Goal: Task Accomplishment & Management: Complete application form

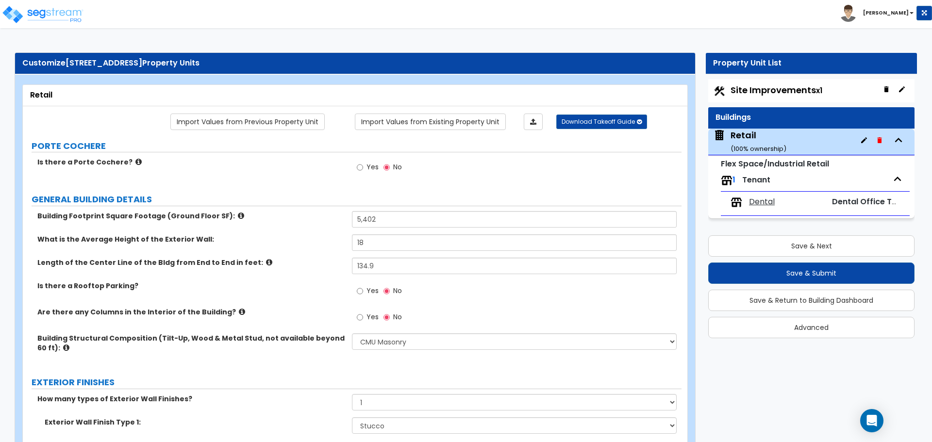
select select "6"
select select "1"
select select "7"
select select "2"
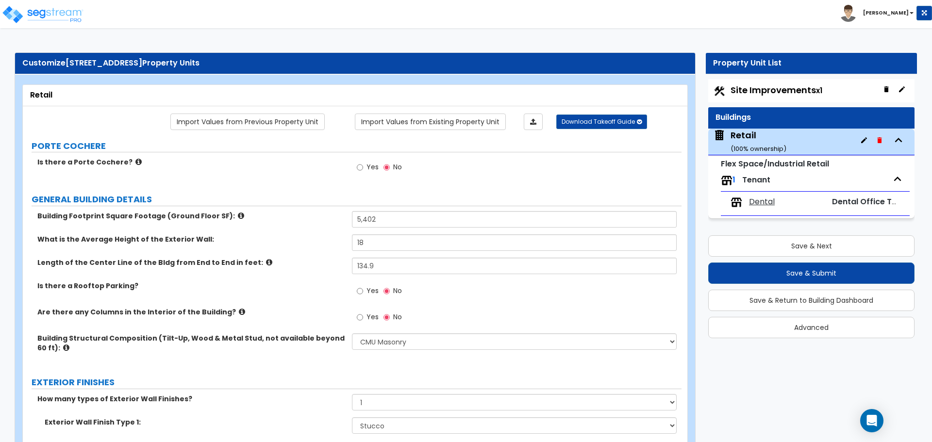
select select "1"
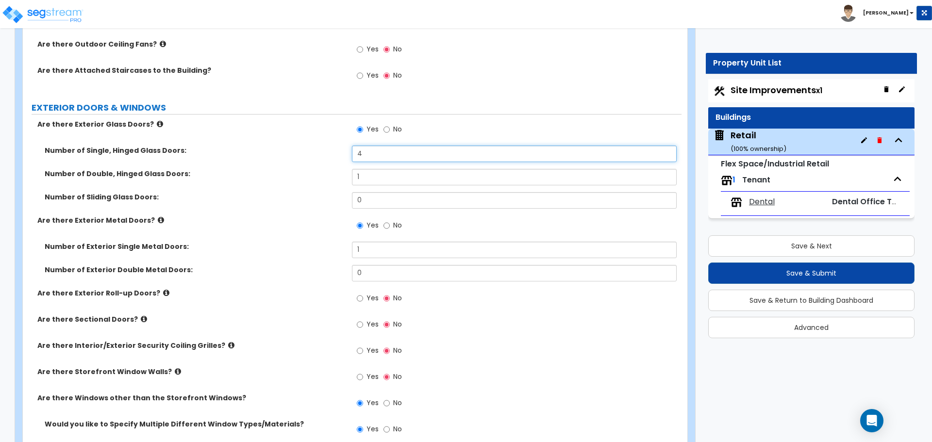
click at [365, 152] on input "4" at bounding box center [514, 154] width 324 height 17
click at [330, 177] on label "Number of Double, Hinged Glass Doors:" at bounding box center [195, 174] width 300 height 10
click at [373, 154] on input "5" at bounding box center [514, 154] width 324 height 17
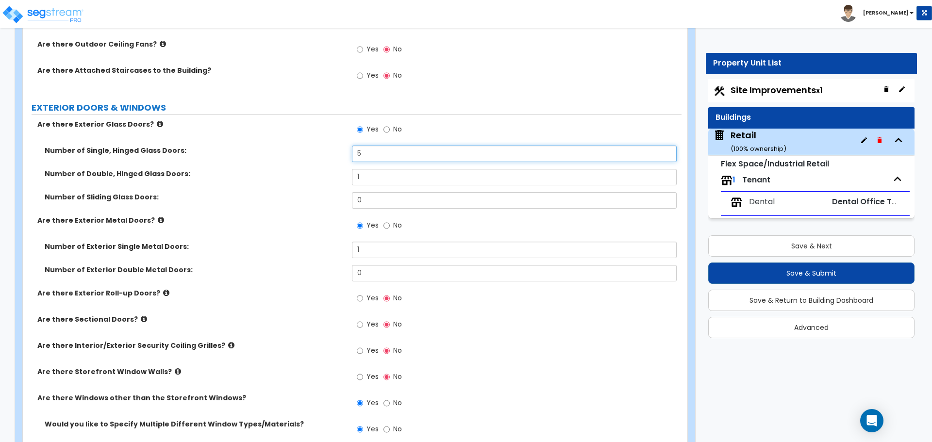
click at [370, 152] on input "5" at bounding box center [514, 154] width 324 height 17
type input "6"
click at [372, 173] on input "1" at bounding box center [514, 177] width 324 height 17
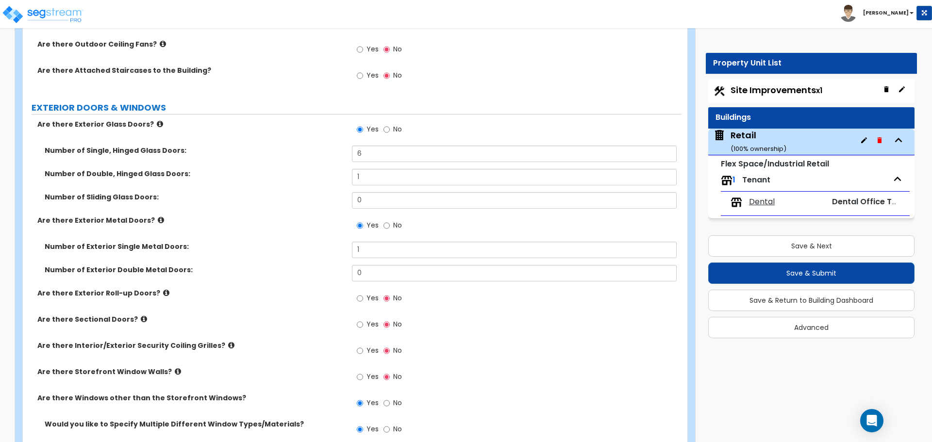
click at [340, 192] on label "Number of Sliding Glass Doors:" at bounding box center [195, 197] width 300 height 10
click at [367, 249] on input "1" at bounding box center [514, 250] width 324 height 17
click at [330, 254] on div "Number of Exterior Single Metal Doors: 1" at bounding box center [352, 253] width 659 height 23
click at [370, 249] on input "1" at bounding box center [514, 250] width 324 height 17
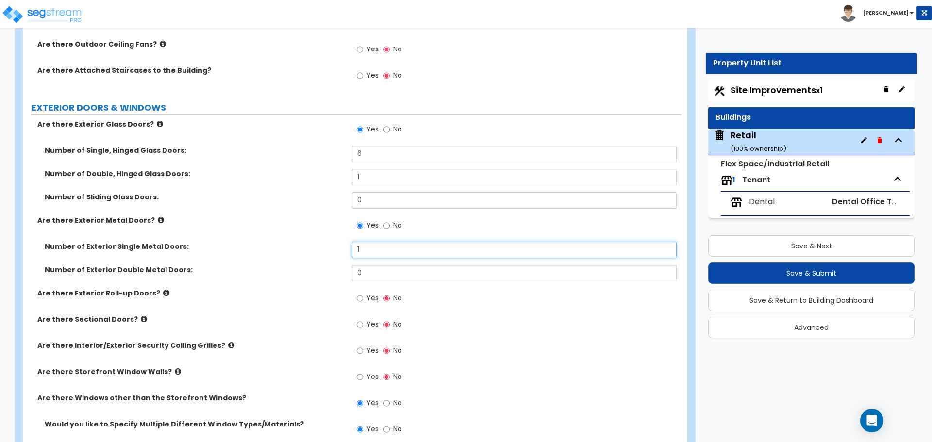
click at [370, 249] on input "1" at bounding box center [514, 250] width 324 height 17
click at [337, 249] on label "Number of Exterior Single Metal Doors:" at bounding box center [195, 247] width 300 height 10
click at [378, 247] on input "0" at bounding box center [514, 250] width 324 height 17
type input "1"
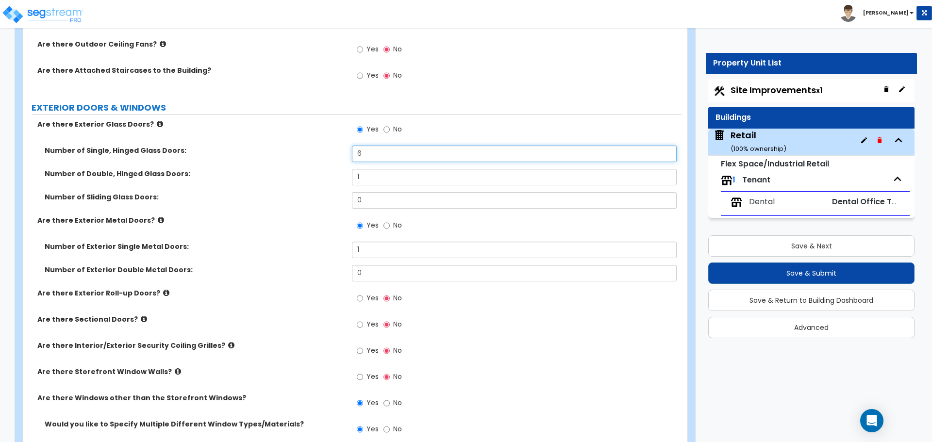
click at [388, 156] on input "6" at bounding box center [514, 154] width 324 height 17
type input "4"
click at [318, 150] on label "Number of Single, Hinged Glass Doors:" at bounding box center [195, 151] width 300 height 10
click at [376, 169] on input "1" at bounding box center [514, 177] width 324 height 17
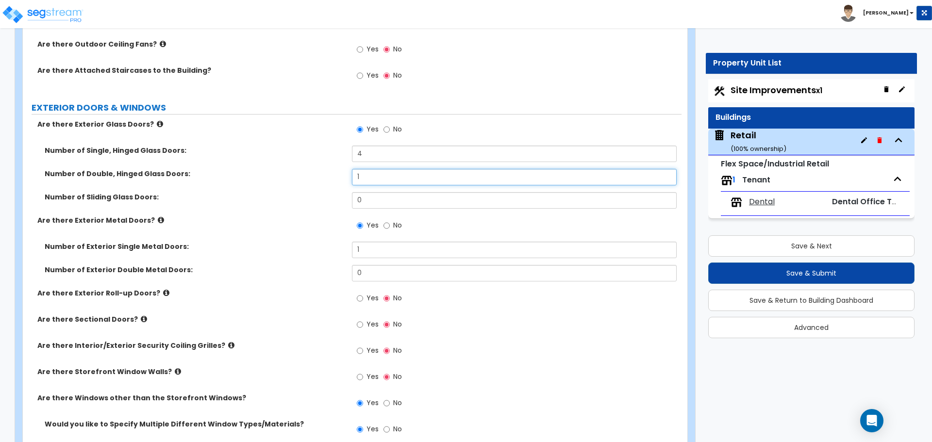
click at [376, 169] on input "1" at bounding box center [514, 177] width 324 height 17
type input "0"
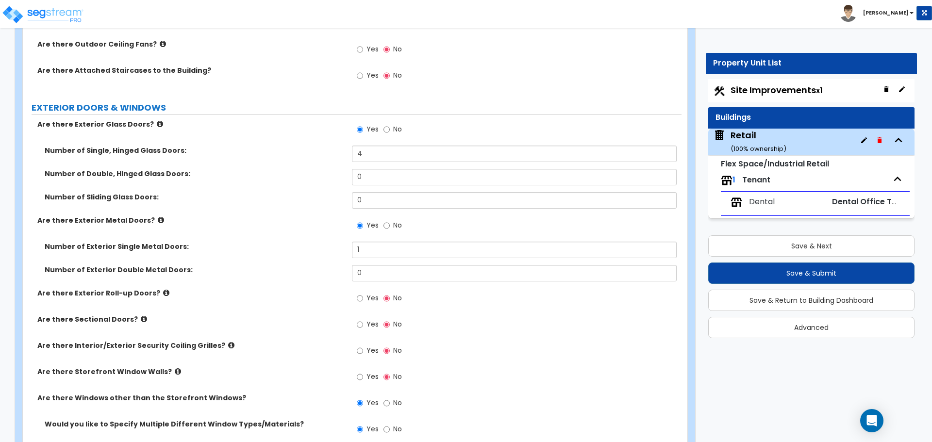
click at [314, 187] on div "Number of Double, Hinged Glass Doors: 0" at bounding box center [352, 180] width 659 height 23
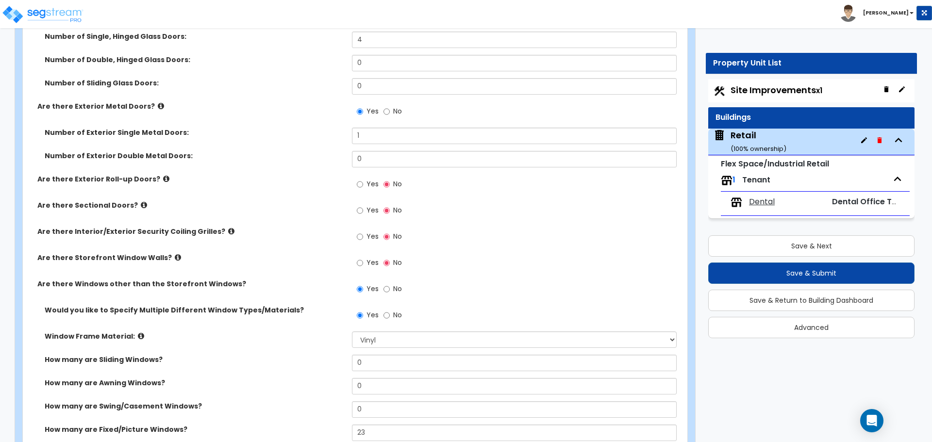
scroll to position [1214, 0]
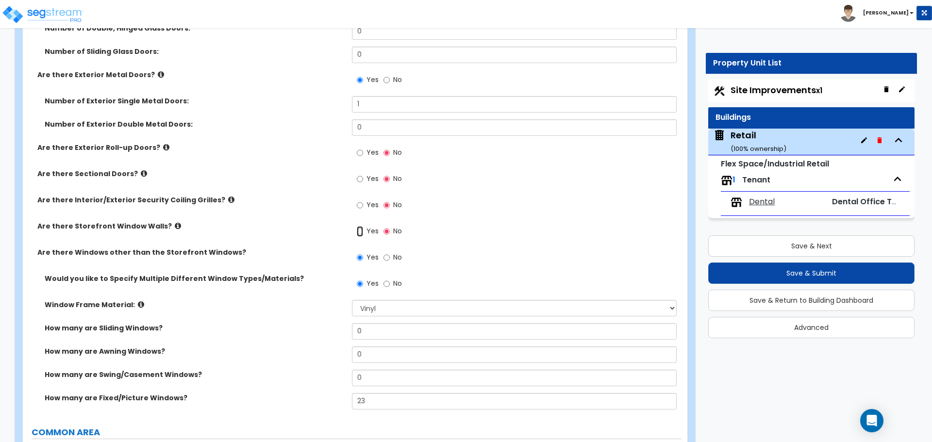
click at [360, 231] on input "Yes" at bounding box center [360, 231] width 6 height 11
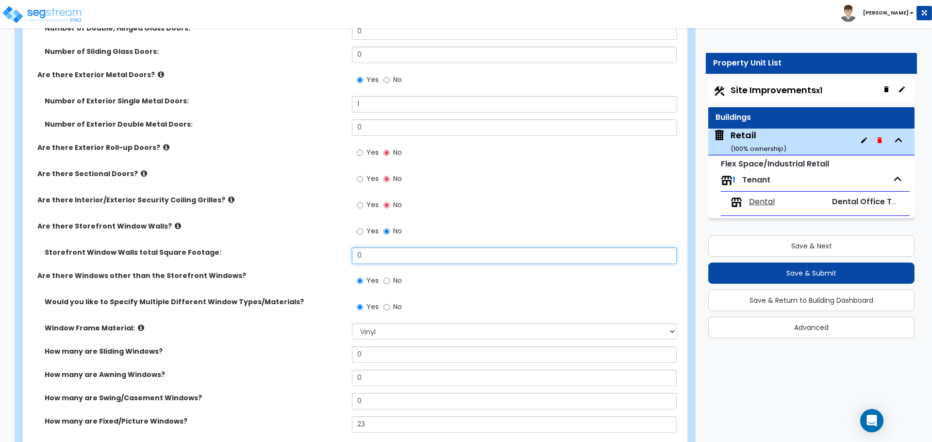
click at [379, 253] on input "0" at bounding box center [514, 256] width 324 height 17
type input "552"
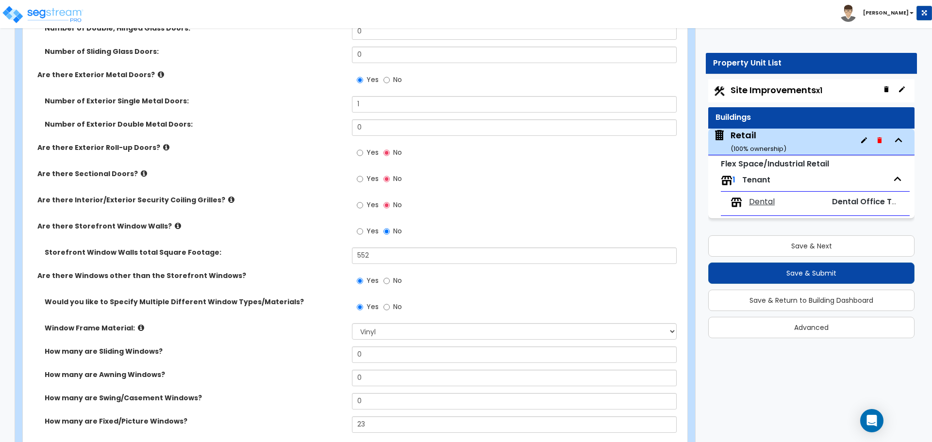
click at [311, 250] on label "Storefront Window Walls total Square Footage:" at bounding box center [195, 253] width 300 height 10
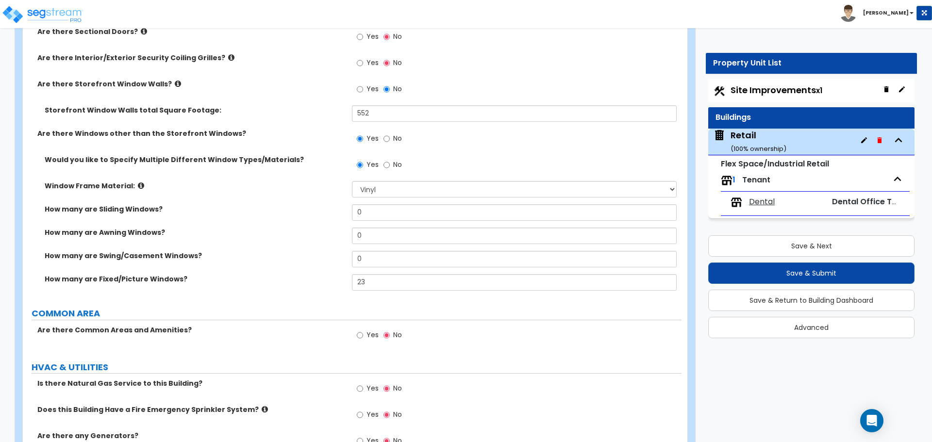
scroll to position [1360, 0]
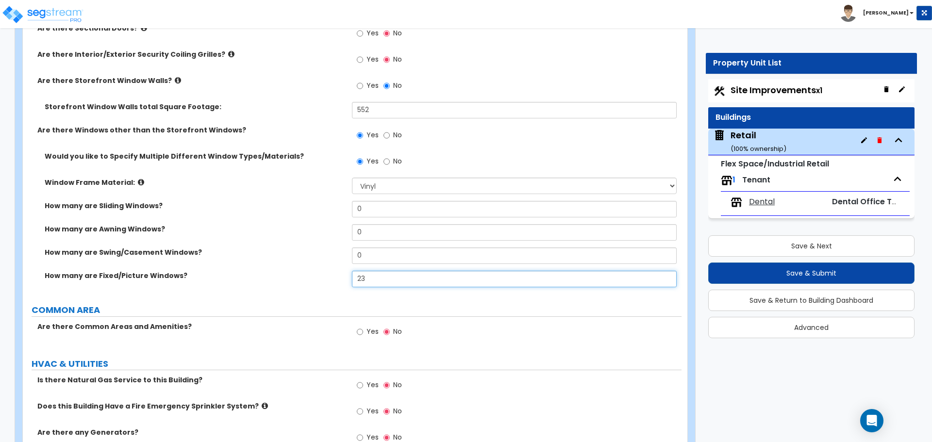
click at [388, 279] on input "23" at bounding box center [514, 279] width 324 height 17
type input "12"
click at [307, 256] on label "How many are Swing/Casement Windows?" at bounding box center [195, 253] width 300 height 10
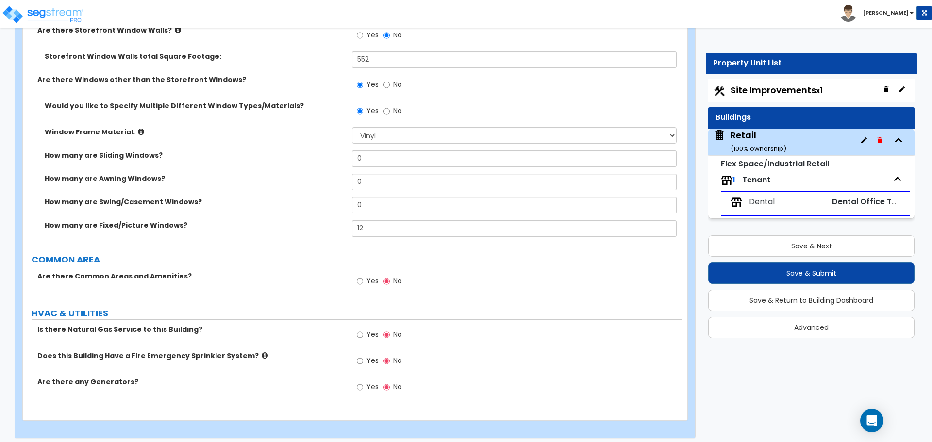
scroll to position [1416, 0]
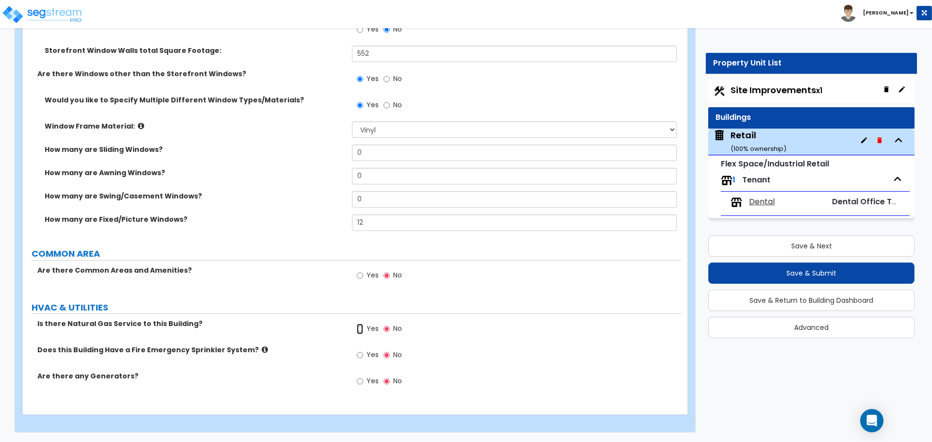
click at [361, 330] on input "Yes" at bounding box center [360, 329] width 6 height 11
click at [262, 351] on icon at bounding box center [265, 349] width 6 height 7
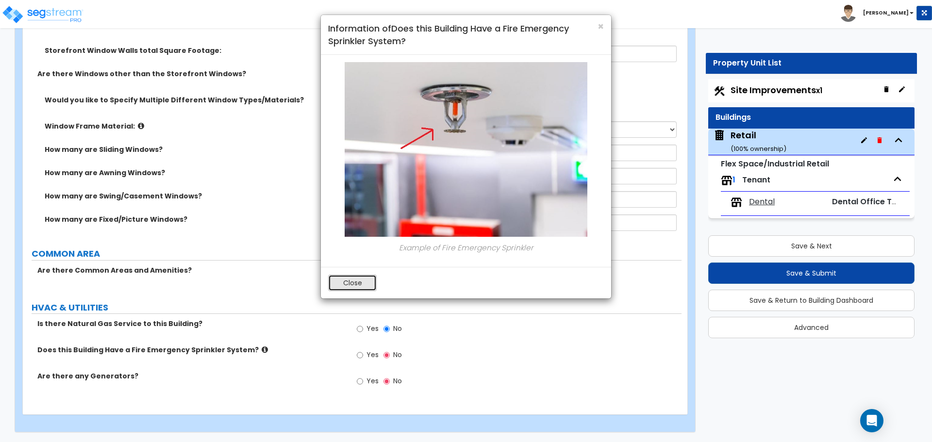
click at [357, 287] on button "Close" at bounding box center [352, 283] width 49 height 17
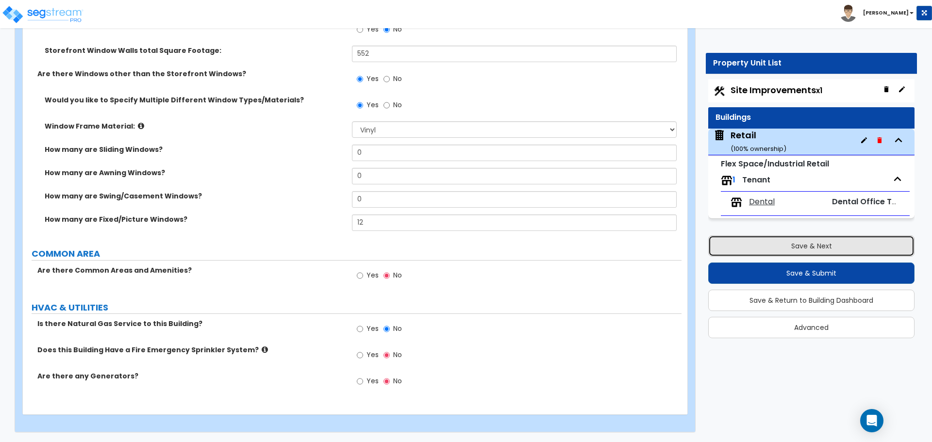
click at [803, 247] on button "Save & Next" at bounding box center [811, 246] width 206 height 21
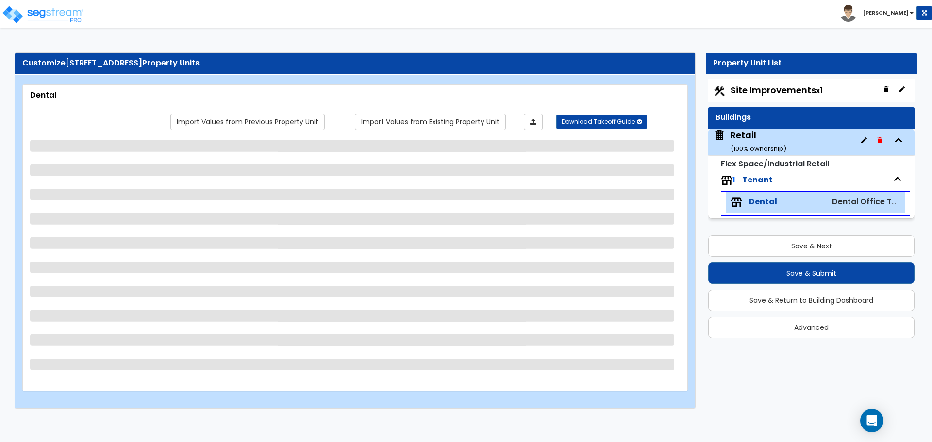
select select "2"
select select "1"
select select "2"
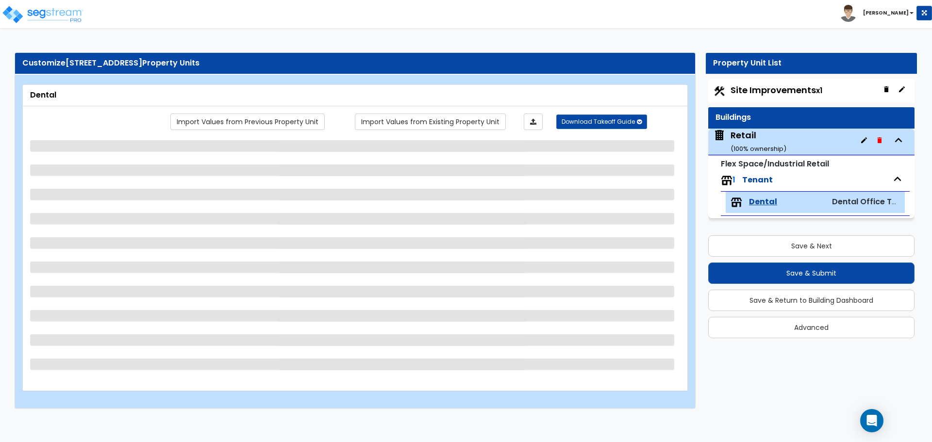
select select "1"
select select "5"
select select "1"
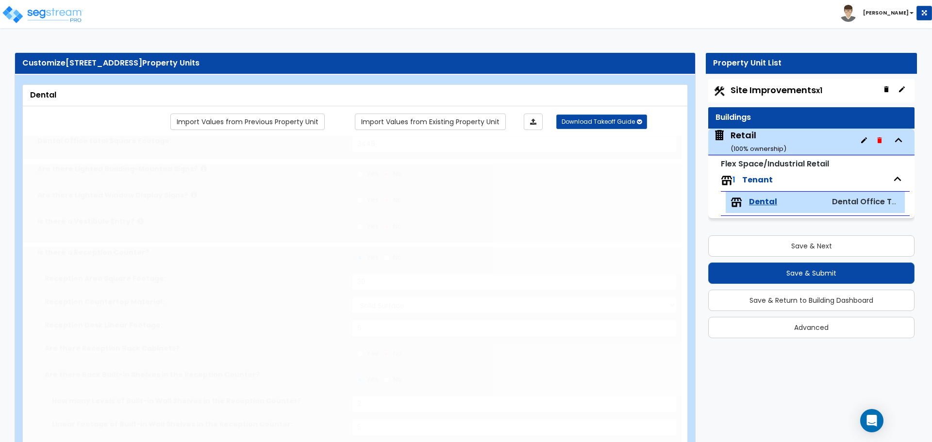
select select "1"
select select "3"
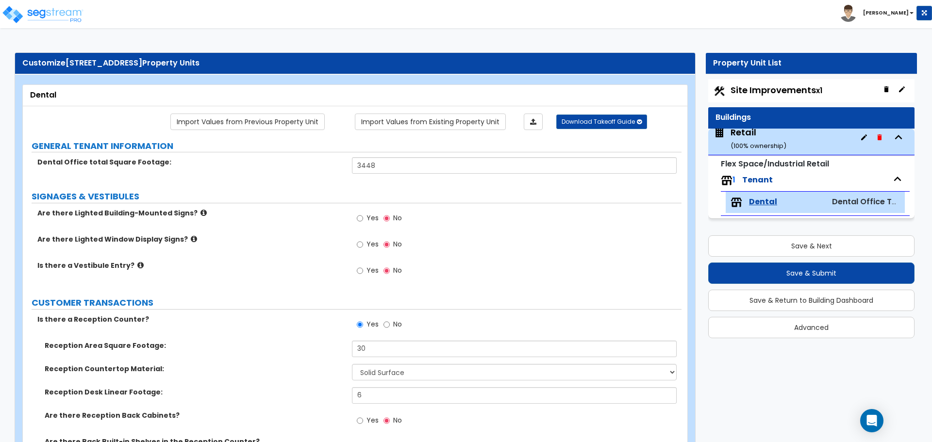
scroll to position [4, 0]
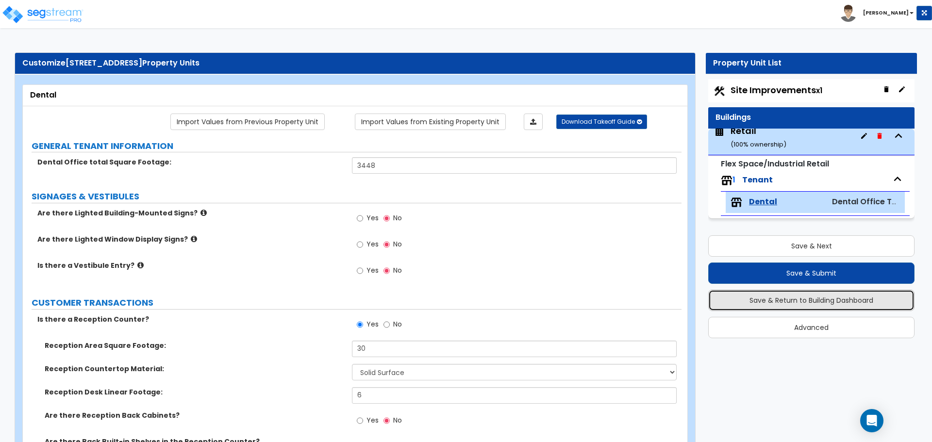
click at [810, 299] on button "Save & Return to Building Dashboard" at bounding box center [811, 300] width 206 height 21
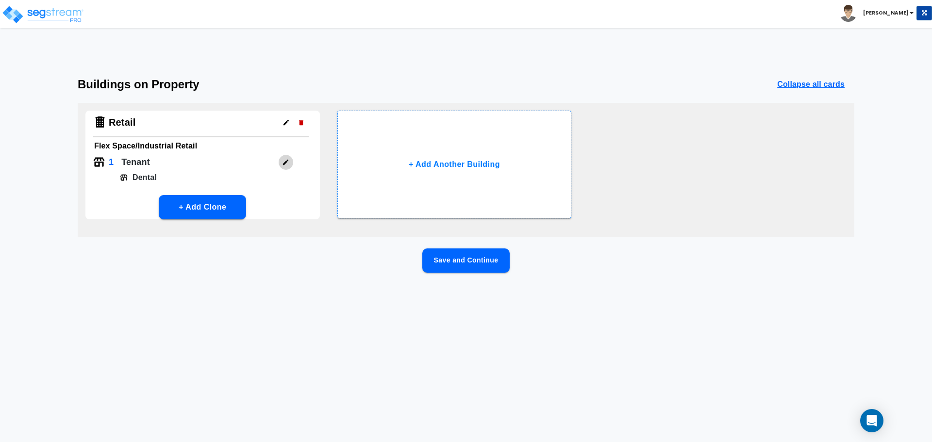
click at [288, 162] on icon "button" at bounding box center [285, 162] width 7 height 7
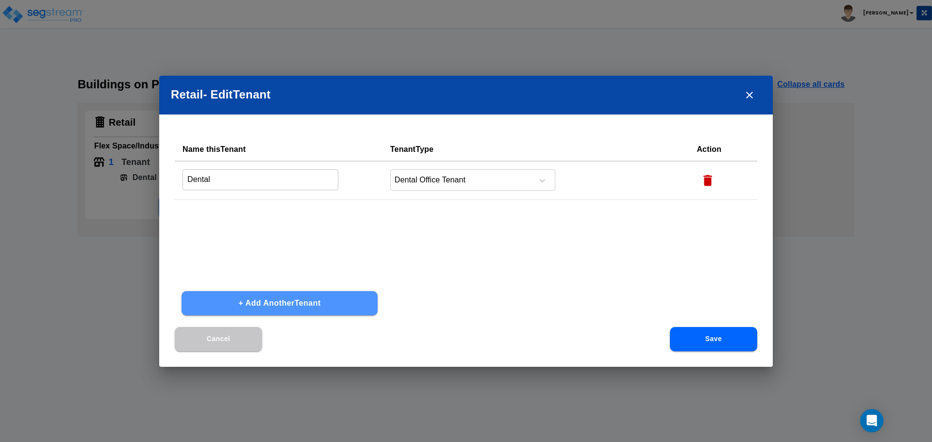
click at [278, 302] on button "+ Add Another Tenant" at bounding box center [280, 303] width 196 height 24
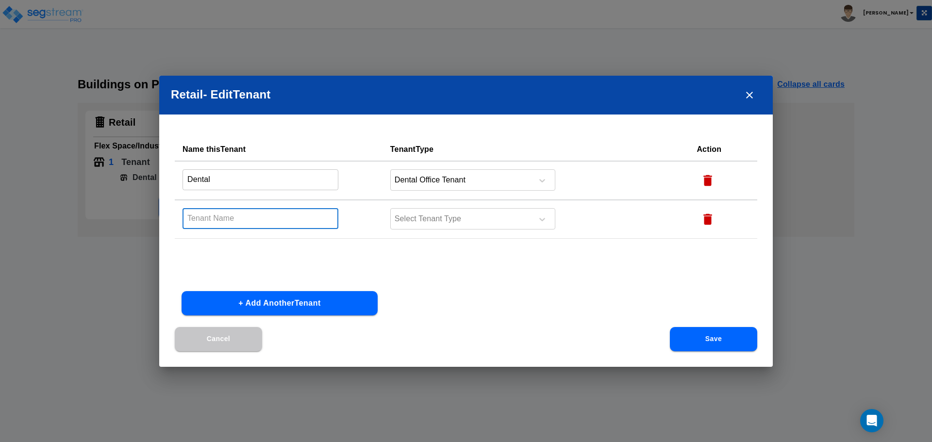
click at [250, 218] on input "text" at bounding box center [261, 218] width 156 height 21
click at [268, 222] on input "text" at bounding box center [261, 218] width 156 height 21
click at [422, 208] on div "Select Tenant Type" at bounding box center [472, 218] width 165 height 21
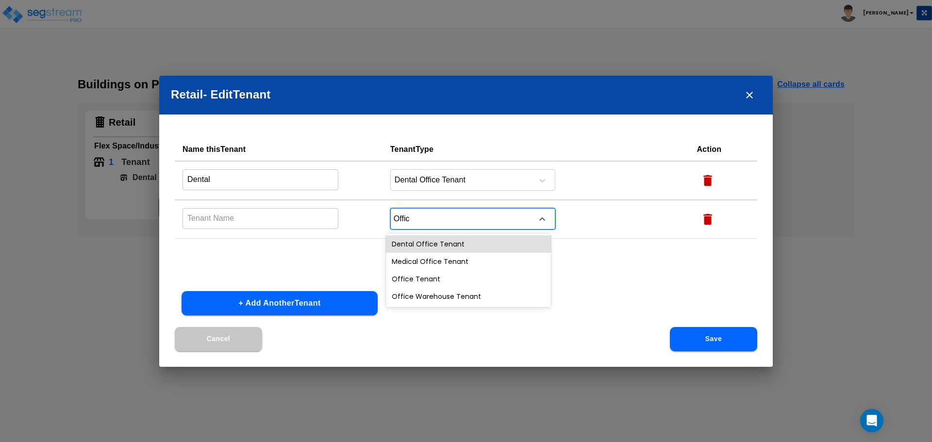
type input "Office"
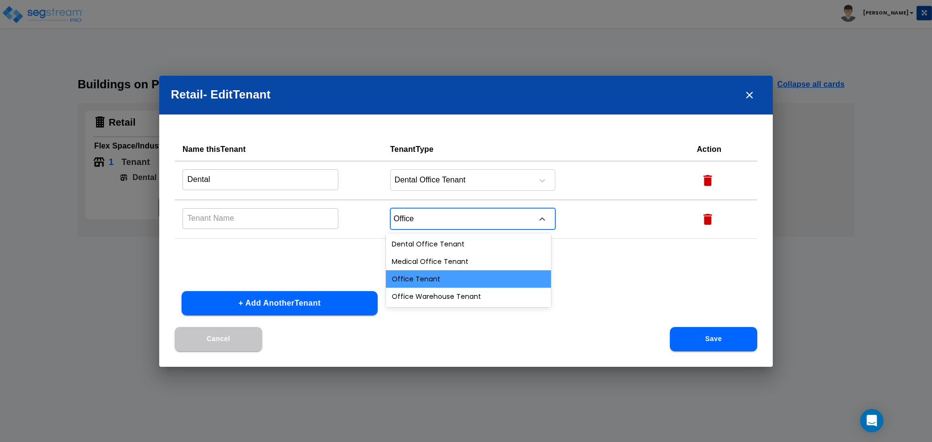
click at [454, 284] on div "Office Tenant" at bounding box center [468, 278] width 165 height 17
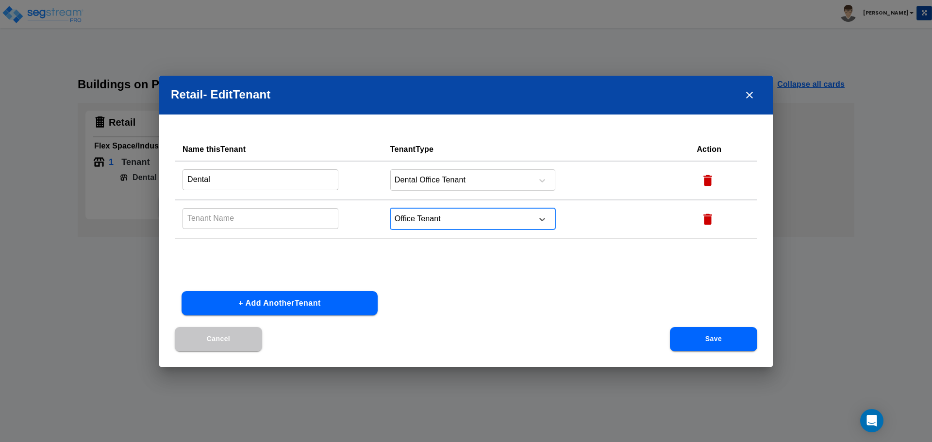
click at [254, 219] on input "text" at bounding box center [261, 218] width 156 height 21
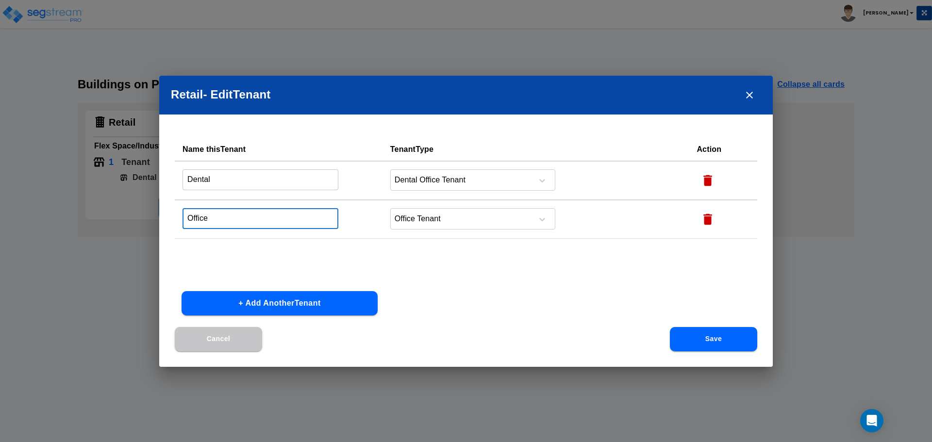
type input "Office"
click at [741, 342] on button "Save" at bounding box center [713, 339] width 87 height 24
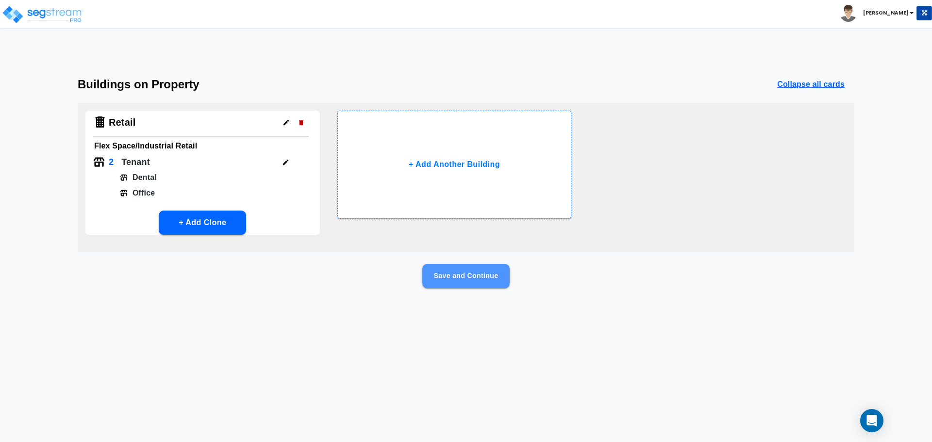
click at [490, 279] on button "Save and Continue" at bounding box center [465, 276] width 87 height 24
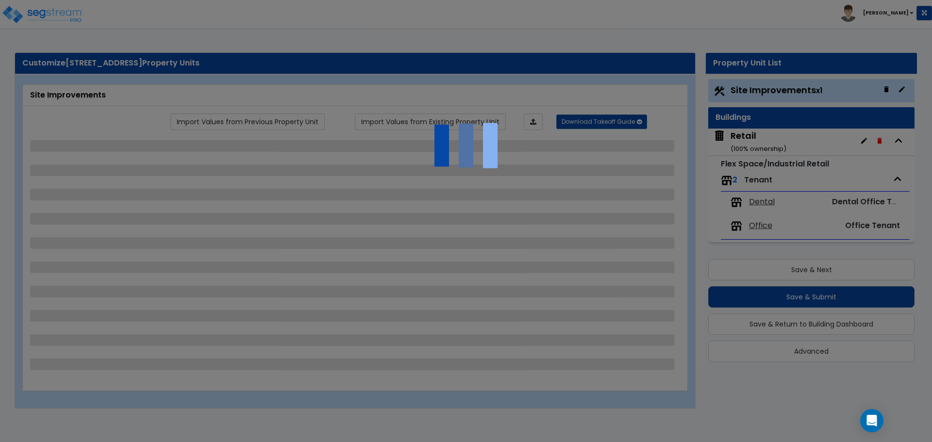
select select "2"
select select "1"
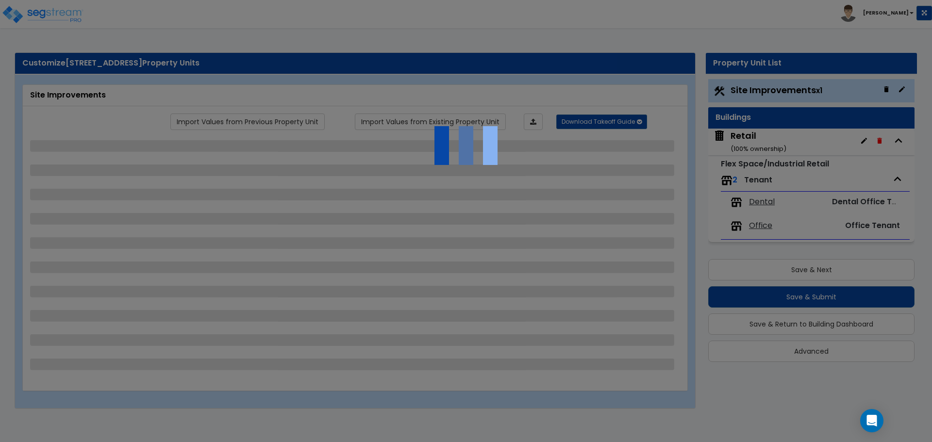
select select "1"
select select "2"
select select "1"
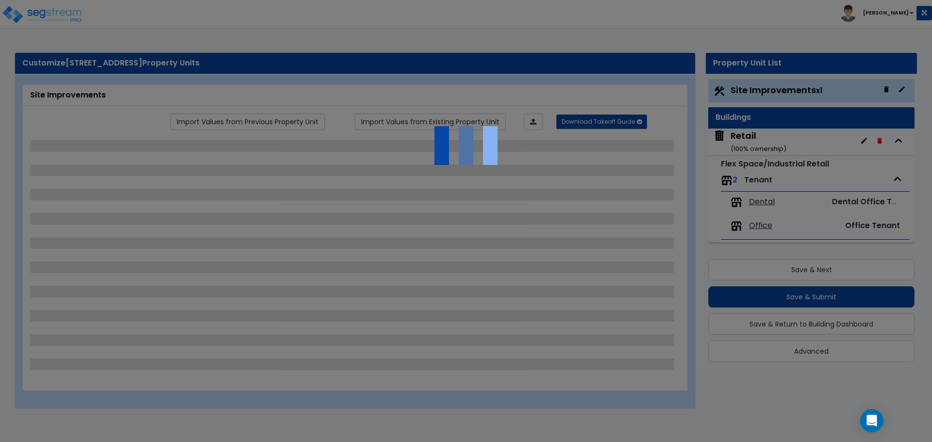
select select "2"
select select "3"
select select "7"
select select "2"
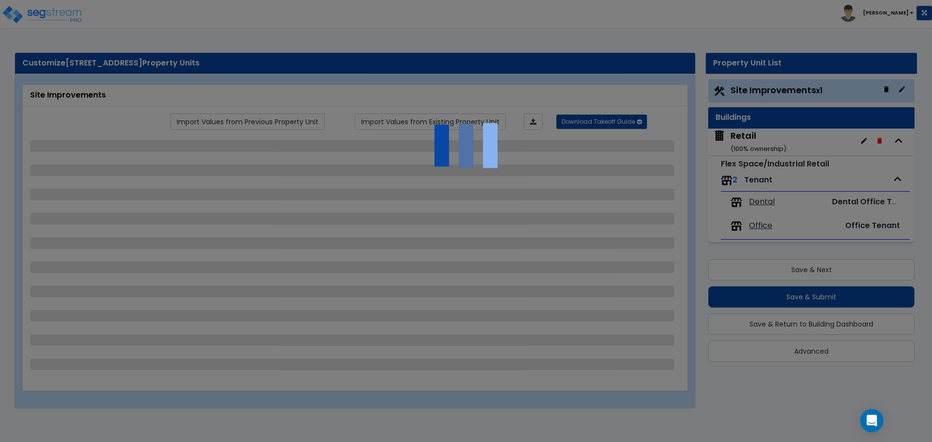
select select "4"
select select "3"
select select "6"
select select "5"
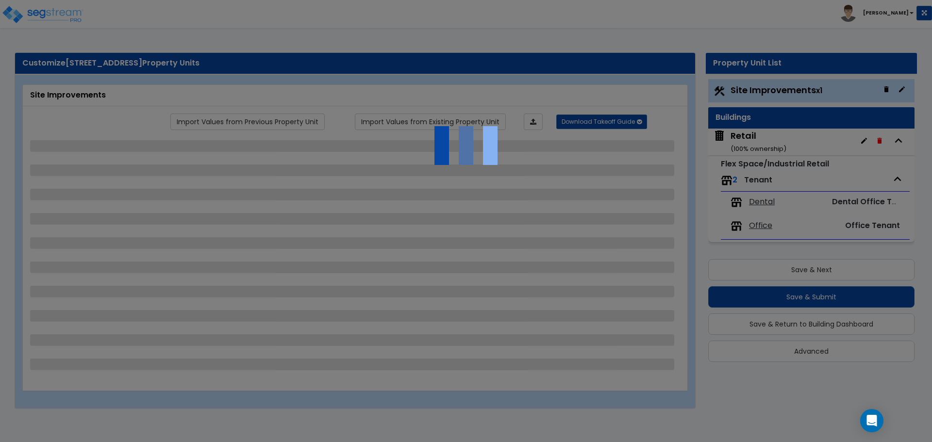
select select "1"
select select "2"
select select "1"
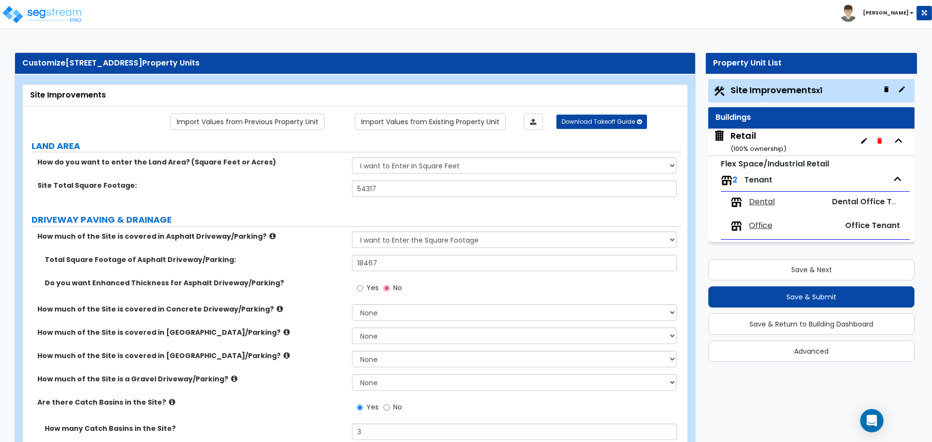
click at [752, 140] on div "Retail ( 100 % ownership)" at bounding box center [759, 142] width 56 height 25
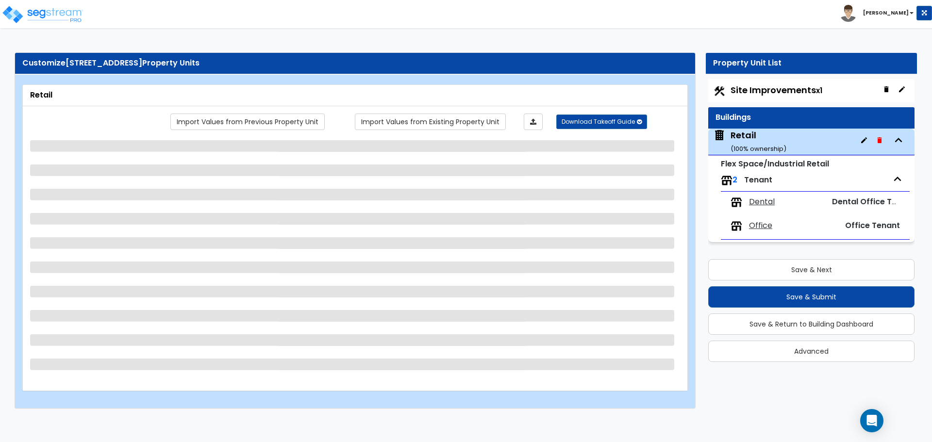
select select "6"
select select "1"
select select "7"
select select "2"
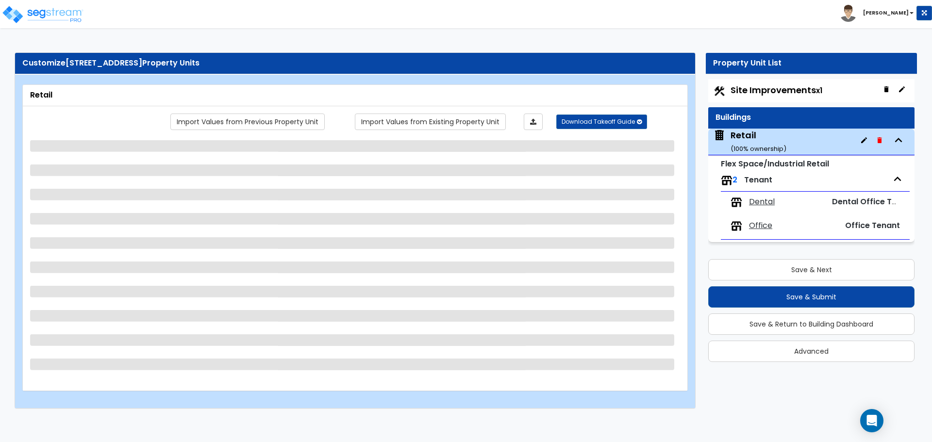
select select "1"
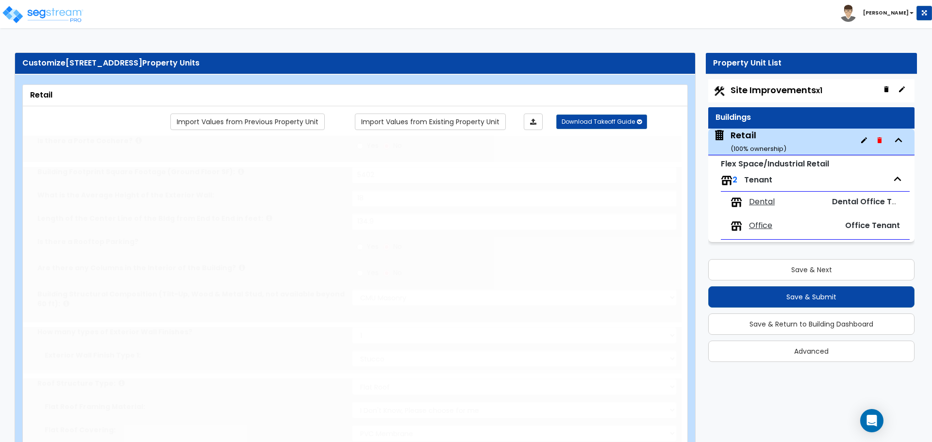
select select "1"
radio input "true"
select select "1"
type input "12"
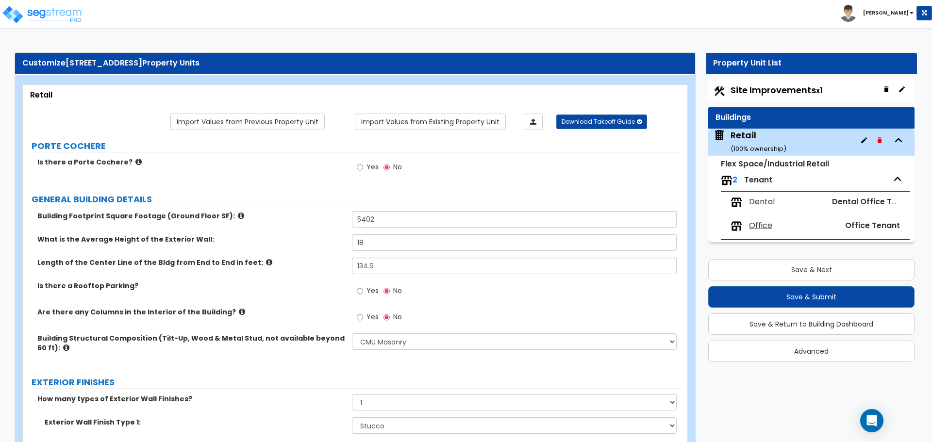
click at [769, 205] on span "Dental" at bounding box center [762, 202] width 26 height 11
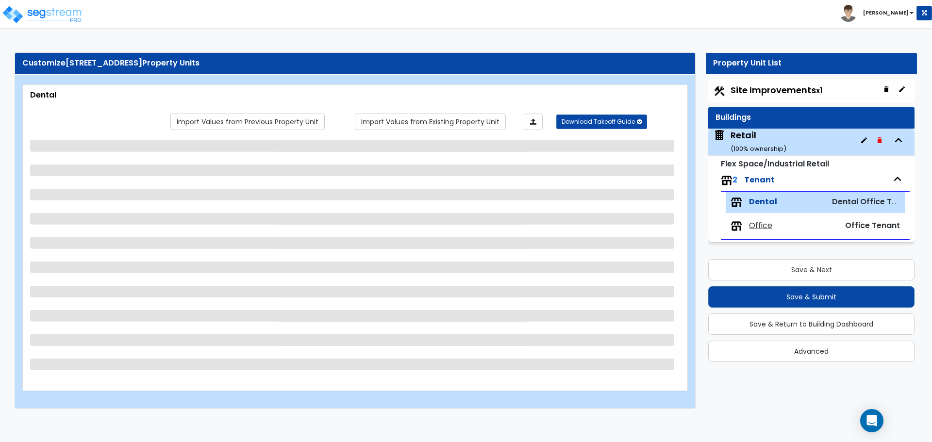
select select "2"
select select "1"
select select "2"
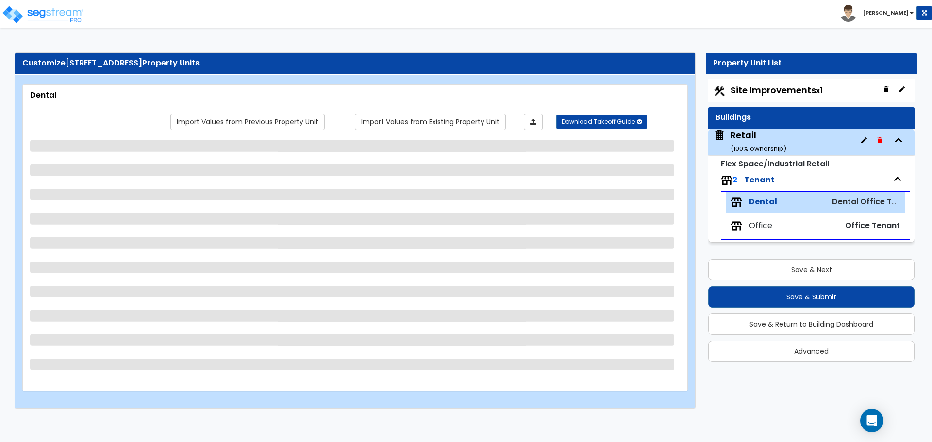
select select "1"
select select "5"
select select "1"
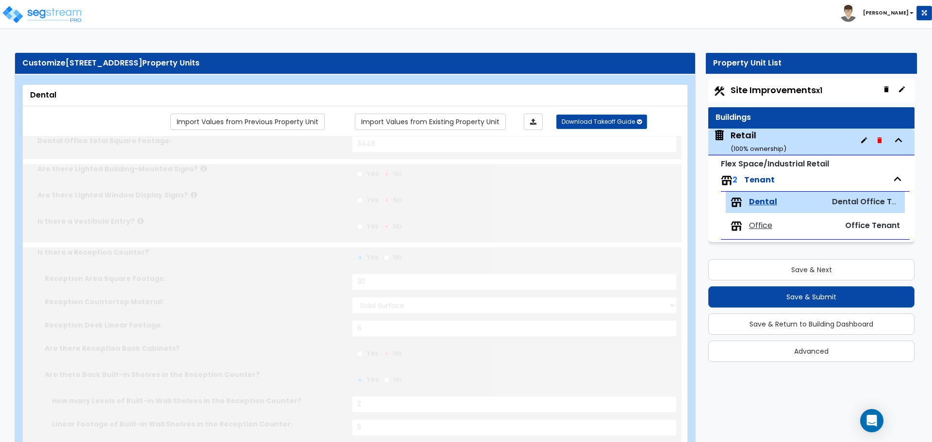
select select "1"
select select "3"
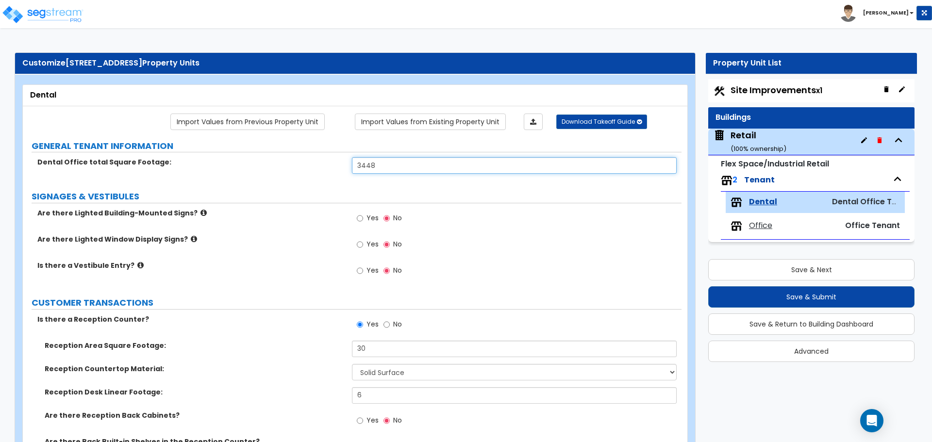
click at [394, 168] on input "3448" at bounding box center [514, 165] width 324 height 17
type input "3,193"
click at [329, 194] on label "SIGNAGES & VESTIBULES" at bounding box center [357, 196] width 650 height 13
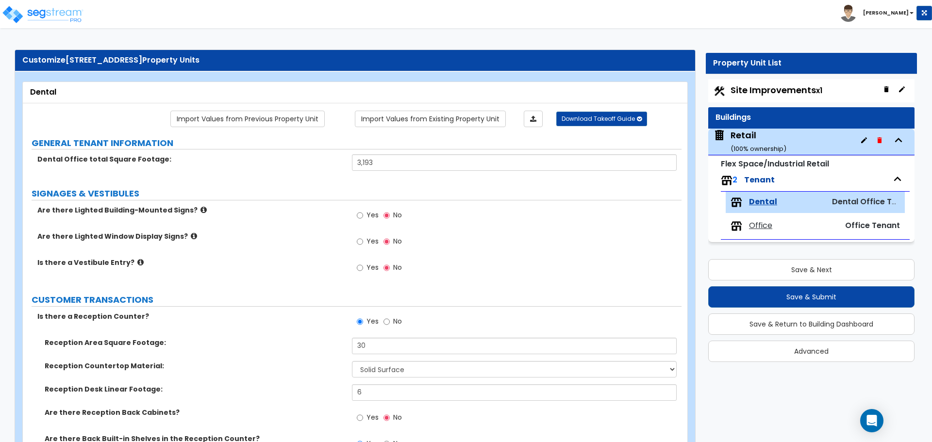
scroll to position [0, 0]
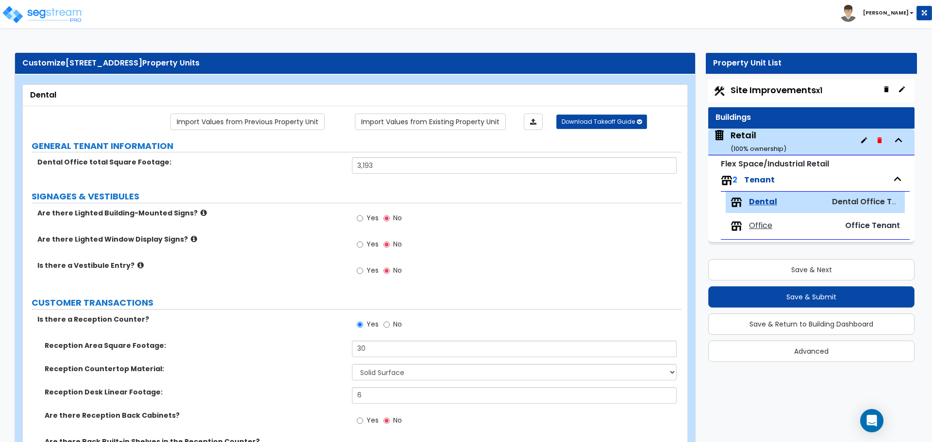
click at [201, 214] on icon at bounding box center [204, 212] width 6 height 7
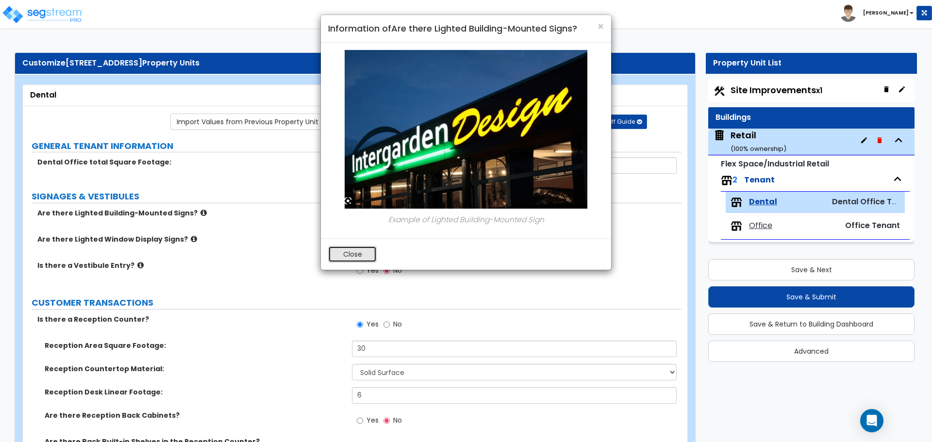
click at [367, 257] on button "Close" at bounding box center [352, 254] width 49 height 17
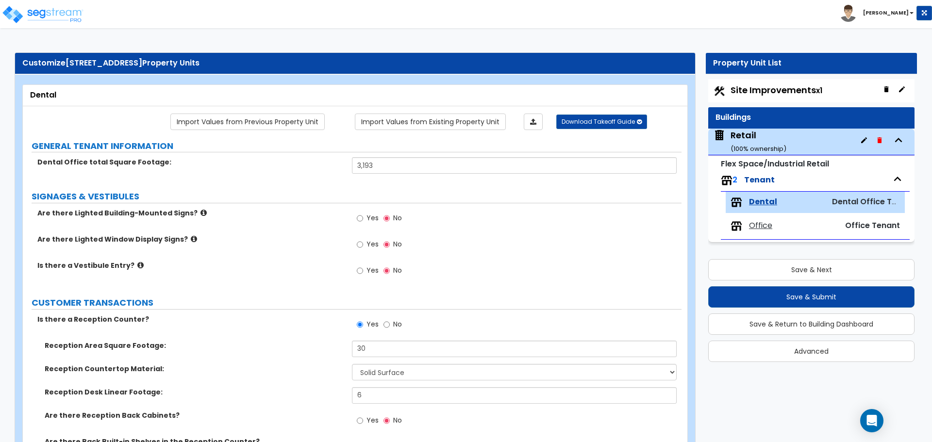
click at [201, 214] on icon at bounding box center [204, 212] width 6 height 7
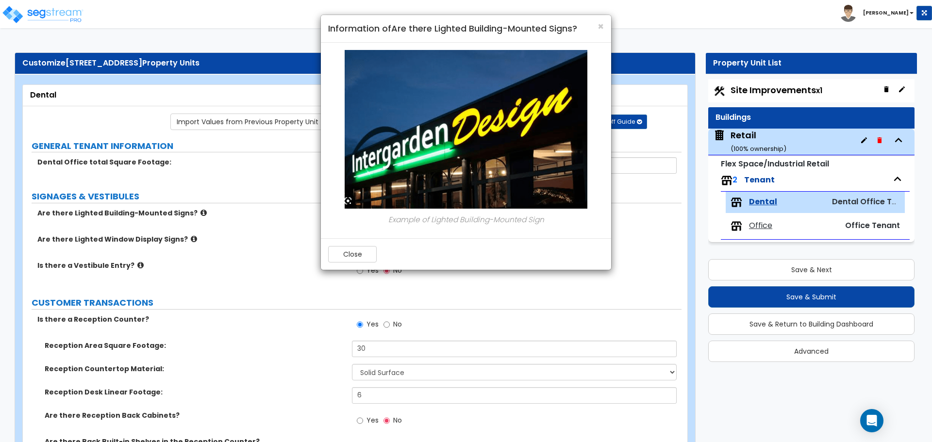
click at [192, 214] on div "× Information of Are there Lighted Building-Mounted Signs? Example of Lighted B…" at bounding box center [466, 221] width 932 height 442
click at [350, 254] on button "Close" at bounding box center [352, 254] width 49 height 17
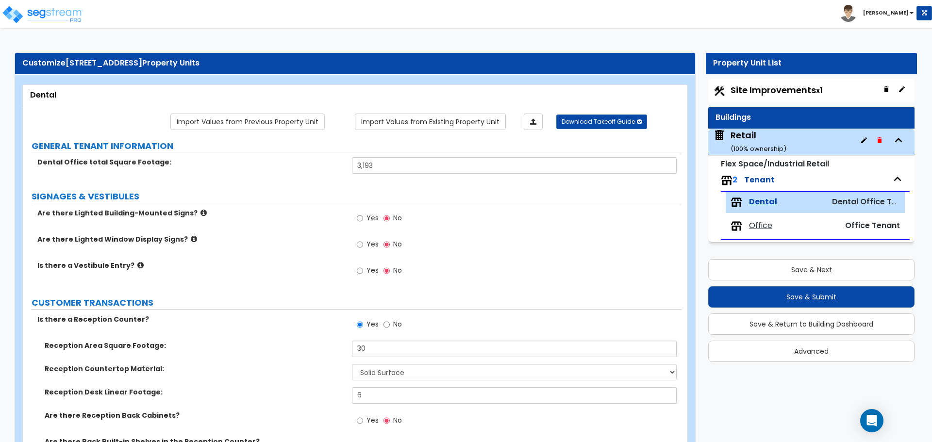
click at [365, 215] on label "Yes" at bounding box center [368, 219] width 22 height 17
click at [363, 215] on input "Yes" at bounding box center [360, 218] width 6 height 11
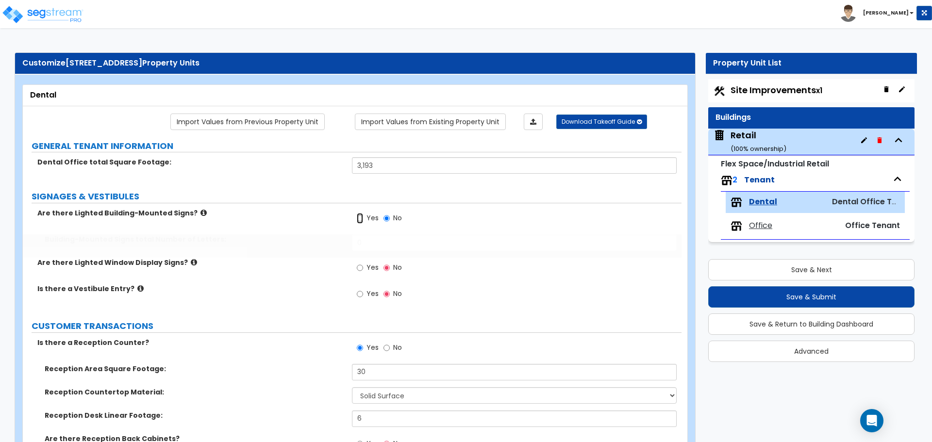
radio input "true"
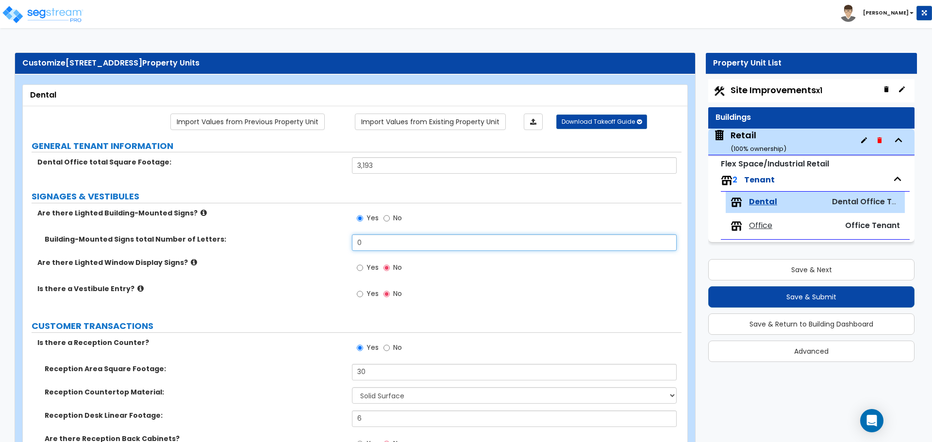
click at [382, 244] on input "0" at bounding box center [514, 243] width 324 height 17
click at [384, 241] on input "0" at bounding box center [514, 243] width 324 height 17
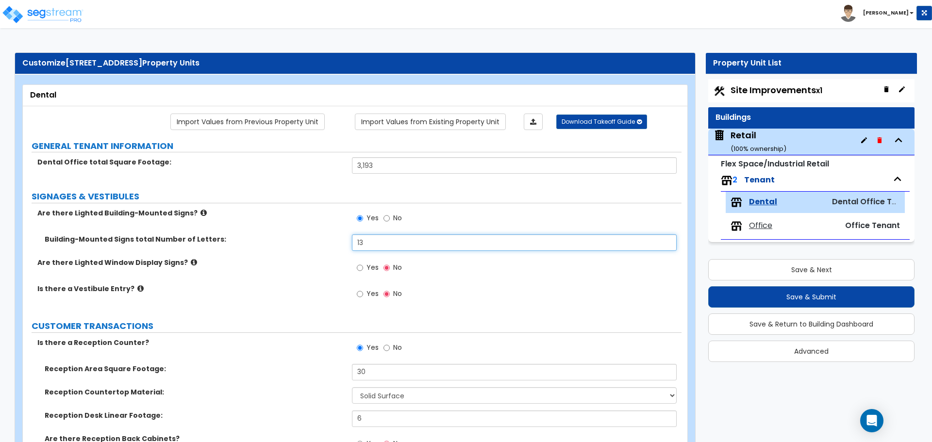
type input "13"
click at [327, 250] on div "Building-Mounted Signs total Number of Letters: 13" at bounding box center [352, 246] width 659 height 23
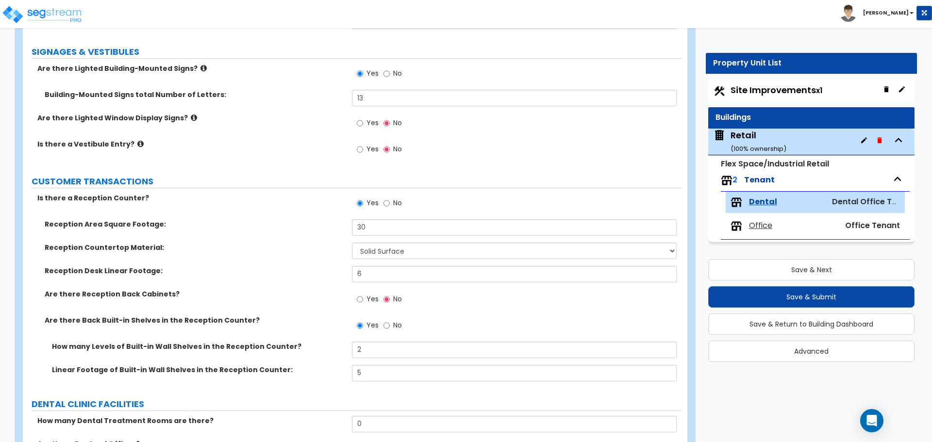
scroll to position [146, 0]
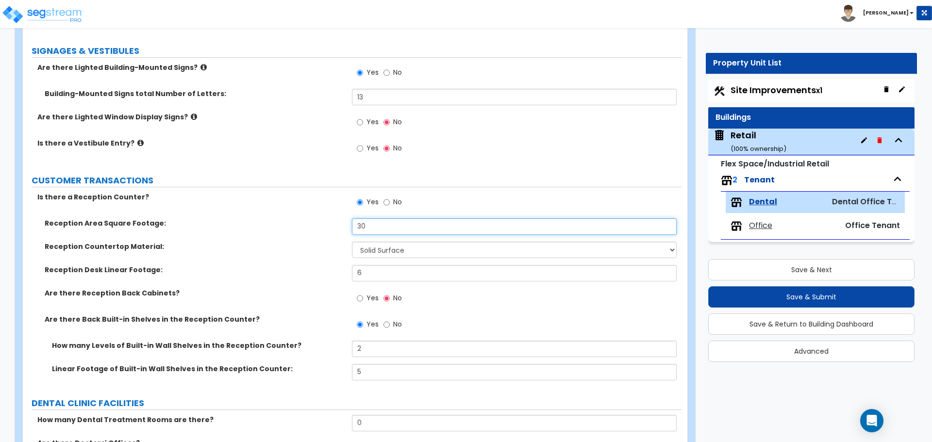
click at [382, 228] on input "30" at bounding box center [514, 227] width 324 height 17
type input "749"
click at [388, 247] on select "None Plastic Laminate Solid Surface Stone Quartz Marble Tile Wood Stainless Ste…" at bounding box center [514, 250] width 324 height 17
select select "1"
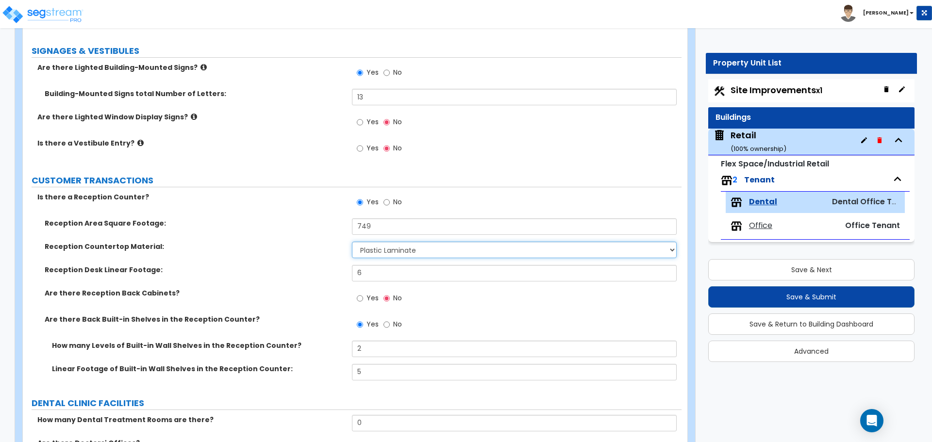
click at [352, 242] on select "None Plastic Laminate Solid Surface Stone Quartz Marble Tile Wood Stainless Ste…" at bounding box center [514, 250] width 324 height 17
click at [382, 271] on input "6" at bounding box center [514, 273] width 324 height 17
type input "40"
click at [324, 288] on label "Are there Reception Back Cabinets?" at bounding box center [195, 293] width 300 height 10
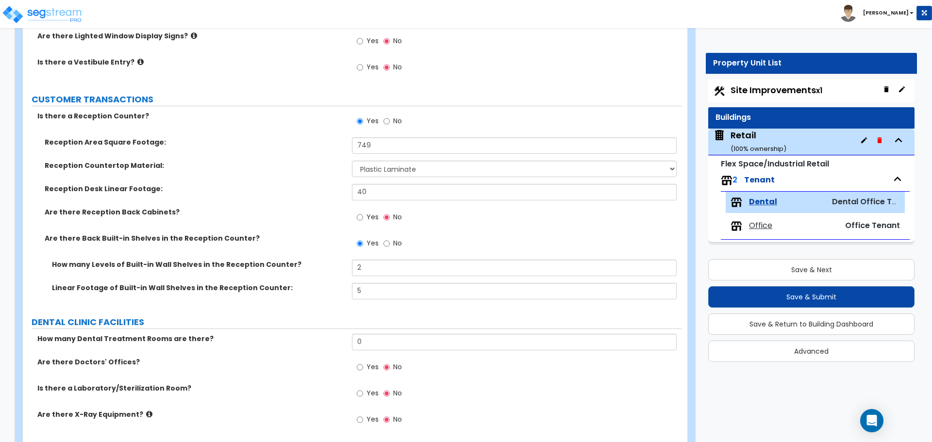
scroll to position [243, 0]
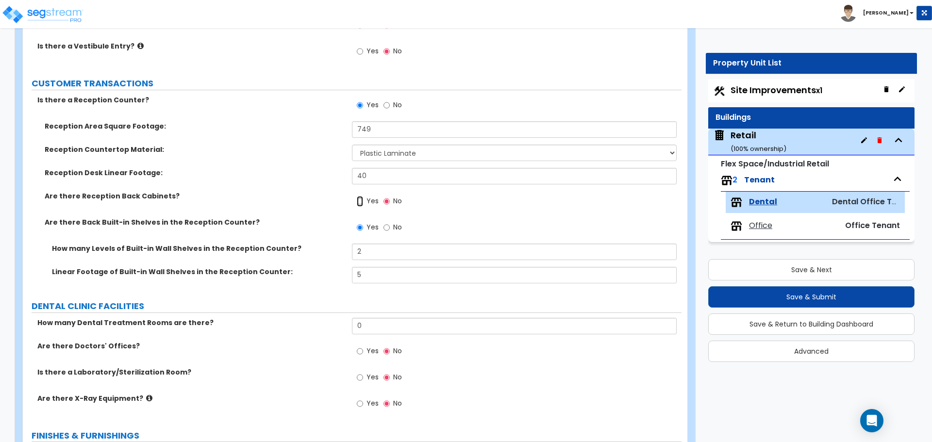
click at [362, 202] on input "Yes" at bounding box center [360, 201] width 6 height 11
radio input "true"
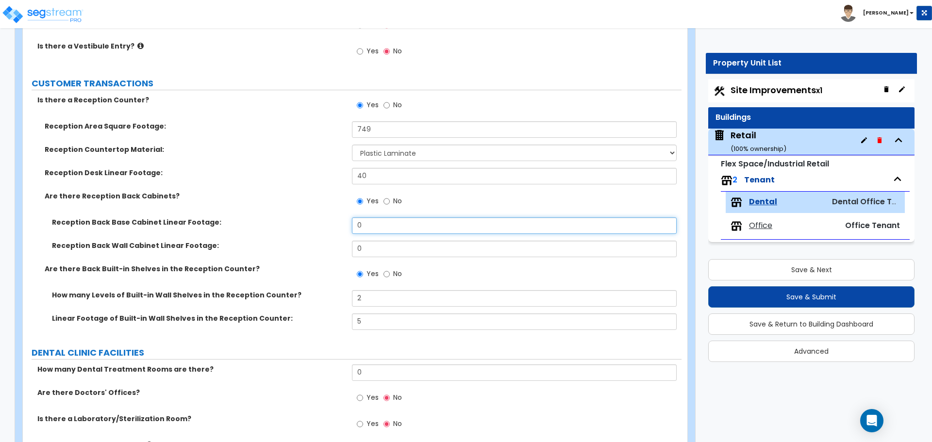
click at [372, 225] on input "0" at bounding box center [514, 226] width 324 height 17
type input "6"
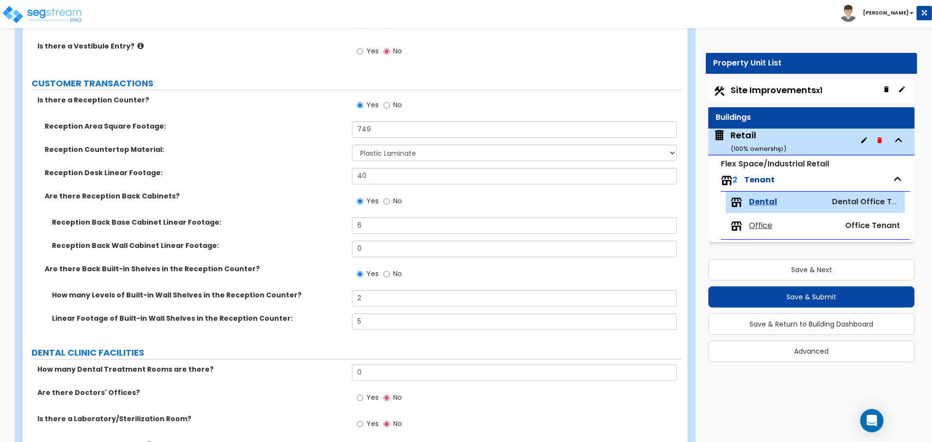
click at [323, 225] on label "Reception Back Base Cabinet Linear Footage:" at bounding box center [198, 223] width 293 height 10
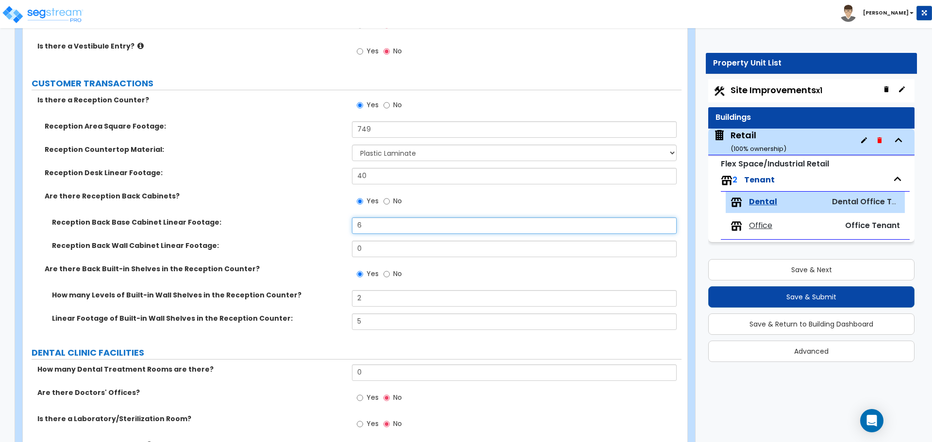
click at [380, 226] on input "6" at bounding box center [514, 226] width 324 height 17
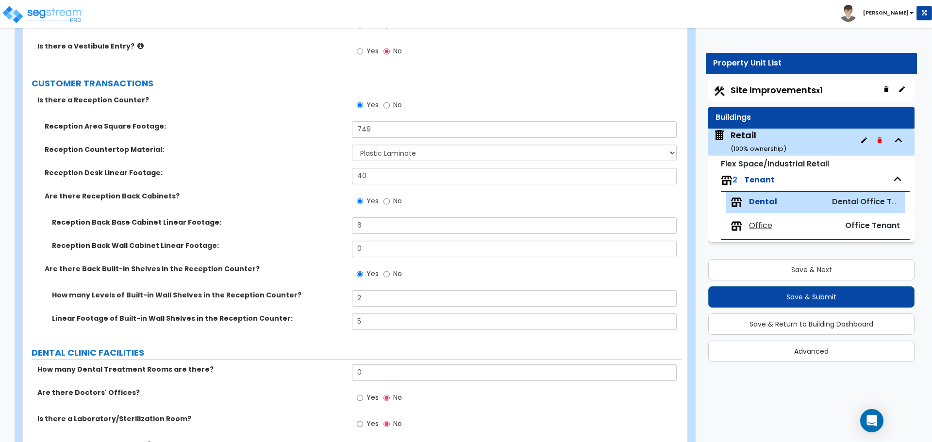
click at [303, 218] on label "Reception Back Base Cabinet Linear Footage:" at bounding box center [198, 223] width 293 height 10
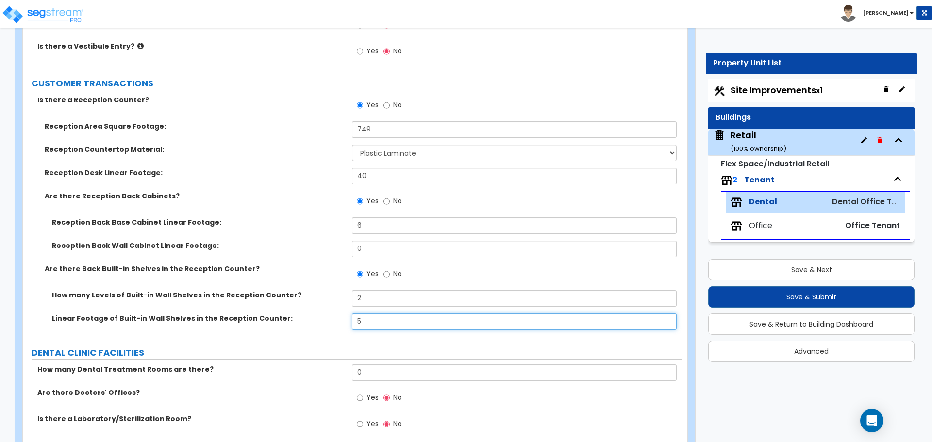
click at [373, 321] on input "5" at bounding box center [514, 322] width 324 height 17
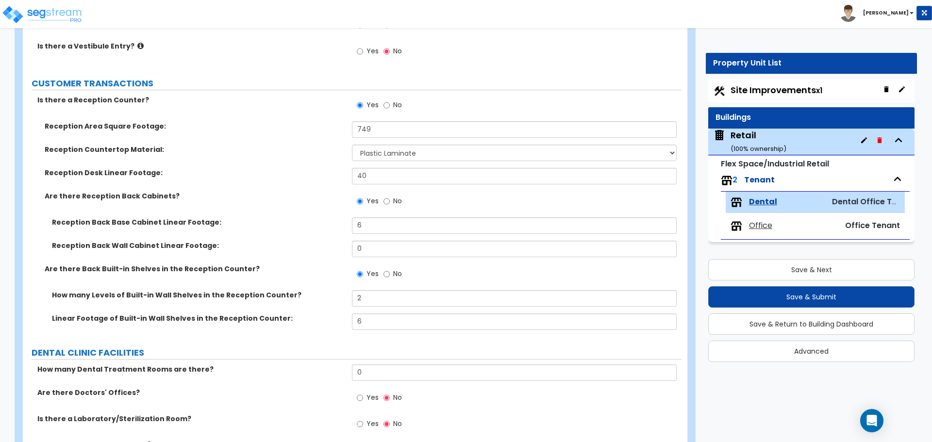
click at [328, 298] on label "How many Levels of Built-in Wall Shelves in the Reception Counter?" at bounding box center [198, 295] width 293 height 10
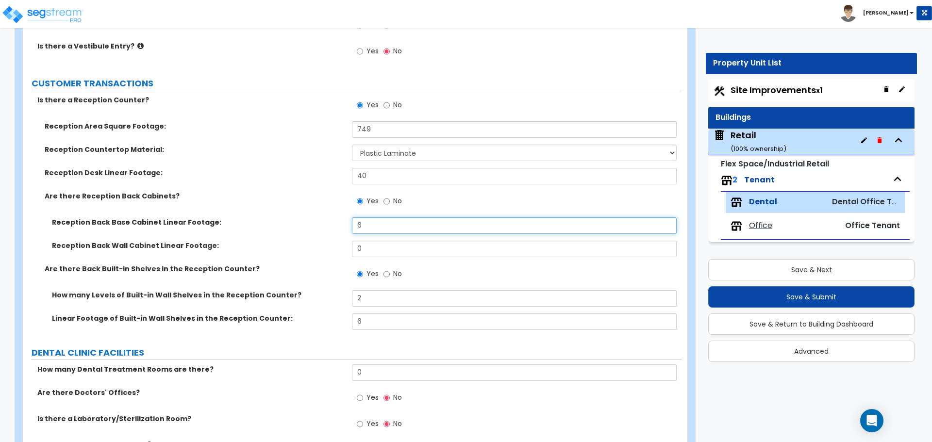
click at [384, 223] on input "6" at bounding box center [514, 226] width 324 height 17
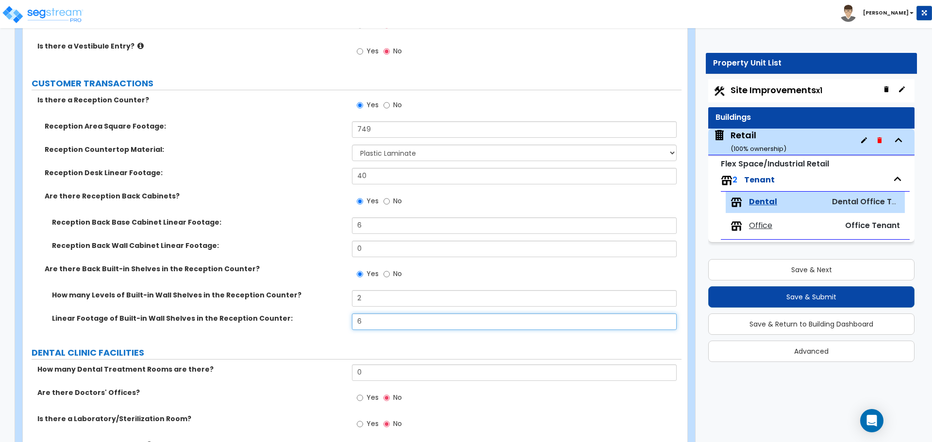
click at [372, 322] on input "6" at bounding box center [514, 322] width 324 height 17
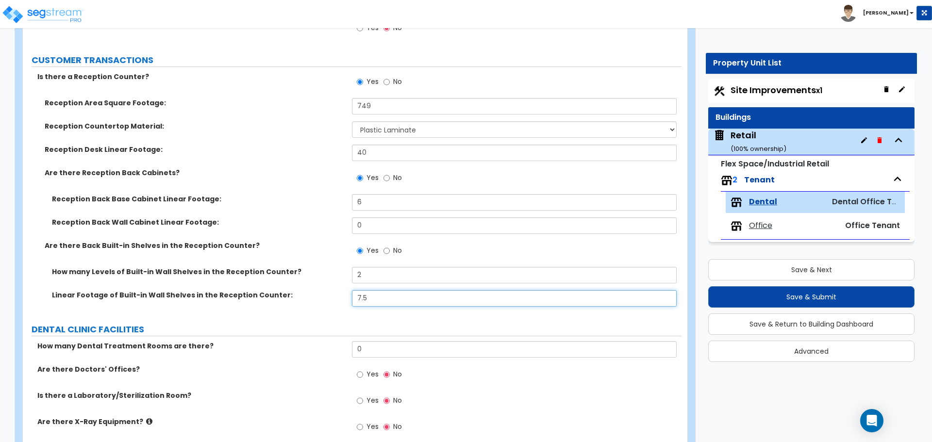
scroll to position [388, 0]
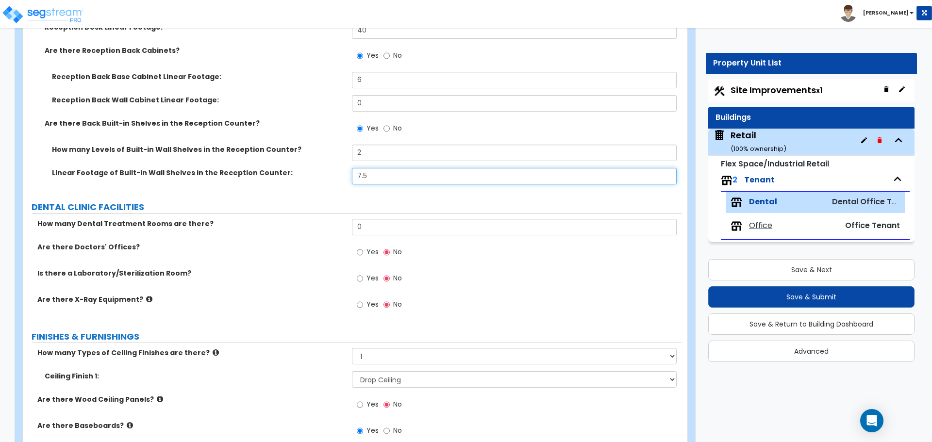
type input "7.5"
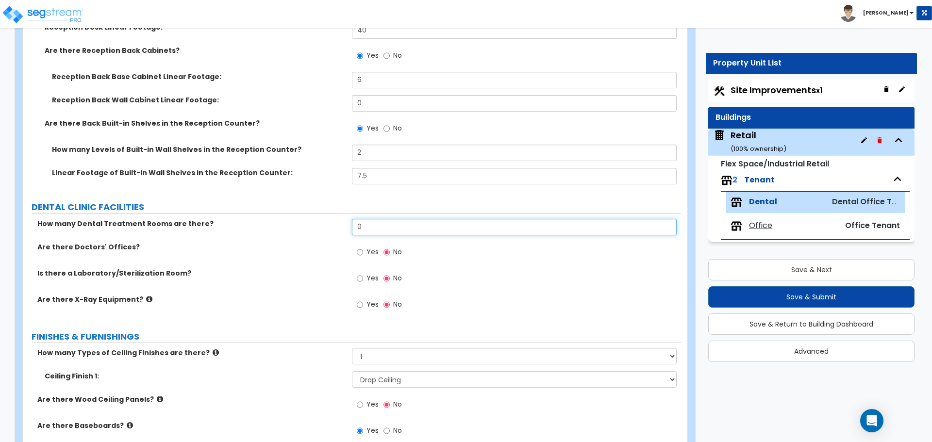
click at [371, 225] on input "0" at bounding box center [514, 227] width 324 height 17
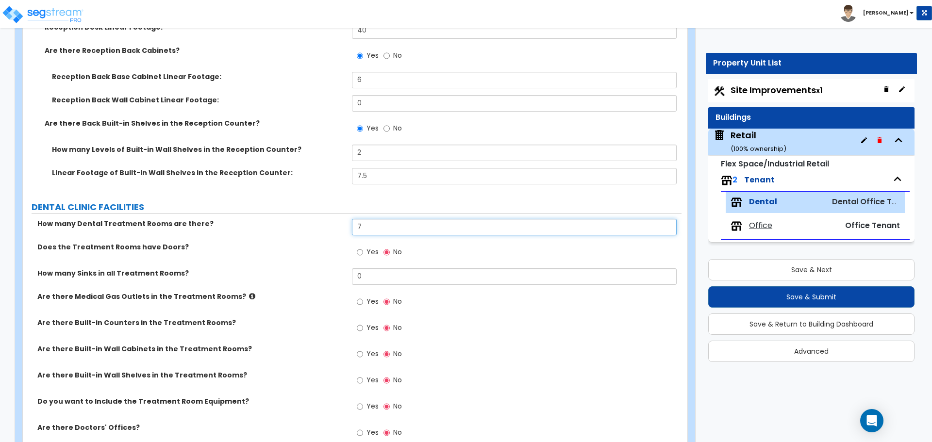
type input "7"
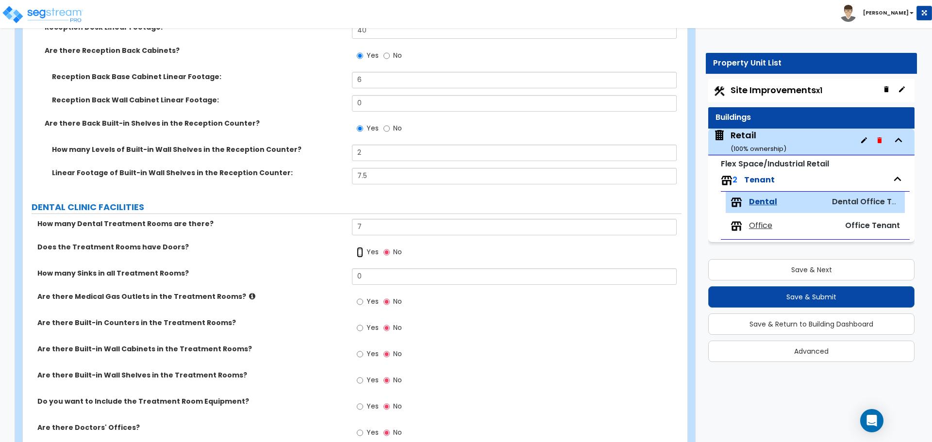
click at [363, 251] on input "Yes" at bounding box center [360, 252] width 6 height 11
click at [391, 254] on label "No" at bounding box center [393, 253] width 18 height 17
click at [390, 254] on input "No" at bounding box center [387, 252] width 6 height 11
radio input "false"
radio input "true"
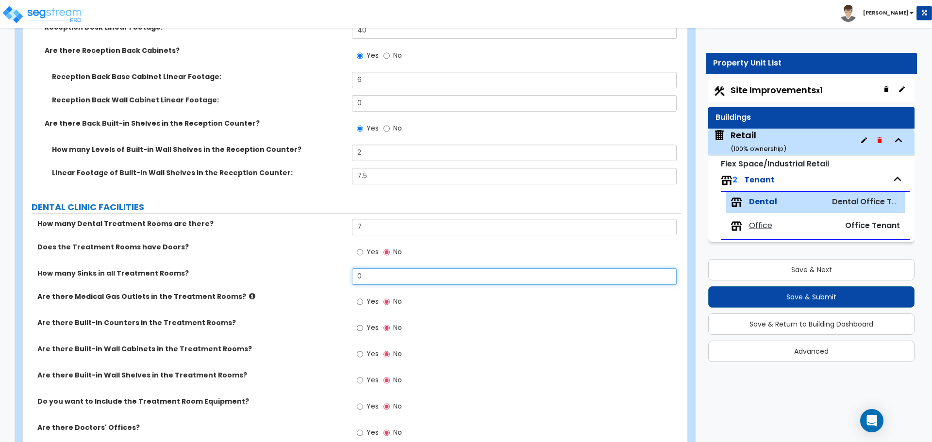
click at [363, 274] on input "0" at bounding box center [514, 277] width 324 height 17
click at [361, 277] on input "1" at bounding box center [514, 277] width 324 height 17
click at [362, 277] on input "1" at bounding box center [514, 277] width 324 height 17
click at [325, 274] on label "How many Sinks in all Treatment Rooms?" at bounding box center [190, 274] width 307 height 10
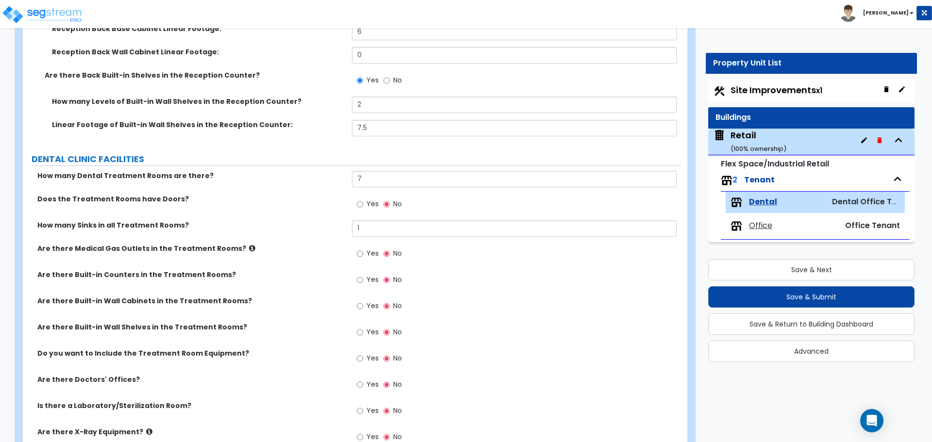
scroll to position [437, 0]
click at [393, 231] on input "1" at bounding box center [514, 228] width 324 height 17
click at [367, 228] on input "78" at bounding box center [514, 228] width 324 height 17
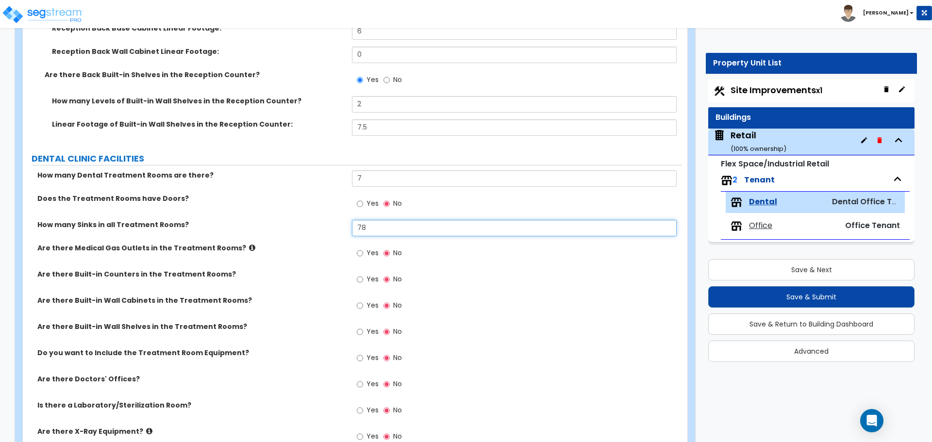
click at [367, 228] on input "78" at bounding box center [514, 228] width 324 height 17
type input "7"
click at [337, 221] on label "How many Sinks in all Treatment Rooms?" at bounding box center [190, 225] width 307 height 10
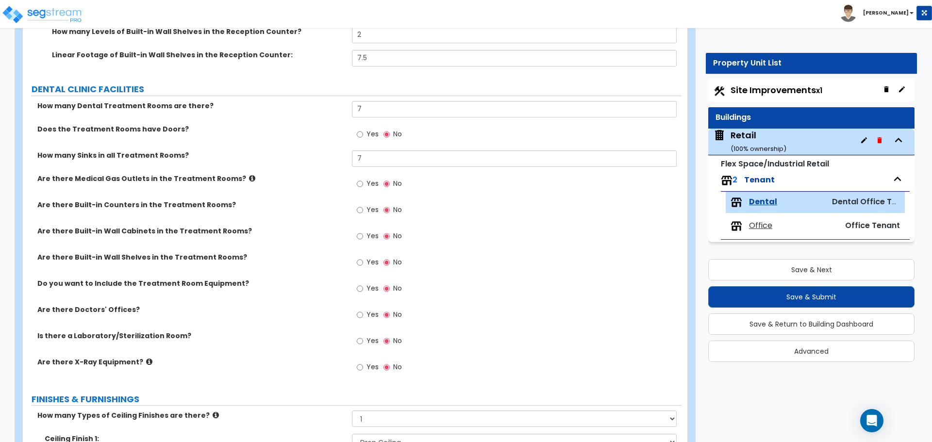
scroll to position [534, 0]
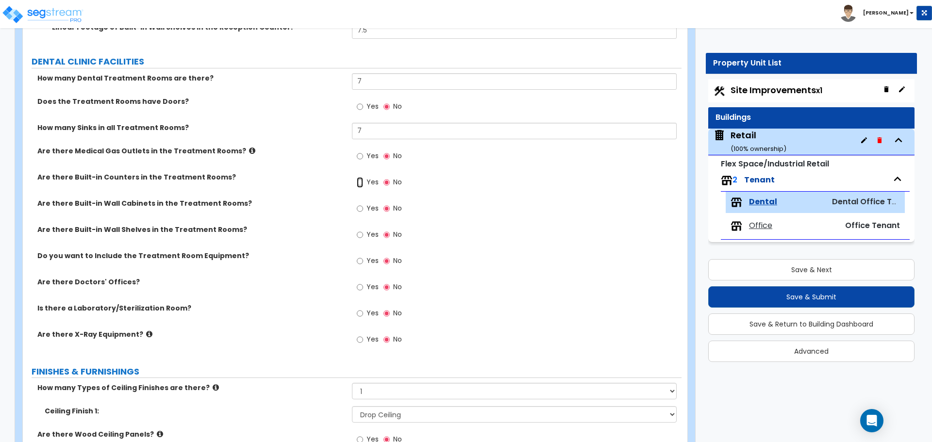
click at [360, 185] on input "Yes" at bounding box center [360, 182] width 6 height 11
radio input "true"
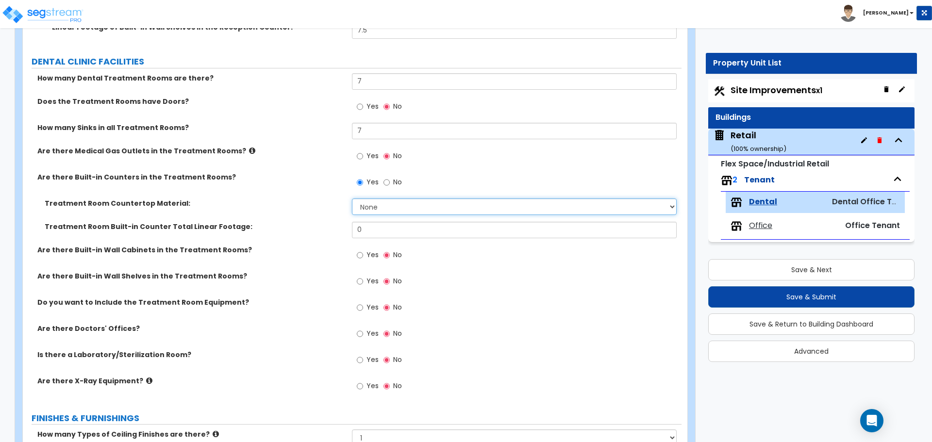
click at [376, 213] on select "None Plastic Laminate Solid Surface Stone Quartz Marble Tile Wood Stainless Ste…" at bounding box center [514, 207] width 324 height 17
select select "1"
click at [352, 199] on select "None Plastic Laminate Solid Surface Stone Quartz Marble Tile Wood Stainless Ste…" at bounding box center [514, 207] width 324 height 17
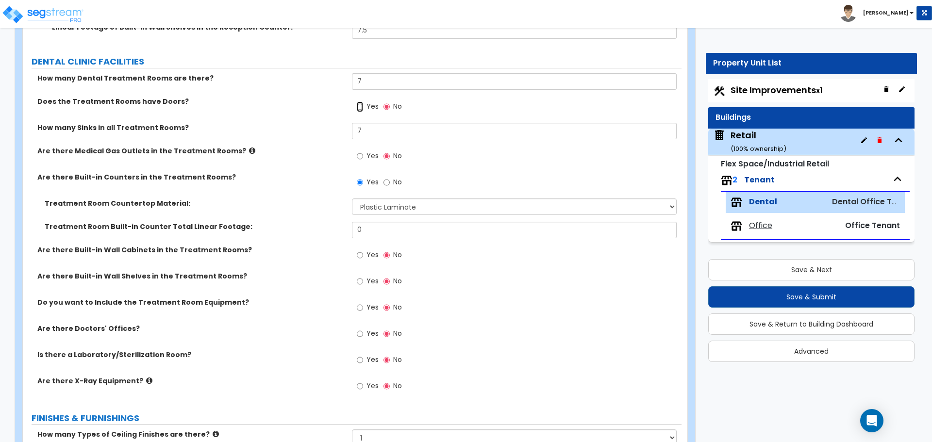
click at [362, 103] on input "Yes" at bounding box center [360, 106] width 6 height 11
click at [385, 107] on input "No" at bounding box center [387, 106] width 6 height 11
radio input "false"
radio input "true"
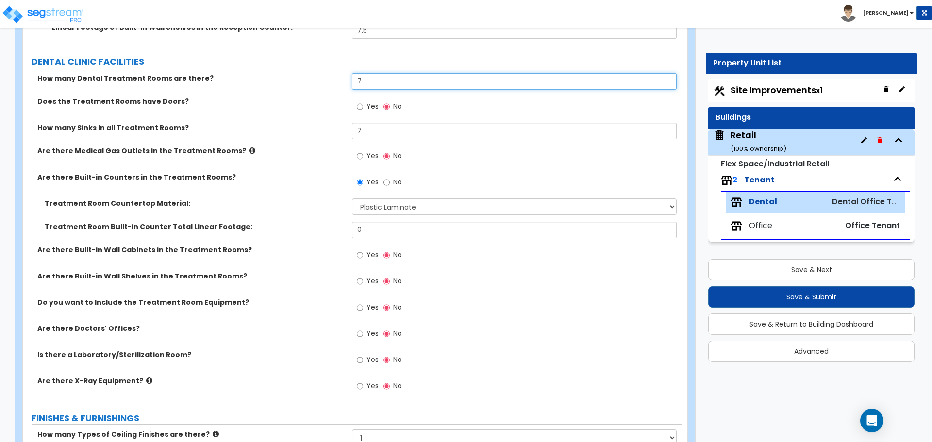
click at [374, 76] on input "7" at bounding box center [514, 81] width 324 height 17
type input "8"
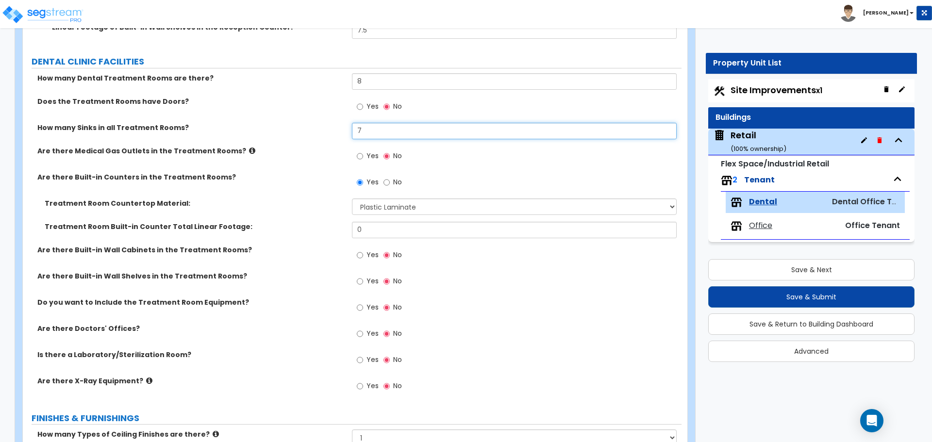
click at [380, 129] on input "7" at bounding box center [514, 131] width 324 height 17
type input "8"
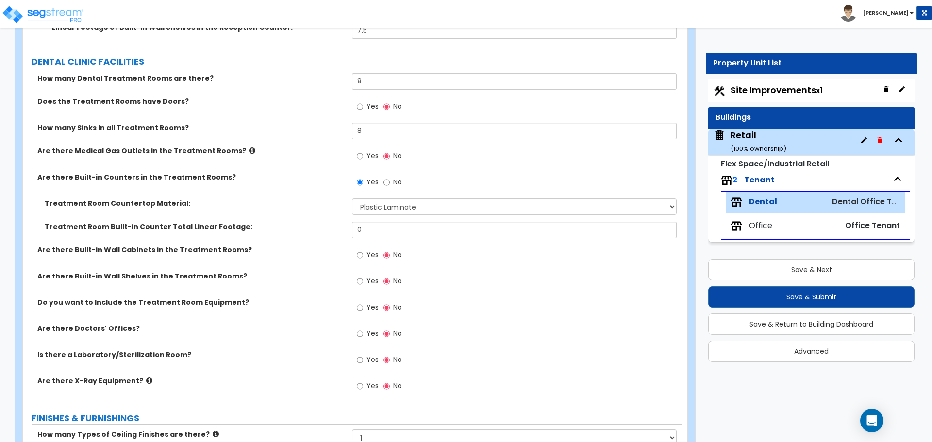
click at [329, 118] on div "Does the Treatment Rooms have Doors? Yes No" at bounding box center [352, 110] width 659 height 26
click at [380, 226] on input "0" at bounding box center [514, 230] width 324 height 17
click at [371, 230] on input "0" at bounding box center [514, 230] width 324 height 17
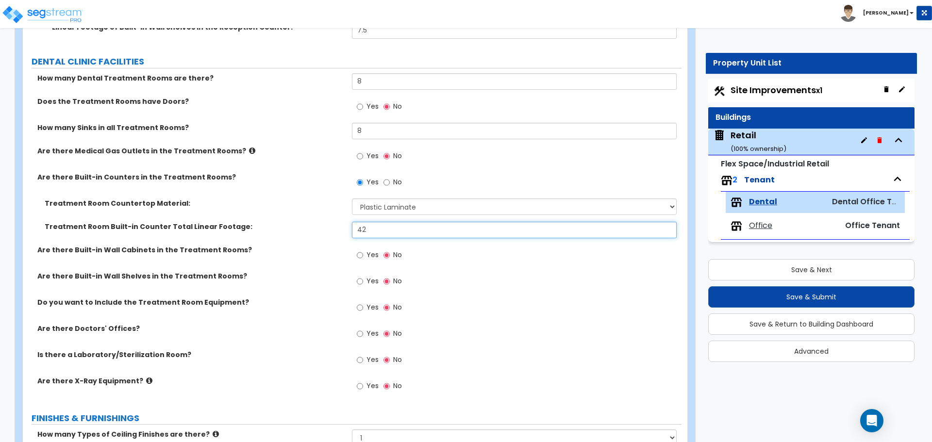
type input "4"
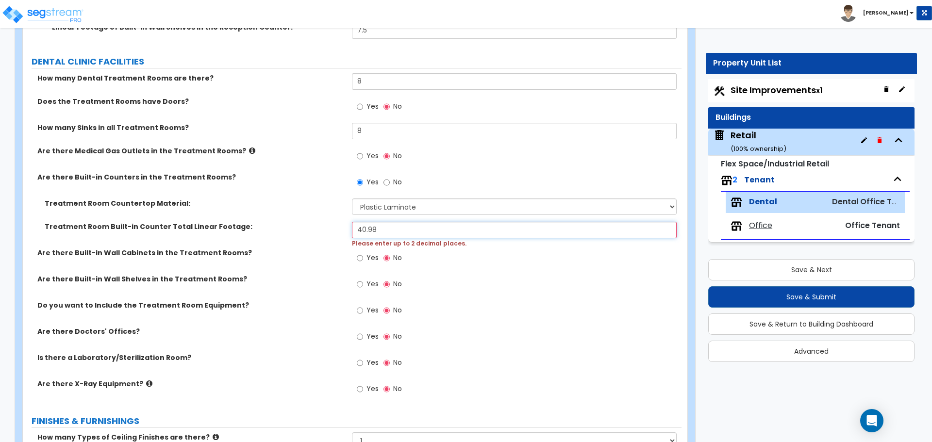
click at [383, 230] on input "40.98" at bounding box center [514, 230] width 324 height 17
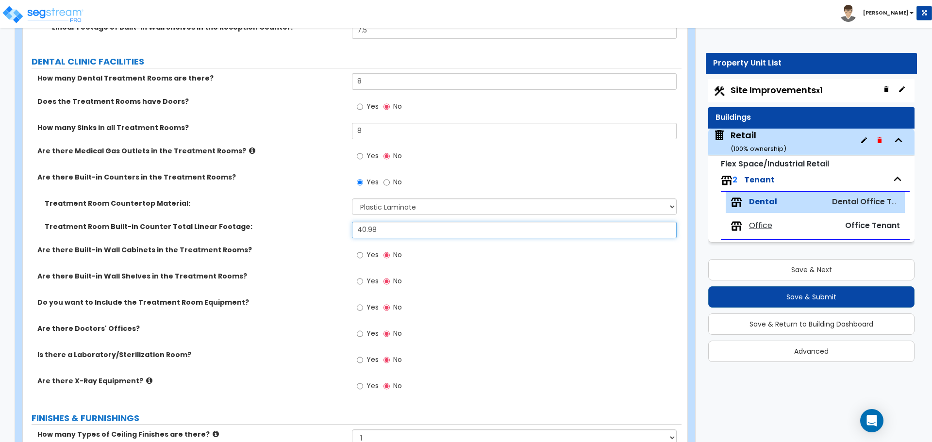
type input "40.98"
click at [344, 224] on label "Treatment Room Built-in Counter Total Linear Footage:" at bounding box center [195, 227] width 300 height 10
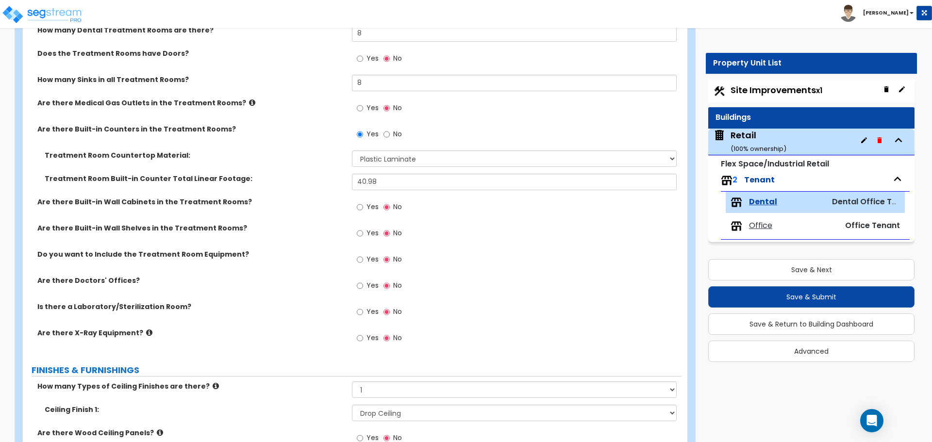
scroll to position [583, 0]
click at [362, 208] on input "Yes" at bounding box center [360, 207] width 6 height 11
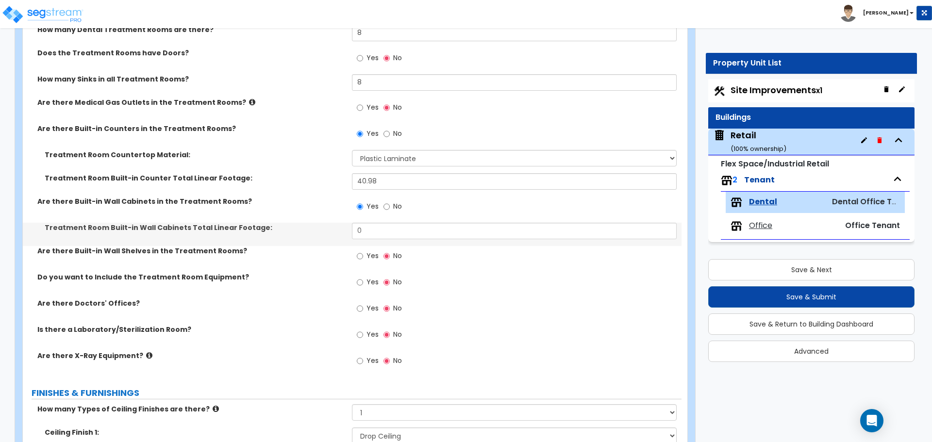
click at [390, 208] on label "No" at bounding box center [393, 208] width 18 height 17
click at [390, 208] on input "No" at bounding box center [387, 207] width 6 height 11
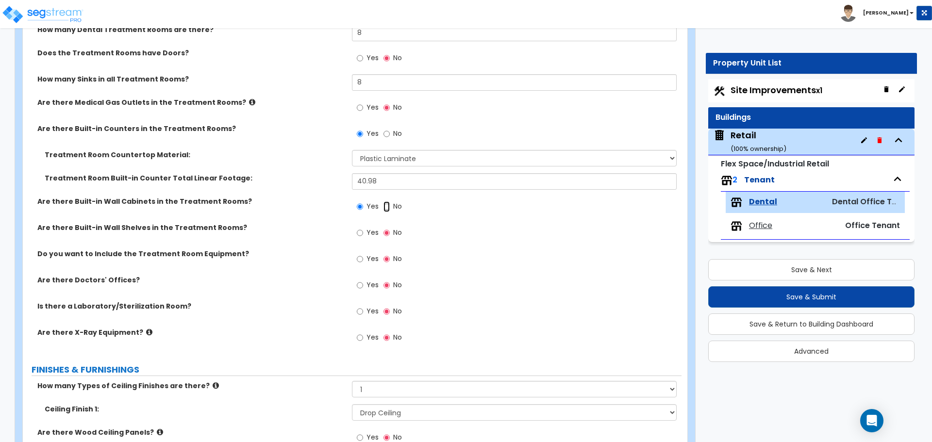
radio input "false"
radio input "true"
click at [360, 257] on input "Yes" at bounding box center [360, 259] width 6 height 11
radio input "true"
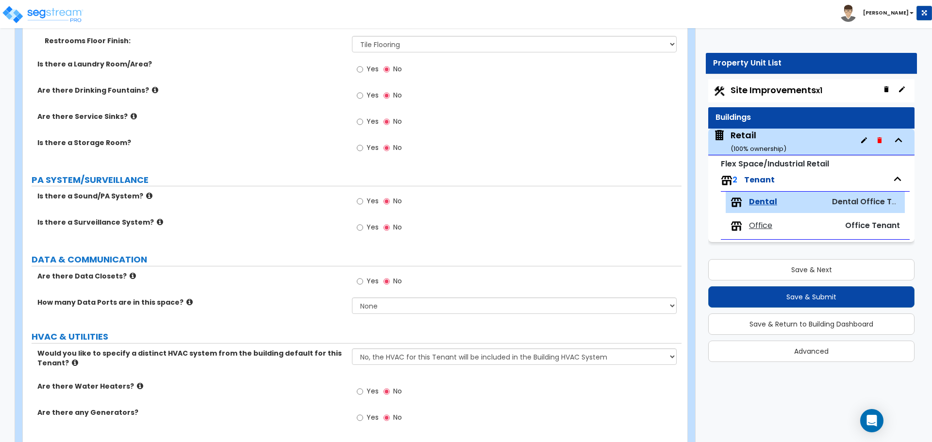
scroll to position [1847, 0]
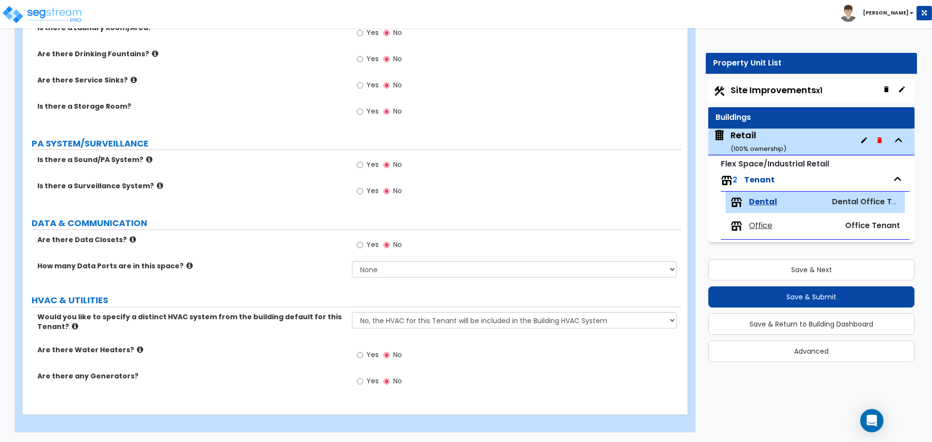
click at [778, 187] on div "2 Tenant" at bounding box center [815, 180] width 189 height 21
click at [767, 182] on span "Tenant" at bounding box center [759, 179] width 31 height 11
click at [763, 145] on small "( 100 % ownership)" at bounding box center [759, 148] width 56 height 9
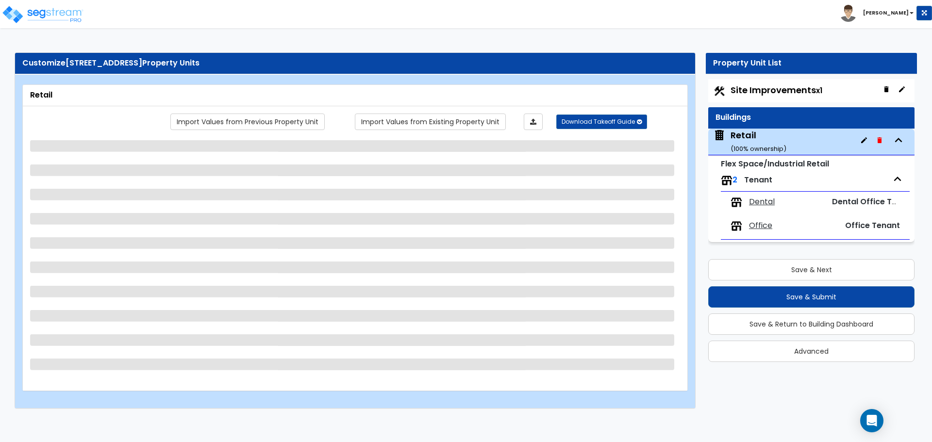
scroll to position [0, 0]
select select "6"
select select "1"
select select "7"
select select "2"
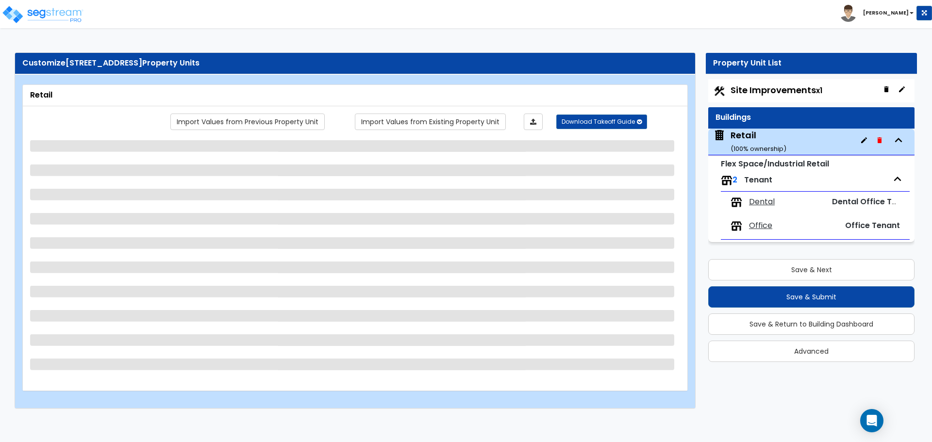
select select "2"
select select "1"
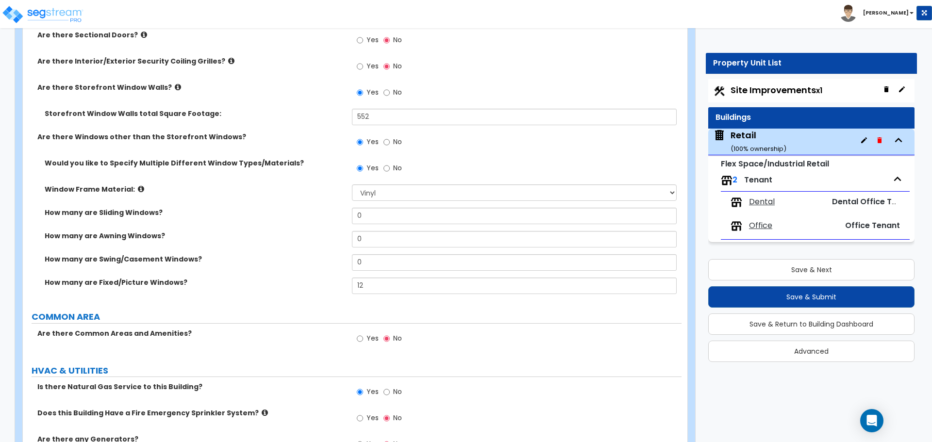
scroll to position [1365, 0]
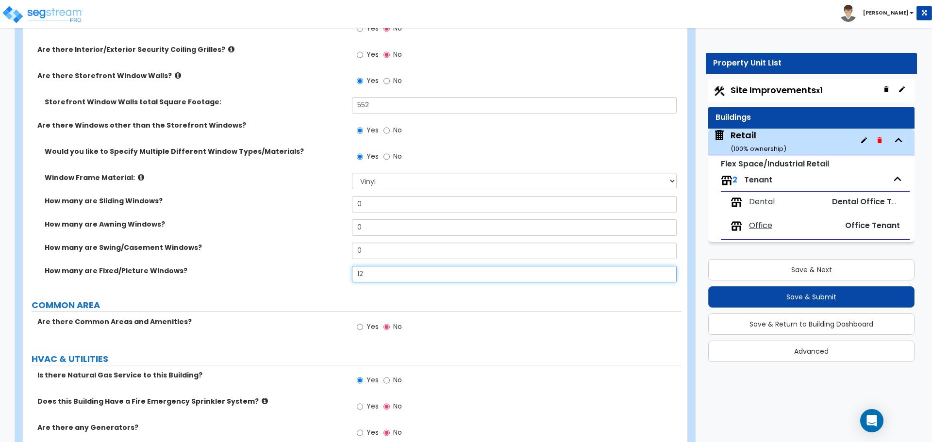
click at [376, 282] on input "12" at bounding box center [514, 274] width 324 height 17
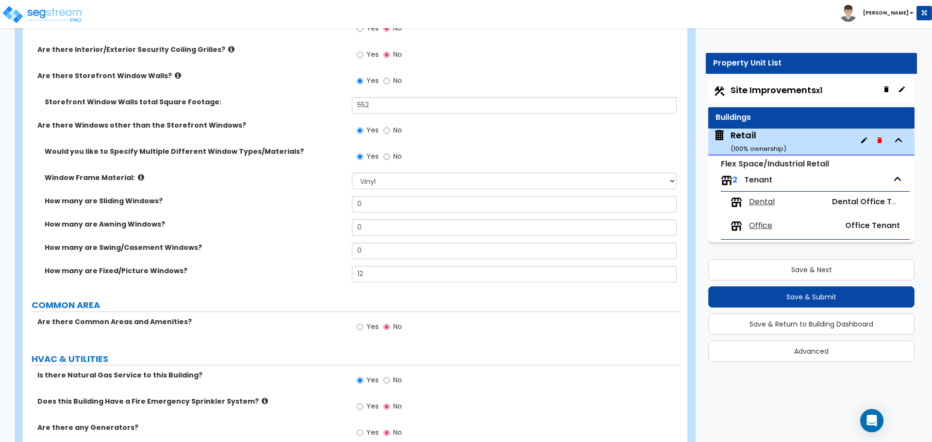
click at [323, 205] on label "How many are Sliding Windows?" at bounding box center [195, 201] width 300 height 10
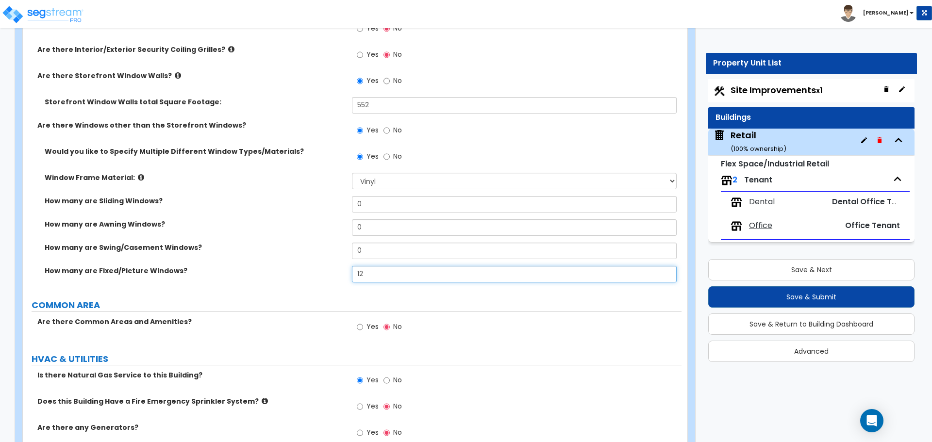
click at [371, 274] on input "12" at bounding box center [514, 274] width 324 height 17
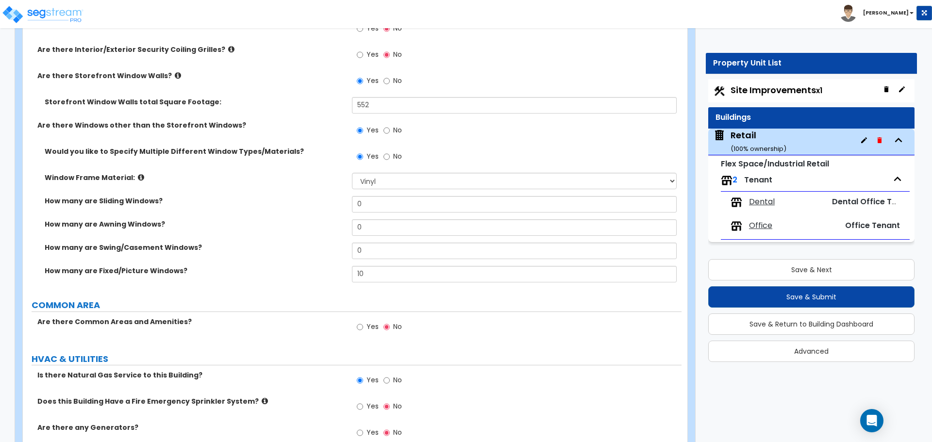
click at [312, 252] on label "How many are Swing/Casement Windows?" at bounding box center [195, 248] width 300 height 10
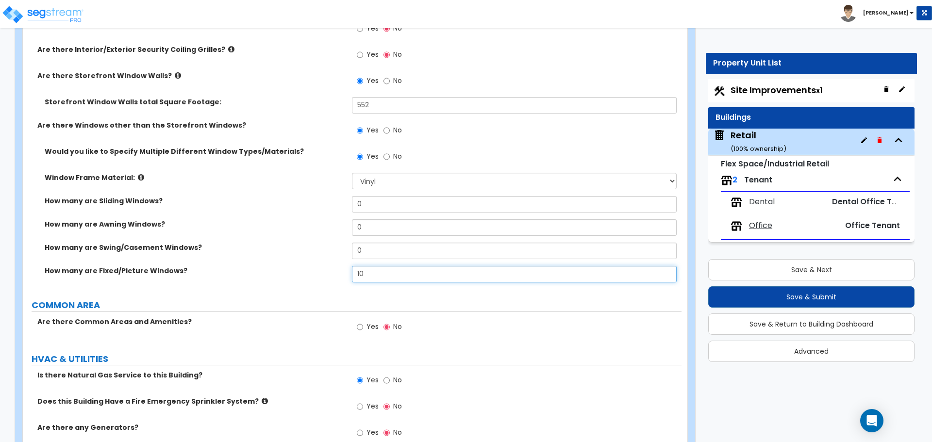
click at [381, 272] on input "10" at bounding box center [514, 274] width 324 height 17
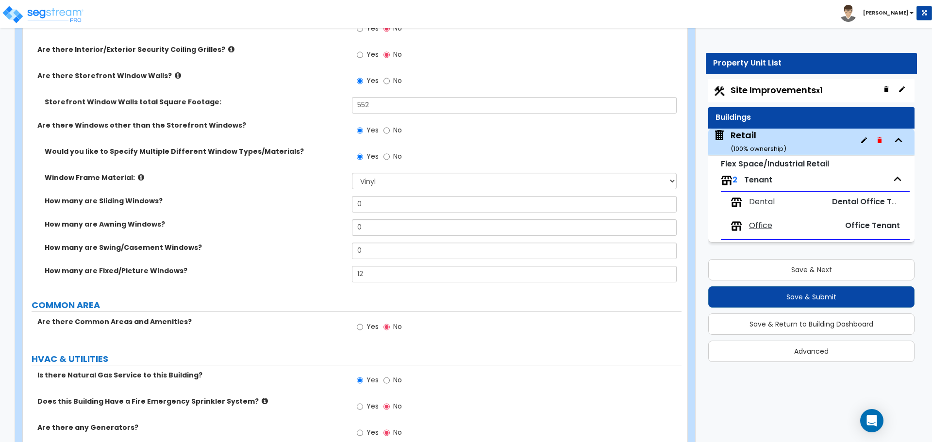
click at [323, 267] on label "How many are Fixed/Picture Windows?" at bounding box center [195, 271] width 300 height 10
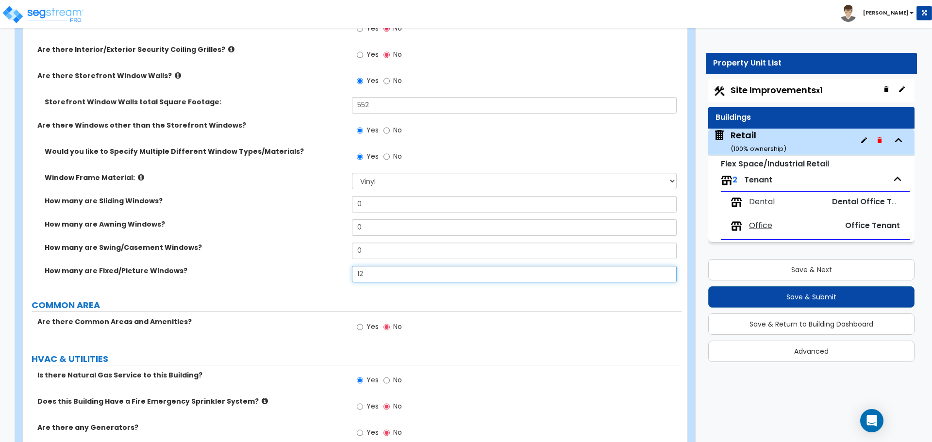
click at [394, 279] on input "12" at bounding box center [514, 274] width 324 height 17
type input "10"
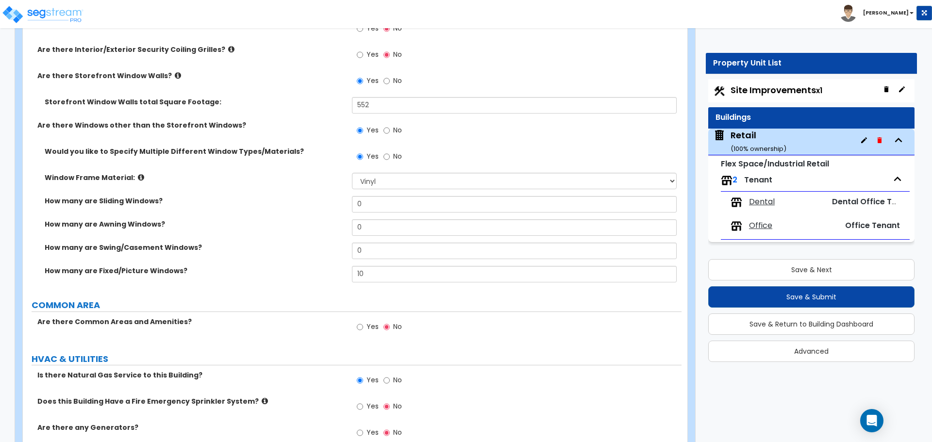
click at [386, 216] on div "How many are Sliding Windows? 0" at bounding box center [352, 207] width 659 height 23
click at [384, 207] on input "0" at bounding box center [514, 204] width 324 height 17
click at [384, 206] on input "0" at bounding box center [514, 204] width 324 height 17
type input "2"
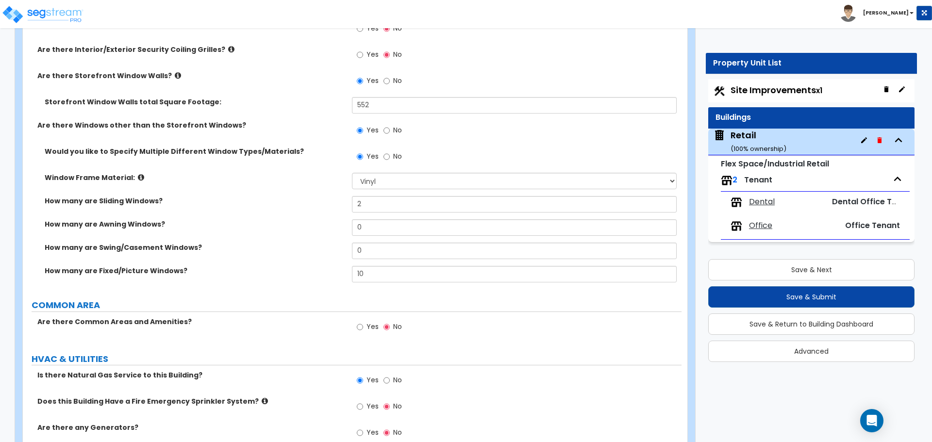
click at [325, 204] on label "How many are Sliding Windows?" at bounding box center [195, 201] width 300 height 10
click at [775, 167] on small "Flex Space/Industrial Retail" at bounding box center [775, 163] width 108 height 11
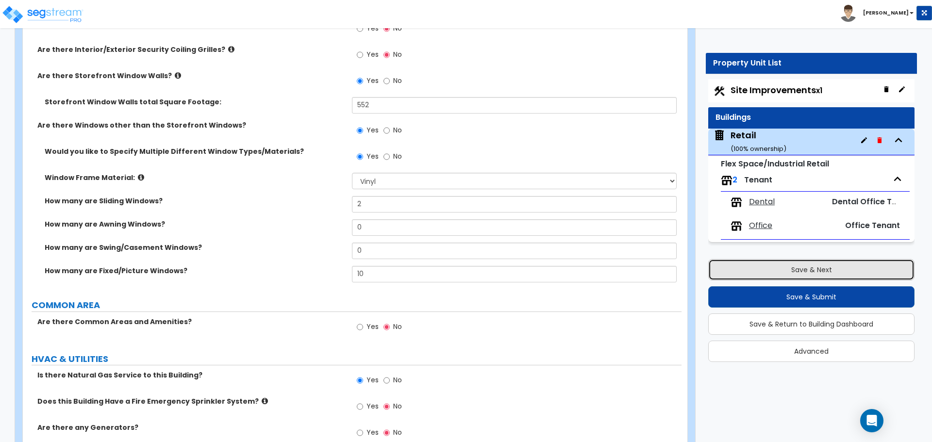
click at [819, 269] on button "Save & Next" at bounding box center [811, 269] width 206 height 21
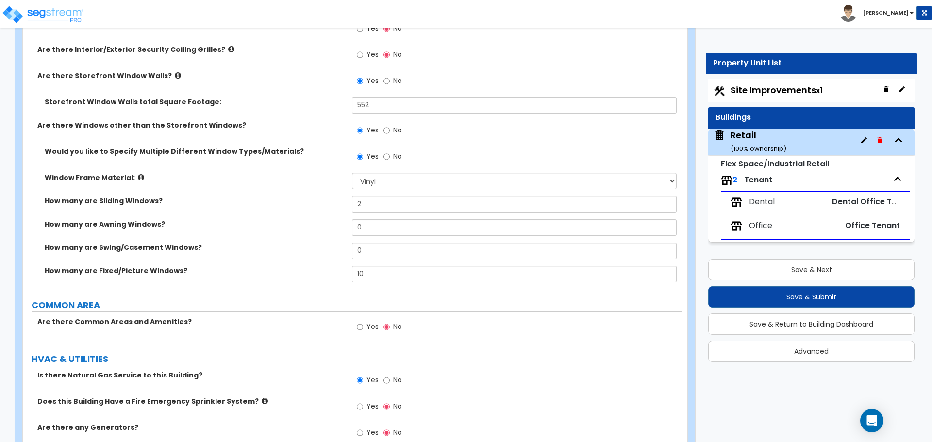
scroll to position [0, 0]
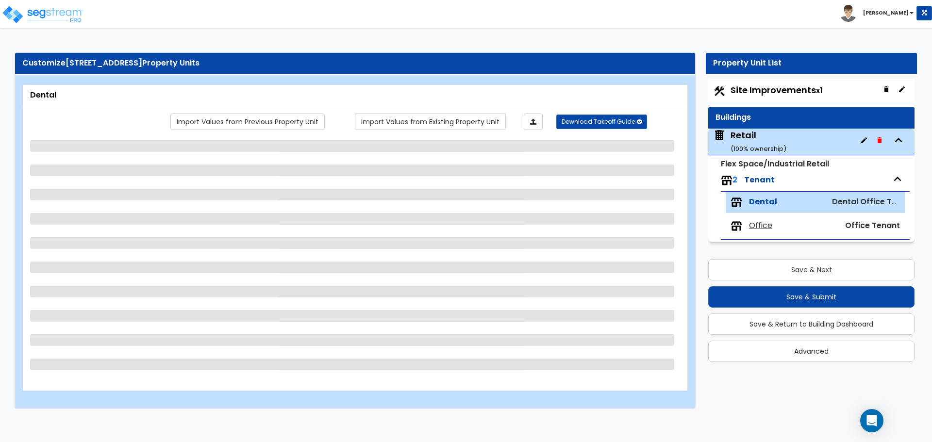
select select "1"
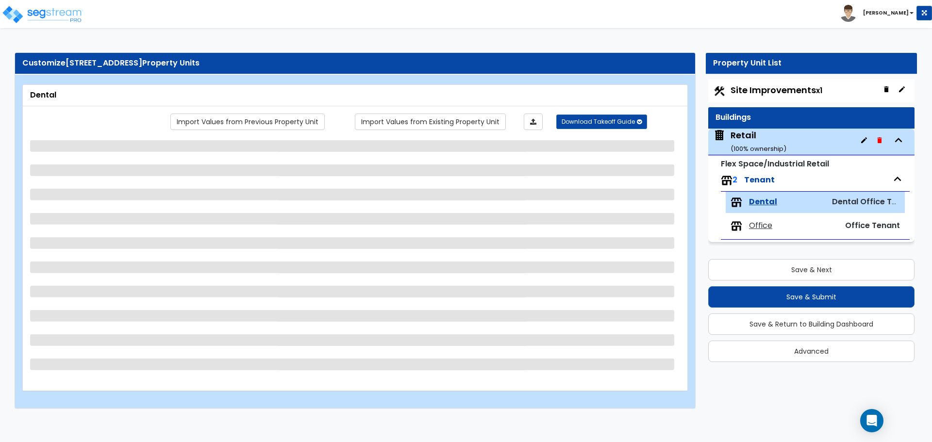
select select "2"
select select "1"
select select "5"
select select "1"
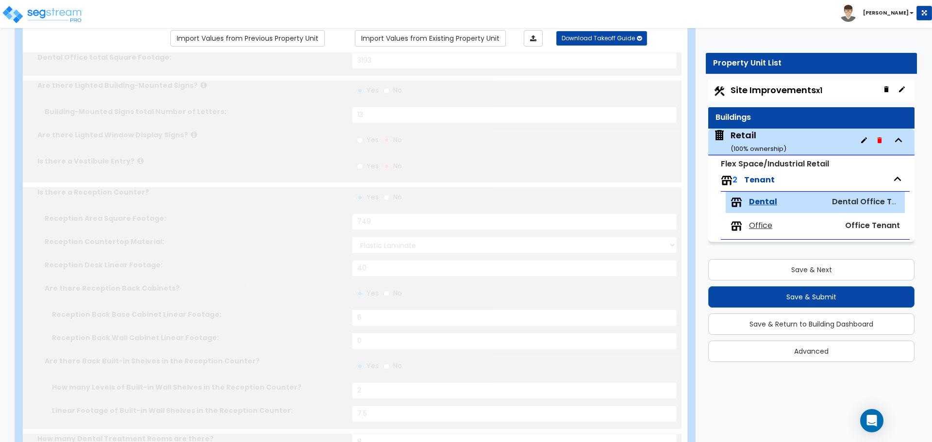
select select "1"
select select "3"
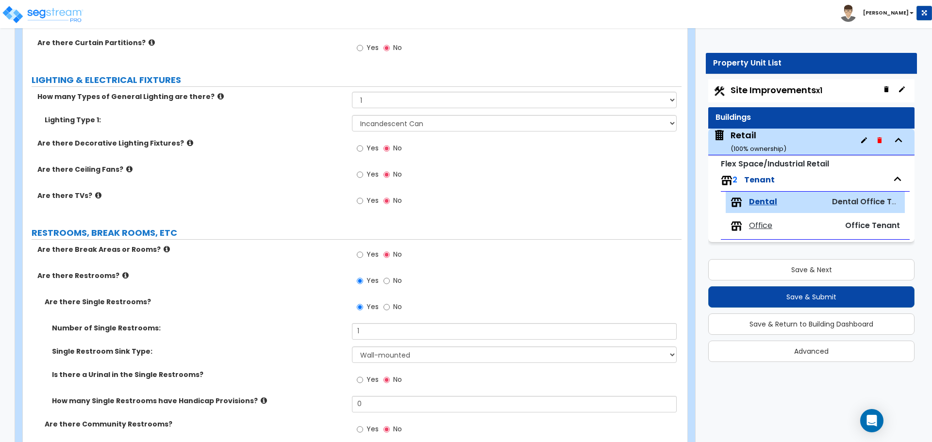
scroll to position [1214, 0]
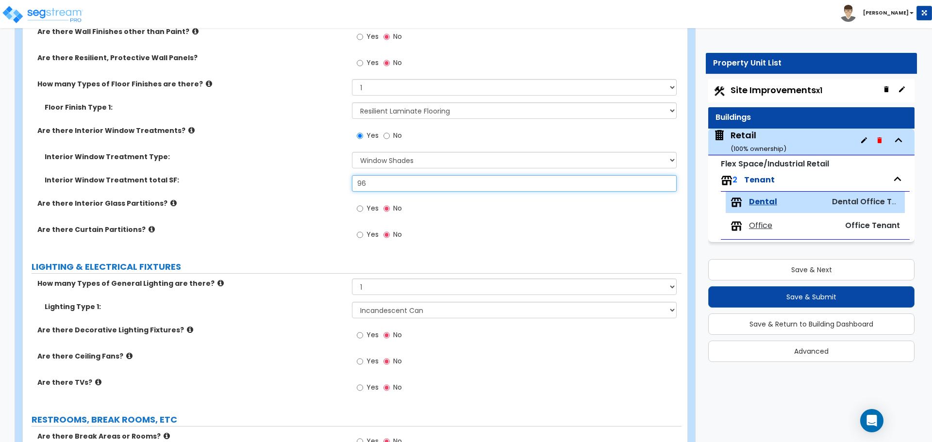
click at [388, 187] on input "96" at bounding box center [514, 183] width 324 height 17
type input "207"
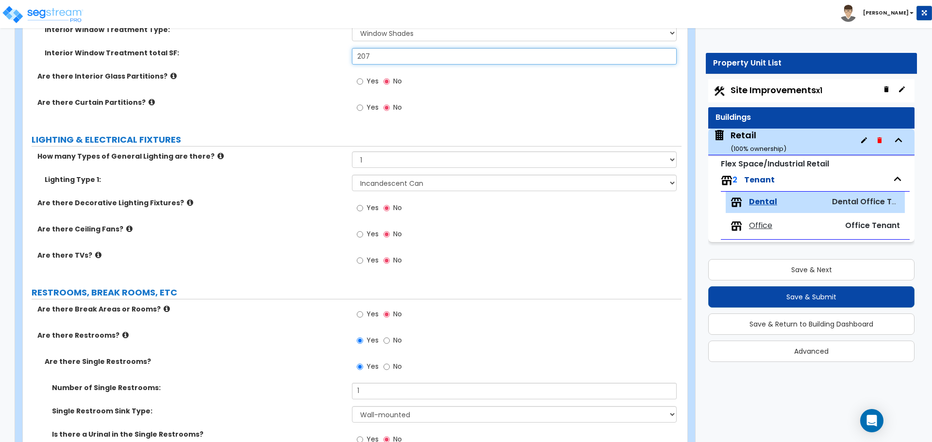
scroll to position [1360, 0]
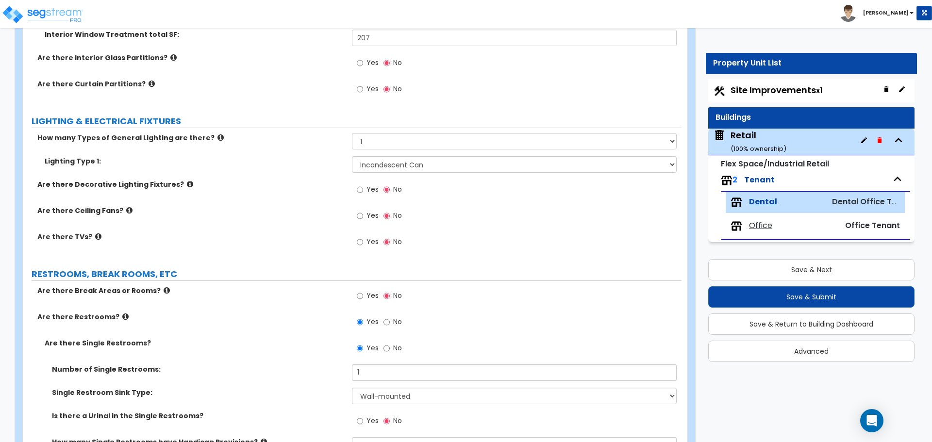
click at [270, 243] on div "Are there TVs? Yes No" at bounding box center [352, 245] width 659 height 26
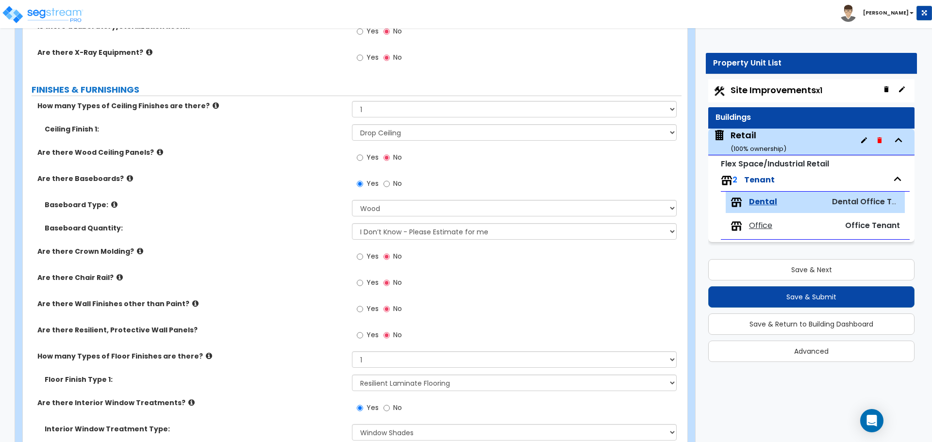
scroll to position [923, 0]
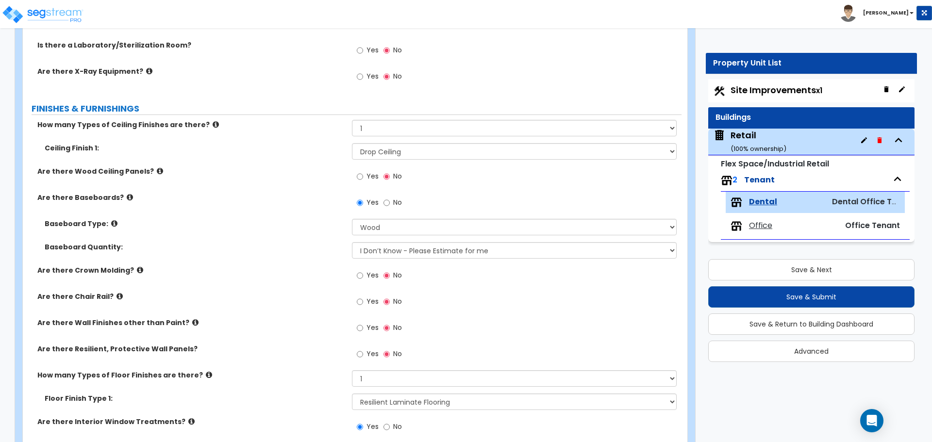
click at [192, 324] on icon at bounding box center [195, 322] width 6 height 7
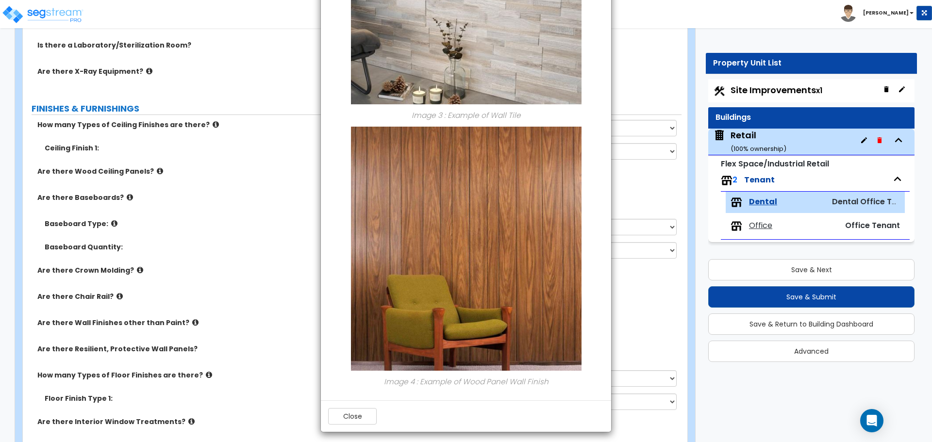
scroll to position [746, 0]
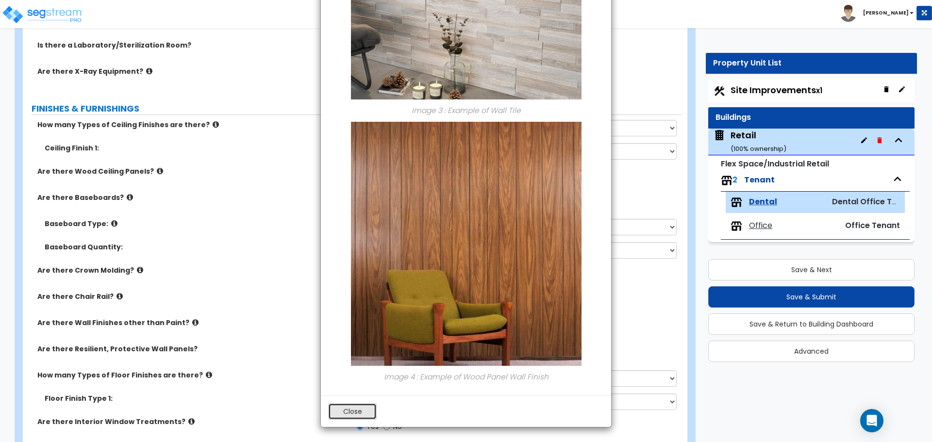
click at [356, 410] on button "Close" at bounding box center [352, 412] width 49 height 17
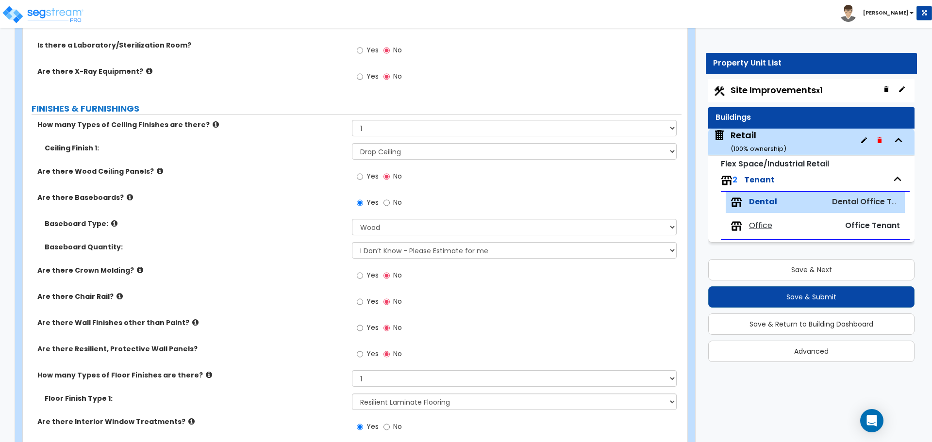
click at [364, 329] on label "Yes" at bounding box center [368, 329] width 22 height 17
click at [363, 329] on input "Yes" at bounding box center [360, 328] width 6 height 11
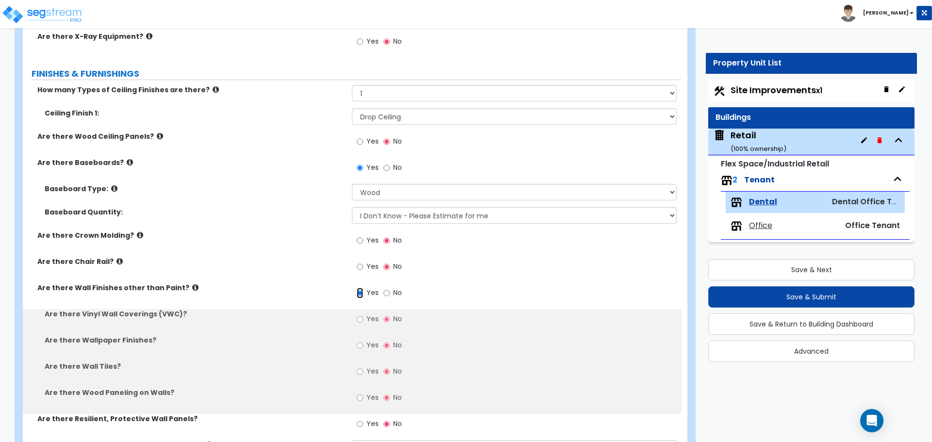
scroll to position [1068, 0]
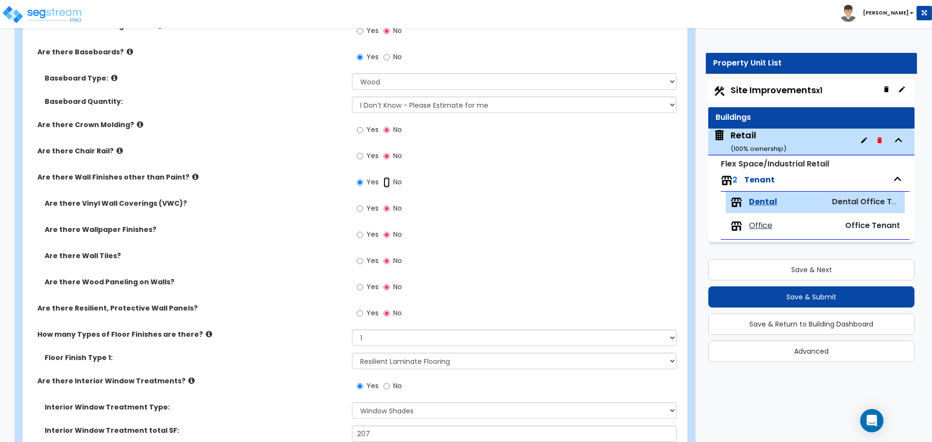
click at [386, 183] on input "No" at bounding box center [387, 182] width 6 height 11
radio input "false"
radio input "true"
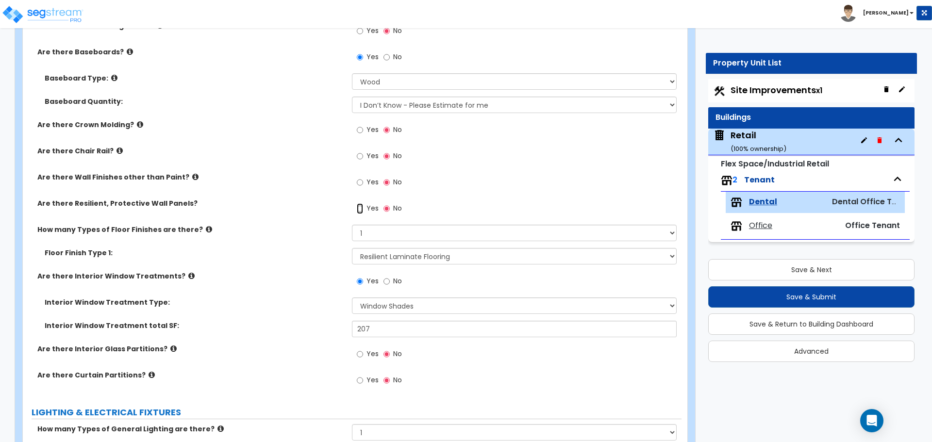
click at [361, 206] on input "Yes" at bounding box center [360, 208] width 6 height 11
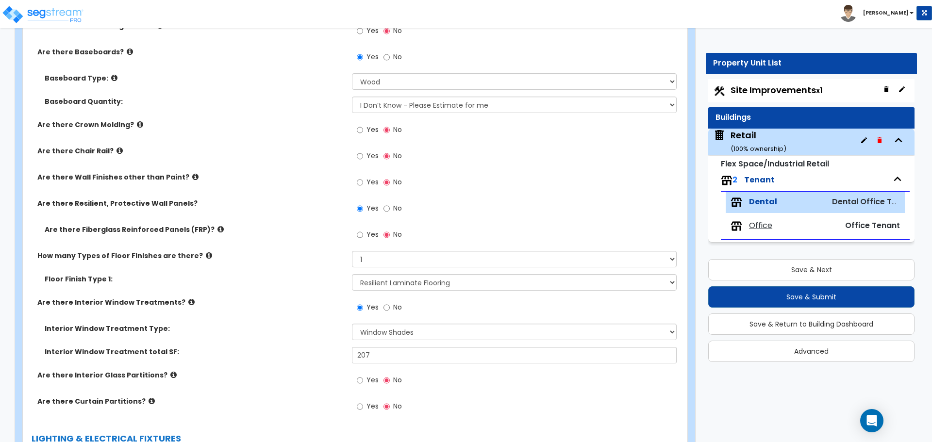
click at [218, 230] on icon at bounding box center [221, 229] width 6 height 7
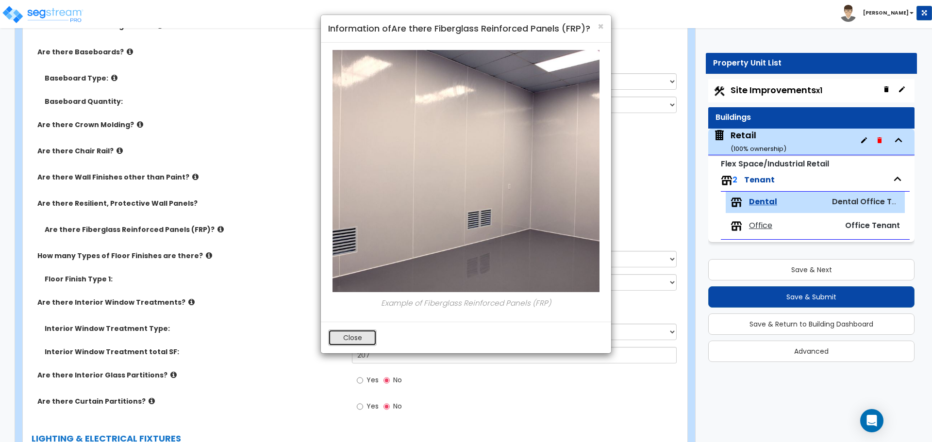
click at [355, 337] on button "Close" at bounding box center [352, 338] width 49 height 17
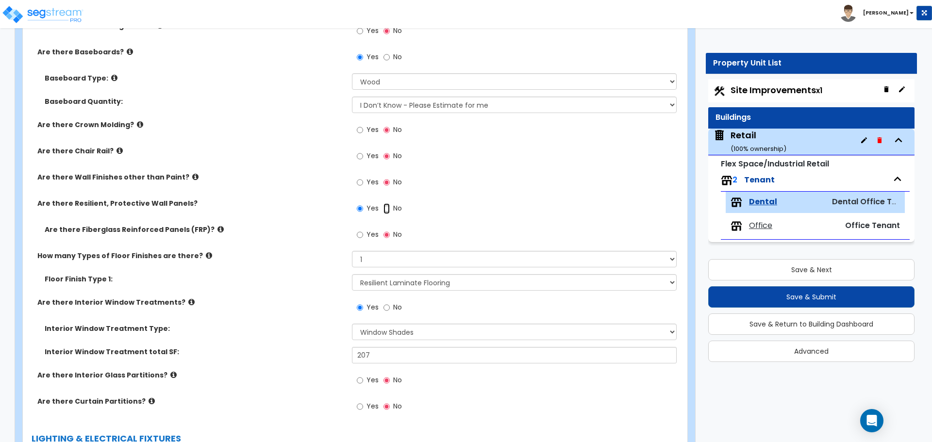
click at [385, 212] on input "No" at bounding box center [387, 208] width 6 height 11
radio input "false"
radio input "true"
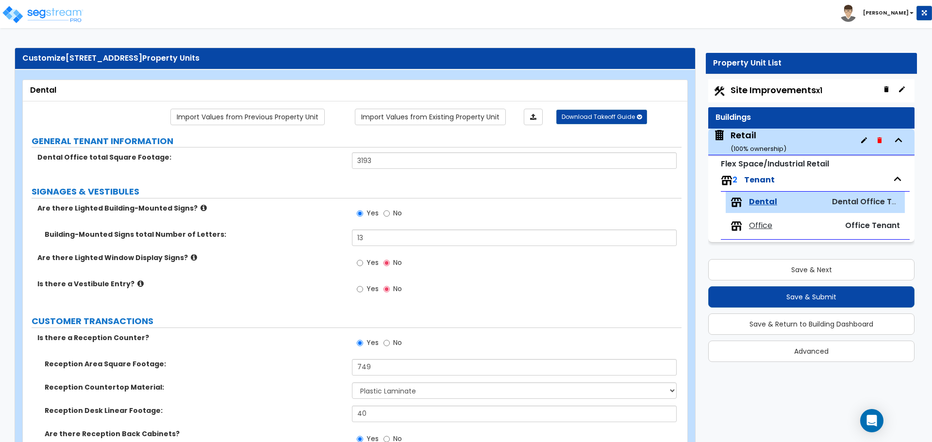
scroll to position [0, 0]
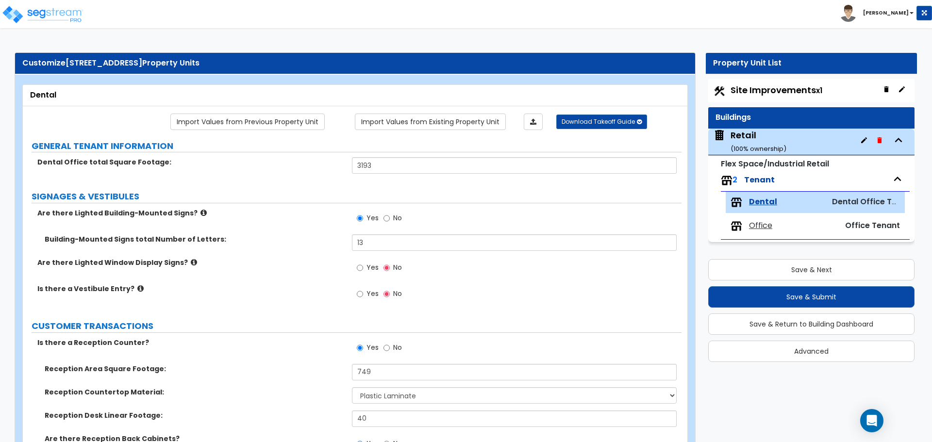
drag, startPoint x: 771, startPoint y: 87, endPoint x: 759, endPoint y: 95, distance: 14.4
click at [771, 87] on span "Site Improvements x1" at bounding box center [777, 90] width 92 height 12
select select "2"
select select "1"
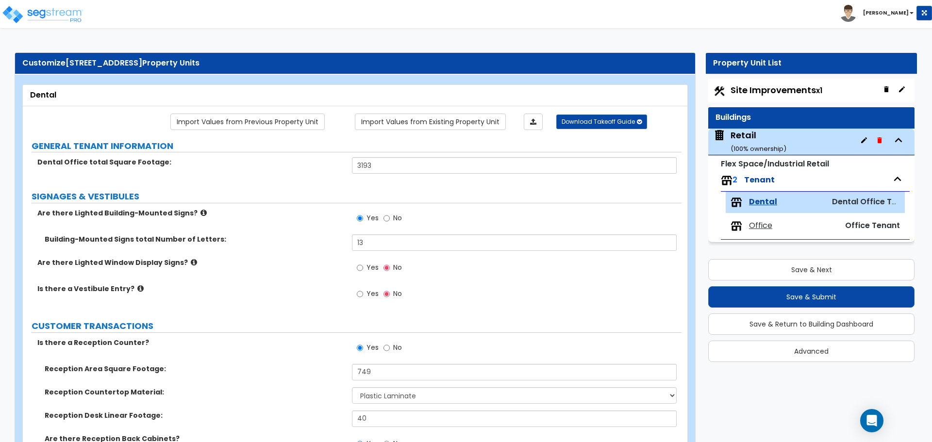
select select "1"
select select "2"
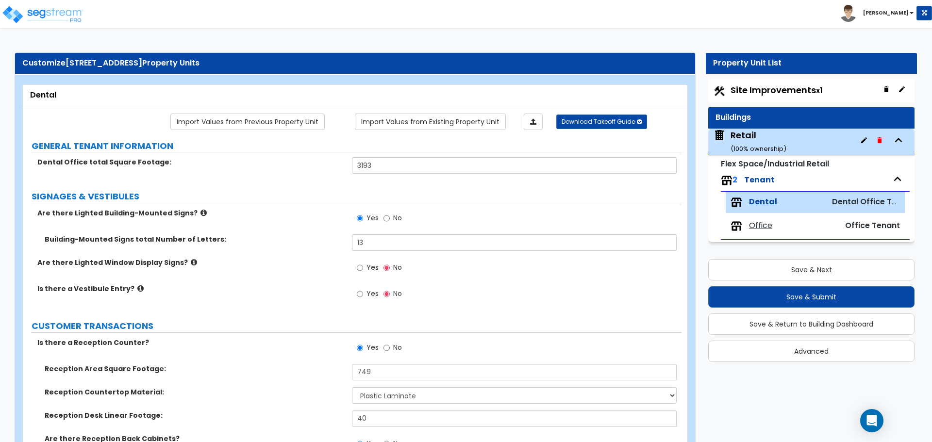
select select "1"
select select "2"
select select "3"
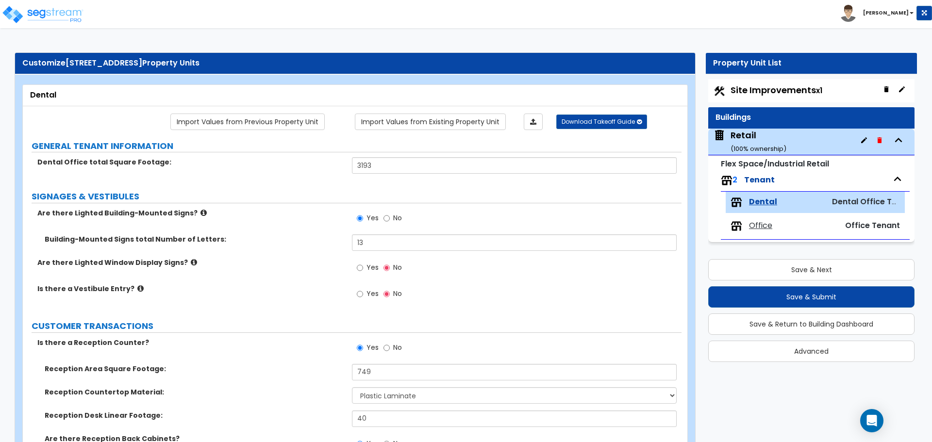
select select "7"
select select "2"
select select "4"
select select "3"
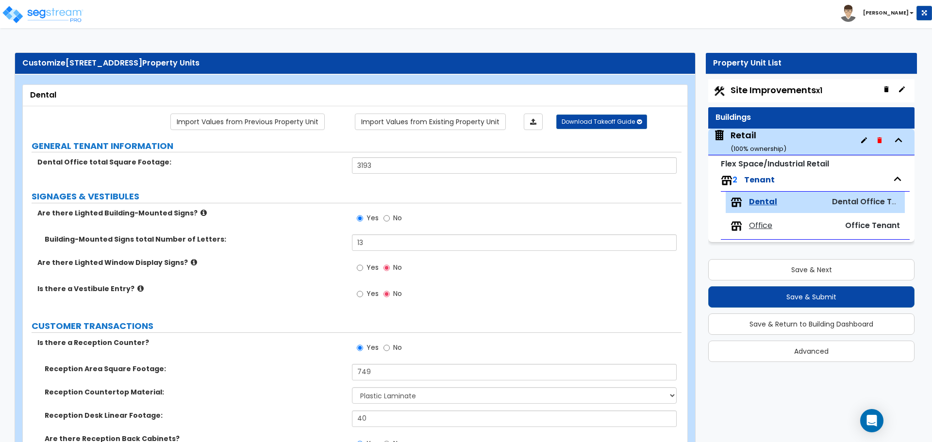
select select "6"
select select "5"
select select "1"
select select "2"
select select "1"
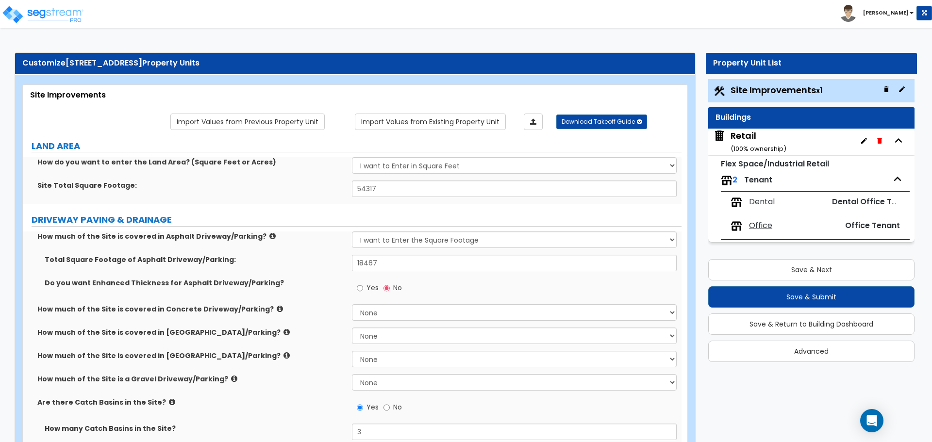
click at [783, 192] on div "Dental Dental Office Tenant" at bounding box center [815, 202] width 179 height 21
click at [778, 181] on div "2 Tenant" at bounding box center [815, 180] width 189 height 21
click at [748, 179] on span "Tenant" at bounding box center [758, 179] width 28 height 11
click at [755, 204] on span "Dental" at bounding box center [762, 202] width 26 height 11
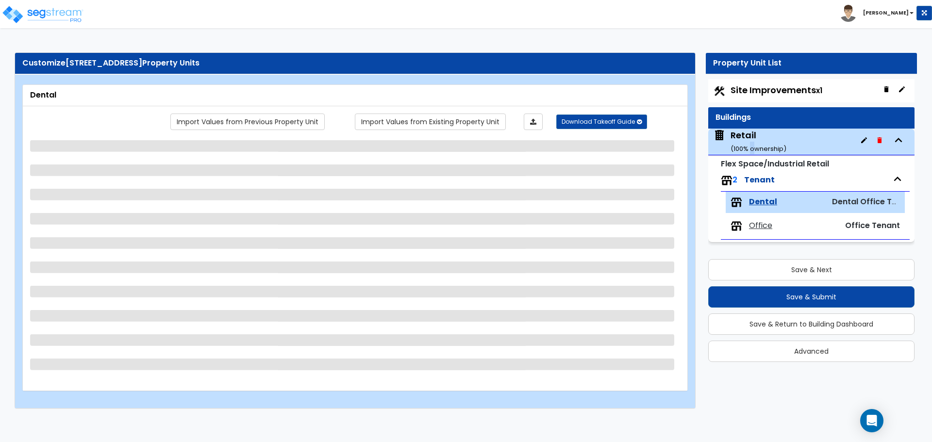
click at [752, 148] on small "( 100 % ownership)" at bounding box center [759, 148] width 56 height 9
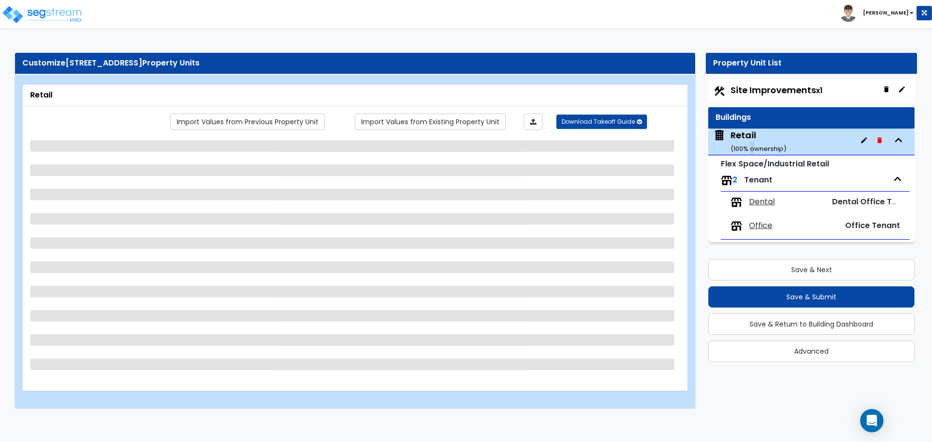
scroll to position [3, 0]
select select "1"
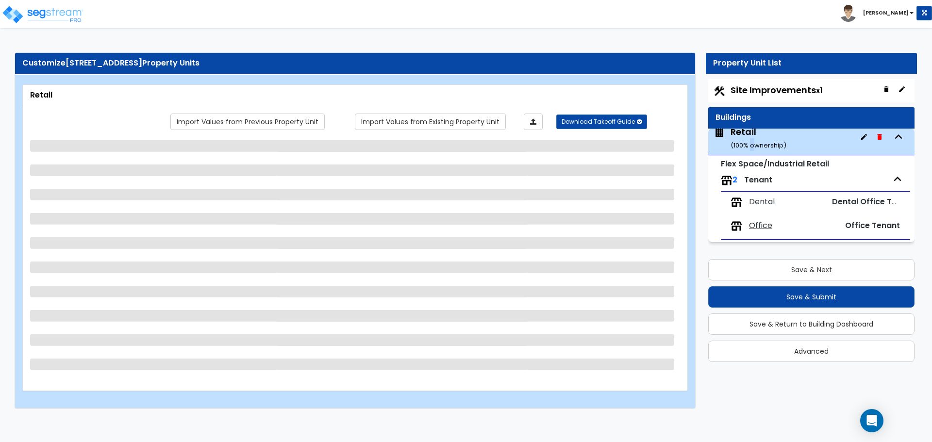
select select "1"
select select "3"
select select "2"
select select "1"
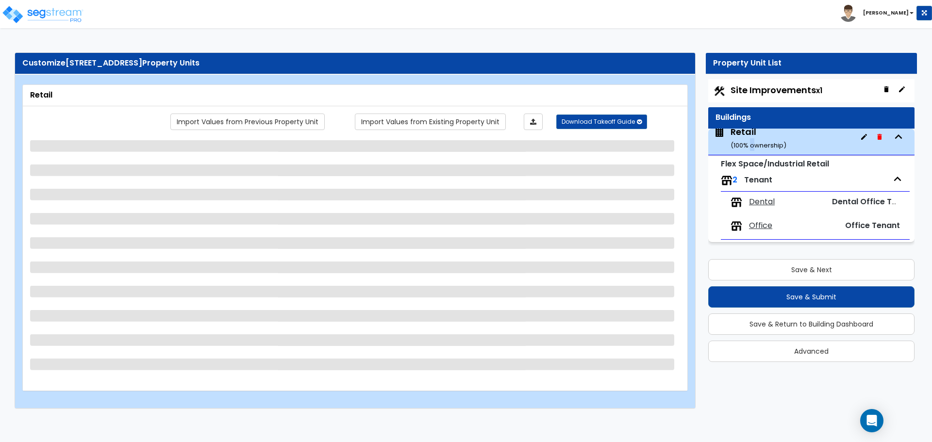
select select "5"
select select "1"
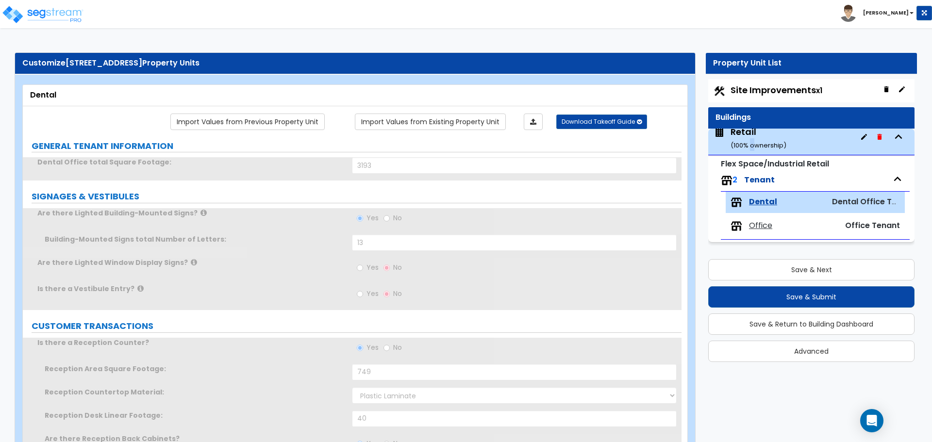
click at [755, 143] on small "( 100 % ownership)" at bounding box center [759, 145] width 56 height 9
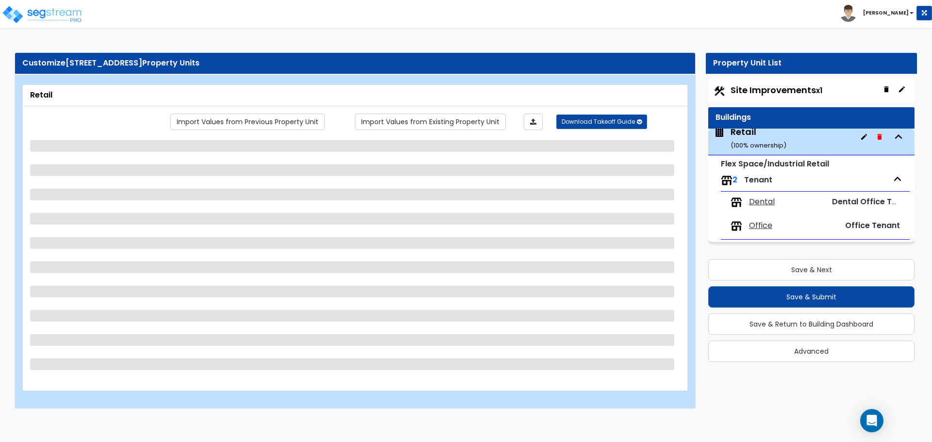
select select "6"
select select "1"
select select "7"
select select "2"
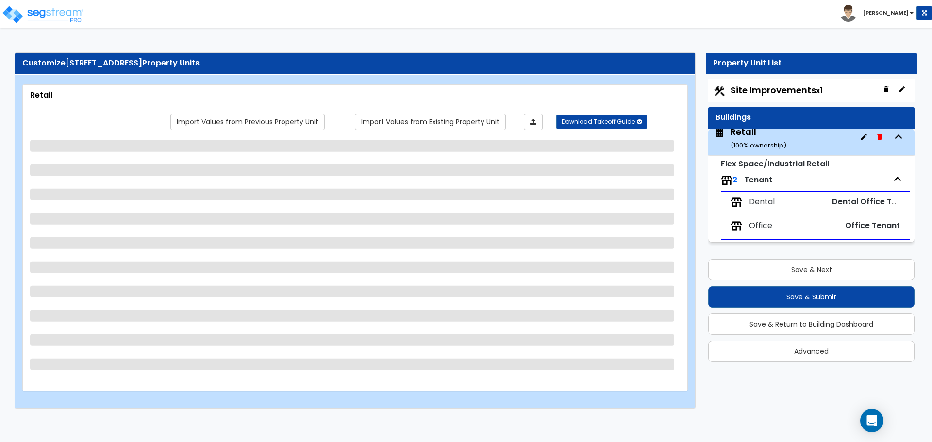
select select "1"
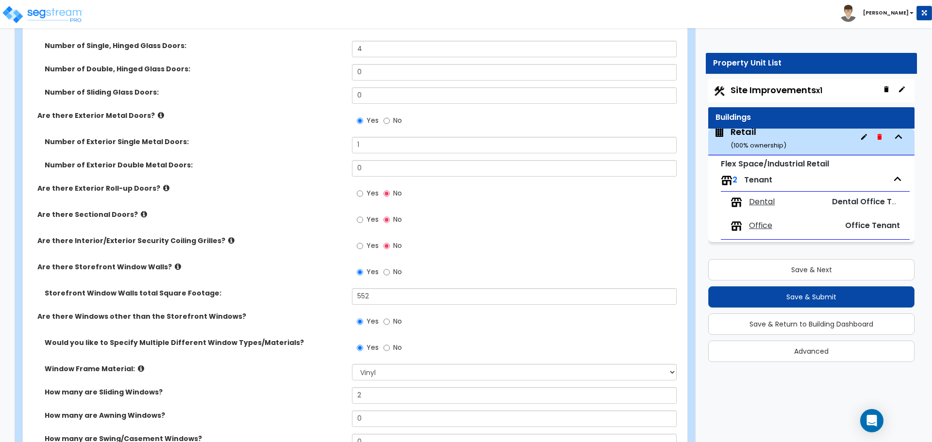
scroll to position [1214, 0]
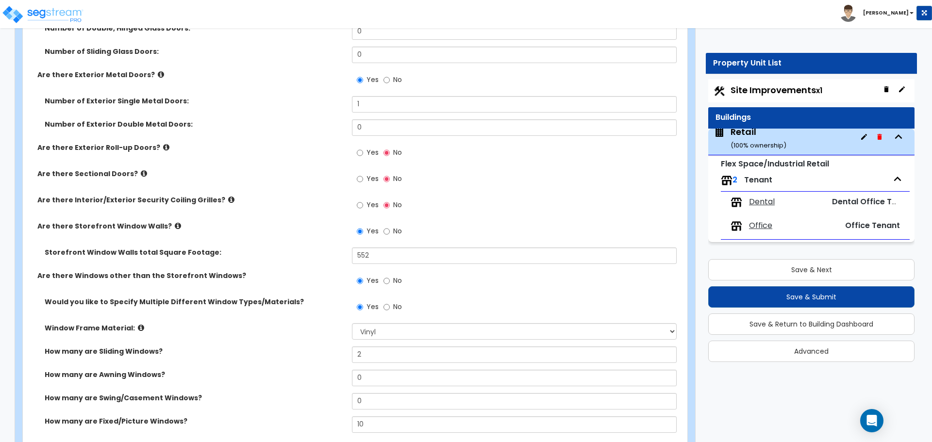
click at [175, 229] on icon at bounding box center [178, 225] width 6 height 7
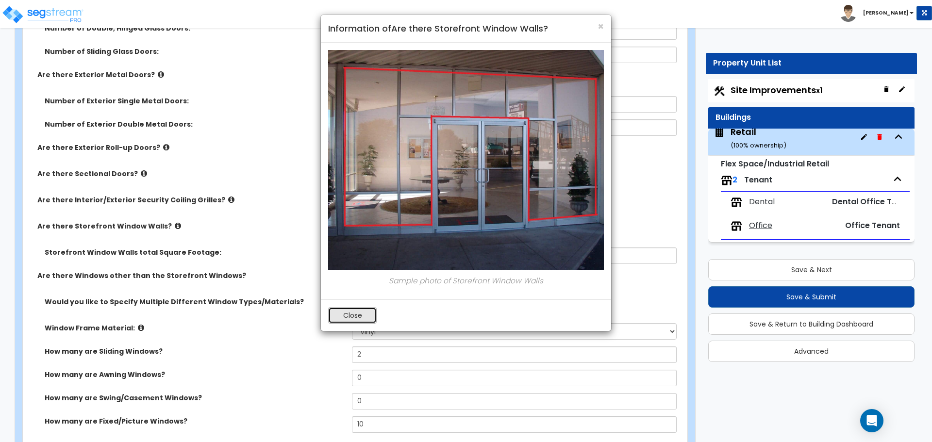
click at [354, 317] on button "Close" at bounding box center [352, 315] width 49 height 17
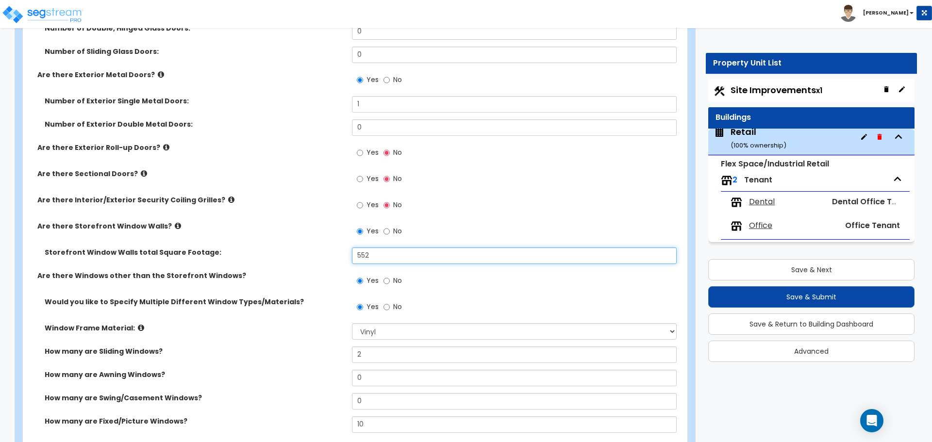
click at [394, 255] on input "552" at bounding box center [514, 256] width 324 height 17
type input "616"
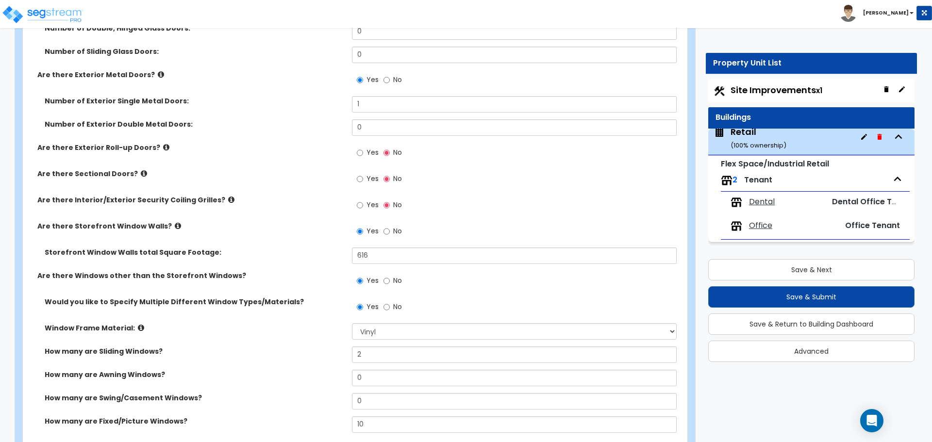
click at [338, 244] on div "Are there Storefront Window Walls? Yes No" at bounding box center [352, 234] width 659 height 26
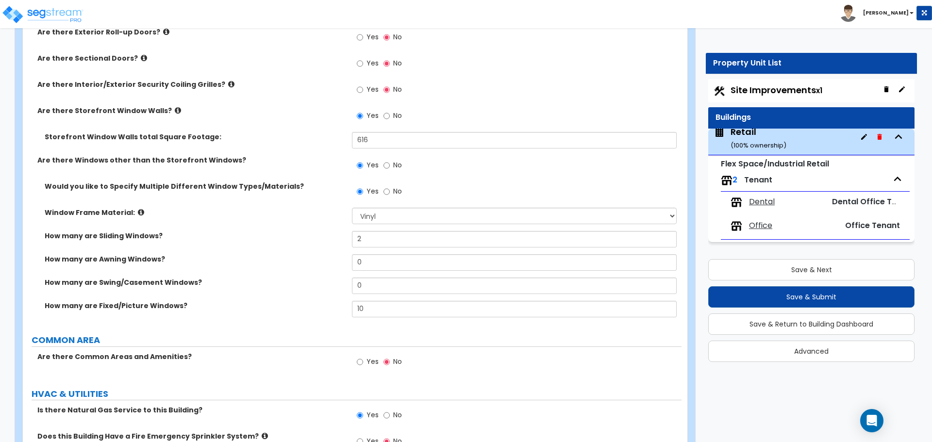
scroll to position [1416, 0]
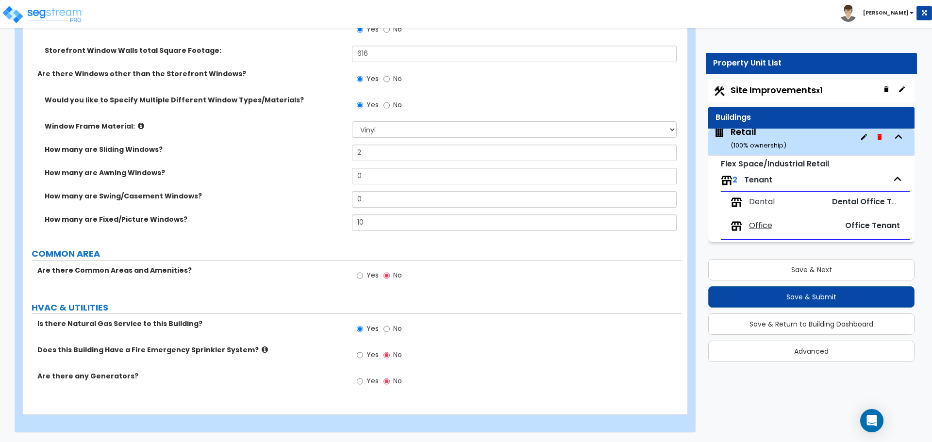
click at [763, 204] on span "Dental" at bounding box center [762, 202] width 26 height 11
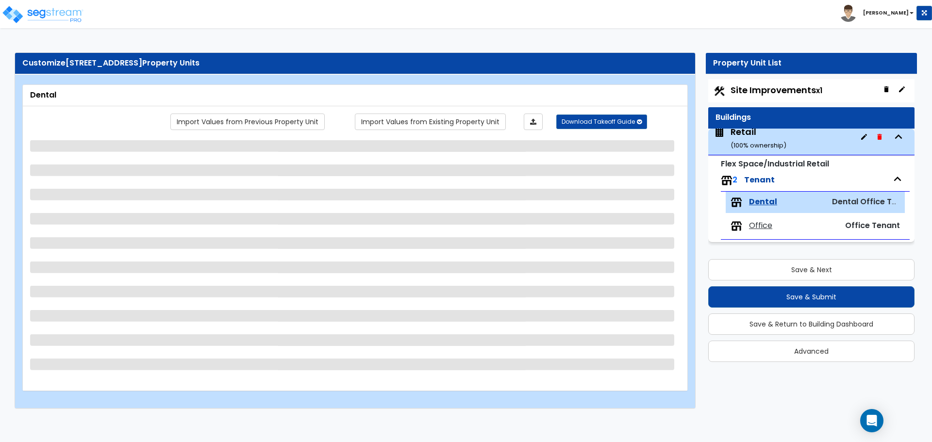
scroll to position [0, 0]
select select "1"
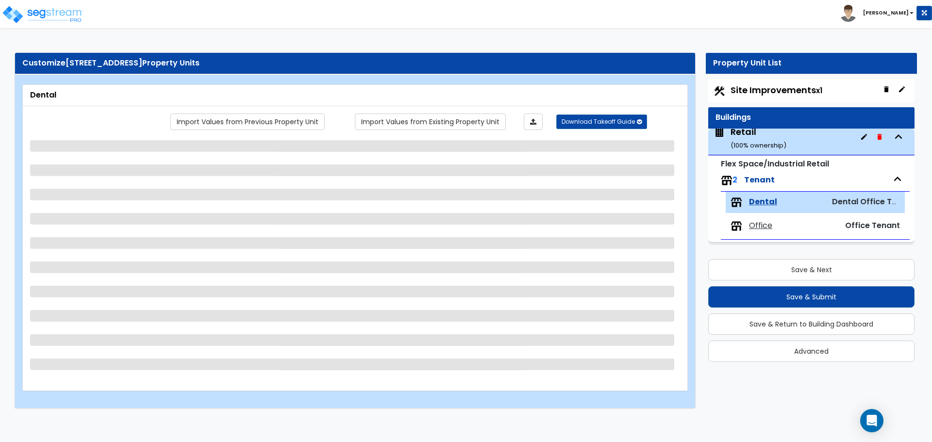
select select "1"
select select "2"
select select "1"
select select "5"
select select "1"
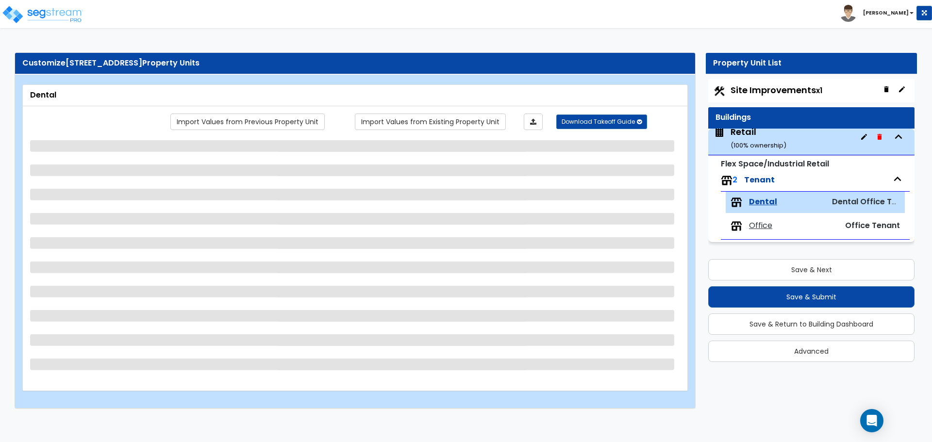
select select "1"
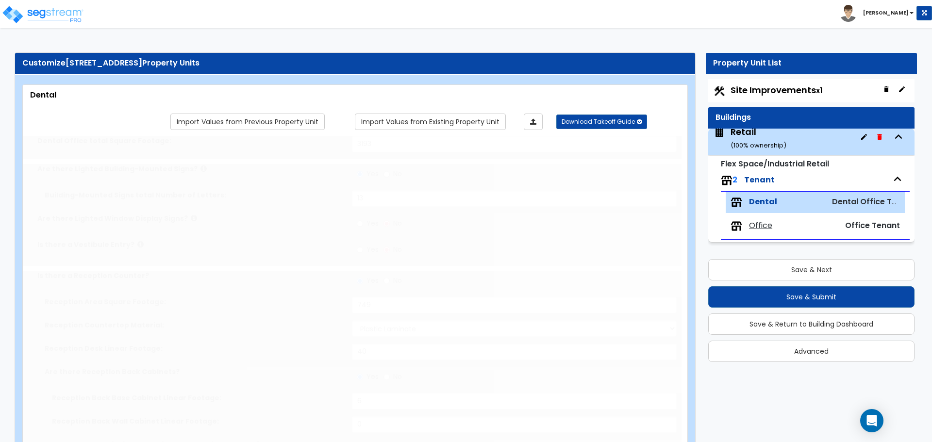
select select "1"
select select "3"
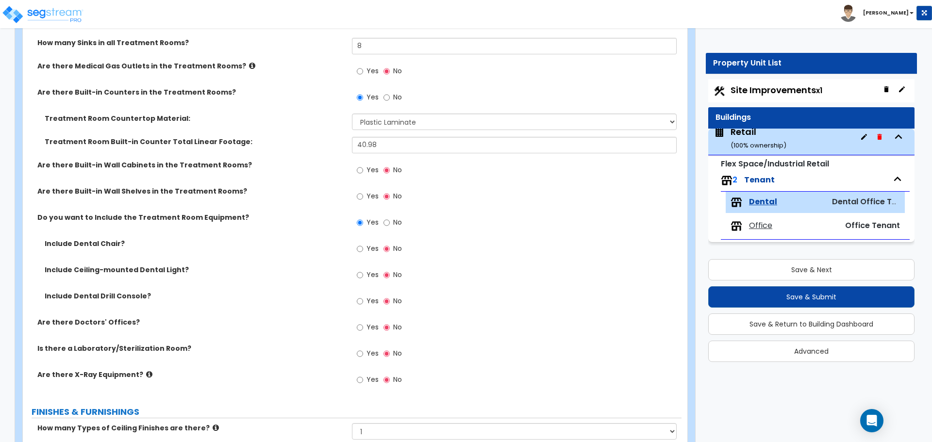
scroll to position [631, 0]
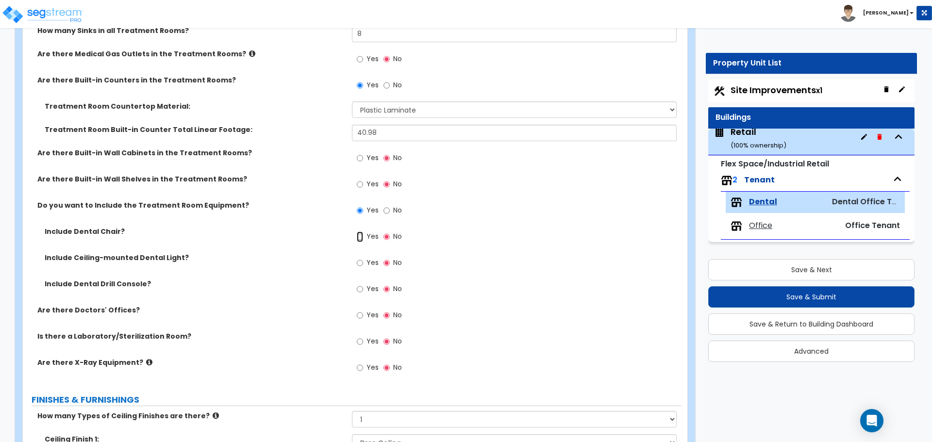
click at [361, 242] on input "Yes" at bounding box center [360, 237] width 6 height 11
radio input "true"
click at [358, 263] on input "Yes" at bounding box center [360, 263] width 6 height 11
radio input "true"
click at [360, 289] on input "Yes" at bounding box center [360, 289] width 6 height 11
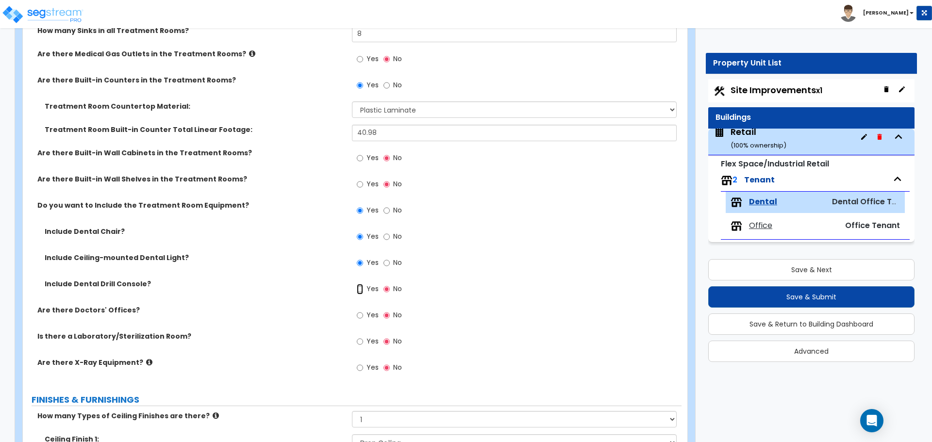
radio input "true"
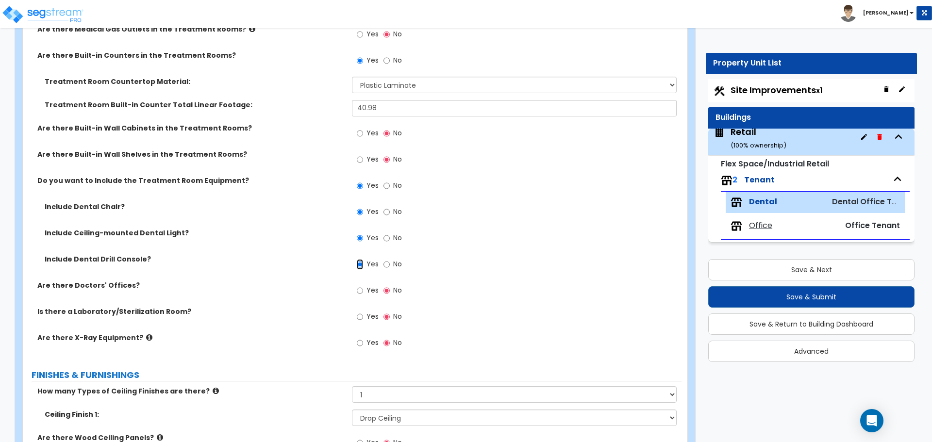
scroll to position [680, 0]
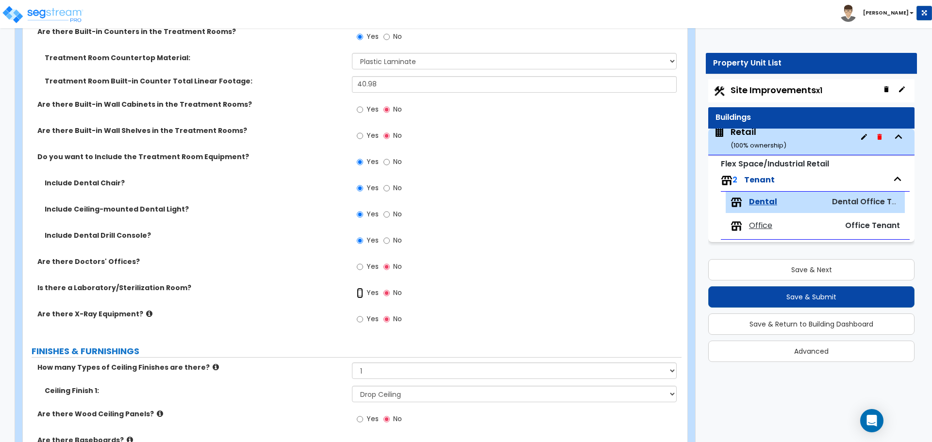
click at [361, 290] on input "Yes" at bounding box center [360, 293] width 6 height 11
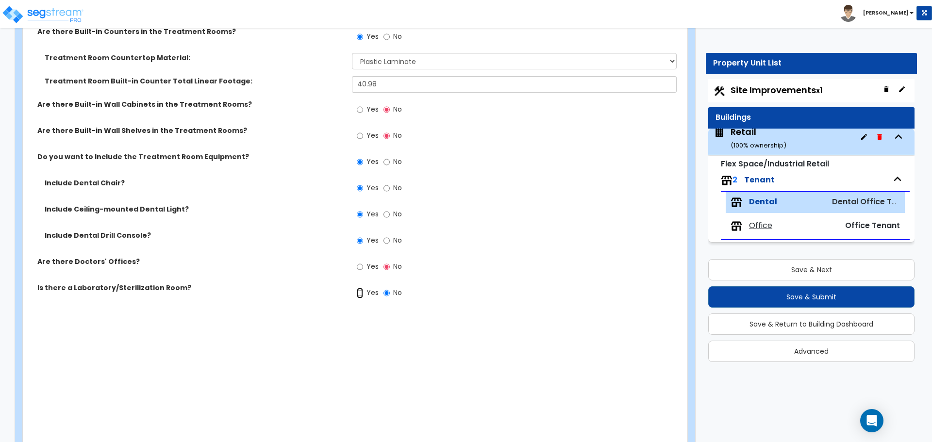
radio input "true"
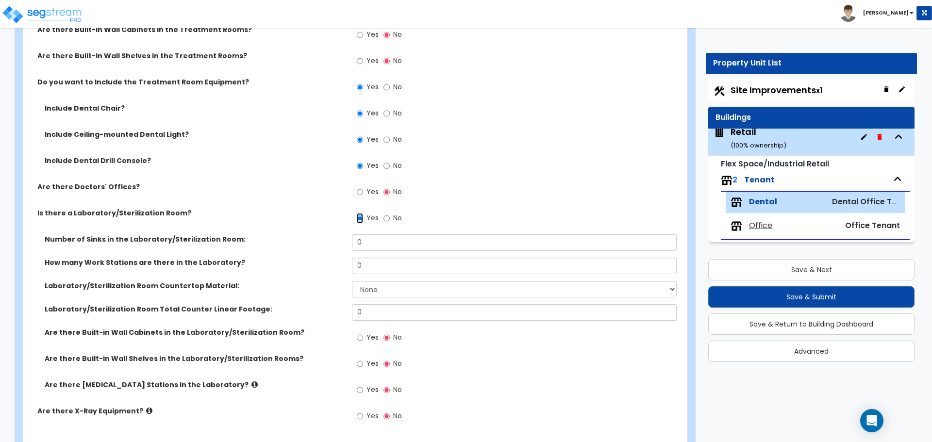
scroll to position [777, 0]
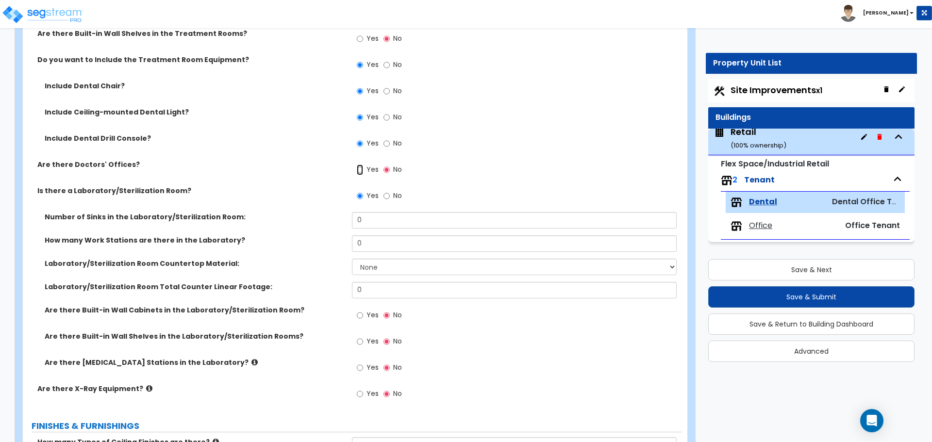
click at [358, 170] on input "Yes" at bounding box center [360, 170] width 6 height 11
radio input "true"
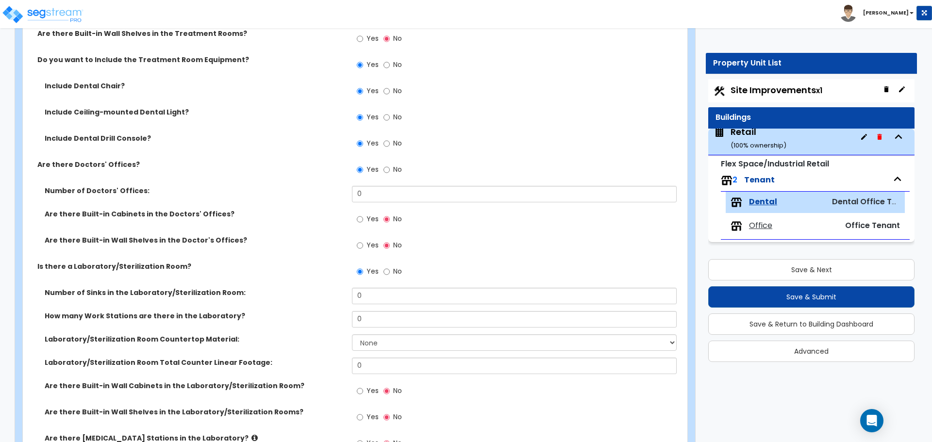
click at [383, 272] on div "Yes No" at bounding box center [379, 273] width 55 height 22
click at [386, 272] on input "No" at bounding box center [387, 272] width 6 height 11
radio input "false"
radio input "true"
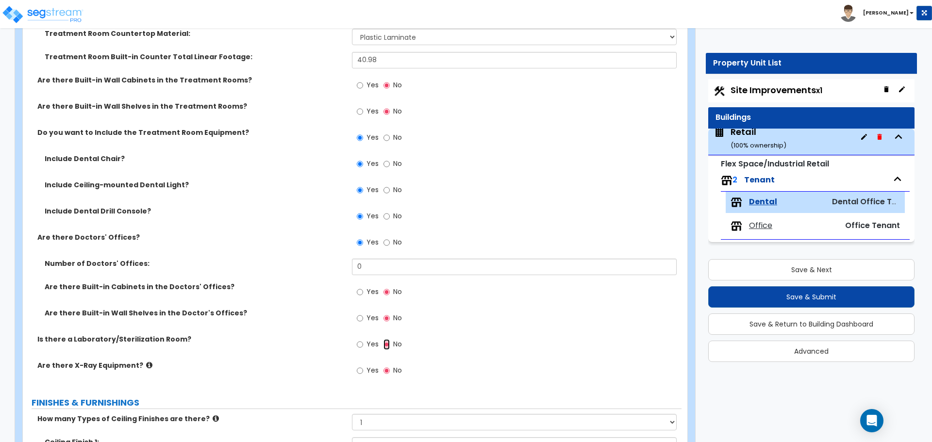
scroll to position [728, 0]
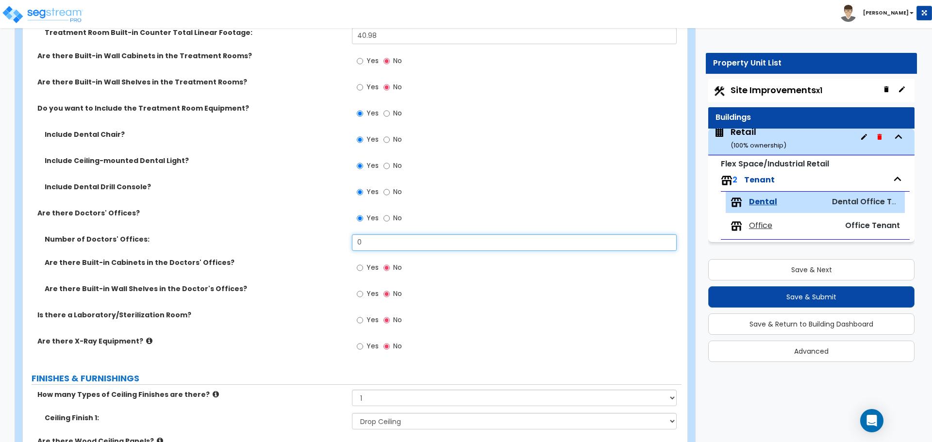
click at [379, 243] on input "0" at bounding box center [514, 243] width 324 height 17
click at [377, 236] on input "0" at bounding box center [514, 243] width 324 height 17
type input "3"
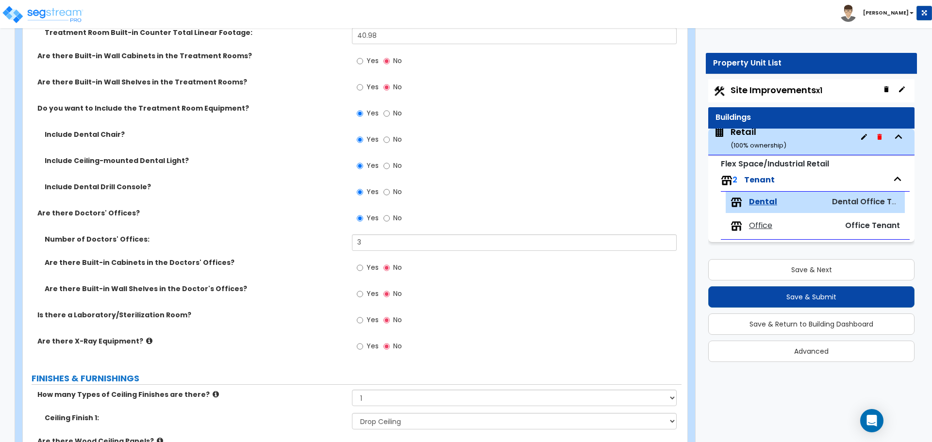
click at [325, 255] on div "Number of Doctors' Offices: 3" at bounding box center [352, 246] width 659 height 23
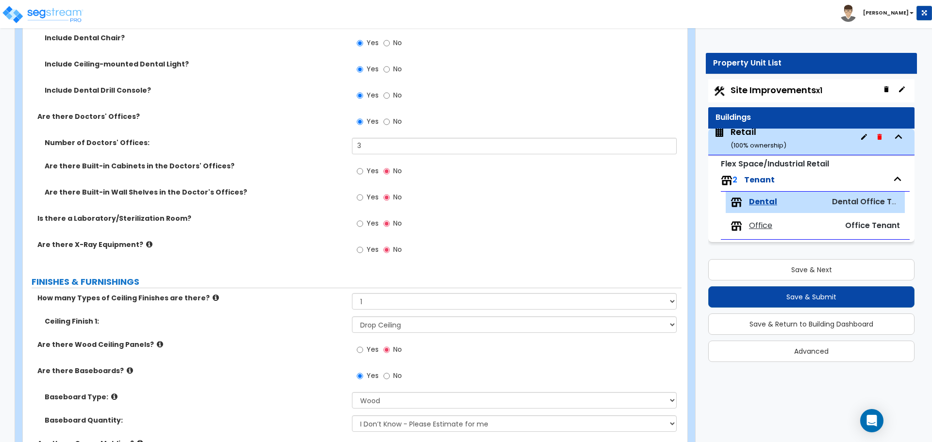
scroll to position [825, 0]
click at [362, 222] on input "Yes" at bounding box center [360, 223] width 6 height 11
radio input "true"
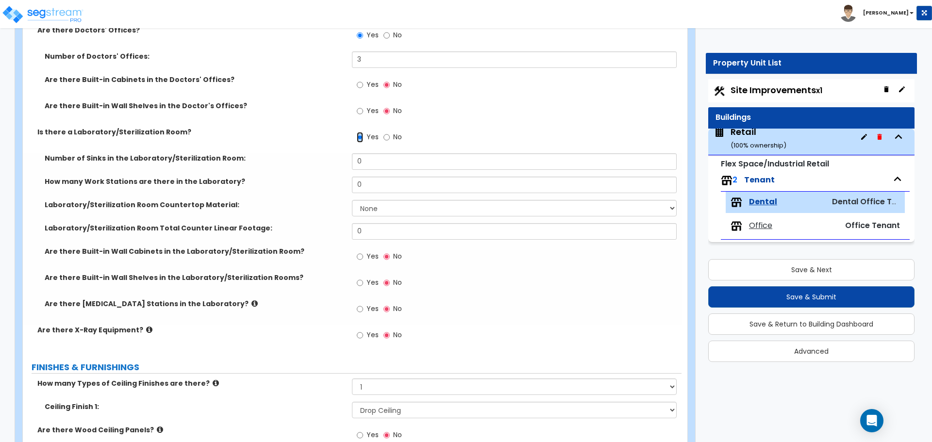
scroll to position [923, 0]
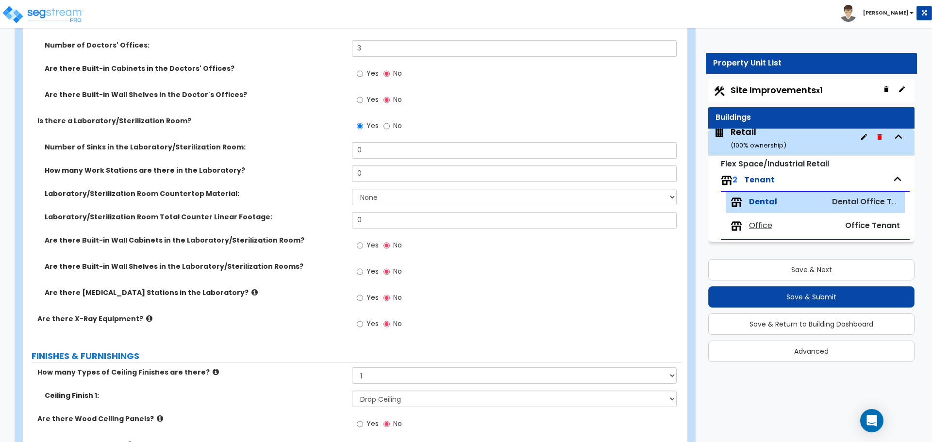
click at [146, 319] on icon at bounding box center [149, 318] width 6 height 7
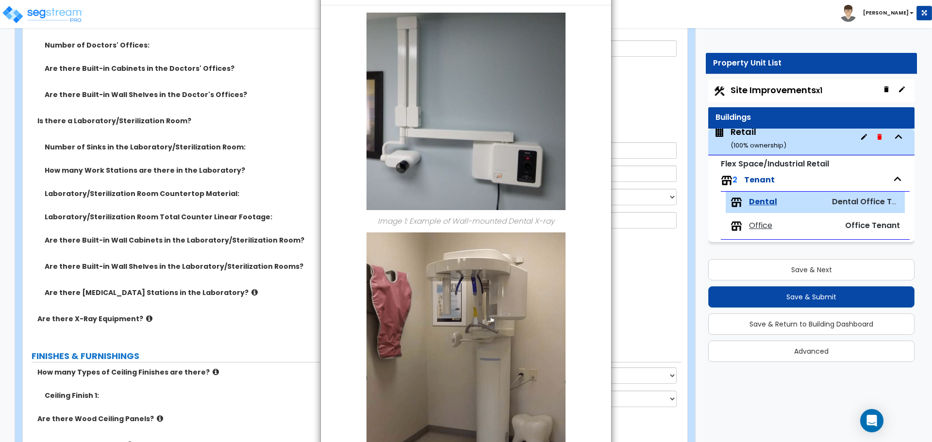
scroll to position [137, 0]
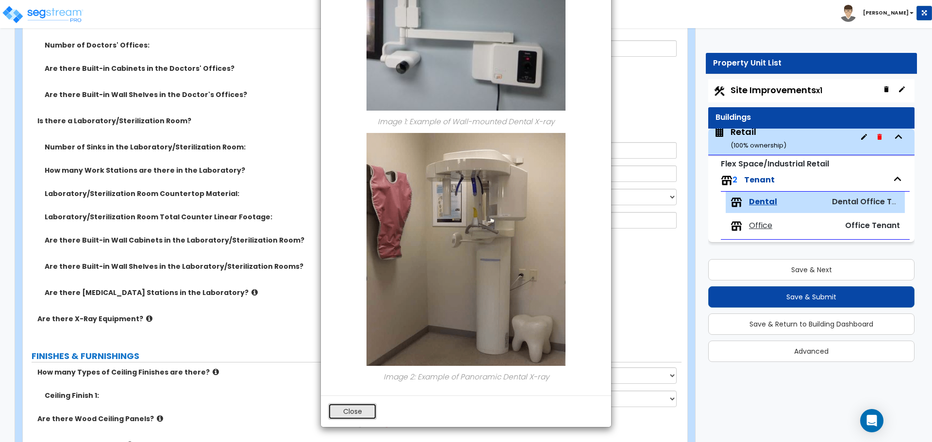
click at [356, 410] on button "Close" at bounding box center [352, 412] width 49 height 17
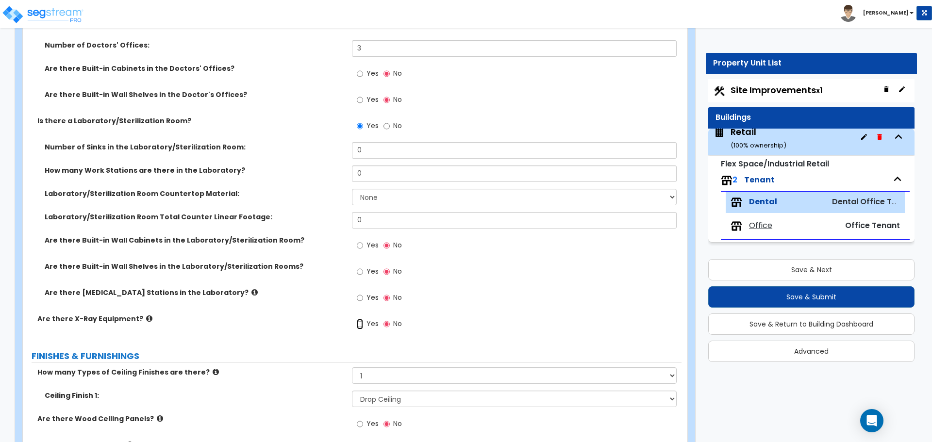
click at [361, 323] on input "Yes" at bounding box center [360, 324] width 6 height 11
radio input "true"
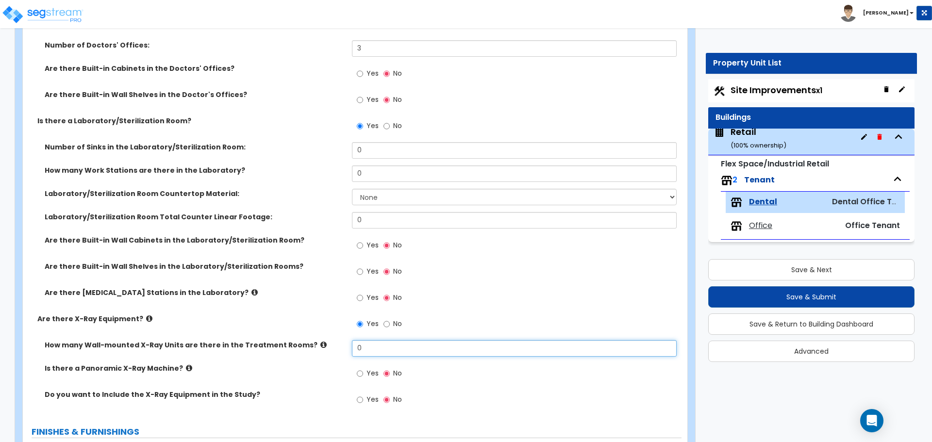
click at [374, 346] on input "0" at bounding box center [514, 348] width 324 height 17
click at [373, 344] on input "0" at bounding box center [514, 348] width 324 height 17
type input "8"
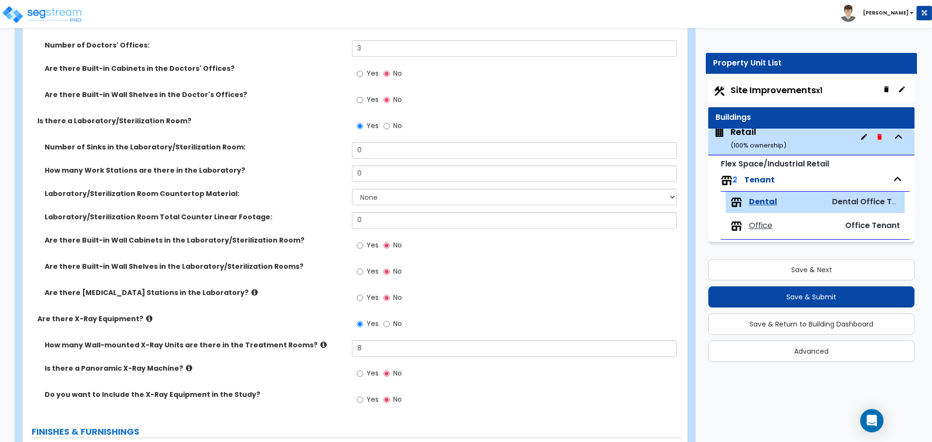
click at [186, 368] on icon at bounding box center [189, 368] width 6 height 7
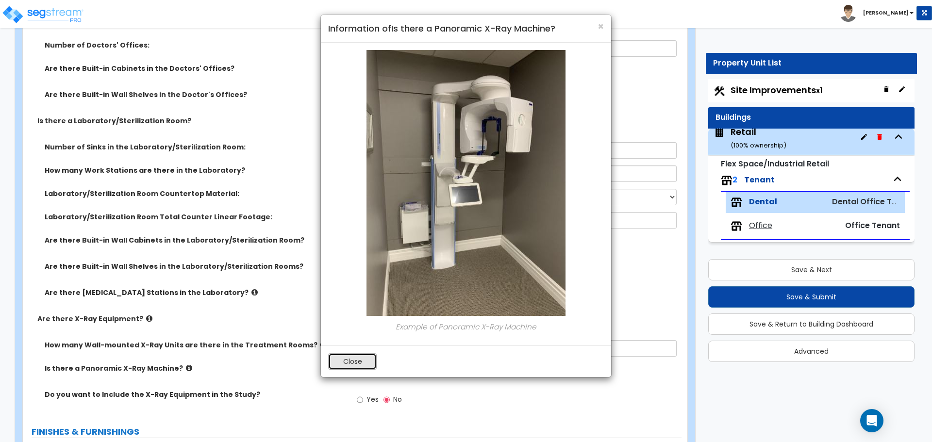
click at [348, 363] on button "Close" at bounding box center [352, 362] width 49 height 17
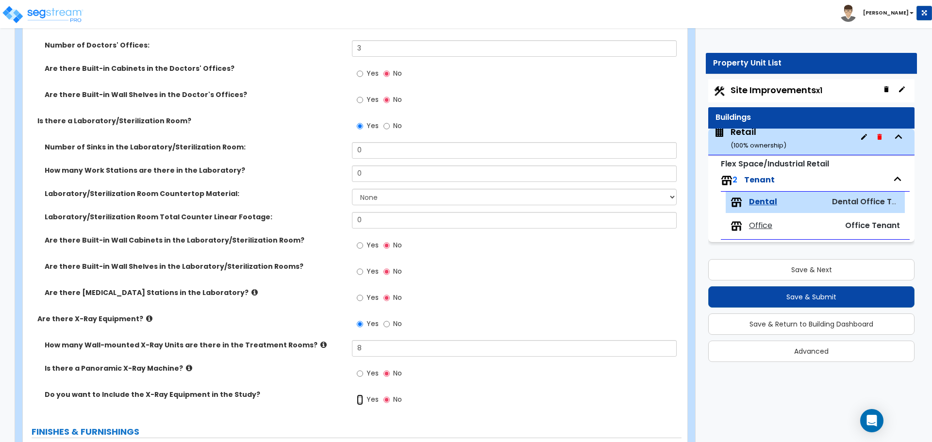
click at [362, 401] on input "Yes" at bounding box center [360, 400] width 6 height 11
radio input "true"
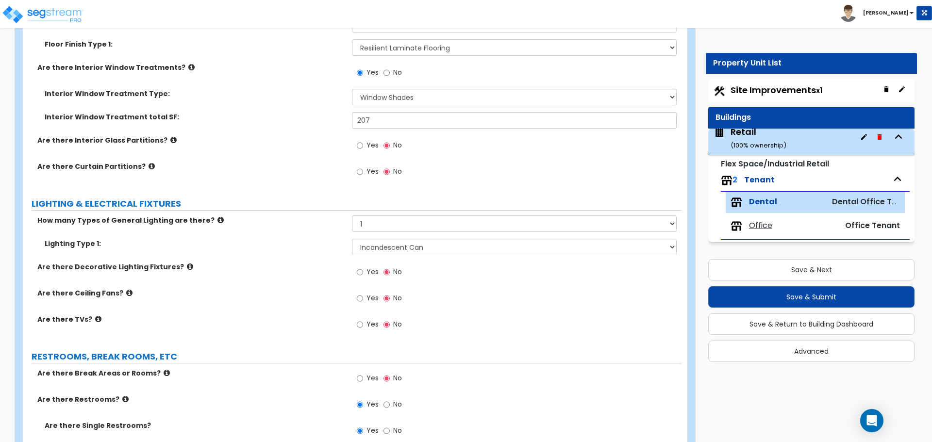
scroll to position [1602, 0]
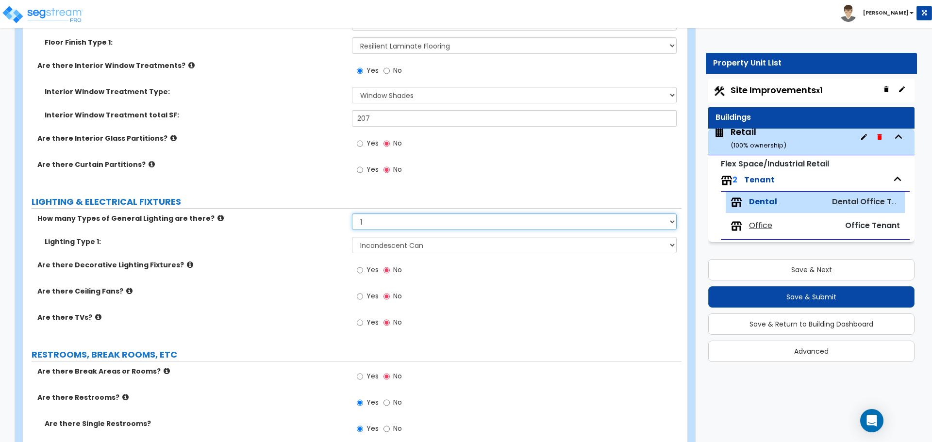
click at [377, 221] on select "None 1 2 3" at bounding box center [514, 222] width 324 height 17
select select "2"
click at [352, 214] on select "None 1 2 3" at bounding box center [514, 222] width 324 height 17
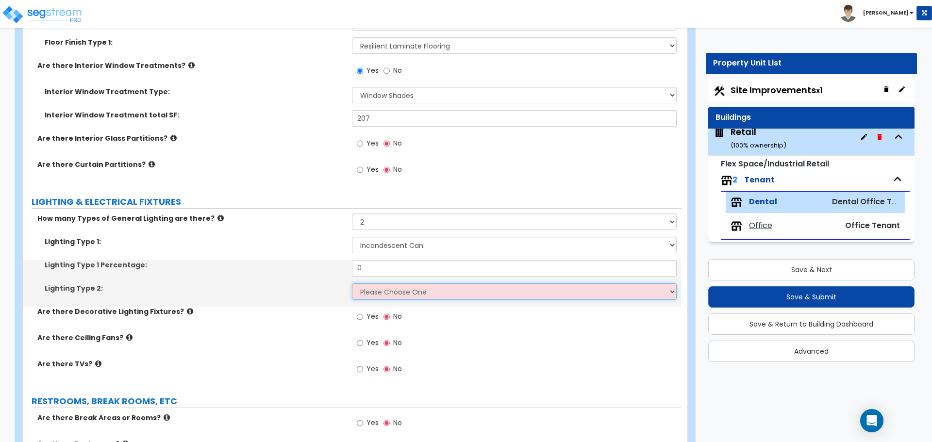
click at [384, 291] on select "Please Choose One LED Surface-Mounted LED Recessed Fluorescent Surface-Mounted …" at bounding box center [514, 292] width 324 height 17
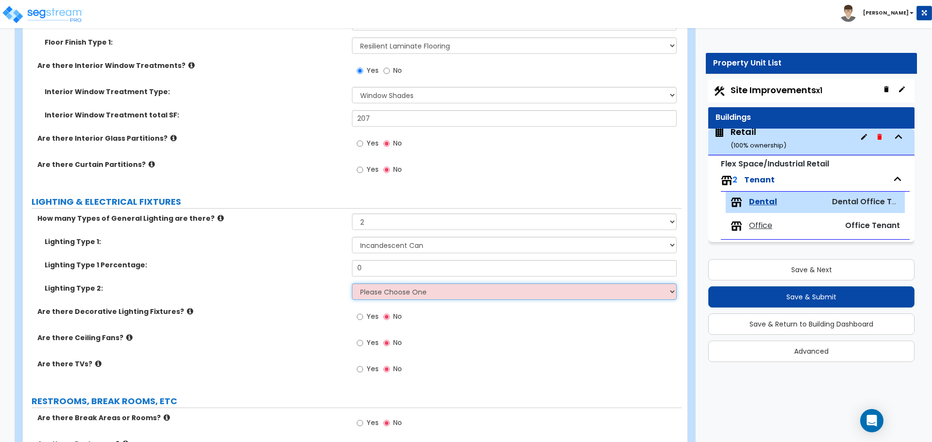
select select "1"
click at [352, 284] on select "Please Choose One LED Surface-Mounted LED Recessed Fluorescent Surface-Mounted …" at bounding box center [514, 292] width 324 height 17
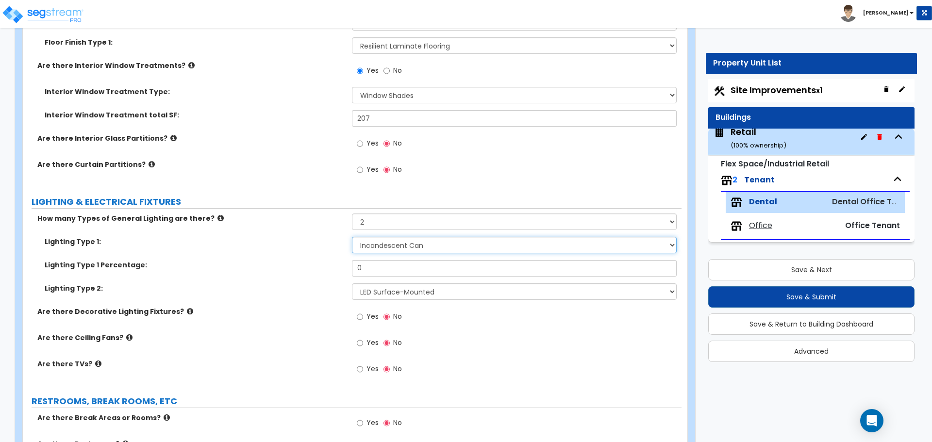
click at [404, 242] on select "Please Choose One LED Surface-Mounted LED Recessed Fluorescent Surface-Mounted …" at bounding box center [514, 245] width 324 height 17
click at [352, 237] on select "Please Choose One LED Surface-Mounted LED Recessed Fluorescent Surface-Mounted …" at bounding box center [514, 245] width 324 height 17
click at [407, 246] on select "Please Choose One LED Surface-Mounted LED Recessed Fluorescent Surface-Mounted …" at bounding box center [514, 245] width 324 height 17
select select "5"
click at [352, 237] on select "Please Choose One LED Surface-Mounted LED Recessed Fluorescent Surface-Mounted …" at bounding box center [514, 245] width 324 height 17
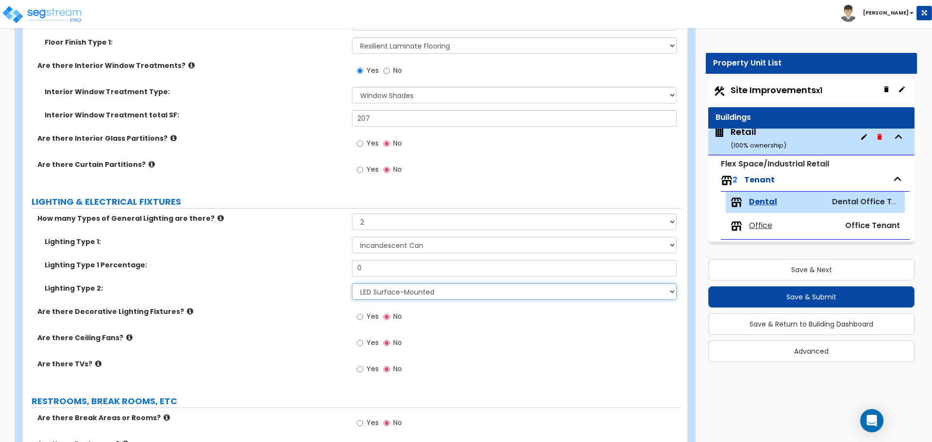
click at [400, 292] on select "Please Choose One LED Surface-Mounted LED Recessed Fluorescent Surface-Mounted …" at bounding box center [514, 292] width 324 height 17
click at [352, 284] on select "Please Choose One LED Surface-Mounted LED Recessed Fluorescent Surface-Mounted …" at bounding box center [514, 292] width 324 height 17
click at [443, 298] on select "Please Choose One LED Surface-Mounted LED Recessed Fluorescent Surface-Mounted …" at bounding box center [514, 292] width 324 height 17
select select "2"
click at [352, 284] on select "Please Choose One LED Surface-Mounted LED Recessed Fluorescent Surface-Mounted …" at bounding box center [514, 292] width 324 height 17
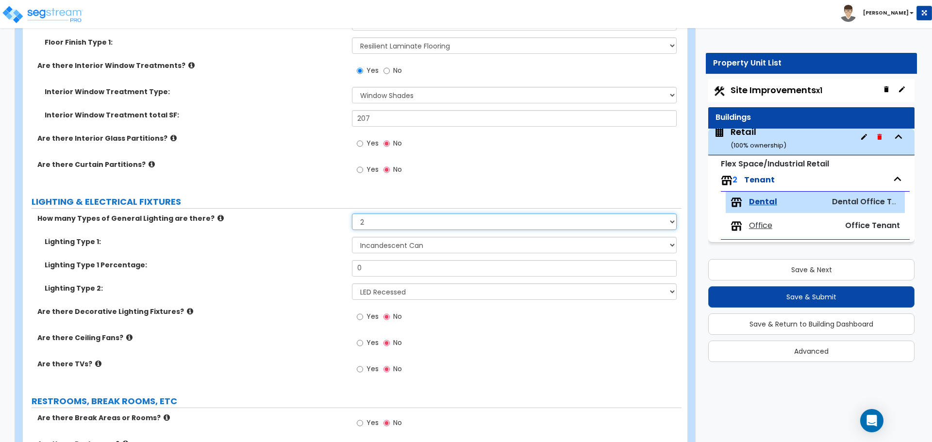
click at [407, 229] on select "None 1 2 3" at bounding box center [514, 222] width 324 height 17
click at [404, 222] on select "None 1 2 3" at bounding box center [514, 222] width 324 height 17
click at [397, 247] on select "Please Choose One LED Surface-Mounted LED Recessed Fluorescent Surface-Mounted …" at bounding box center [514, 245] width 324 height 17
select select "2"
click at [352, 237] on select "Please Choose One LED Surface-Mounted LED Recessed Fluorescent Surface-Mounted …" at bounding box center [514, 245] width 324 height 17
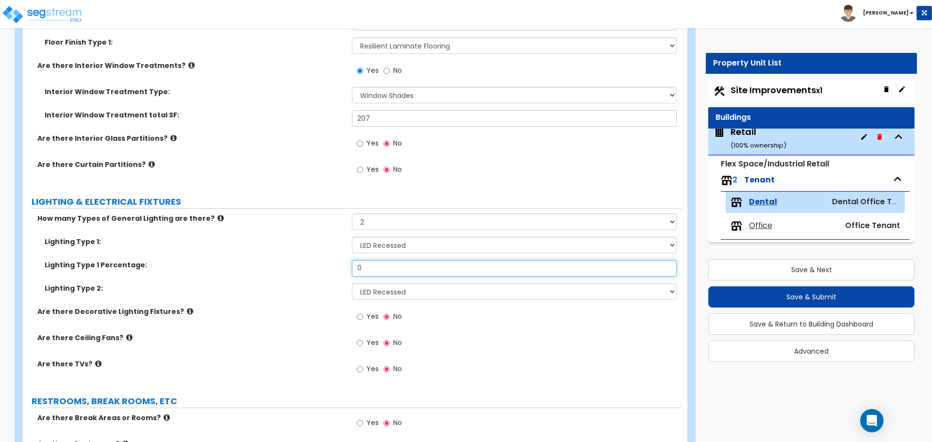
click at [383, 271] on input "0" at bounding box center [514, 268] width 324 height 17
type input "15"
click at [310, 269] on label "Lighting Type 1 Percentage:" at bounding box center [195, 265] width 300 height 10
click at [396, 255] on div "Lighting Type 1: Please Choose One LED Surface-Mounted LED Recessed Fluorescent…" at bounding box center [352, 248] width 659 height 23
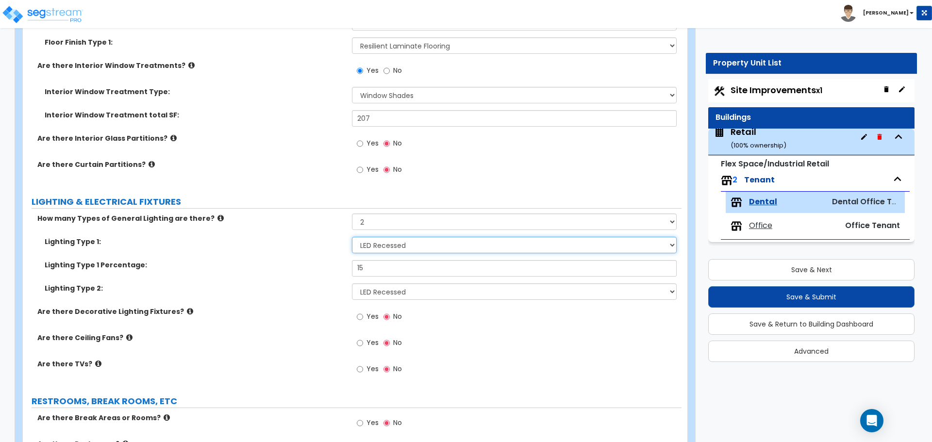
click at [395, 251] on select "Please Choose One LED Surface-Mounted LED Recessed Fluorescent Surface-Mounted …" at bounding box center [514, 245] width 324 height 17
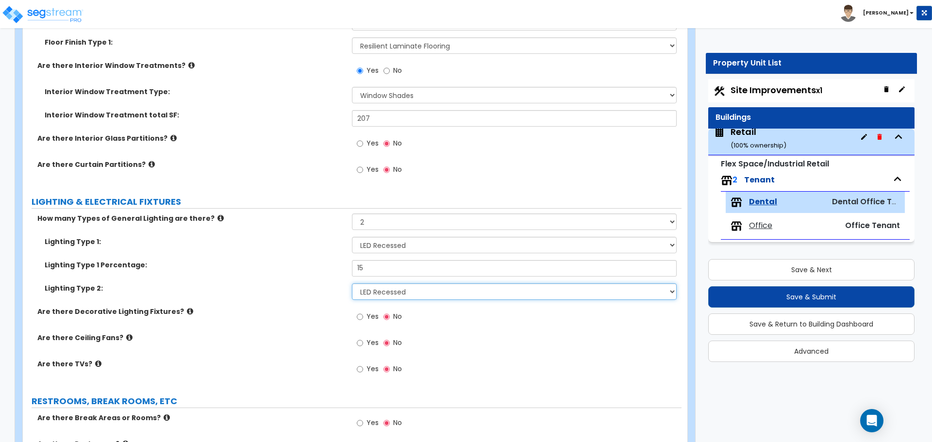
click at [392, 291] on select "Please Choose One LED Surface-Mounted LED Recessed Fluorescent Surface-Mounted …" at bounding box center [514, 292] width 324 height 17
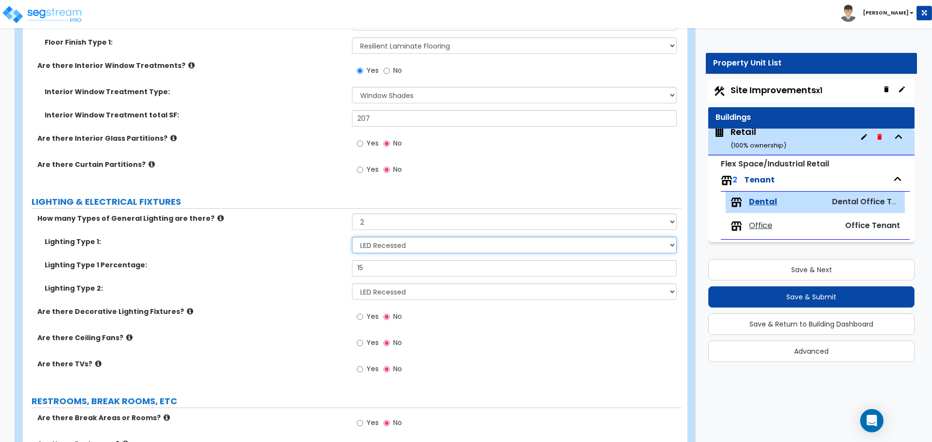
click at [399, 252] on select "Please Choose One LED Surface-Mounted LED Recessed Fluorescent Surface-Mounted …" at bounding box center [514, 245] width 324 height 17
select select "5"
click at [352, 237] on select "Please Choose One LED Surface-Mounted LED Recessed Fluorescent Surface-Mounted …" at bounding box center [514, 245] width 324 height 17
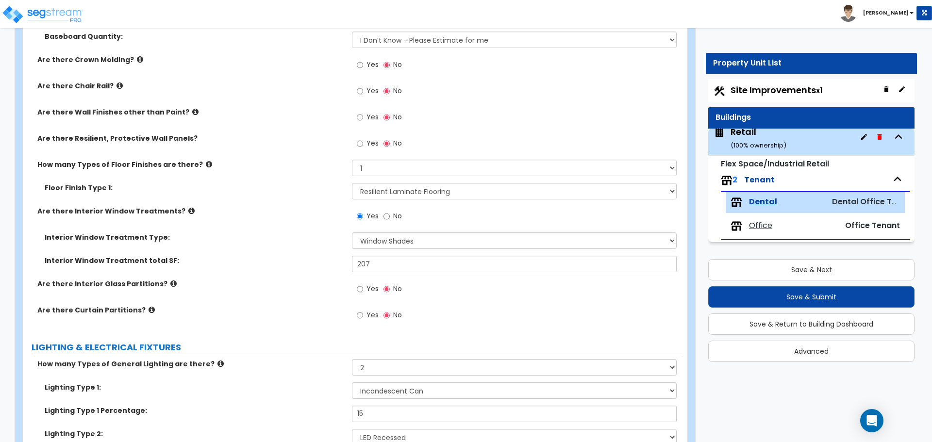
scroll to position [1408, 0]
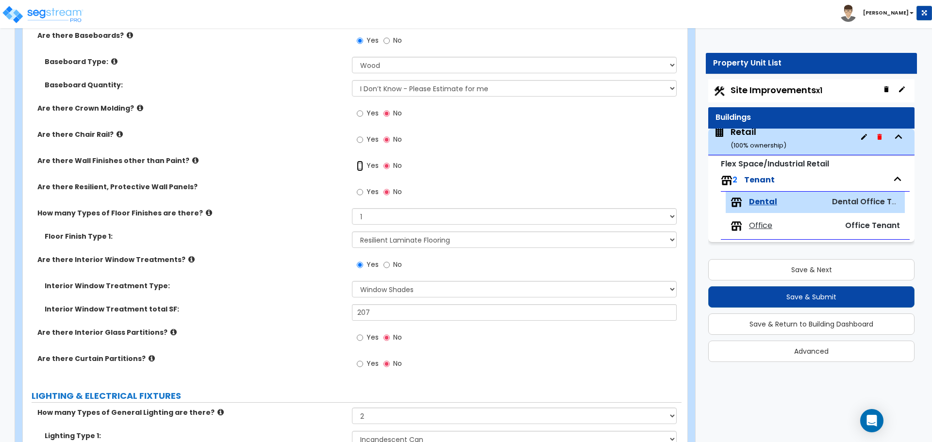
click at [360, 164] on input "Yes" at bounding box center [360, 166] width 6 height 11
radio input "true"
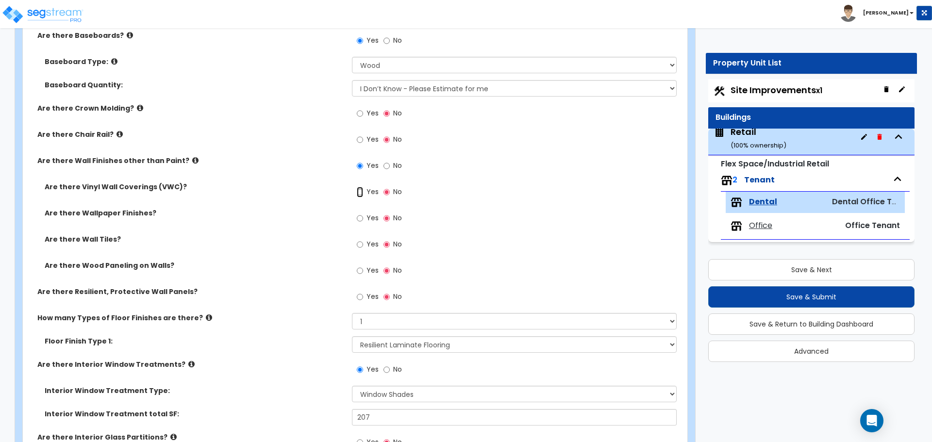
click at [360, 191] on input "Yes" at bounding box center [360, 192] width 6 height 11
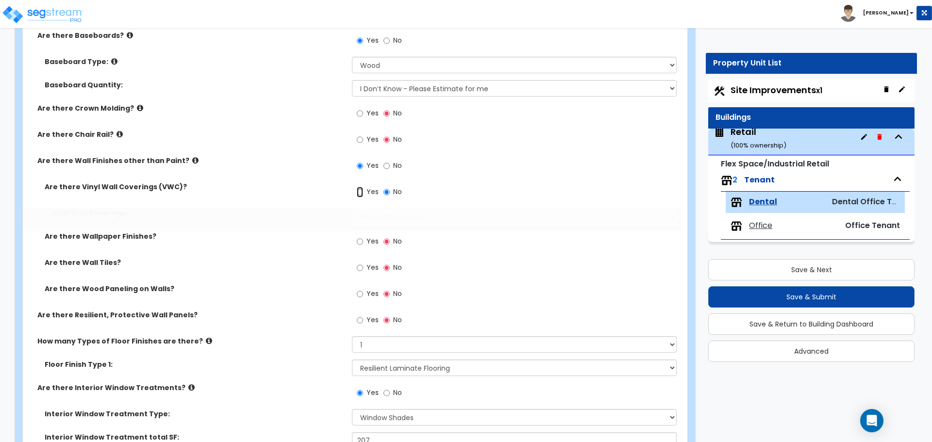
radio input "true"
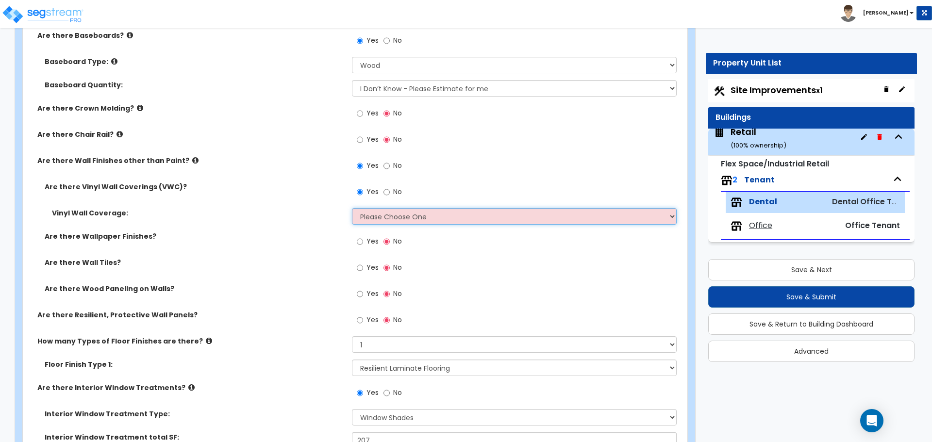
click at [388, 214] on select "Please Choose One Only a Small Portion of Walls are Covered Several Walls are C…" at bounding box center [514, 216] width 324 height 17
click at [352, 208] on select "Please Choose One Only a Small Portion of Walls are Covered Several Walls are C…" at bounding box center [514, 216] width 324 height 17
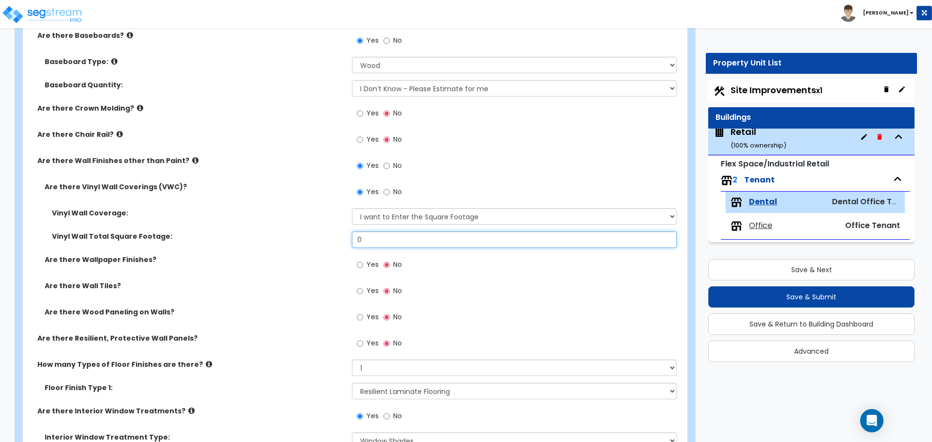
click at [461, 235] on input "0" at bounding box center [514, 240] width 324 height 17
click at [311, 245] on div "Vinyl Wall Total Square Footage: 224" at bounding box center [352, 243] width 659 height 23
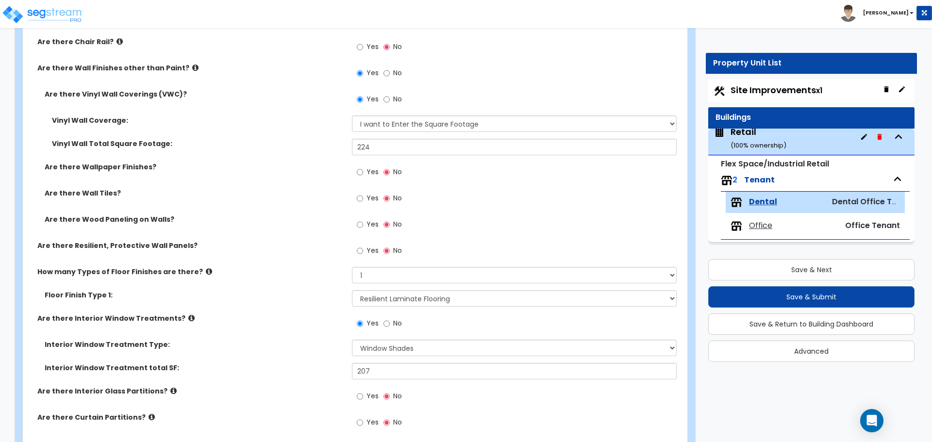
scroll to position [1505, 0]
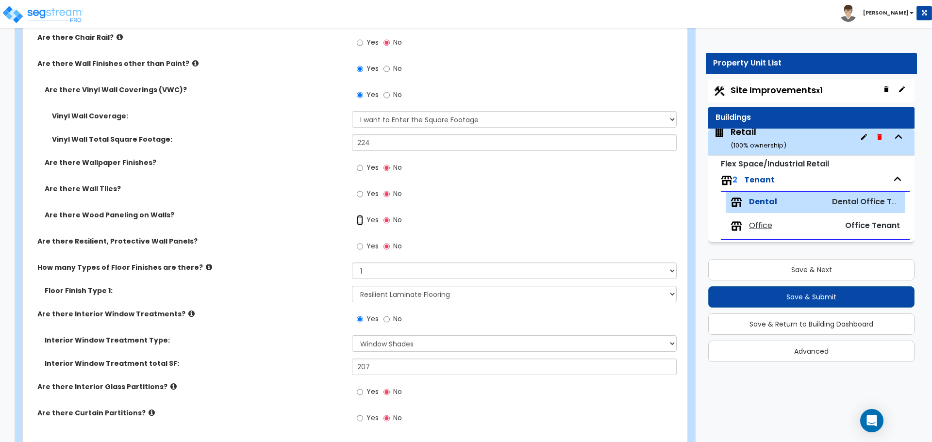
click at [359, 219] on input "Yes" at bounding box center [360, 220] width 6 height 11
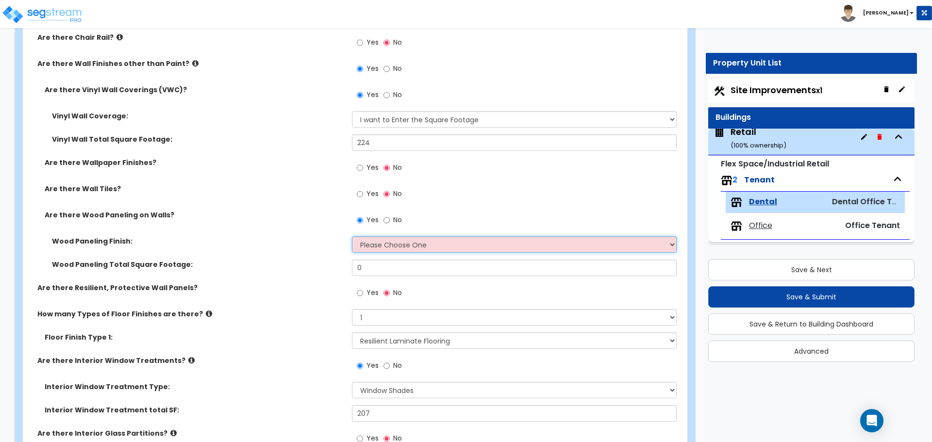
click at [377, 244] on select "Please Choose One Birch Mahogany Oak or Cherry Rosewood Teak I Don't Know, Plea…" at bounding box center [514, 244] width 324 height 17
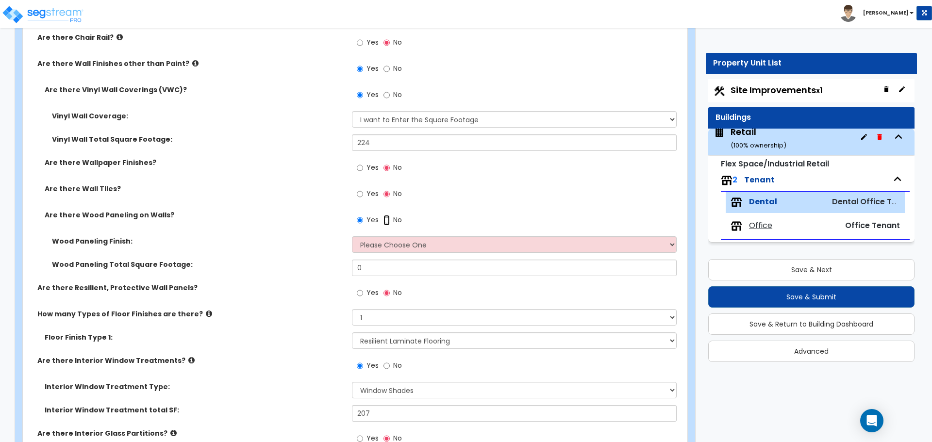
click at [385, 220] on input "No" at bounding box center [387, 220] width 6 height 11
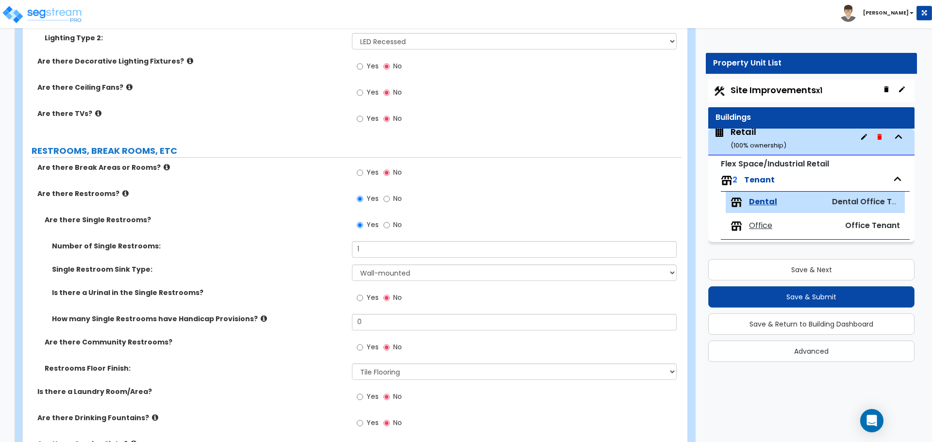
scroll to position [1942, 0]
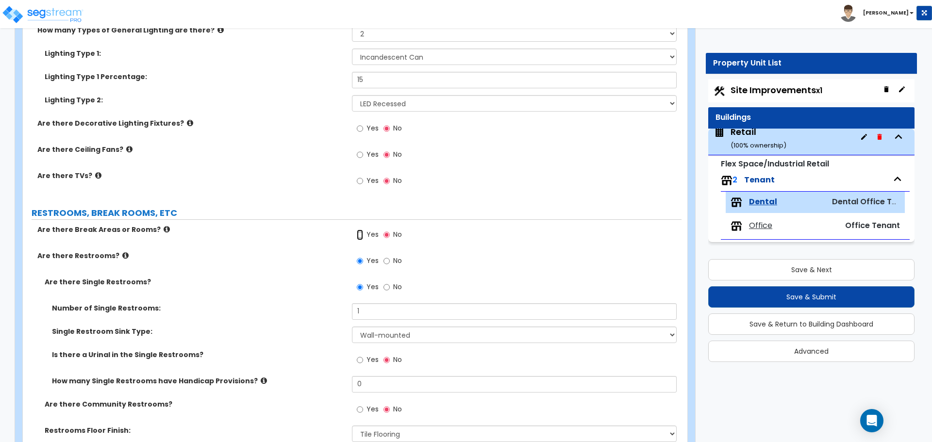
click at [360, 237] on input "Yes" at bounding box center [360, 235] width 6 height 11
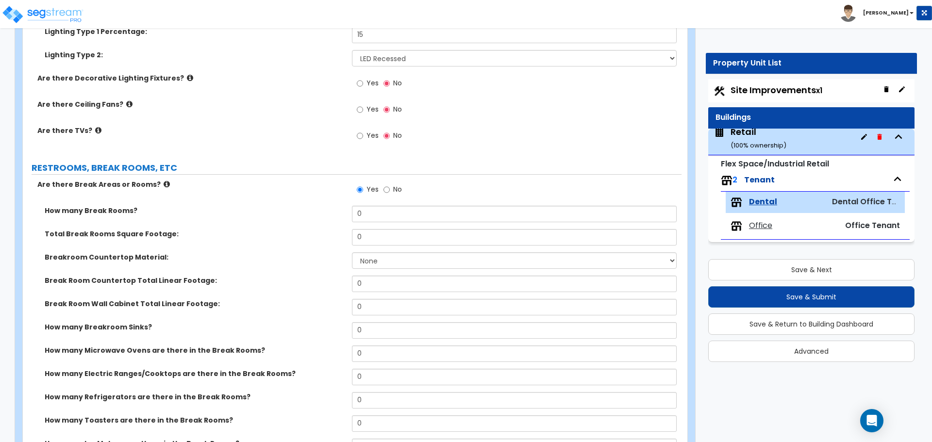
scroll to position [1991, 0]
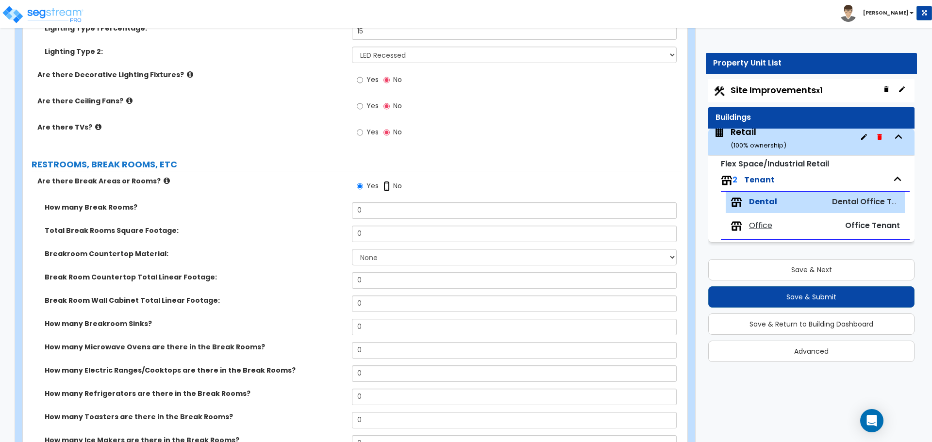
click at [384, 187] on input "No" at bounding box center [387, 186] width 6 height 11
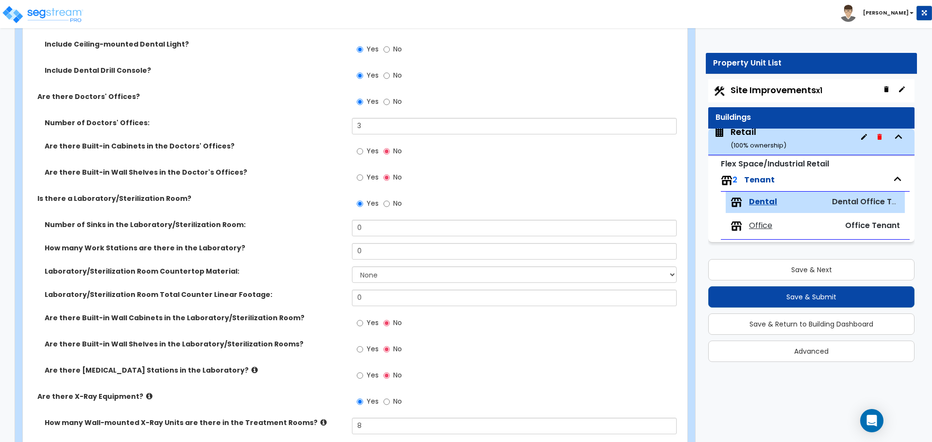
scroll to position [960, 0]
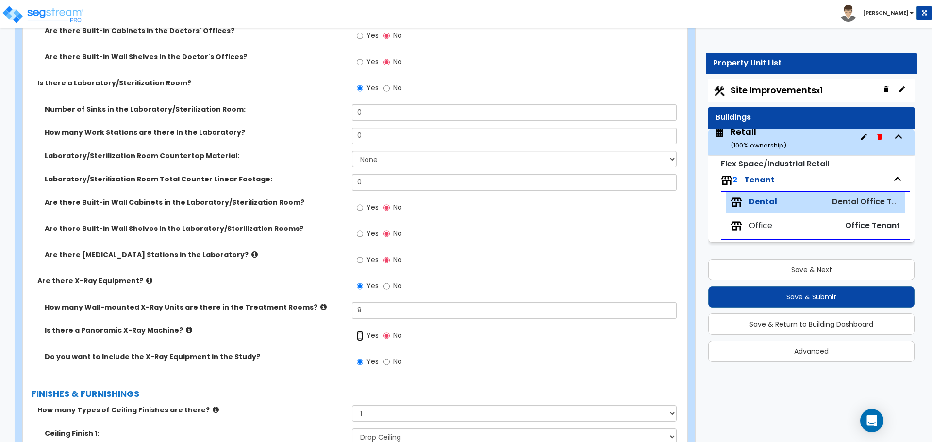
click at [358, 335] on input "Yes" at bounding box center [360, 336] width 6 height 11
click at [186, 331] on icon at bounding box center [189, 330] width 6 height 7
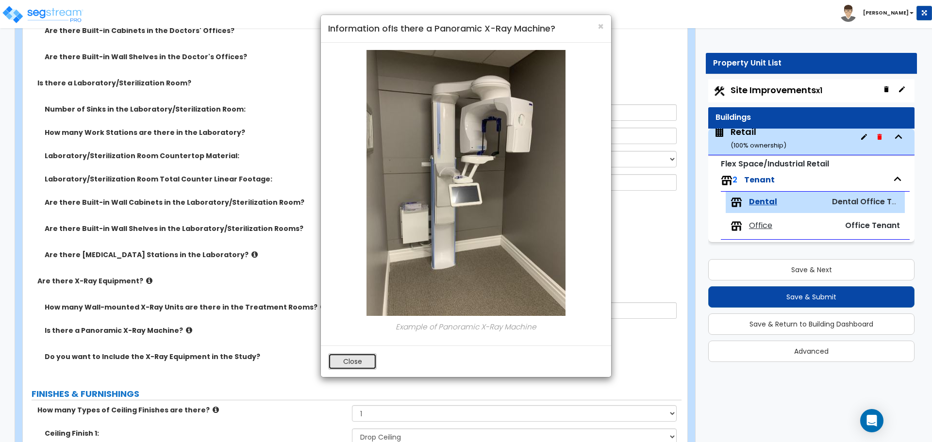
click at [363, 358] on button "Close" at bounding box center [352, 362] width 49 height 17
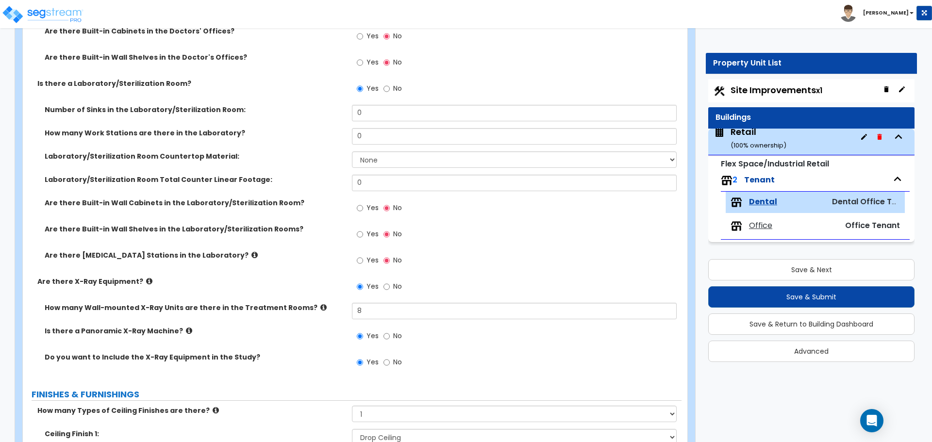
scroll to position [912, 0]
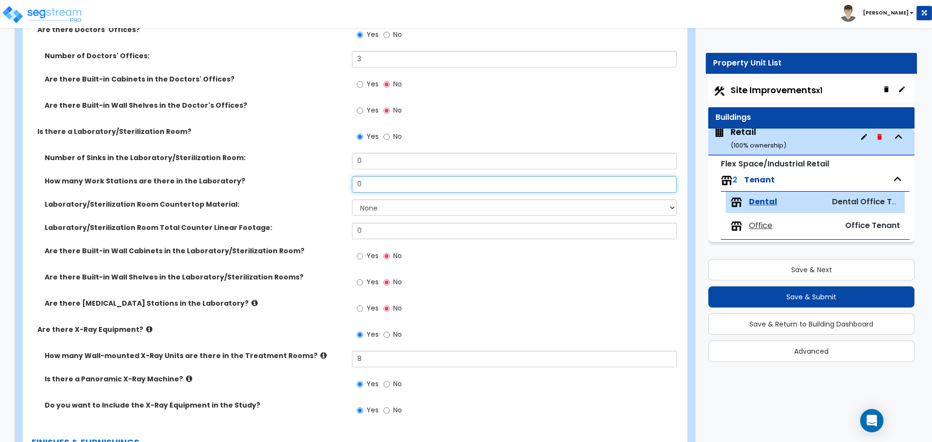
click at [361, 180] on input "0" at bounding box center [514, 184] width 324 height 17
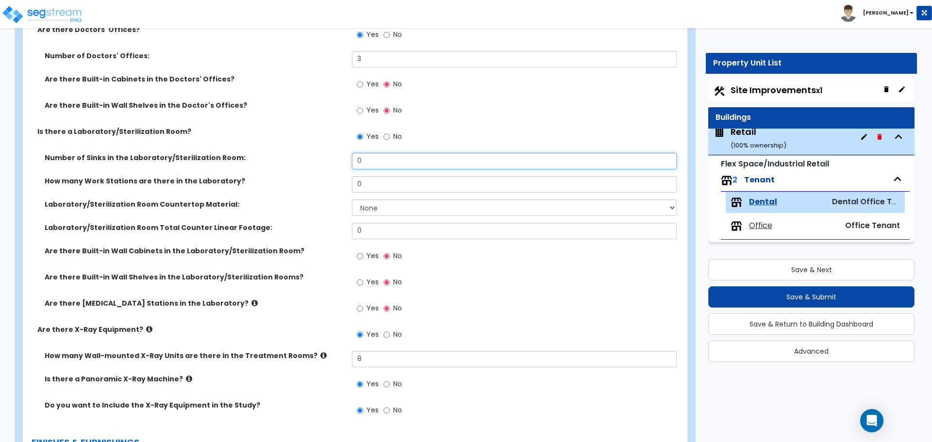
click at [370, 161] on input "0" at bounding box center [514, 161] width 324 height 17
click at [366, 163] on input "0" at bounding box center [514, 161] width 324 height 17
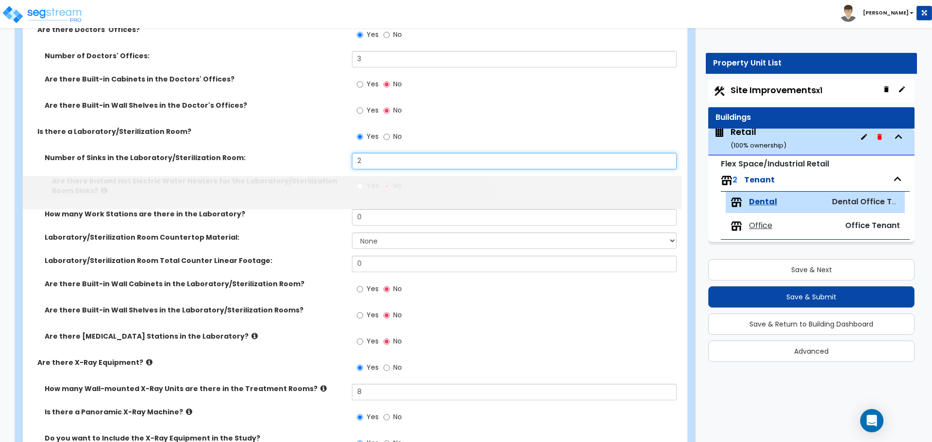
click at [365, 169] on input "2" at bounding box center [514, 161] width 324 height 17
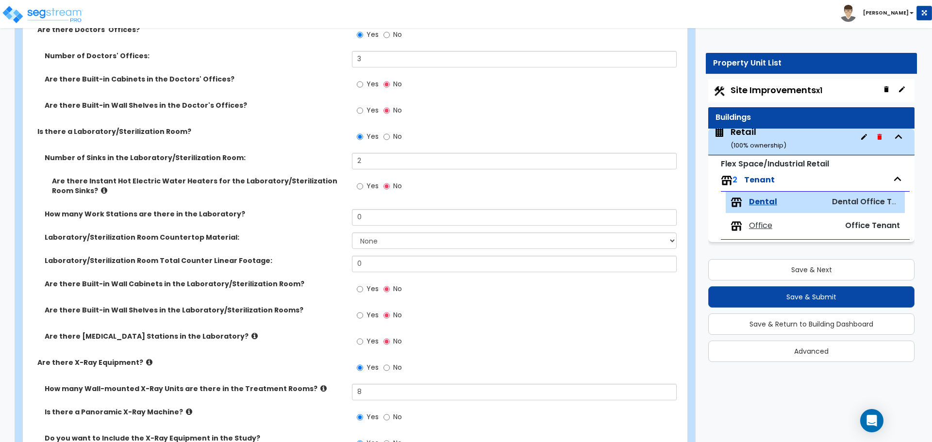
click at [364, 186] on label "Yes" at bounding box center [368, 187] width 22 height 17
click at [363, 186] on input "Yes" at bounding box center [360, 186] width 6 height 11
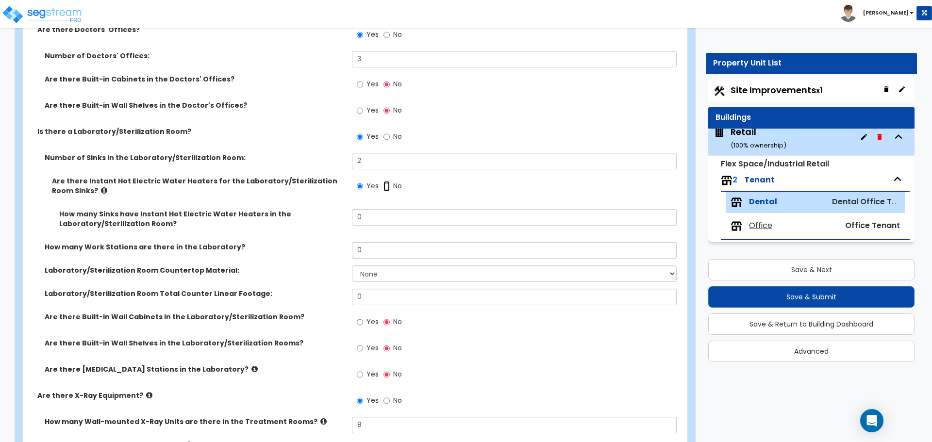
click at [385, 188] on input "No" at bounding box center [387, 186] width 6 height 11
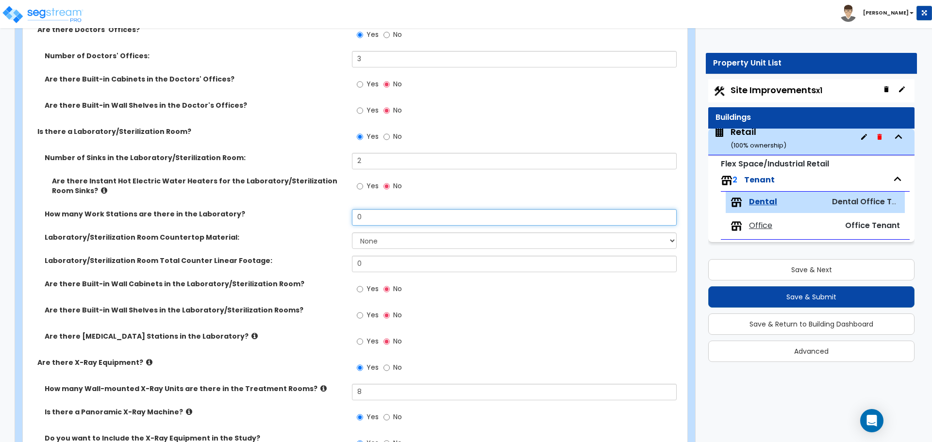
click at [365, 222] on input "0" at bounding box center [514, 217] width 324 height 17
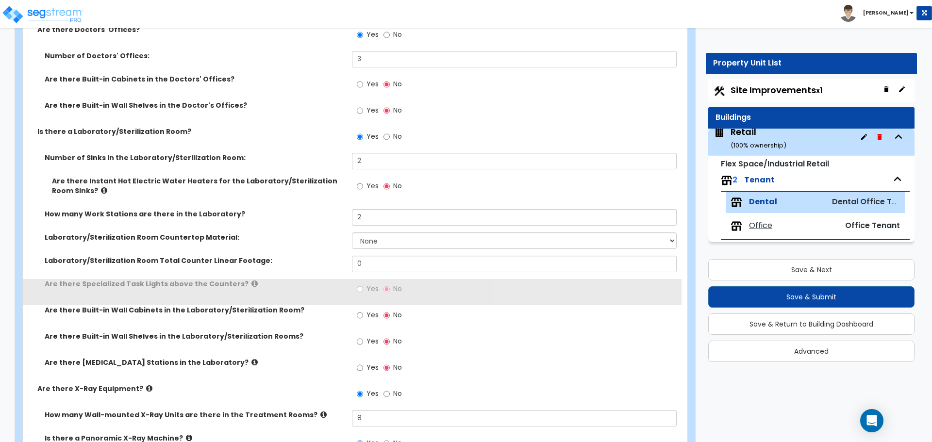
click at [350, 216] on div "How many Work Stations are there in the Laboratory?" at bounding box center [187, 214] width 329 height 10
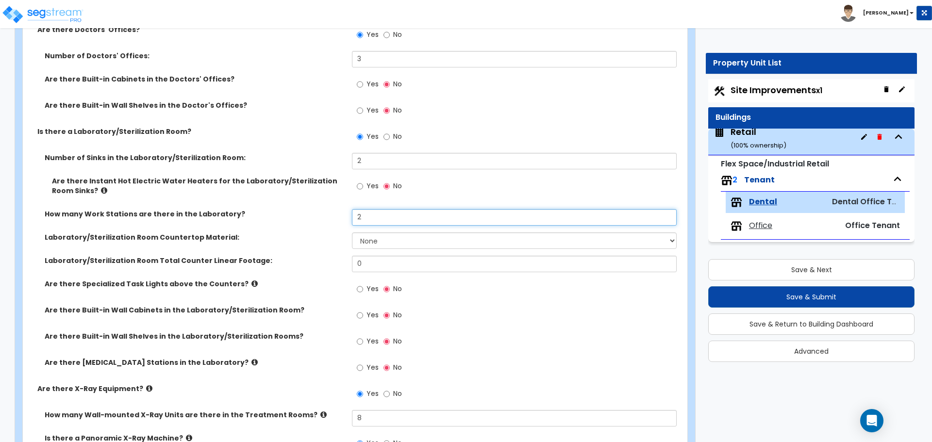
click at [378, 218] on input "2" at bounding box center [514, 217] width 324 height 17
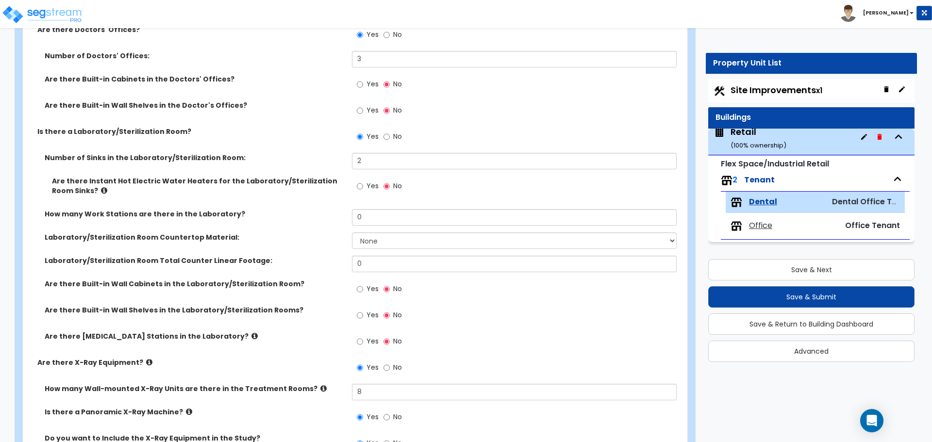
click at [330, 212] on label "How many Work Stations are there in the Laboratory?" at bounding box center [195, 214] width 300 height 10
click at [374, 238] on select "None Plastic Laminate Solid Surface Stone Quartz Marble Tile Wood Stainless Ste…" at bounding box center [514, 241] width 324 height 17
click at [352, 233] on select "None Plastic Laminate Solid Surface Stone Quartz Marble Tile Wood Stainless Ste…" at bounding box center [514, 241] width 324 height 17
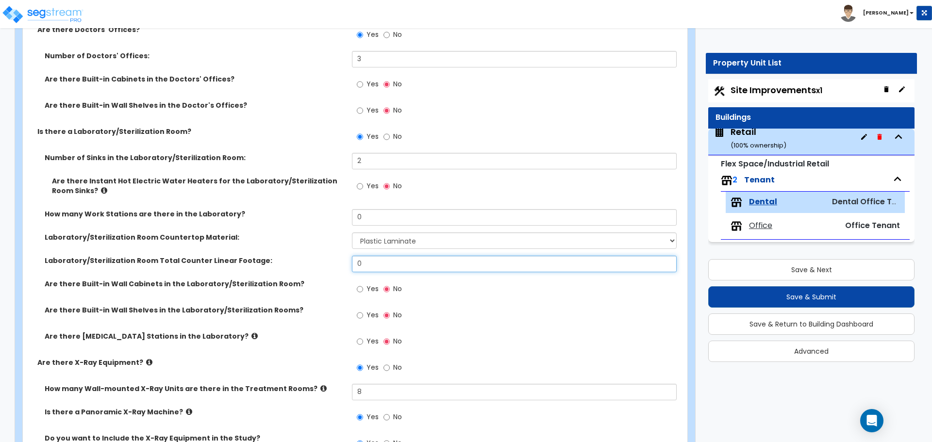
click at [365, 263] on input "0" at bounding box center [514, 264] width 324 height 17
click at [374, 259] on input "0" at bounding box center [514, 264] width 324 height 17
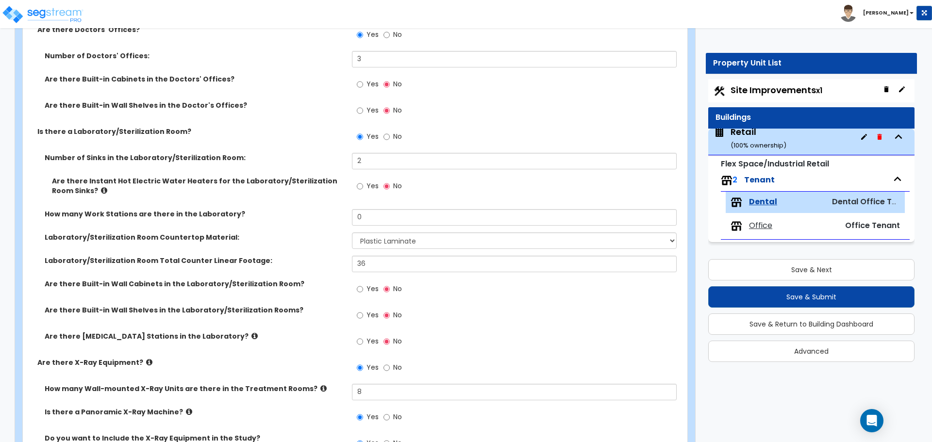
click at [336, 261] on label "Laboratory/Sterilization Room Total Counter Linear Footage:" at bounding box center [195, 261] width 300 height 10
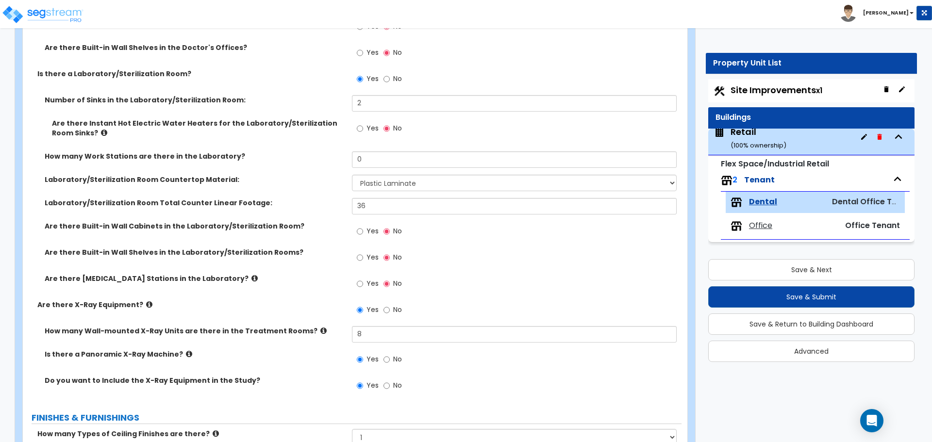
scroll to position [994, 0]
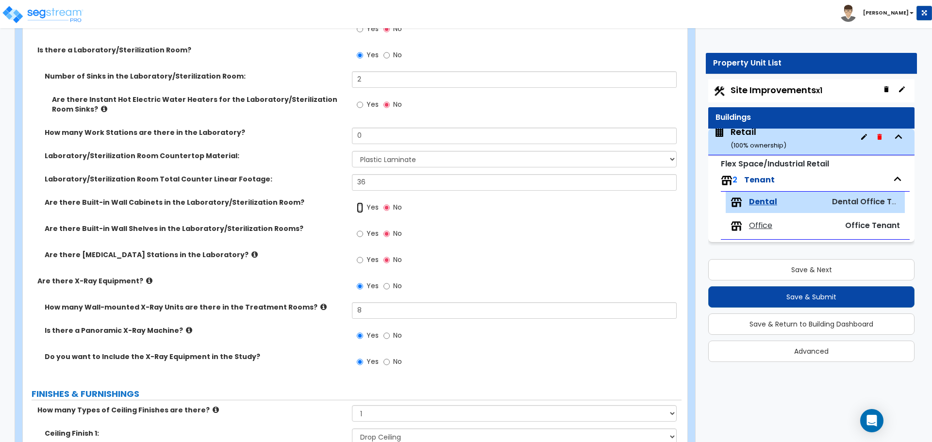
click at [363, 210] on input "Yes" at bounding box center [360, 207] width 6 height 11
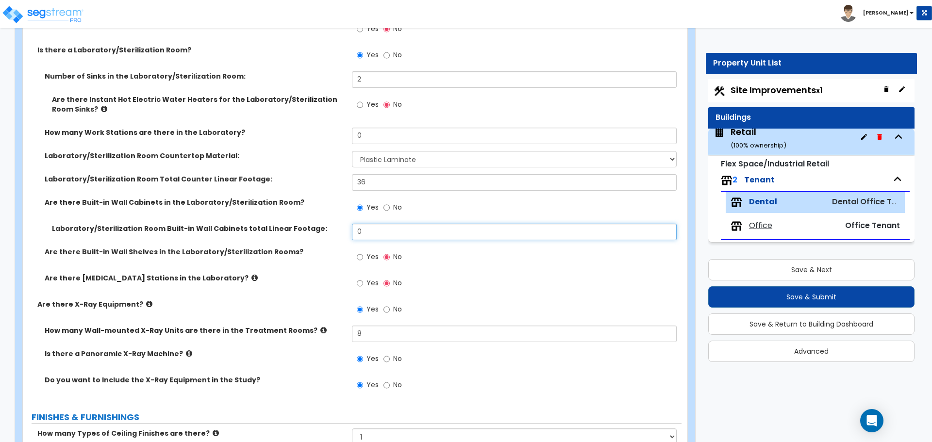
click at [383, 228] on input "0" at bounding box center [514, 232] width 324 height 17
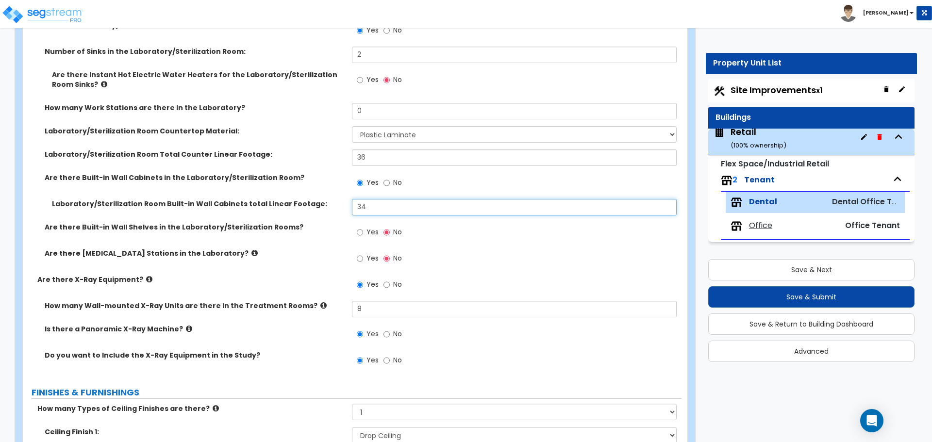
scroll to position [1042, 0]
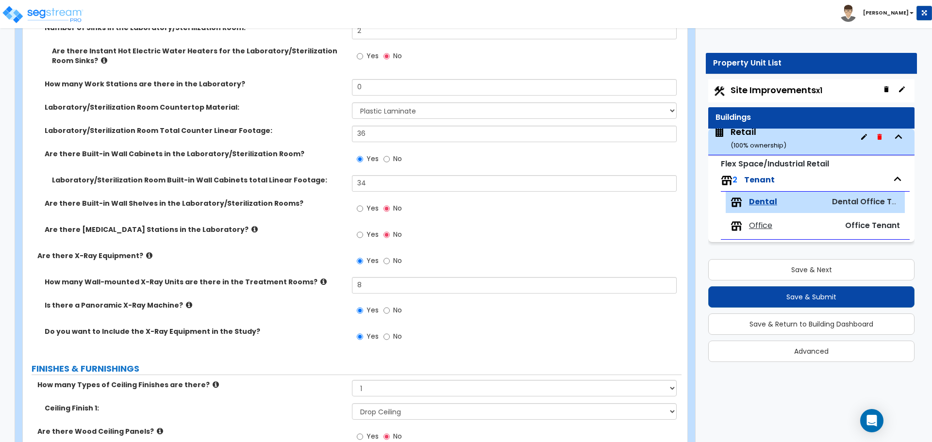
click at [252, 229] on icon at bounding box center [255, 229] width 6 height 7
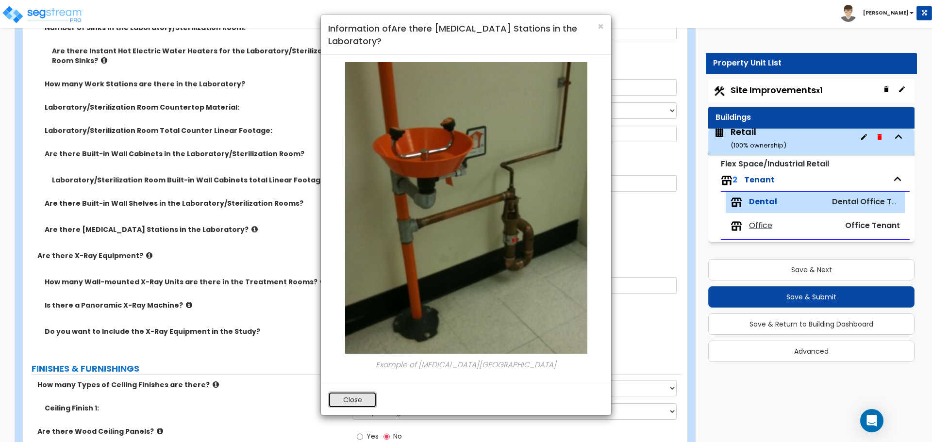
click at [357, 392] on button "Close" at bounding box center [352, 400] width 49 height 17
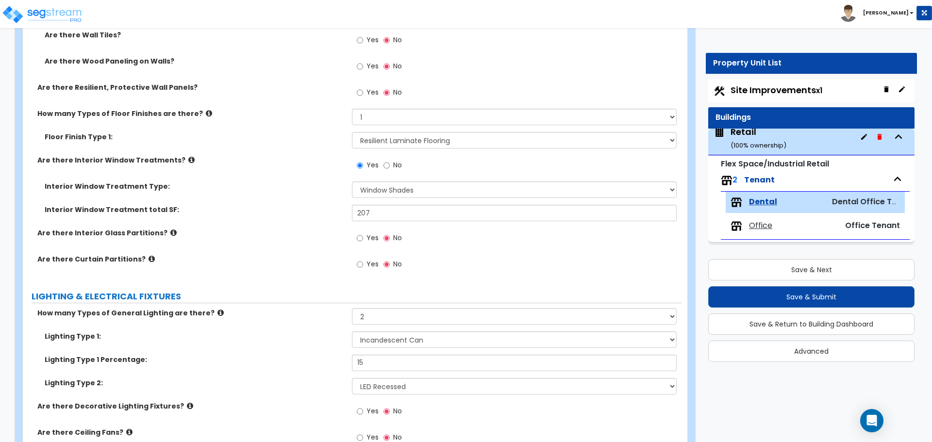
scroll to position [1722, 0]
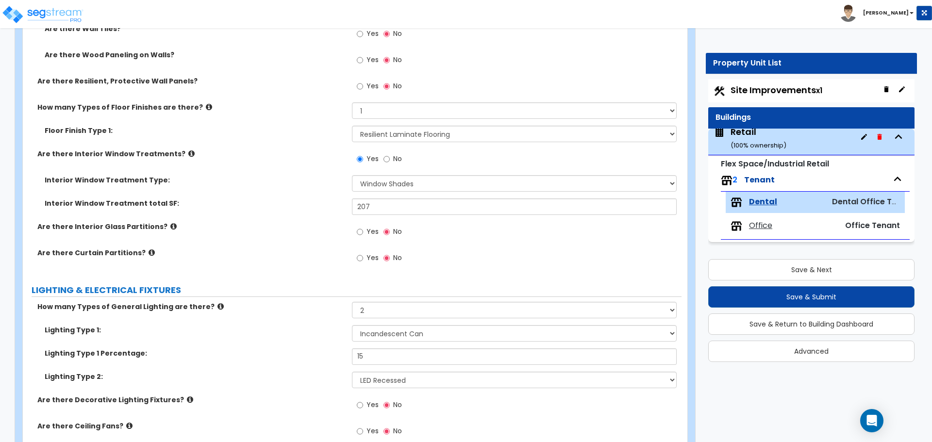
click at [170, 228] on icon at bounding box center [173, 226] width 6 height 7
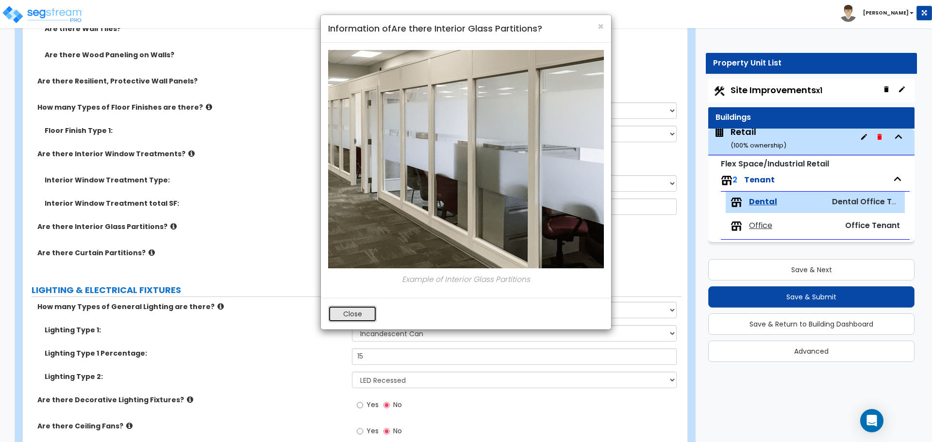
click at [363, 309] on button "Close" at bounding box center [352, 314] width 49 height 17
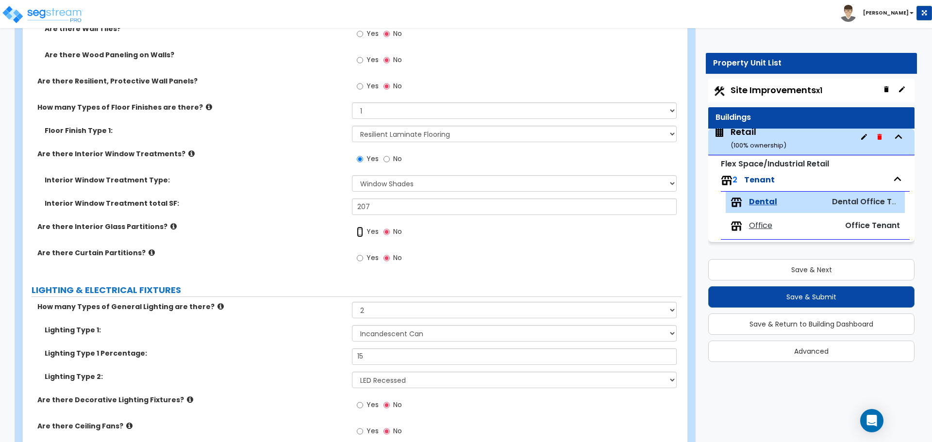
click at [360, 233] on input "Yes" at bounding box center [360, 232] width 6 height 11
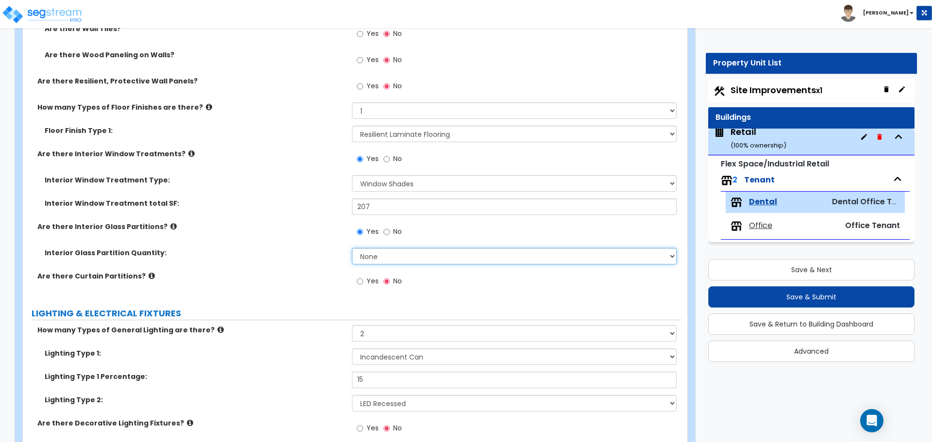
click at [364, 261] on select "None Some of the Walls are Glass Partitions Most of the Walls are Glass Partiti…" at bounding box center [514, 256] width 324 height 17
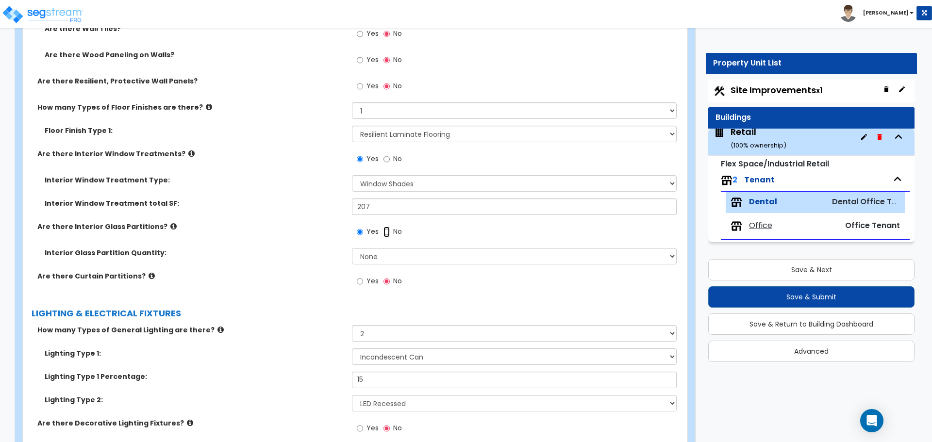
click at [385, 231] on input "No" at bounding box center [387, 232] width 6 height 11
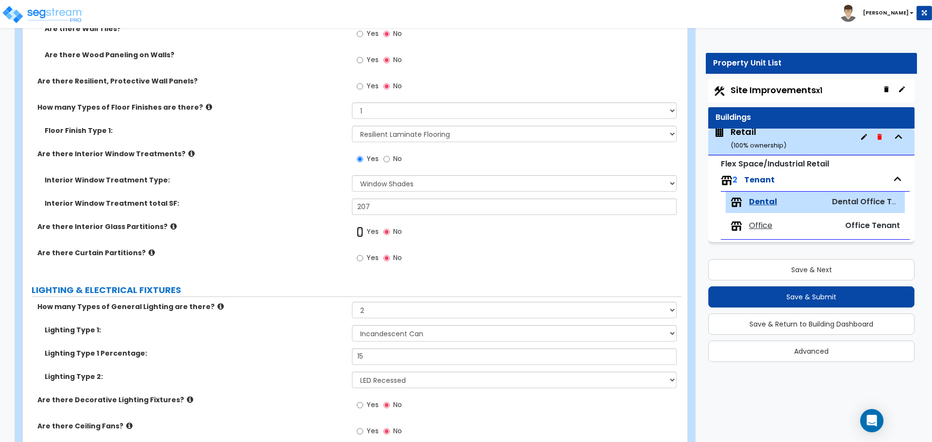
click at [359, 233] on input "Yes" at bounding box center [360, 232] width 6 height 11
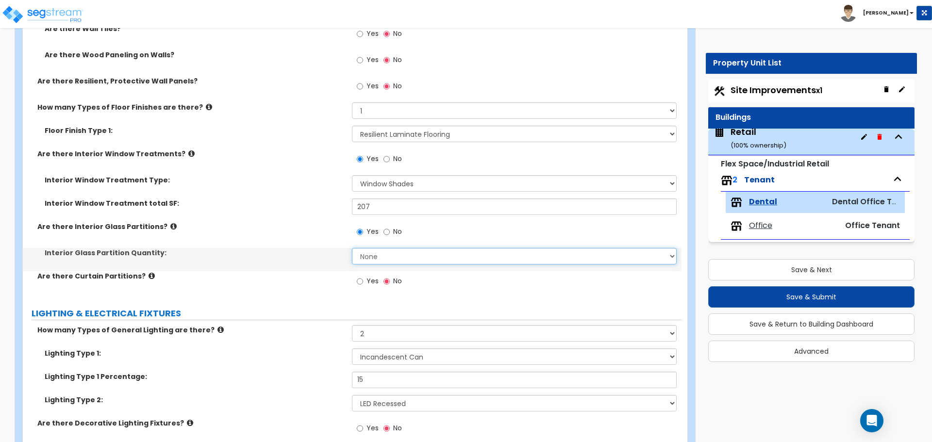
click at [370, 261] on select "None Some of the Walls are Glass Partitions Most of the Walls are Glass Partiti…" at bounding box center [514, 256] width 324 height 17
click at [352, 248] on select "None Some of the Walls are Glass Partitions Most of the Walls are Glass Partiti…" at bounding box center [514, 256] width 324 height 17
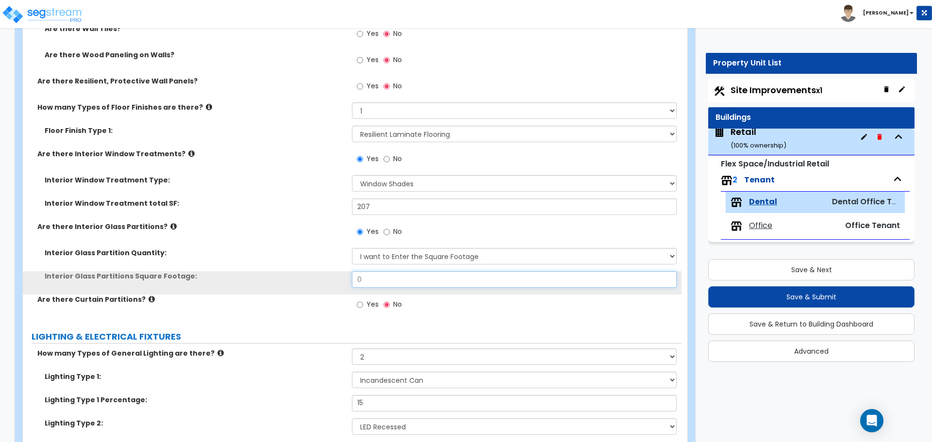
click at [382, 283] on input "0" at bounding box center [514, 279] width 324 height 17
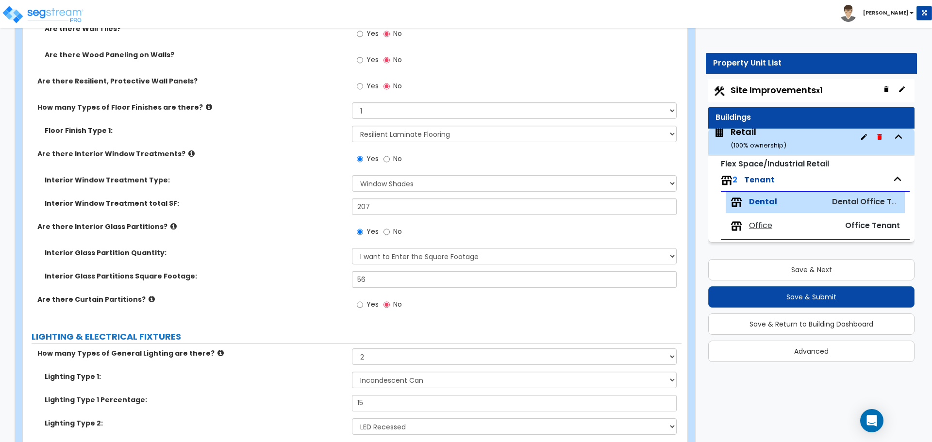
click at [321, 201] on label "Interior Window Treatment total SF:" at bounding box center [195, 204] width 300 height 10
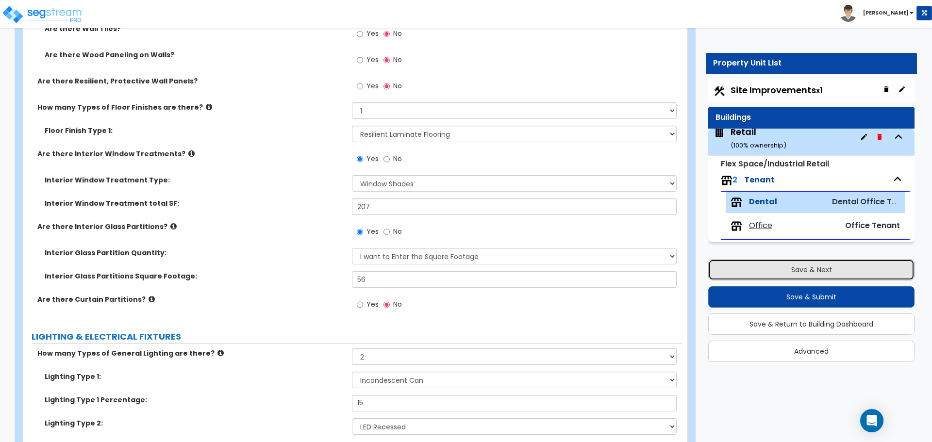
click at [794, 269] on button "Save & Next" at bounding box center [811, 269] width 206 height 21
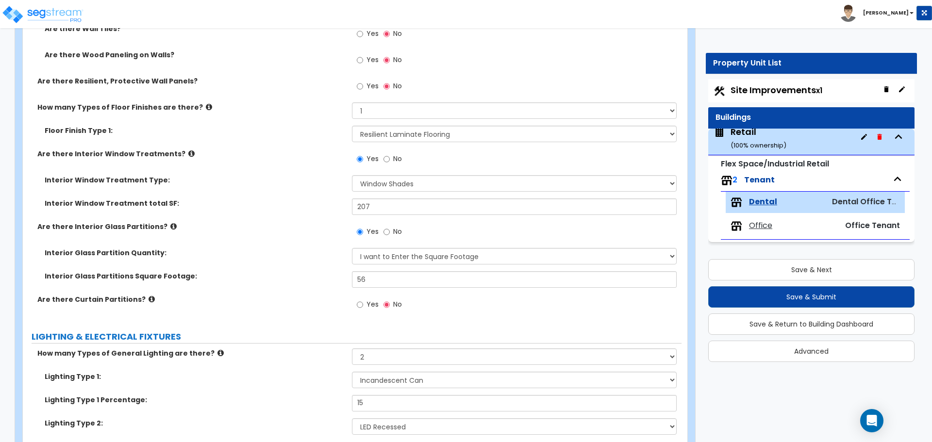
scroll to position [0, 0]
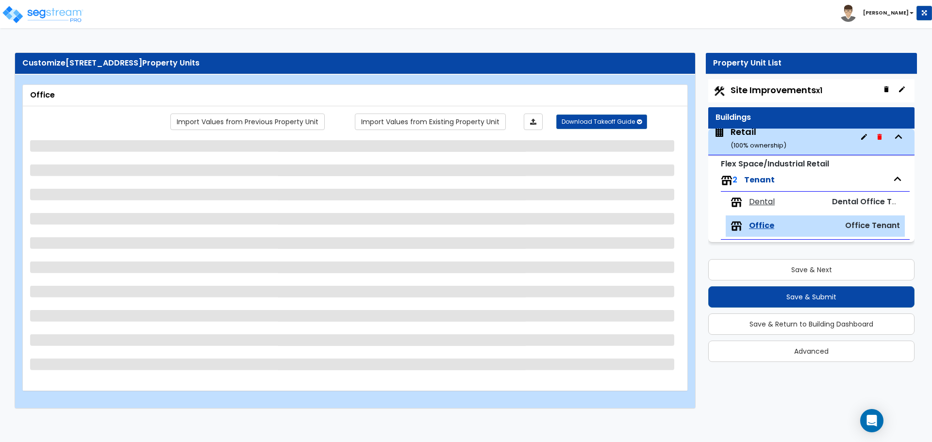
click at [776, 150] on small "( 100 % ownership)" at bounding box center [759, 145] width 56 height 9
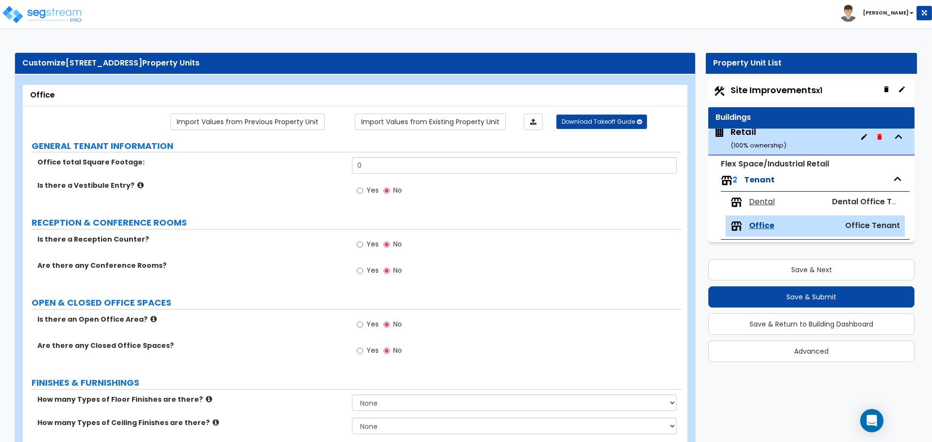
click at [781, 141] on small "( 100 % ownership)" at bounding box center [759, 145] width 56 height 9
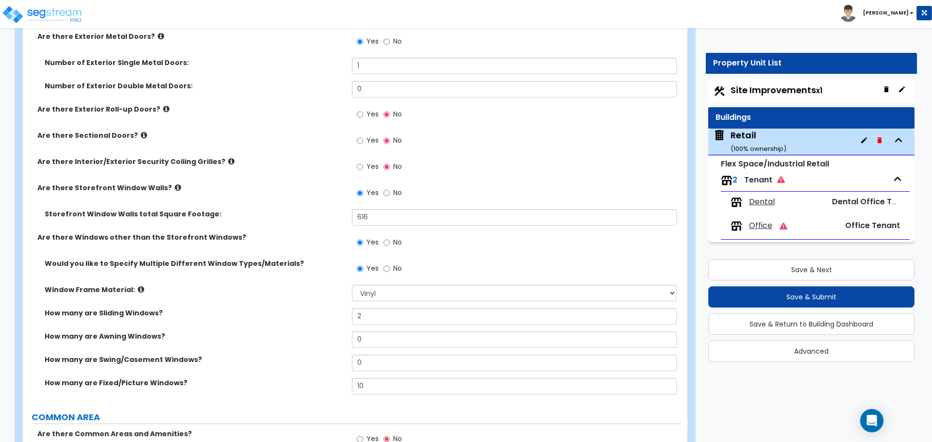
scroll to position [1222, 0]
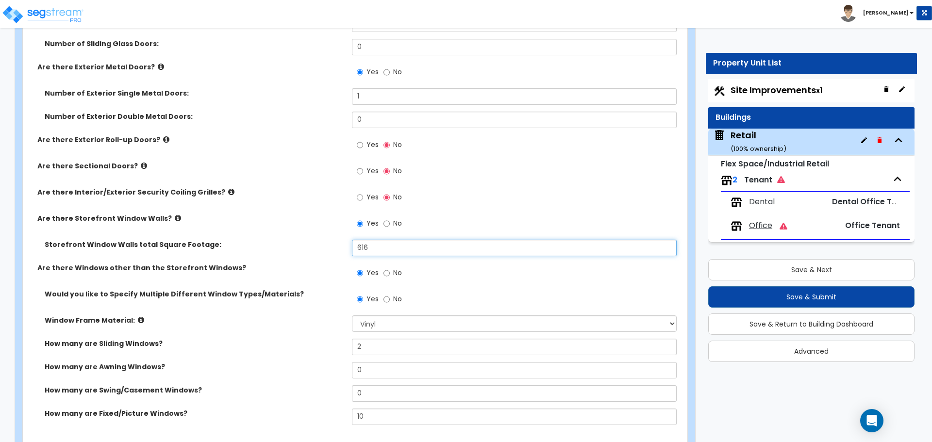
click at [380, 252] on input "616" at bounding box center [514, 248] width 324 height 17
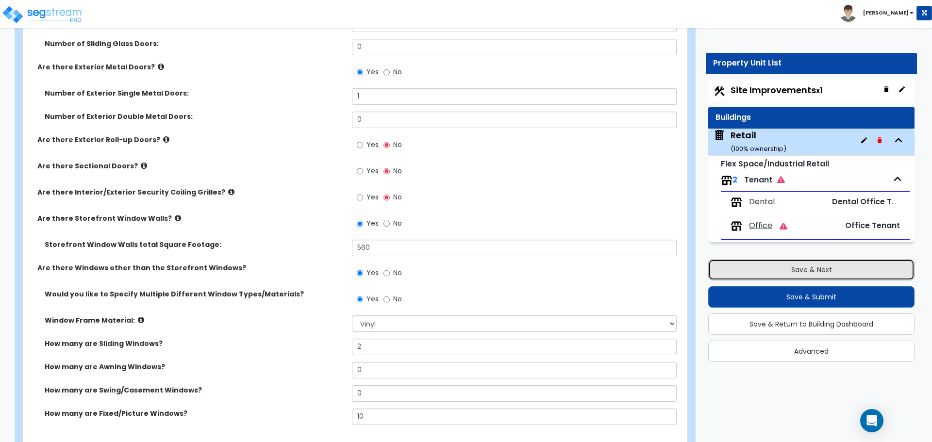
click at [820, 268] on button "Save & Next" at bounding box center [811, 269] width 206 height 21
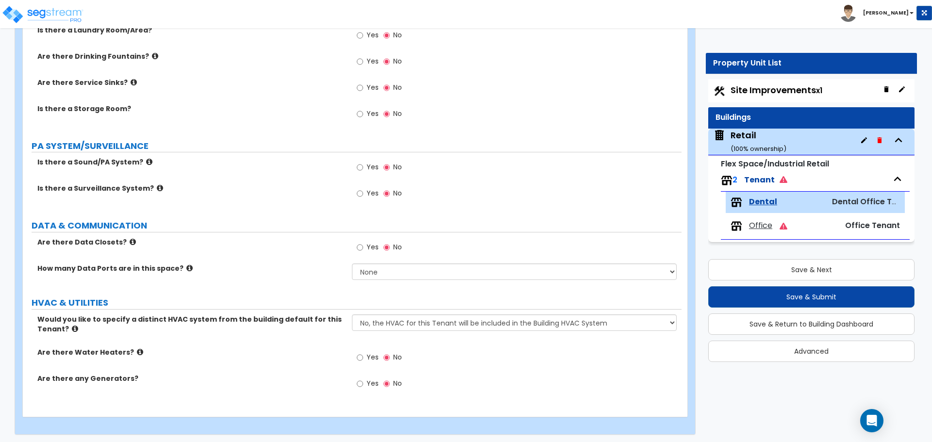
scroll to position [2472, 0]
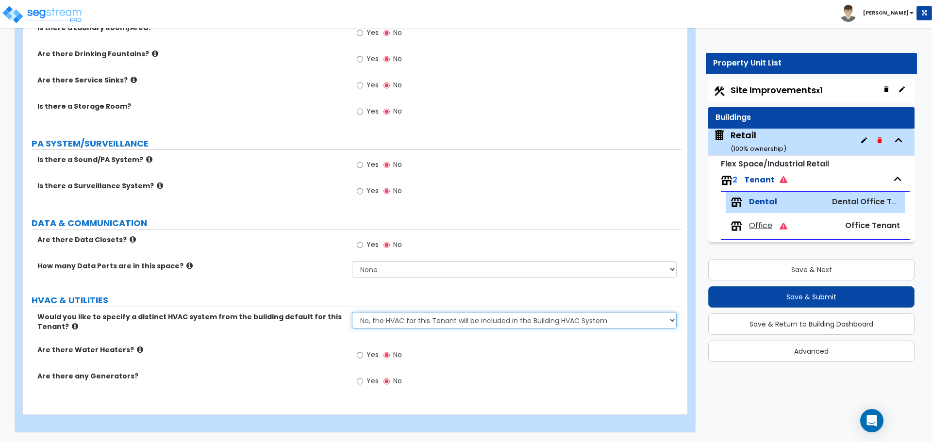
click at [465, 320] on select "No, the HVAC for this Tenant will be included in the Building HVAC System Yes, …" at bounding box center [514, 320] width 324 height 17
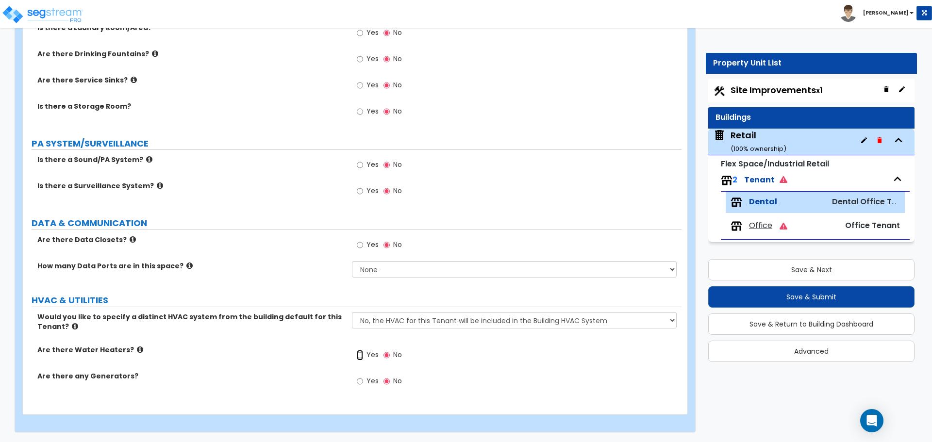
click at [362, 357] on input "Yes" at bounding box center [360, 355] width 6 height 11
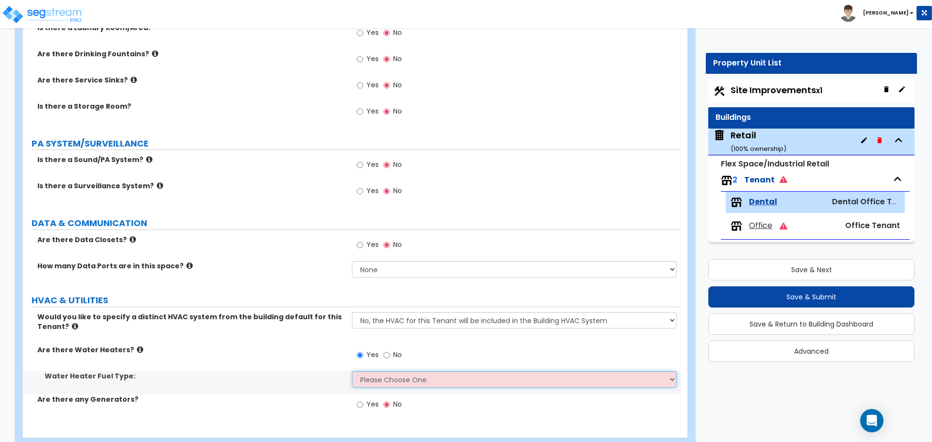
click at [388, 382] on select "Please Choose One Gas Electric" at bounding box center [514, 379] width 324 height 17
click at [352, 371] on select "Please Choose One Gas Electric" at bounding box center [514, 379] width 324 height 17
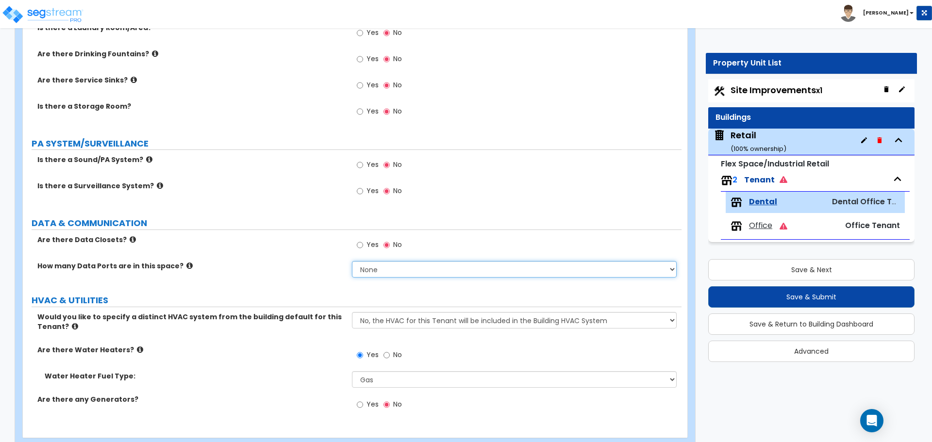
click at [371, 264] on select "None Please Estimate for Me I will specify the Quantity Exactly" at bounding box center [514, 269] width 324 height 17
click at [363, 246] on input "Yes" at bounding box center [360, 245] width 6 height 11
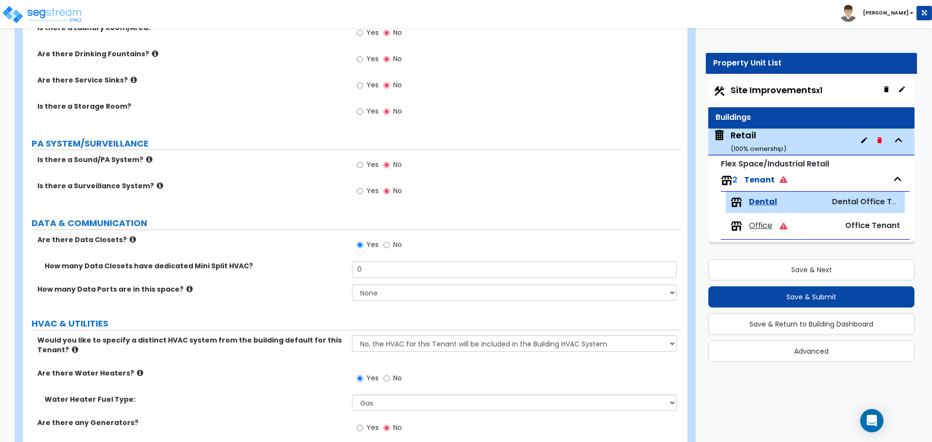
click at [186, 289] on icon at bounding box center [189, 289] width 6 height 7
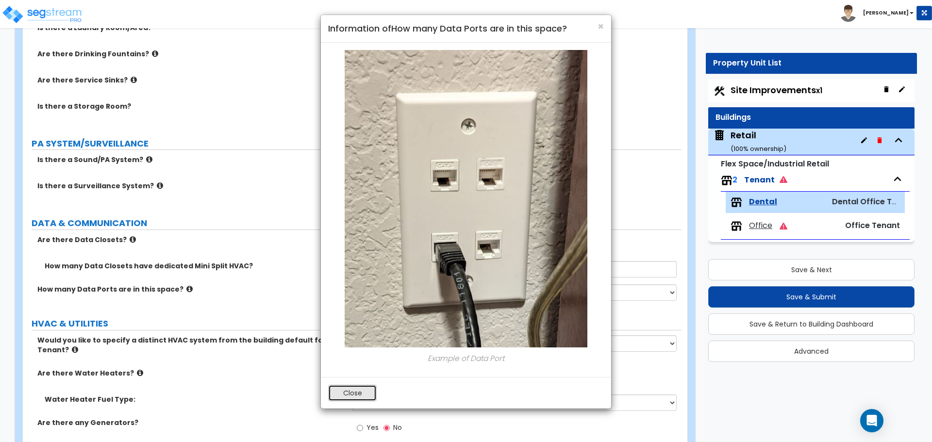
click at [352, 388] on button "Close" at bounding box center [352, 393] width 49 height 17
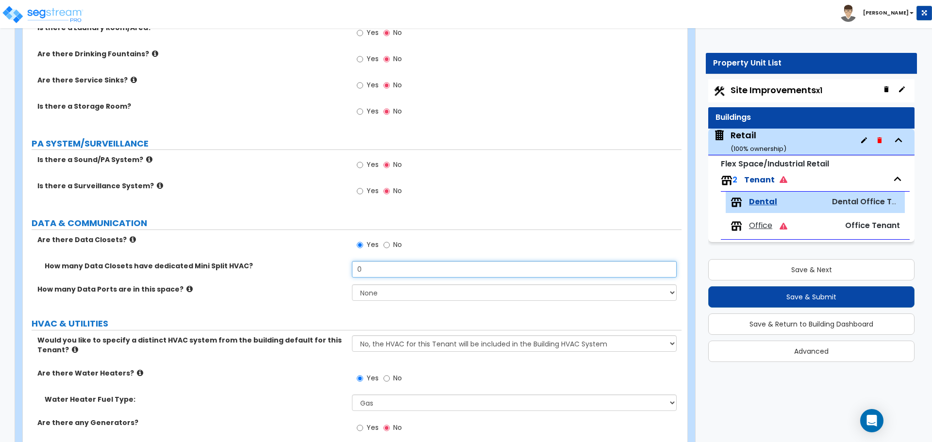
click at [380, 273] on input "0" at bounding box center [514, 269] width 324 height 17
click at [324, 275] on div "How many Data Closets have dedicated Mini Split HVAC? 0" at bounding box center [352, 272] width 659 height 23
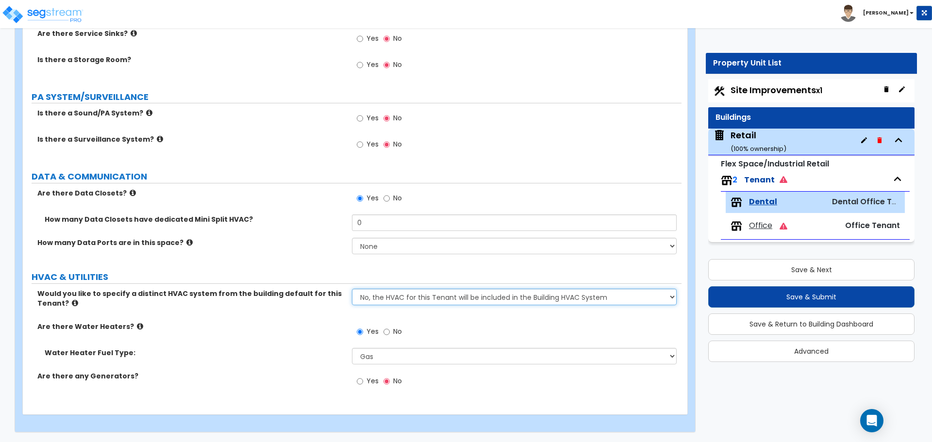
click at [408, 302] on select "No, the HVAC for this Tenant will be included in the Building HVAC System Yes, …" at bounding box center [514, 297] width 324 height 17
drag, startPoint x: 408, startPoint y: 302, endPoint x: 430, endPoint y: 300, distance: 22.4
click at [408, 302] on select "No, the HVAC for this Tenant will be included in the Building HVAC System Yes, …" at bounding box center [514, 297] width 324 height 17
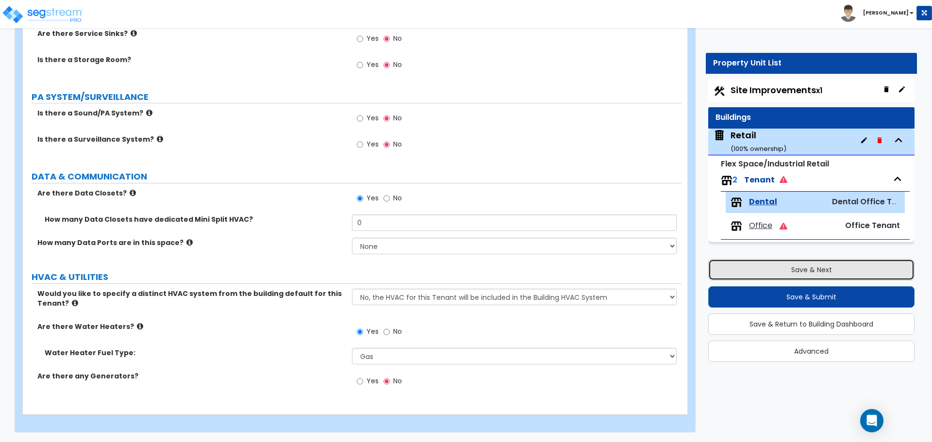
click at [834, 270] on button "Save & Next" at bounding box center [811, 269] width 206 height 21
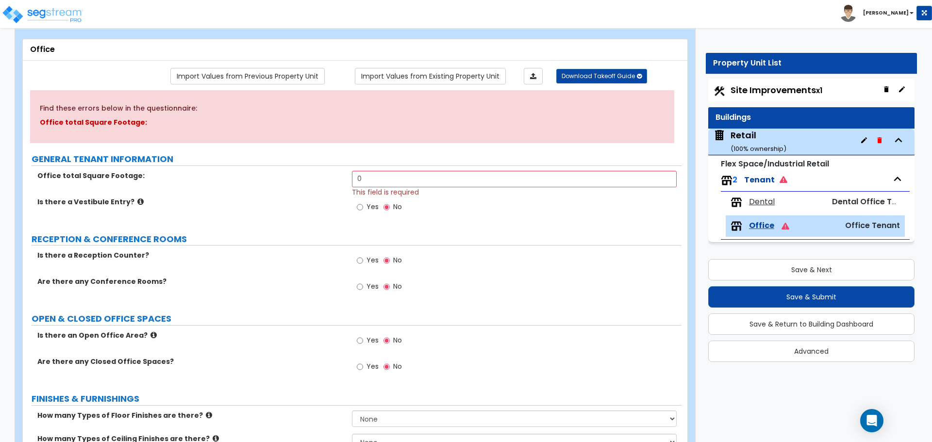
scroll to position [49, 0]
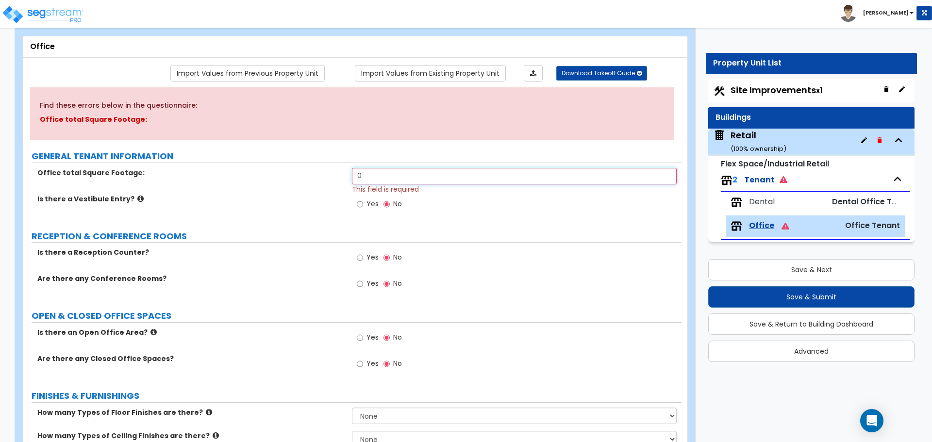
click at [380, 174] on input "0" at bounding box center [514, 176] width 324 height 17
click at [310, 184] on div "Office total Square Footage: 1,961 This field is required" at bounding box center [352, 181] width 659 height 26
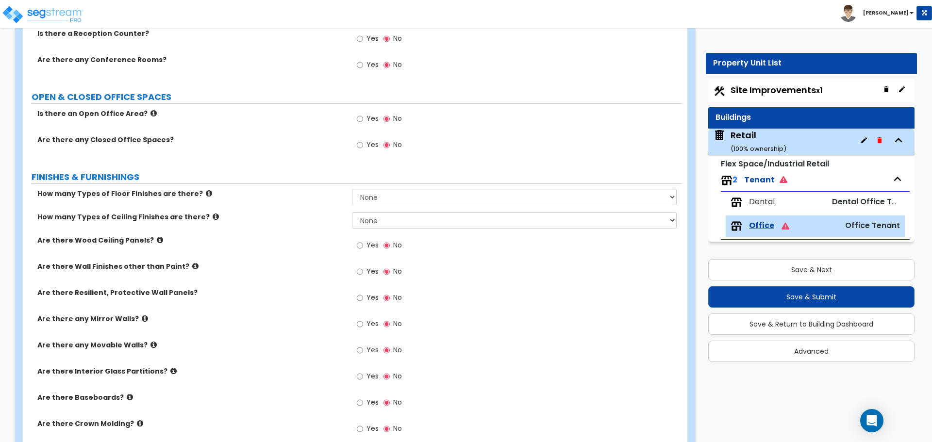
scroll to position [291, 0]
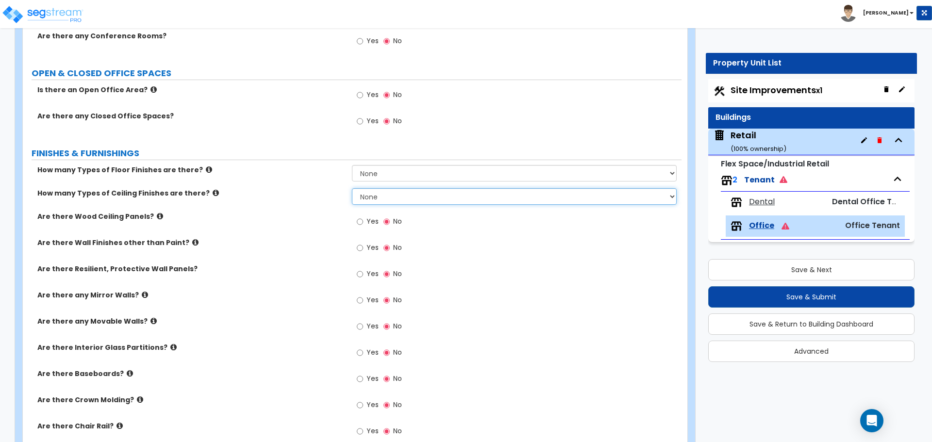
click at [373, 199] on select "None 1 2 3" at bounding box center [514, 196] width 324 height 17
click at [377, 202] on select "None 1 2 3" at bounding box center [514, 196] width 324 height 17
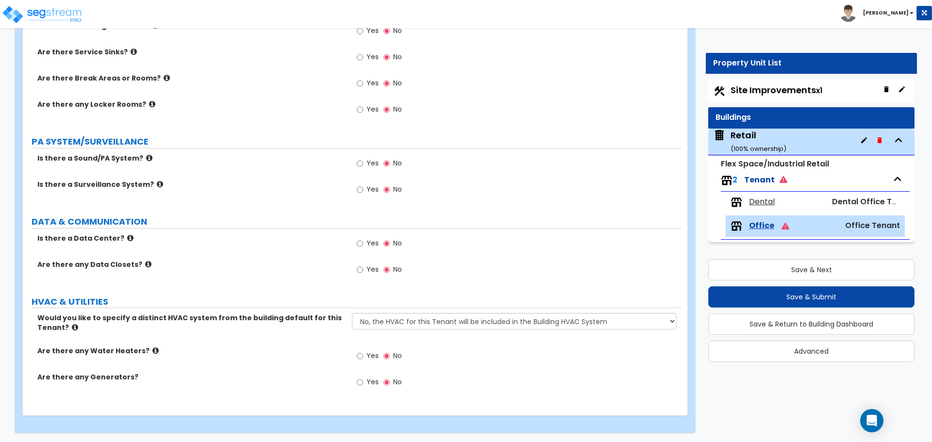
scroll to position [1033, 0]
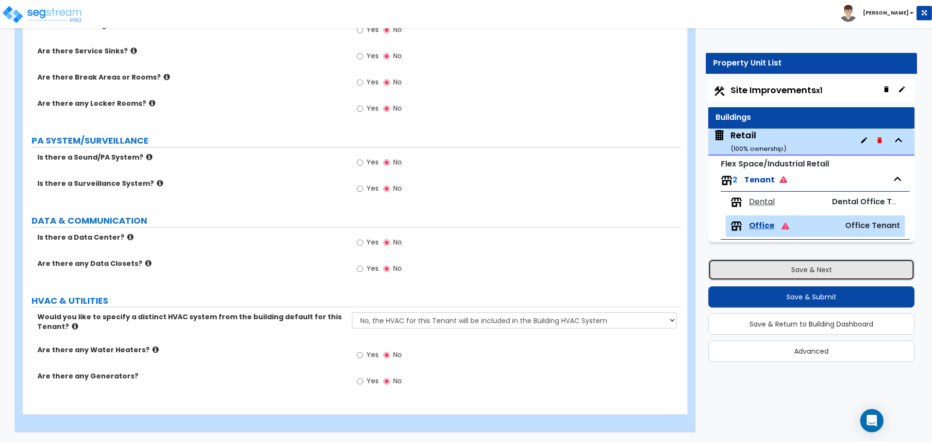
click at [816, 273] on button "Save & Next" at bounding box center [811, 269] width 206 height 21
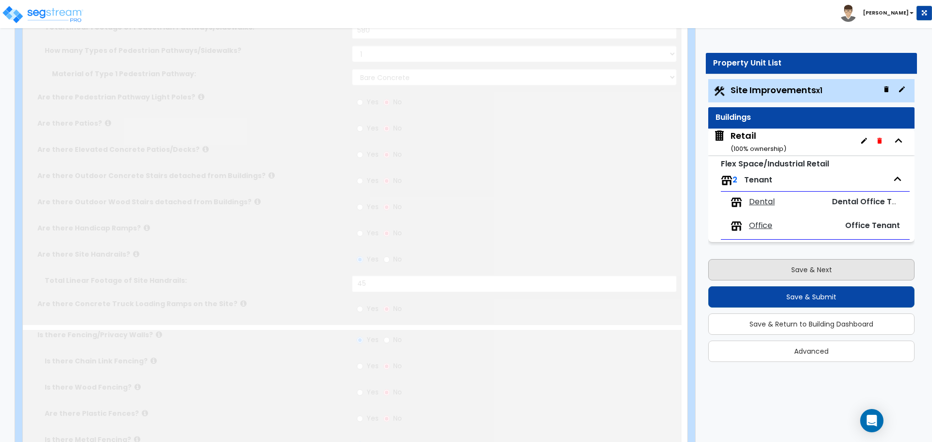
scroll to position [0, 0]
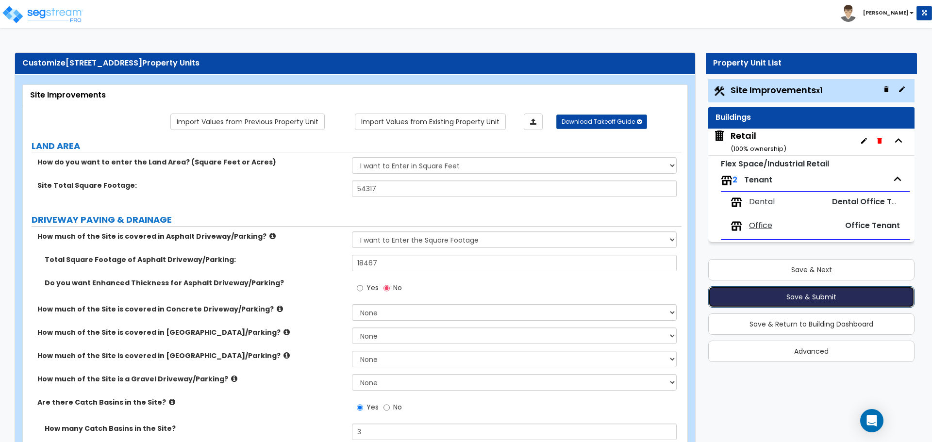
click at [808, 294] on button "Save & Submit" at bounding box center [811, 296] width 206 height 21
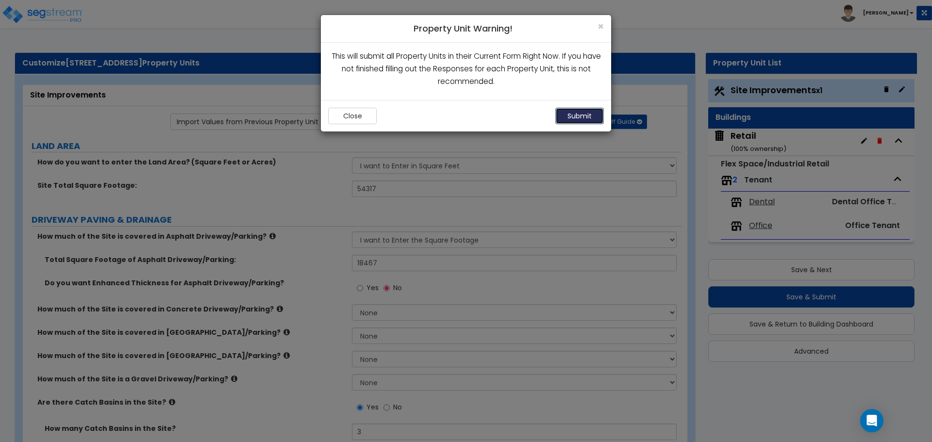
click at [583, 121] on button "Submit" at bounding box center [580, 116] width 49 height 17
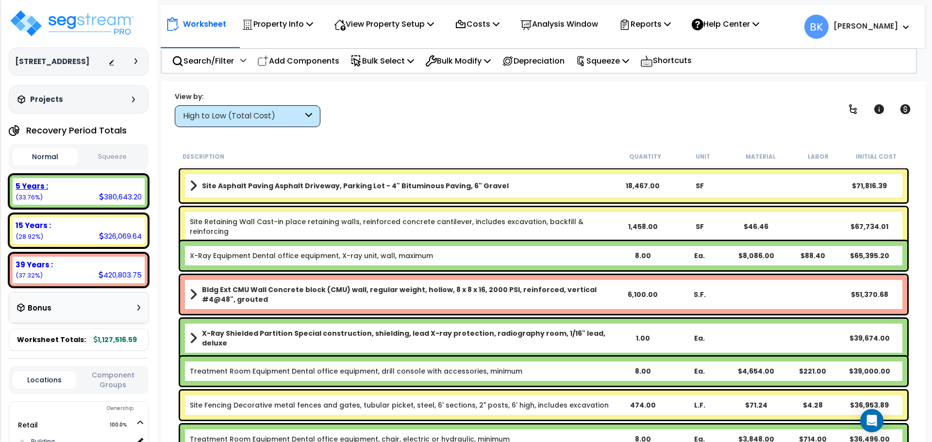
click at [76, 193] on div "5 Years : 380,643.20 (33.76%)" at bounding box center [79, 191] width 132 height 27
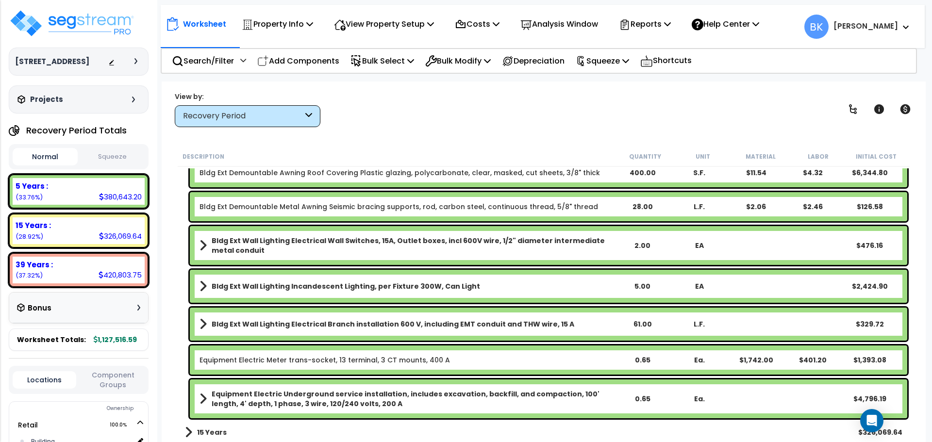
scroll to position [1925, 0]
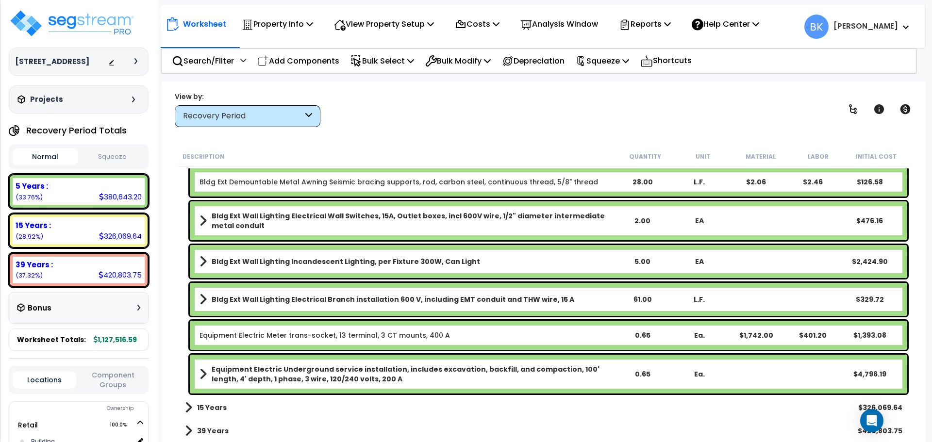
click at [219, 408] on b "15 Years" at bounding box center [212, 408] width 30 height 10
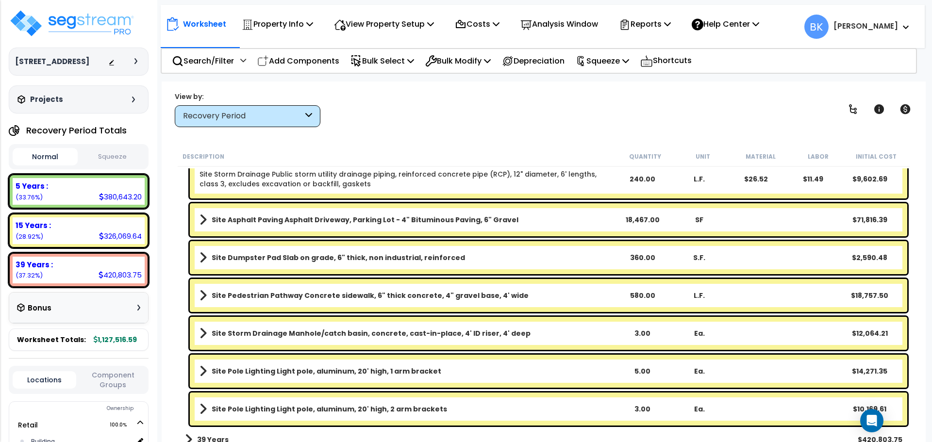
scroll to position [3002, 0]
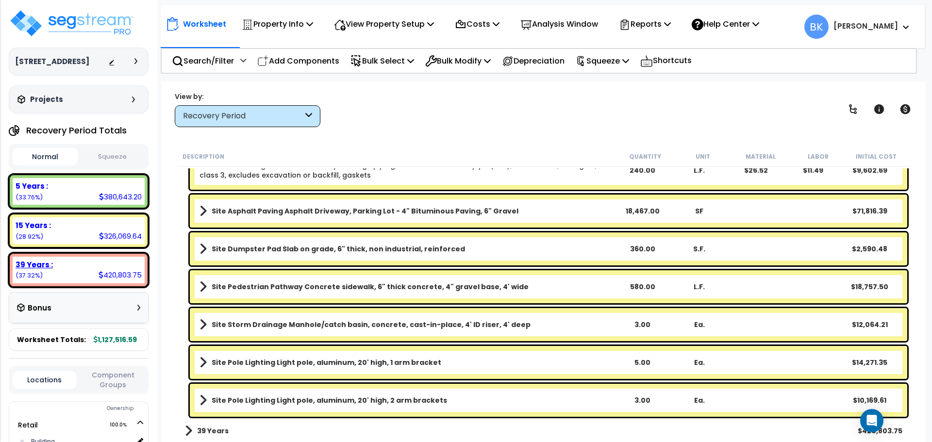
click at [75, 270] on div "39 Years : 420,803.75 (37.32%)" at bounding box center [79, 270] width 132 height 27
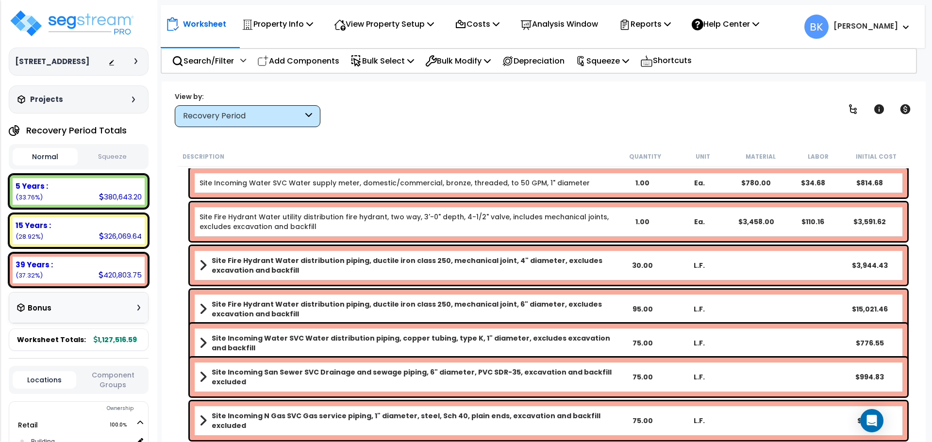
click at [87, 211] on div "Expense : 0.00 (0.00%) De Minimis : 0.00 (0.00%) Repairs & Maintenance : 0.00 (…" at bounding box center [79, 230] width 140 height 113
click at [85, 193] on div "5 Years : 380,643.20 (33.76%)" at bounding box center [79, 191] width 132 height 27
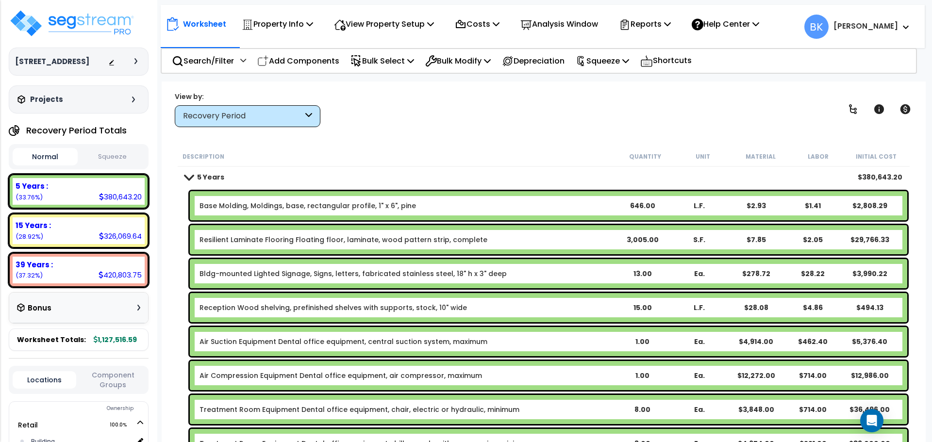
scroll to position [0, 0]
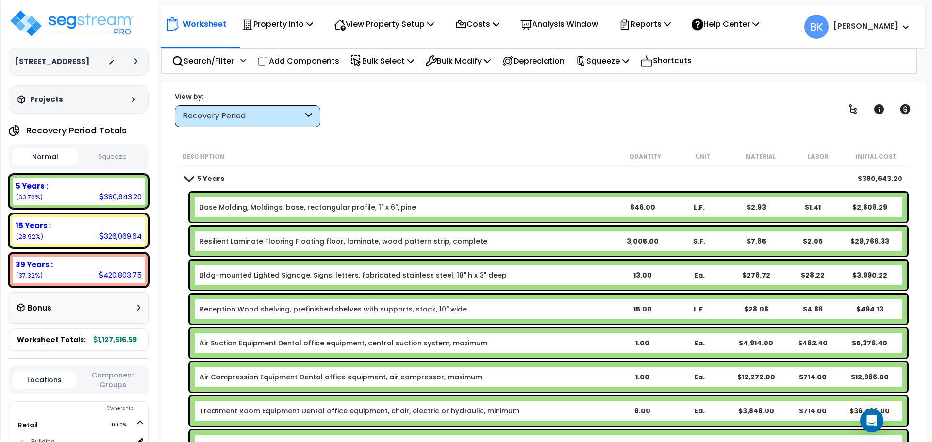
click at [250, 108] on div "Recovery Period" at bounding box center [248, 116] width 146 height 22
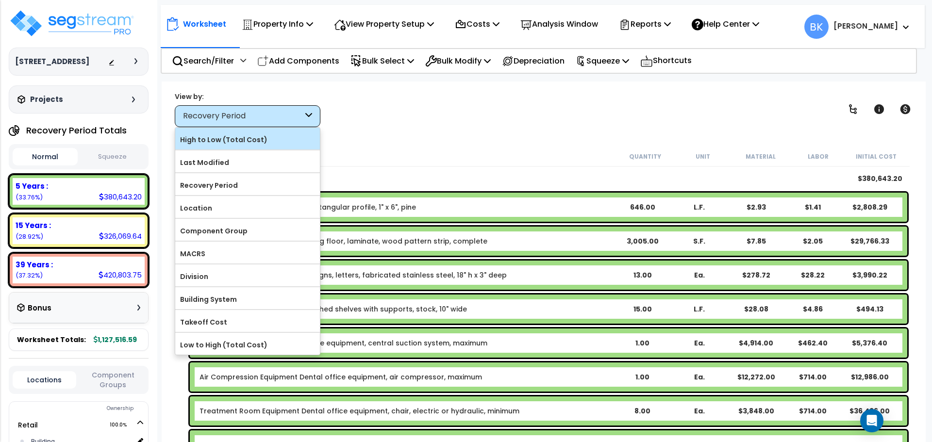
click at [241, 140] on label "High to Low (Total Cost)" at bounding box center [247, 140] width 145 height 15
click at [0, 0] on input "High to Low (Total Cost)" at bounding box center [0, 0] width 0 height 0
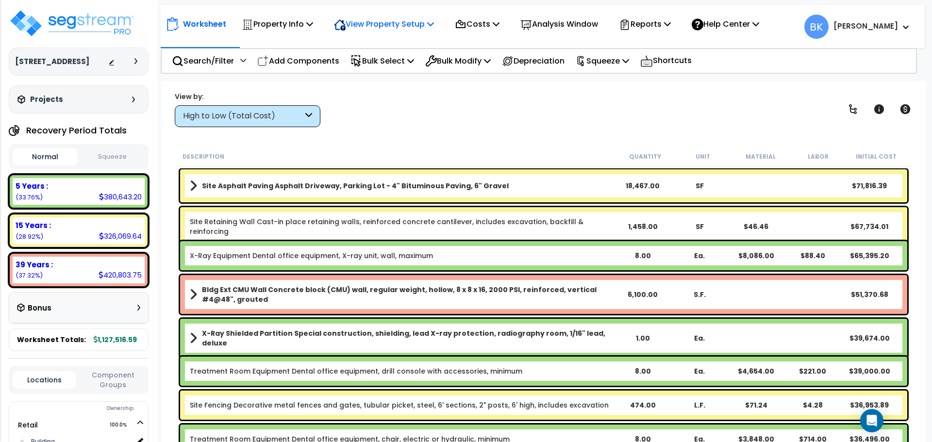
click at [404, 16] on div "View Property Setup" at bounding box center [384, 24] width 100 height 23
click at [388, 70] on link "View Questionnaire" at bounding box center [377, 66] width 96 height 19
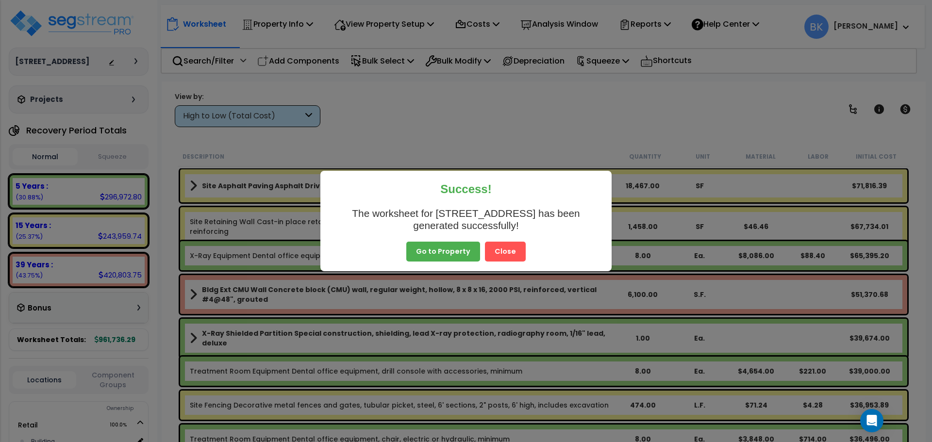
drag, startPoint x: 454, startPoint y: 251, endPoint x: 448, endPoint y: 243, distance: 9.3
click at [454, 251] on button "Go to Property" at bounding box center [443, 252] width 74 height 20
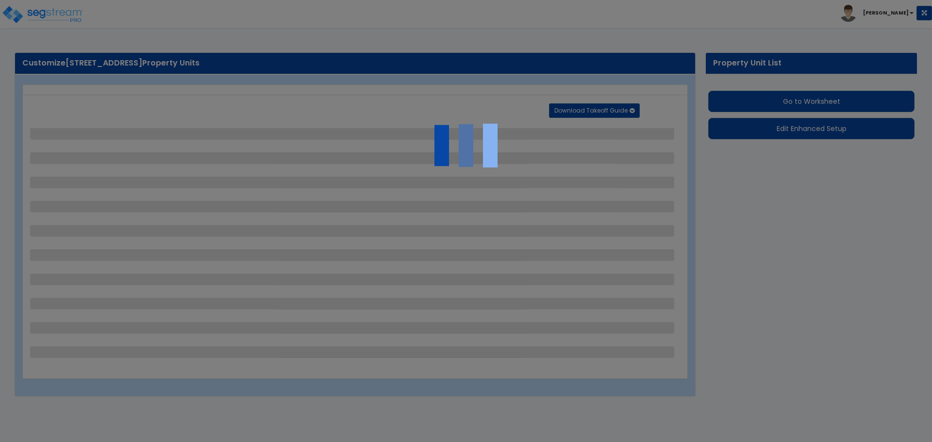
select select "2"
select select "1"
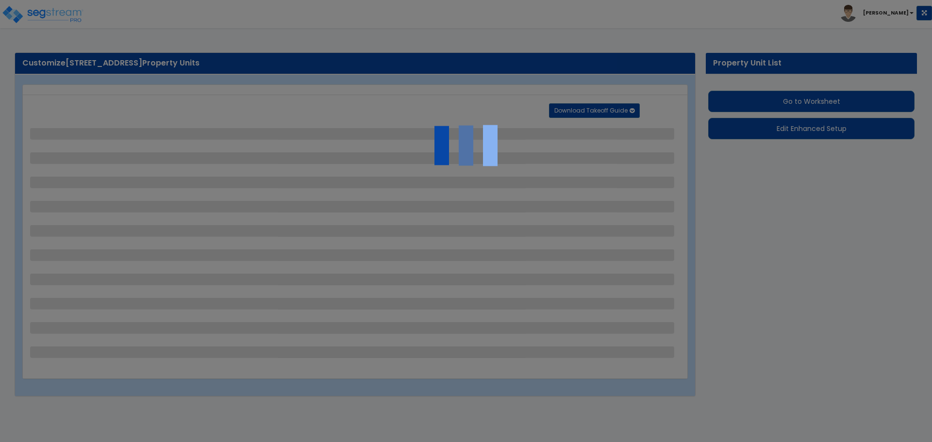
select select "1"
select select "2"
select select "1"
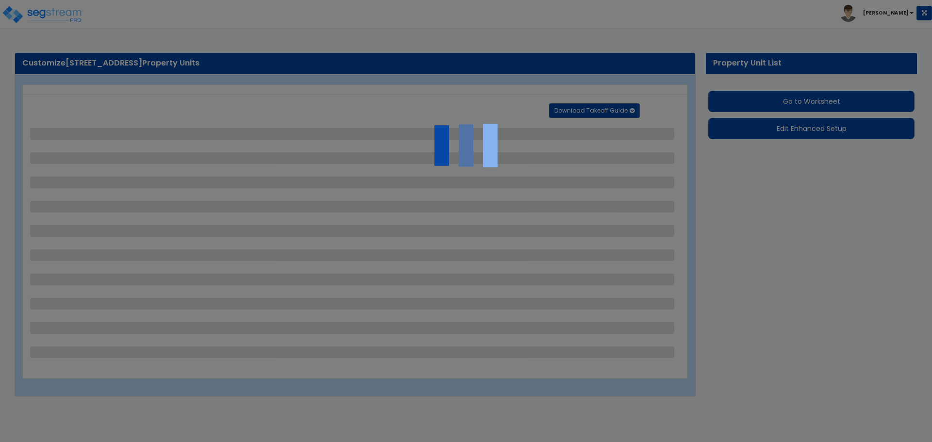
select select "2"
select select "3"
select select "7"
select select "2"
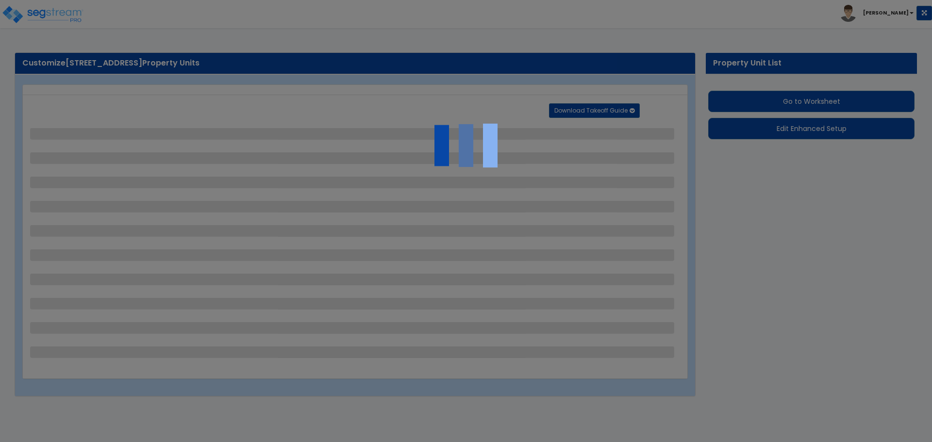
select select "4"
select select "3"
select select "6"
select select "5"
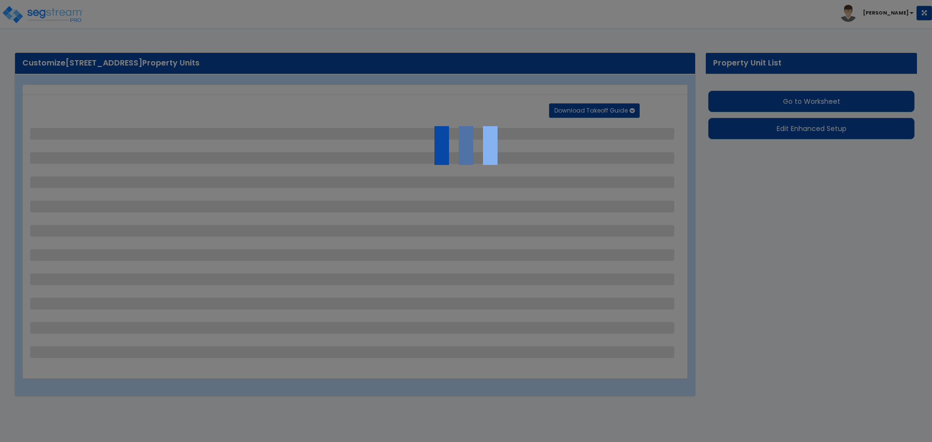
select select "1"
select select "2"
select select "1"
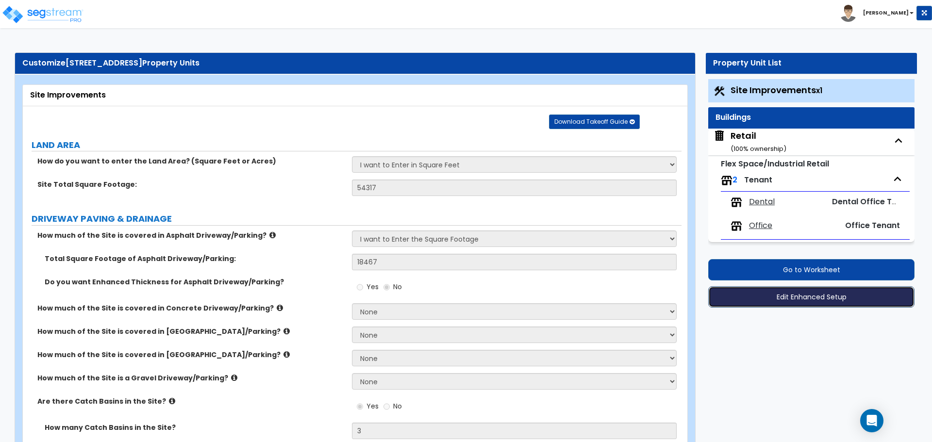
click at [827, 296] on button "Edit Enhanced Setup" at bounding box center [811, 296] width 206 height 21
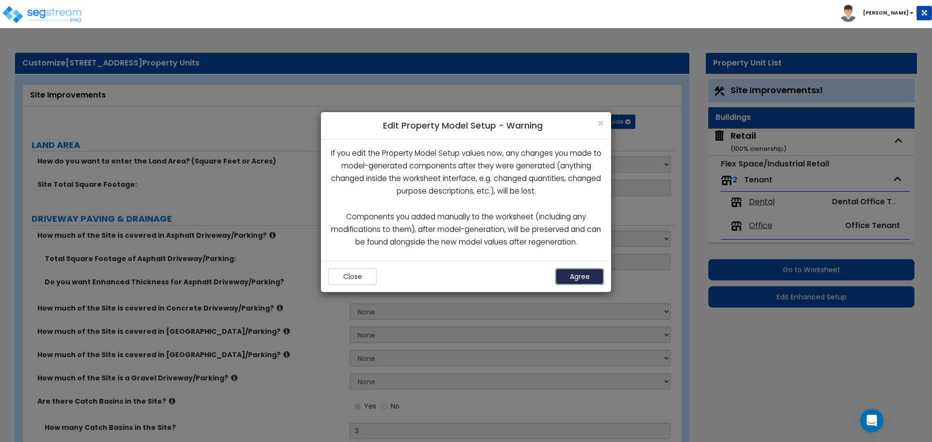
click at [573, 279] on button "Agree" at bounding box center [580, 277] width 49 height 17
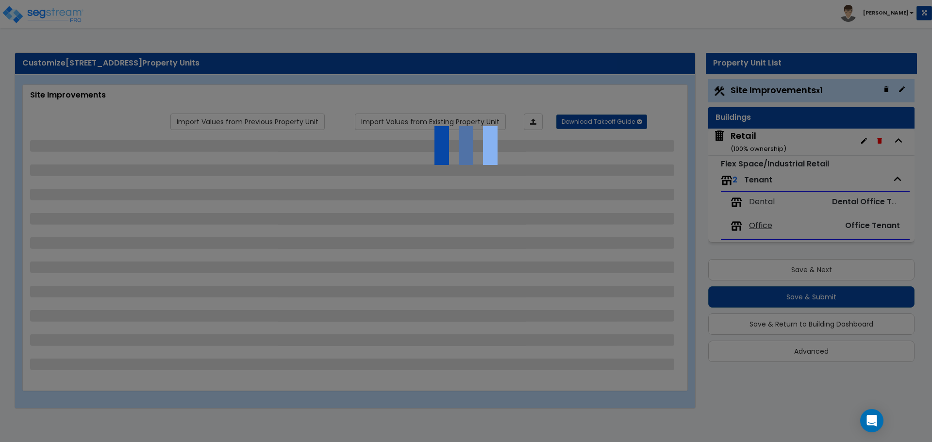
select select "2"
select select "1"
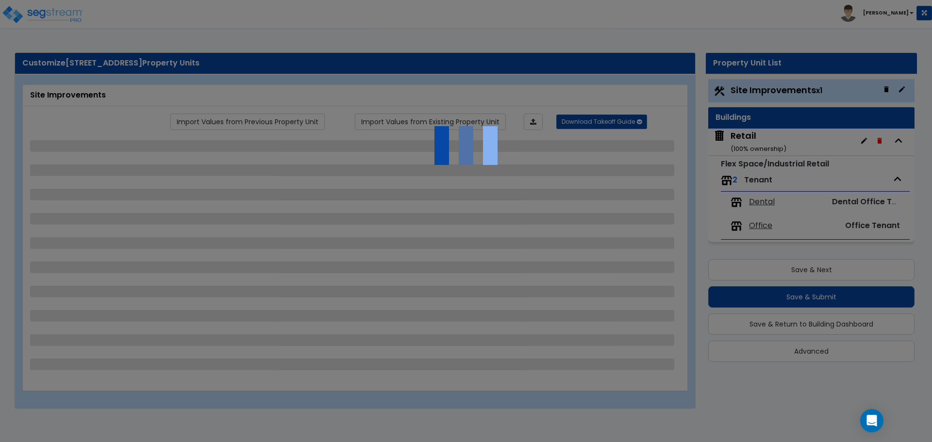
select select "1"
select select "2"
select select "1"
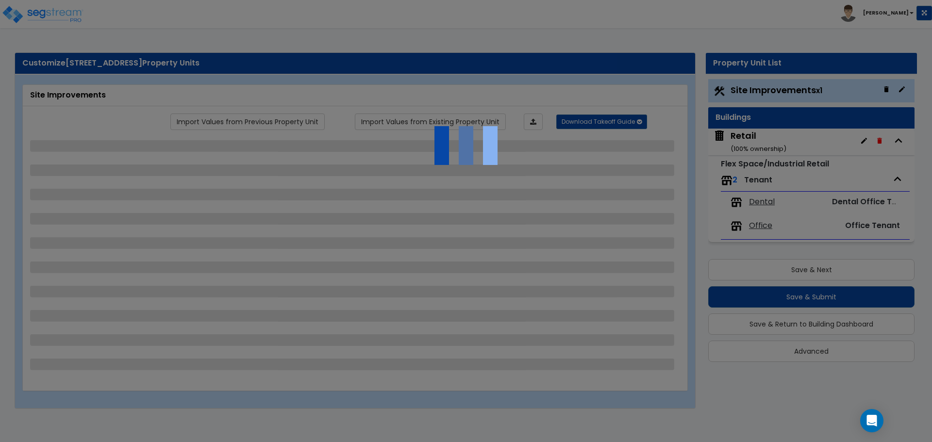
select select "2"
select select "3"
select select "7"
select select "2"
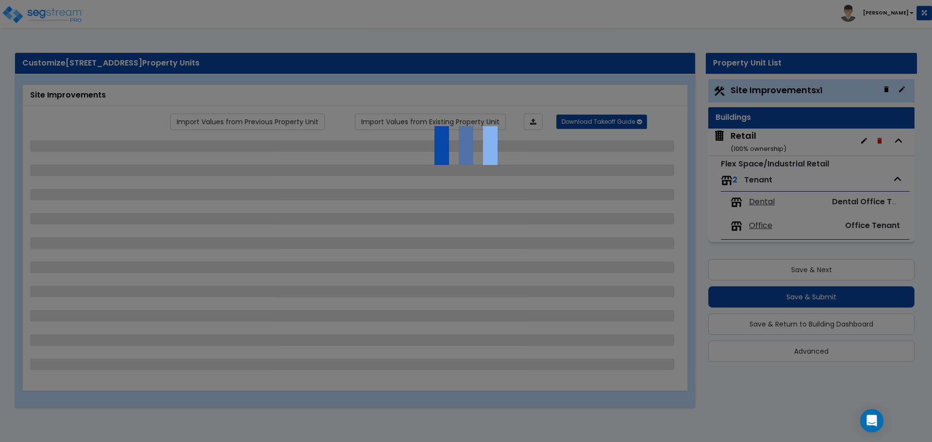
select select "4"
select select "3"
select select "6"
select select "5"
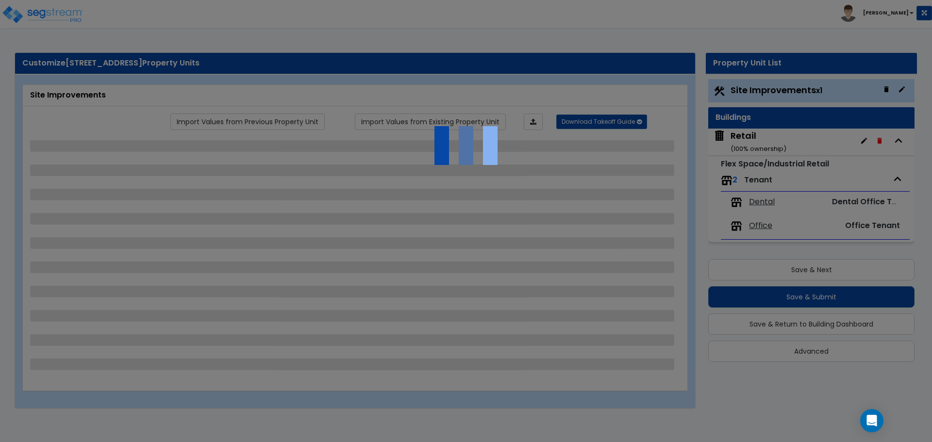
select select "1"
select select "2"
select select "1"
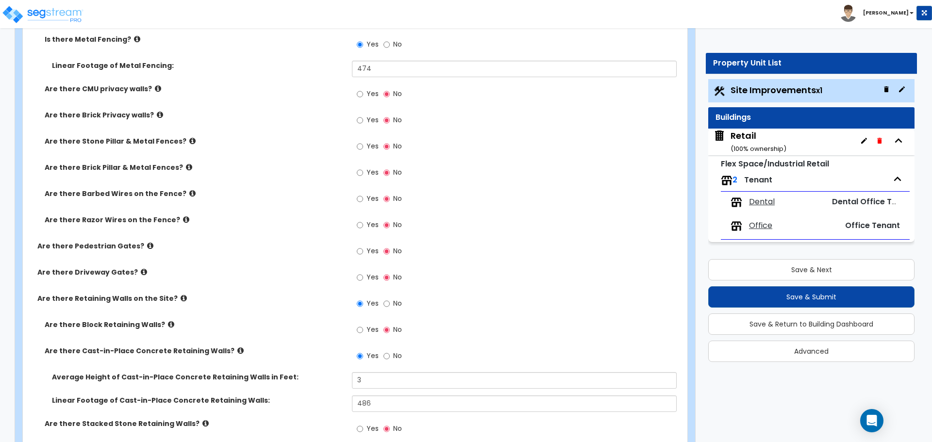
scroll to position [1606, 0]
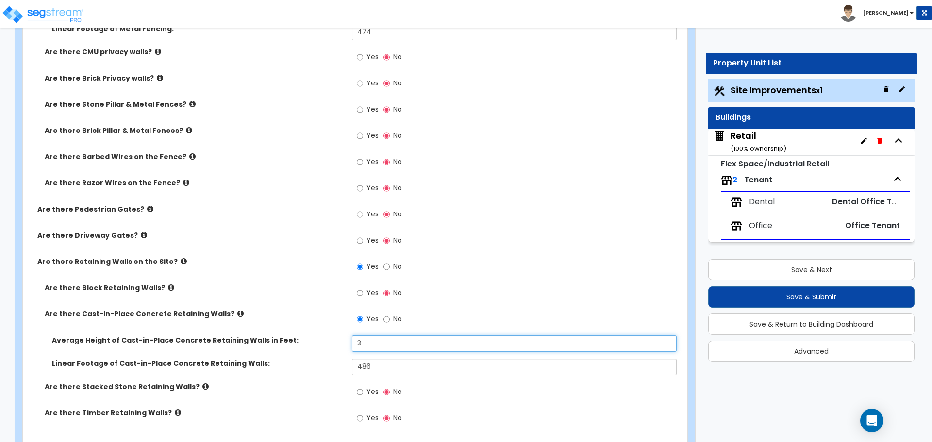
click at [371, 342] on input "3" at bounding box center [514, 344] width 324 height 17
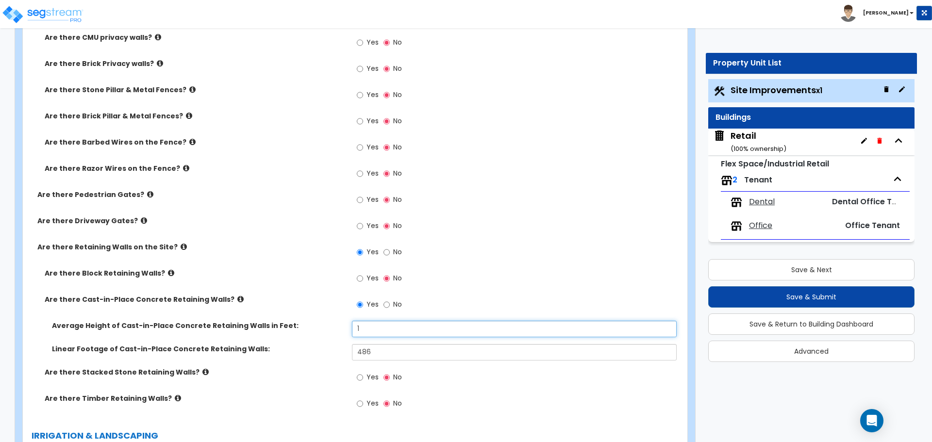
scroll to position [1752, 0]
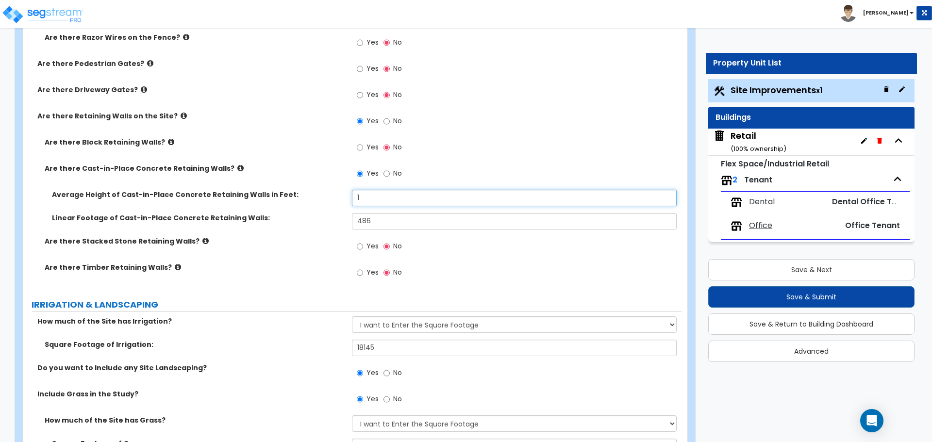
type input "1"
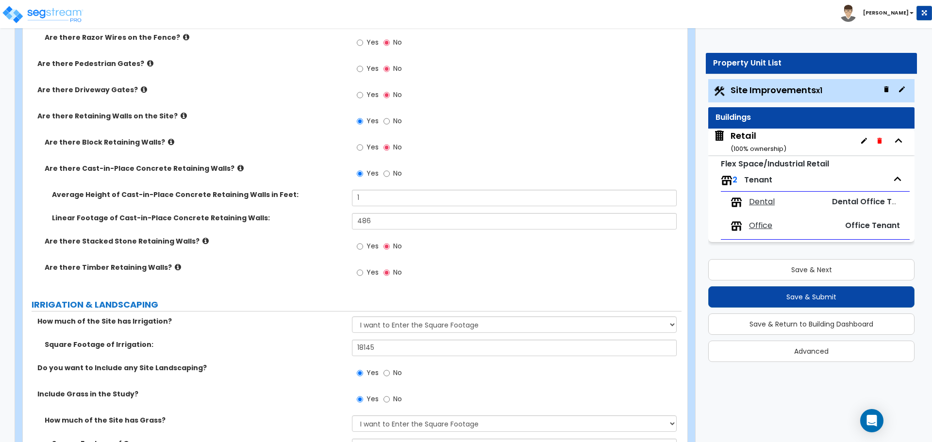
click at [768, 202] on span "Dental" at bounding box center [762, 202] width 26 height 11
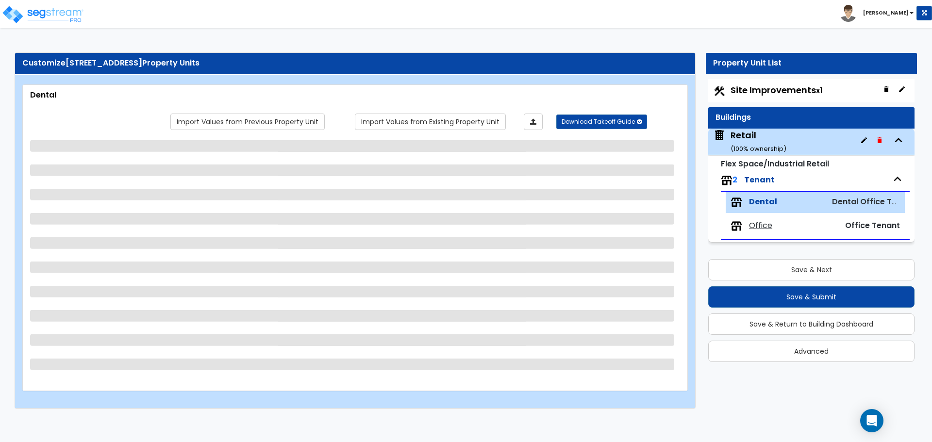
scroll to position [0, 0]
select select "1"
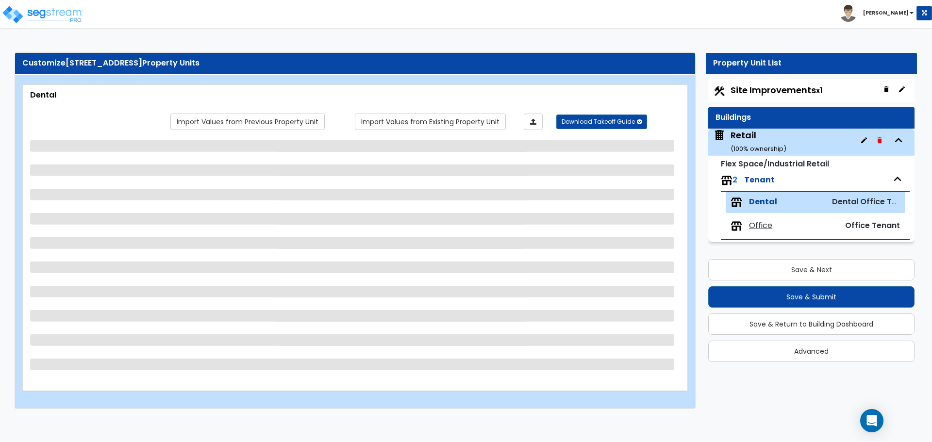
select select "1"
select select "5"
select select "1"
select select "3"
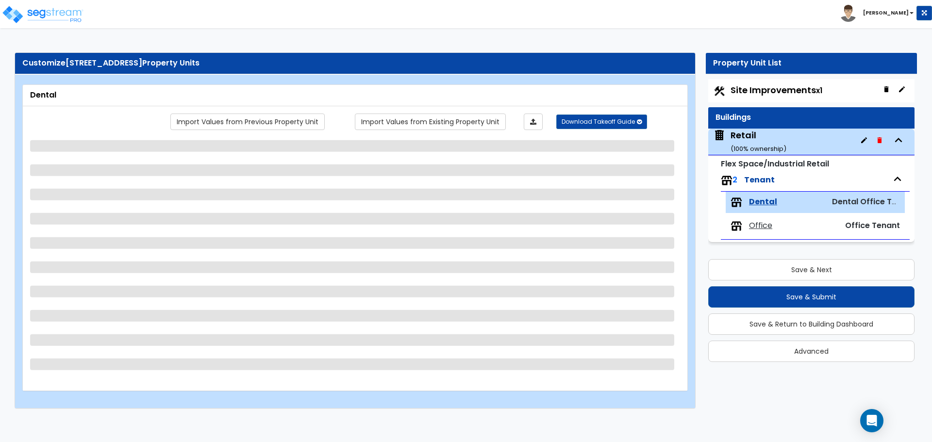
select select "2"
select select "3"
select select "2"
select select "5"
select select "2"
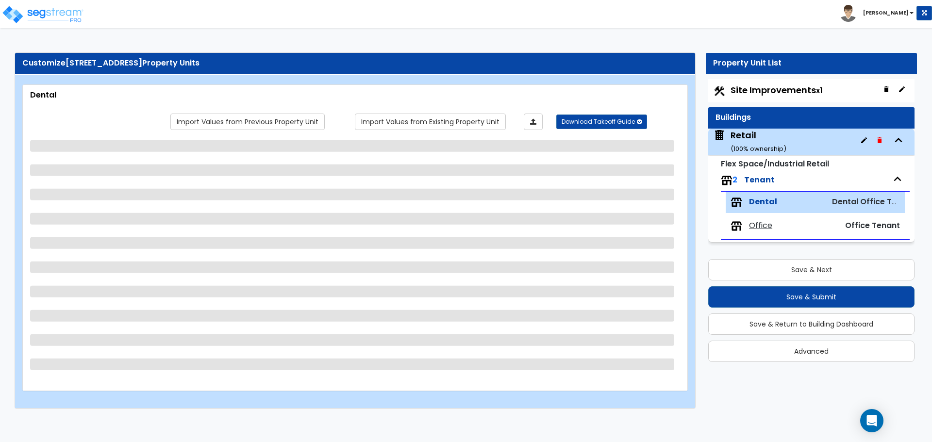
select select "1"
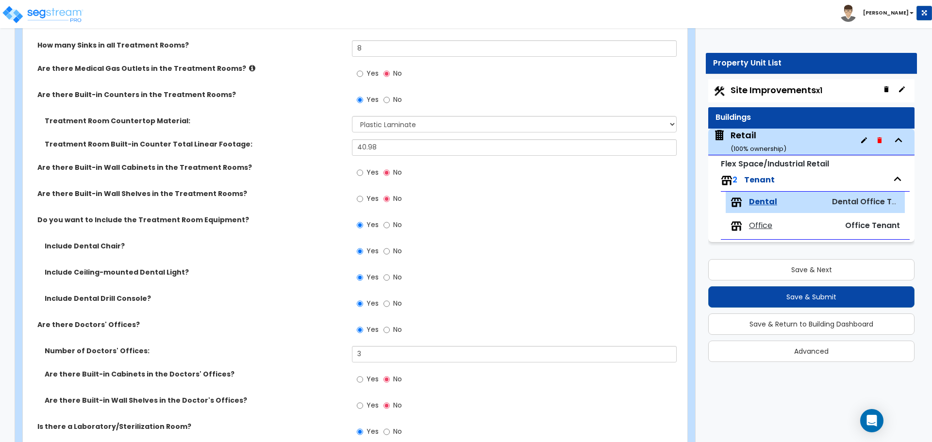
scroll to position [631, 0]
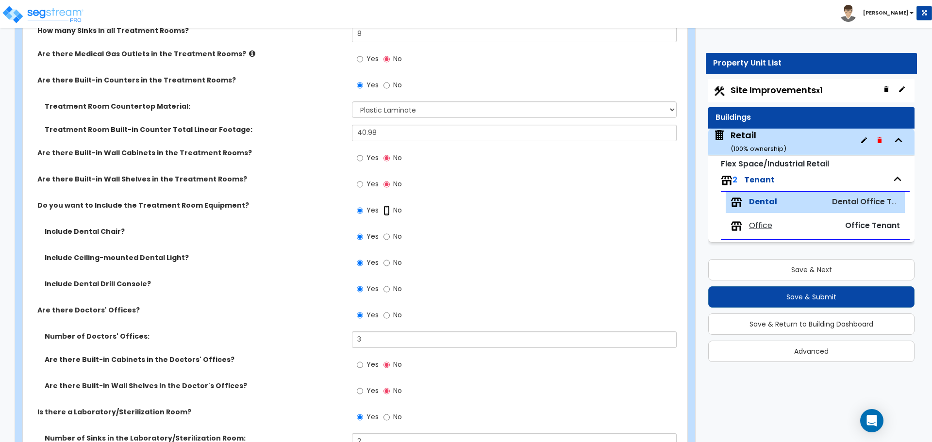
click at [388, 210] on input "No" at bounding box center [387, 210] width 6 height 11
radio input "false"
radio input "true"
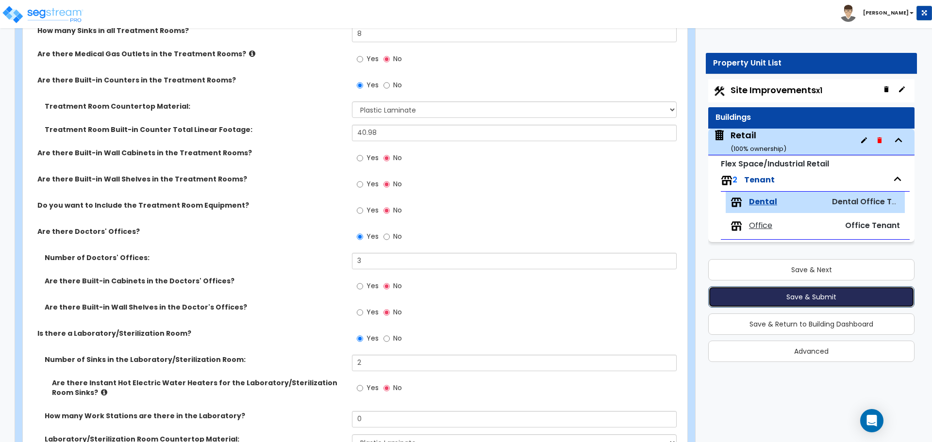
click at [822, 295] on button "Save & Submit" at bounding box center [811, 296] width 206 height 21
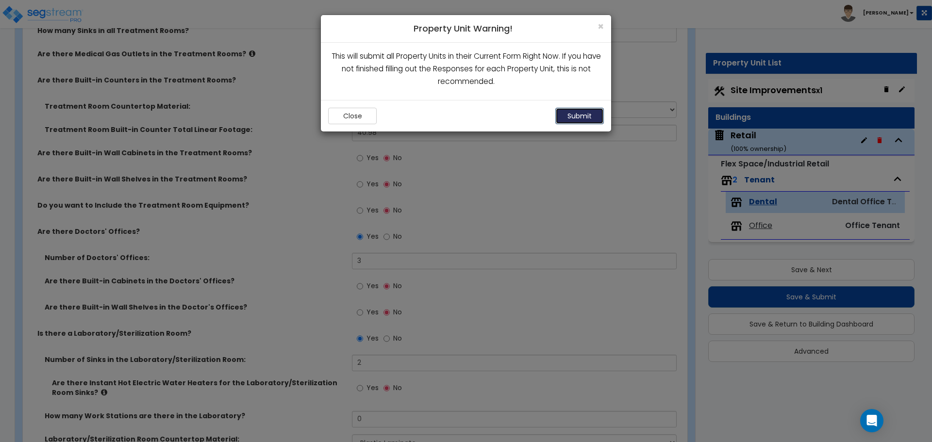
click at [565, 116] on button "Submit" at bounding box center [580, 116] width 49 height 17
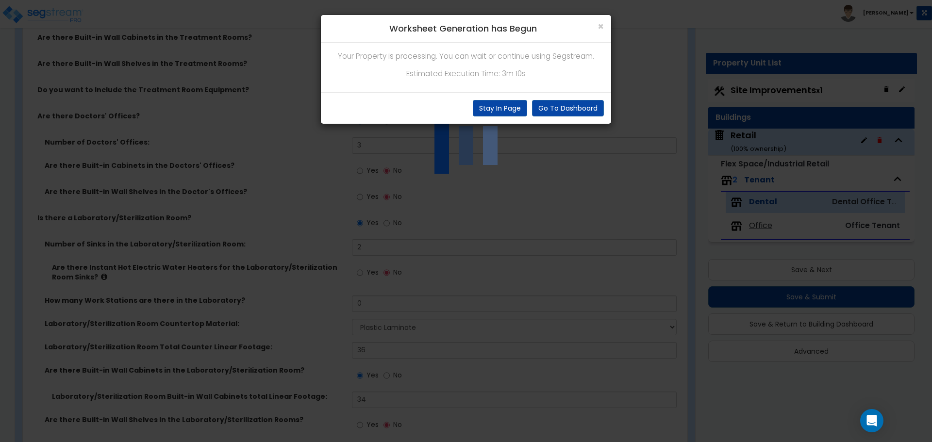
scroll to position [583, 0]
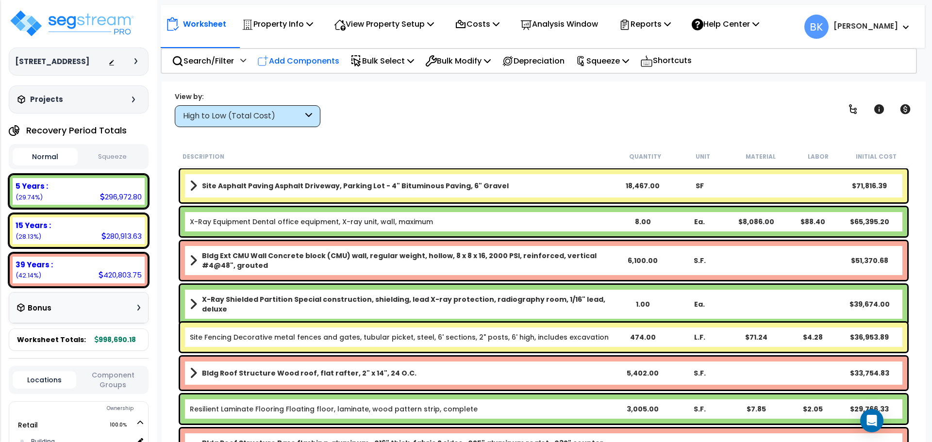
click at [302, 65] on p "Add Components" at bounding box center [298, 60] width 82 height 13
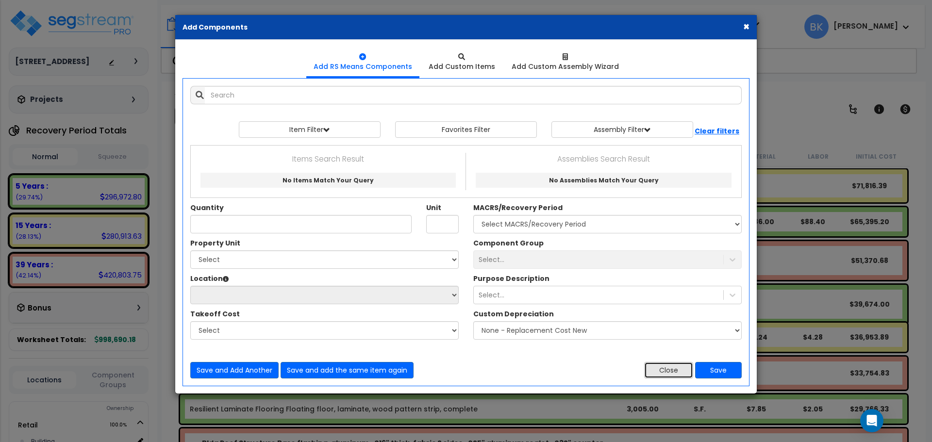
click at [659, 368] on button "Close" at bounding box center [668, 370] width 49 height 17
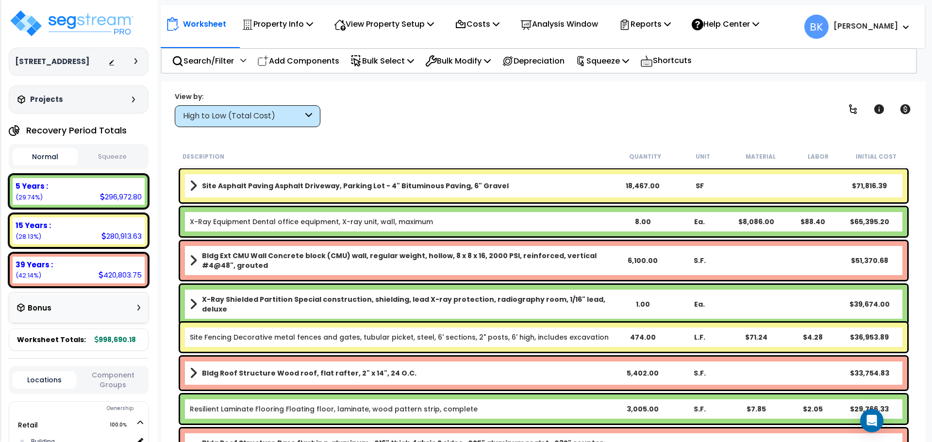
click at [328, 339] on link "Site Fencing Decorative metal fences and gates, tubular picket, steel, 6' secti…" at bounding box center [399, 338] width 419 height 10
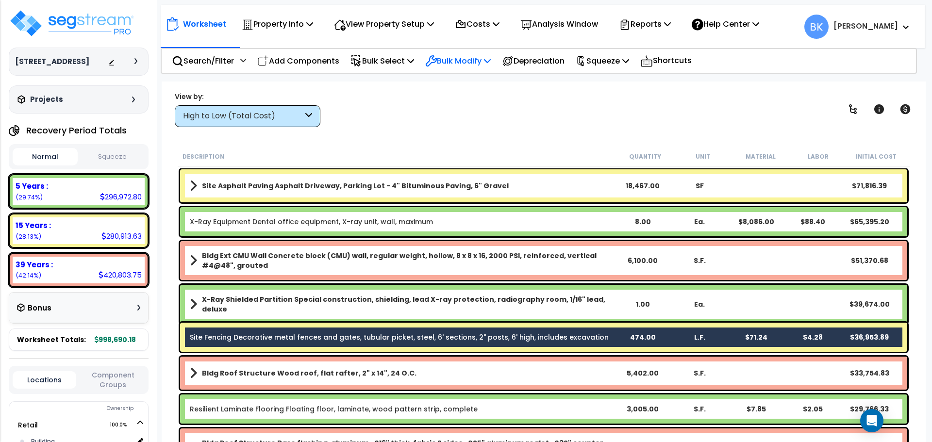
click at [460, 56] on p "Bulk Modify" at bounding box center [458, 60] width 66 height 13
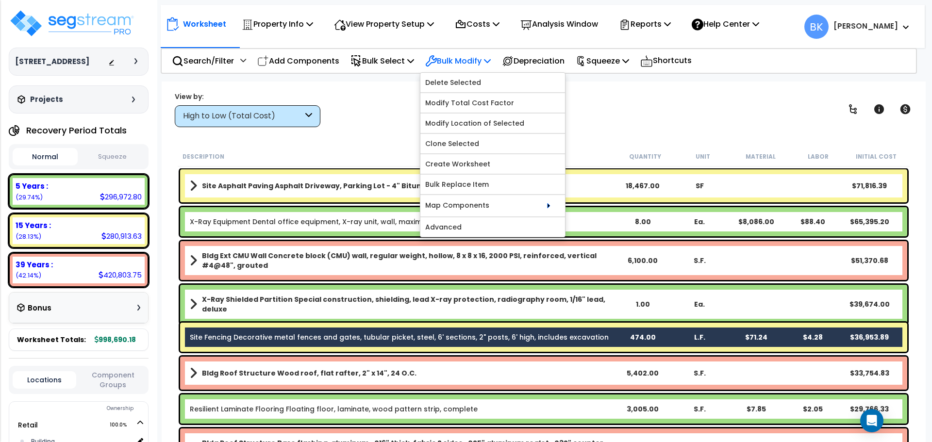
drag, startPoint x: 461, startPoint y: 60, endPoint x: 426, endPoint y: 59, distance: 35.0
click at [460, 60] on p "Bulk Modify" at bounding box center [458, 60] width 66 height 13
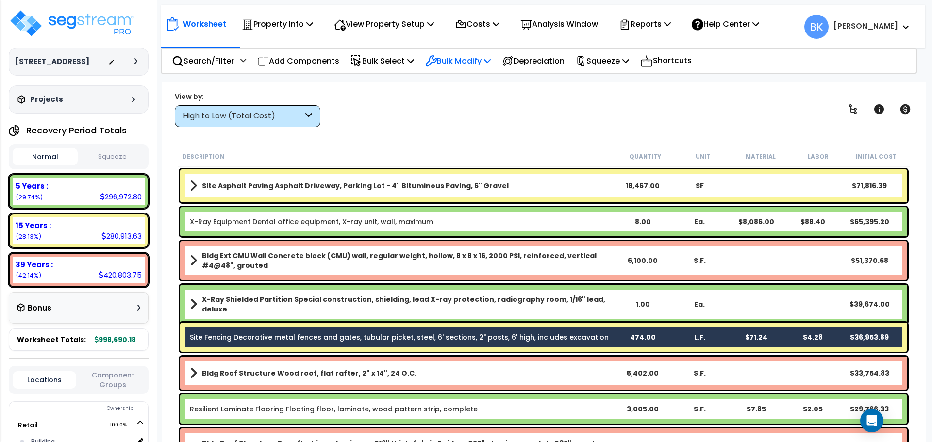
click at [460, 57] on p "Bulk Modify" at bounding box center [458, 60] width 66 height 13
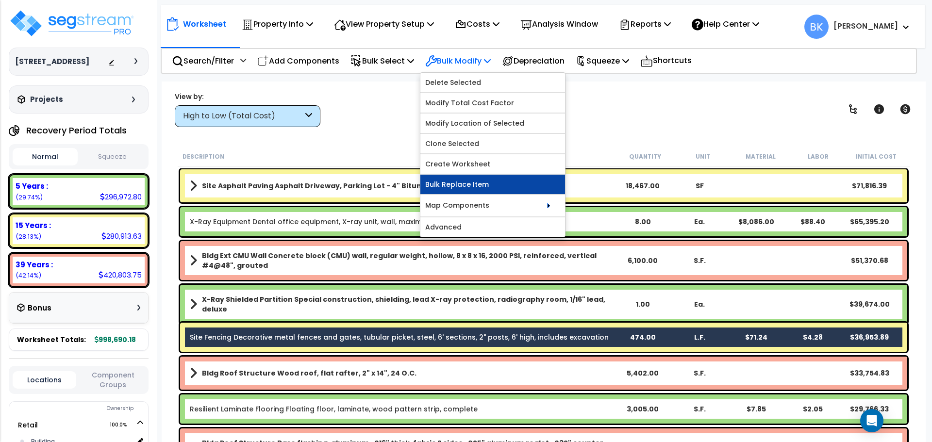
click at [473, 185] on link "Bulk Replace Item" at bounding box center [493, 184] width 145 height 19
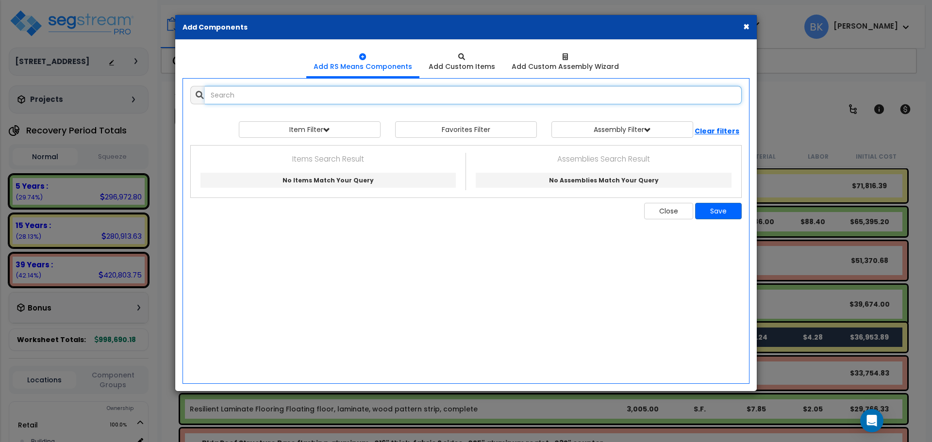
click at [307, 97] on input "text" at bounding box center [473, 95] width 537 height 18
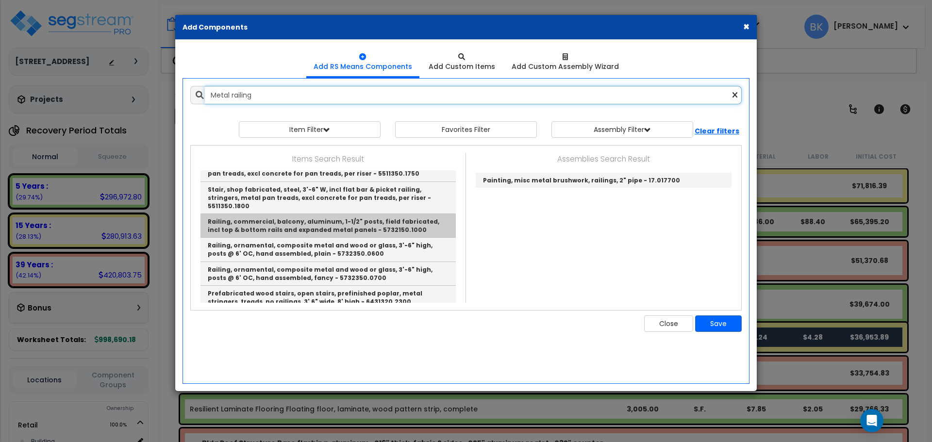
scroll to position [111, 0]
click at [290, 218] on link "Railing, commercial, balcony, aluminum, 1-1/2" posts, field fabricated, incl to…" at bounding box center [328, 226] width 255 height 24
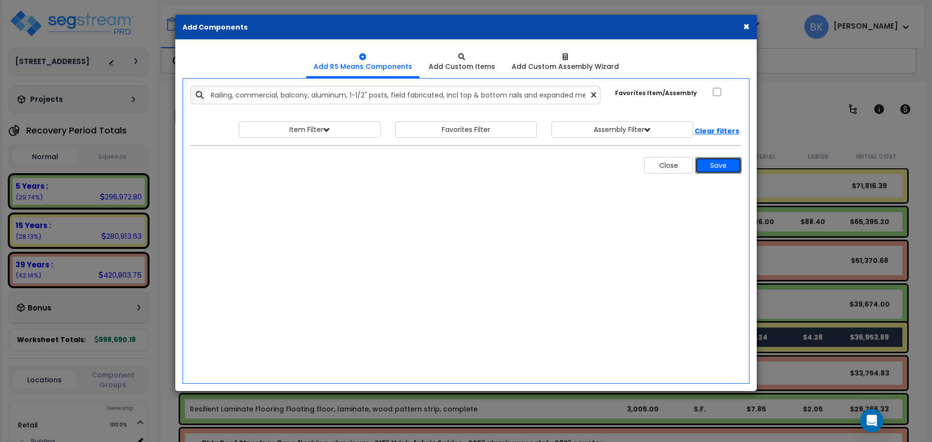
click at [720, 164] on button "Save" at bounding box center [718, 165] width 47 height 17
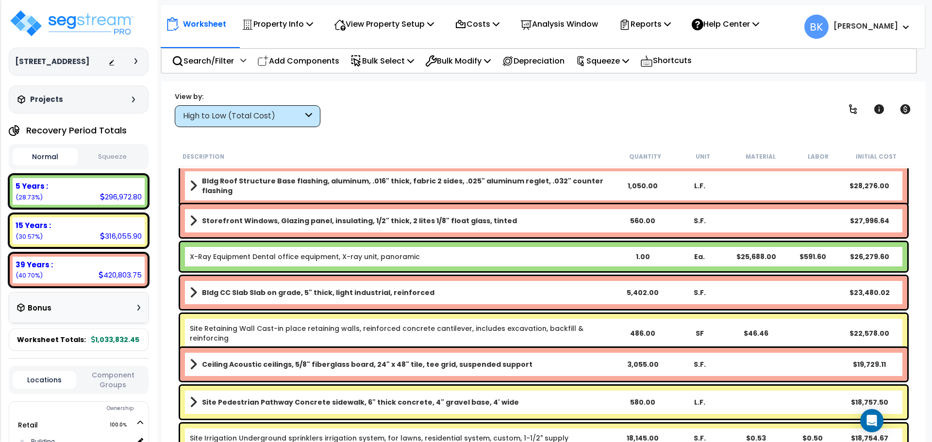
scroll to position [291, 0]
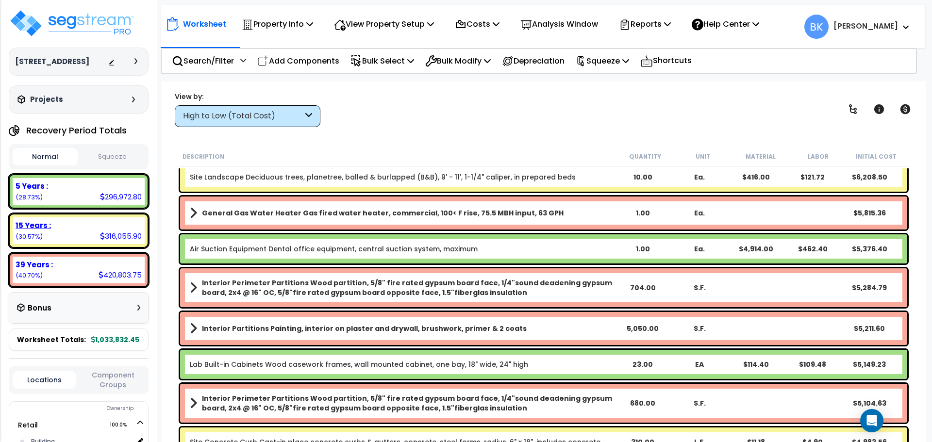
click at [55, 229] on div "15 Years :" at bounding box center [79, 225] width 126 height 10
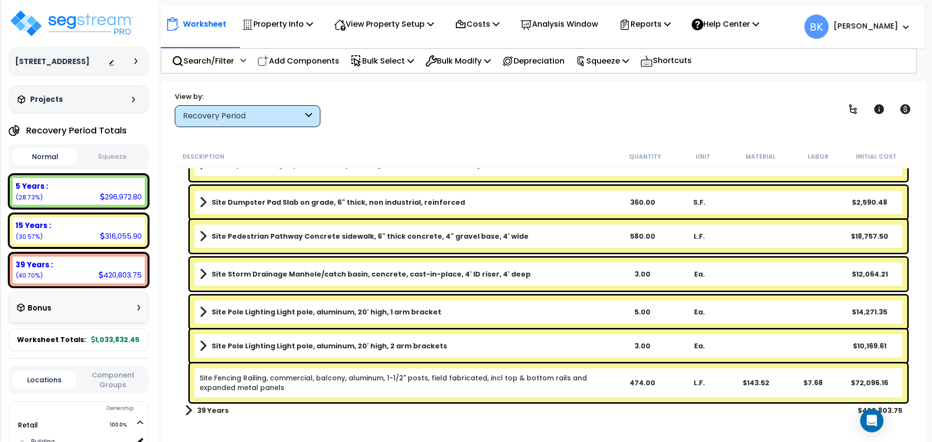
scroll to position [43, 0]
click at [336, 383] on link "Site Fencing Railing, commercial, balcony, aluminum, 1-1/2" posts, field fabric…" at bounding box center [407, 382] width 414 height 19
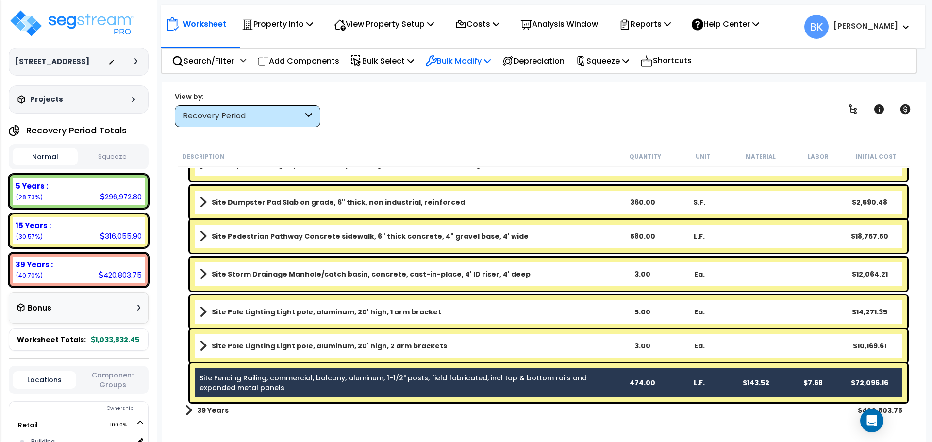
click at [467, 57] on p "Bulk Modify" at bounding box center [458, 60] width 66 height 13
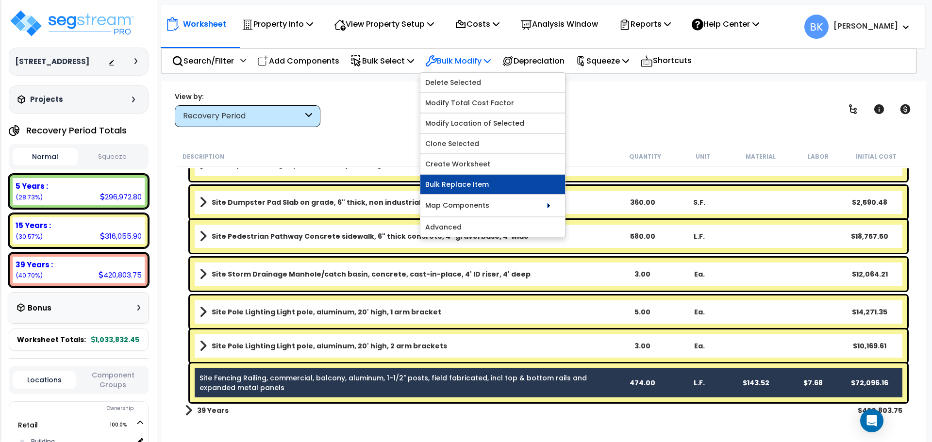
click at [473, 182] on link "Bulk Replace Item" at bounding box center [493, 184] width 145 height 19
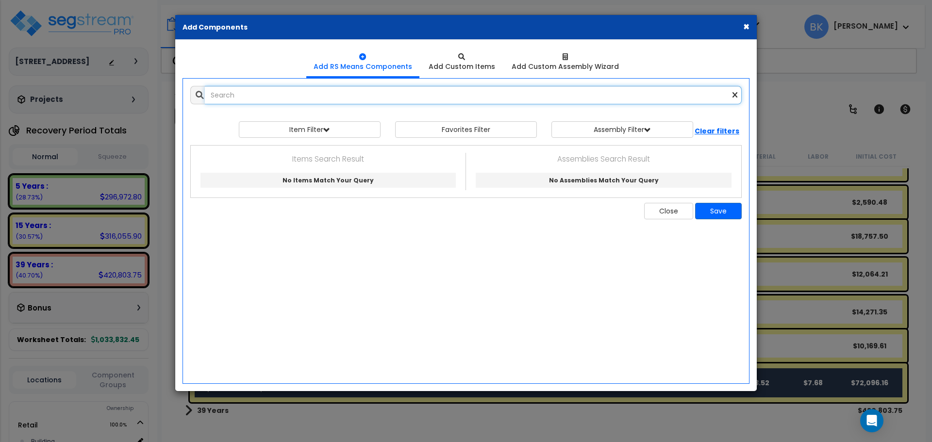
scroll to position [0, 0]
click at [336, 101] on input "text" at bounding box center [473, 95] width 537 height 18
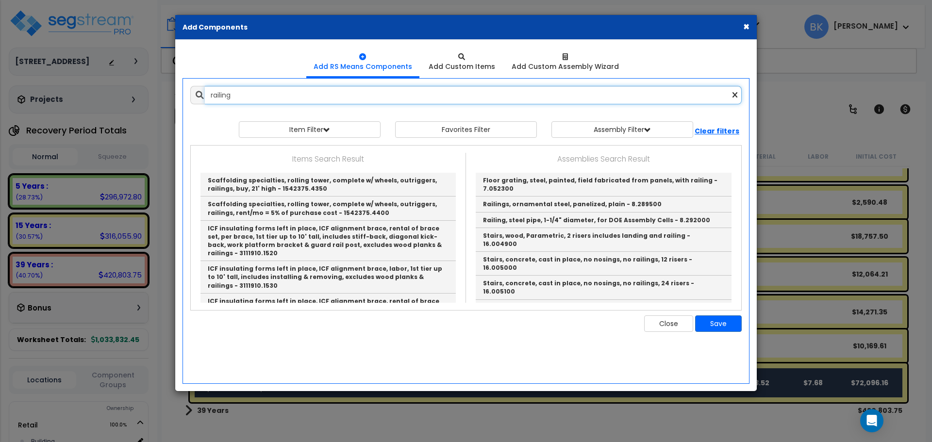
click at [214, 94] on input "railing" at bounding box center [473, 95] width 537 height 18
click at [263, 95] on input "railing" at bounding box center [473, 95] width 537 height 18
click at [212, 95] on input "railing" at bounding box center [473, 95] width 537 height 18
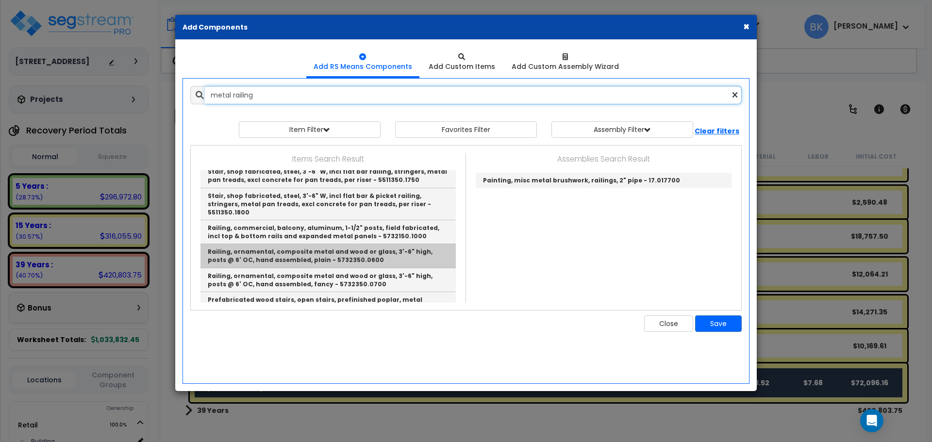
scroll to position [111, 0]
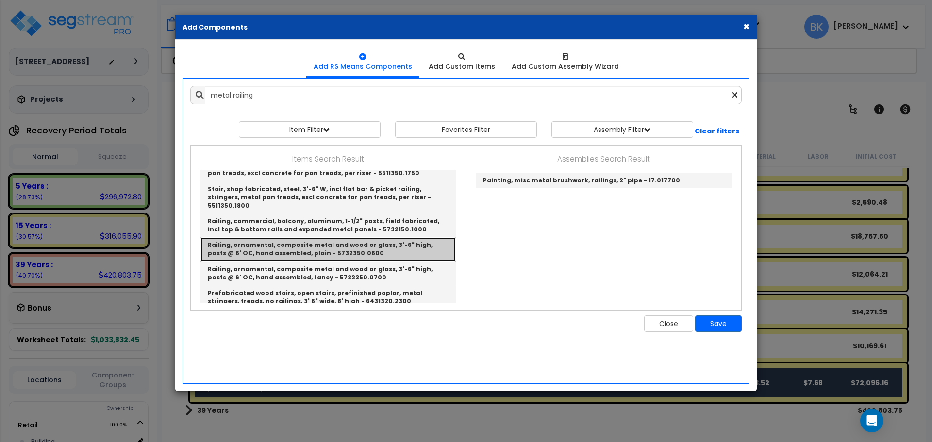
click at [279, 246] on link "Railing, ornamental, composite metal and wood or glass, 3'-6" high, posts @ 6' …" at bounding box center [328, 249] width 255 height 24
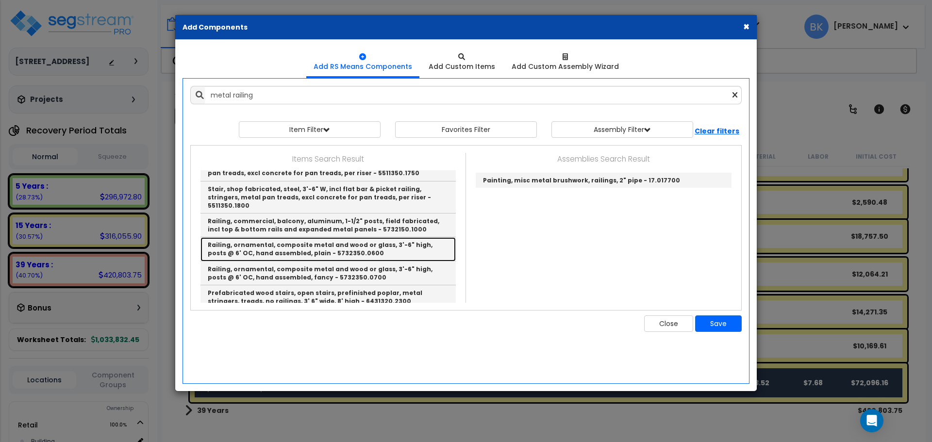
type input "Railing, ornamental, composite metal and wood or glass, 3'-6" high, posts @ 6' …"
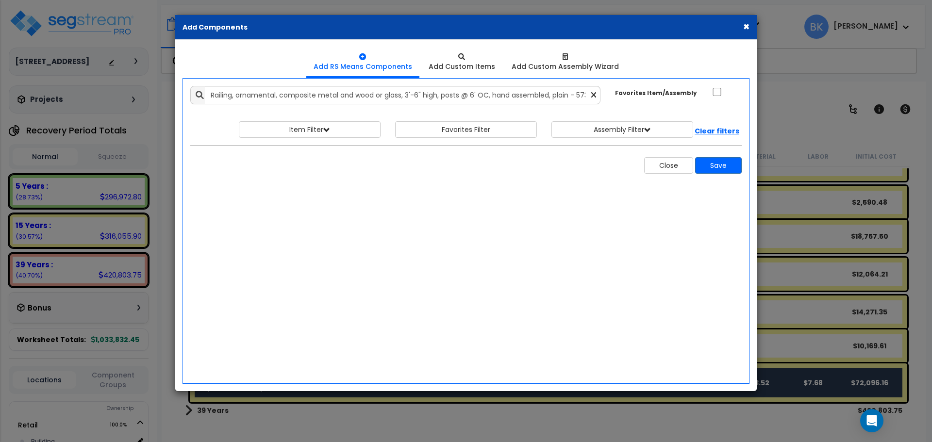
scroll to position [0, 0]
click at [712, 166] on button "Save" at bounding box center [718, 165] width 47 height 17
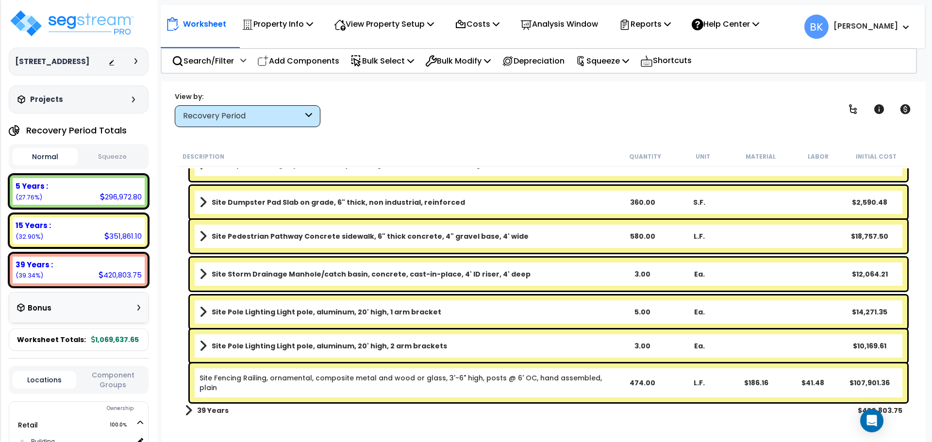
scroll to position [43, 0]
click at [387, 374] on link "Site Fencing Railing, ornamental, composite metal and wood or glass, 3'-6" high…" at bounding box center [407, 382] width 414 height 19
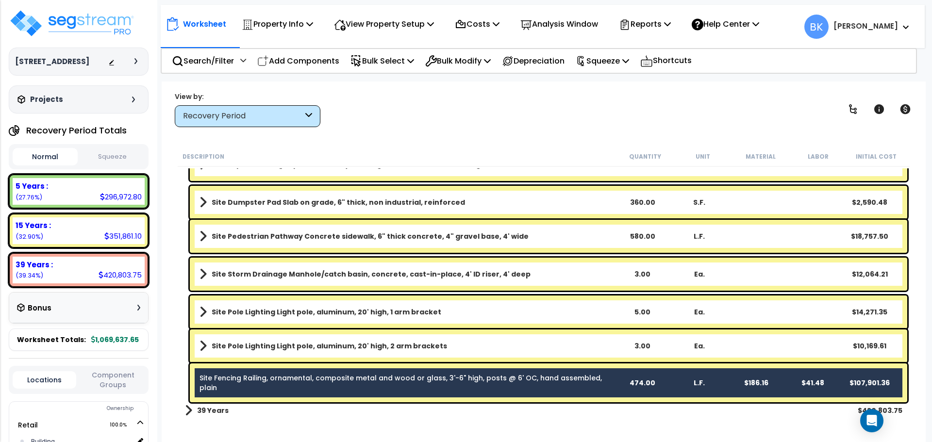
click at [362, 374] on link "Site Fencing Railing, ornamental, composite metal and wood or glass, 3'-6" high…" at bounding box center [407, 382] width 414 height 19
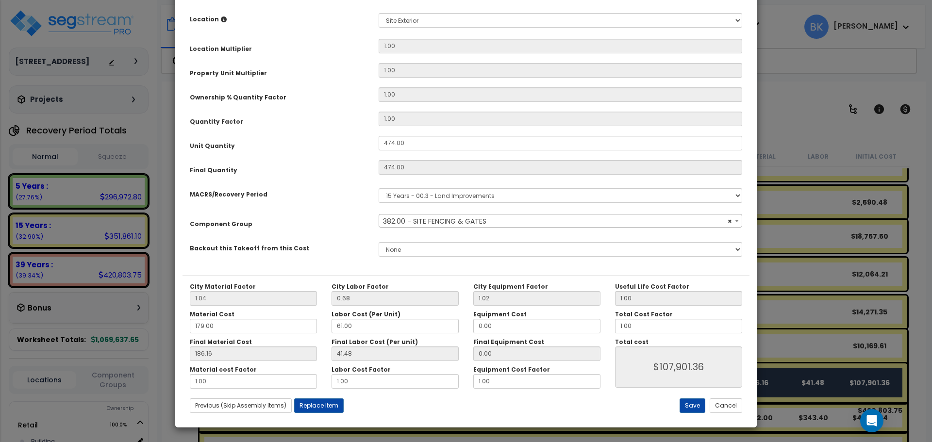
scroll to position [186, 0]
select select "39465"
drag, startPoint x: 735, startPoint y: 406, endPoint x: 724, endPoint y: 405, distance: 11.7
click at [735, 406] on button "Cancel" at bounding box center [726, 405] width 33 height 15
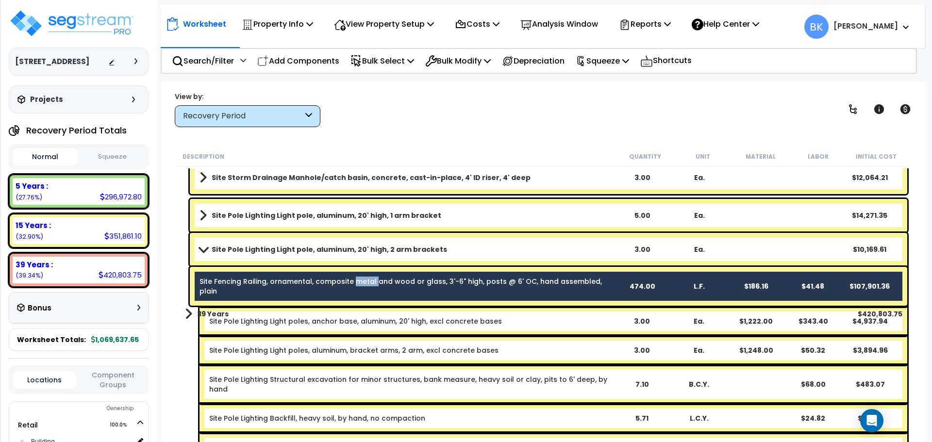
scroll to position [1026, 0]
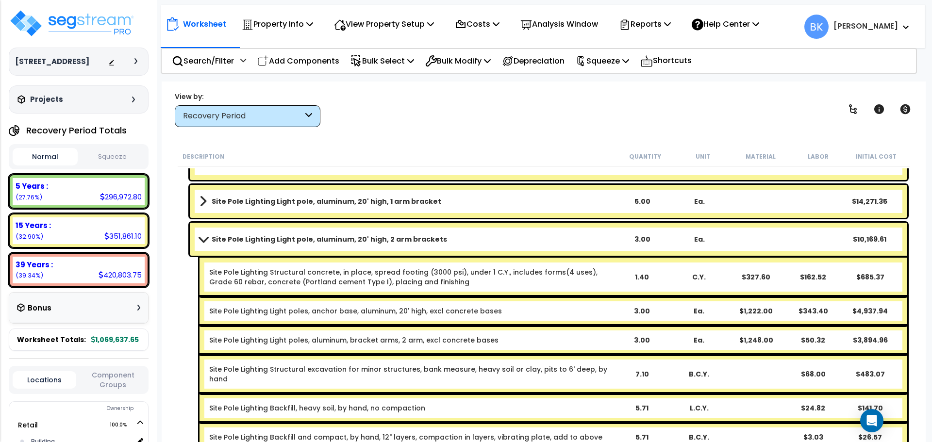
click at [202, 237] on span at bounding box center [204, 239] width 14 height 7
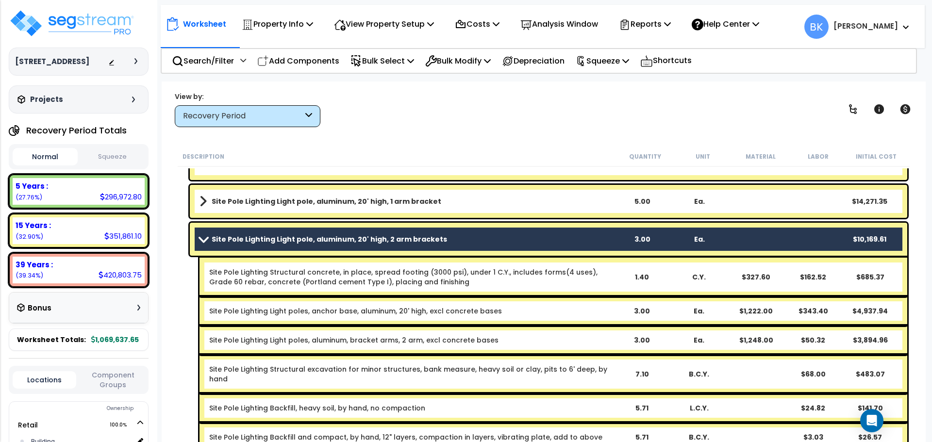
click at [205, 240] on span at bounding box center [204, 239] width 14 height 7
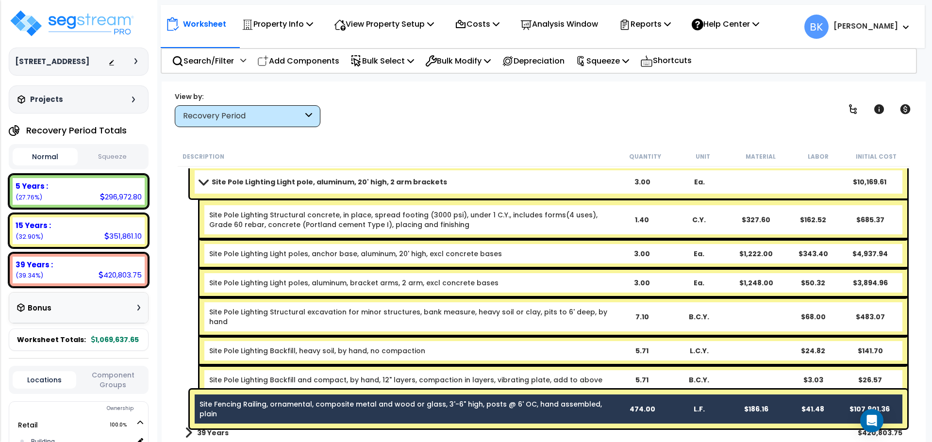
scroll to position [1085, 0]
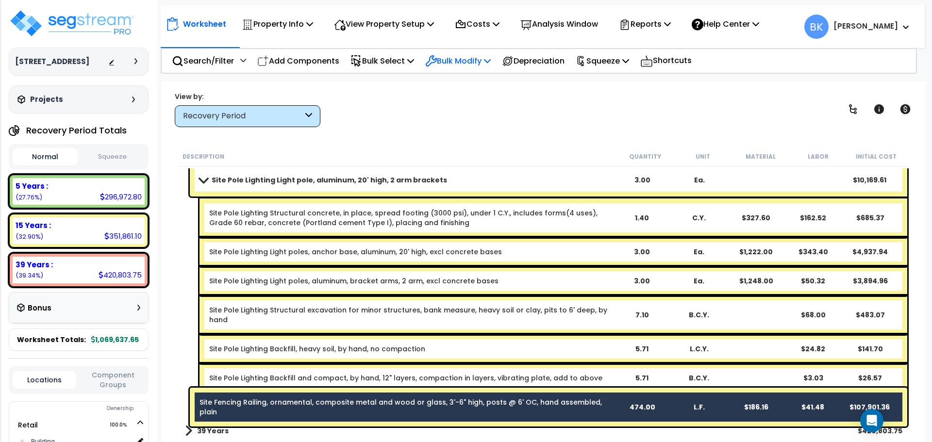
click at [491, 60] on icon at bounding box center [487, 61] width 7 height 8
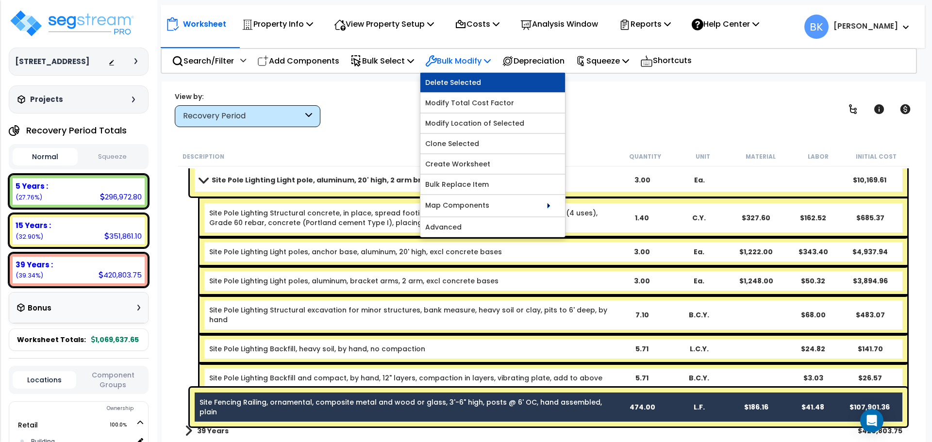
click at [473, 87] on link "Delete Selected" at bounding box center [493, 82] width 145 height 19
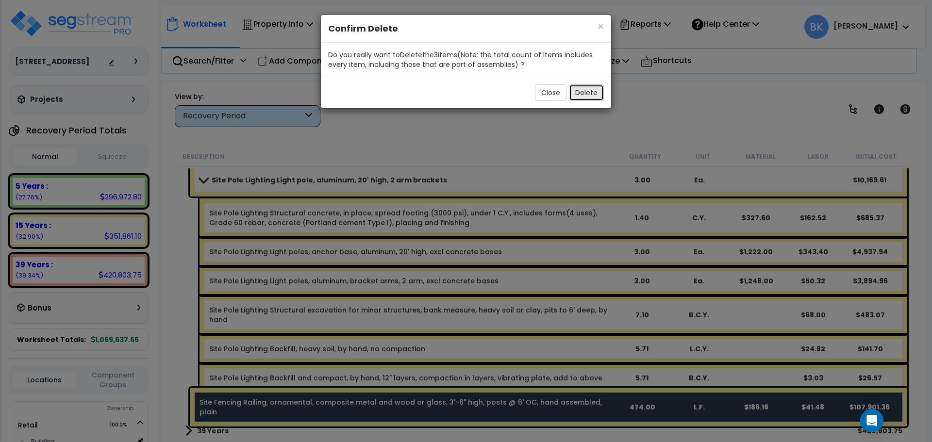
click at [587, 95] on button "Delete" at bounding box center [586, 92] width 35 height 17
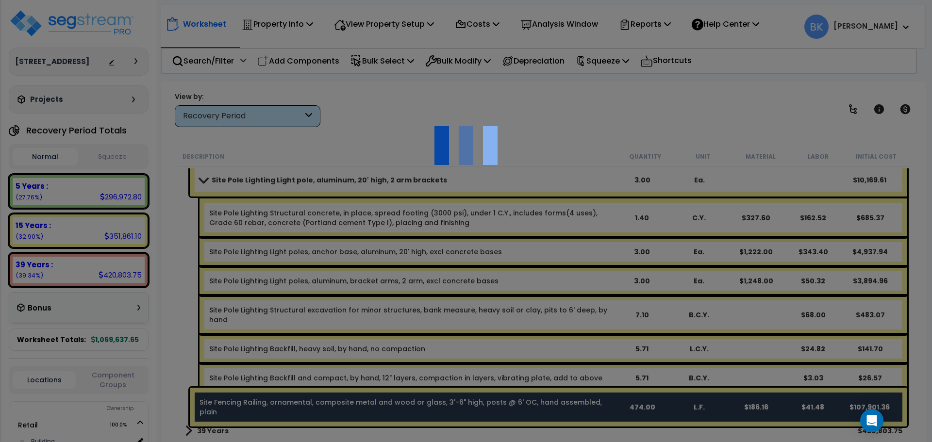
scroll to position [1051, 0]
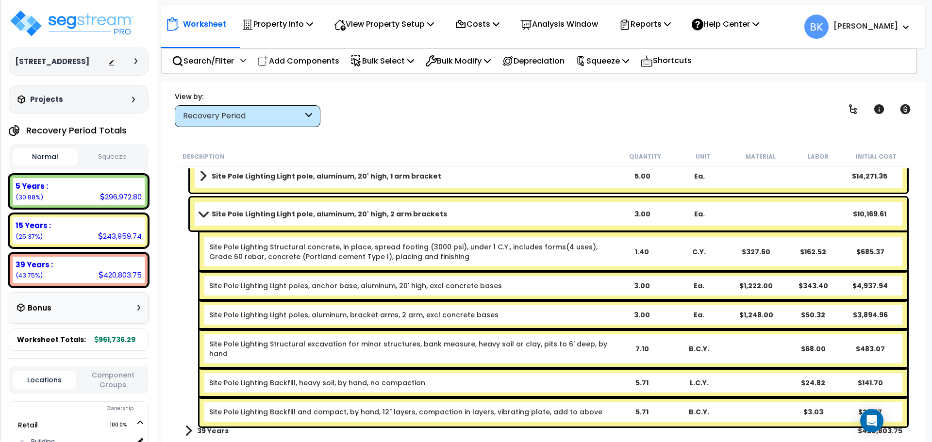
click at [207, 210] on link "Site Pole Lighting Light pole, aluminum, 20' high, 2 arm brackets" at bounding box center [407, 214] width 414 height 14
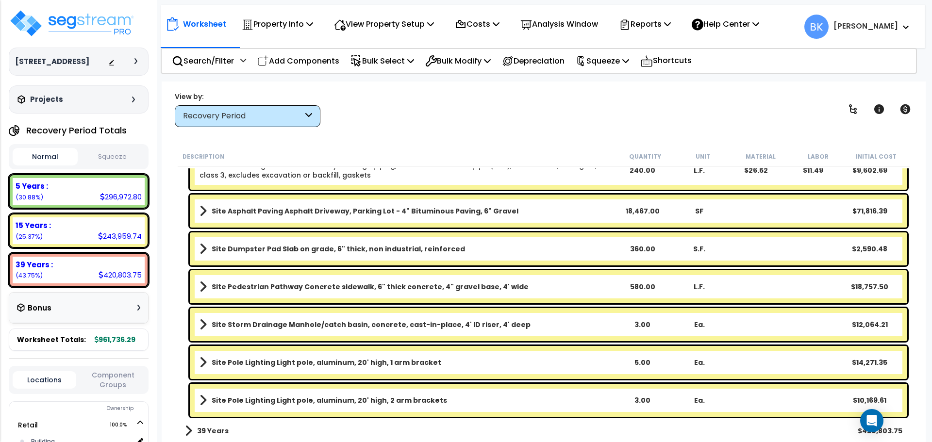
scroll to position [855, 0]
click at [89, 201] on div "5 Years : 296,972.80 (30.88%)" at bounding box center [79, 191] width 132 height 27
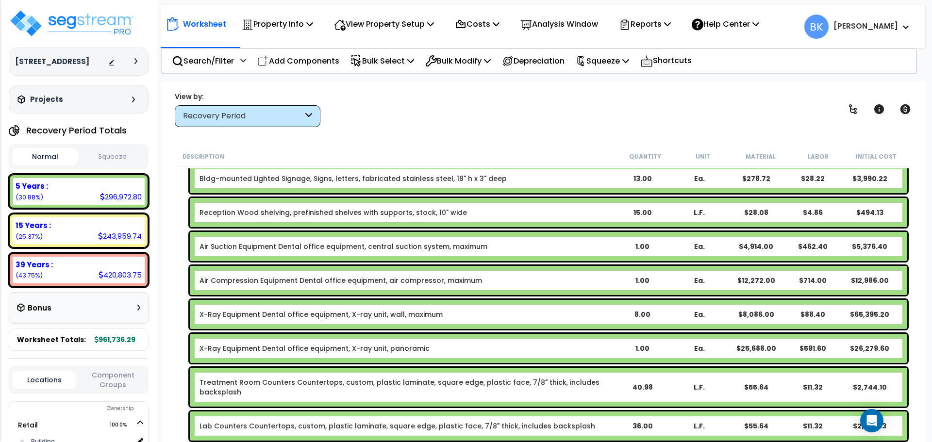
scroll to position [97, 0]
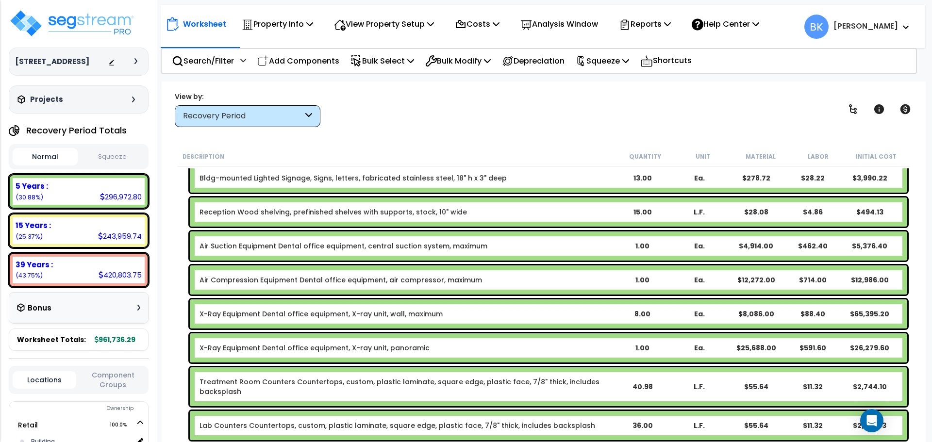
click at [346, 346] on link "X-Ray Equipment Dental office equipment, X-ray unit, panoramic" at bounding box center [315, 348] width 230 height 10
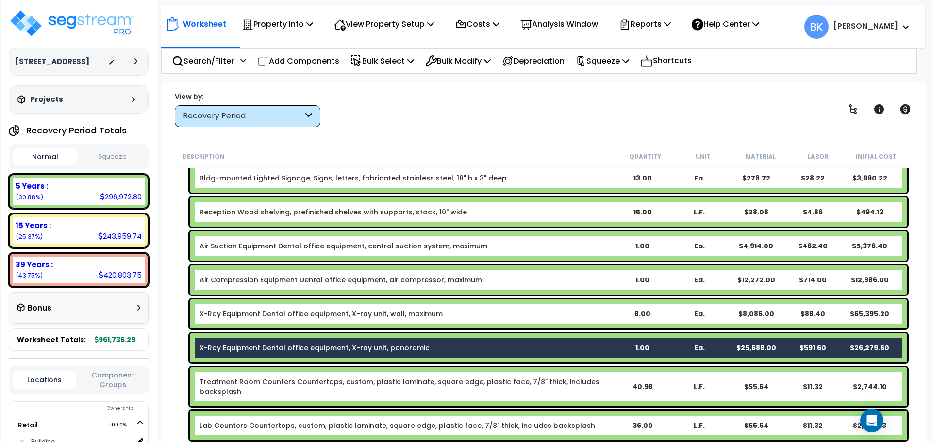
click at [307, 315] on link "X-Ray Equipment Dental office equipment, X-ray unit, wall, maximum" at bounding box center [321, 314] width 243 height 10
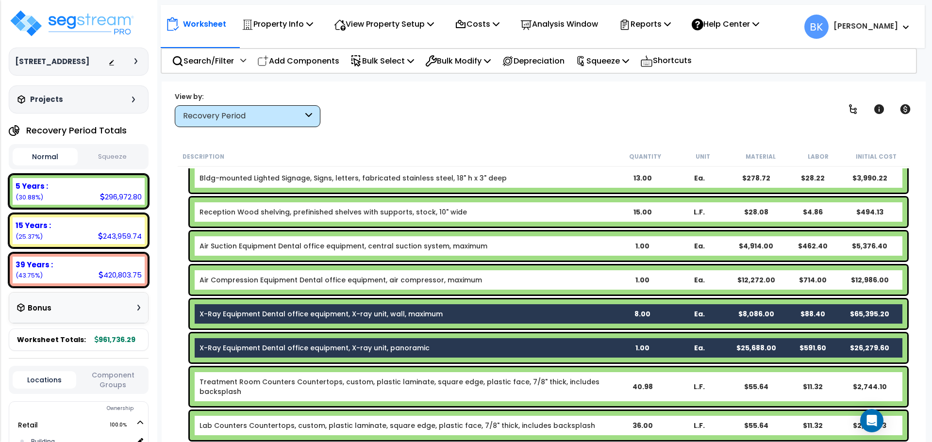
scroll to position [49, 0]
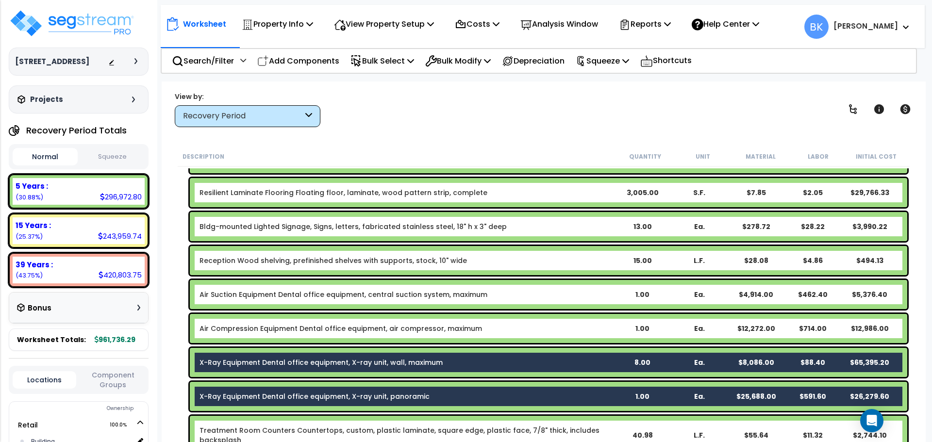
click at [300, 295] on link "Air Suction Equipment Dental office equipment, central suction system, maximum" at bounding box center [344, 295] width 288 height 10
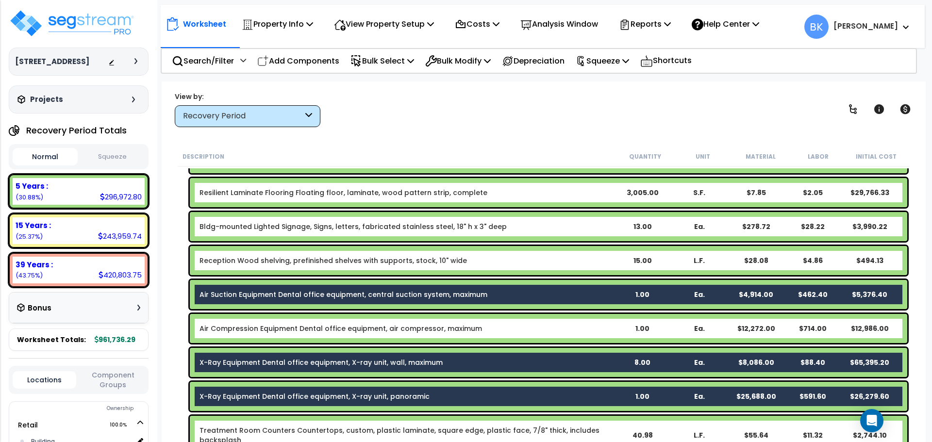
click at [317, 331] on link "Air Compression Equipment Dental office equipment, air compressor, maximum" at bounding box center [341, 329] width 283 height 10
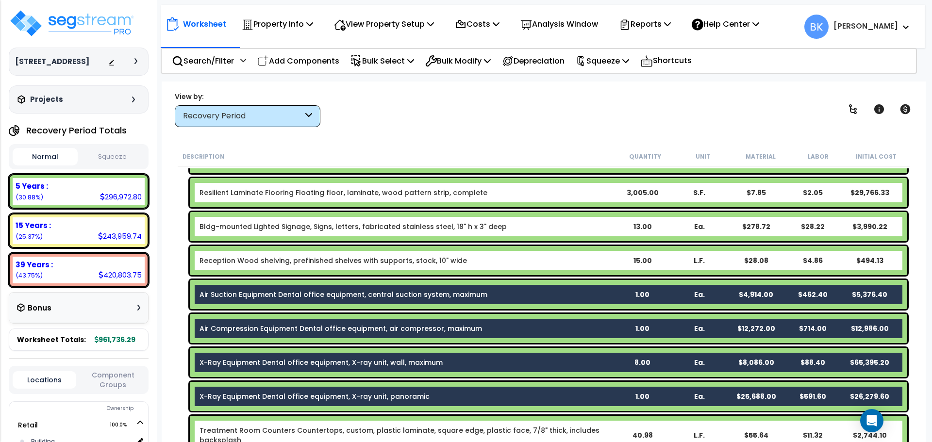
click at [327, 283] on div "Air Suction Equipment Dental office equipment, central suction system, maximum …" at bounding box center [549, 294] width 718 height 29
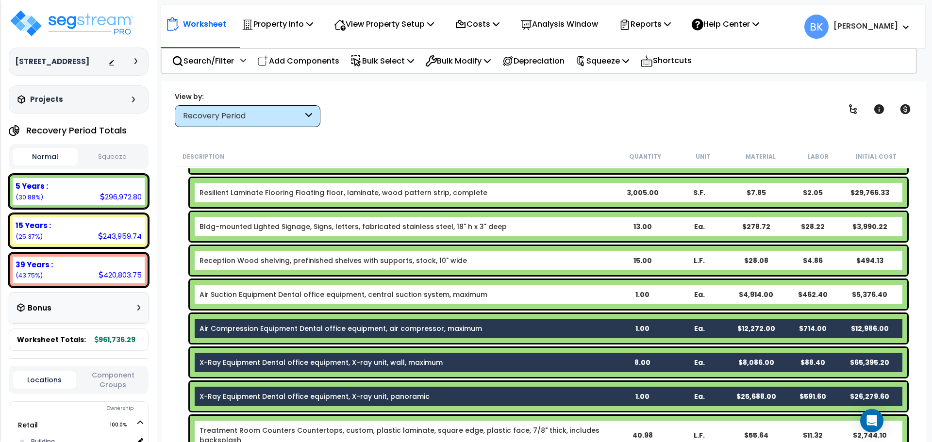
click at [310, 322] on div "Air Compression Equipment Dental office equipment, air compressor, maximum 1.00…" at bounding box center [549, 328] width 718 height 29
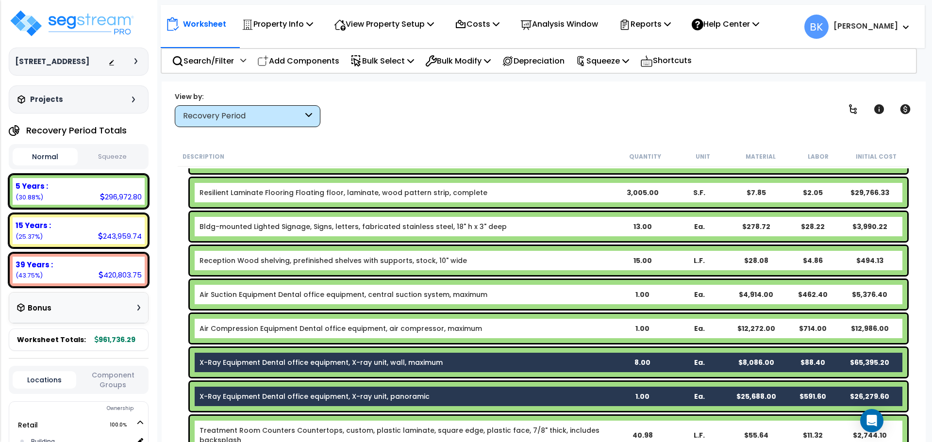
click at [312, 363] on link "X-Ray Equipment Dental office equipment, X-ray unit, wall, maximum" at bounding box center [321, 363] width 243 height 10
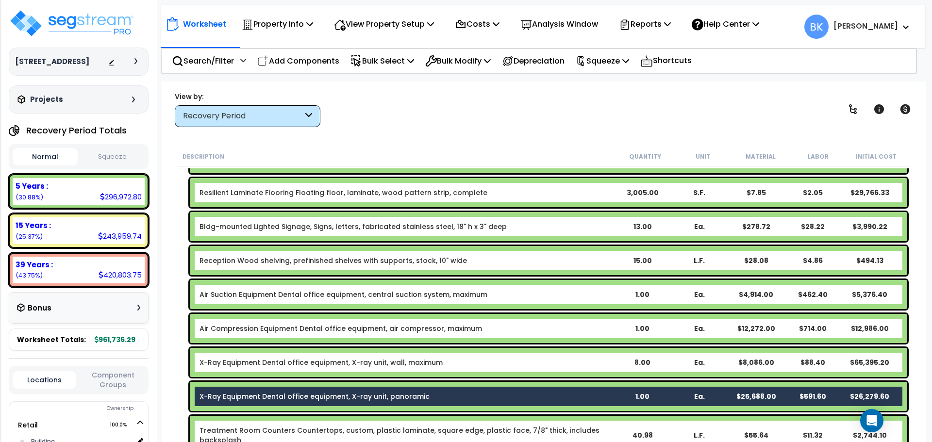
click at [315, 397] on link "X-Ray Equipment Dental office equipment, X-ray unit, panoramic" at bounding box center [315, 397] width 230 height 10
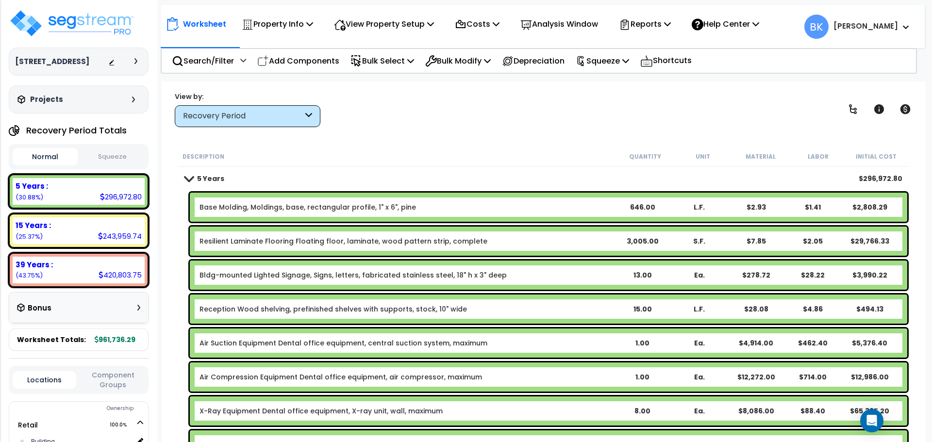
scroll to position [0, 0]
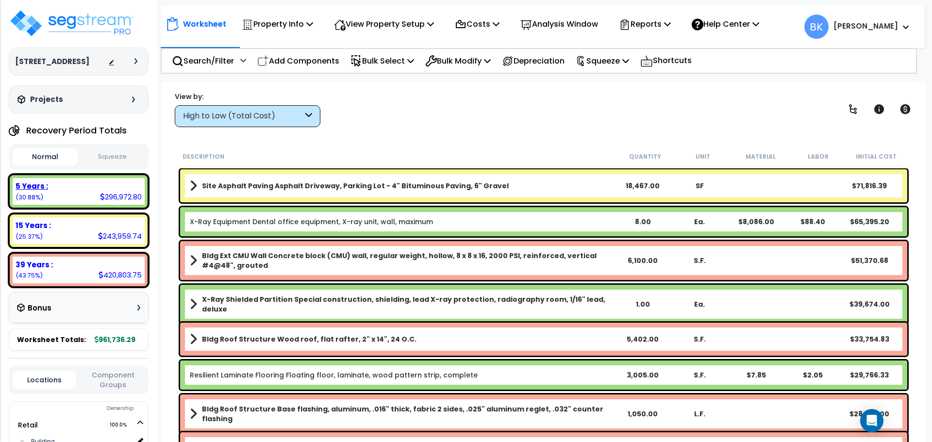
click at [96, 190] on div "5 Years :" at bounding box center [79, 186] width 126 height 10
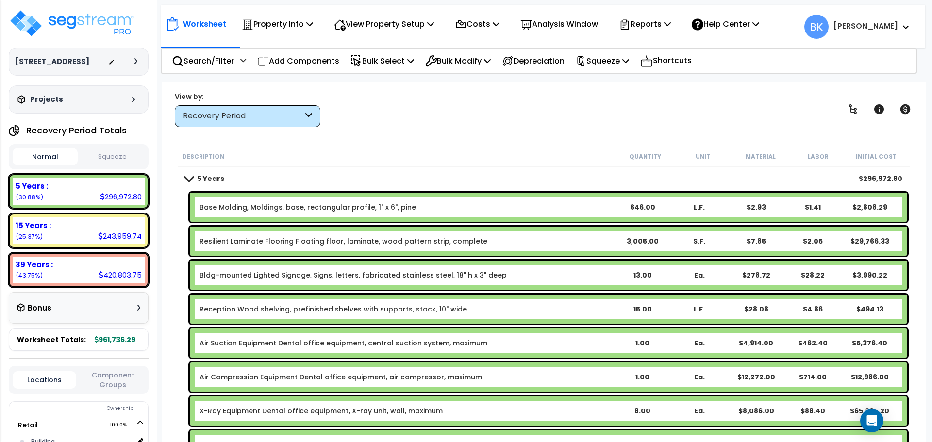
click at [98, 223] on div "15 Years :" at bounding box center [79, 225] width 126 height 10
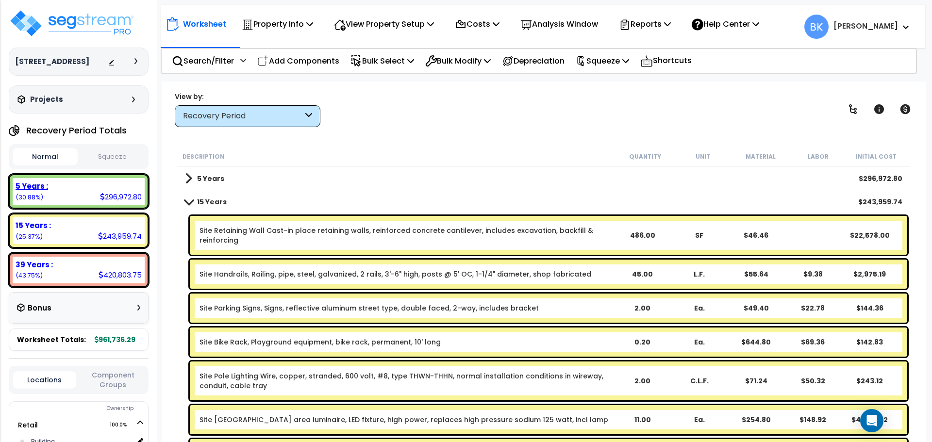
click at [53, 203] on div "5 Years : 296,972.80 (30.88%)" at bounding box center [79, 191] width 132 height 27
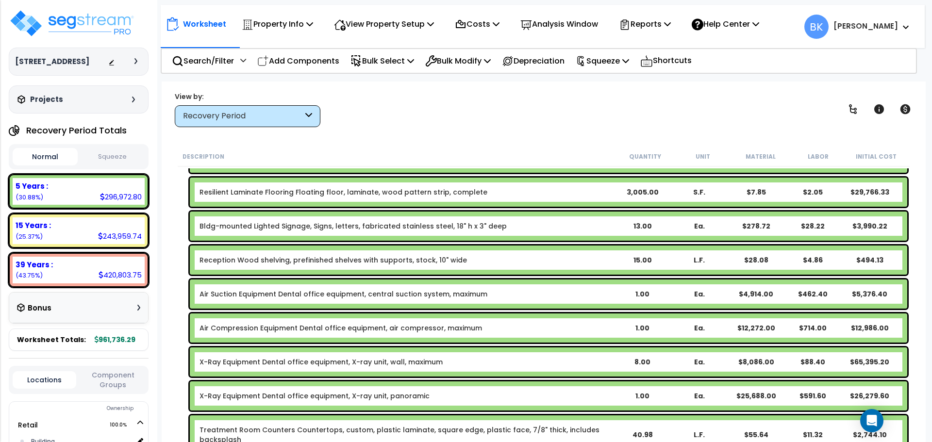
scroll to position [49, 0]
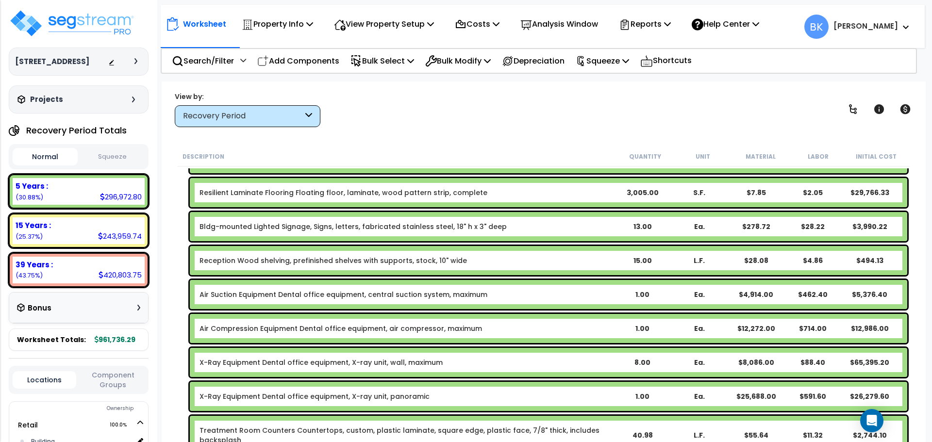
click at [261, 299] on link "Air Suction Equipment Dental office equipment, central suction system, maximum" at bounding box center [344, 295] width 288 height 10
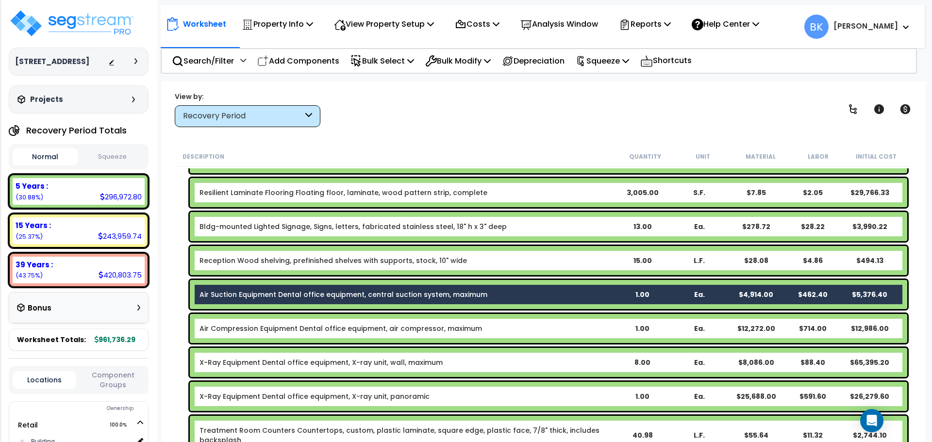
click at [266, 331] on link "Air Compression Equipment Dental office equipment, air compressor, maximum" at bounding box center [341, 329] width 283 height 10
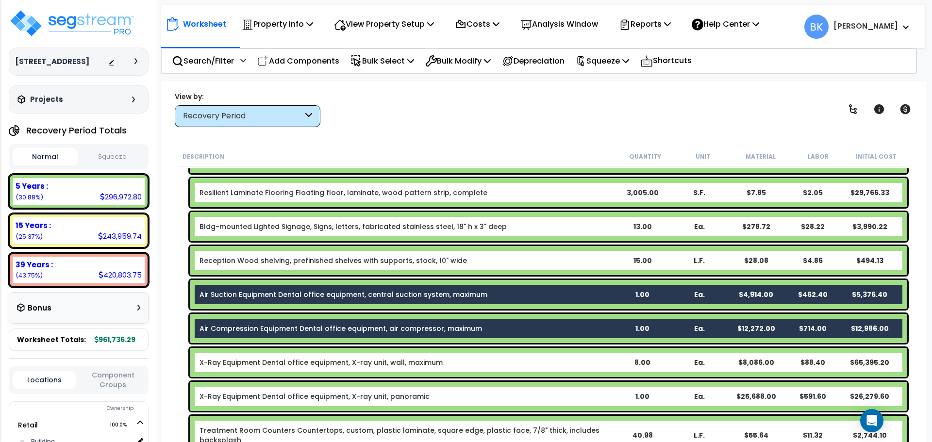
click at [264, 365] on link "X-Ray Equipment Dental office equipment, X-ray unit, wall, maximum" at bounding box center [321, 363] width 243 height 10
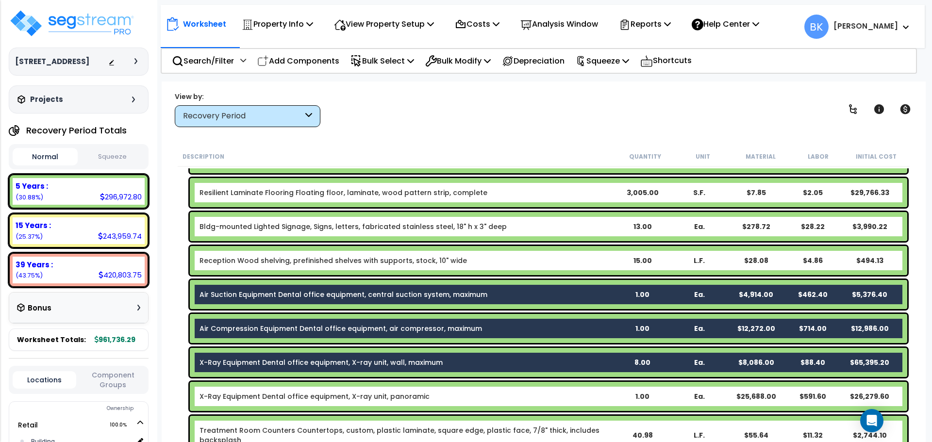
click at [264, 388] on div "X-Ray Equipment Dental office equipment, X-ray unit, panoramic 1.00 Ea. $25,688…" at bounding box center [549, 396] width 718 height 29
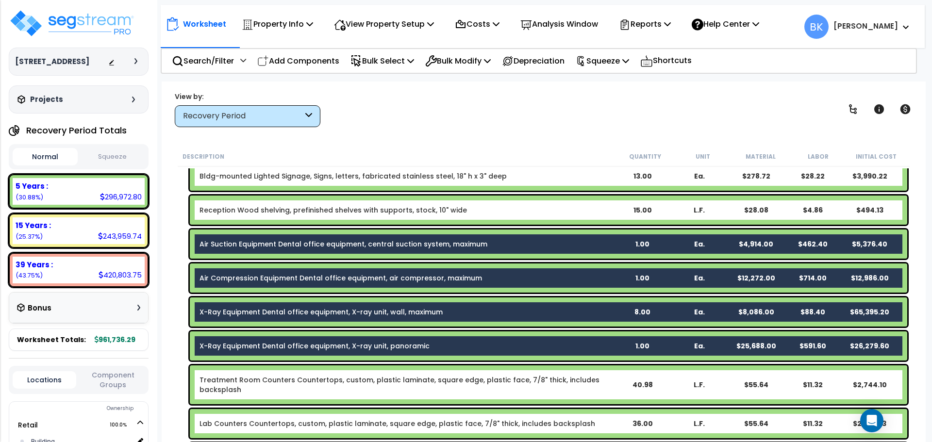
scroll to position [97, 0]
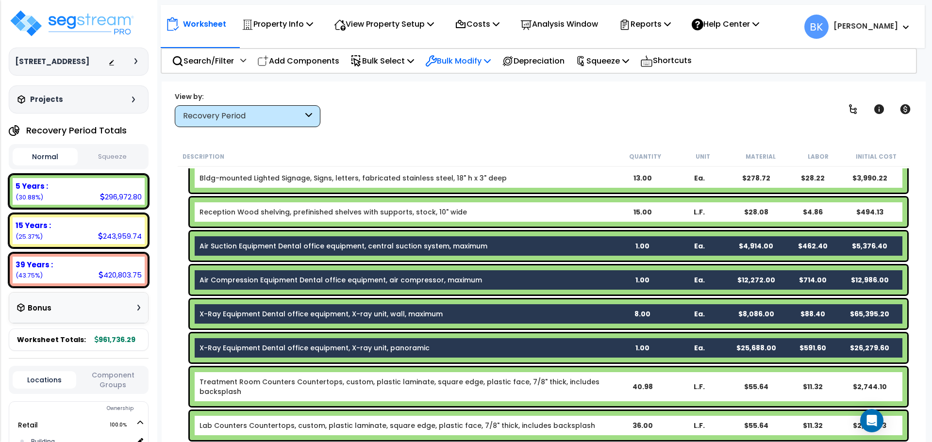
click at [457, 56] on p "Bulk Modify" at bounding box center [458, 60] width 66 height 13
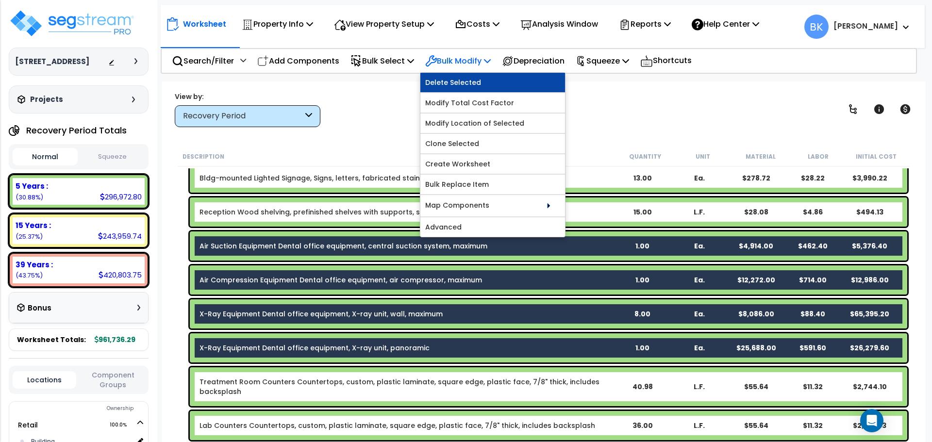
click at [467, 85] on link "Delete Selected" at bounding box center [493, 82] width 145 height 19
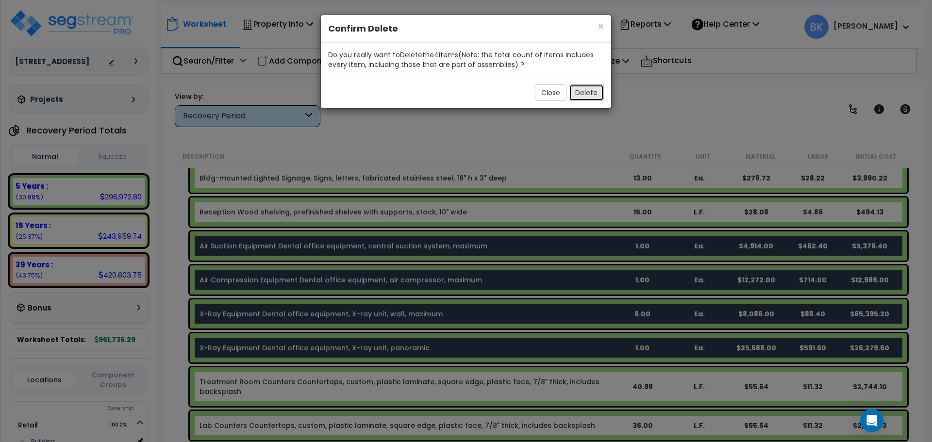
click at [592, 94] on button "Delete" at bounding box center [586, 92] width 35 height 17
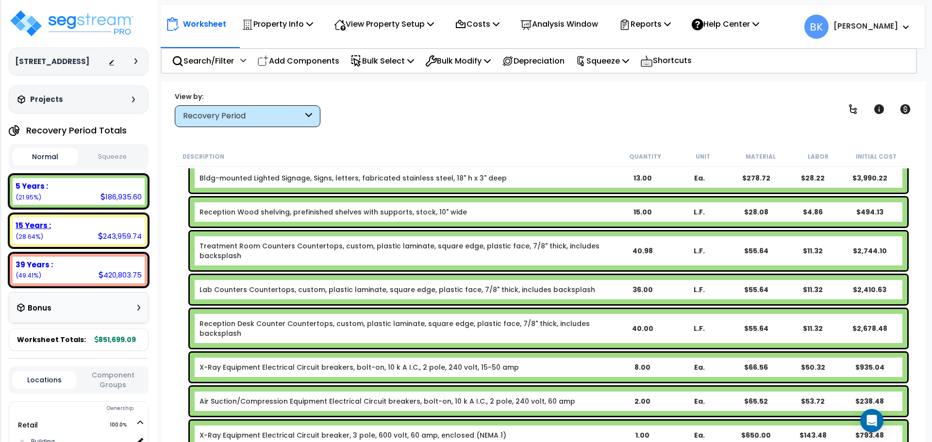
click at [100, 225] on div "15 Years :" at bounding box center [79, 225] width 126 height 10
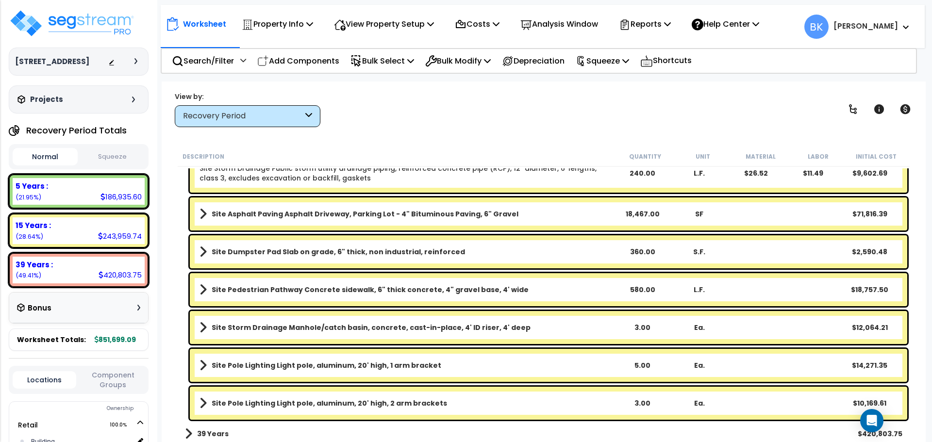
scroll to position [837, 0]
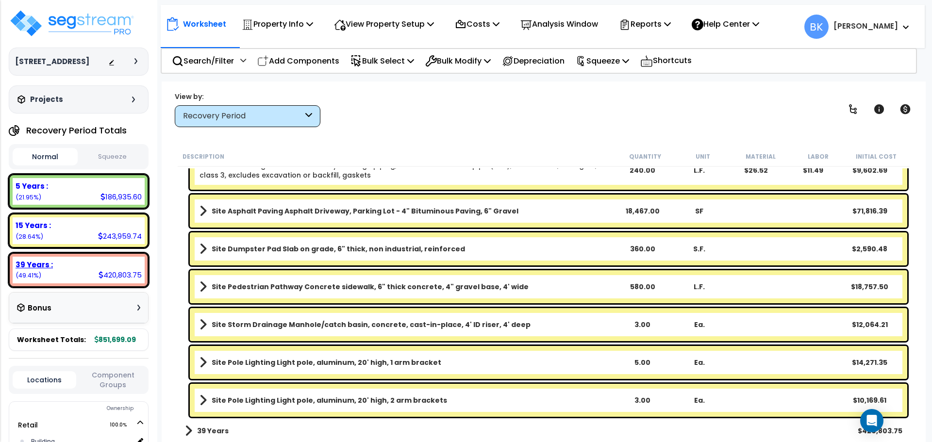
click at [87, 261] on div "39 Years :" at bounding box center [79, 265] width 126 height 10
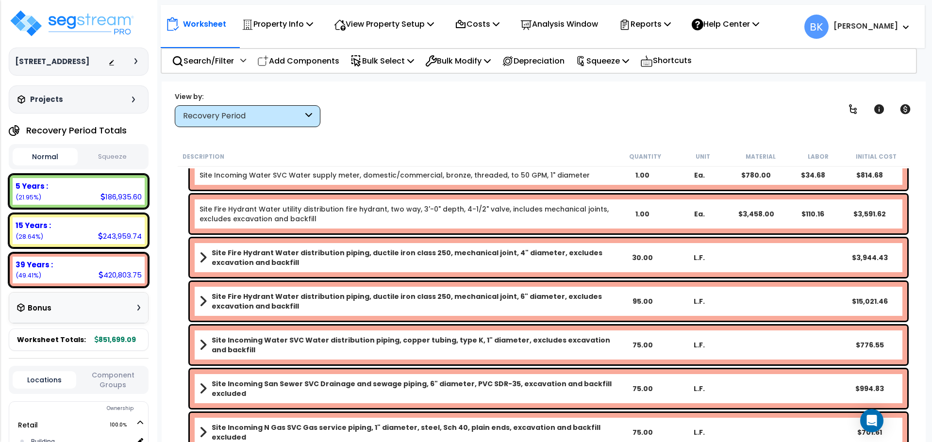
scroll to position [2513, 0]
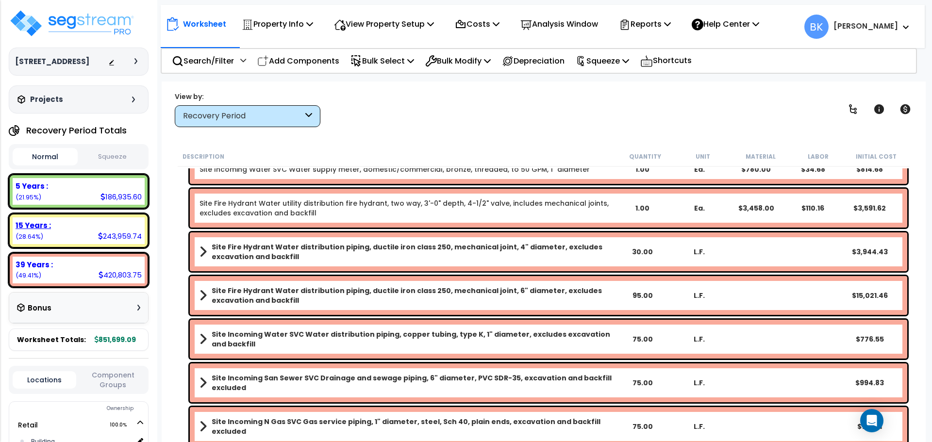
click at [83, 230] on div "15 Years :" at bounding box center [79, 225] width 126 height 10
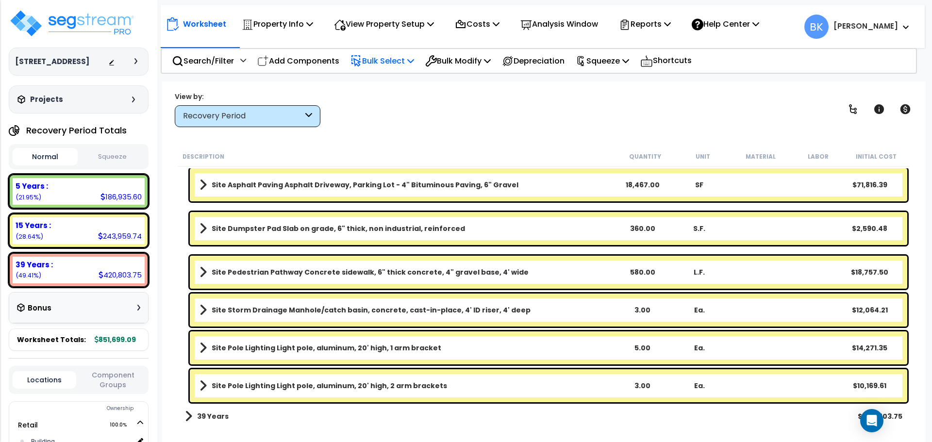
click at [382, 61] on p "Bulk Select" at bounding box center [383, 60] width 64 height 13
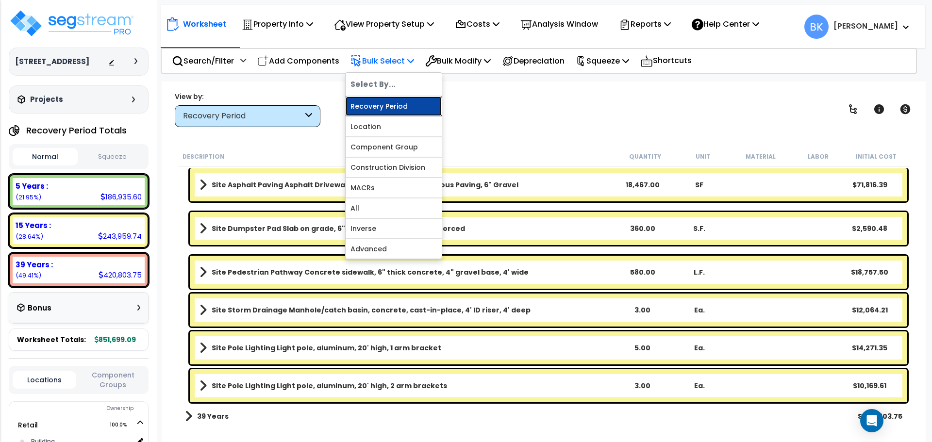
click at [393, 102] on link "Recovery Period" at bounding box center [394, 106] width 96 height 19
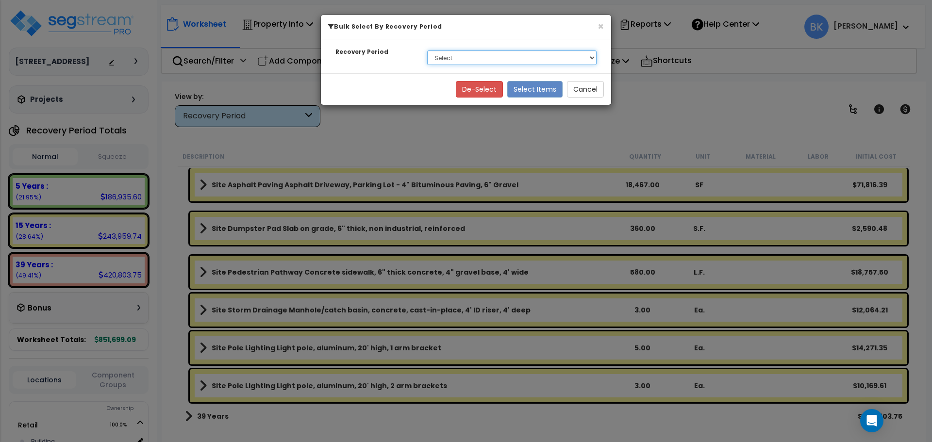
click at [434, 63] on select "Select 5 Years 15 Years 39 Years" at bounding box center [511, 58] width 169 height 15
select select "15Y"
click at [427, 51] on select "Select 5 Years 15 Years 39 Years" at bounding box center [511, 58] width 169 height 15
click at [586, 89] on button "Cancel" at bounding box center [585, 89] width 37 height 17
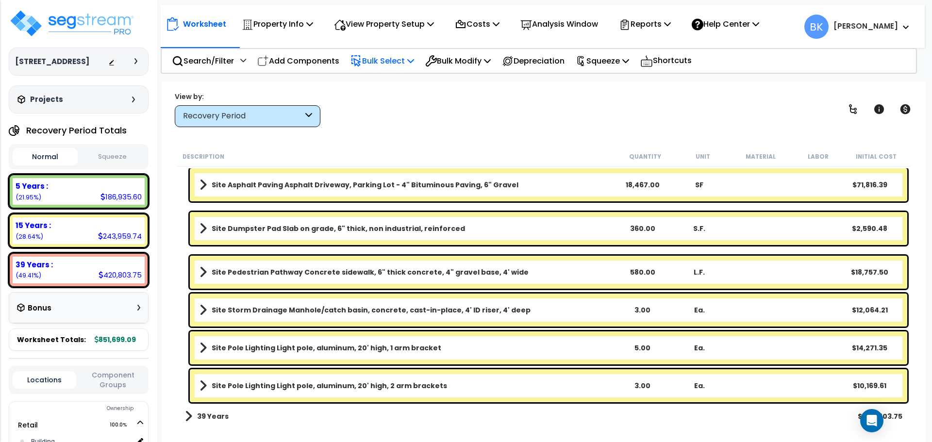
click at [375, 58] on p "Bulk Select" at bounding box center [383, 60] width 64 height 13
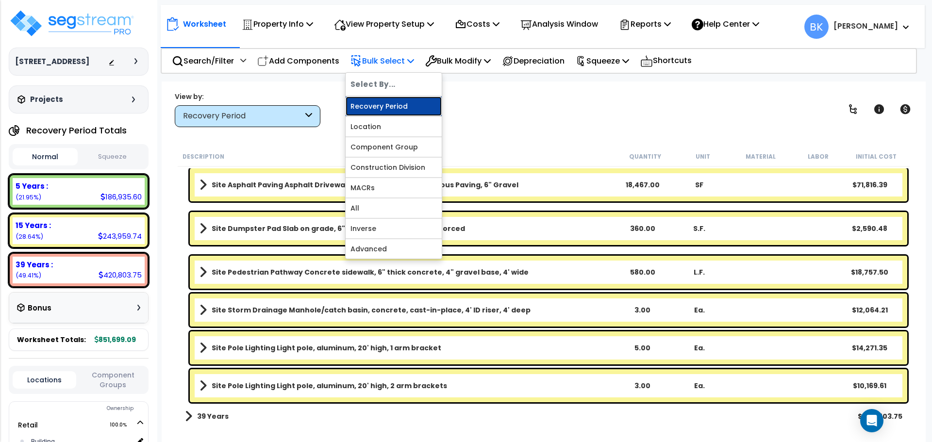
click at [385, 106] on link "Recovery Period" at bounding box center [394, 106] width 96 height 19
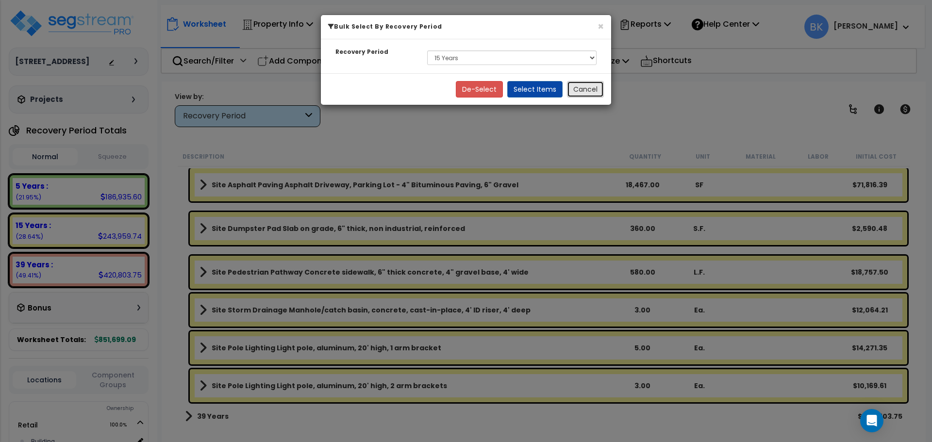
click at [577, 88] on button "Cancel" at bounding box center [585, 89] width 37 height 17
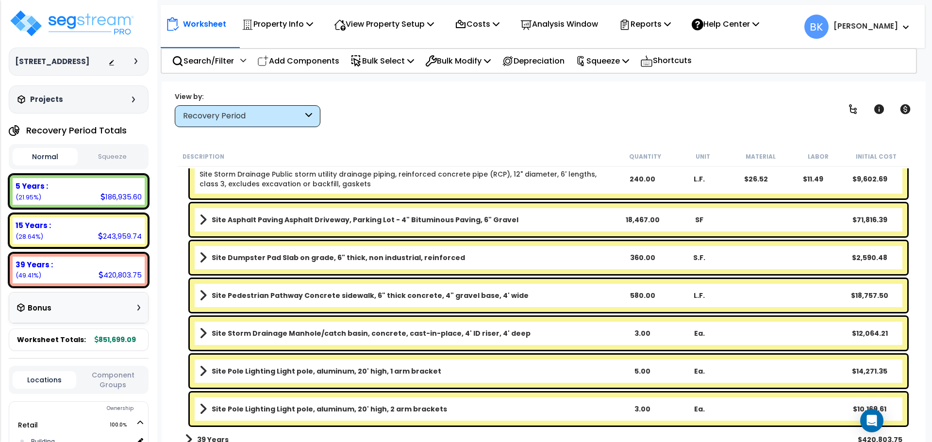
scroll to position [841, 0]
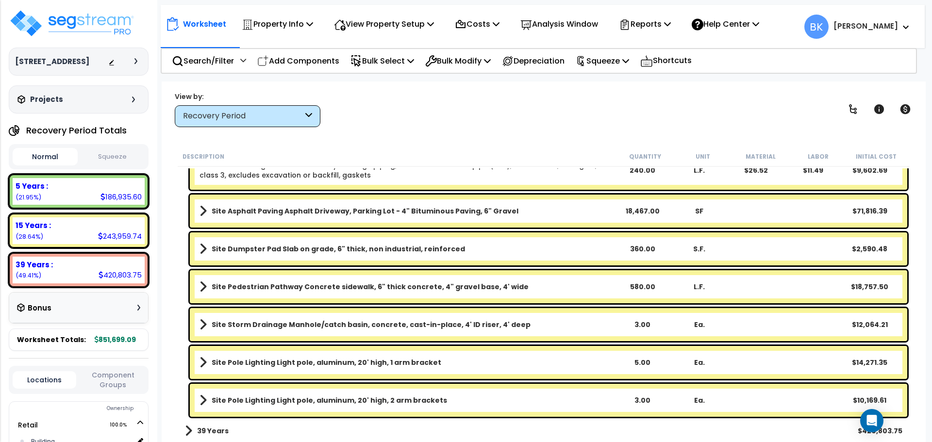
click at [213, 429] on b "39 Years" at bounding box center [213, 431] width 32 height 10
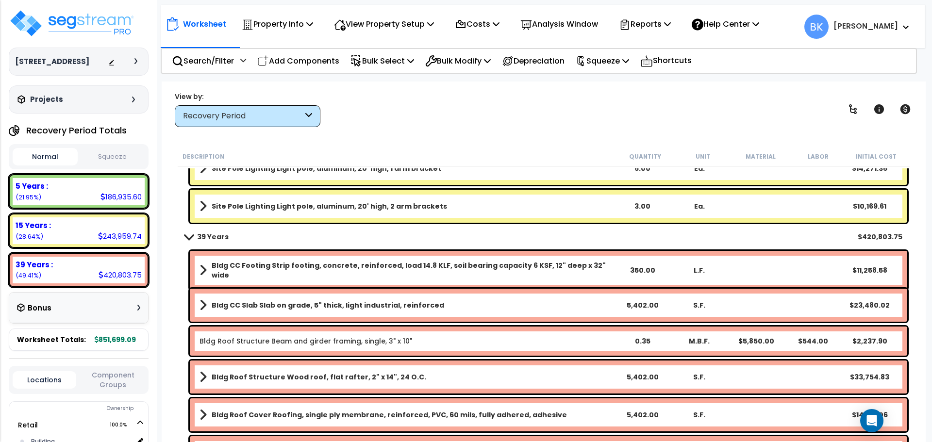
click at [217, 237] on b "39 Years" at bounding box center [213, 237] width 32 height 10
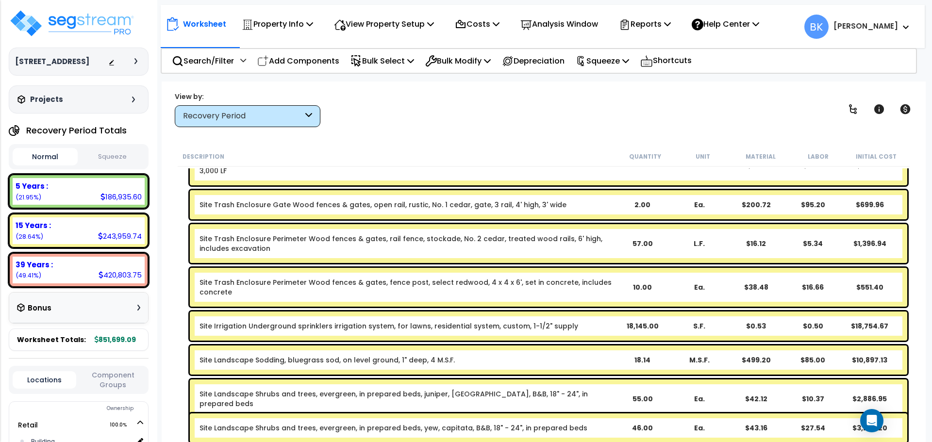
scroll to position [404, 0]
click at [103, 231] on div "243,959.74" at bounding box center [120, 236] width 44 height 10
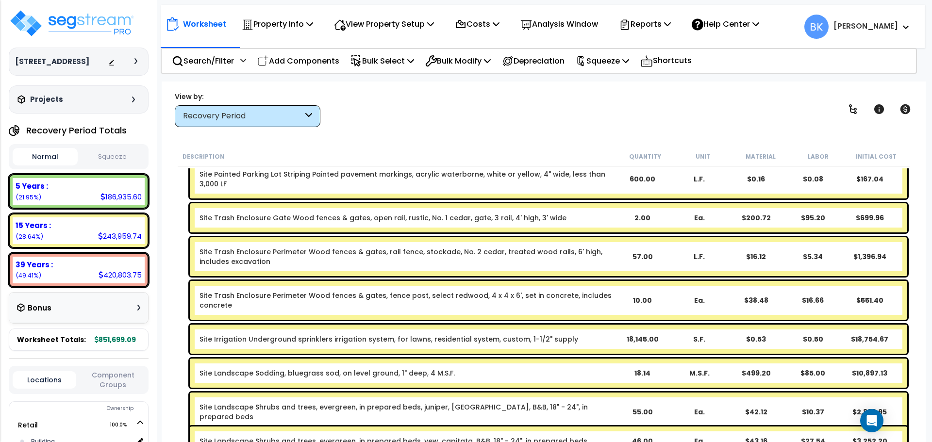
scroll to position [254, 0]
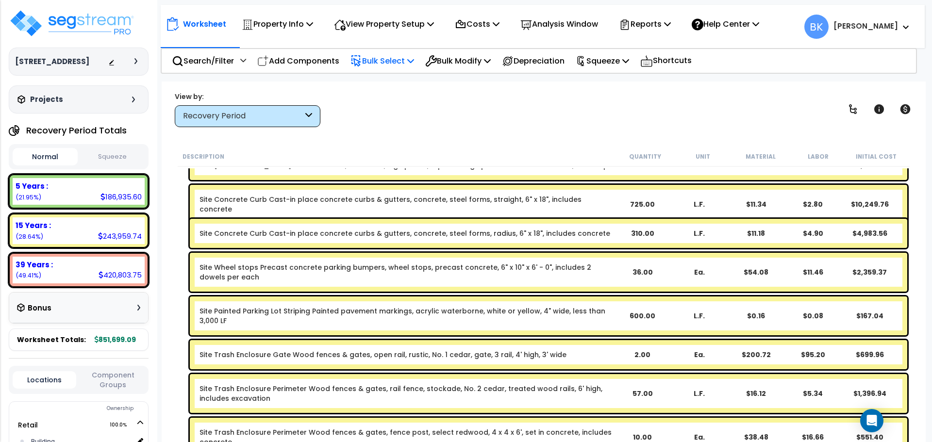
click at [394, 53] on div "Bulk Select" at bounding box center [383, 61] width 64 height 23
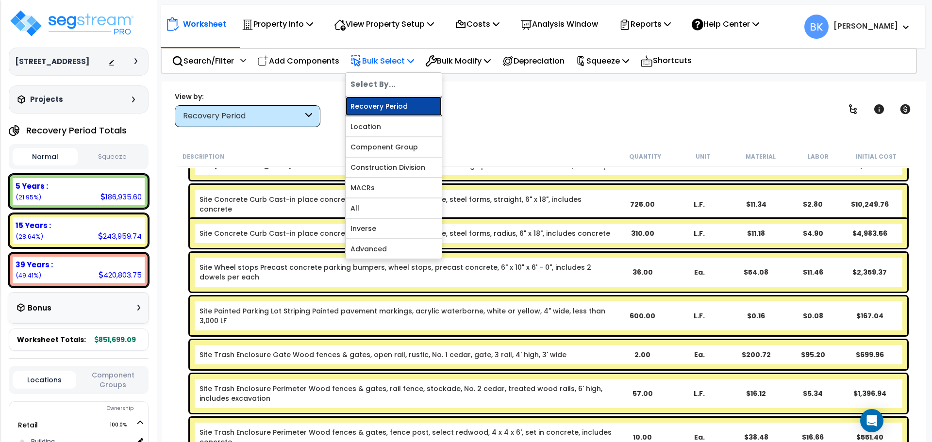
click at [400, 106] on link "Recovery Period" at bounding box center [394, 106] width 96 height 19
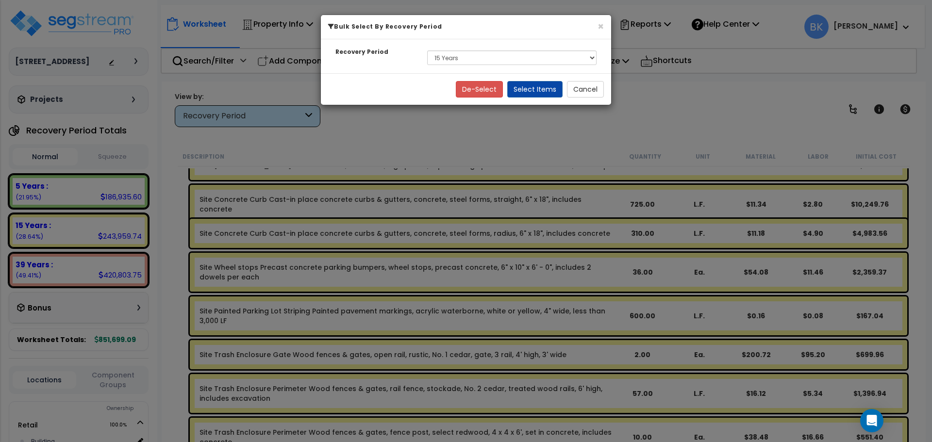
click at [446, 65] on div "Select 5 Years 15 Years 39 Years" at bounding box center [512, 58] width 184 height 22
click at [454, 61] on select "Select 5 Years 15 Years 39 Years" at bounding box center [511, 58] width 169 height 15
click at [427, 51] on select "Select 5 Years 15 Years 39 Years" at bounding box center [511, 58] width 169 height 15
click at [543, 88] on button "Select Items" at bounding box center [534, 89] width 55 height 17
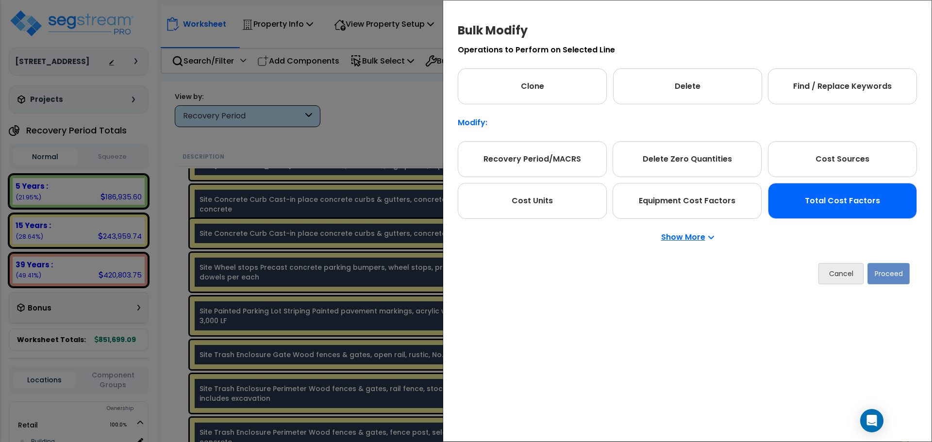
click at [835, 207] on div "Total Cost Factors" at bounding box center [842, 201] width 149 height 36
click at [886, 272] on button "Proceed" at bounding box center [889, 273] width 42 height 21
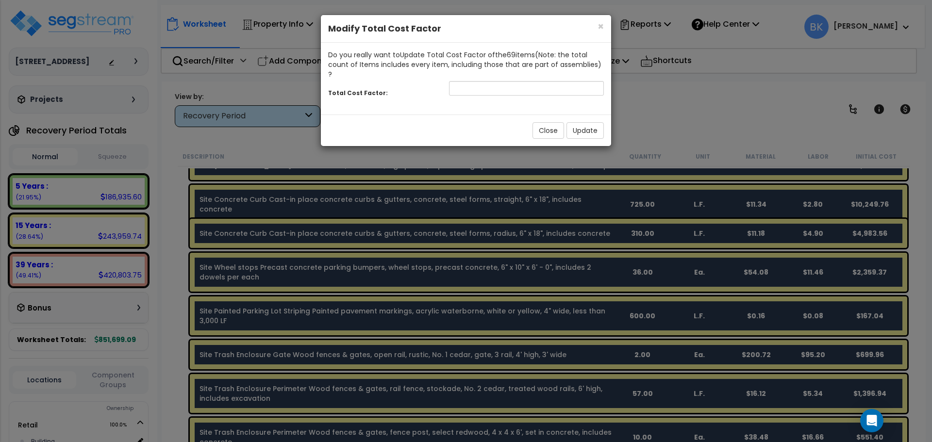
click at [535, 86] on div "Total Cost Factor:" at bounding box center [466, 89] width 290 height 21
click at [531, 81] on input "number" at bounding box center [526, 88] width 155 height 15
type input "0.7"
click at [578, 122] on button "Update" at bounding box center [585, 130] width 37 height 17
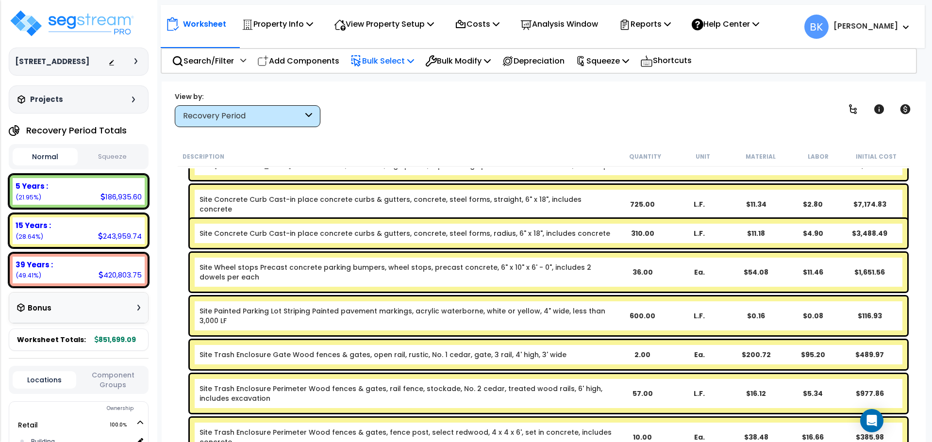
click at [396, 65] on p "Bulk Select" at bounding box center [383, 60] width 64 height 13
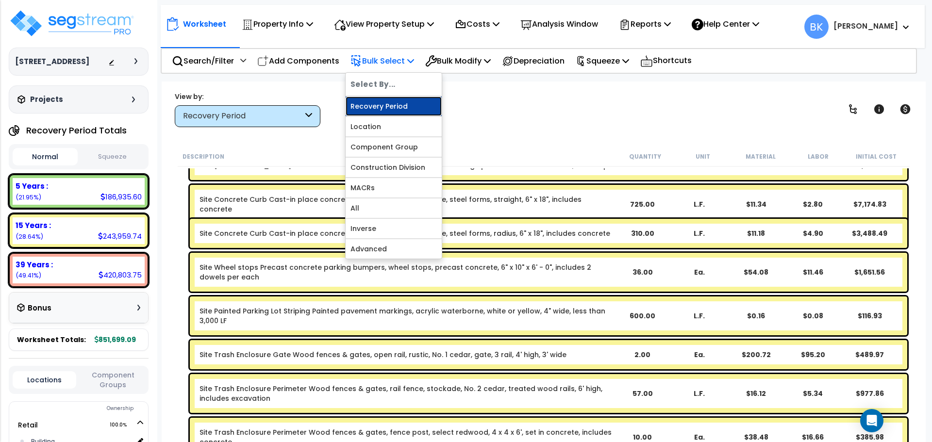
click at [393, 102] on link "Recovery Period" at bounding box center [394, 106] width 96 height 19
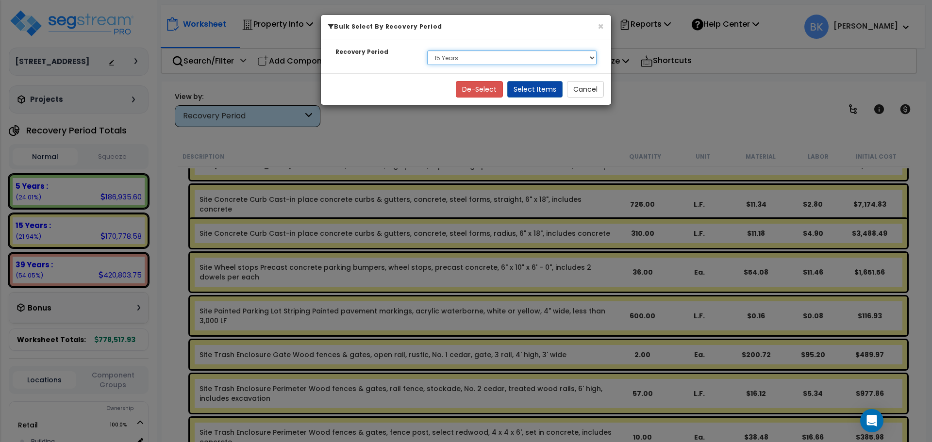
click at [453, 58] on select "Select 5 Years 15 Years 39 Years" at bounding box center [511, 58] width 169 height 15
select select "5Y"
click at [427, 51] on select "Select 5 Years 15 Years 39 Years" at bounding box center [511, 58] width 169 height 15
click at [531, 85] on button "Select Items" at bounding box center [534, 89] width 55 height 17
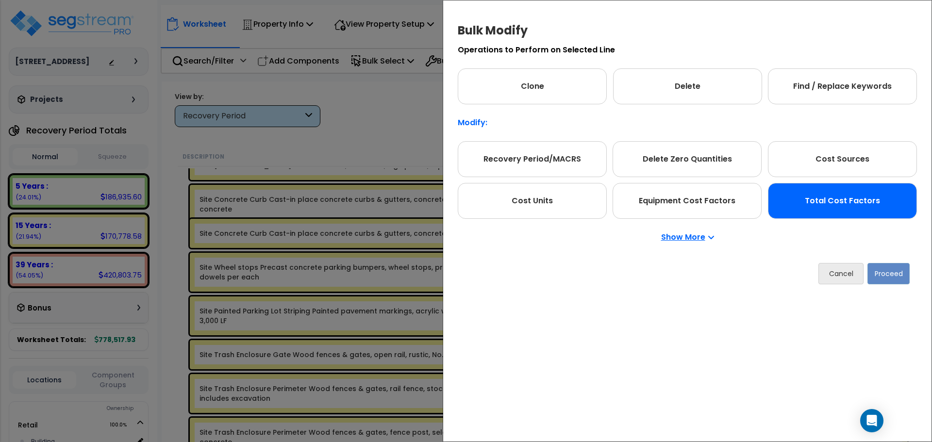
click at [831, 205] on div "Total Cost Factors" at bounding box center [842, 201] width 149 height 36
click at [878, 265] on button "Proceed" at bounding box center [889, 273] width 42 height 21
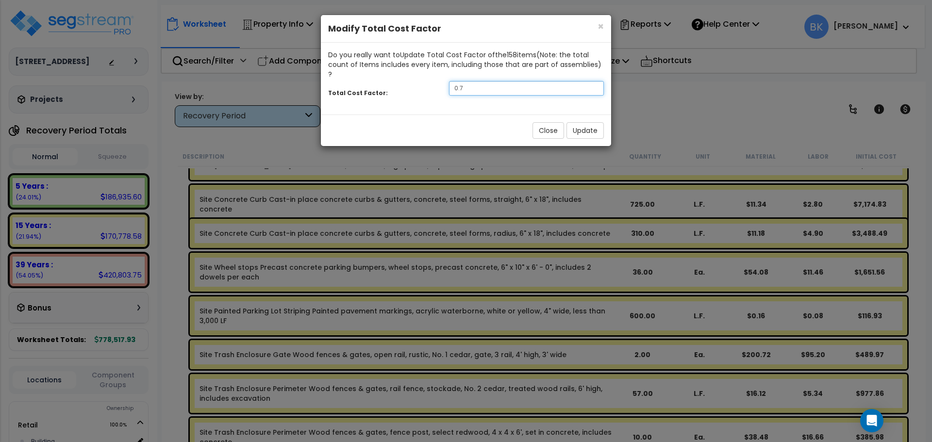
click at [484, 81] on input "0.7" at bounding box center [526, 88] width 155 height 15
type input "0.875"
click at [591, 122] on button "Update" at bounding box center [585, 130] width 37 height 17
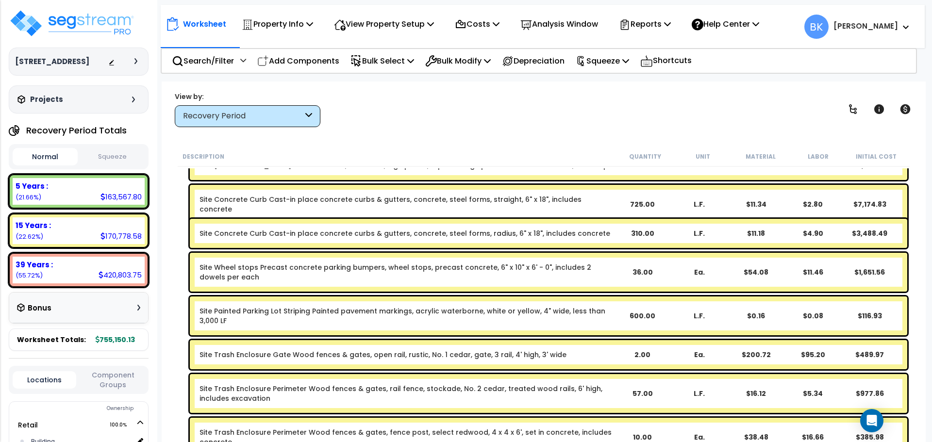
click at [408, 61] on p "Bulk Select" at bounding box center [383, 60] width 64 height 13
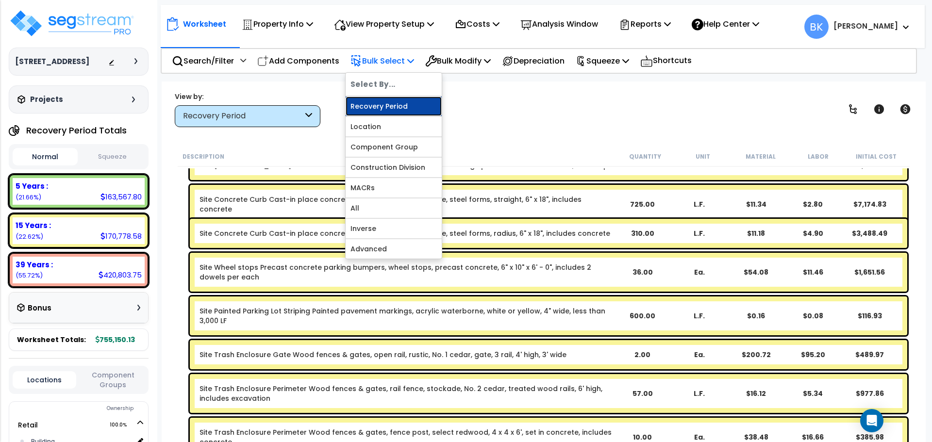
click at [400, 102] on link "Recovery Period" at bounding box center [394, 106] width 96 height 19
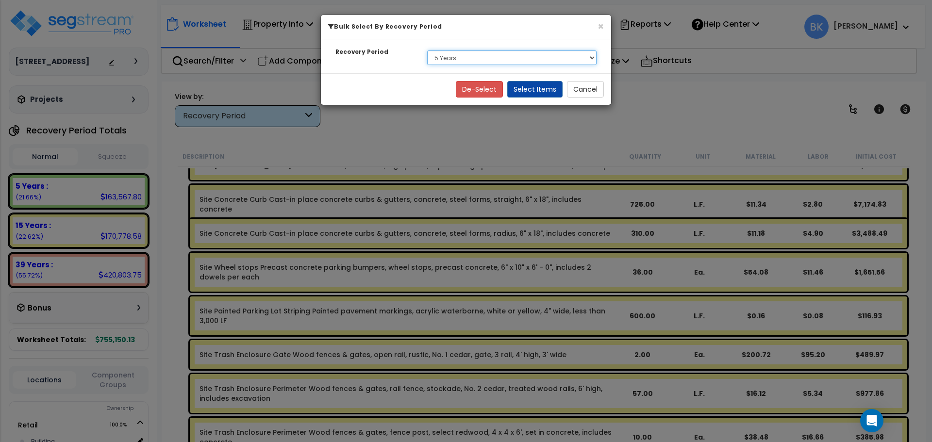
click at [469, 53] on select "Select 5 Years 15 Years 39 Years" at bounding box center [511, 58] width 169 height 15
select select "39Y"
click at [427, 51] on select "Select 5 Years 15 Years 39 Years" at bounding box center [511, 58] width 169 height 15
click at [529, 91] on button "Select Items" at bounding box center [534, 89] width 55 height 17
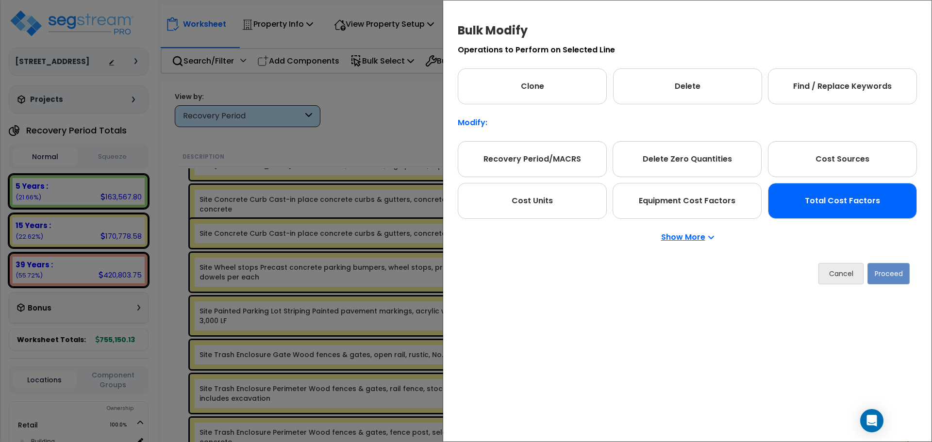
click at [833, 217] on div "Total Cost Factors" at bounding box center [842, 201] width 149 height 36
click at [887, 281] on button "Proceed" at bounding box center [889, 273] width 42 height 21
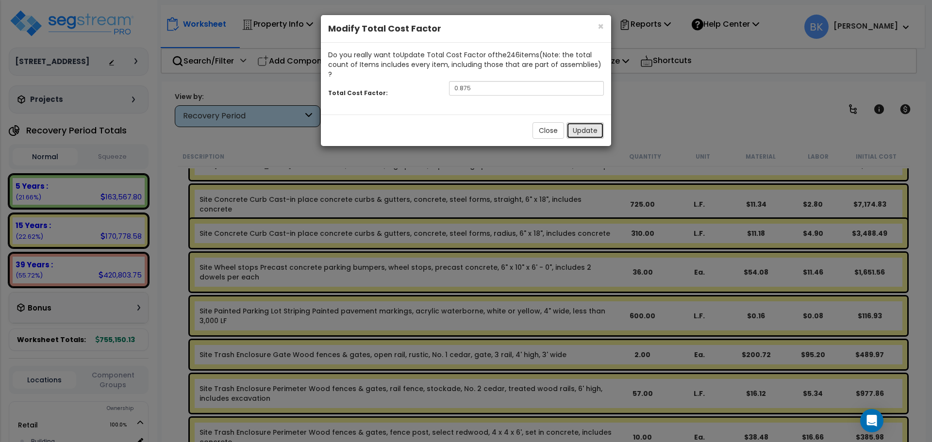
click at [593, 126] on button "Update" at bounding box center [585, 130] width 37 height 17
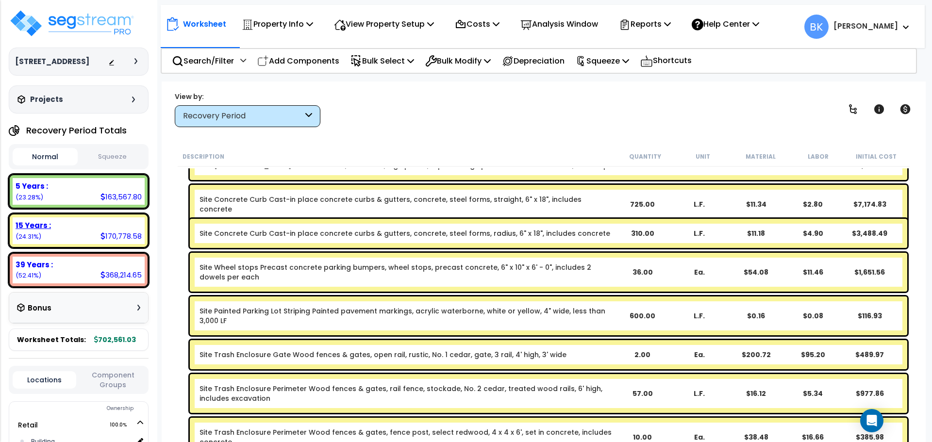
click at [99, 230] on div "15 Years :" at bounding box center [79, 225] width 126 height 10
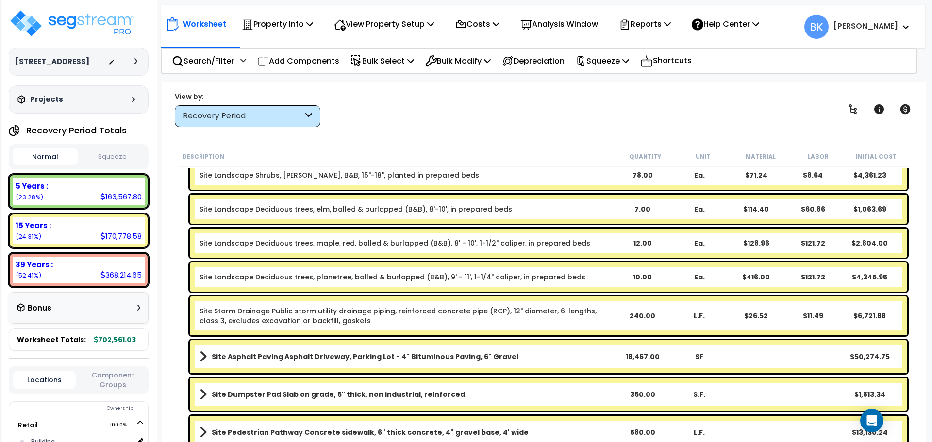
scroll to position [643, 0]
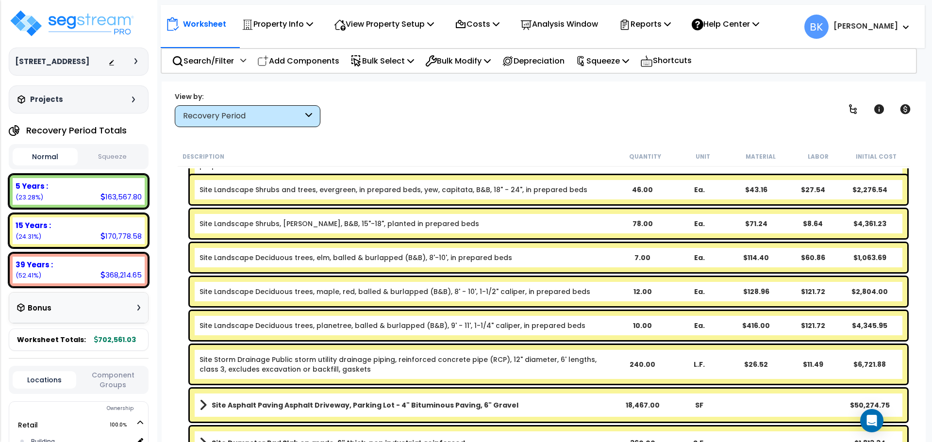
click at [502, 324] on link "Site Landscape Deciduous trees, planetree, balled & burlapped (B&B), 9' - 11', …" at bounding box center [393, 326] width 386 height 10
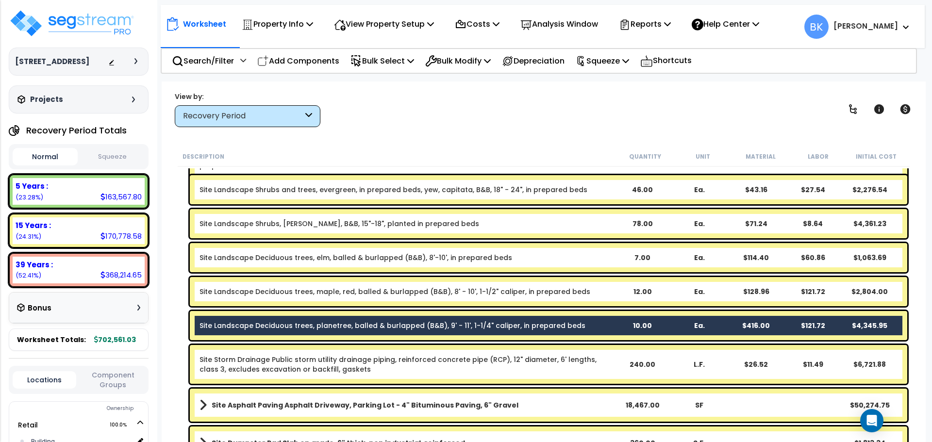
click at [489, 256] on link "Site Landscape Deciduous trees, elm, balled & burlapped (B&B), 8'-10', in prepa…" at bounding box center [356, 258] width 313 height 10
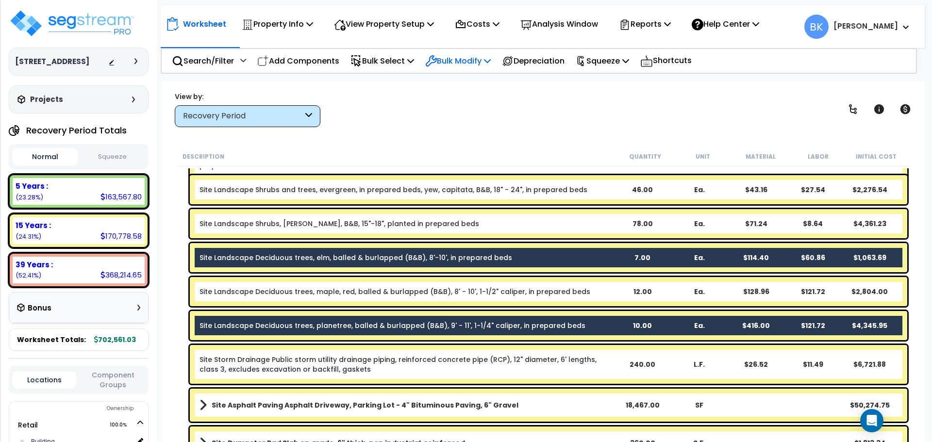
click at [491, 59] on p "Bulk Modify" at bounding box center [458, 60] width 66 height 13
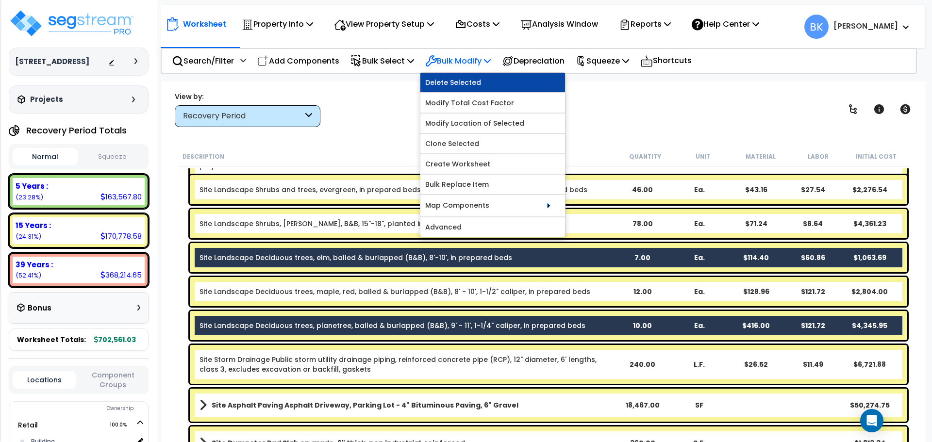
click at [467, 84] on link "Delete Selected" at bounding box center [493, 82] width 145 height 19
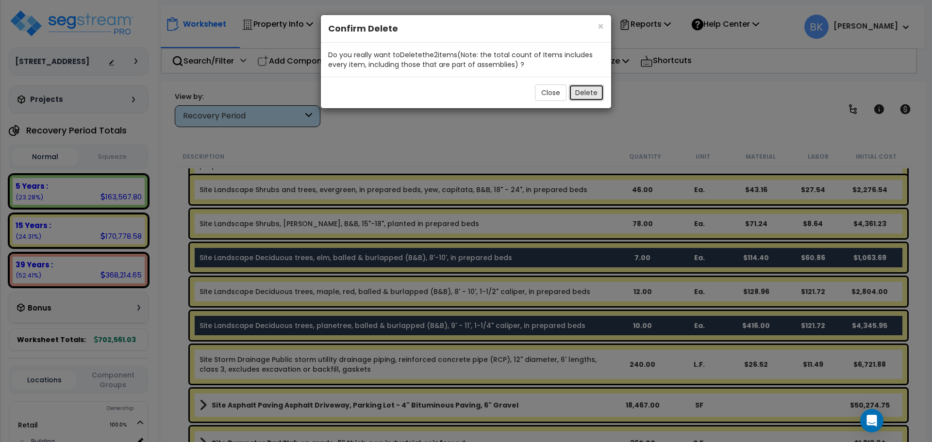
click at [585, 91] on button "Delete" at bounding box center [586, 92] width 35 height 17
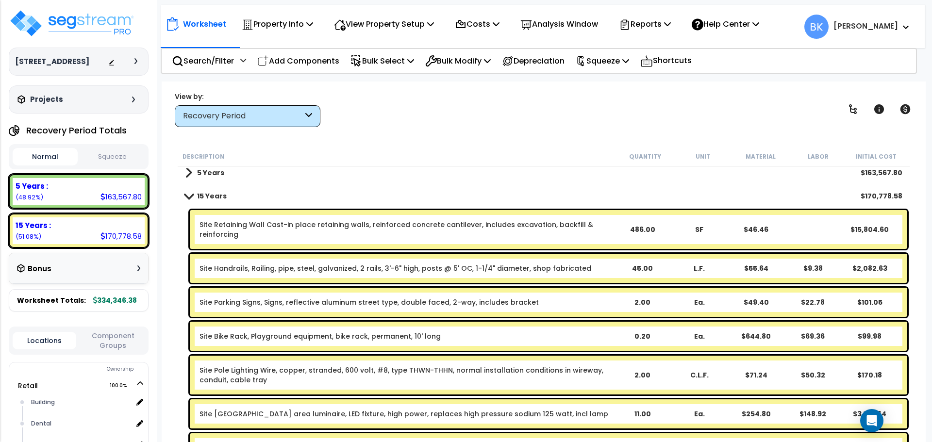
scroll to position [0, 0]
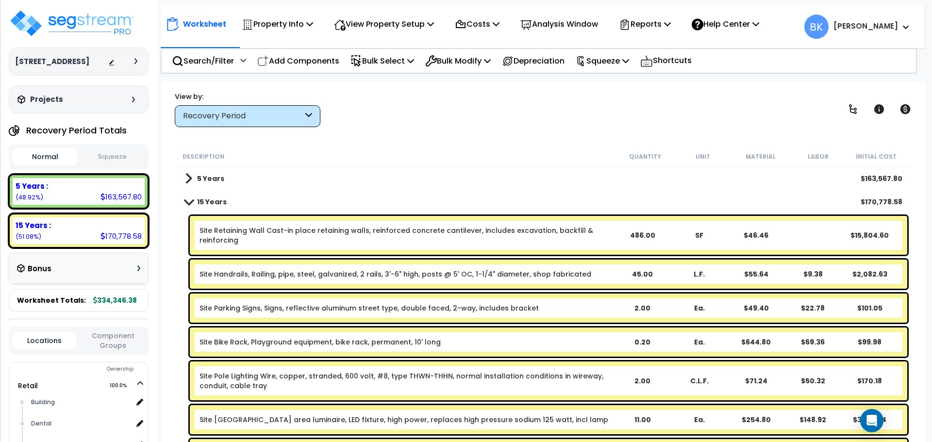
click at [540, 232] on link "Site Retaining Wall Cast-in place retaining walls, reinforced concrete cantilev…" at bounding box center [407, 235] width 414 height 19
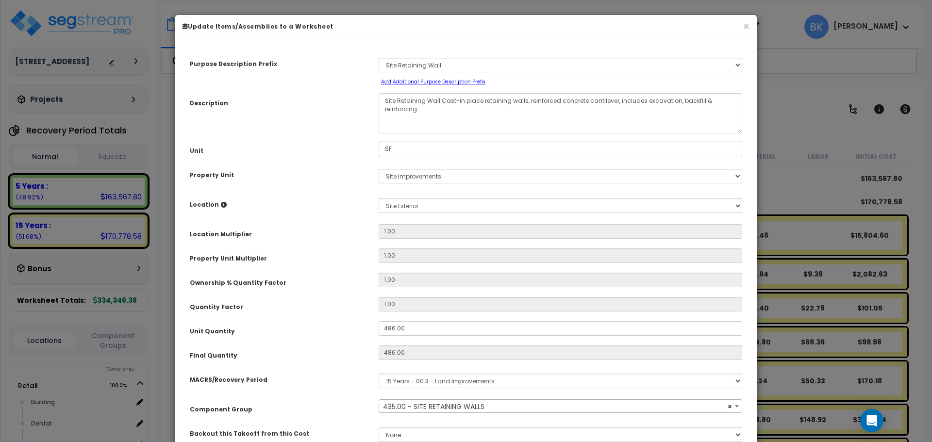
select select "39126"
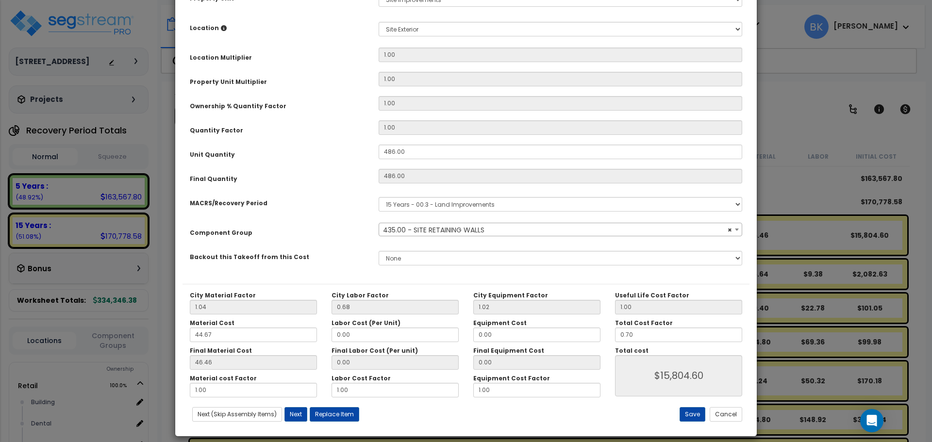
scroll to position [186, 0]
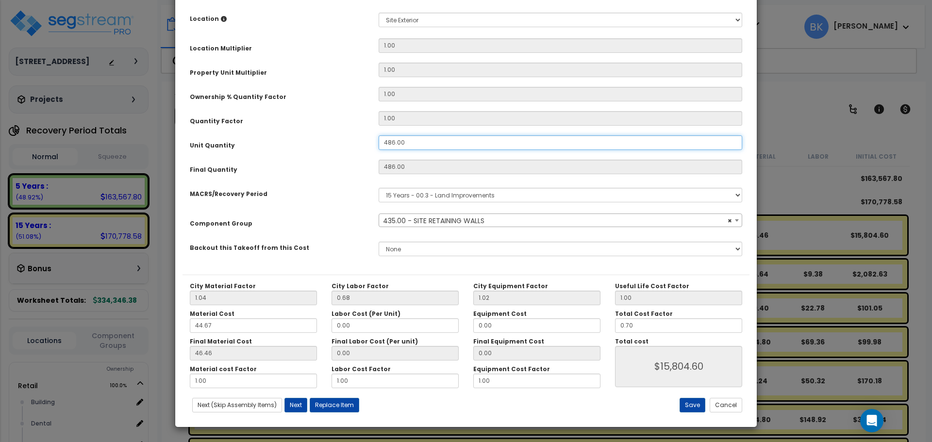
click at [410, 144] on input "486.00" at bounding box center [561, 142] width 364 height 15
type input "1"
type input "486"
type input "$15,805.69"
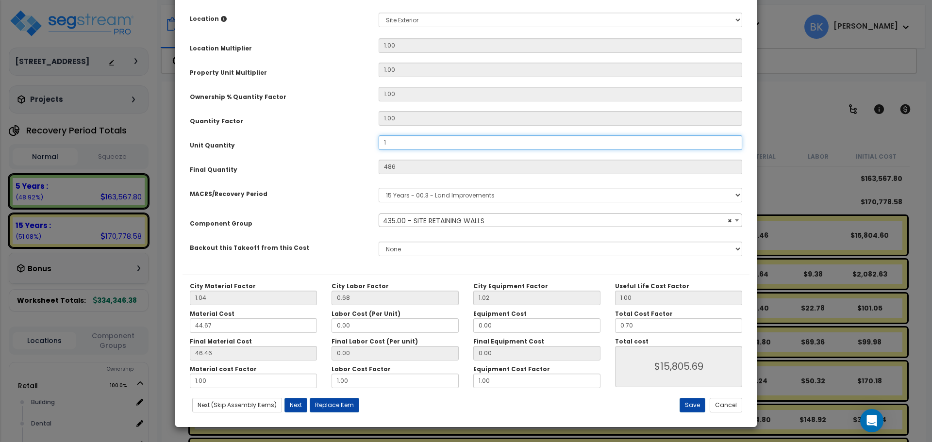
type input "12"
type input "1"
type input "$32.52"
type input "12"
type input "$390.26"
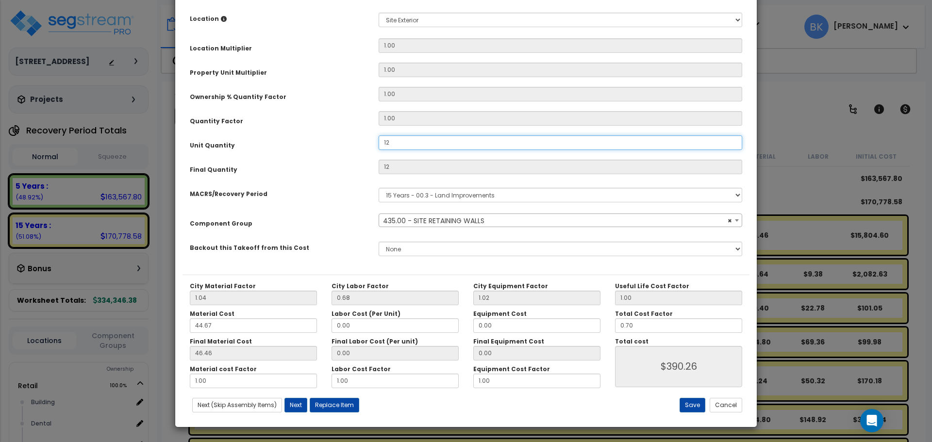
type input "124"
type input "$4,032.73"
click at [686, 405] on button "Save" at bounding box center [693, 405] width 26 height 15
type input "124.00"
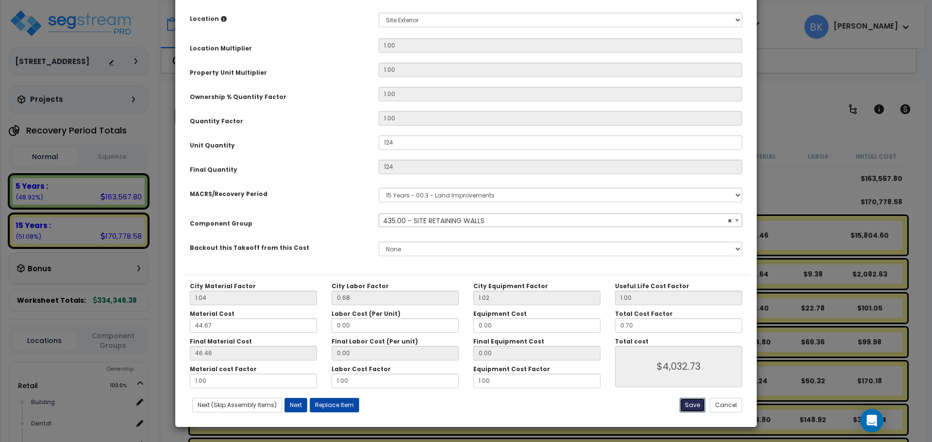
type input "124.00"
type input "4032.73"
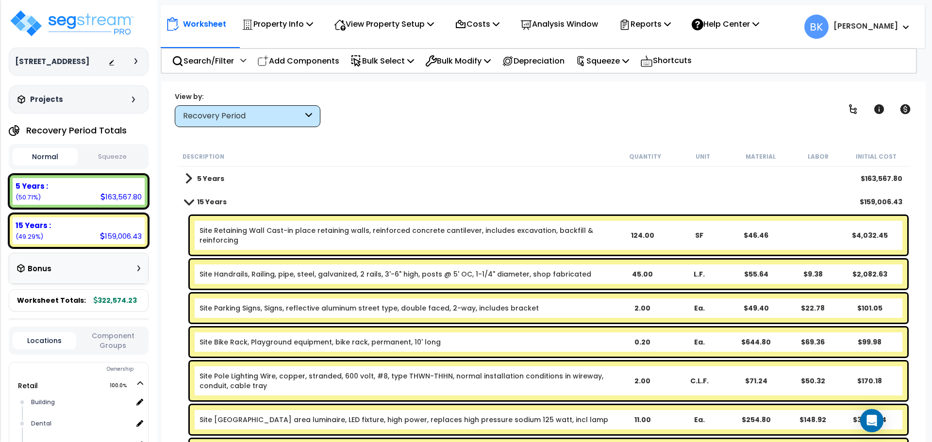
scroll to position [0, 0]
click at [92, 195] on div "5 Years : 163,567.80 (50.71%)" at bounding box center [79, 191] width 132 height 27
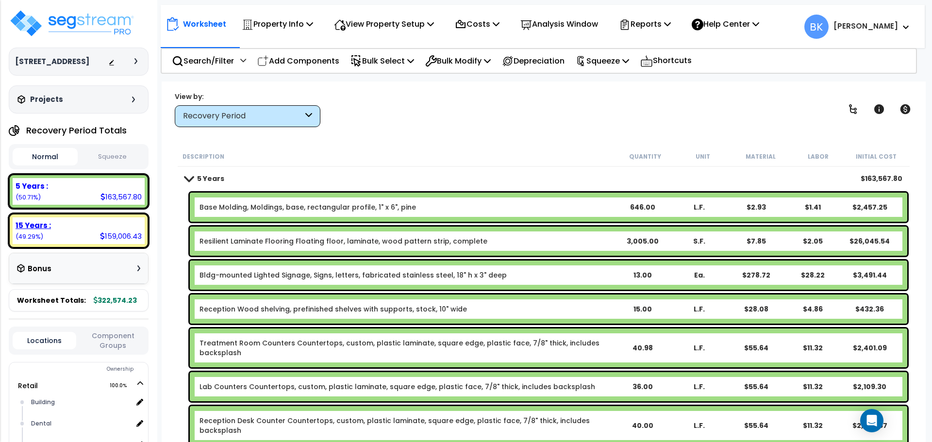
click at [98, 228] on div "15 Years :" at bounding box center [79, 225] width 126 height 10
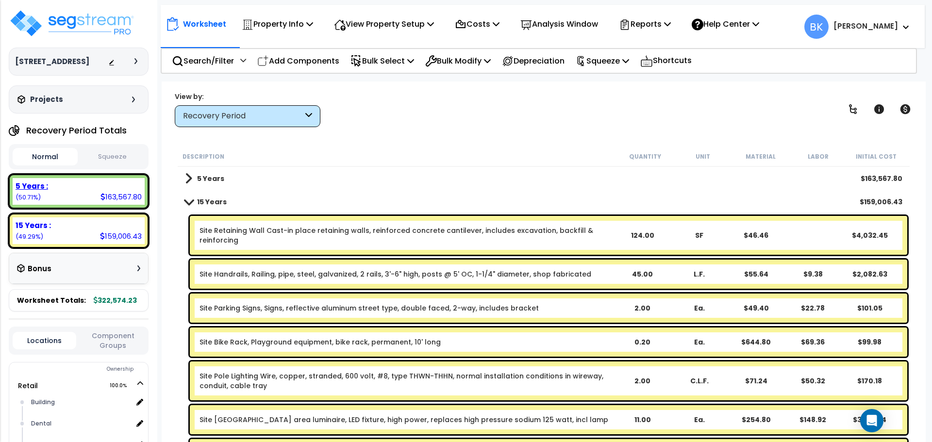
click at [104, 192] on b at bounding box center [103, 197] width 5 height 10
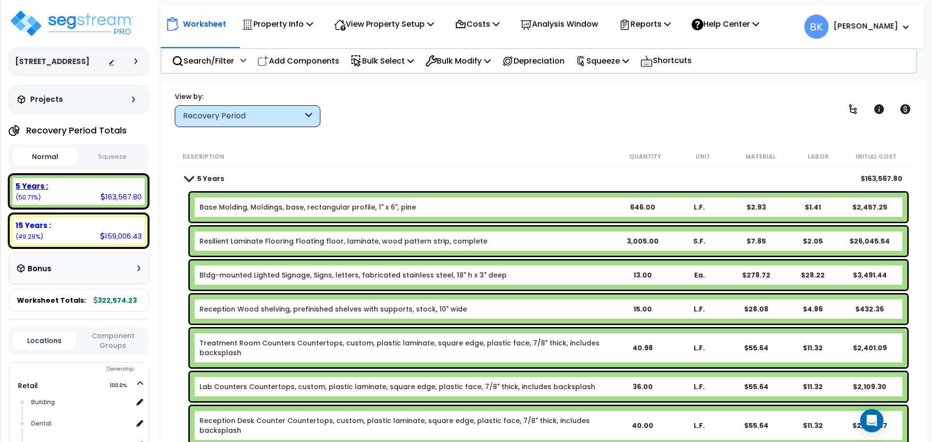
click at [104, 230] on div "15 Years :" at bounding box center [79, 225] width 126 height 10
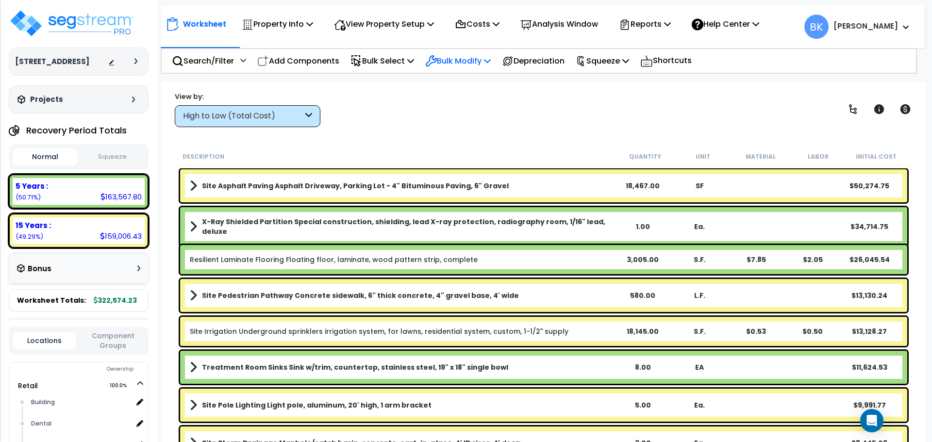
click at [457, 61] on p "Bulk Modify" at bounding box center [458, 60] width 66 height 13
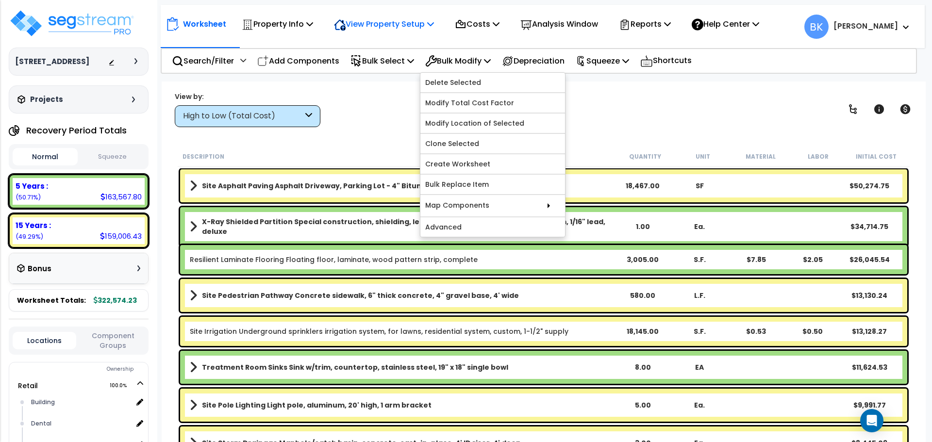
click at [406, 21] on p "View Property Setup" at bounding box center [384, 23] width 100 height 13
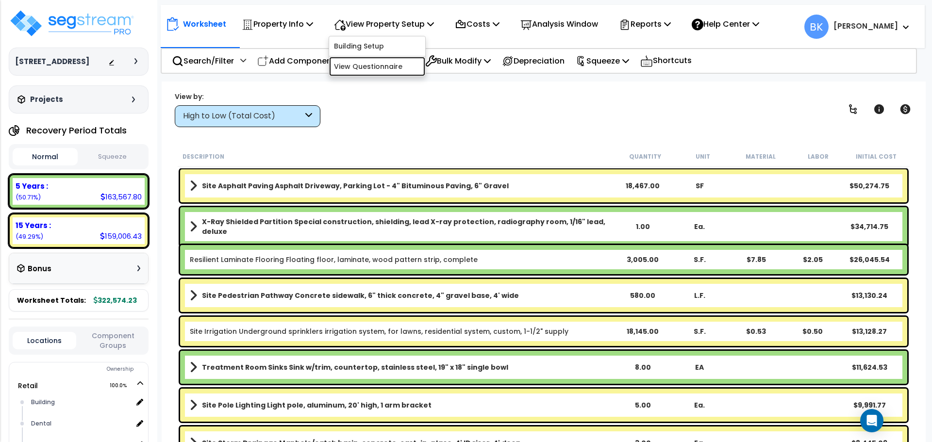
click at [389, 66] on link "View Questionnaire" at bounding box center [377, 66] width 96 height 19
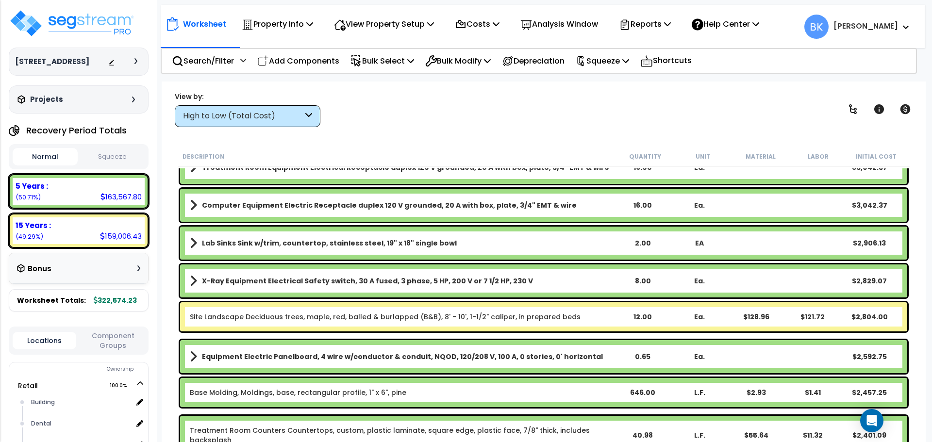
scroll to position [1020, 0]
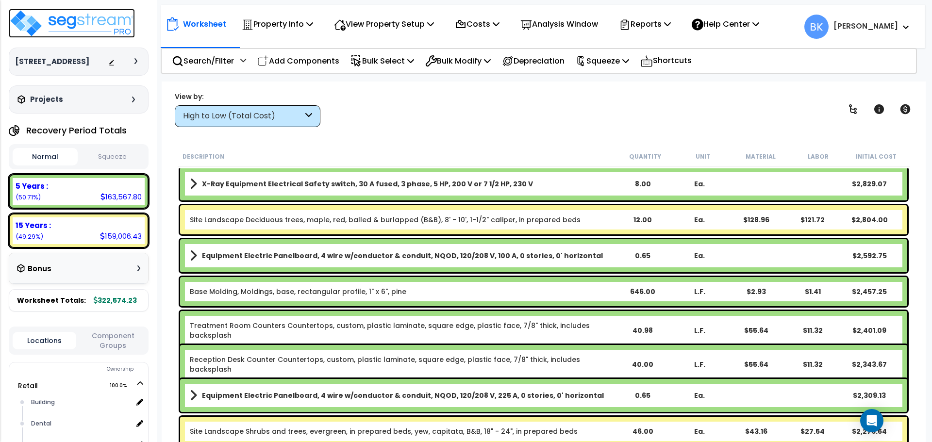
click at [89, 29] on img at bounding box center [72, 23] width 126 height 29
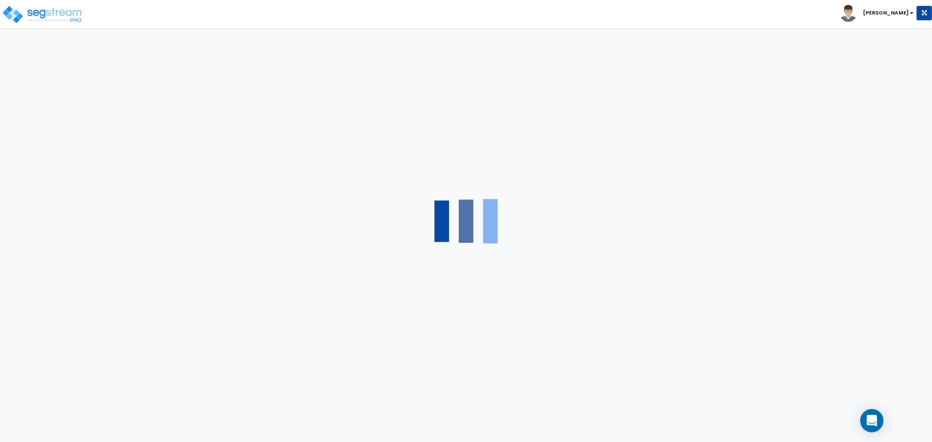
select select "2"
select select "1"
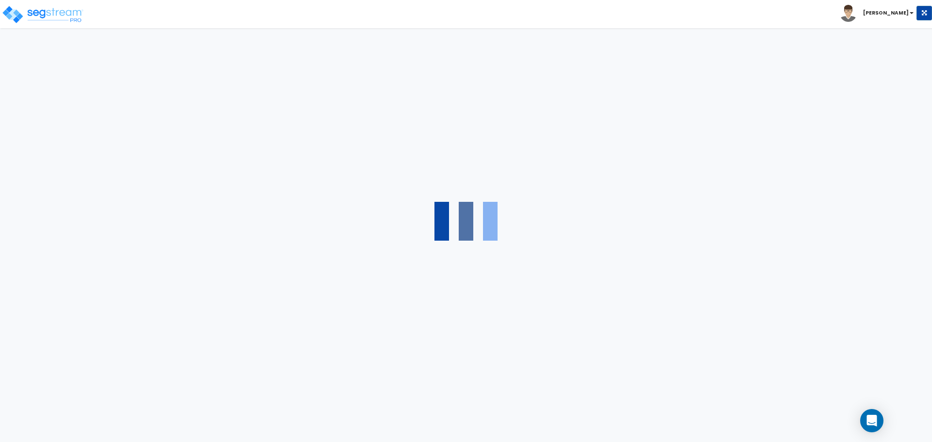
select select "1"
select select "2"
select select "1"
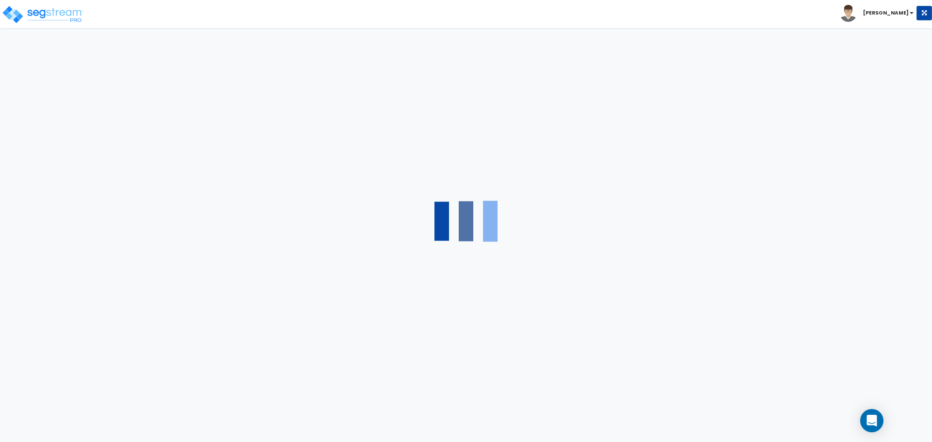
select select "2"
select select "3"
select select "7"
select select "2"
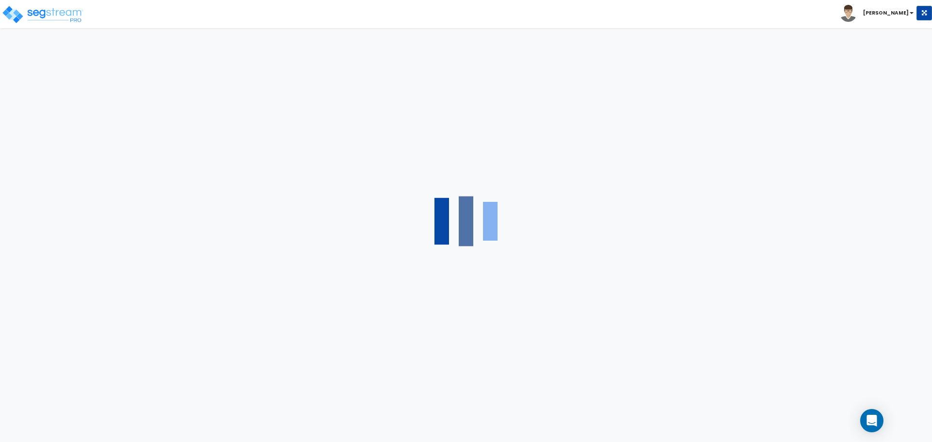
select select "4"
select select "3"
select select "6"
select select "5"
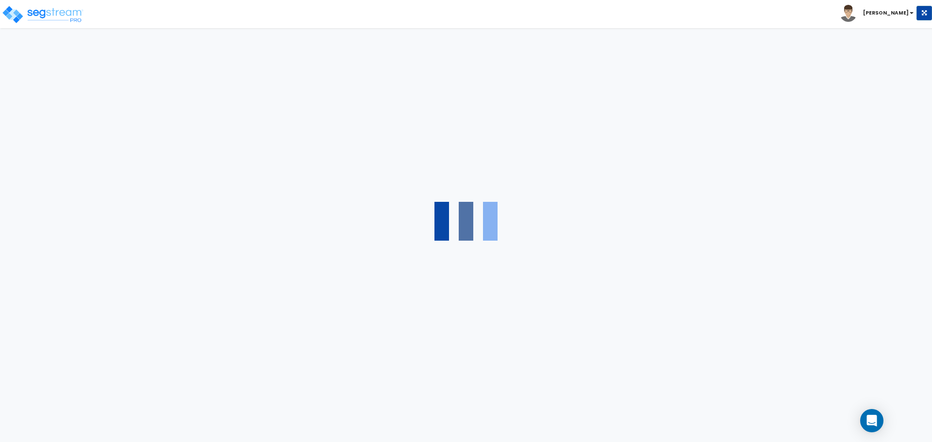
select select "1"
select select "2"
select select "1"
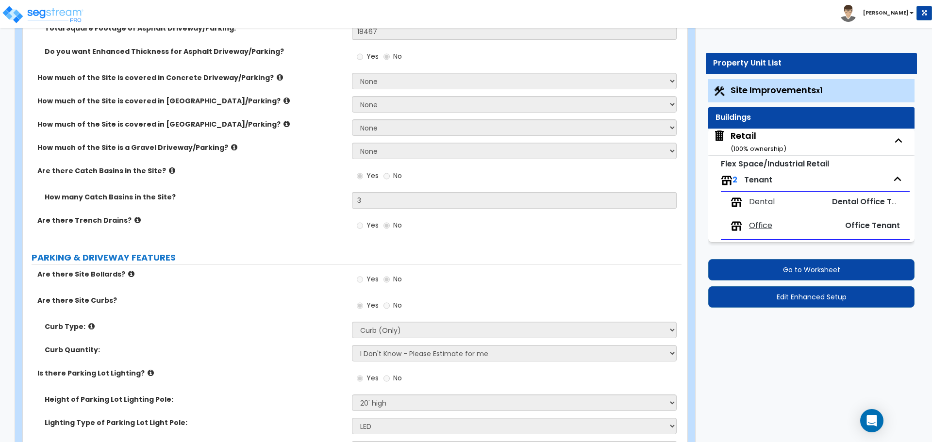
scroll to position [243, 0]
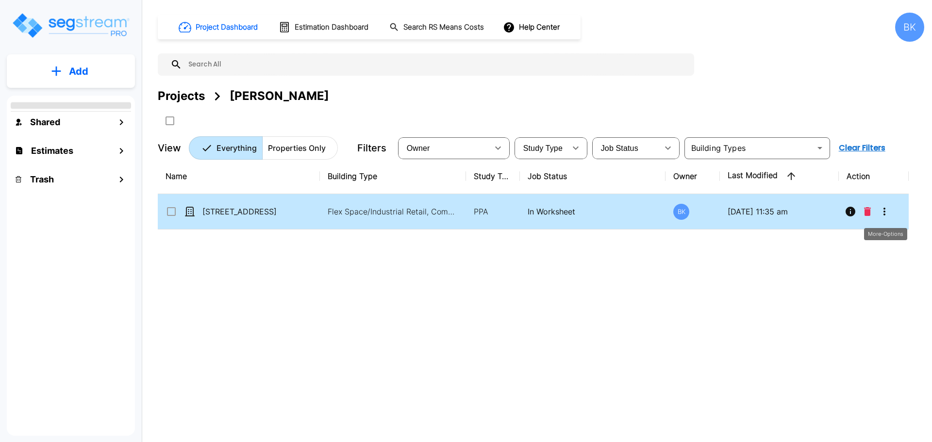
click at [886, 217] on icon "More-Options" at bounding box center [885, 212] width 12 height 12
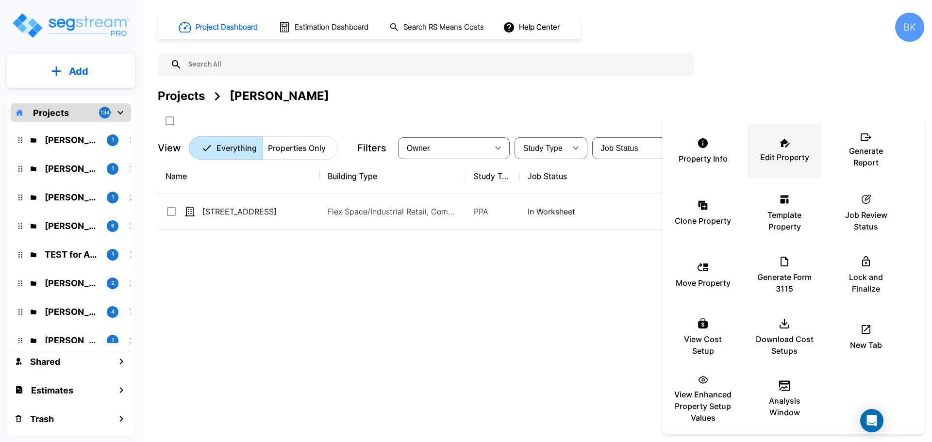
click at [790, 148] on div "Edit Property" at bounding box center [785, 151] width 58 height 49
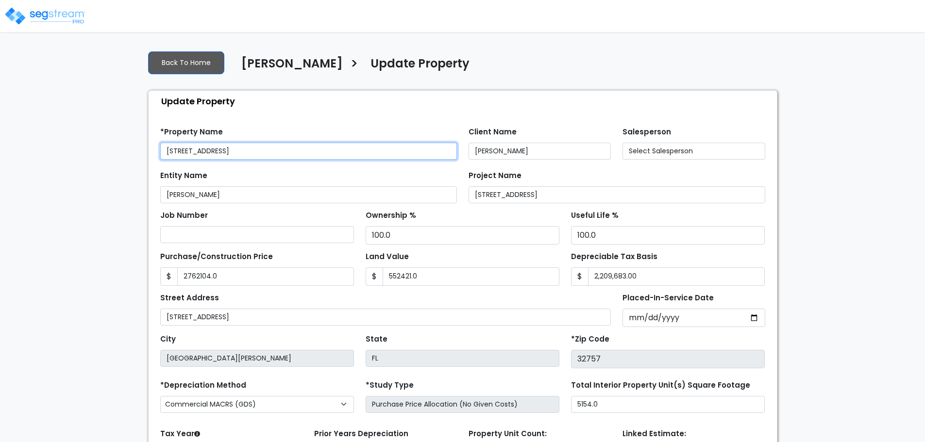
type input "2,762,104.0"
type input "552,421.0"
type input "110,948.0"
select select "2024"
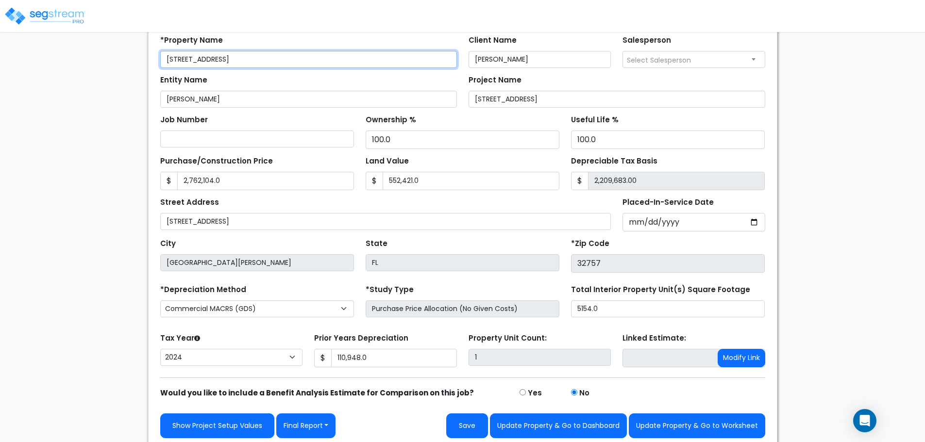
scroll to position [96, 0]
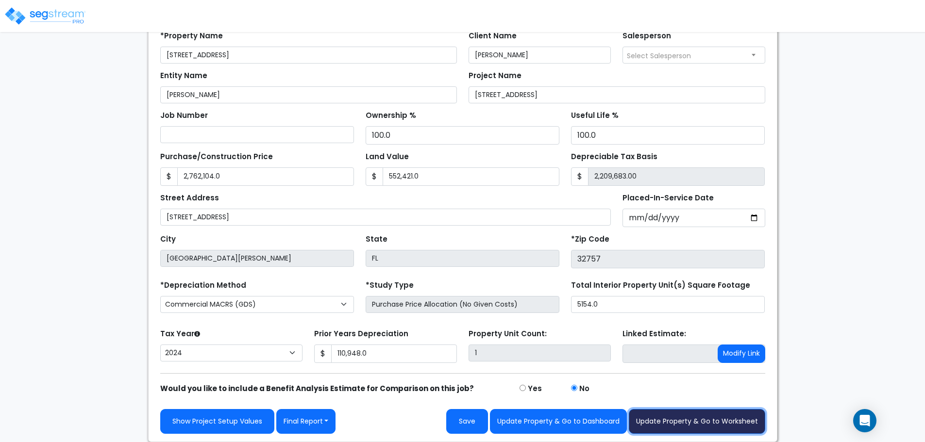
click at [699, 425] on button "Update Property & Go to Worksheet" at bounding box center [697, 421] width 136 height 25
type input "2762104"
type input "552421"
type input "110948"
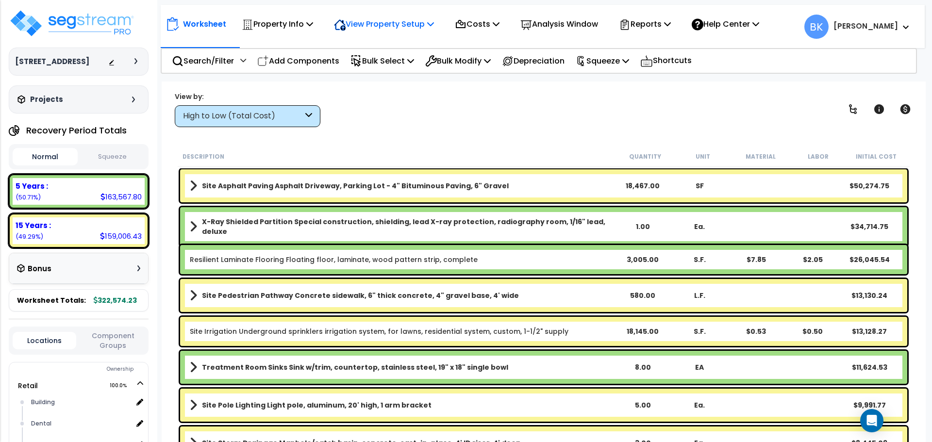
click at [410, 30] on p "View Property Setup" at bounding box center [384, 23] width 100 height 13
click at [377, 64] on link "View Questionnaire" at bounding box center [377, 66] width 96 height 19
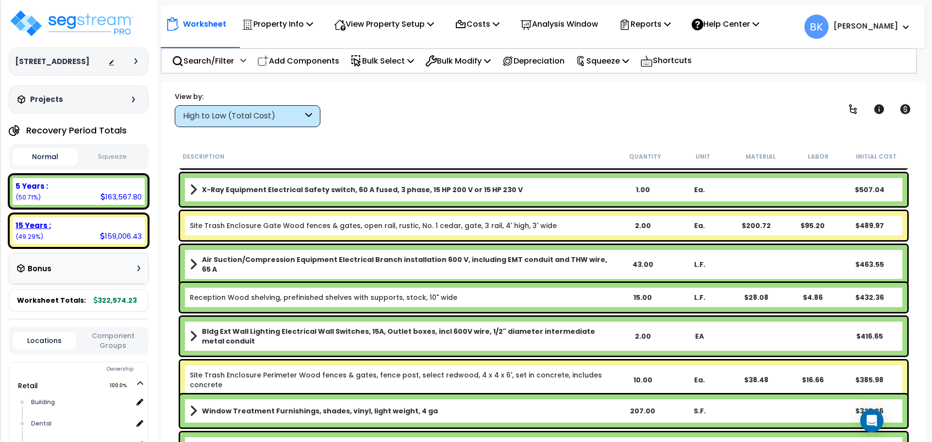
click at [71, 234] on div "15 Years : 159,006.43 (49.29%)" at bounding box center [79, 231] width 132 height 27
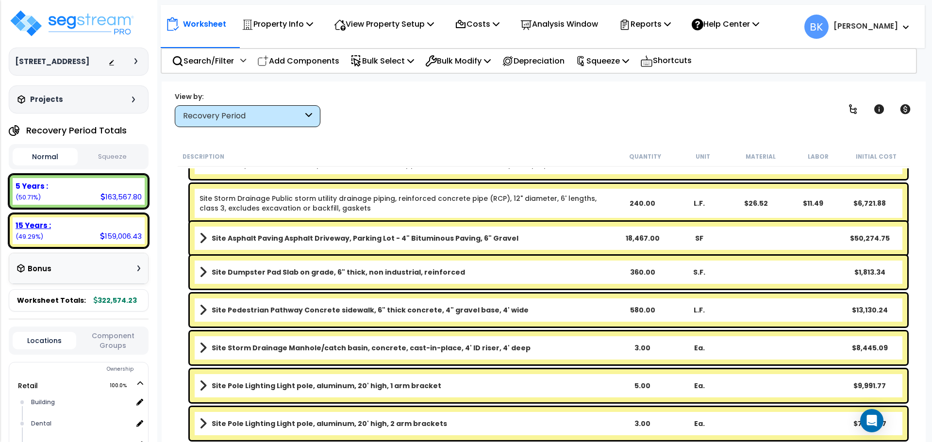
scroll to position [814, 0]
click at [97, 196] on div "5 Years : 163,567.80 (50.71%)" at bounding box center [79, 191] width 132 height 27
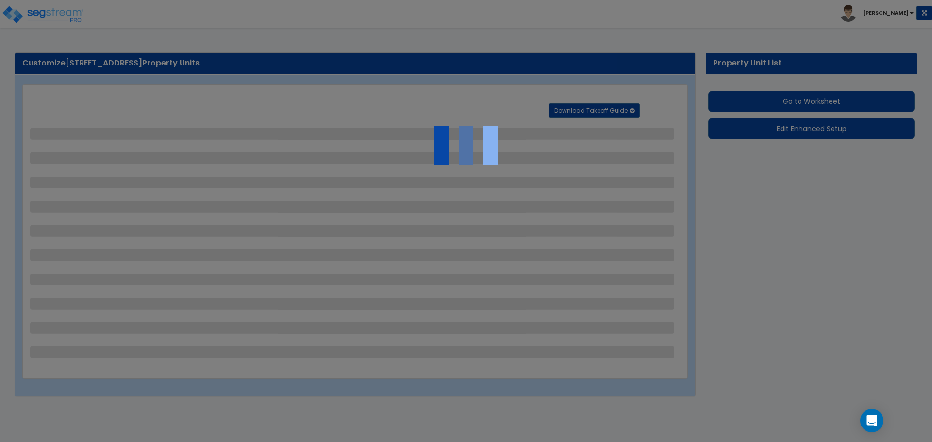
select select "2"
select select "1"
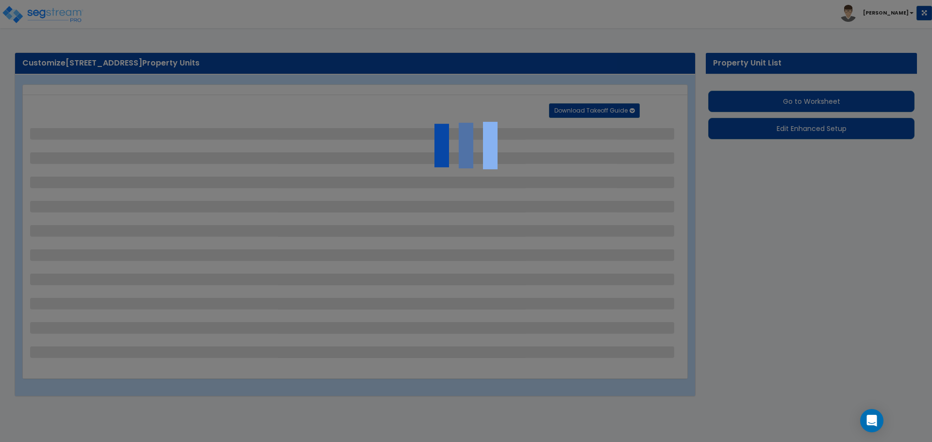
select select "1"
select select "2"
select select "1"
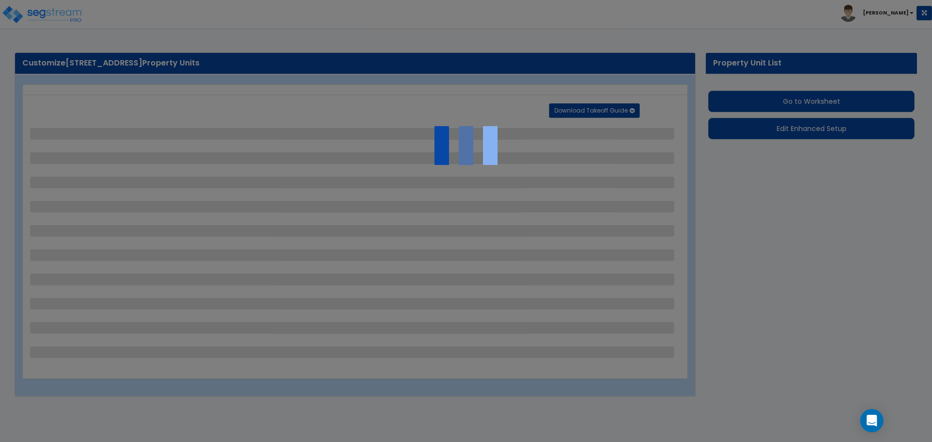
select select "2"
select select "3"
select select "7"
select select "2"
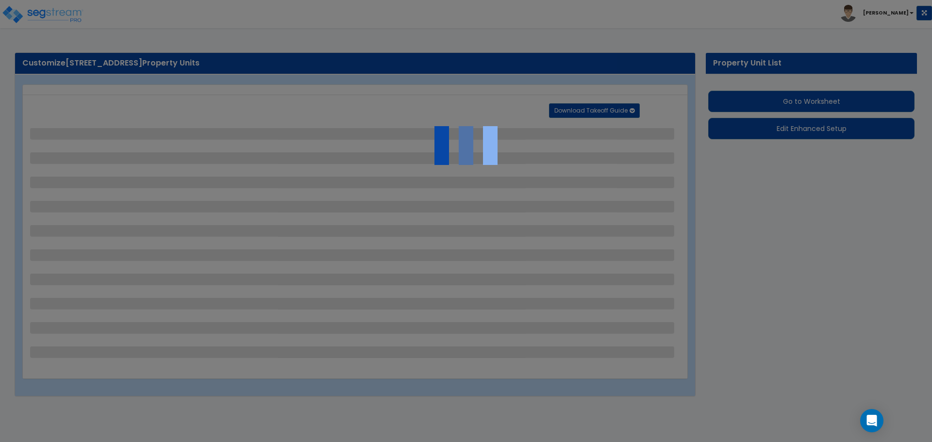
select select "4"
select select "3"
select select "6"
select select "5"
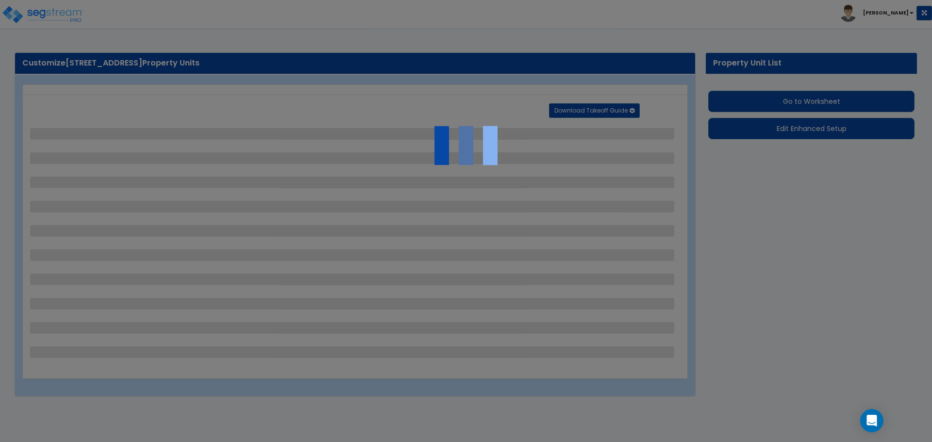
select select "1"
select select "2"
select select "1"
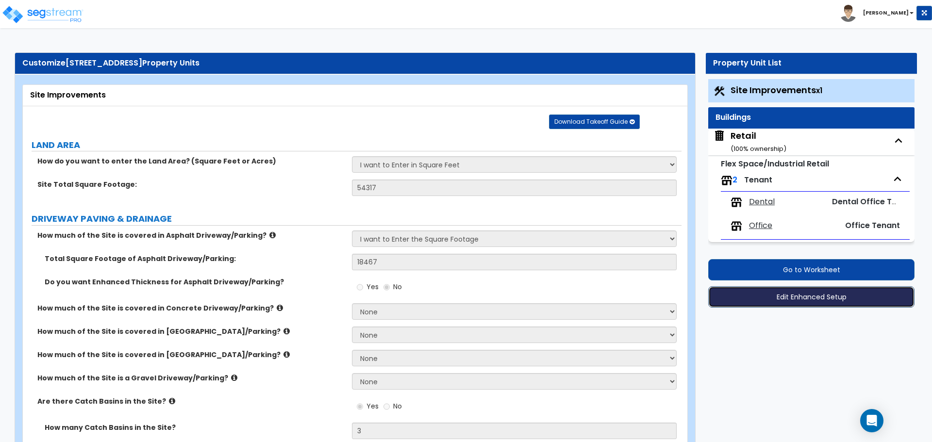
click at [801, 301] on button "Edit Enhanced Setup" at bounding box center [811, 296] width 206 height 21
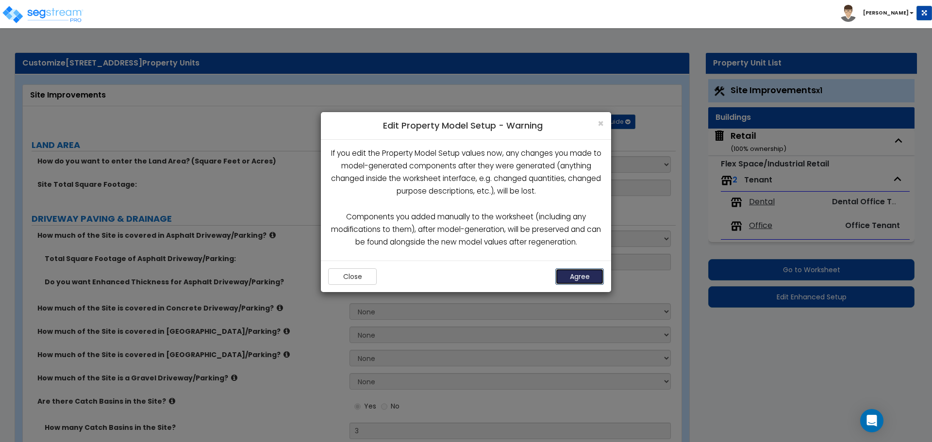
click at [581, 271] on button "Agree" at bounding box center [580, 277] width 49 height 17
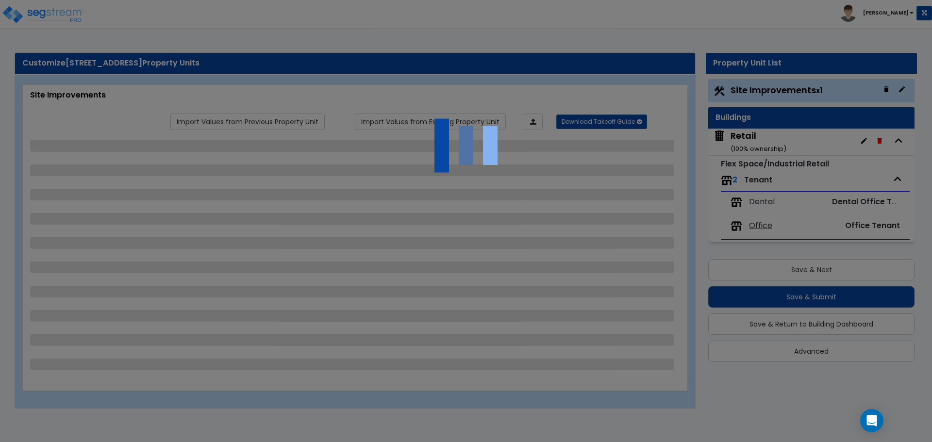
select select "2"
select select "1"
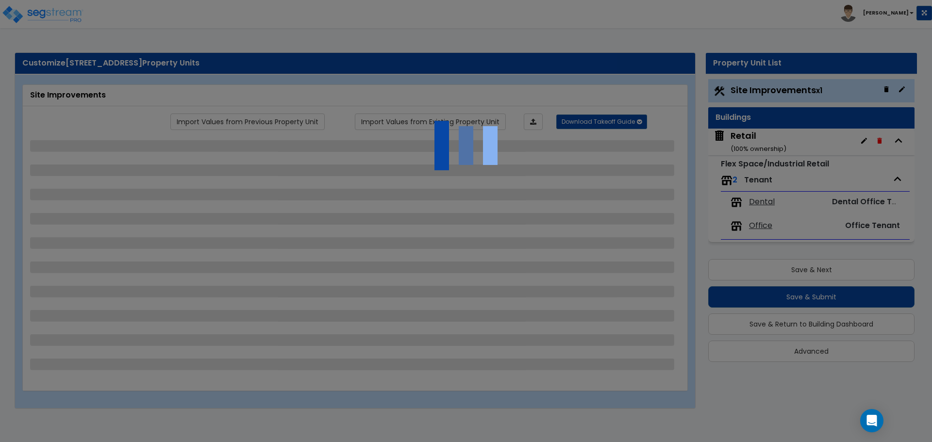
select select "1"
select select "2"
select select "1"
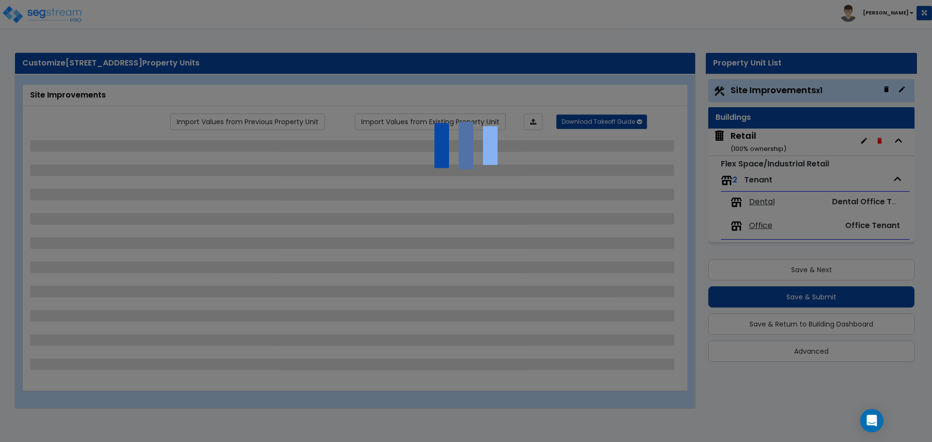
select select "2"
select select "3"
select select "7"
select select "2"
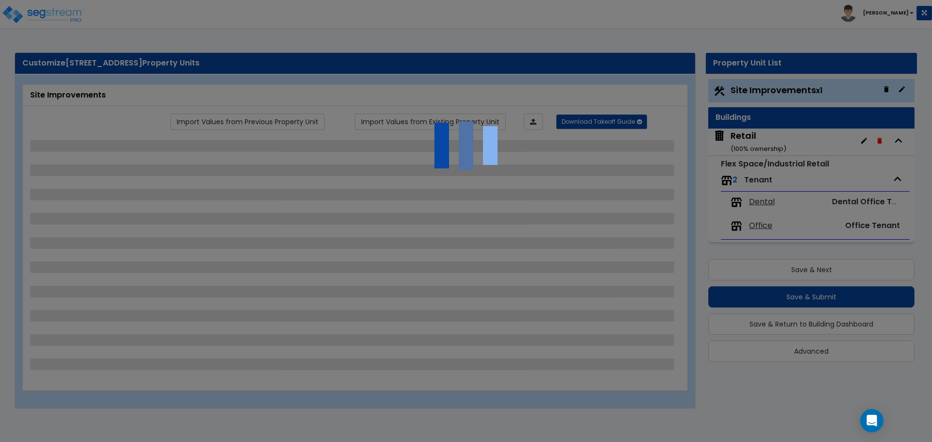
select select "4"
select select "3"
select select "6"
select select "5"
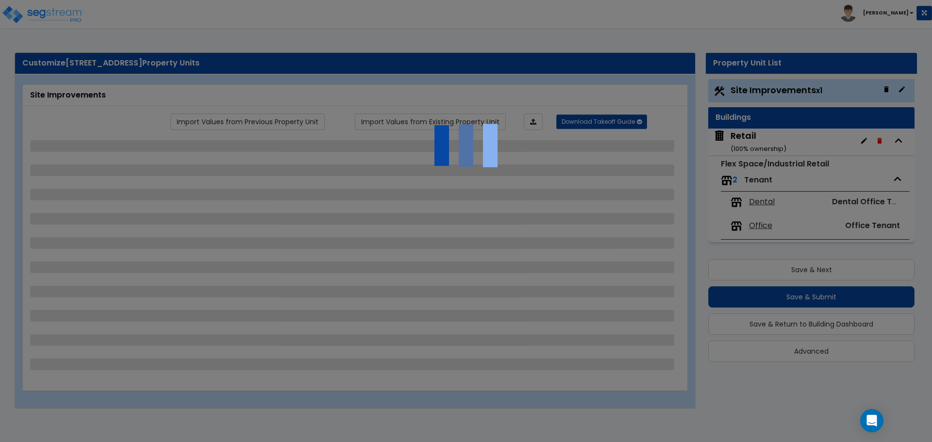
select select "1"
select select "2"
select select "1"
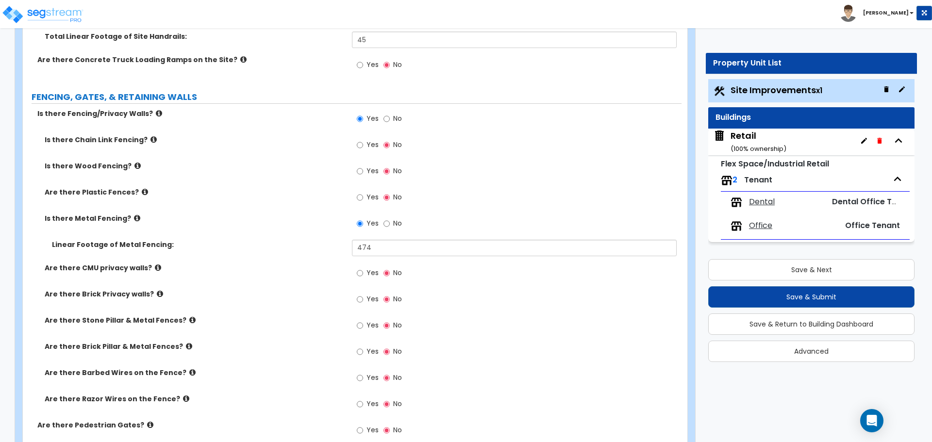
scroll to position [1408, 0]
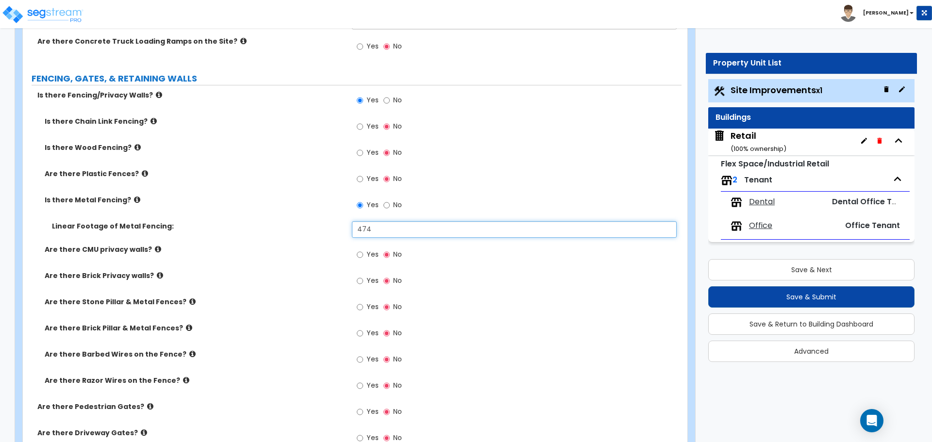
click at [403, 231] on input "474" at bounding box center [514, 229] width 324 height 17
click at [387, 205] on input "No" at bounding box center [387, 205] width 6 height 11
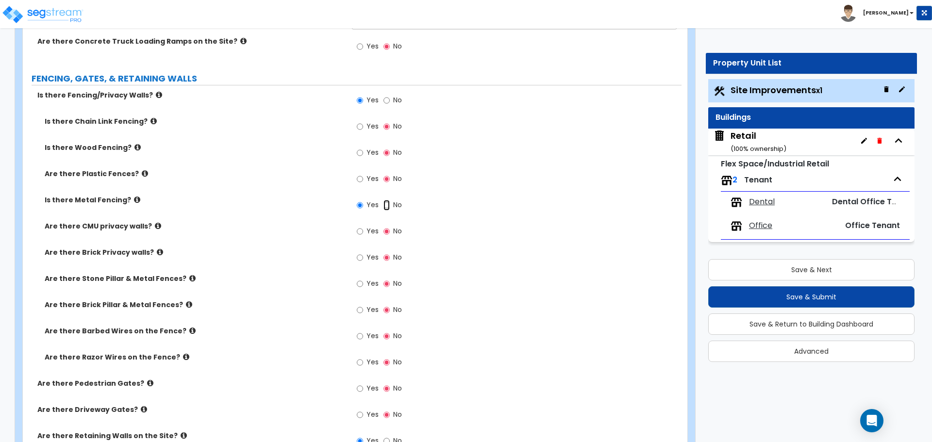
radio input "false"
radio input "true"
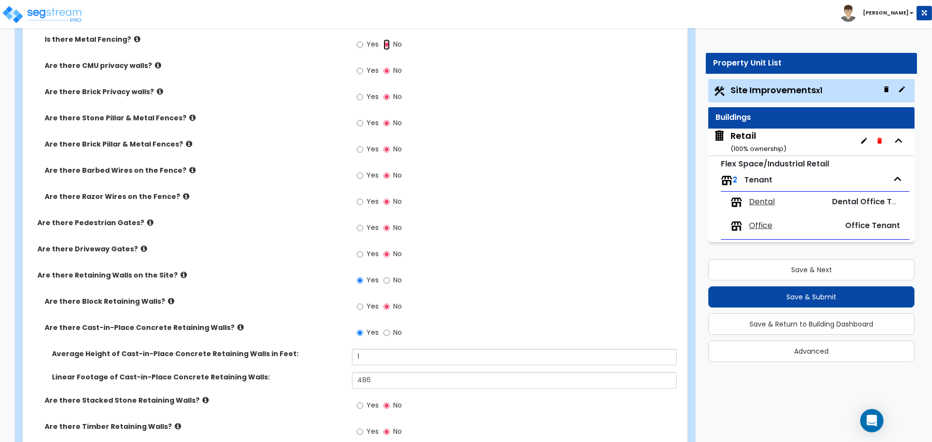
scroll to position [1602, 0]
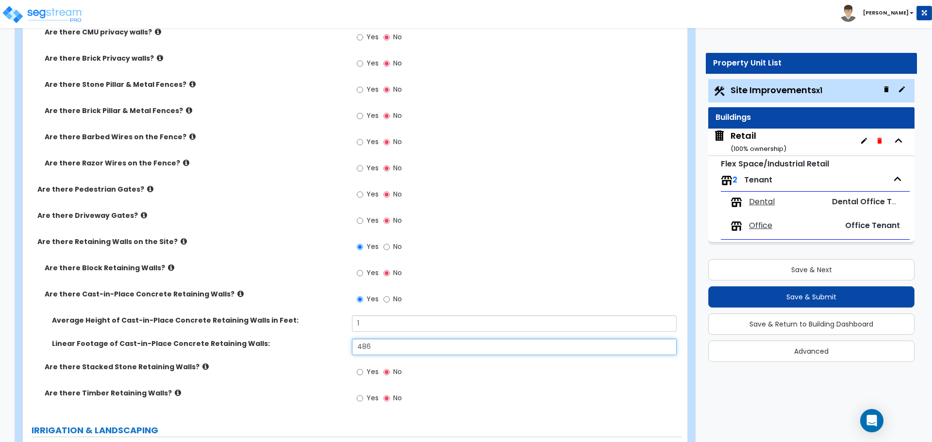
click at [379, 342] on input "486" at bounding box center [514, 347] width 324 height 17
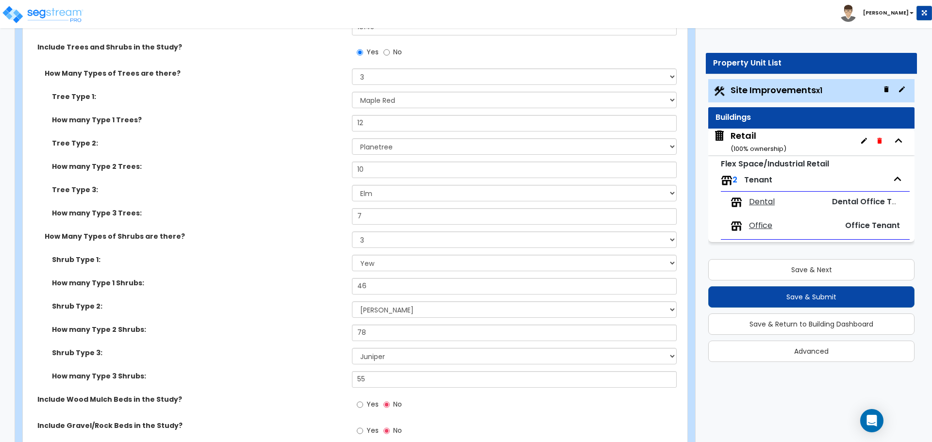
scroll to position [2137, 0]
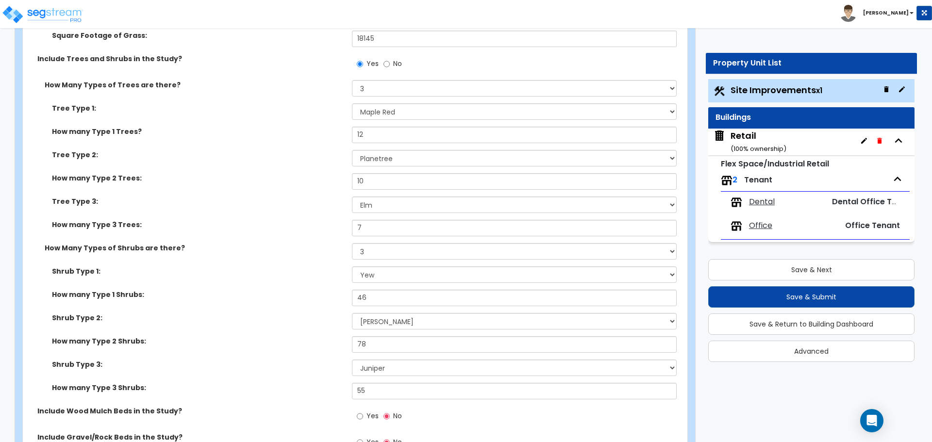
type input "124"
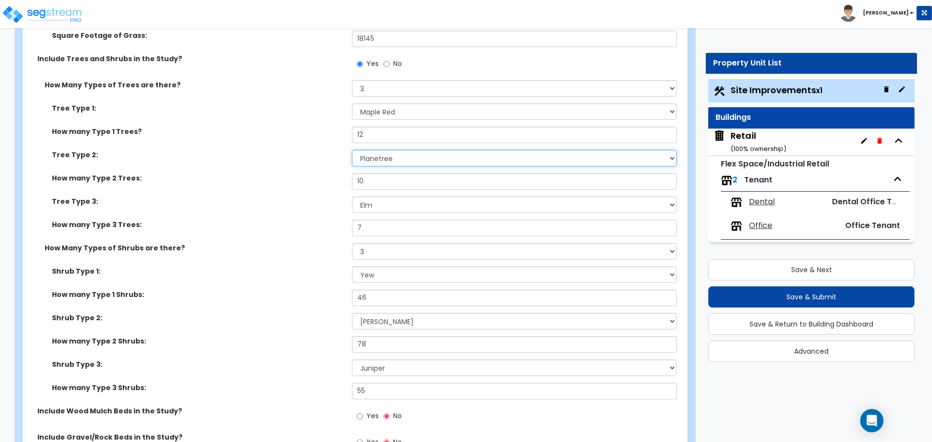
click at [381, 154] on select "Please Choose One Honey Locust Planetree Poplar Elm Hawthorn Linden Maple Red M…" at bounding box center [514, 158] width 324 height 17
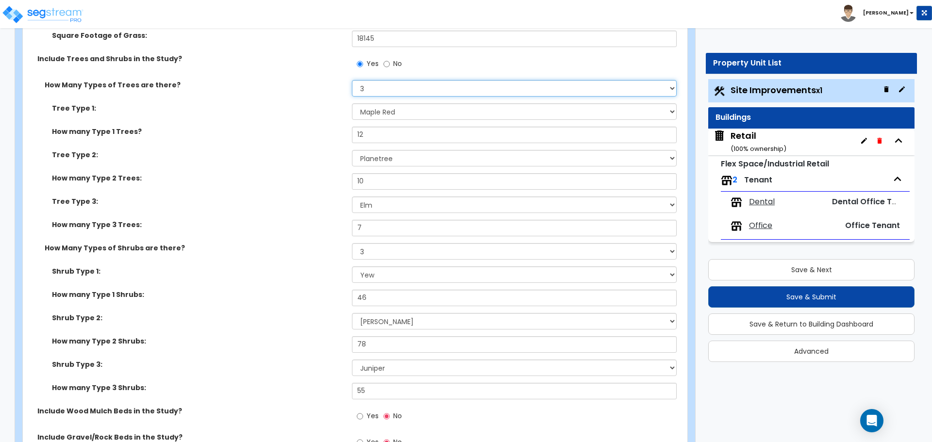
click at [386, 87] on select "None 1 2 3" at bounding box center [514, 88] width 324 height 17
select select "1"
click at [352, 80] on select "None 1 2 3" at bounding box center [514, 88] width 324 height 17
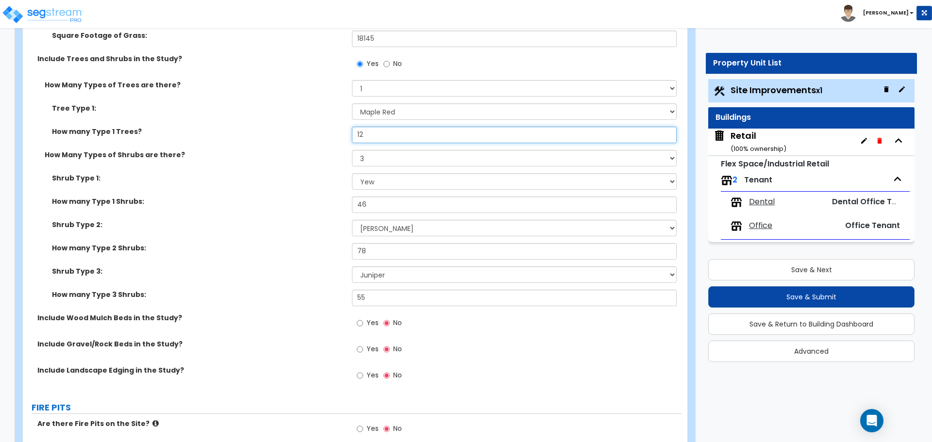
click at [379, 136] on input "12" at bounding box center [514, 135] width 324 height 17
click at [325, 156] on label "How Many Types of Shrubs are there?" at bounding box center [195, 155] width 300 height 10
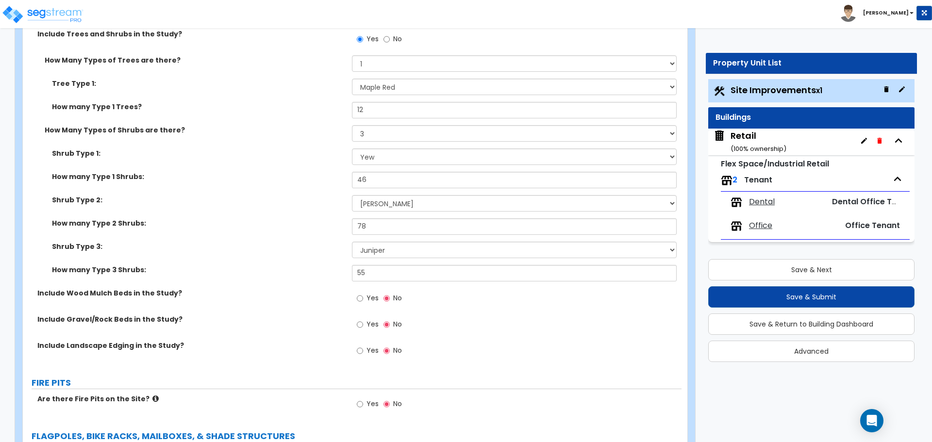
scroll to position [2185, 0]
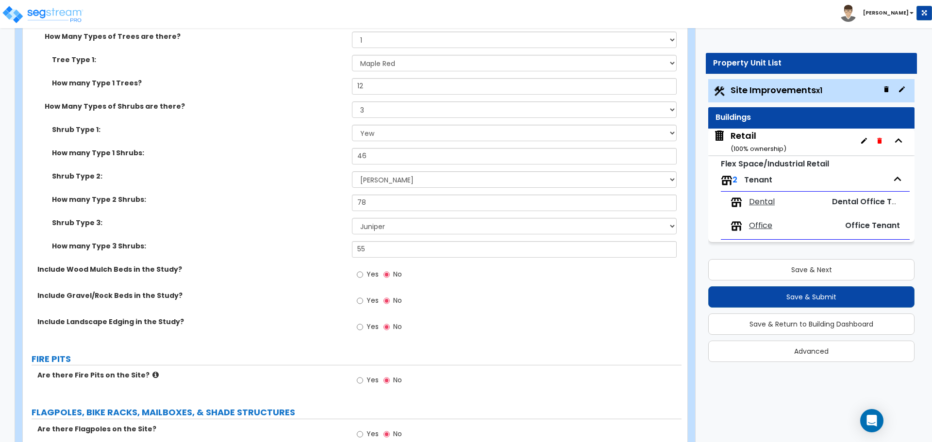
click at [385, 239] on div "Shrub Type 3: Please Choose One Arborvitae Azalea Yew Boxwood Juniper [PERSON_N…" at bounding box center [352, 229] width 659 height 23
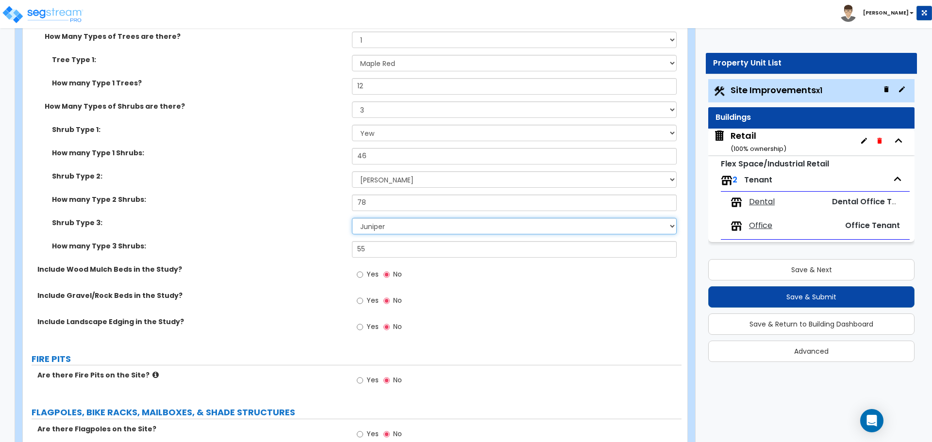
click at [387, 232] on select "Please Choose One Arborvitae Azalea Yew Boxwood Juniper [PERSON_NAME] Cotoneast…" at bounding box center [514, 226] width 324 height 17
select select "0"
click at [352, 218] on select "Please Choose One Arborvitae Azalea Yew Boxwood Juniper [PERSON_NAME] Cotoneast…" at bounding box center [514, 226] width 324 height 17
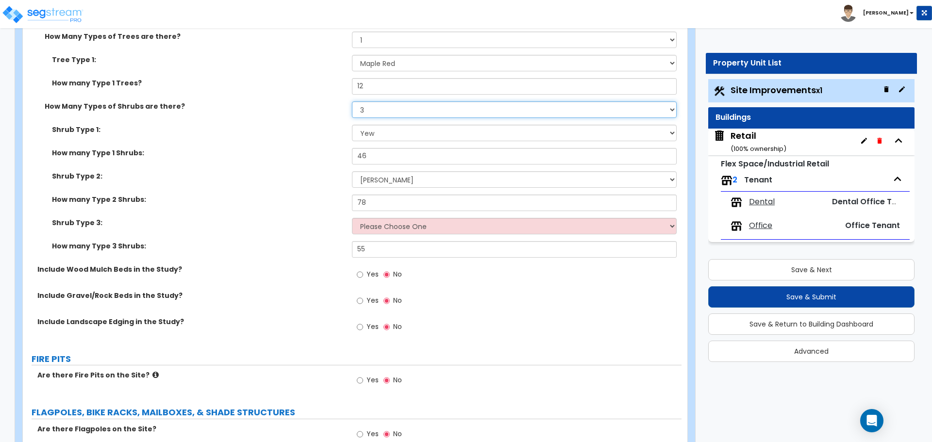
click at [386, 106] on select "None 1 2 3" at bounding box center [514, 109] width 324 height 17
select select "2"
click at [352, 101] on select "None 1 2 3" at bounding box center [514, 109] width 324 height 17
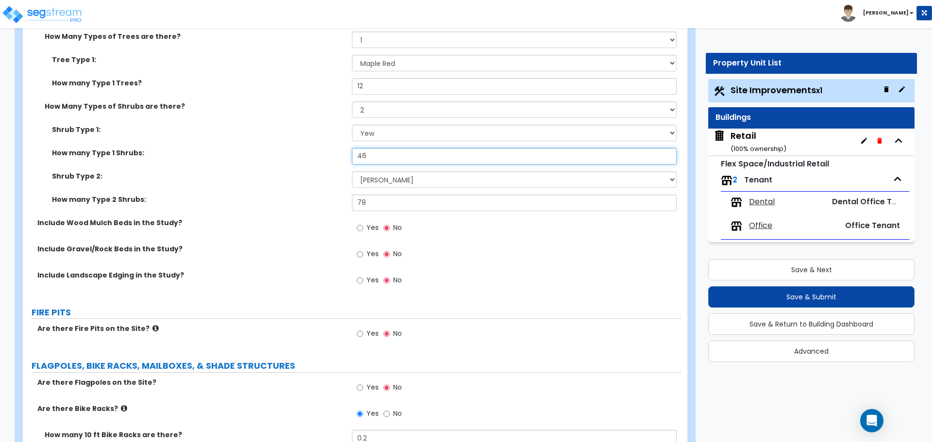
click at [374, 159] on input "46" at bounding box center [514, 156] width 324 height 17
click at [383, 194] on div "Shrub Type 2: Please Choose One Arborvitae Azalea Yew Boxwood Juniper [PERSON_N…" at bounding box center [352, 182] width 659 height 23
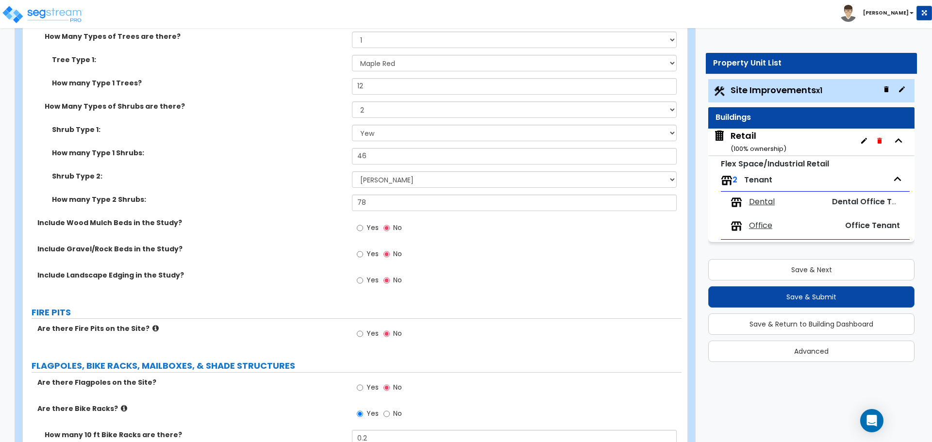
click at [377, 165] on div "How many Type 1 Shrubs: 46" at bounding box center [352, 159] width 659 height 23
click at [381, 160] on input "46" at bounding box center [514, 156] width 324 height 17
click at [411, 154] on input "46" at bounding box center [514, 156] width 324 height 17
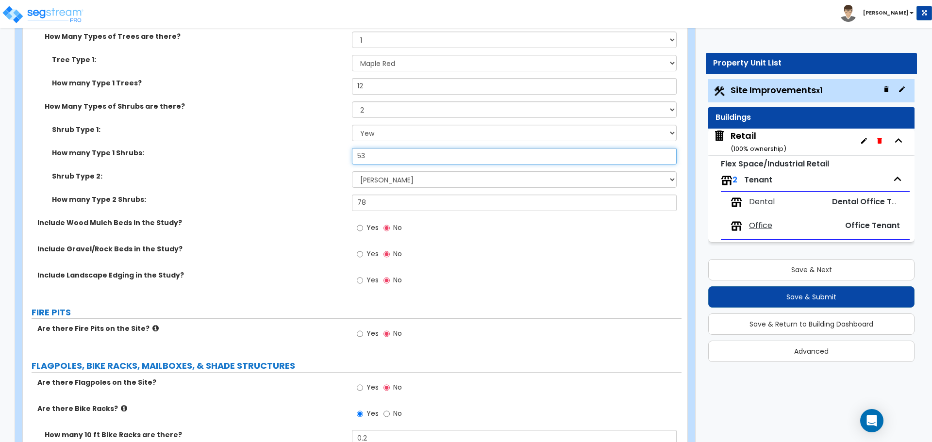
type input "53"
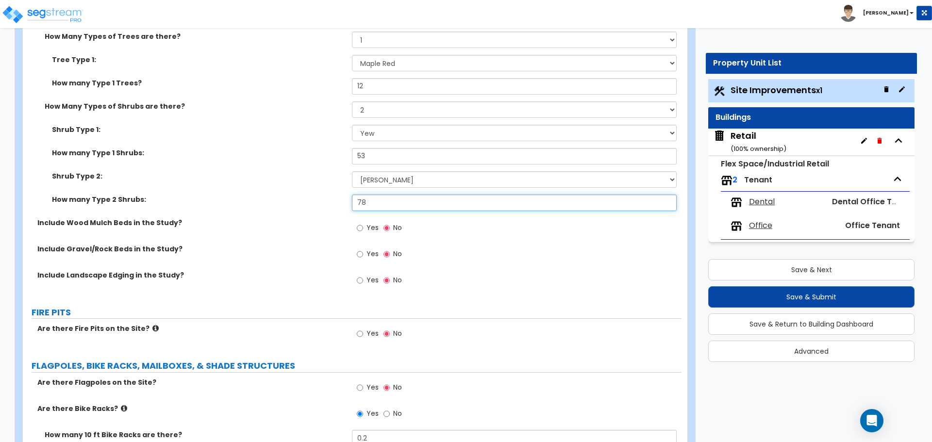
click at [389, 206] on input "78" at bounding box center [514, 203] width 324 height 17
type input "68"
click at [312, 166] on div "How many Type 1 Shrubs: 53" at bounding box center [352, 159] width 659 height 23
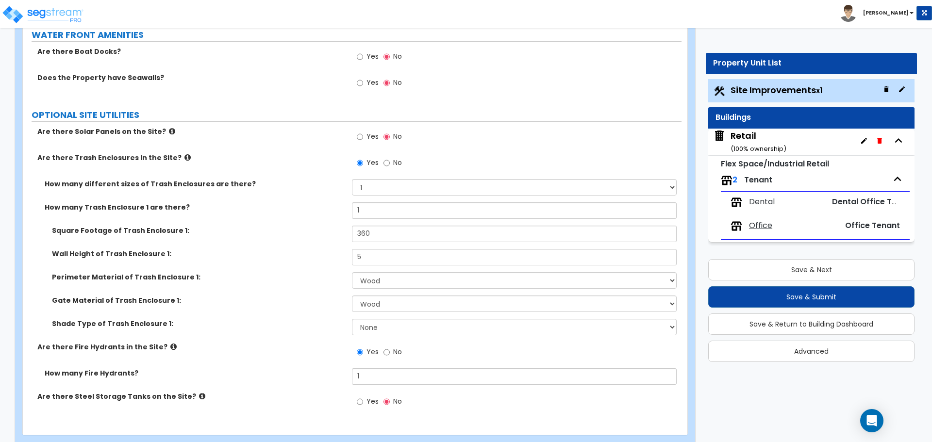
scroll to position [2879, 0]
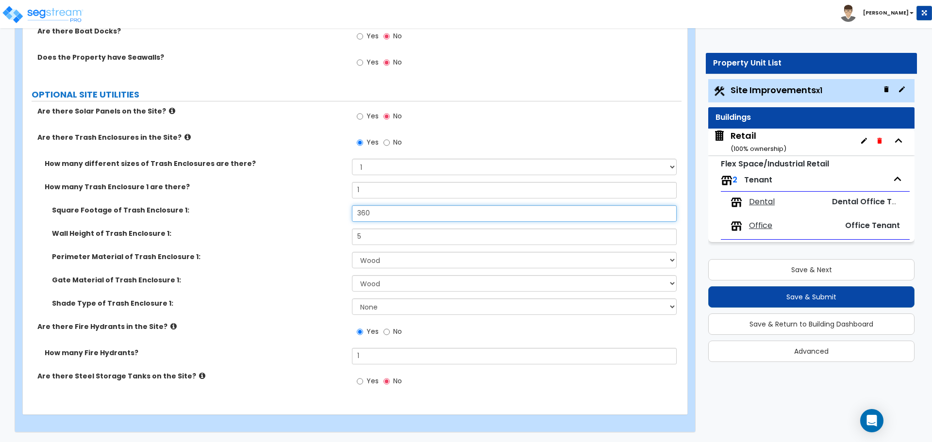
click at [387, 210] on input "360" at bounding box center [514, 213] width 324 height 17
type input "201"
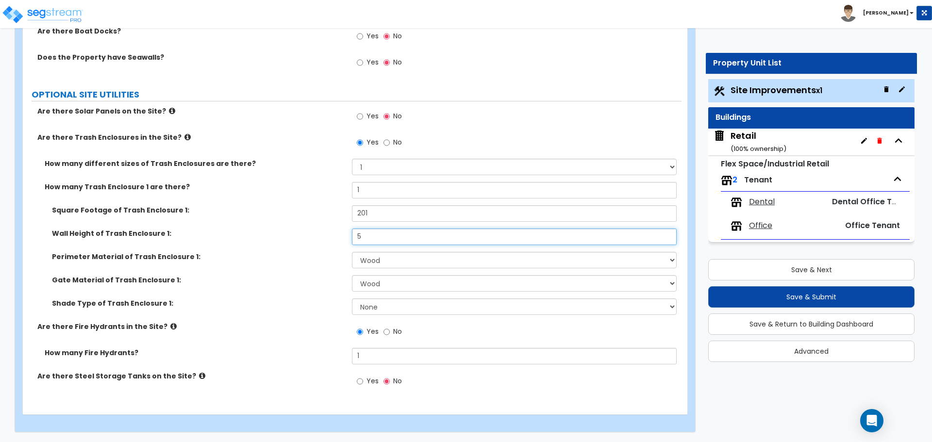
click at [364, 236] on input "5" at bounding box center [514, 237] width 324 height 17
type input "4"
type input "5"
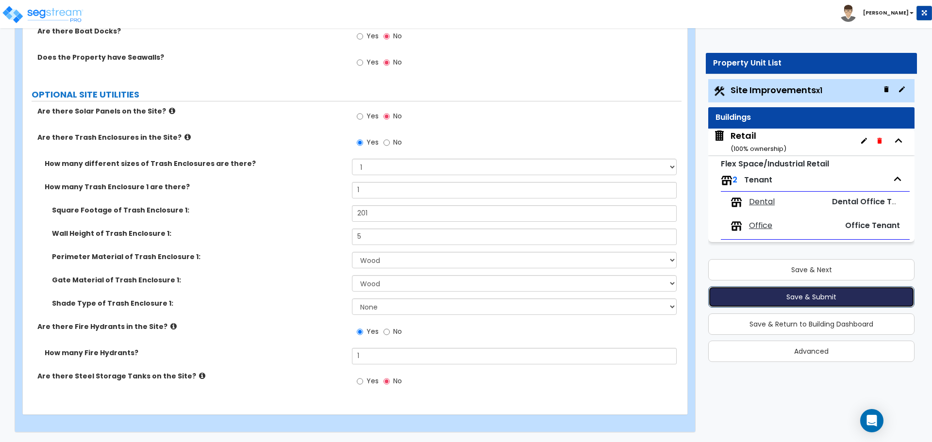
click at [787, 296] on button "Save & Submit" at bounding box center [811, 296] width 206 height 21
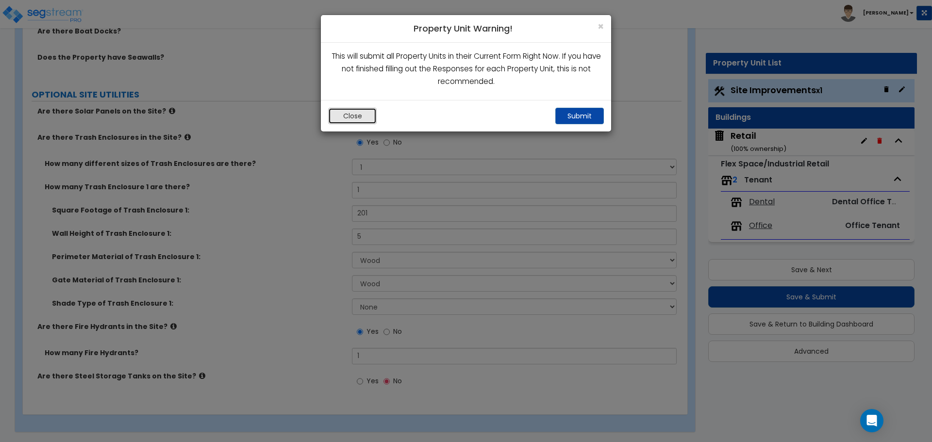
click at [349, 114] on button "Close" at bounding box center [352, 116] width 49 height 17
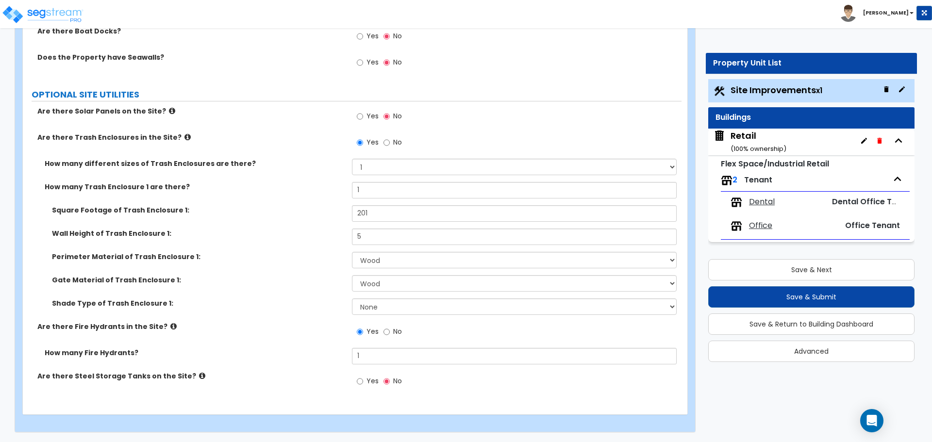
click at [779, 144] on div "Retail ( 100 % ownership)" at bounding box center [759, 142] width 56 height 25
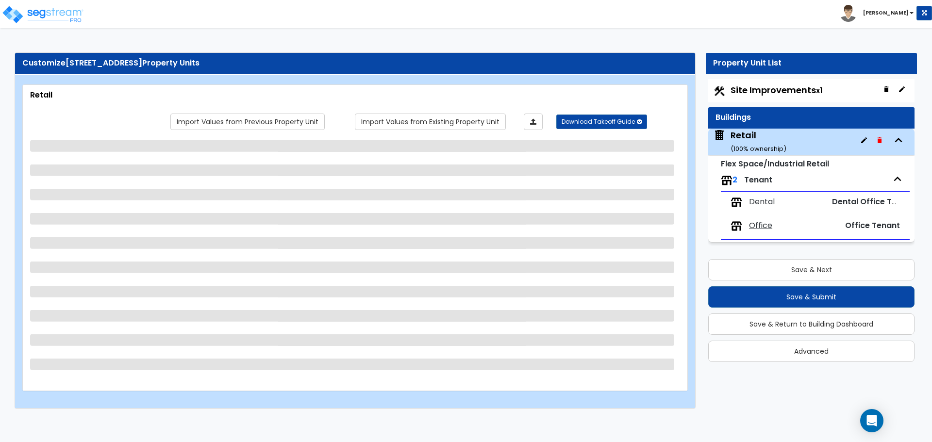
click at [769, 198] on span "Dental" at bounding box center [762, 202] width 26 height 11
select select "6"
select select "1"
select select "7"
select select "2"
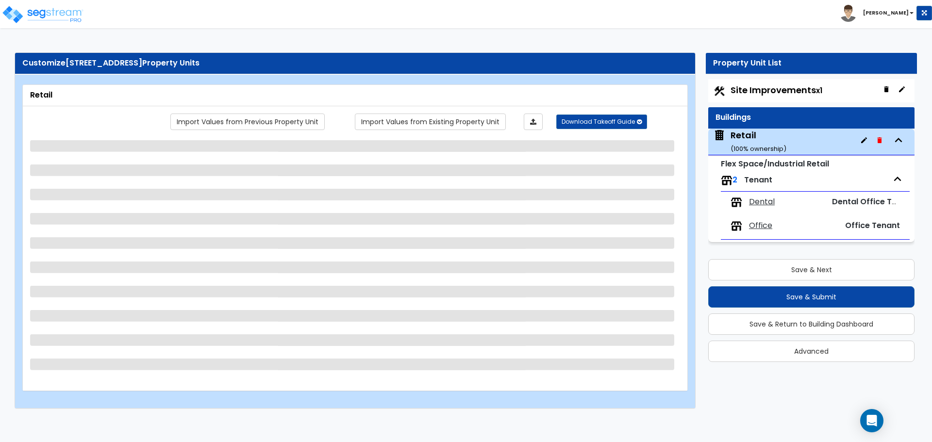
select select "2"
select select "1"
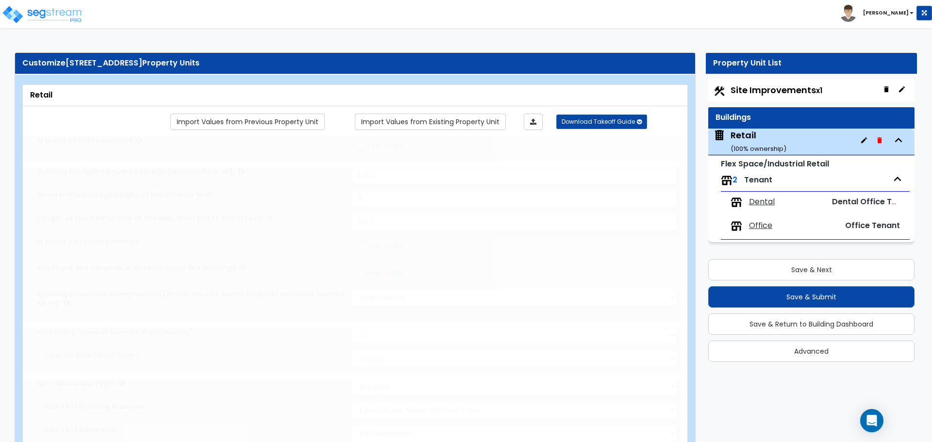
select select "1"
radio input "true"
select select "1"
type input "2"
type input "10"
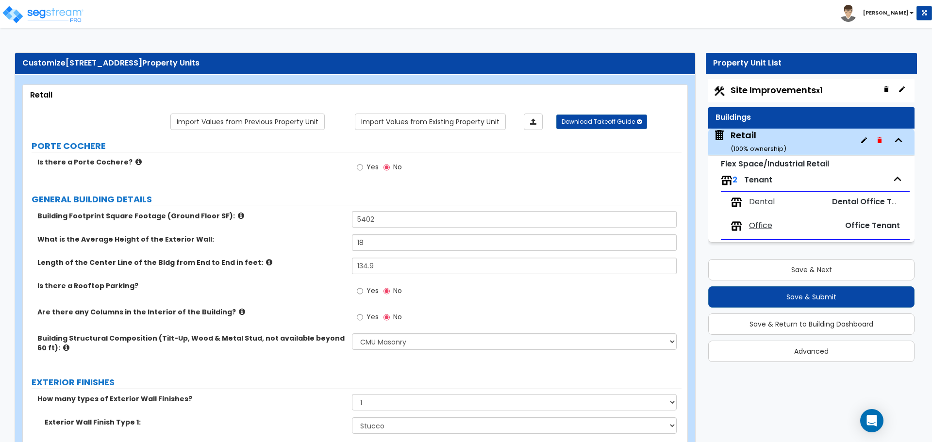
click at [756, 202] on span "Dental" at bounding box center [762, 202] width 26 height 11
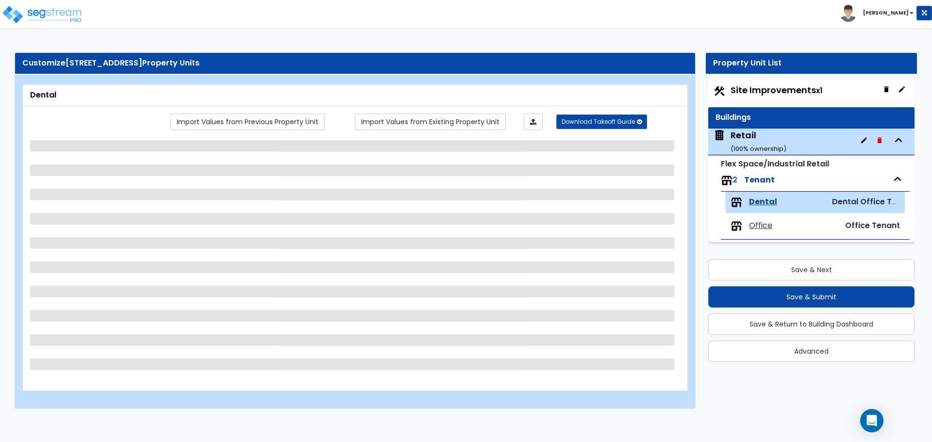
select select "1"
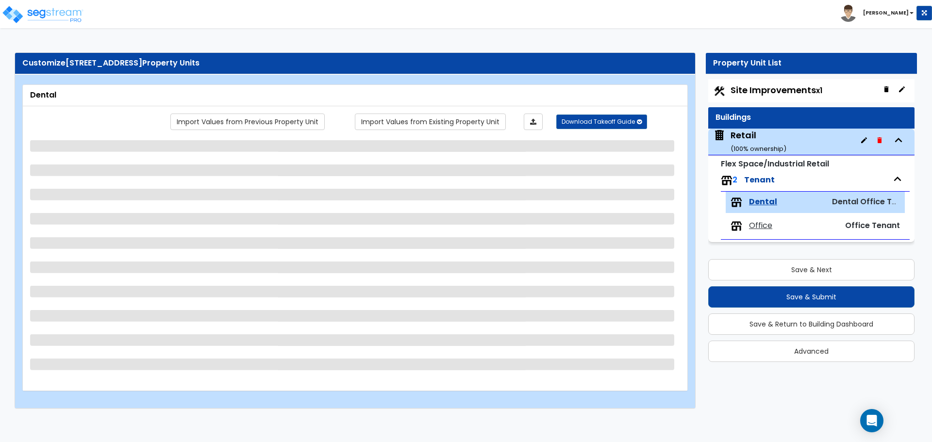
select select "1"
select select "5"
select select "2"
select select "3"
select select "2"
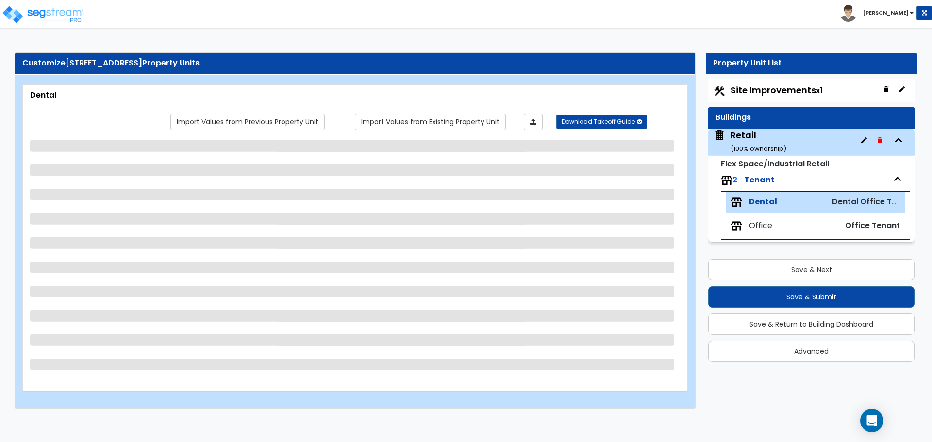
select select "5"
select select "2"
select select "1"
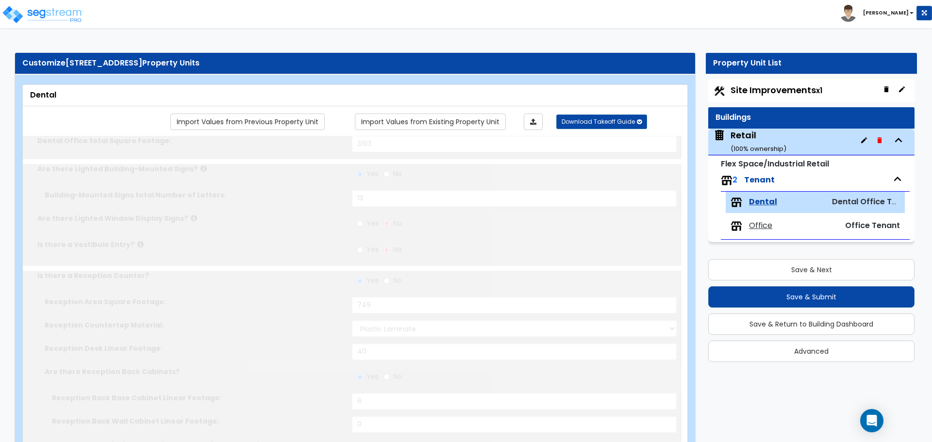
select select "1"
select select "3"
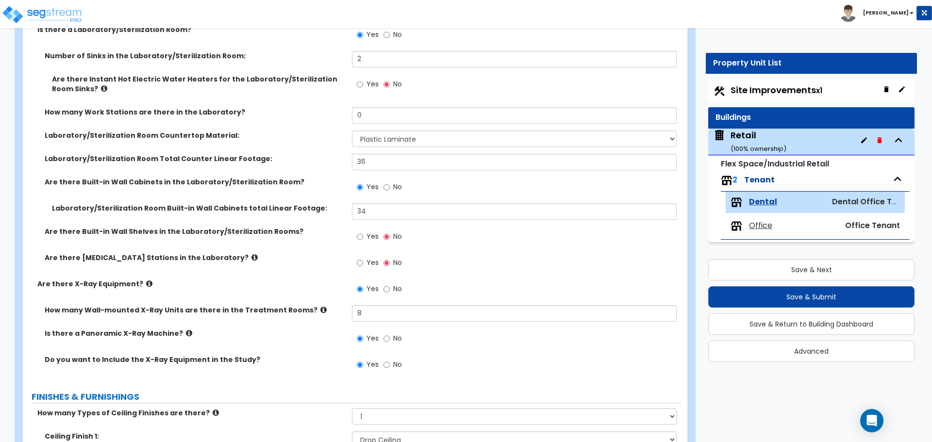
scroll to position [923, 0]
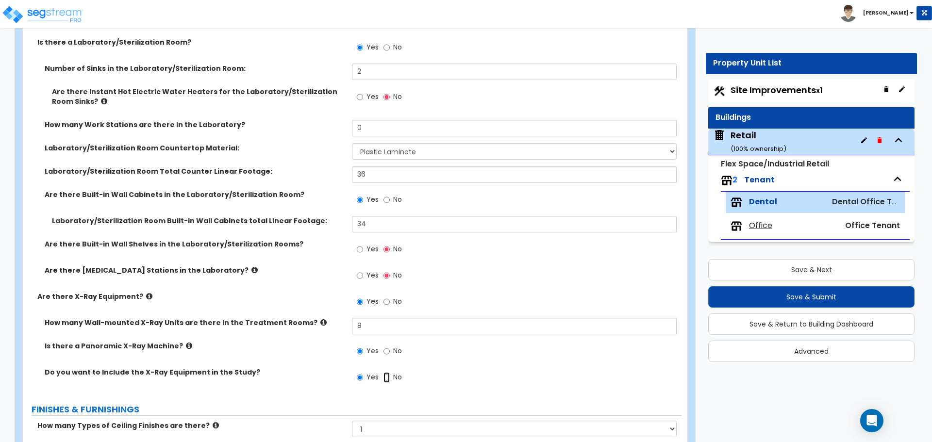
click at [384, 375] on input "No" at bounding box center [387, 377] width 6 height 11
radio input "false"
radio input "true"
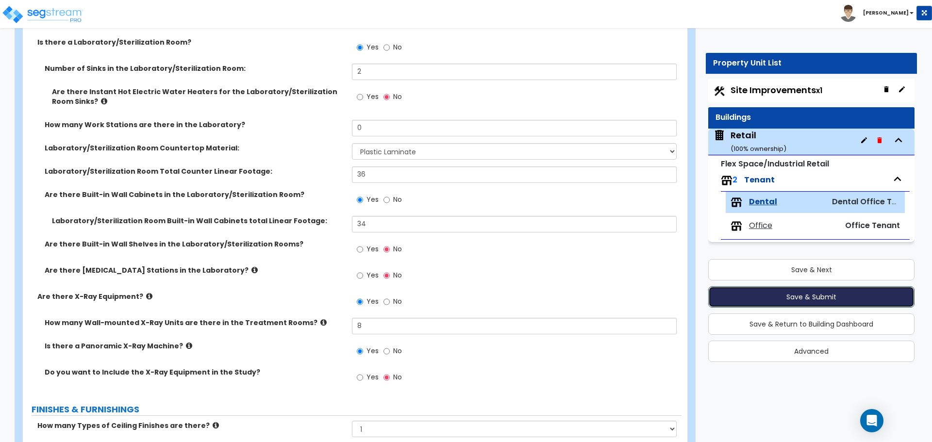
click at [816, 294] on button "Save & Submit" at bounding box center [811, 296] width 206 height 21
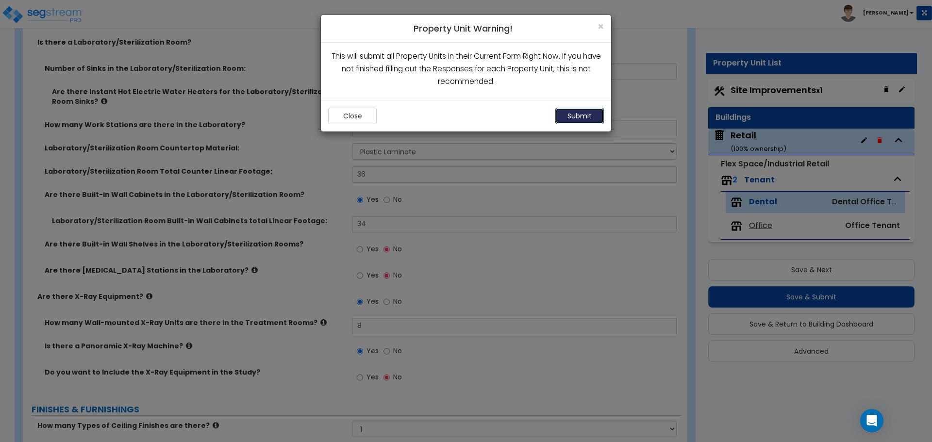
click at [566, 116] on button "Submit" at bounding box center [580, 116] width 49 height 17
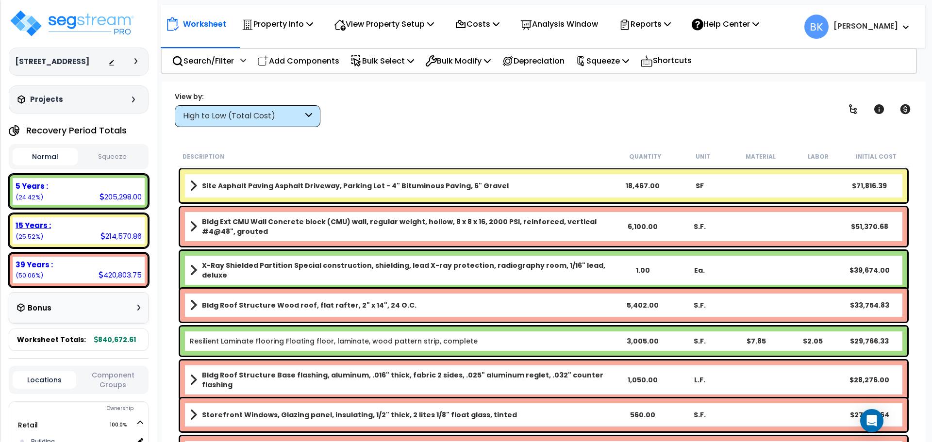
click at [73, 233] on div "15 Years : 214,570.86 (25.52%)" at bounding box center [79, 231] width 132 height 27
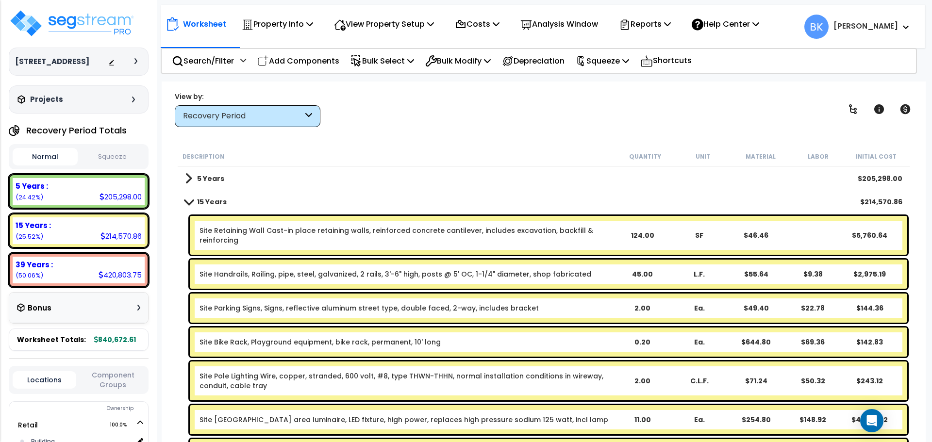
click at [415, 273] on link "Site Handrails, Railing, pipe, steel, galvanized, 2 rails, 3'-6" high, posts @ …" at bounding box center [396, 275] width 392 height 10
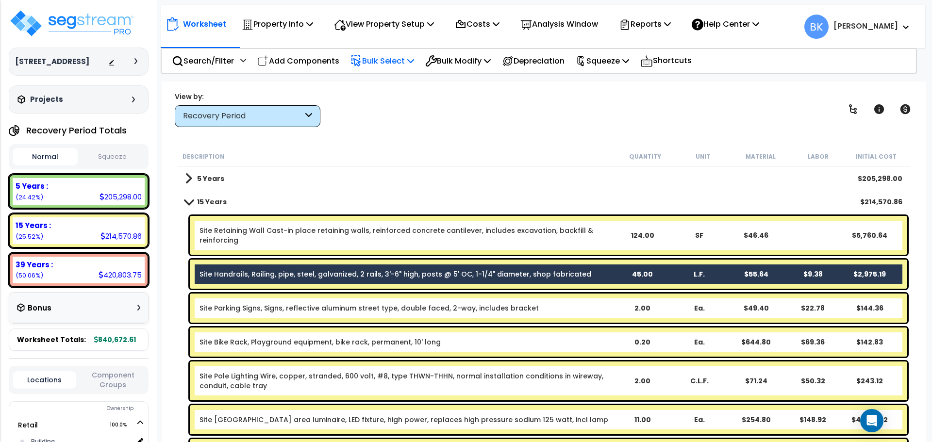
click at [406, 55] on p "Bulk Select" at bounding box center [383, 60] width 64 height 13
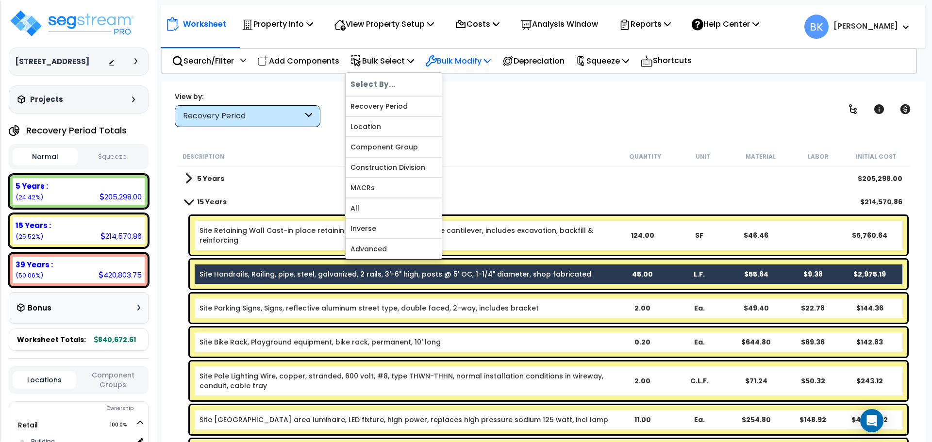
click at [456, 55] on p "Bulk Modify" at bounding box center [458, 60] width 66 height 13
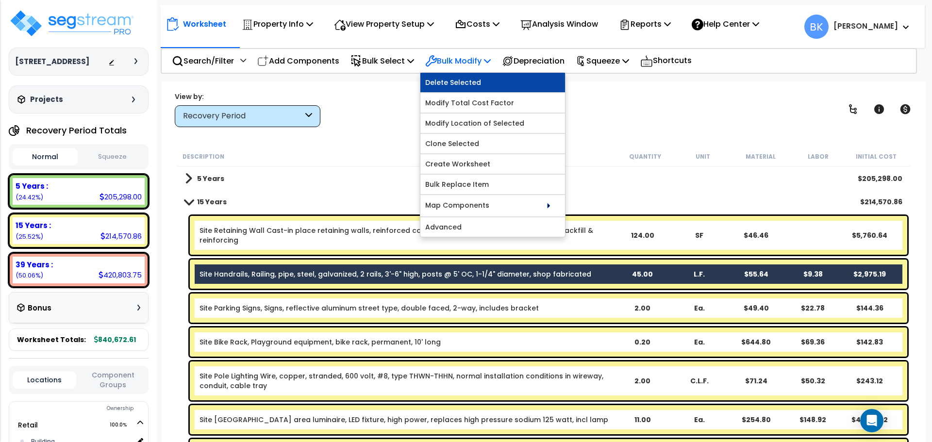
click at [468, 82] on link "Delete Selected" at bounding box center [493, 82] width 145 height 19
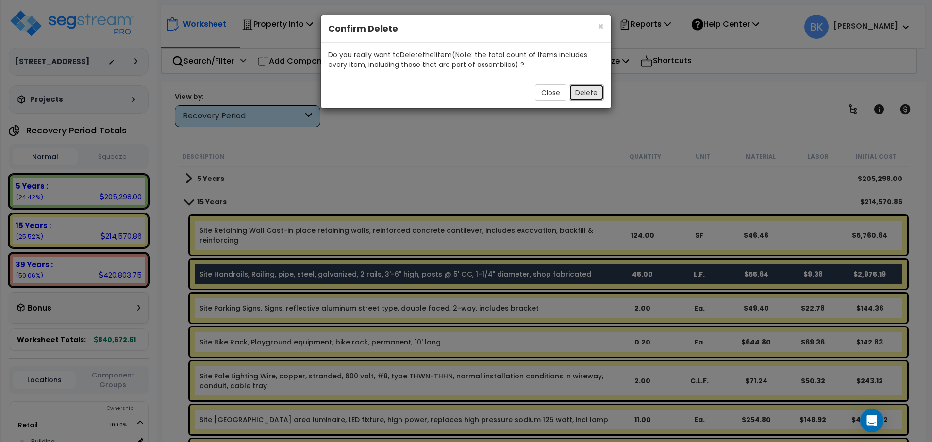
click at [582, 93] on button "Delete" at bounding box center [586, 92] width 35 height 17
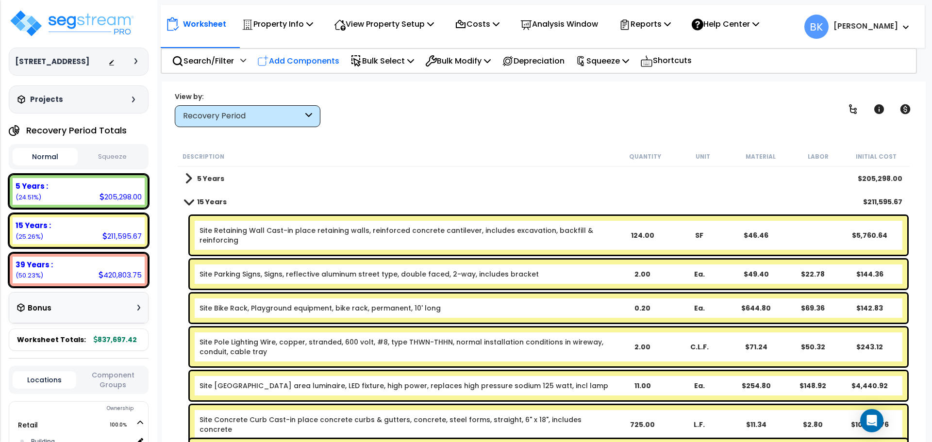
click at [288, 54] on p "Add Components" at bounding box center [298, 60] width 82 height 13
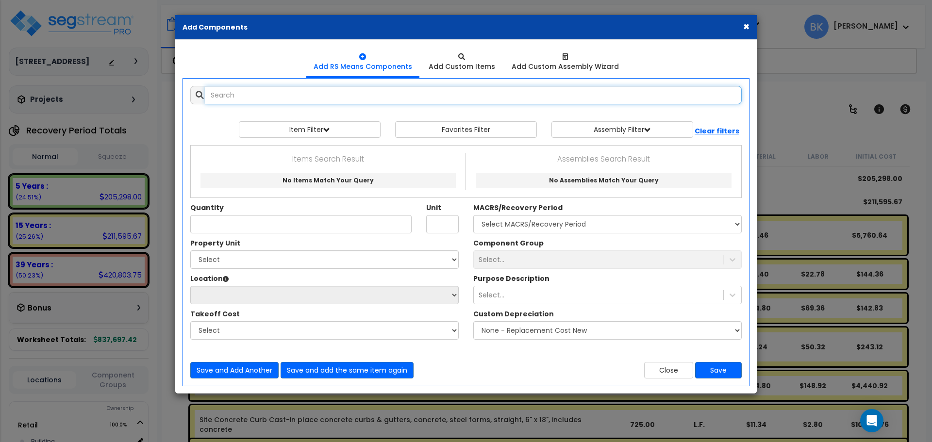
click at [311, 101] on input "text" at bounding box center [473, 95] width 537 height 18
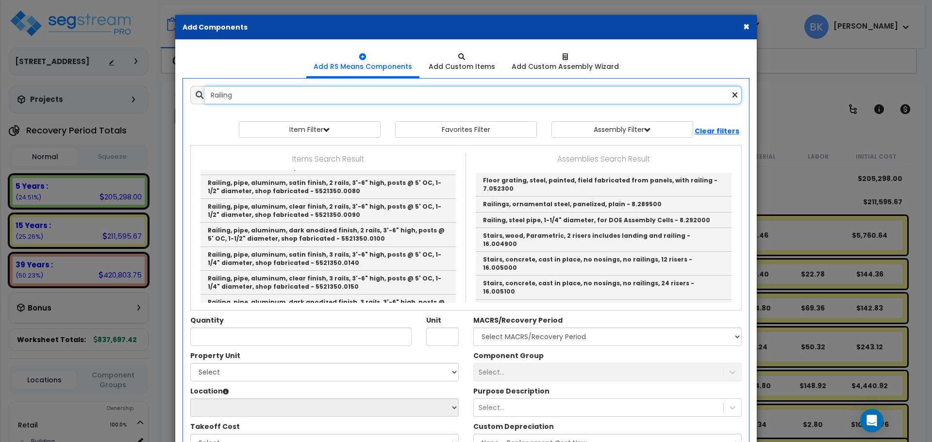
scroll to position [1408, 0]
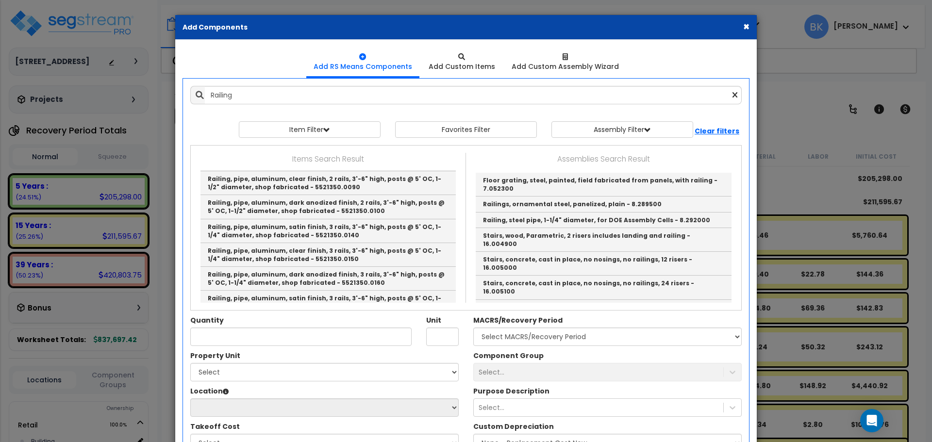
click at [291, 363] on link "Railing, pipe, steel, primed, 3'-6" high, posts @ 5' OC, 1-1/2" diameter, shop …" at bounding box center [328, 375] width 255 height 24
type input "Railing, pipe, steel, primed, 3'-6" high, posts @ 5' OC, 1-1/2" diameter, shop …"
type input "L.F."
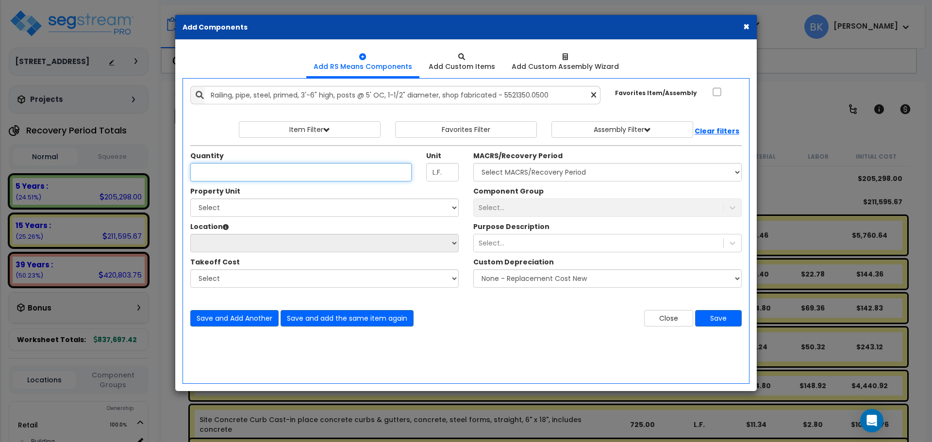
click at [320, 168] on input "Quantity" at bounding box center [300, 172] width 221 height 18
type input "106"
click at [286, 205] on select "Select Retail Site Improvements" at bounding box center [324, 208] width 269 height 18
select select "170896"
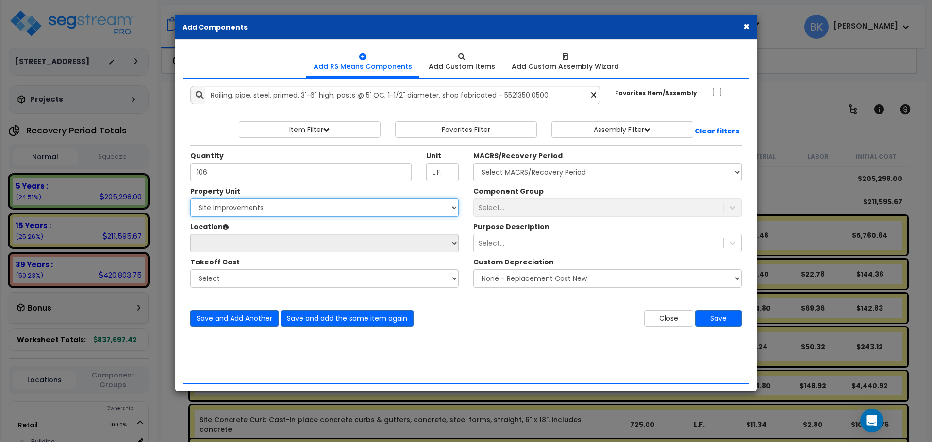
click at [190, 199] on select "Select Retail Site Improvements" at bounding box center [324, 208] width 269 height 18
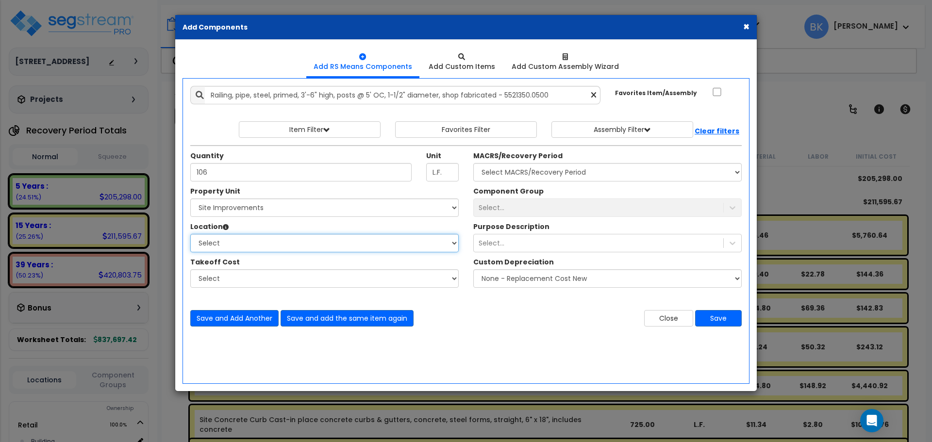
click at [251, 241] on select "Select Site Exterior Add Additional Location" at bounding box center [324, 243] width 269 height 18
select select "462"
click at [190, 234] on select "Select Site Exterior Add Additional Location" at bounding box center [324, 243] width 269 height 18
click at [521, 165] on select "Select MACRS/Recovery Period 5 Years - 57.0 - Distributive Trades & Services 5 …" at bounding box center [607, 172] width 269 height 18
select select "3666"
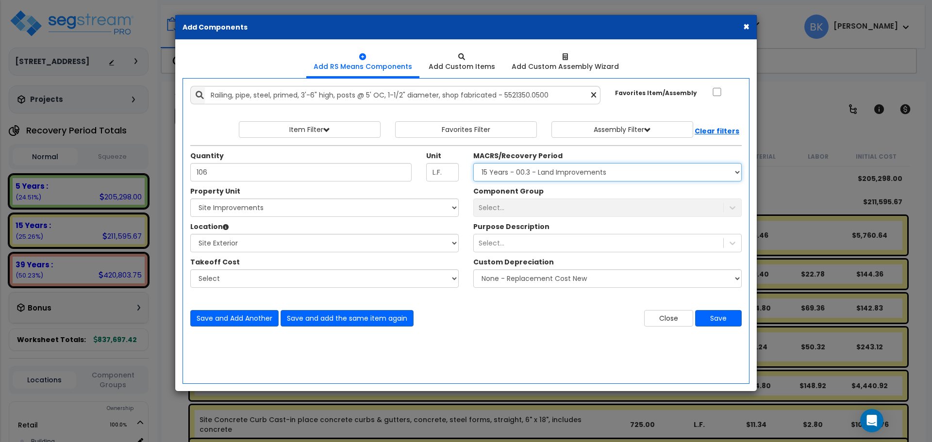
click at [473, 163] on select "Select MACRS/Recovery Period 5 Years - 57.0 - Distributive Trades & Services 5 …" at bounding box center [607, 172] width 269 height 18
click at [515, 202] on div "Select..." at bounding box center [599, 208] width 250 height 16
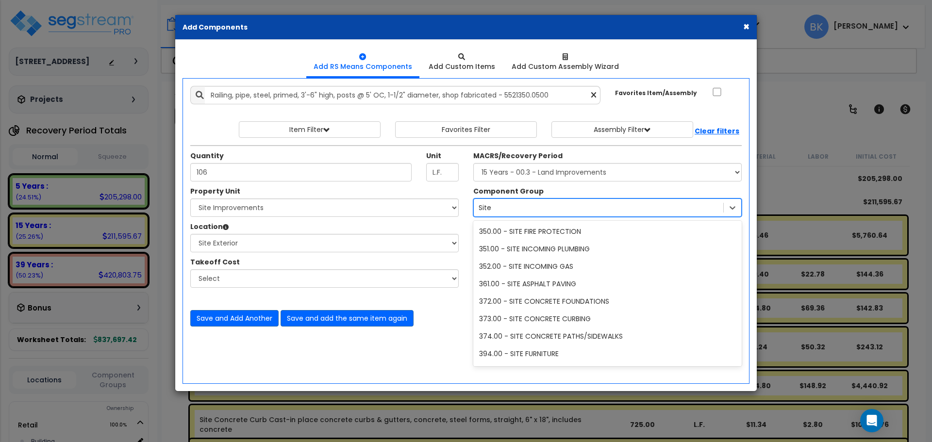
type input "Site"
type input "site"
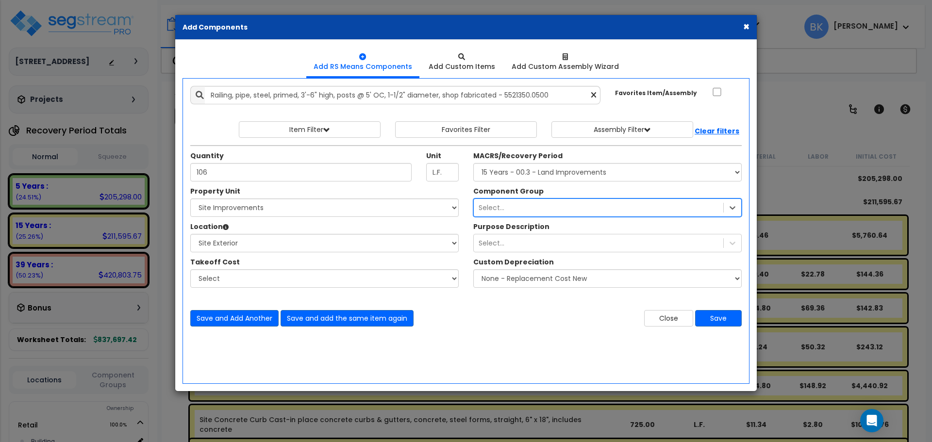
click at [517, 203] on div "Select..." at bounding box center [599, 208] width 250 height 16
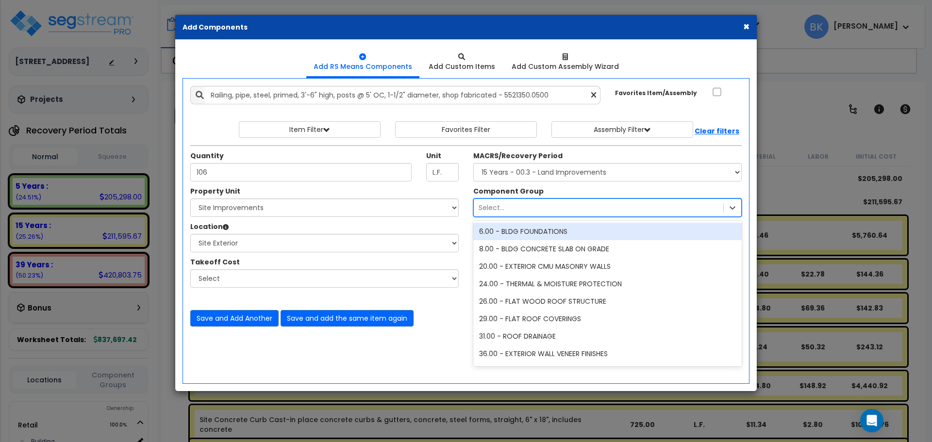
click at [517, 203] on div "Select..." at bounding box center [599, 208] width 250 height 16
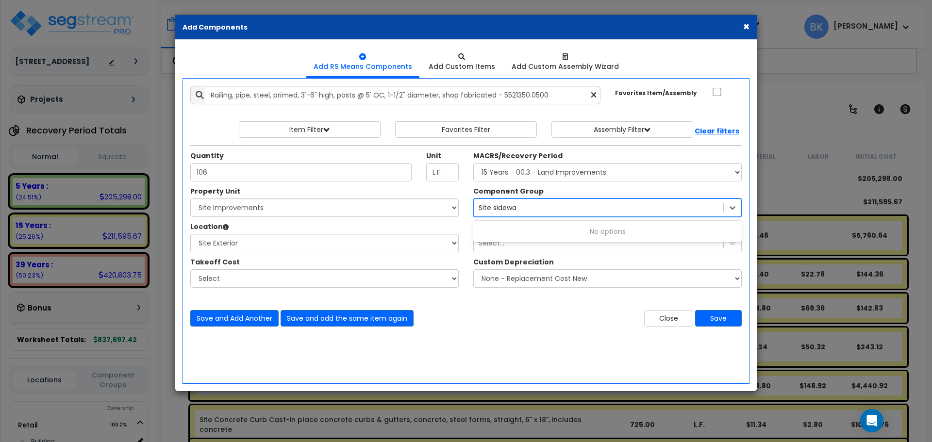
type input "Site"
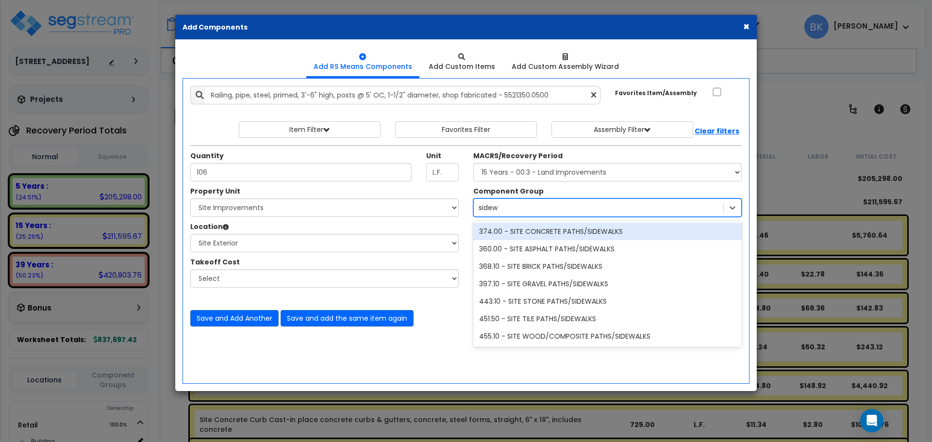
type input "sidewa"
click at [574, 227] on div "374.00 - SITE CONCRETE PATHS/SIDEWALKS" at bounding box center [607, 231] width 269 height 17
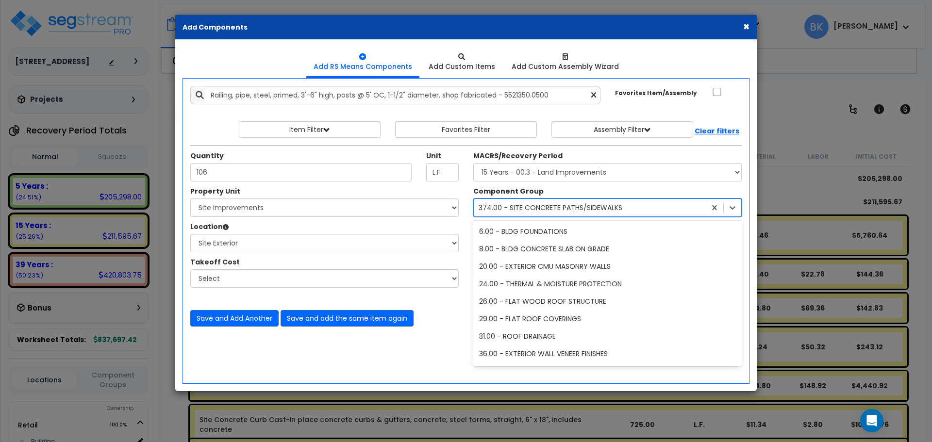
click at [536, 211] on div "374.00 - SITE CONCRETE PATHS/SIDEWALKS" at bounding box center [551, 208] width 144 height 10
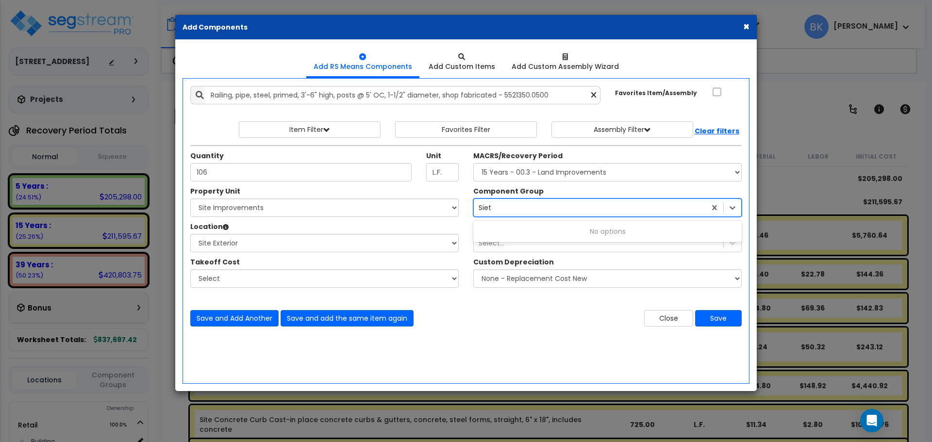
scroll to position [0, 0]
type input "Site"
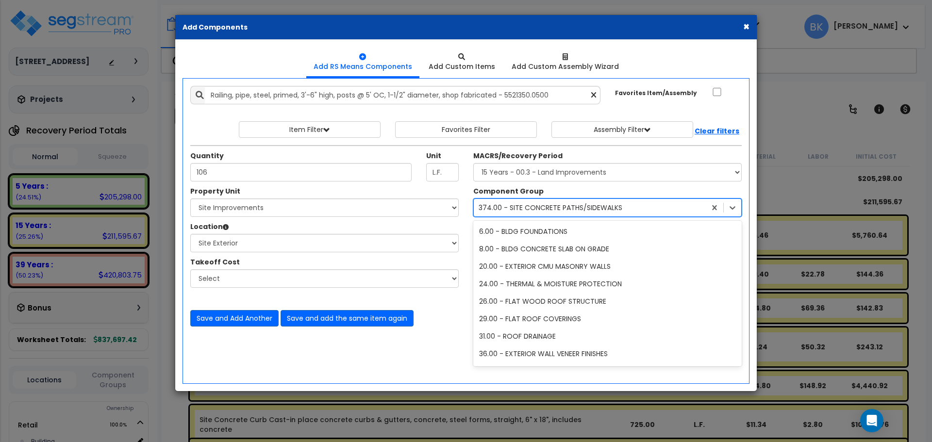
type input "R"
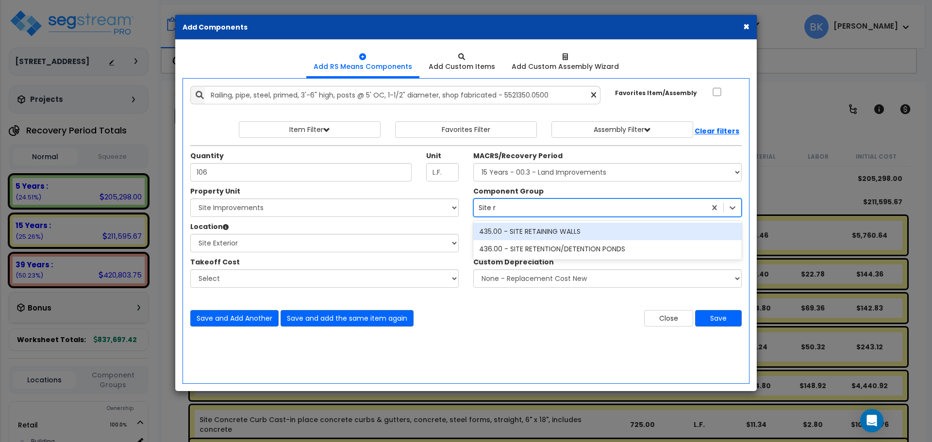
type input "Site re"
click at [557, 229] on div "435.00 - SITE RETAINING WALLS" at bounding box center [607, 231] width 269 height 17
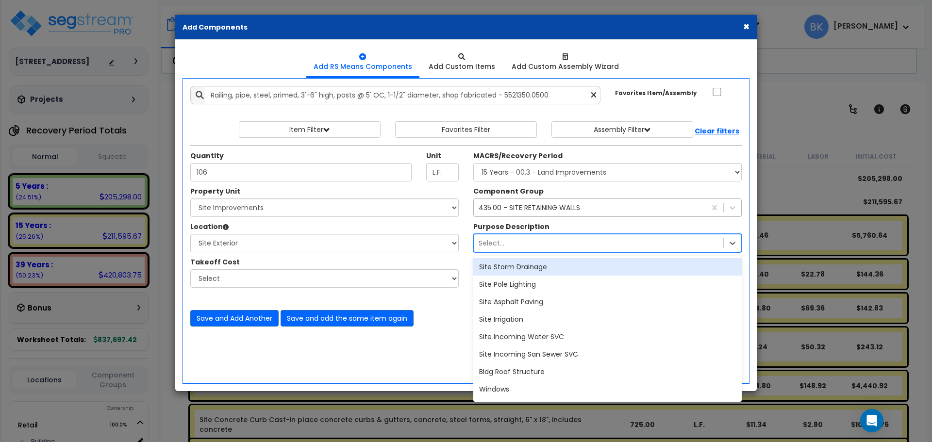
click at [512, 245] on div "Select..." at bounding box center [599, 244] width 250 height 16
click at [513, 245] on div "Select..." at bounding box center [599, 244] width 250 height 16
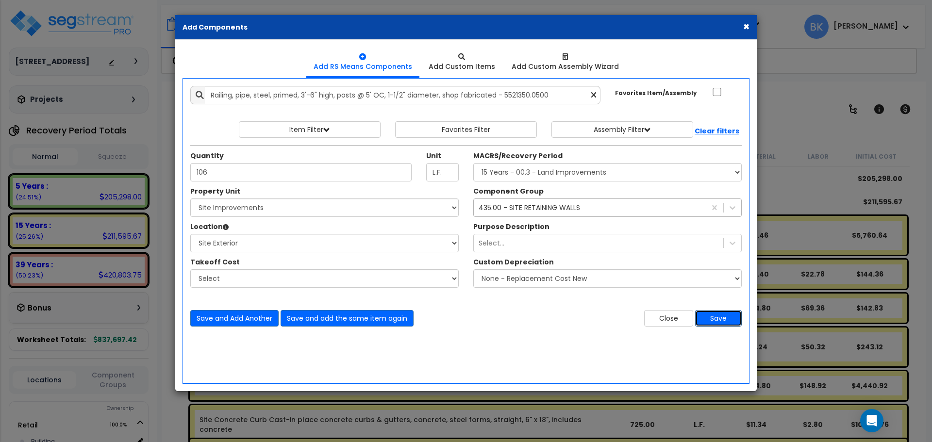
click at [724, 318] on button "Save" at bounding box center [718, 318] width 47 height 17
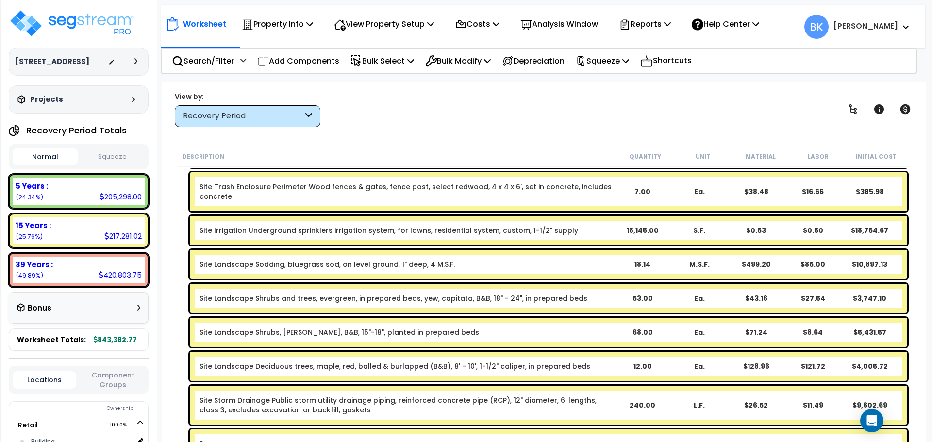
scroll to position [486, 0]
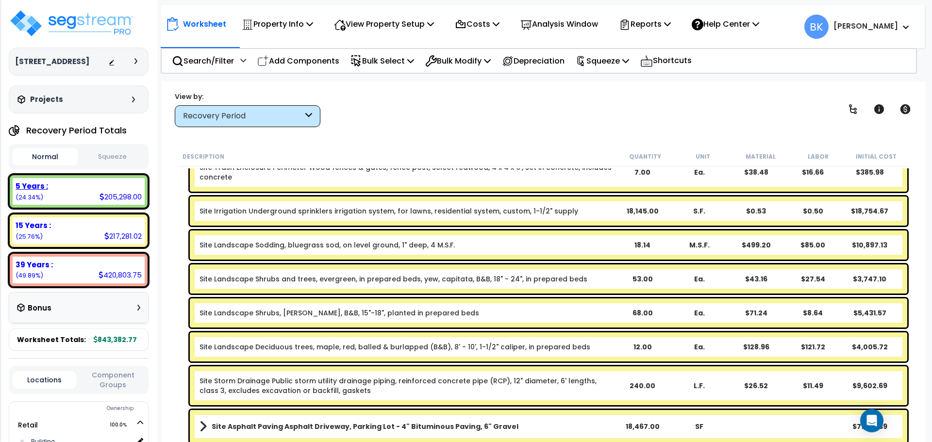
click at [88, 202] on div "5 Years : 205,298.00 (24.34%)" at bounding box center [79, 191] width 132 height 27
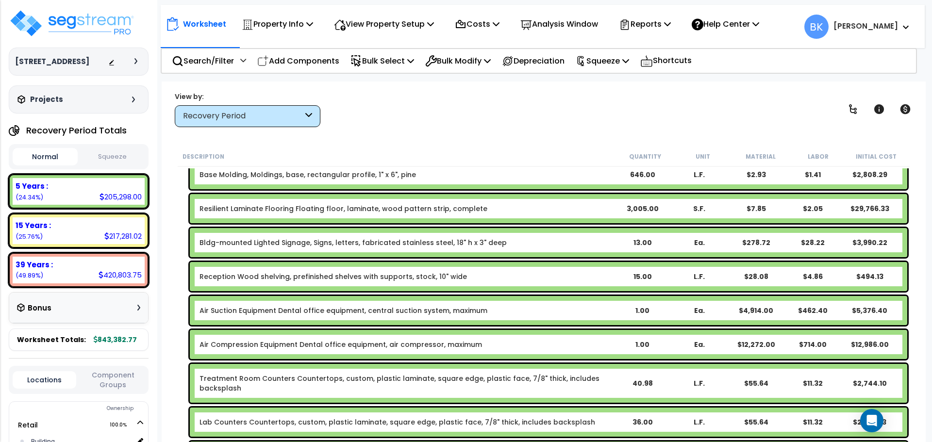
scroll to position [291, 0]
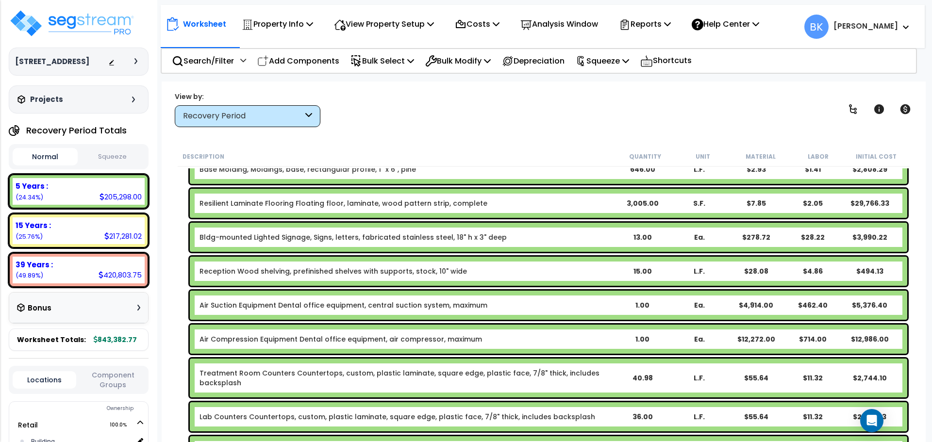
click at [293, 303] on link "Air Suction Equipment Dental office equipment, central suction system, maximum" at bounding box center [344, 306] width 288 height 10
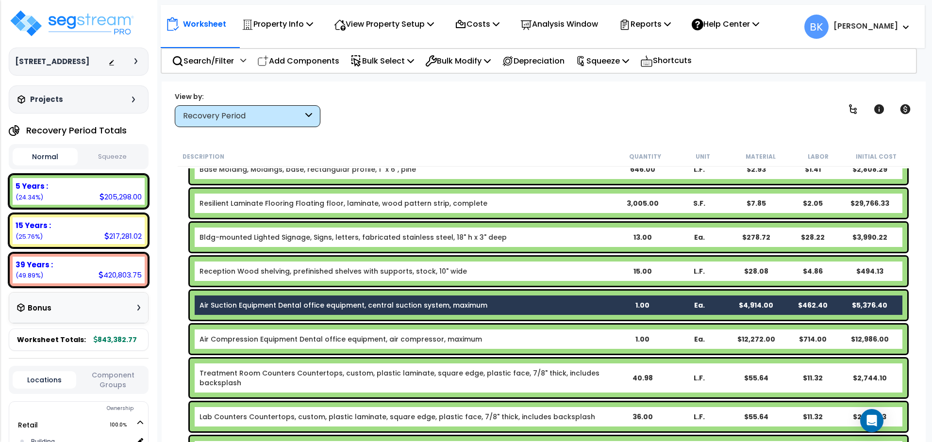
click at [267, 340] on link "Air Compression Equipment Dental office equipment, air compressor, maximum" at bounding box center [341, 340] width 283 height 10
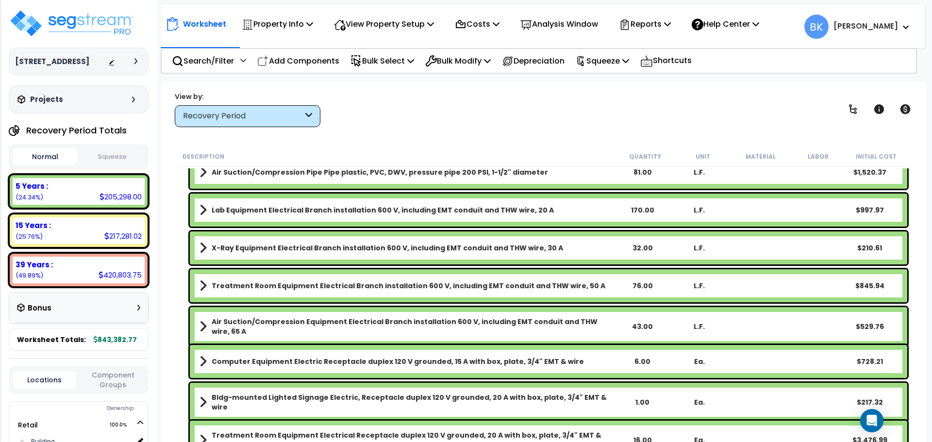
scroll to position [1117, 0]
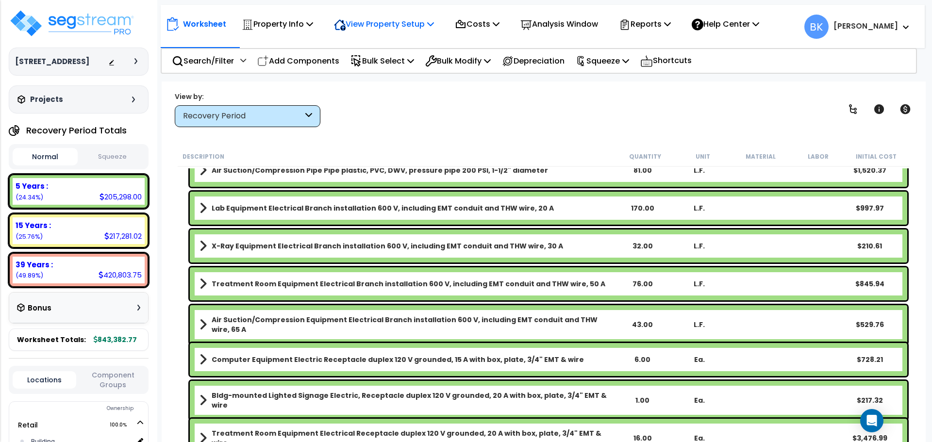
click at [392, 25] on p "View Property Setup" at bounding box center [384, 23] width 100 height 13
click at [379, 60] on link "View Questionnaire" at bounding box center [377, 66] width 96 height 19
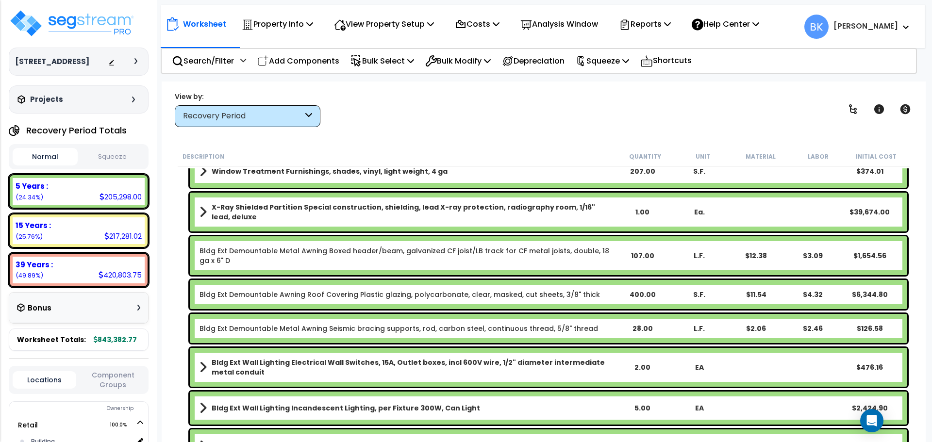
scroll to position [1755, 0]
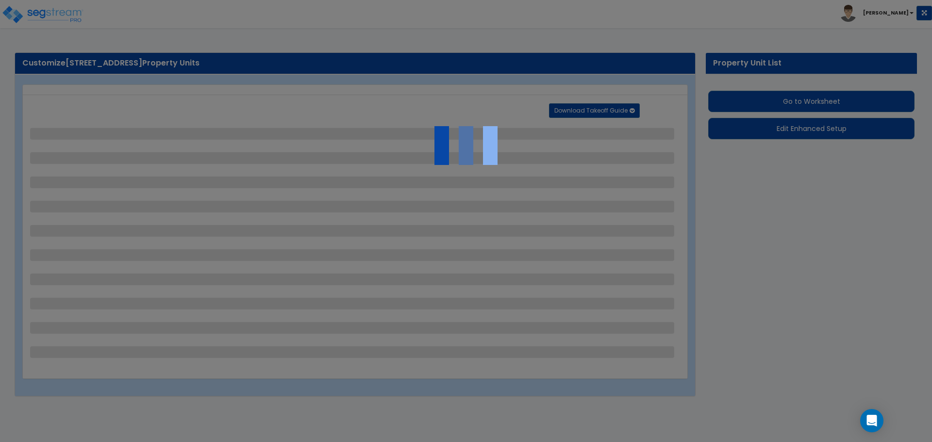
select select "2"
select select "1"
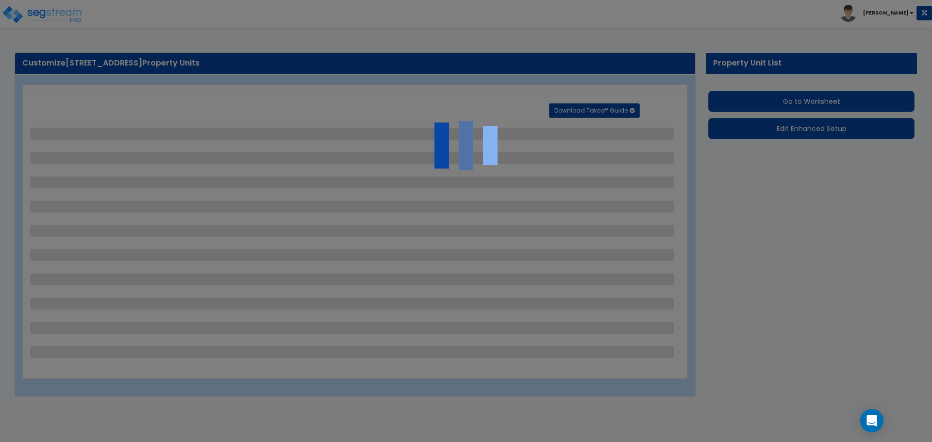
select select "1"
select select "2"
select select "1"
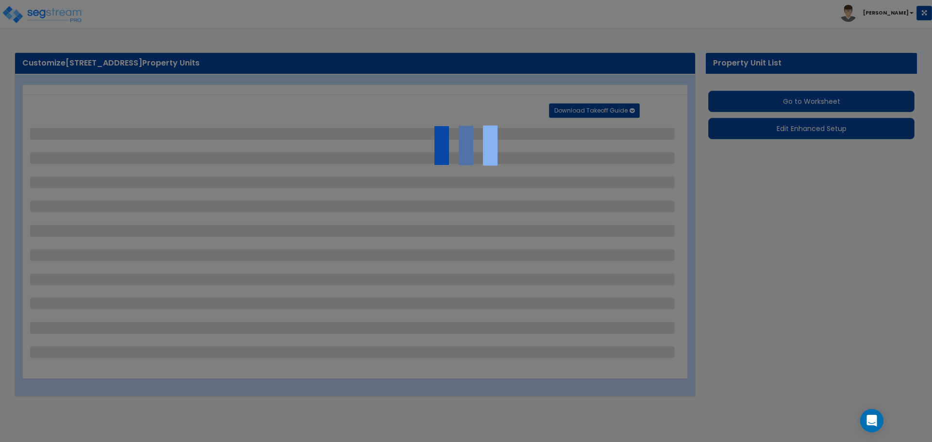
select select "2"
select select "1"
select select "7"
select select "2"
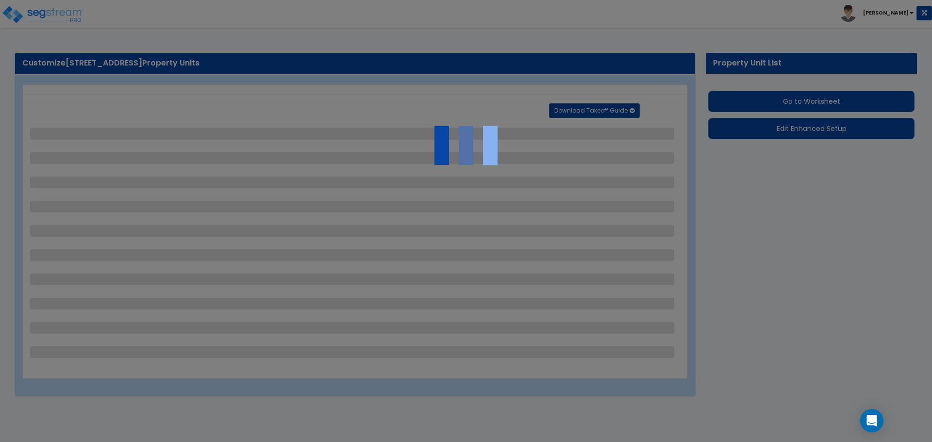
select select "3"
select select "6"
select select "1"
select select "2"
select select "1"
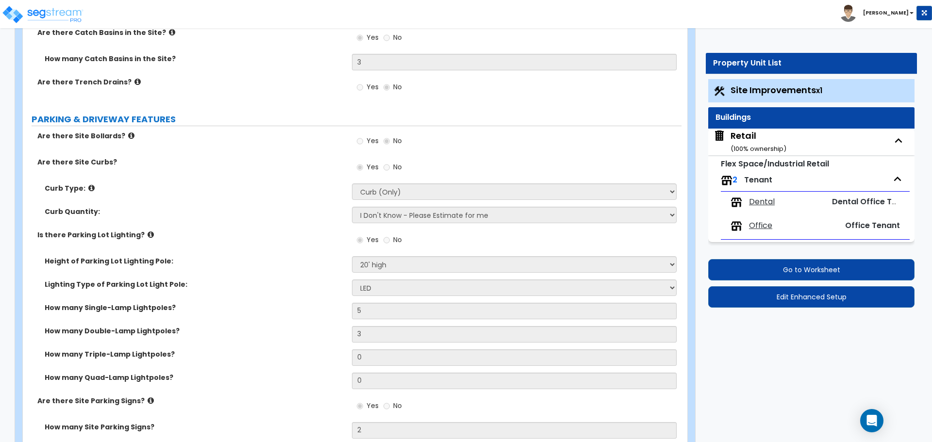
scroll to position [437, 0]
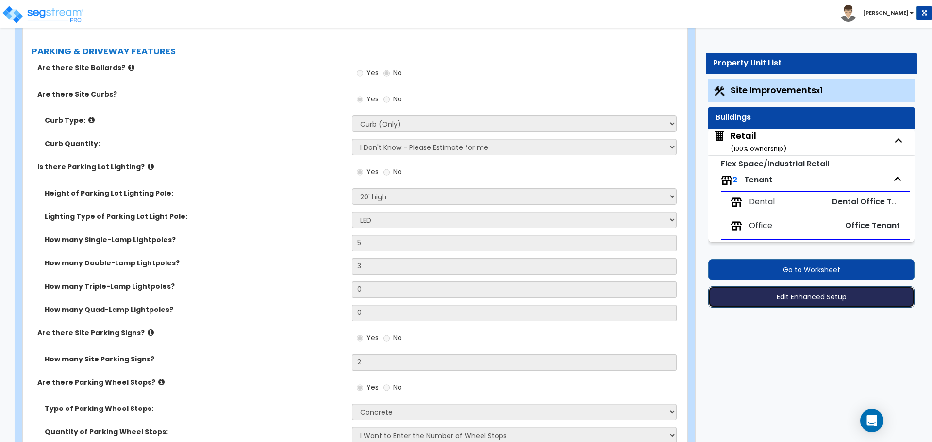
click at [822, 293] on button "Edit Enhanced Setup" at bounding box center [811, 296] width 206 height 21
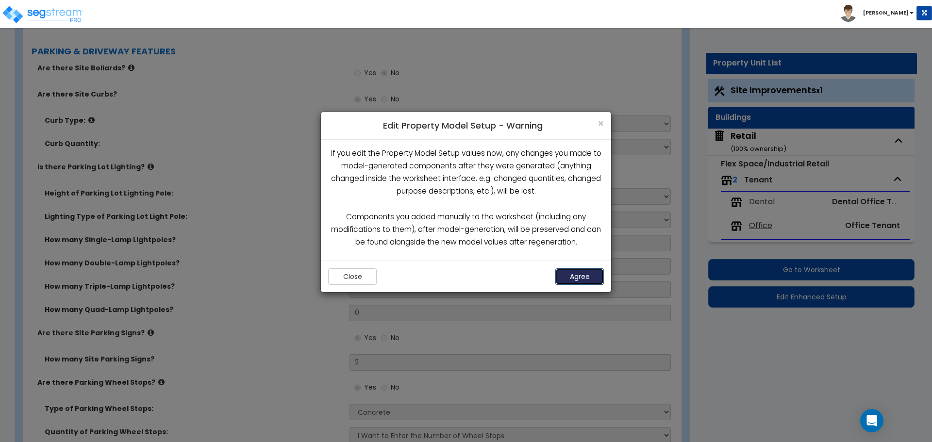
click at [581, 283] on button "Agree" at bounding box center [580, 277] width 49 height 17
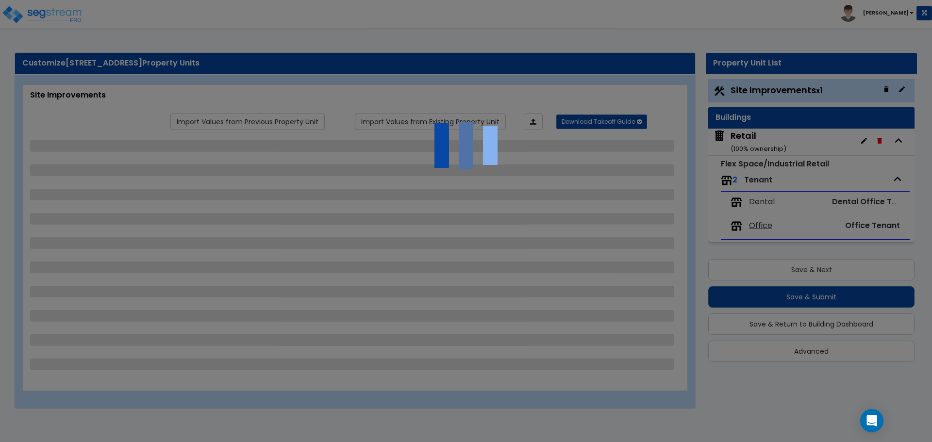
select select "2"
select select "1"
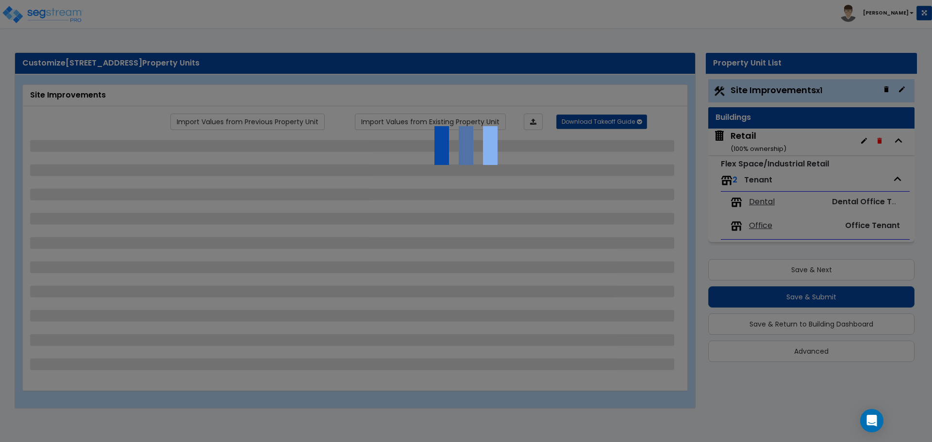
select select "1"
select select "2"
select select "1"
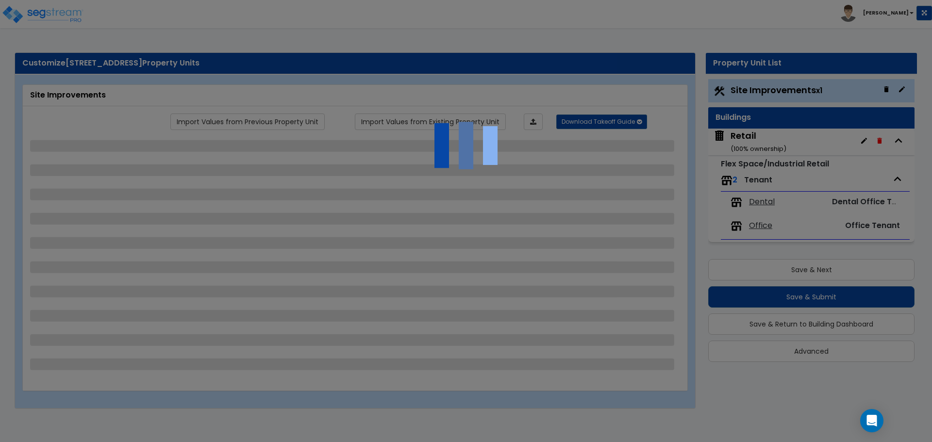
select select "2"
select select "1"
select select "7"
select select "2"
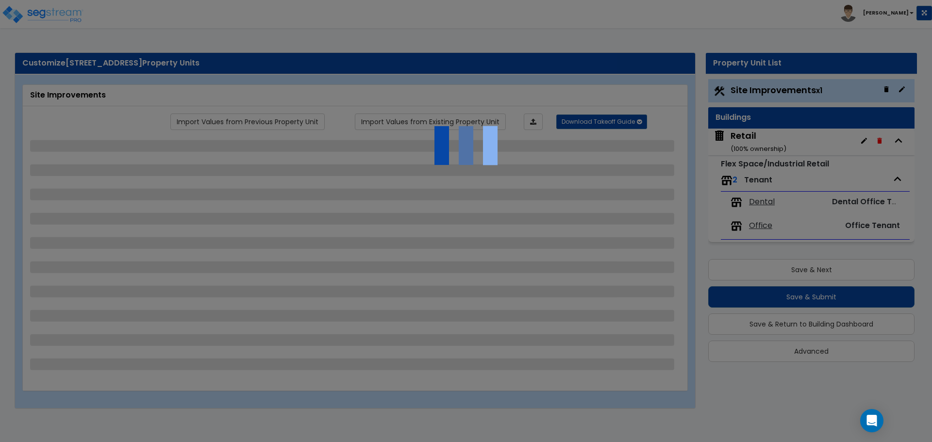
select select "3"
select select "6"
select select "1"
select select "2"
select select "1"
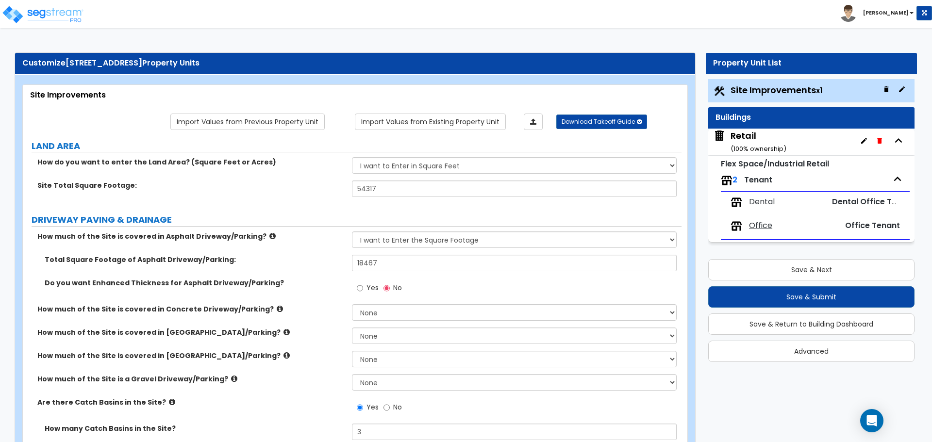
click at [324, 94] on div "Site Improvements" at bounding box center [355, 95] width 650 height 11
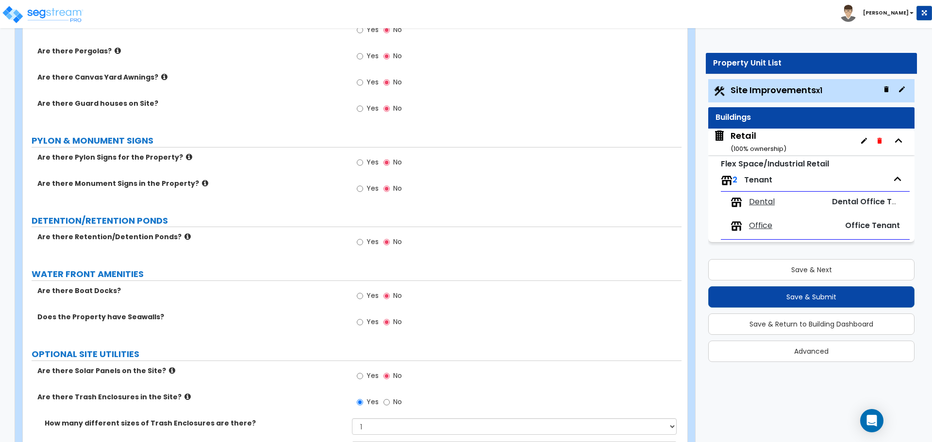
scroll to position [2768, 0]
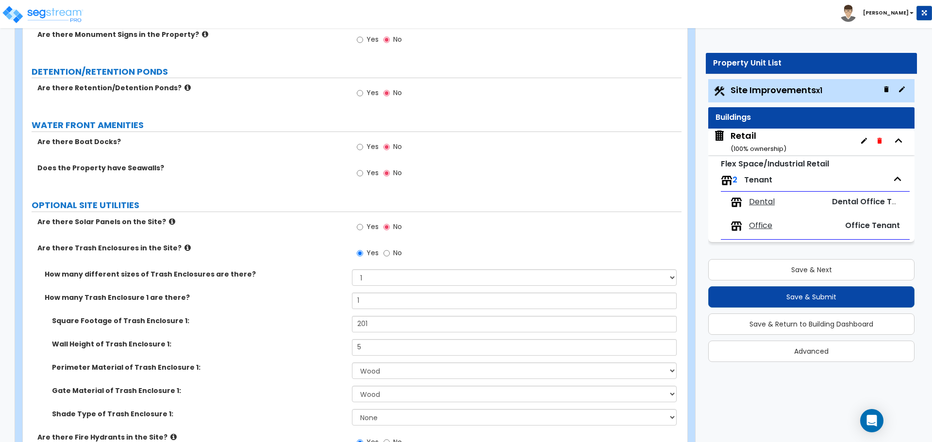
click at [782, 231] on div "Office" at bounding box center [777, 226] width 93 height 12
click at [753, 219] on div "Office Office Tenant" at bounding box center [815, 226] width 179 height 21
click at [753, 225] on span "Office" at bounding box center [760, 225] width 23 height 11
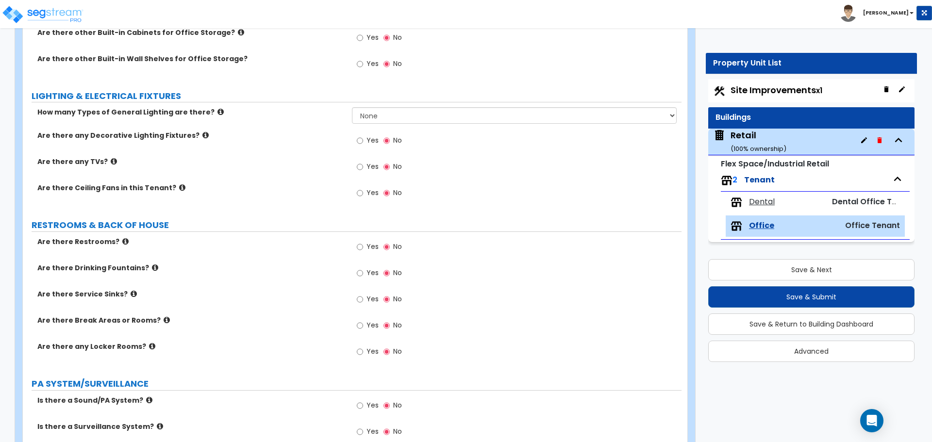
scroll to position [777, 0]
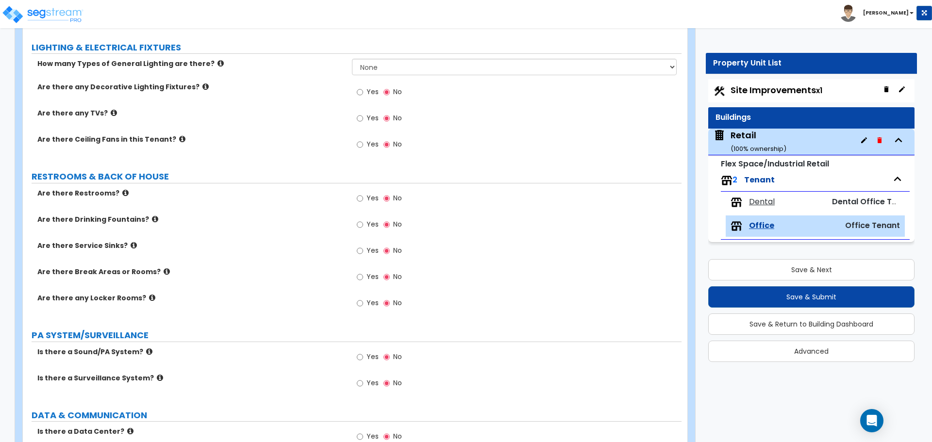
click at [364, 278] on label "Yes" at bounding box center [368, 278] width 22 height 17
click at [363, 278] on input "Yes" at bounding box center [360, 277] width 6 height 11
radio input "true"
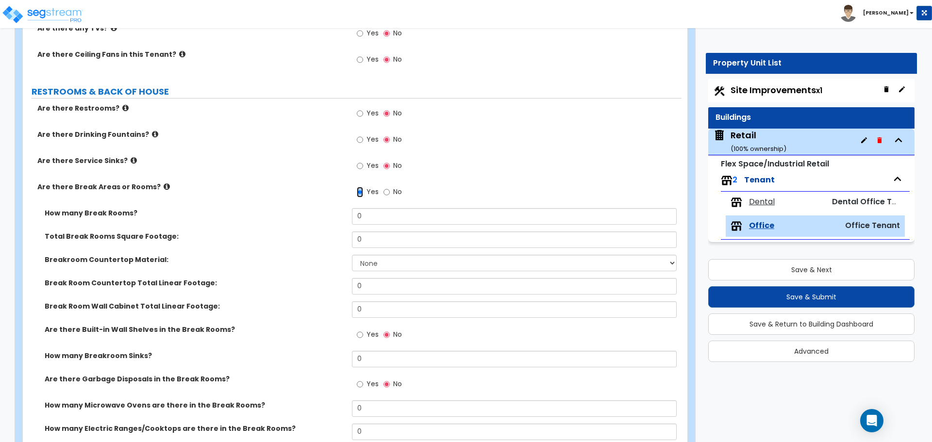
scroll to position [874, 0]
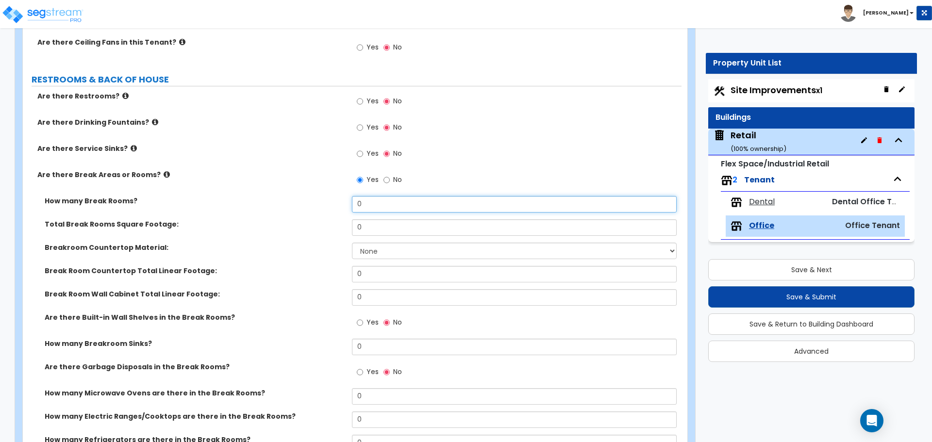
click at [379, 211] on input "0" at bounding box center [514, 204] width 324 height 17
type input "1"
click at [327, 213] on div "How many Break Rooms? 1" at bounding box center [352, 207] width 659 height 23
click at [376, 203] on input "1" at bounding box center [514, 204] width 324 height 17
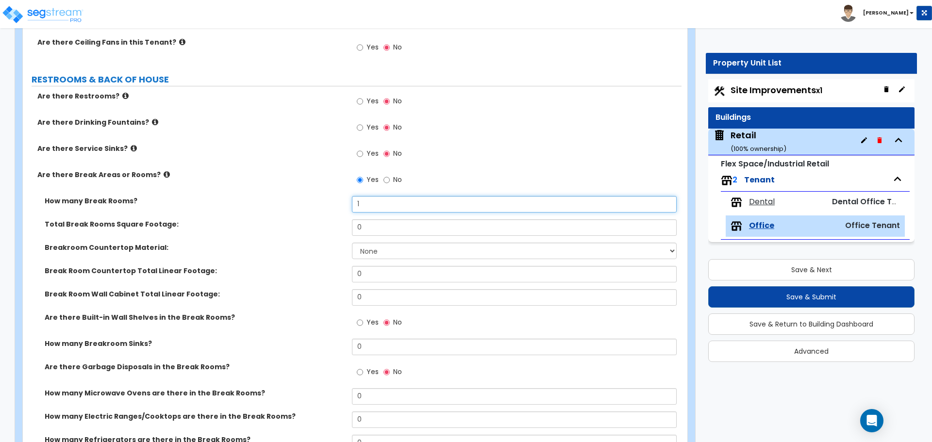
click at [376, 203] on input "1" at bounding box center [514, 204] width 324 height 17
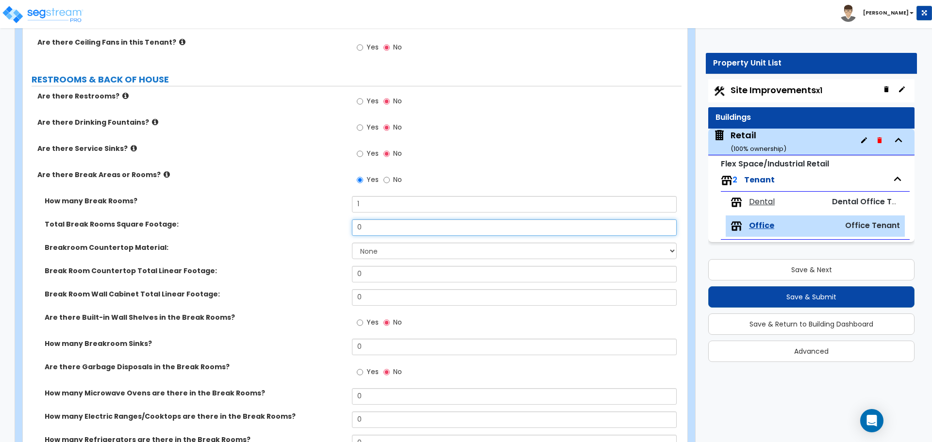
click at [375, 226] on input "0" at bounding box center [514, 227] width 324 height 17
type input "200"
click at [381, 247] on select "None Plastic Laminate Solid Surface Stone Quartz Marble Tile Wood Stainless Ste…" at bounding box center [514, 251] width 324 height 17
select select "1"
click at [352, 243] on select "None Plastic Laminate Solid Surface Stone Quartz Marble Tile Wood Stainless Ste…" at bounding box center [514, 251] width 324 height 17
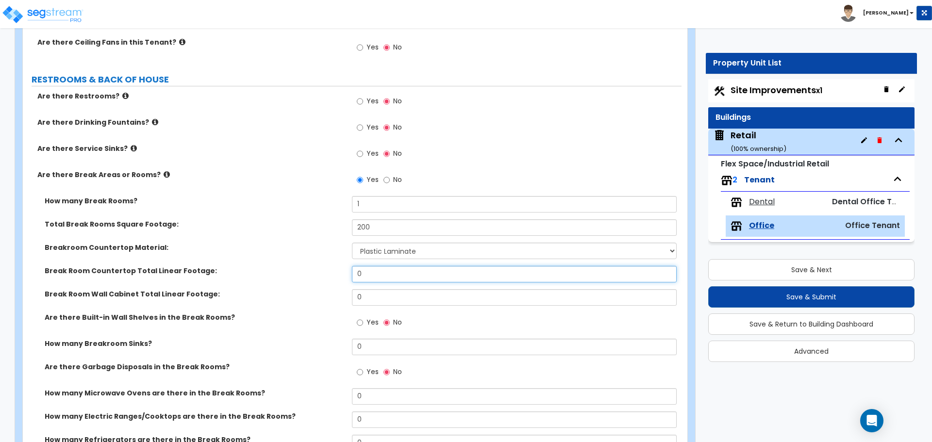
click at [380, 272] on input "0" at bounding box center [514, 274] width 324 height 17
click at [396, 274] on input "0" at bounding box center [514, 274] width 324 height 17
type input "6"
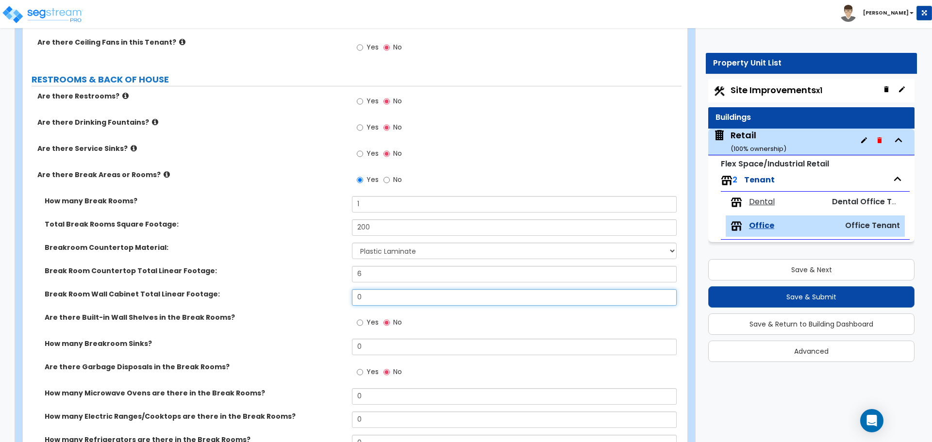
click at [392, 291] on input "0" at bounding box center [514, 297] width 324 height 17
type input "6"
click at [324, 299] on label "Break Room Wall Cabinet Total Linear Footage:" at bounding box center [195, 294] width 300 height 10
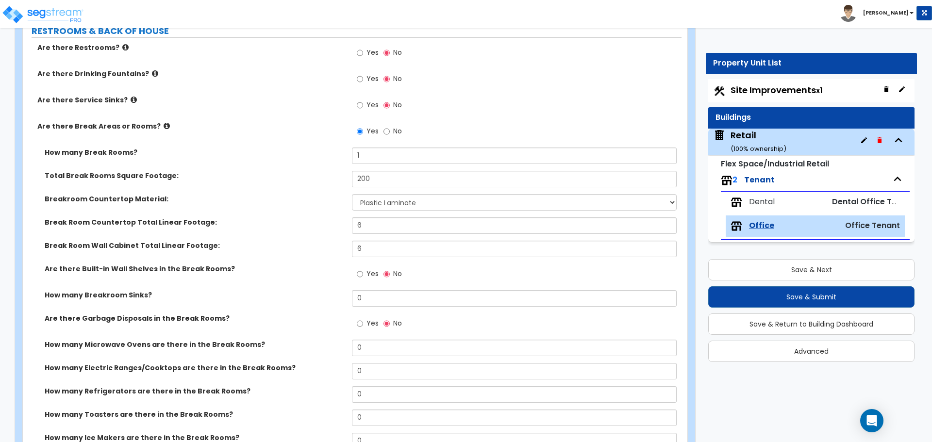
scroll to position [971, 0]
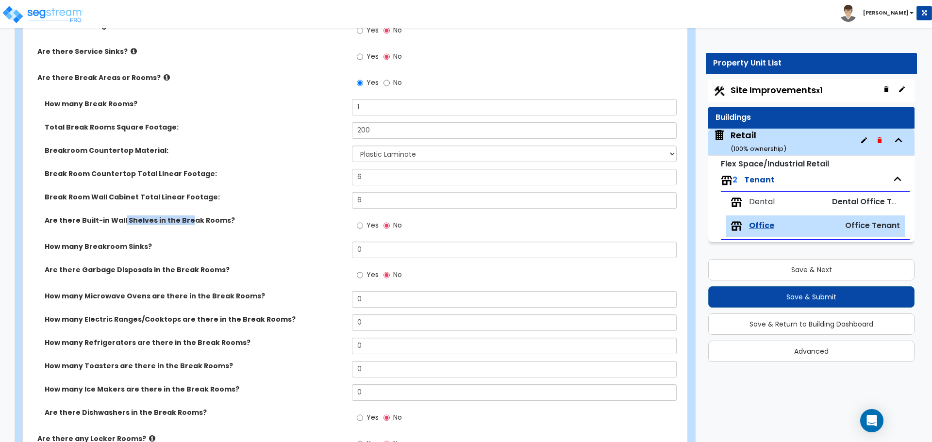
drag, startPoint x: 122, startPoint y: 223, endPoint x: 186, endPoint y: 218, distance: 64.8
click at [186, 218] on label "Are there Built-in Wall Shelves in the Break Rooms?" at bounding box center [195, 221] width 300 height 10
click at [144, 219] on label "Are there Built-in Wall Shelves in the Break Rooms?" at bounding box center [195, 221] width 300 height 10
click at [370, 248] on input "0" at bounding box center [514, 250] width 324 height 17
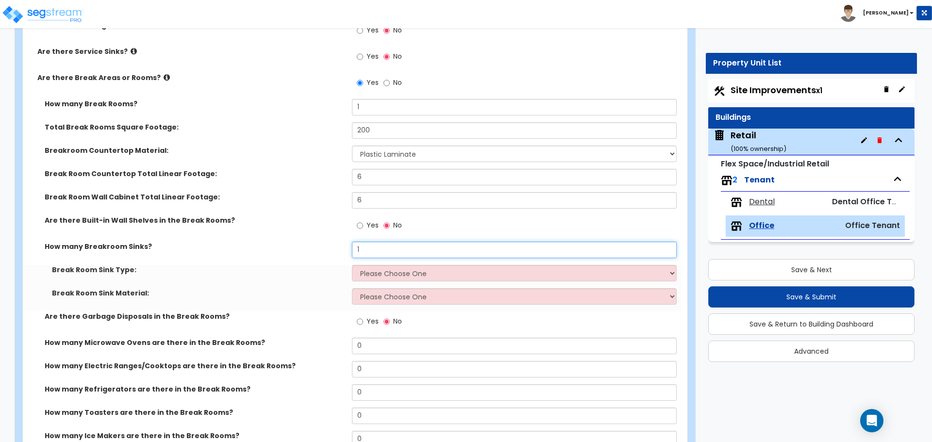
type input "1"
click at [371, 277] on select "Please Choose One Single Sink Double Sink" at bounding box center [514, 273] width 324 height 17
select select "1"
click at [352, 265] on select "Please Choose One Single Sink Double Sink" at bounding box center [514, 273] width 324 height 17
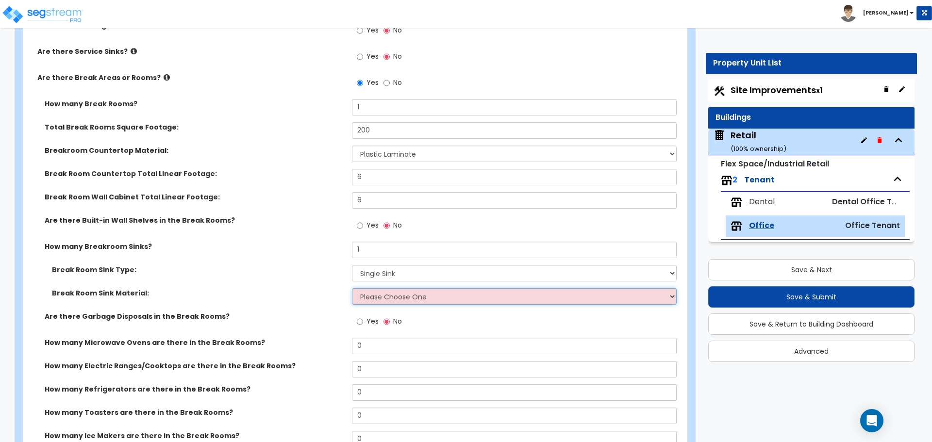
click at [371, 300] on select "Please Choose One Stainless Steel Porcelain Enamel Cast Iron" at bounding box center [514, 296] width 324 height 17
select select "1"
click at [352, 288] on select "Please Choose One Stainless Steel Porcelain Enamel Cast Iron" at bounding box center [514, 296] width 324 height 17
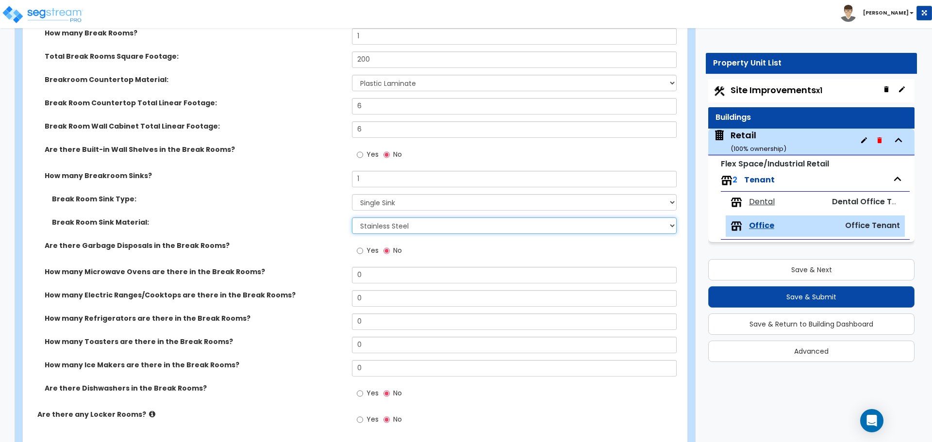
scroll to position [1068, 0]
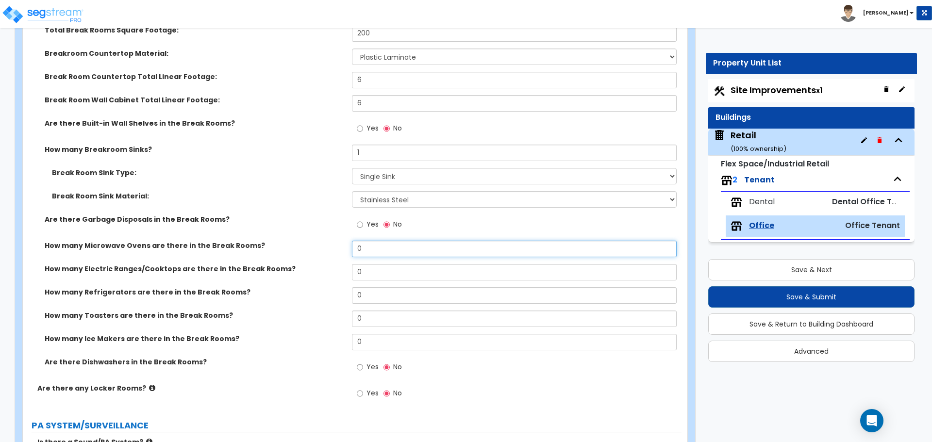
click at [363, 248] on input "0" at bounding box center [514, 249] width 324 height 17
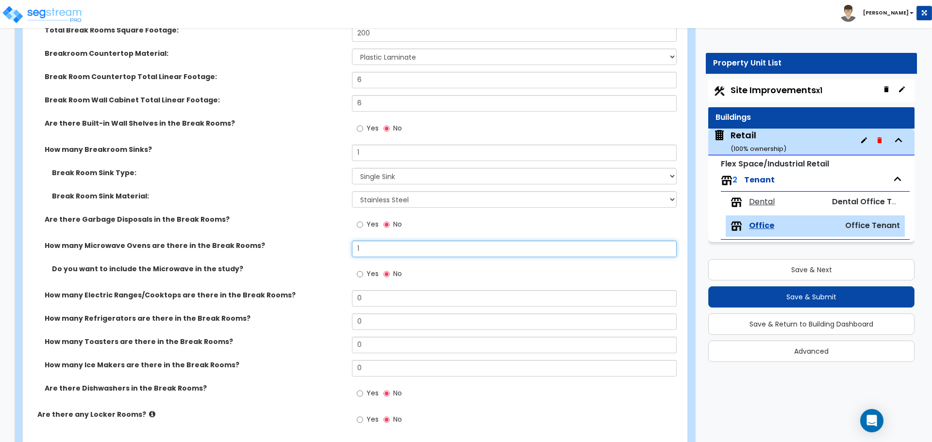
type input "1"
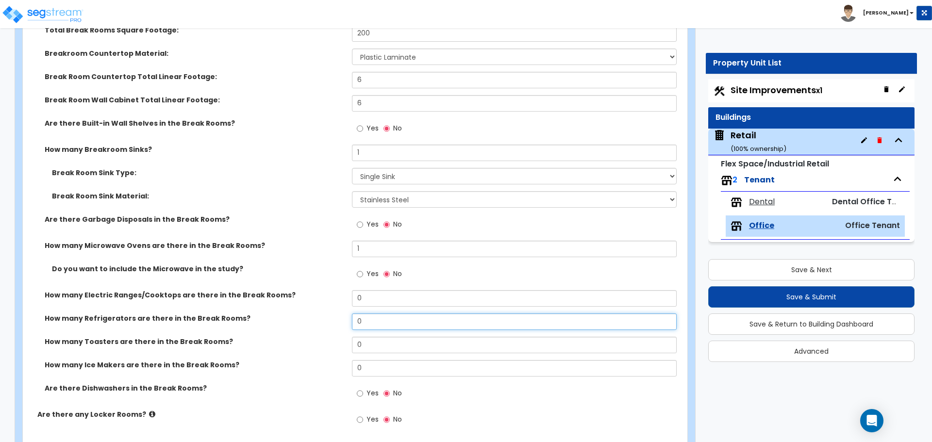
click at [368, 320] on input "0" at bounding box center [514, 322] width 324 height 17
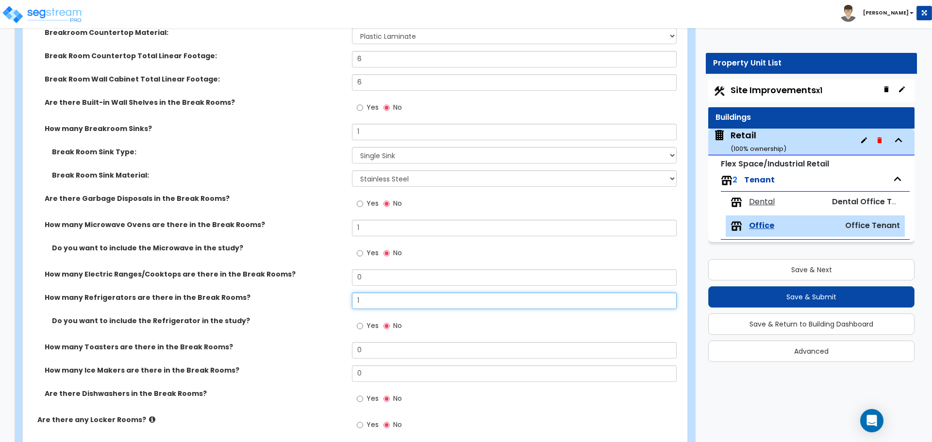
scroll to position [1117, 0]
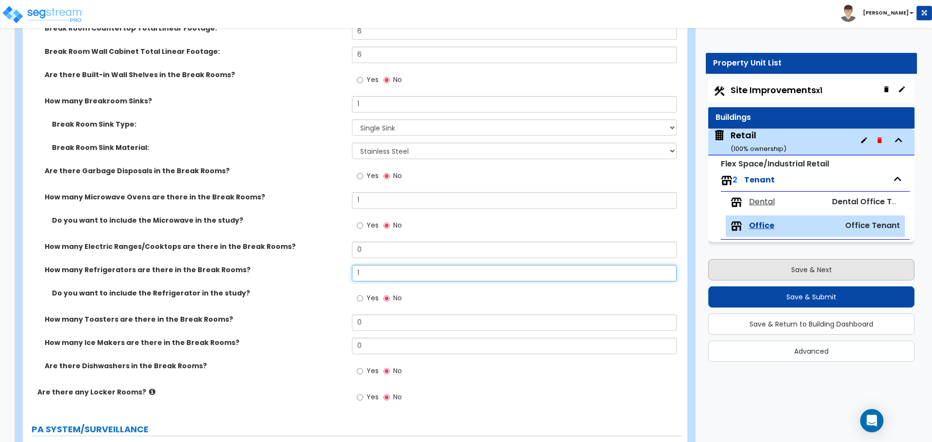
type input "1"
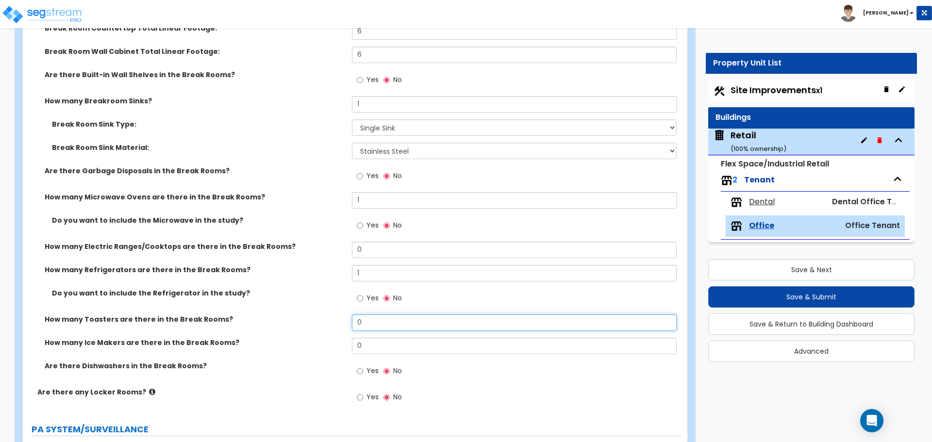
click at [366, 322] on input "0" at bounding box center [514, 323] width 324 height 17
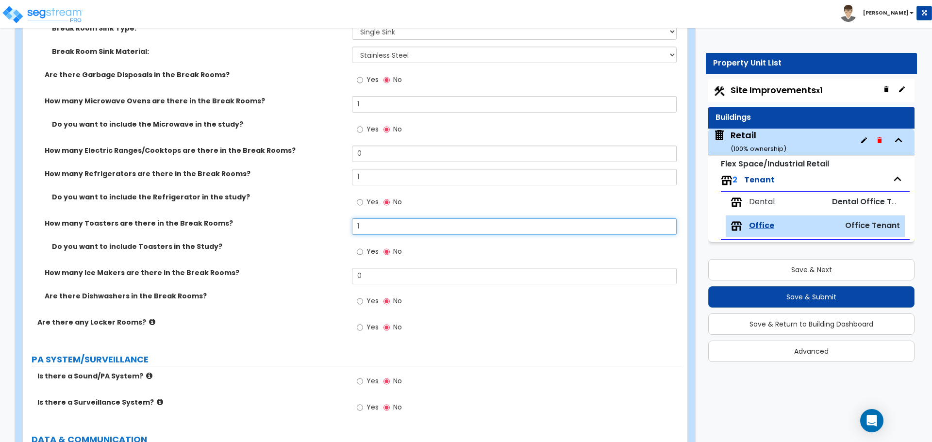
scroll to position [1214, 0]
type input "1"
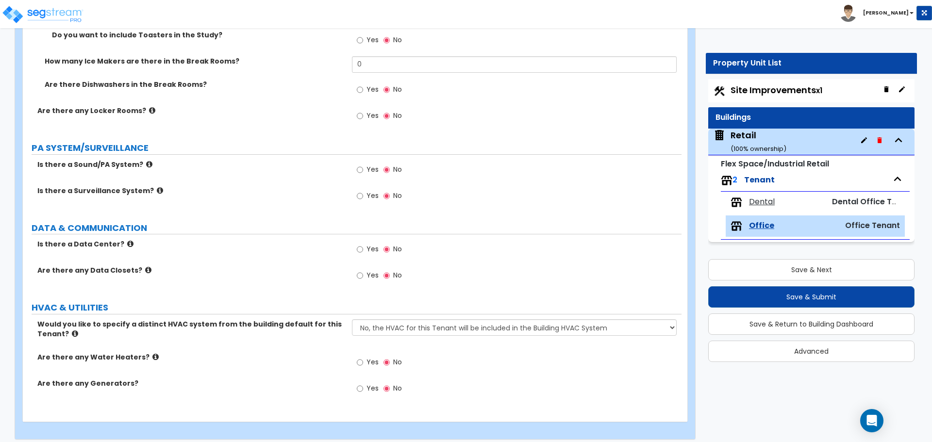
scroll to position [1432, 0]
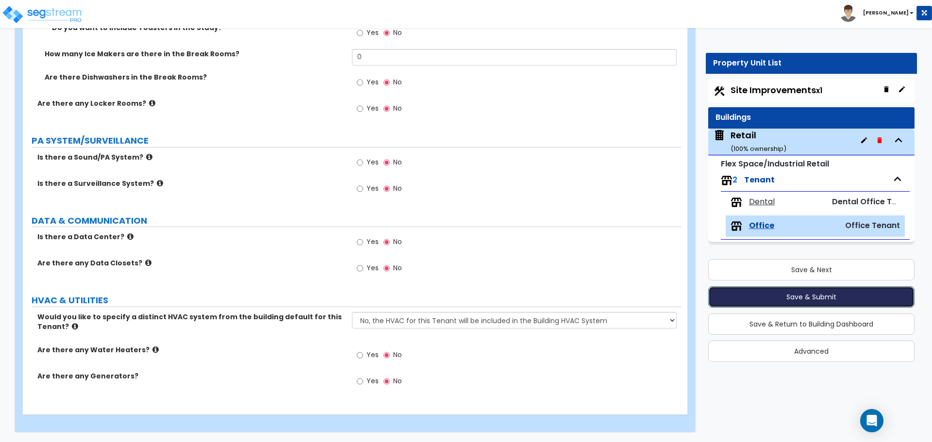
click at [781, 293] on button "Save & Submit" at bounding box center [811, 296] width 206 height 21
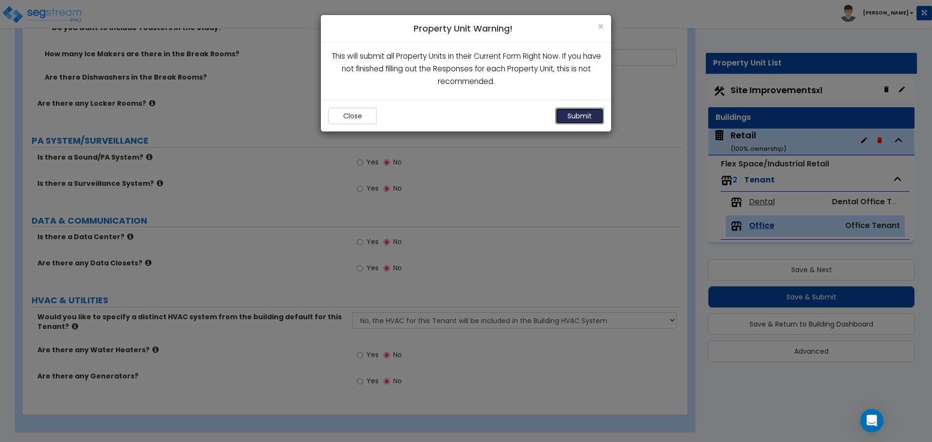
click at [573, 114] on button "Submit" at bounding box center [580, 116] width 49 height 17
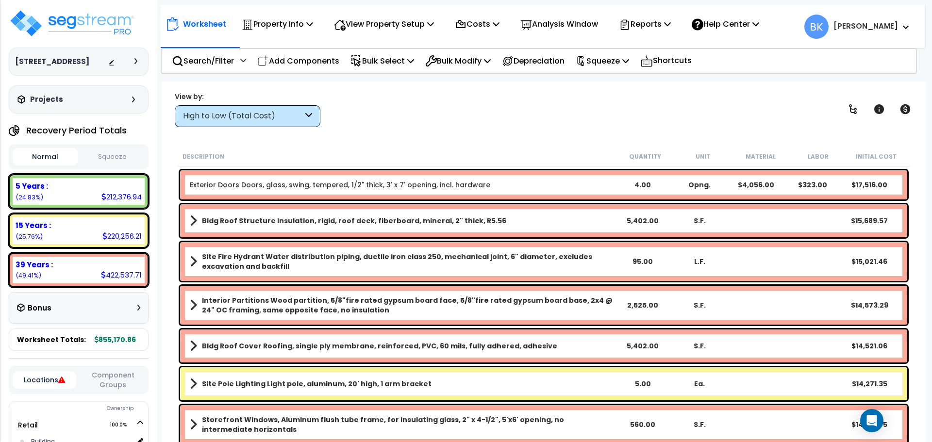
scroll to position [486, 0]
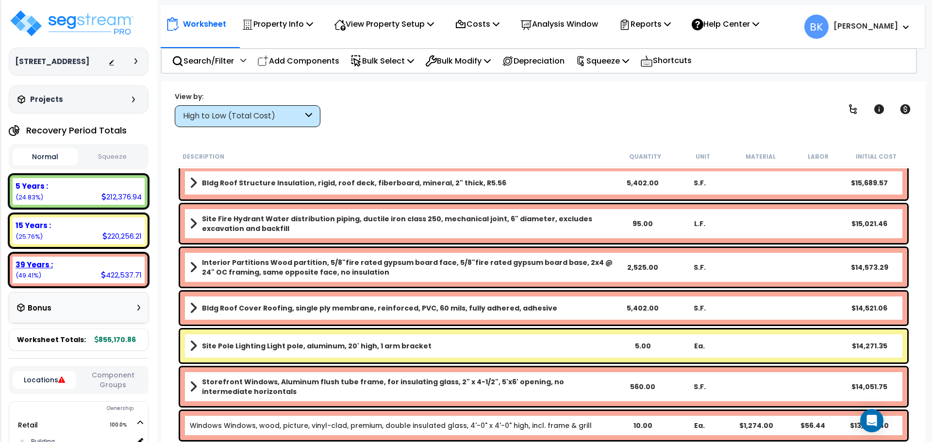
click at [50, 263] on b "39 Years :" at bounding box center [34, 265] width 37 height 10
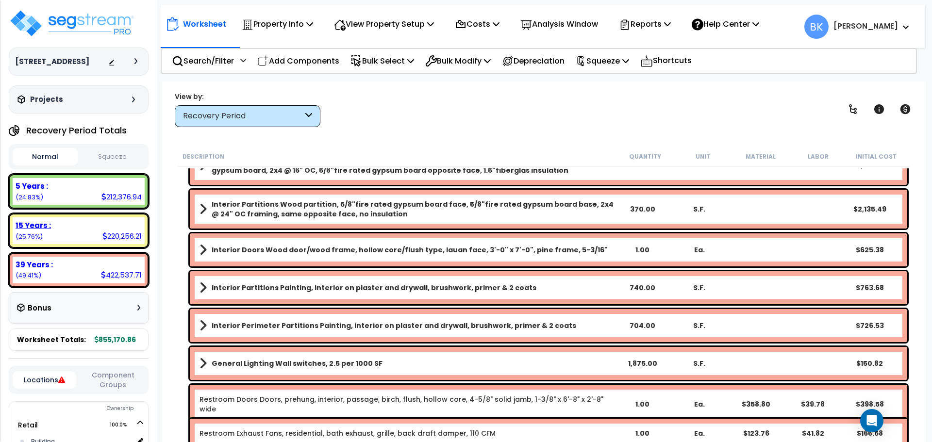
click at [57, 240] on div "15 Years : 220,256.21 (25.76%)" at bounding box center [79, 231] width 132 height 27
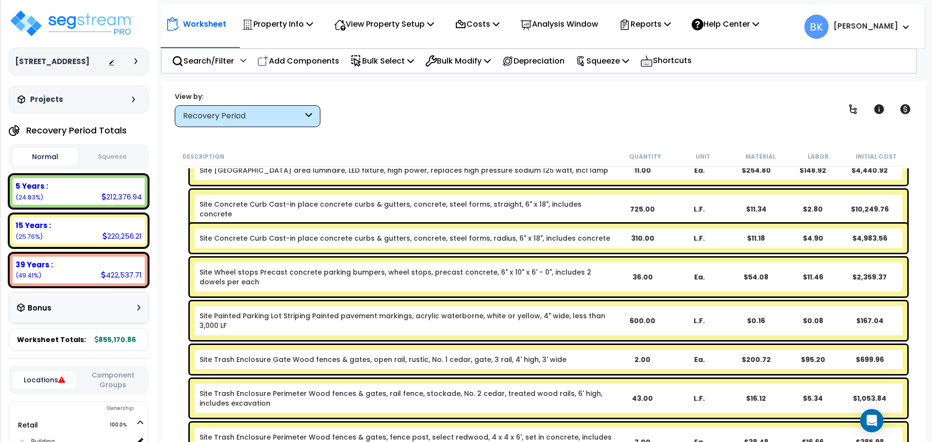
scroll to position [33, 0]
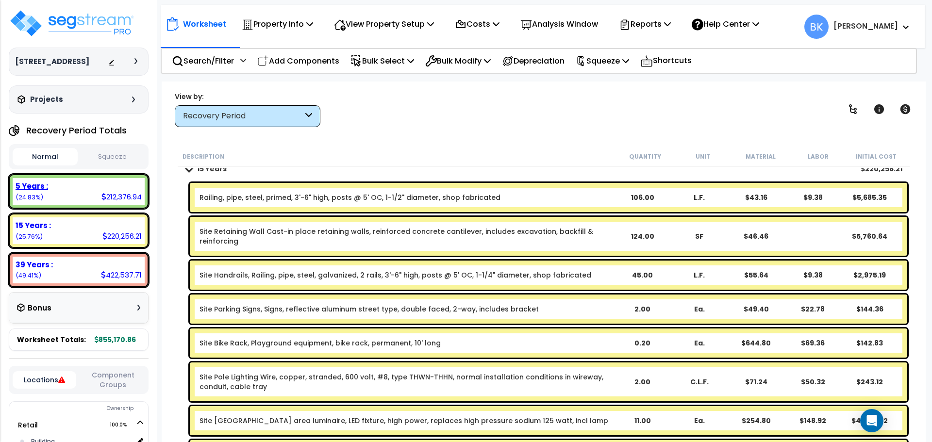
click at [70, 185] on div "5 Years :" at bounding box center [79, 186] width 126 height 10
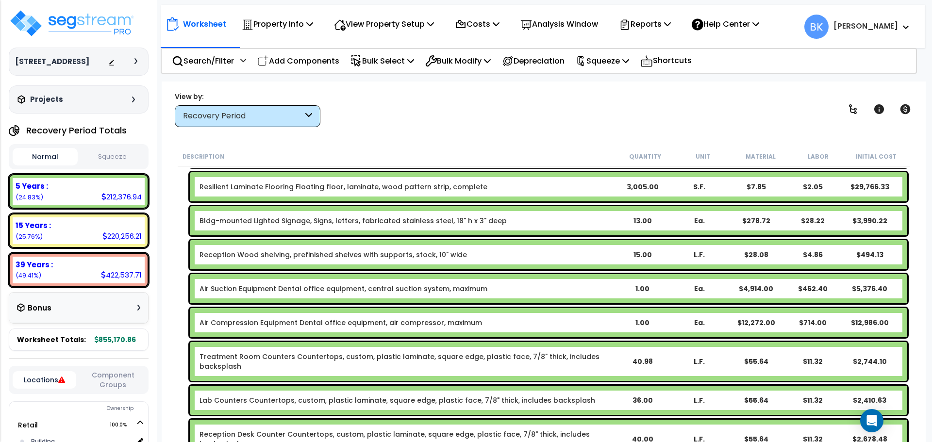
scroll to position [291, 0]
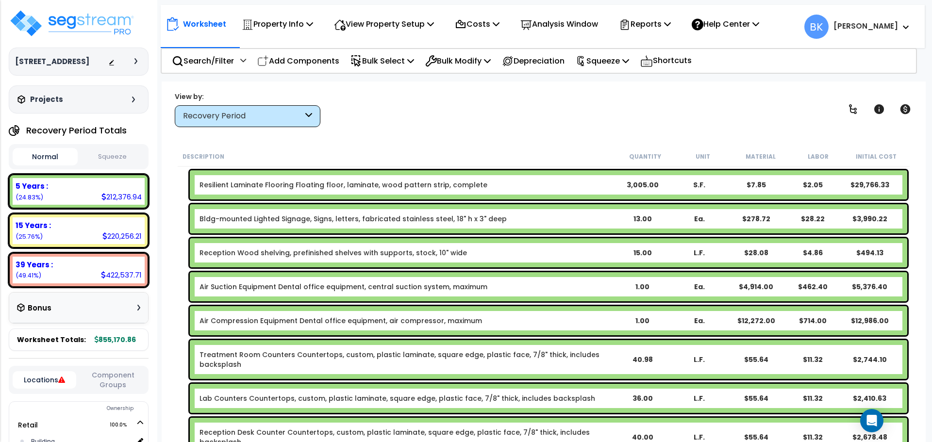
click at [267, 292] on div "Air Suction Equipment Dental office equipment, central suction system, maximum …" at bounding box center [549, 286] width 718 height 29
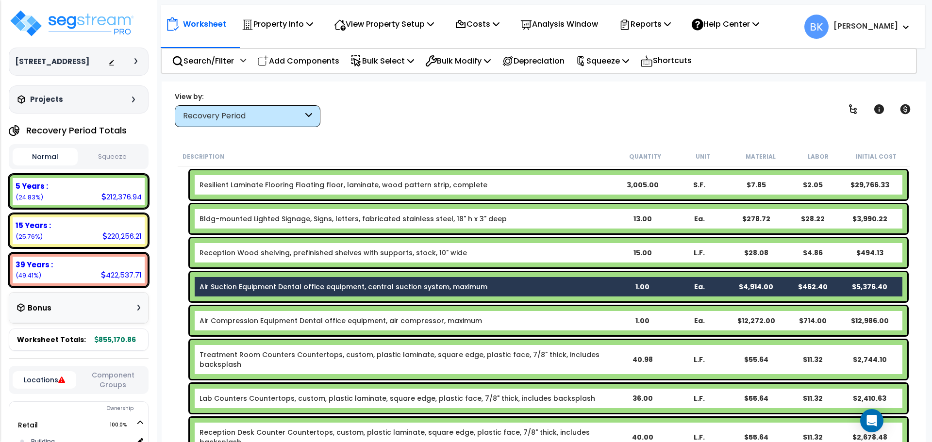
click at [270, 325] on link "Air Compression Equipment Dental office equipment, air compressor, maximum" at bounding box center [341, 321] width 283 height 10
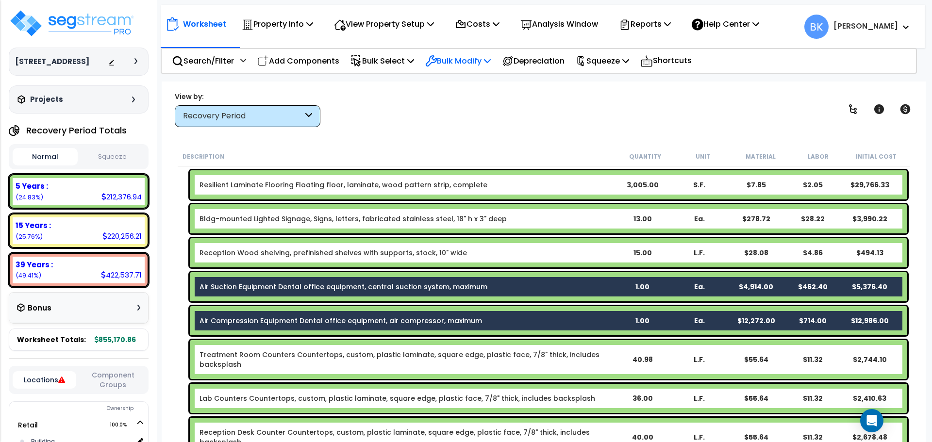
click at [473, 61] on p "Bulk Modify" at bounding box center [458, 60] width 66 height 13
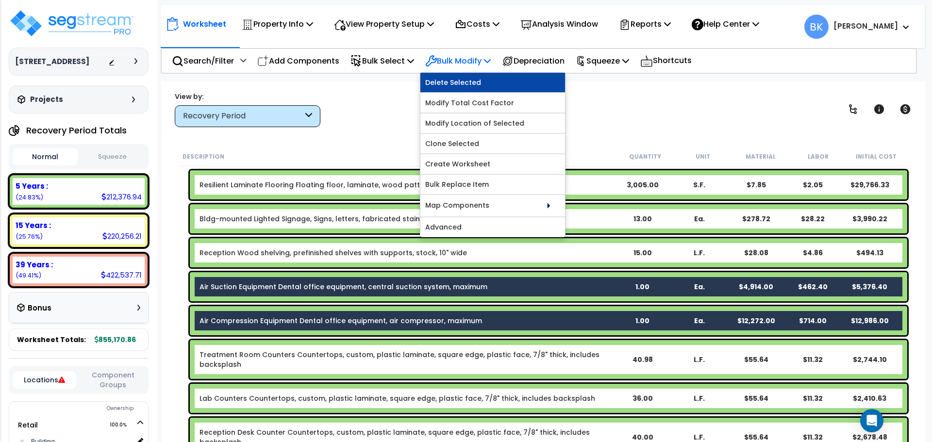
click at [472, 85] on link "Delete Selected" at bounding box center [493, 82] width 145 height 19
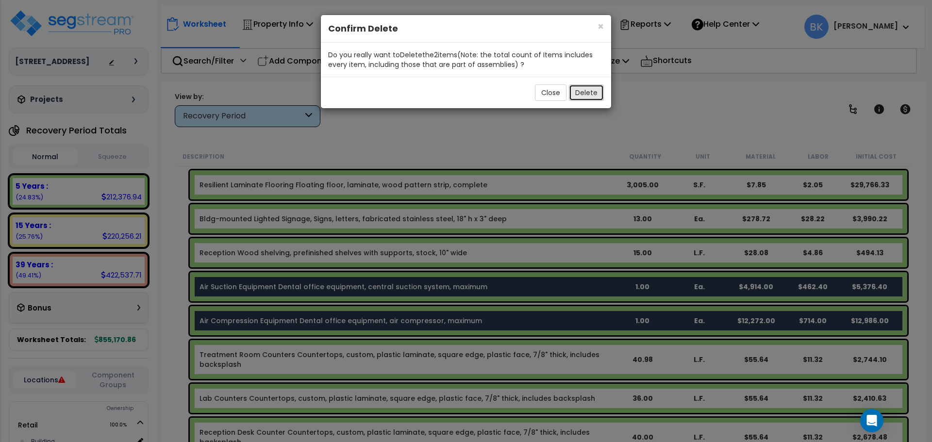
click at [581, 95] on button "Delete" at bounding box center [586, 92] width 35 height 17
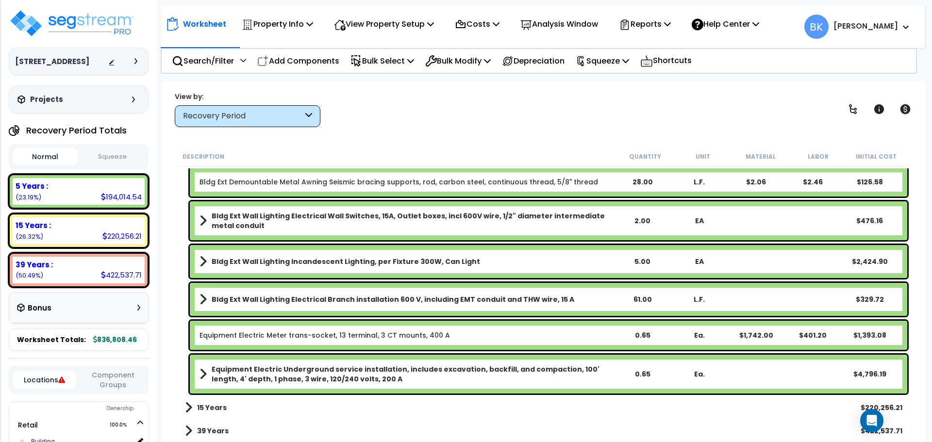
scroll to position [43, 0]
click at [81, 234] on div "15 Years : 220,256.21 (26.32%)" at bounding box center [79, 231] width 132 height 27
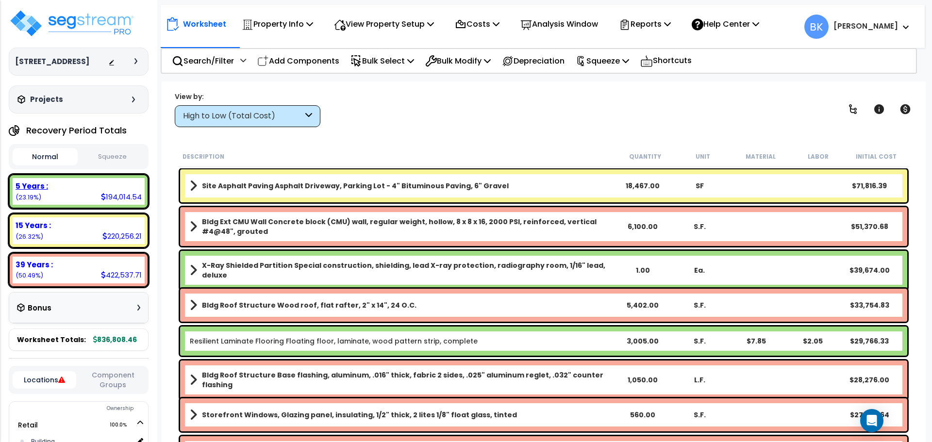
click at [72, 186] on div "5 Years :" at bounding box center [79, 186] width 126 height 10
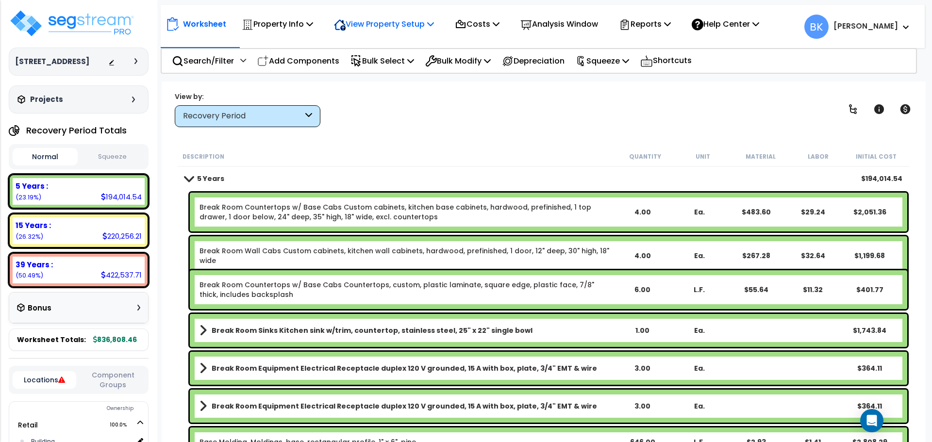
click at [422, 23] on p "View Property Setup" at bounding box center [384, 23] width 100 height 13
click at [492, 22] on p "Costs" at bounding box center [477, 23] width 45 height 13
click at [489, 66] on link "Direct Costs" at bounding box center [498, 66] width 96 height 19
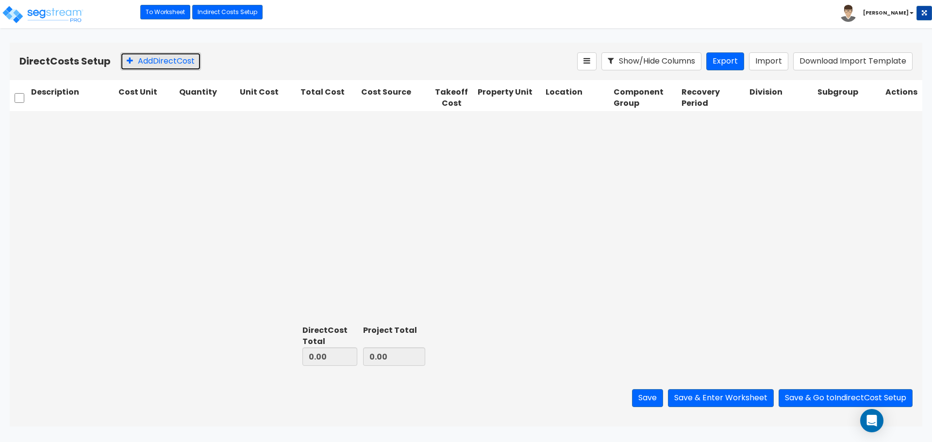
click at [145, 62] on button "Add Direct Cost" at bounding box center [160, 61] width 81 height 18
click at [65, 118] on input "text" at bounding box center [73, 122] width 84 height 18
type input "Refrigerator"
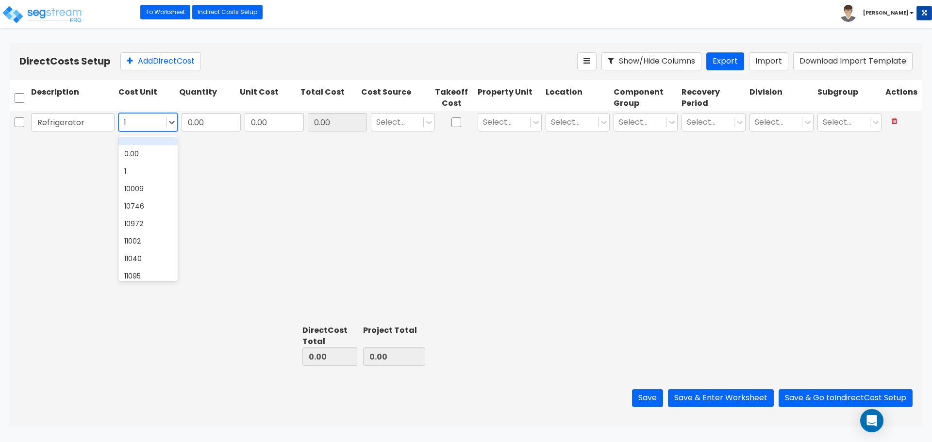
type input "1"
click at [218, 117] on input "0.00" at bounding box center [211, 122] width 59 height 18
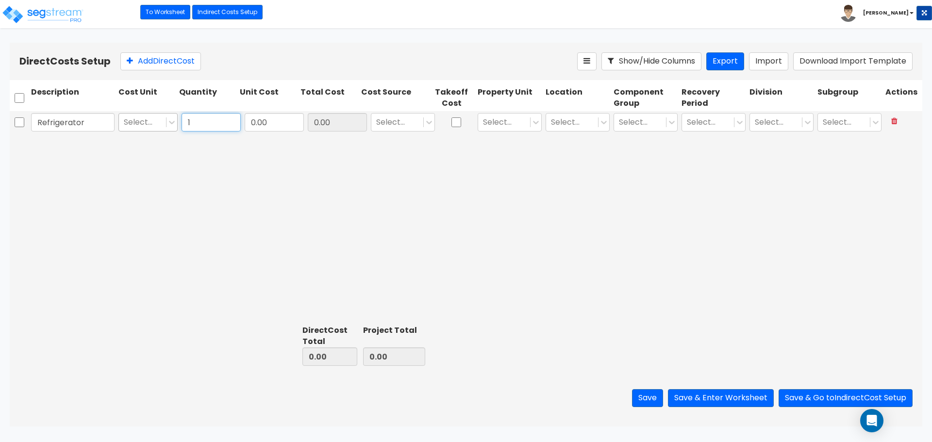
type input "1"
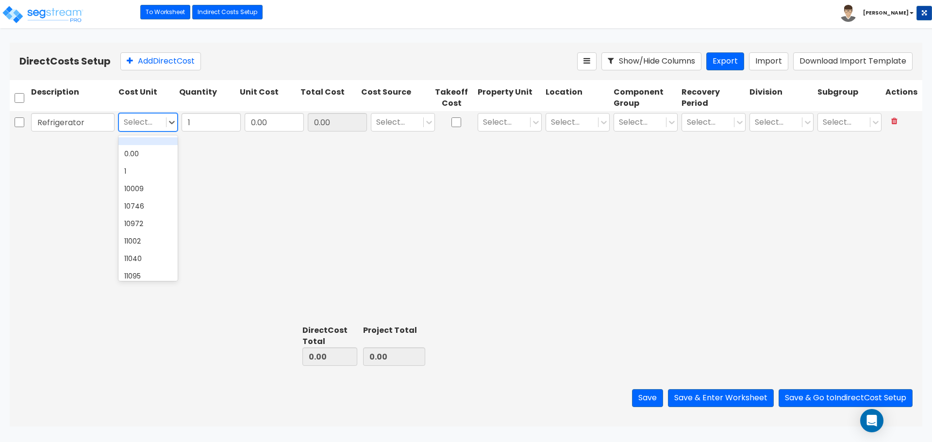
click at [157, 122] on div at bounding box center [142, 122] width 37 height 13
click at [150, 173] on div "1" at bounding box center [147, 171] width 59 height 17
click at [267, 123] on input "0.00" at bounding box center [274, 122] width 59 height 18
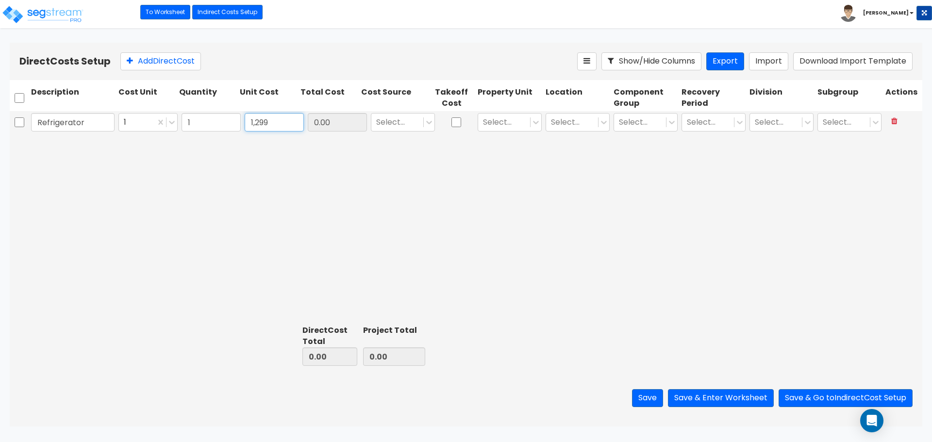
type input "1,299"
type input "1,299.00"
click at [279, 125] on input "1,299" at bounding box center [274, 122] width 59 height 18
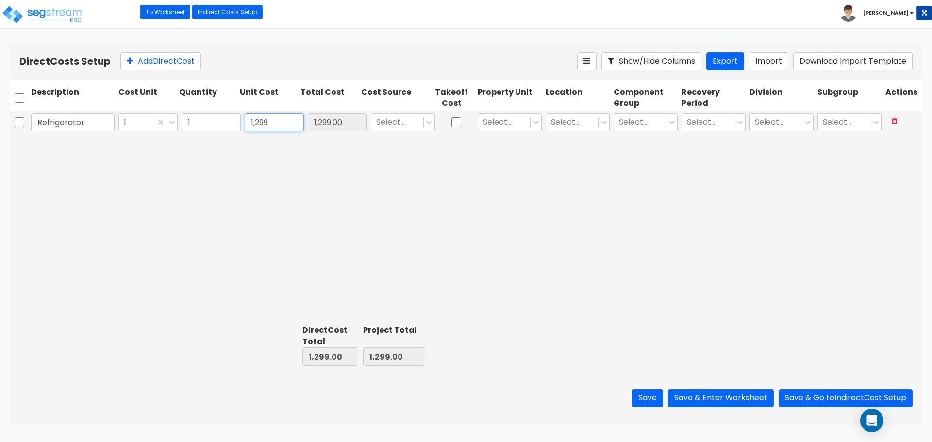
click at [279, 125] on input "1,299" at bounding box center [274, 122] width 59 height 18
type input "1,109"
click at [418, 117] on div at bounding box center [397, 122] width 42 height 13
type input "1,109.00"
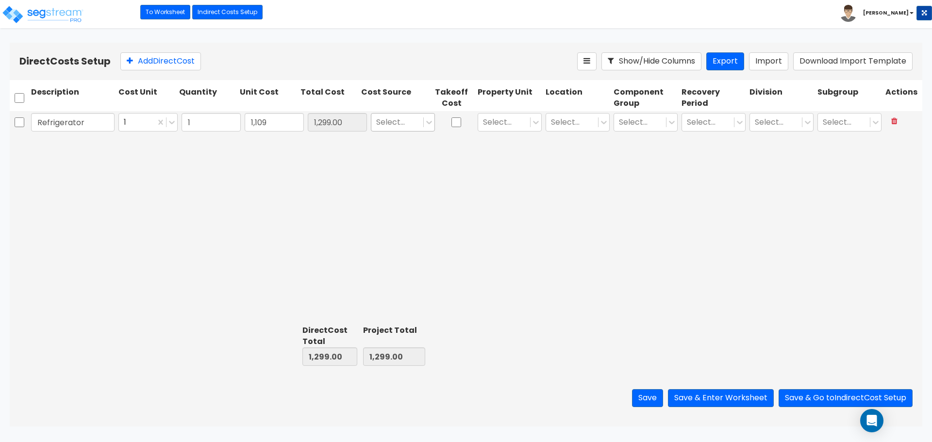
type input "1,109.00"
type input "Various"
click at [409, 147] on div "Various" at bounding box center [403, 145] width 64 height 17
click at [512, 122] on div at bounding box center [504, 122] width 42 height 13
click at [513, 147] on div "Retail" at bounding box center [510, 145] width 64 height 17
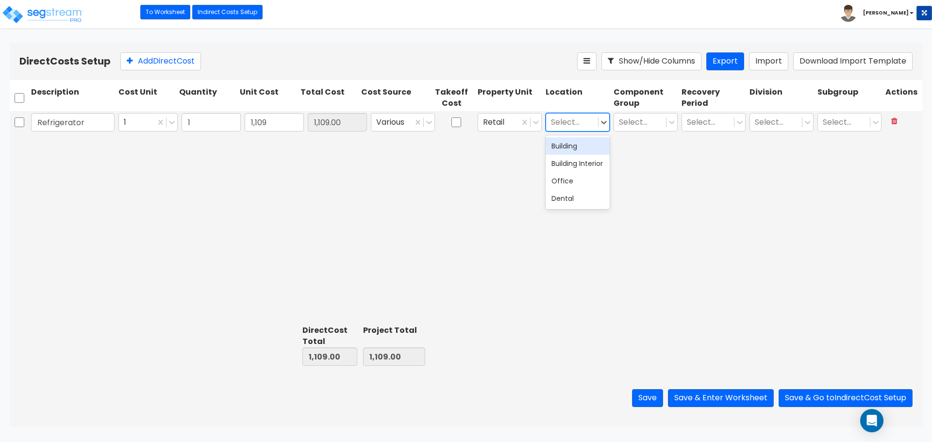
click at [566, 119] on div at bounding box center [572, 122] width 42 height 13
click at [575, 204] on div "Dental" at bounding box center [578, 198] width 64 height 17
click at [629, 129] on div "Select..." at bounding box center [640, 122] width 52 height 17
click at [631, 127] on div at bounding box center [640, 122] width 42 height 13
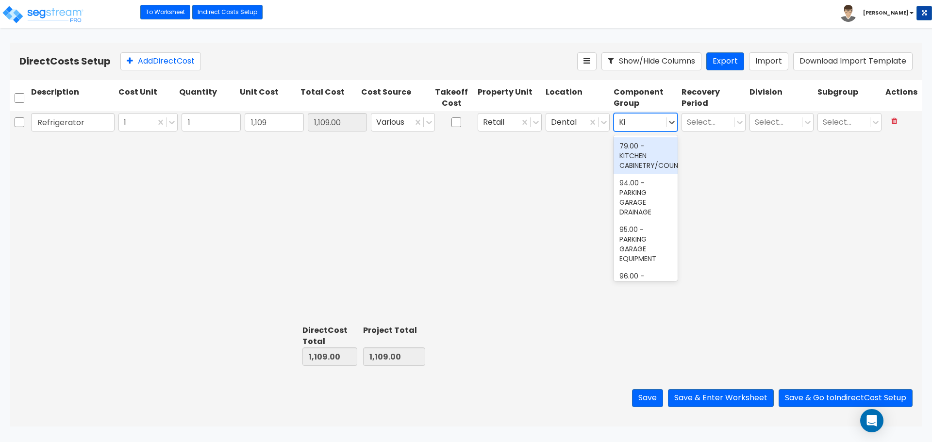
type input "K"
type input "Break"
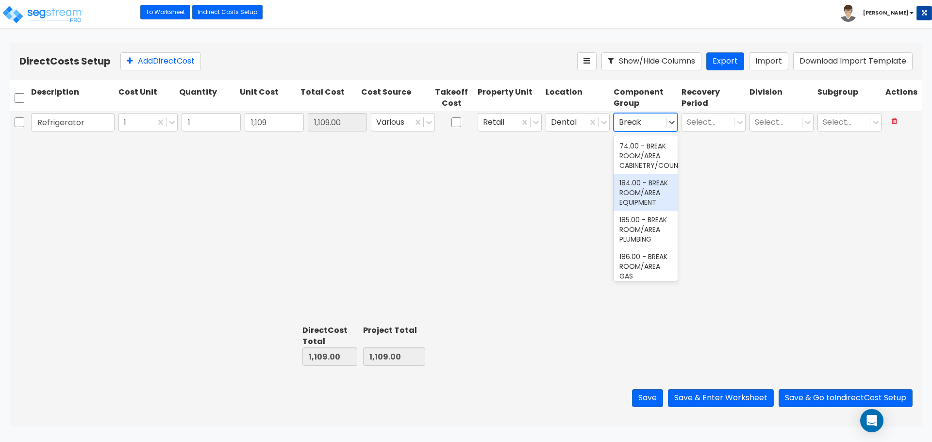
click at [656, 206] on div "184.00 - BREAK ROOM/AREA EQUIPMENT" at bounding box center [646, 192] width 64 height 37
click at [712, 126] on div at bounding box center [708, 122] width 42 height 13
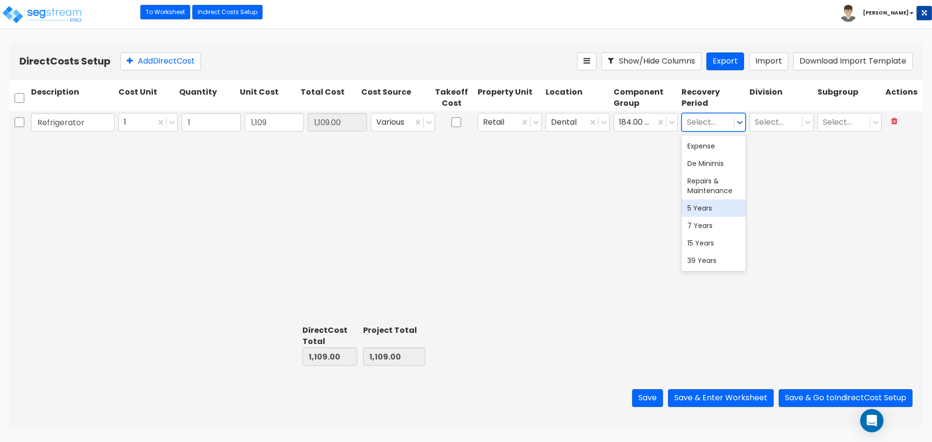
click at [713, 214] on div "5 Years" at bounding box center [714, 208] width 64 height 17
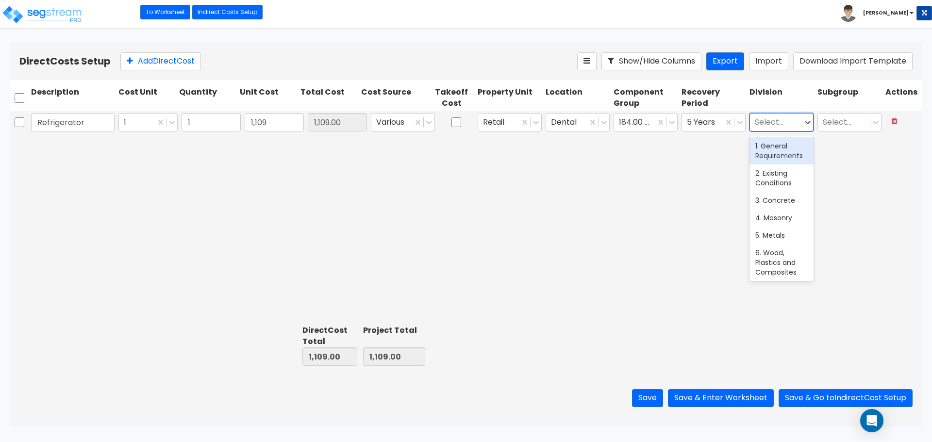
click at [770, 123] on div at bounding box center [776, 122] width 42 height 13
type input "11"
click at [775, 143] on div "11. Equipment" at bounding box center [782, 145] width 64 height 17
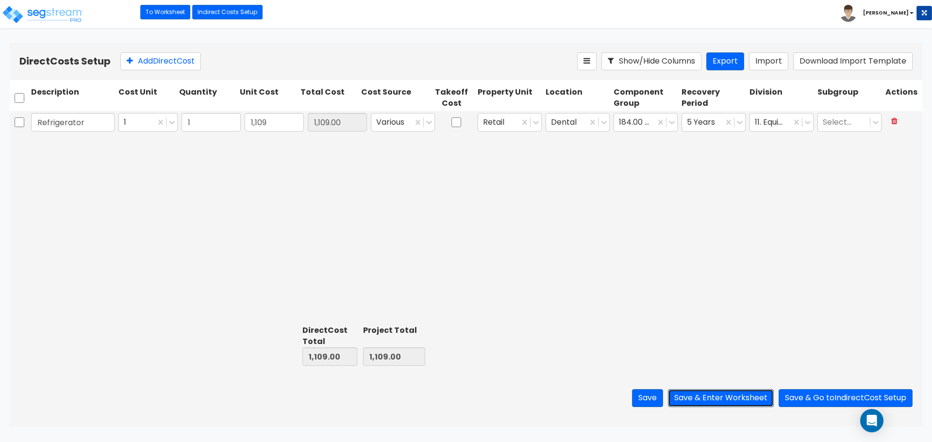
click at [708, 400] on button "Save & Enter Worksheet" at bounding box center [721, 398] width 106 height 18
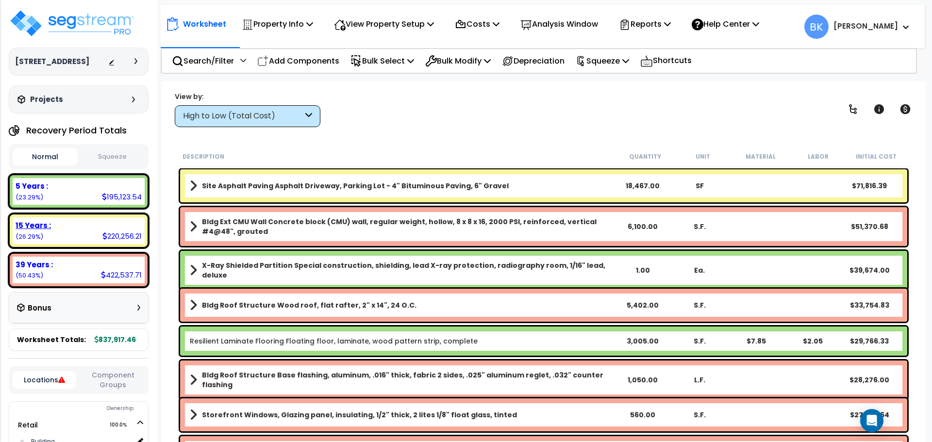
click at [69, 236] on div "15 Years : 220,256.21 (26.29%)" at bounding box center [79, 231] width 132 height 27
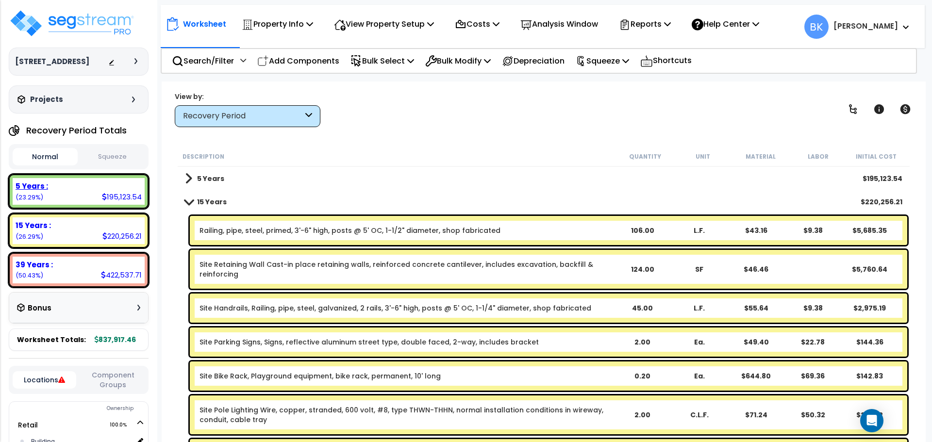
click at [74, 201] on div "5 Years : 195,123.54 (23.29%)" at bounding box center [79, 191] width 132 height 27
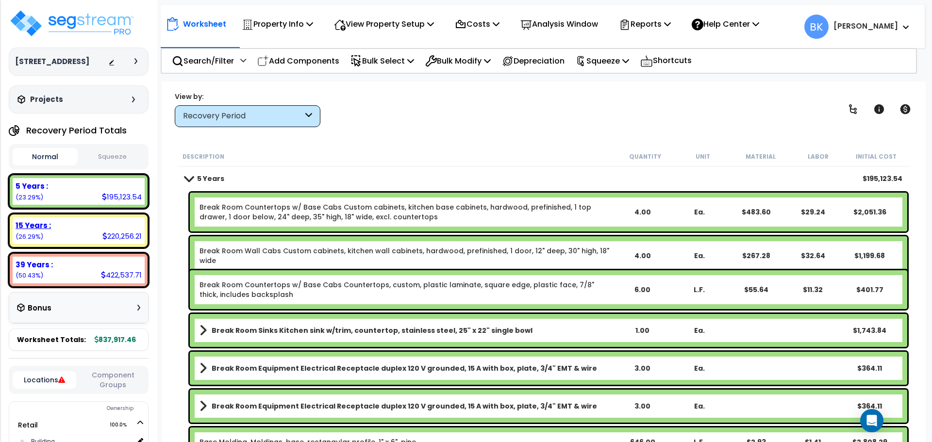
click at [70, 226] on div "15 Years :" at bounding box center [79, 225] width 126 height 10
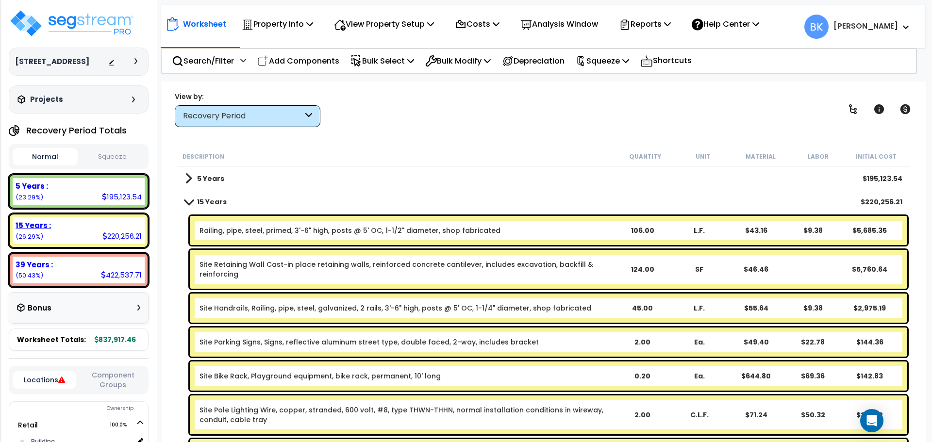
click at [83, 193] on div "5 Years : 195,123.54 (23.29%)" at bounding box center [79, 191] width 132 height 27
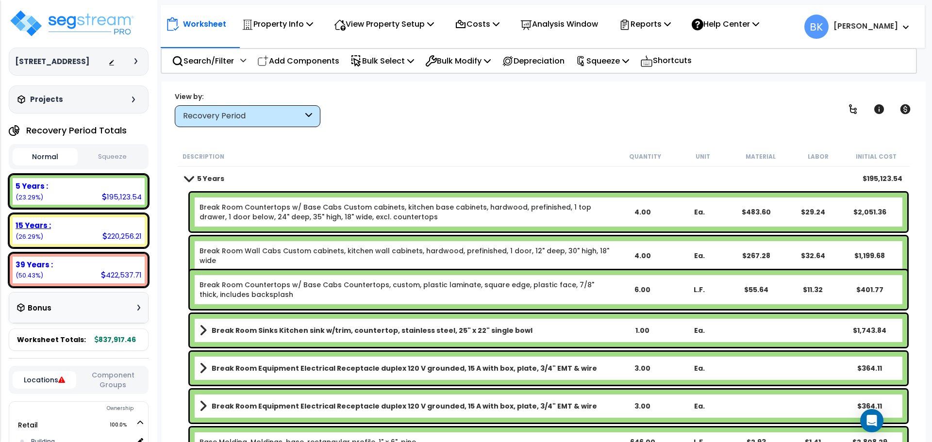
click at [82, 222] on div "15 Years :" at bounding box center [79, 225] width 126 height 10
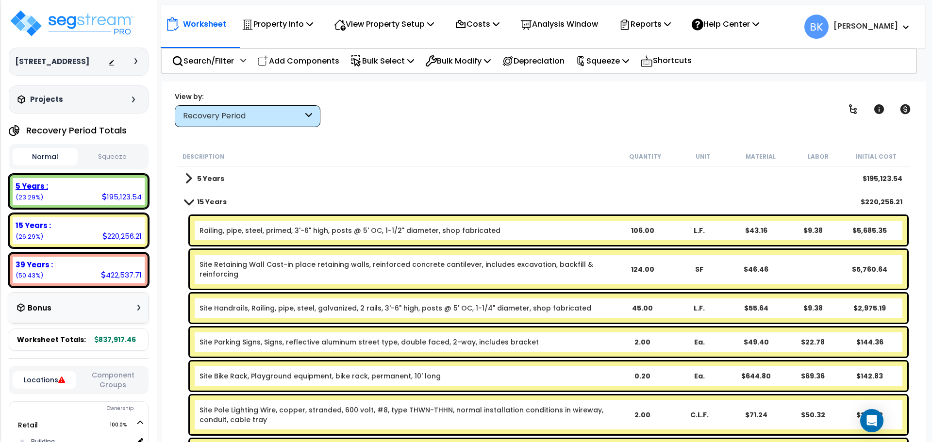
click at [101, 200] on div "5 Years : 195,123.54 (23.29%)" at bounding box center [79, 191] width 132 height 27
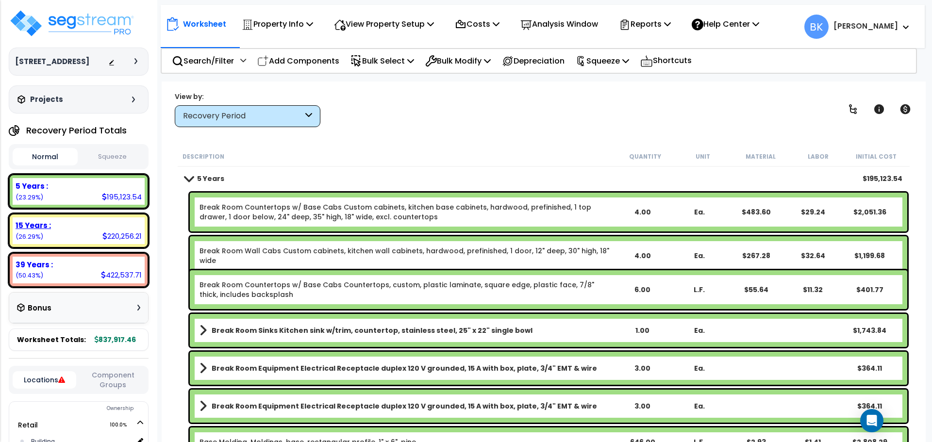
click at [87, 234] on div "15 Years : 220,256.21 (26.29%)" at bounding box center [79, 231] width 132 height 27
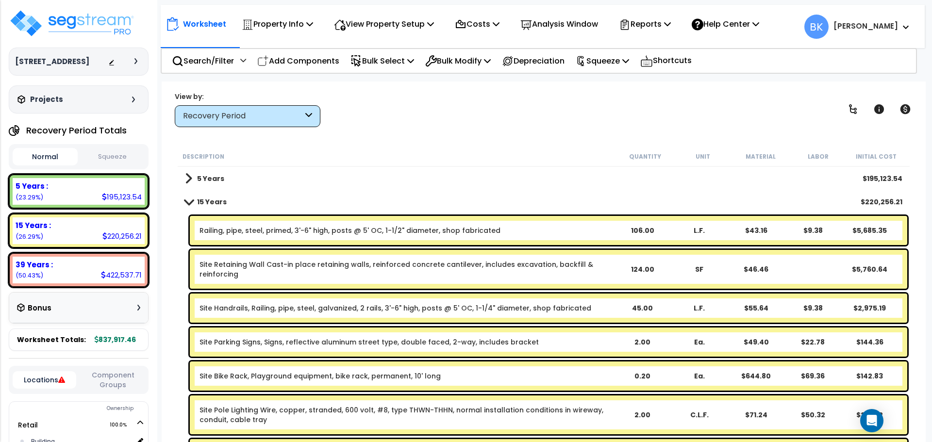
click at [192, 206] on link "15 Years" at bounding box center [206, 202] width 42 height 14
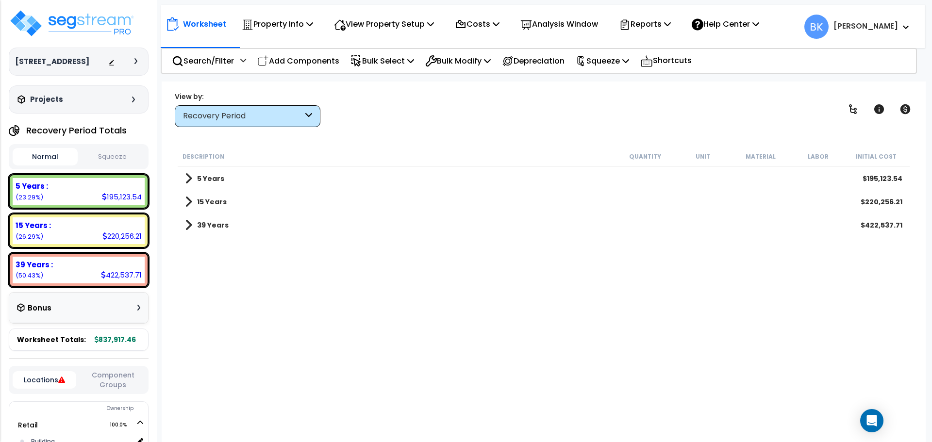
click at [192, 181] on link "5 Years" at bounding box center [204, 179] width 39 height 14
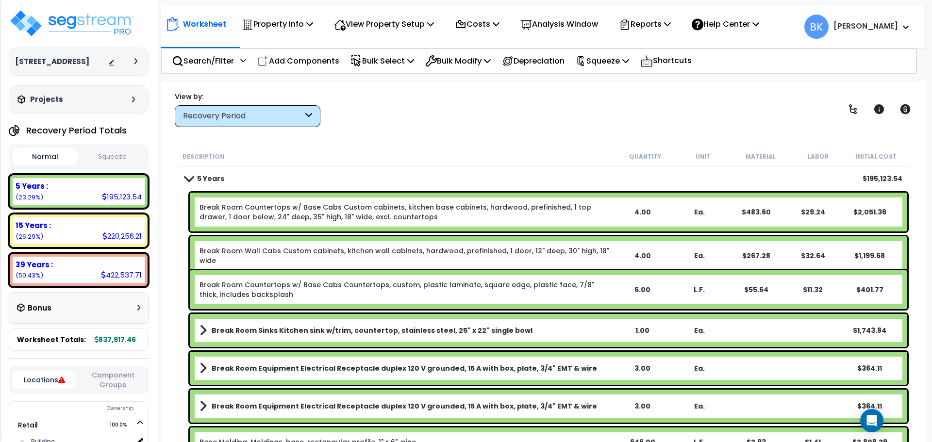
click at [192, 181] on span at bounding box center [189, 178] width 14 height 7
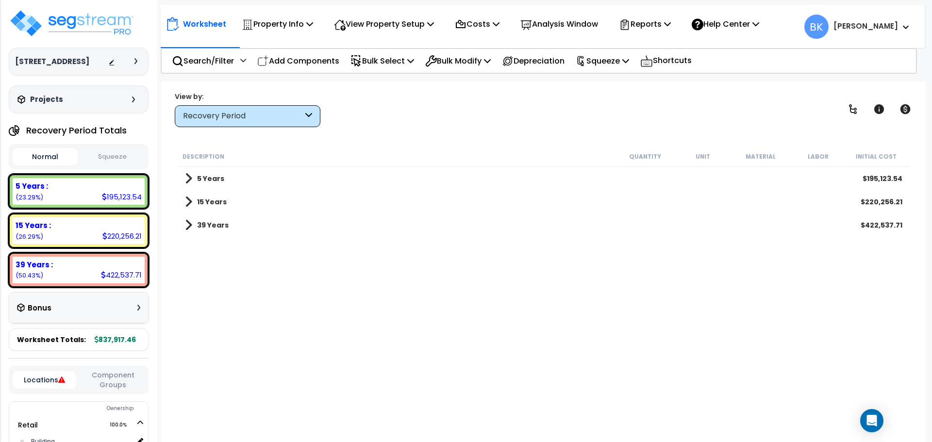
click at [192, 206] on link "15 Years" at bounding box center [206, 202] width 42 height 14
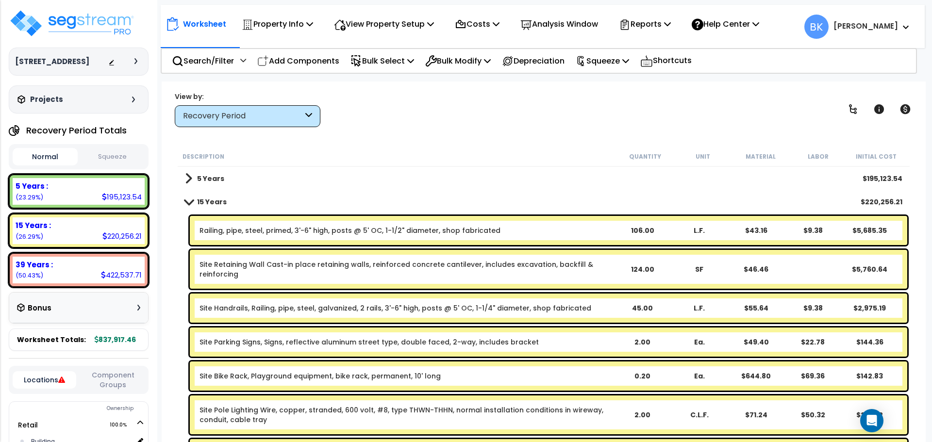
click at [191, 205] on link "15 Years" at bounding box center [206, 202] width 42 height 14
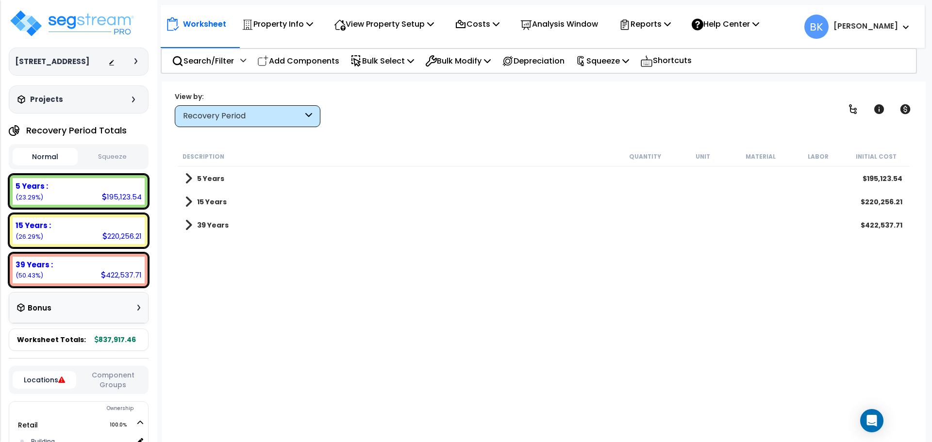
click at [191, 221] on span at bounding box center [188, 226] width 7 height 14
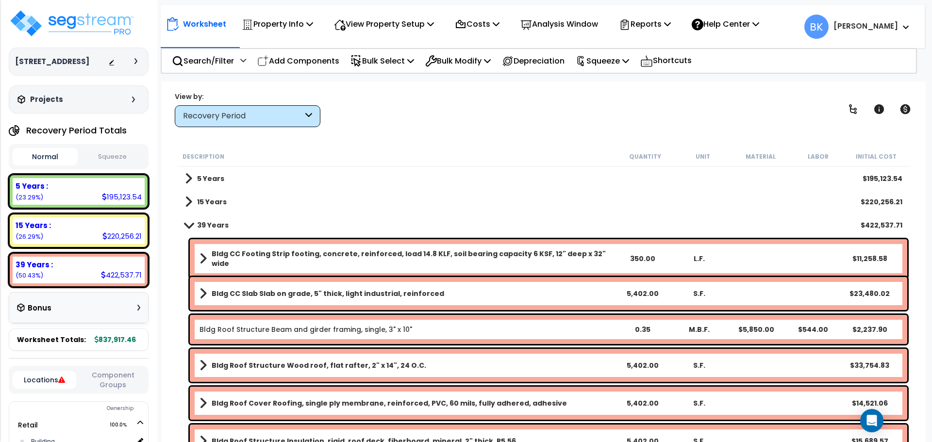
click at [189, 225] on span at bounding box center [189, 224] width 14 height 7
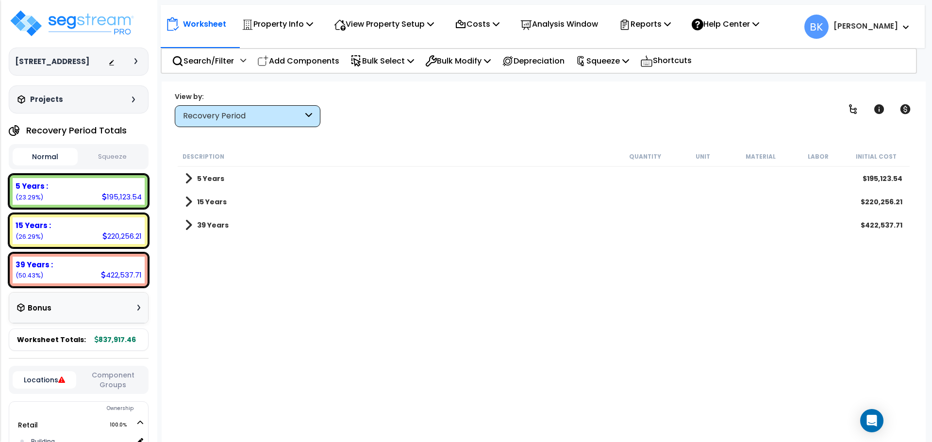
click at [194, 200] on link "15 Years" at bounding box center [206, 202] width 42 height 14
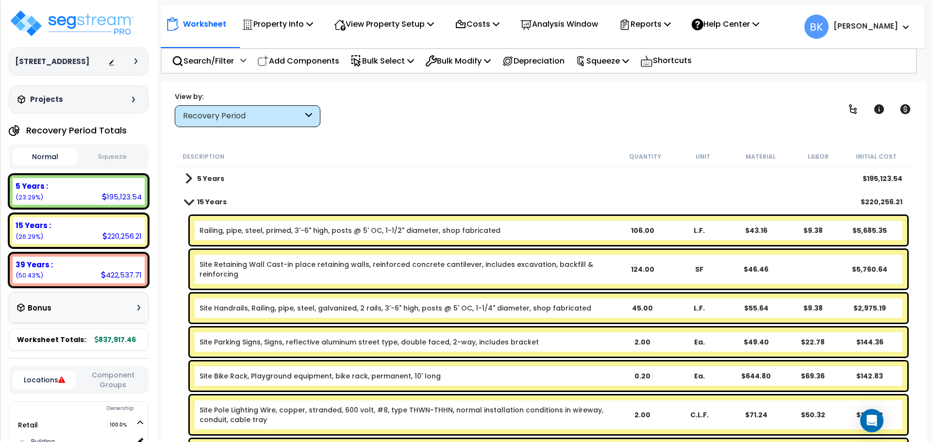
click at [194, 200] on span at bounding box center [189, 201] width 14 height 7
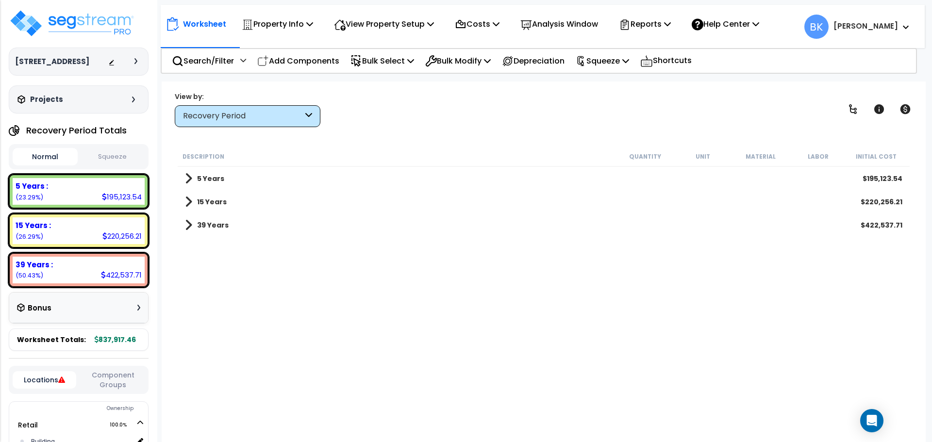
click at [194, 180] on link "5 Years" at bounding box center [204, 179] width 39 height 14
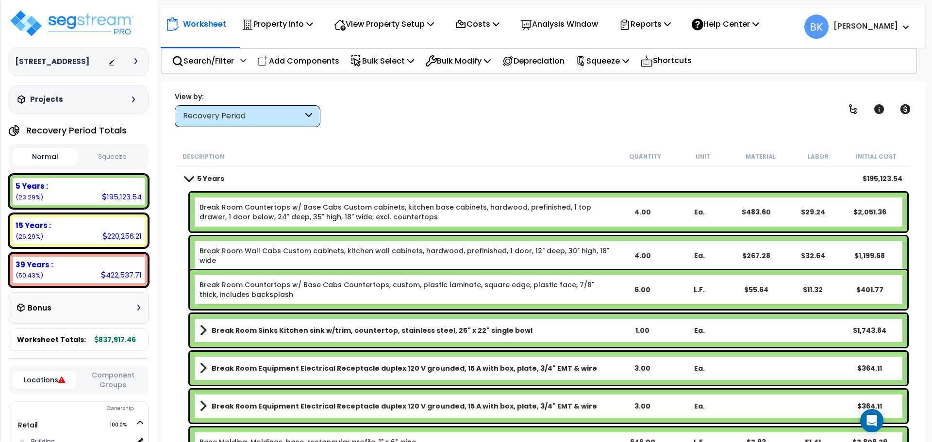
click at [194, 180] on span at bounding box center [189, 178] width 14 height 7
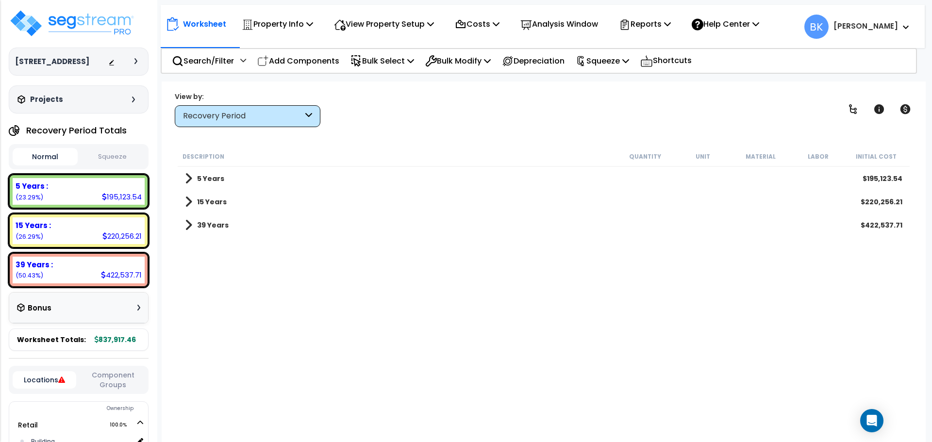
click at [191, 202] on span at bounding box center [188, 202] width 7 height 14
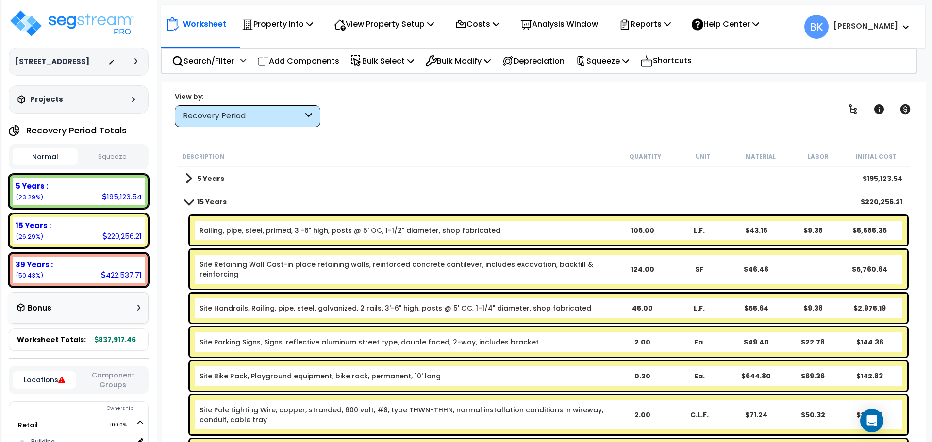
click at [191, 202] on span at bounding box center [189, 201] width 14 height 7
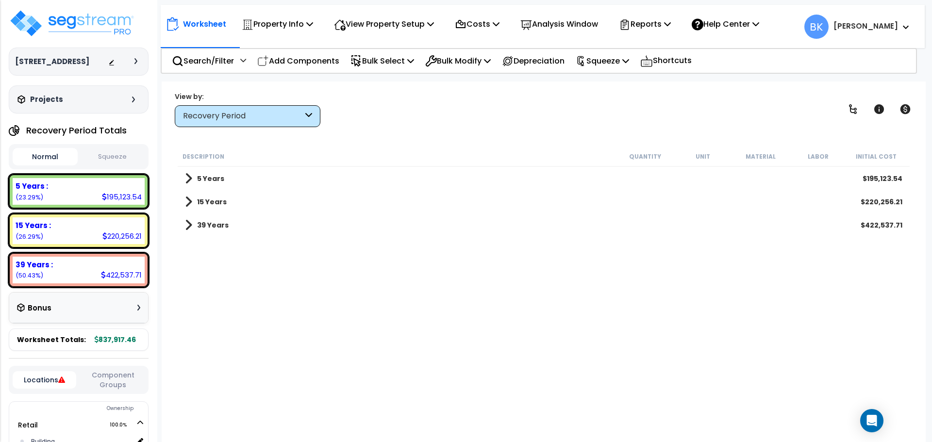
click at [191, 226] on span at bounding box center [188, 226] width 7 height 14
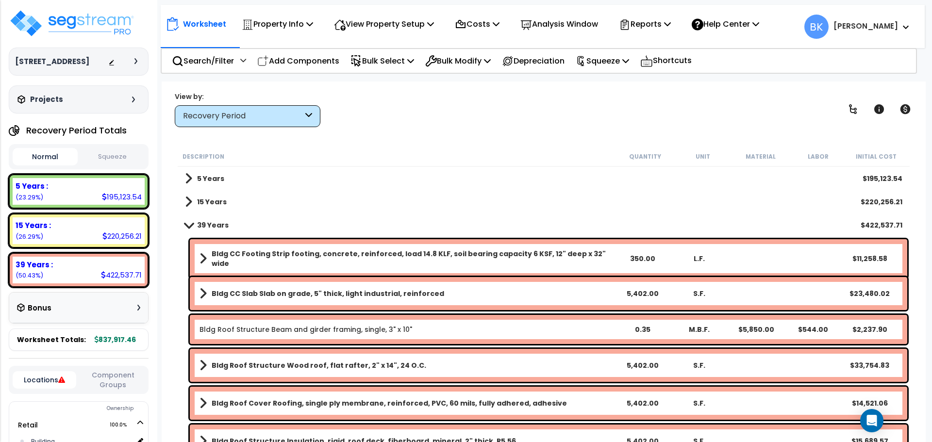
click at [200, 197] on link "15 Years" at bounding box center [206, 202] width 42 height 14
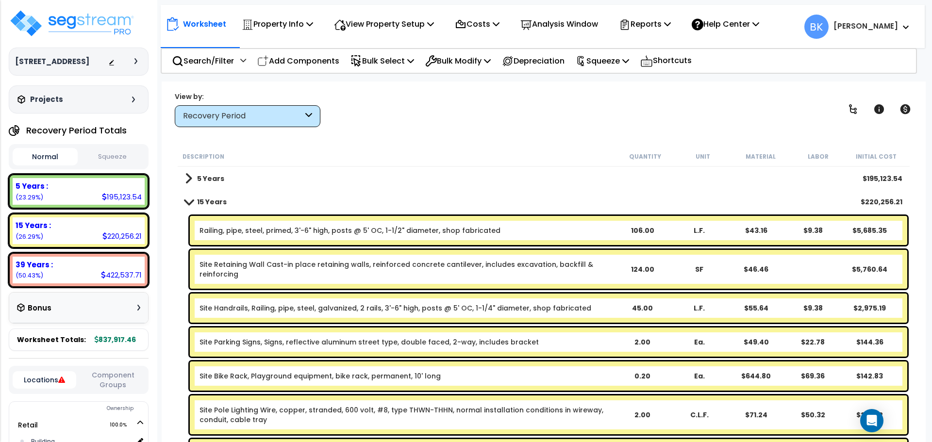
click at [299, 245] on div "Railing, pipe, steel, primed, 3'-6" high, posts @ 5' OC, 1-1/2" diameter, shop …" at bounding box center [544, 231] width 732 height 34
click at [302, 236] on div "Railing, pipe, steel, primed, 3'-6" high, posts @ 5' OC, 1-1/2" diameter, shop …" at bounding box center [549, 230] width 718 height 29
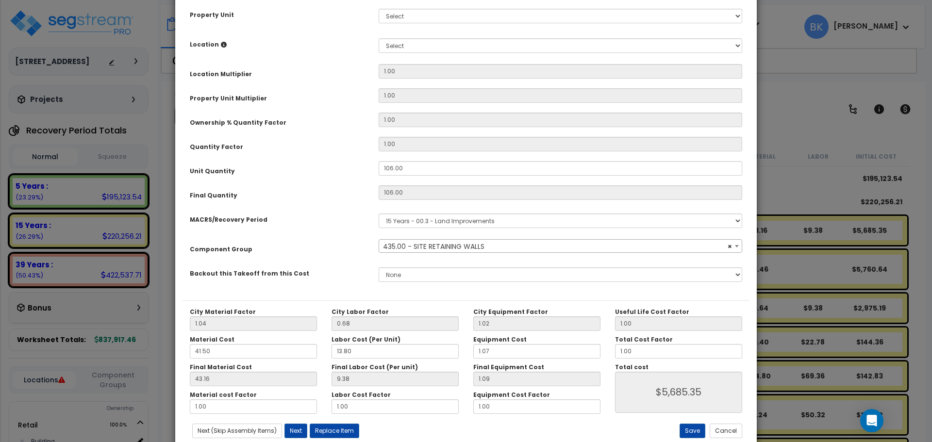
scroll to position [186, 0]
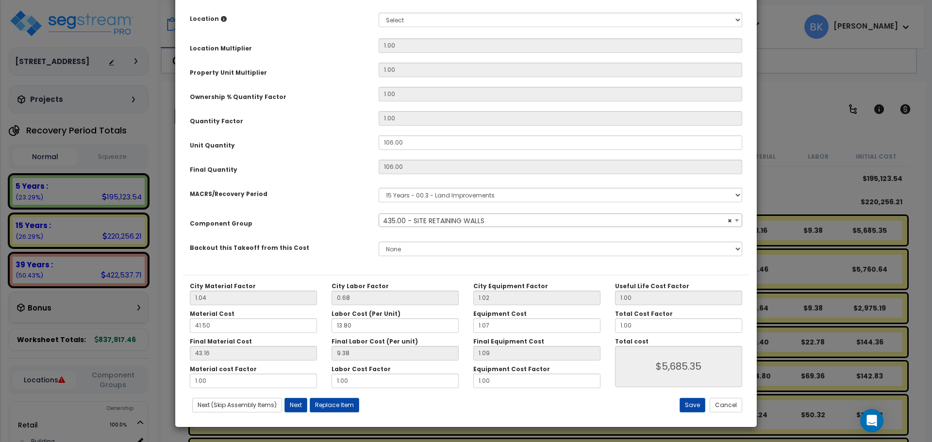
select select "39126"
click at [732, 406] on button "Cancel" at bounding box center [726, 405] width 33 height 15
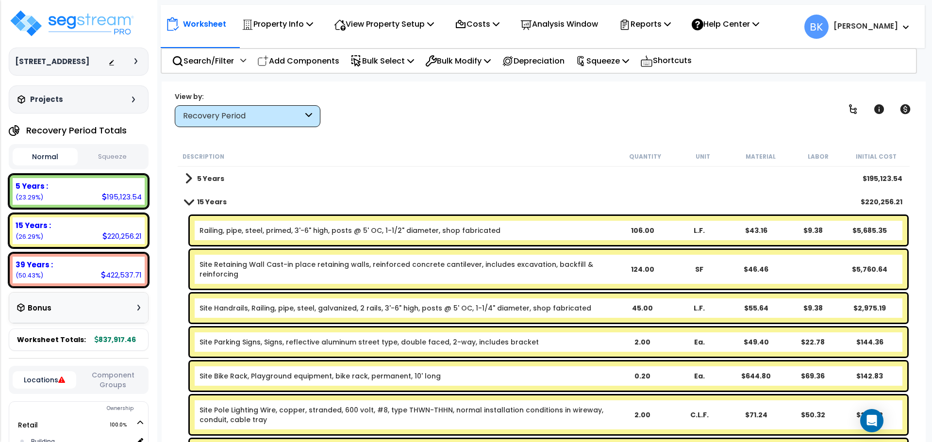
click at [190, 202] on span at bounding box center [189, 201] width 14 height 7
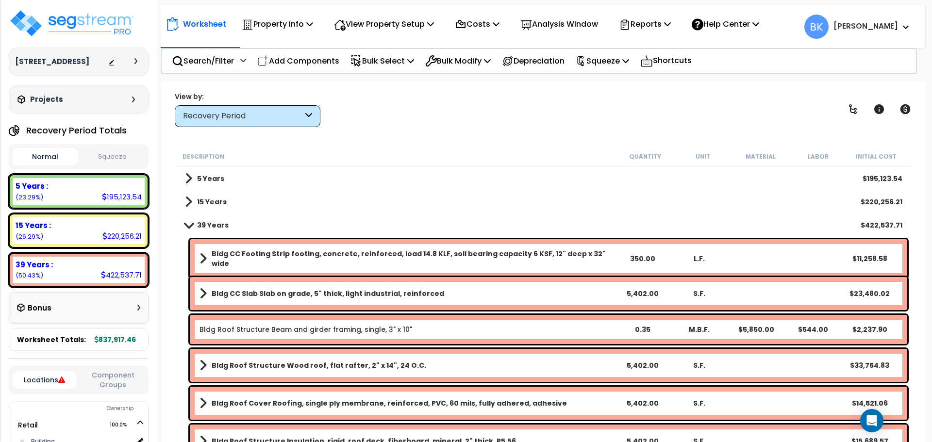
click at [184, 225] on span at bounding box center [189, 224] width 14 height 7
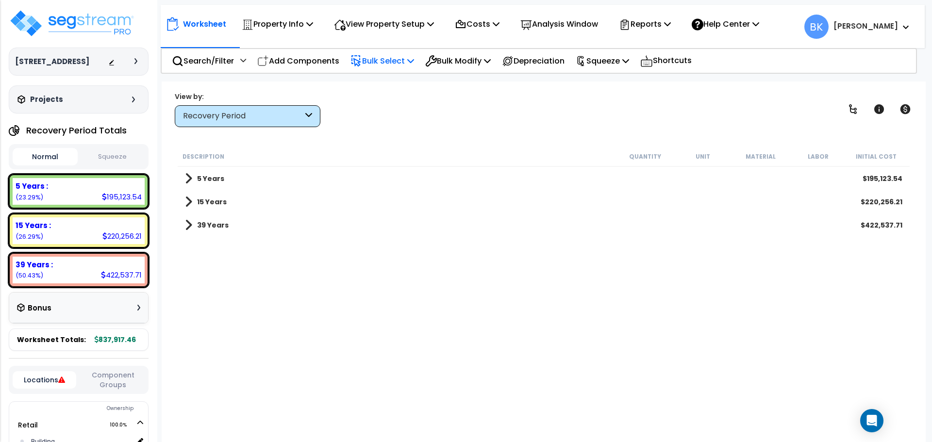
click at [389, 61] on p "Bulk Select" at bounding box center [383, 60] width 64 height 13
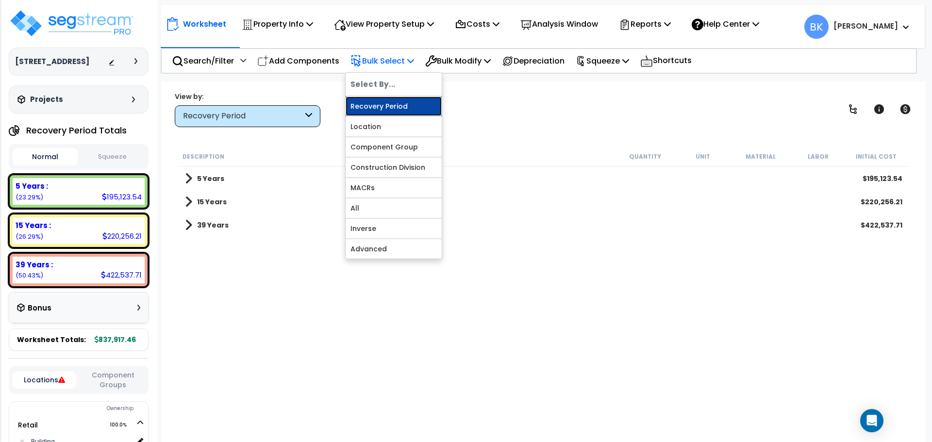
click at [391, 104] on link "Recovery Period" at bounding box center [394, 106] width 96 height 19
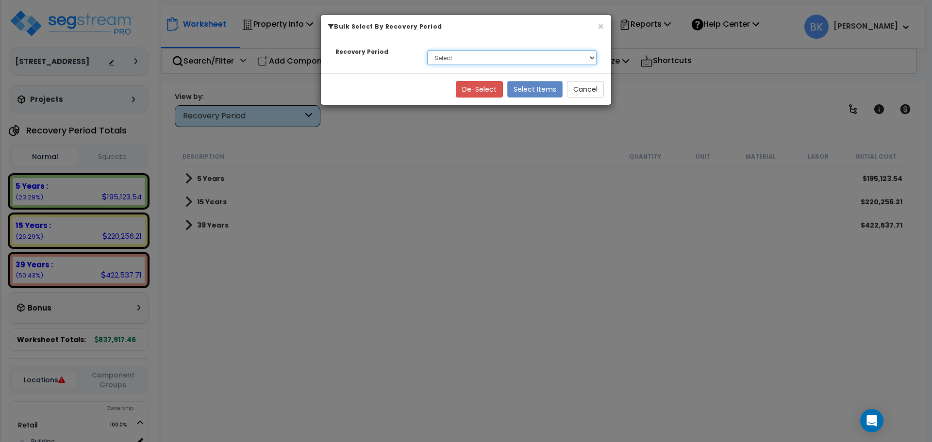
click at [442, 59] on select "Select 5 Years 15 Years 39 Years" at bounding box center [511, 58] width 169 height 15
select select "5Y"
click at [427, 51] on select "Select 5 Years 15 Years 39 Years" at bounding box center [511, 58] width 169 height 15
click at [539, 84] on button "Select Items" at bounding box center [534, 89] width 55 height 17
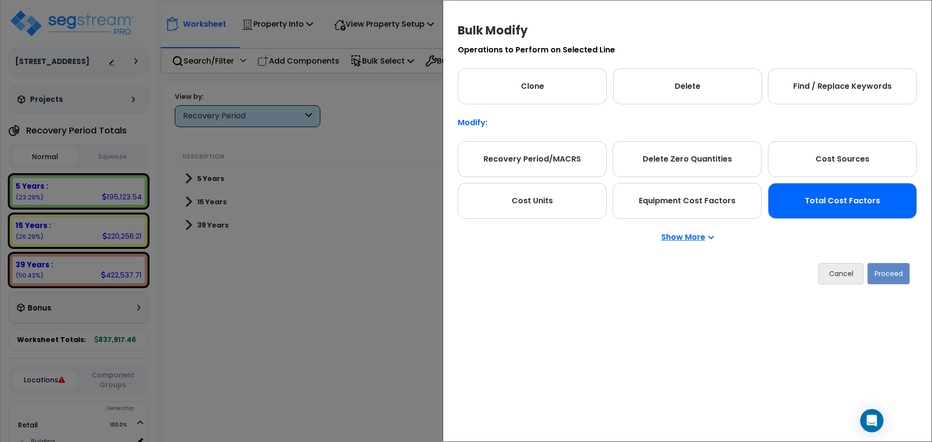
click at [809, 202] on div "Total Cost Factors" at bounding box center [842, 201] width 149 height 36
click at [895, 273] on button "Proceed" at bounding box center [889, 273] width 42 height 21
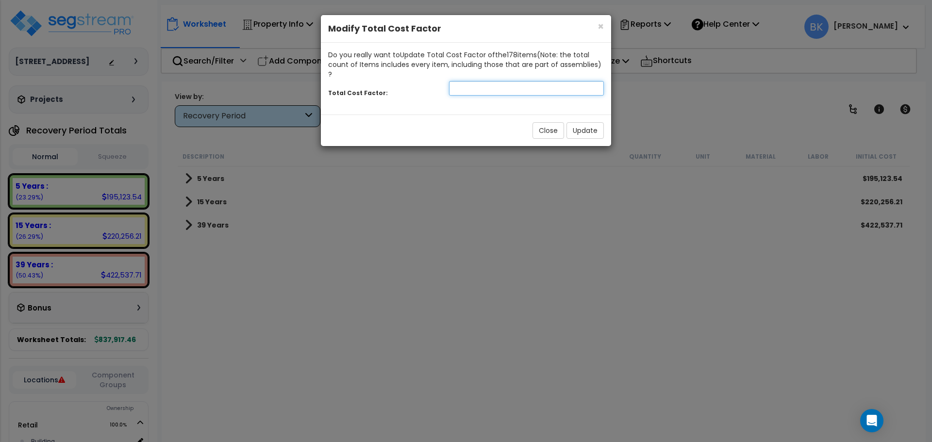
click at [468, 83] on input "number" at bounding box center [526, 88] width 155 height 15
type input "0.875"
click at [598, 122] on button "Update" at bounding box center [585, 130] width 37 height 17
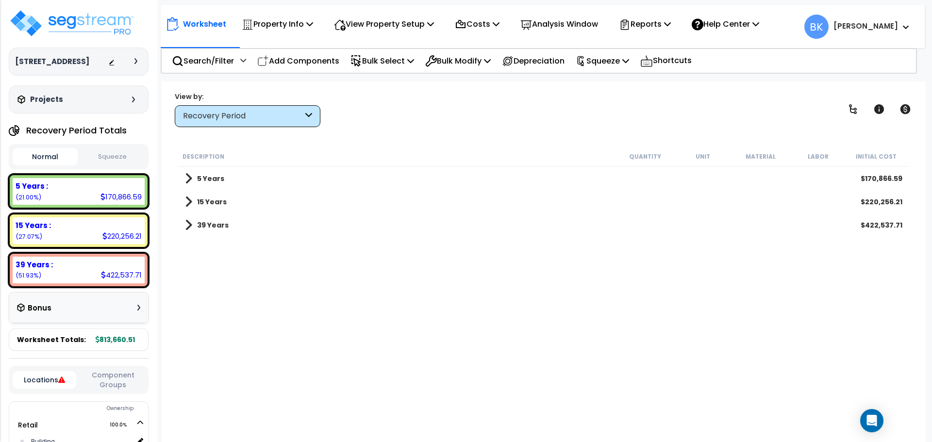
click at [188, 203] on span at bounding box center [188, 202] width 7 height 14
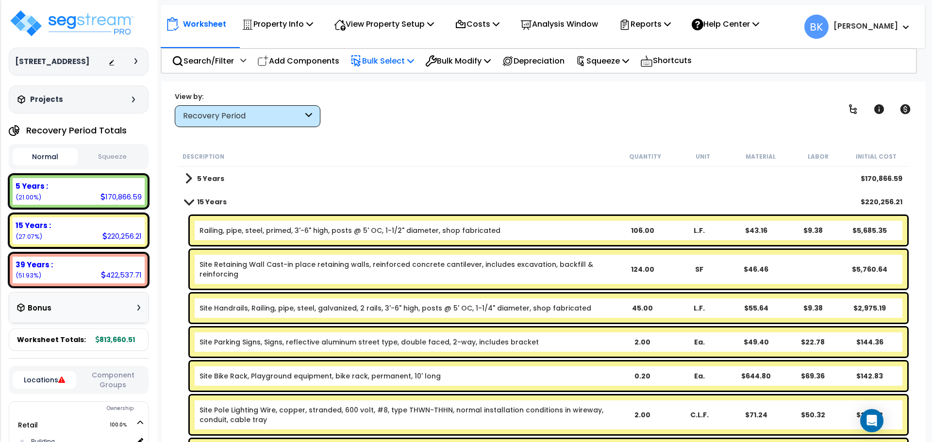
click at [386, 56] on p "Bulk Select" at bounding box center [383, 60] width 64 height 13
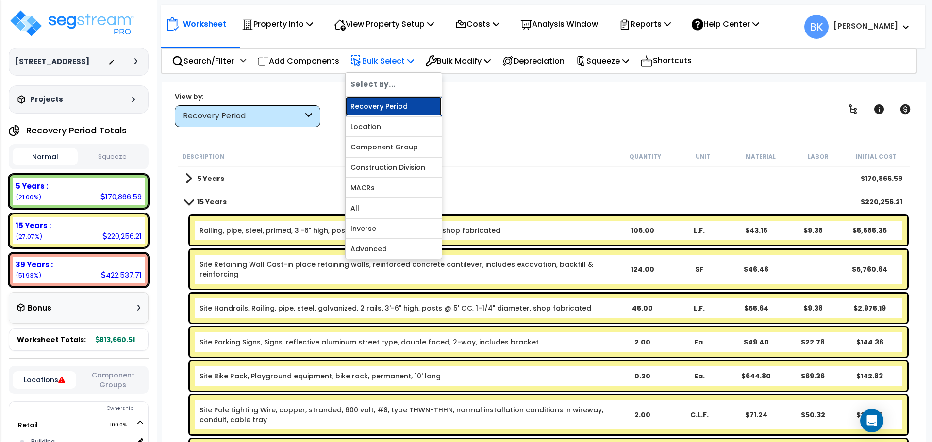
click at [394, 106] on link "Recovery Period" at bounding box center [394, 106] width 96 height 19
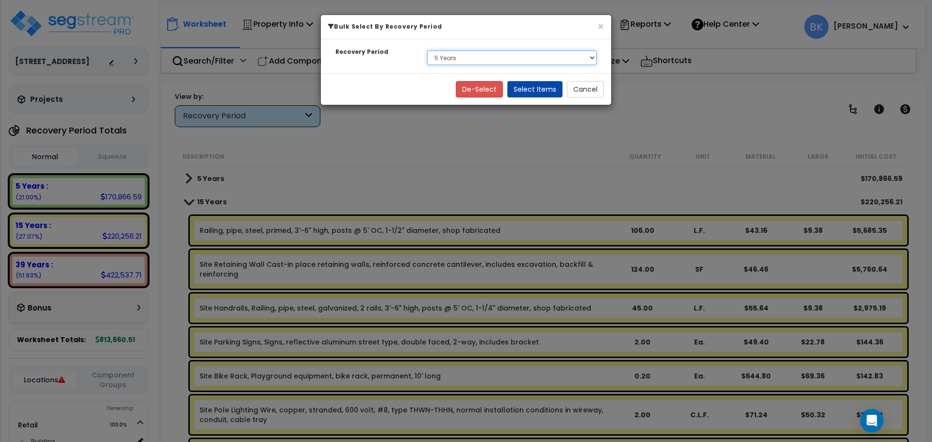
click at [480, 56] on select "Select 5 Years 15 Years 39 Years" at bounding box center [511, 58] width 169 height 15
select select "15Y"
click at [427, 51] on select "Select 5 Years 15 Years 39 Years" at bounding box center [511, 58] width 169 height 15
click at [539, 89] on button "Select Items" at bounding box center [534, 89] width 55 height 17
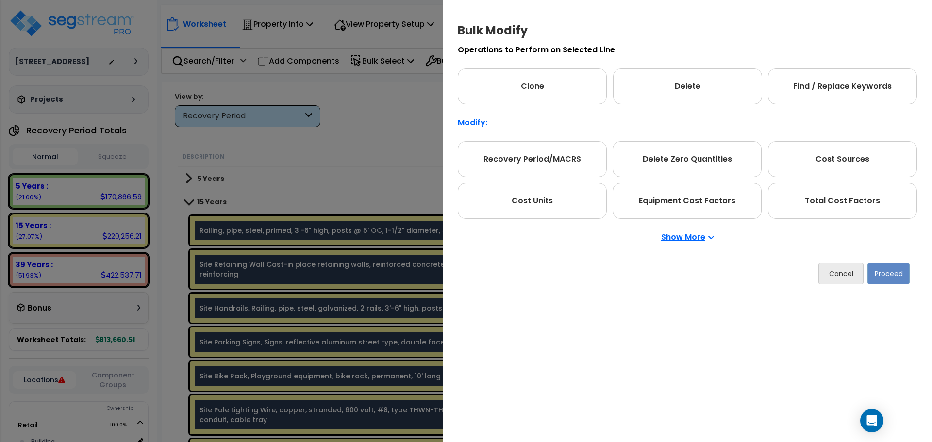
click at [840, 219] on div "Show More" at bounding box center [687, 237] width 459 height 37
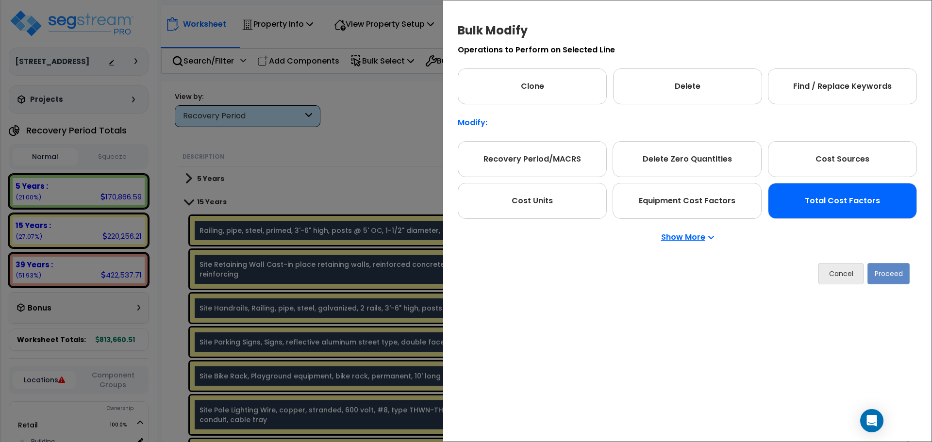
click at [849, 210] on div "Total Cost Factors" at bounding box center [842, 201] width 149 height 36
click at [888, 270] on button "Proceed" at bounding box center [889, 273] width 42 height 21
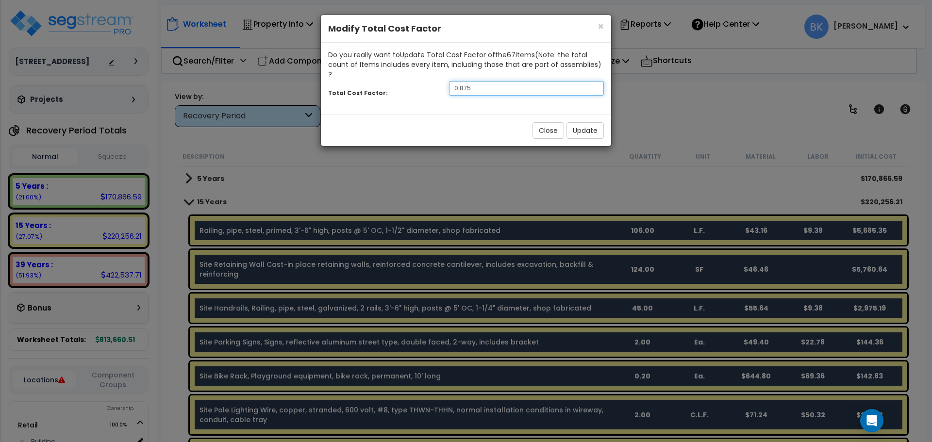
click at [536, 81] on input "0.875" at bounding box center [526, 88] width 155 height 15
type input "0.7"
click at [584, 122] on button "Update" at bounding box center [585, 130] width 37 height 17
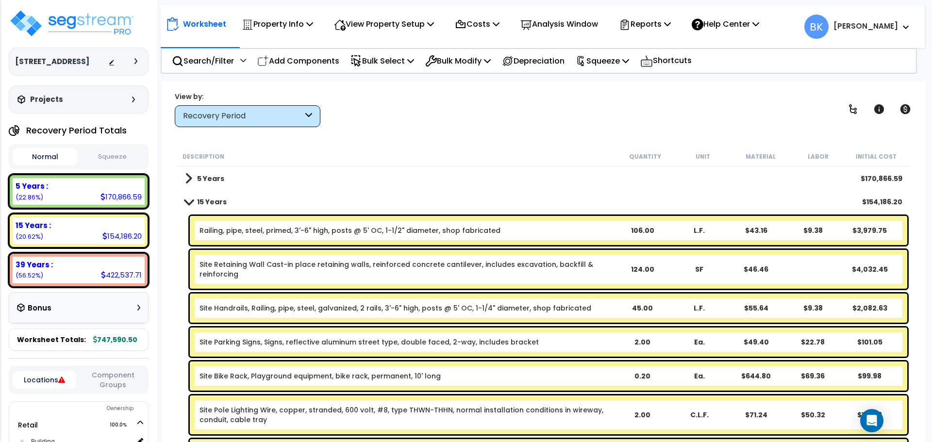
click at [94, 265] on div "39 Years :" at bounding box center [79, 265] width 126 height 10
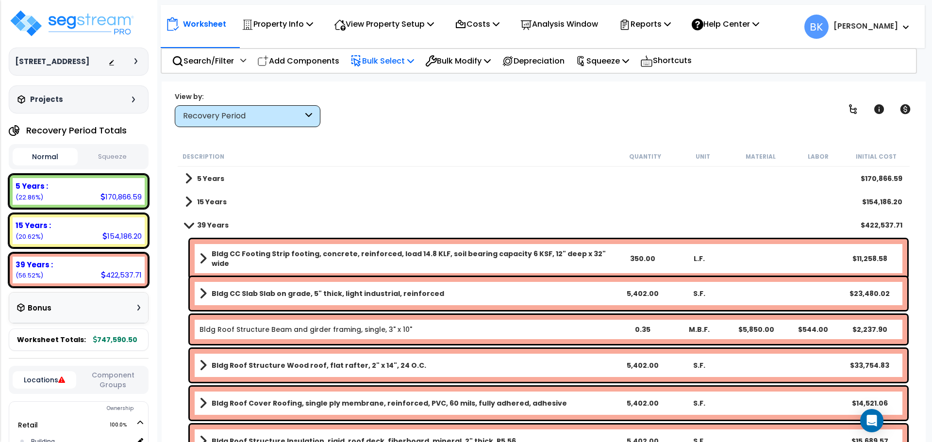
click at [399, 58] on p "Bulk Select" at bounding box center [383, 60] width 64 height 13
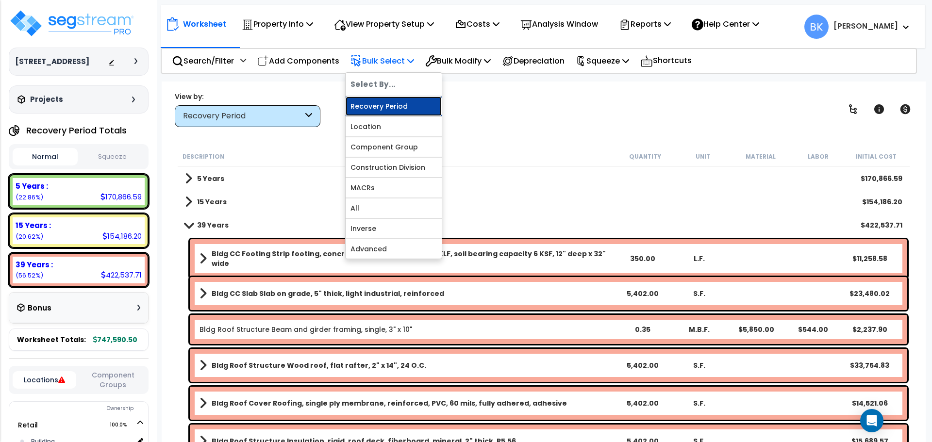
click at [390, 101] on link "Recovery Period" at bounding box center [394, 106] width 96 height 19
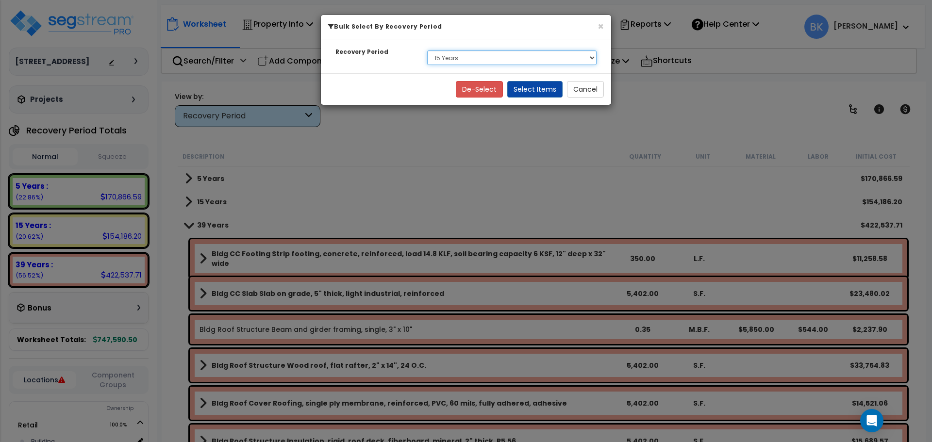
click at [458, 57] on select "Select 5 Years 15 Years 39 Years" at bounding box center [511, 58] width 169 height 15
select select "39Y"
click at [427, 51] on select "Select 5 Years 15 Years 39 Years" at bounding box center [511, 58] width 169 height 15
click at [538, 86] on button "Select Items" at bounding box center [534, 89] width 55 height 17
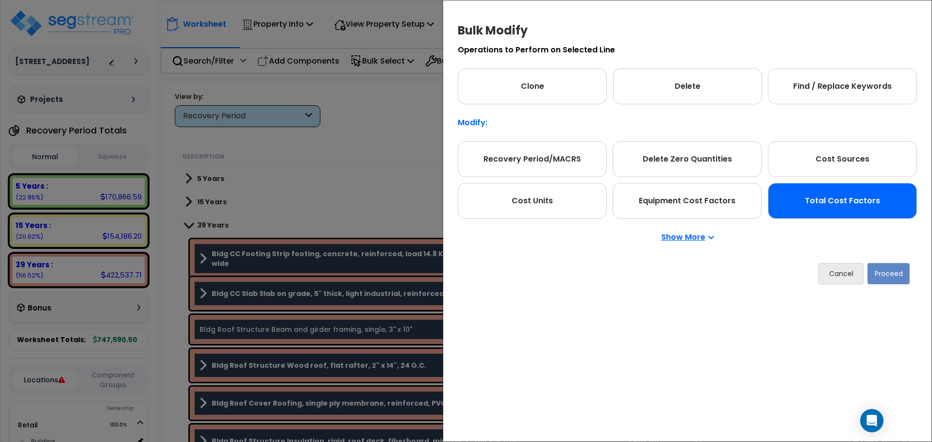
click at [865, 193] on div "Total Cost Factors" at bounding box center [842, 201] width 149 height 36
click at [888, 271] on button "Proceed" at bounding box center [889, 273] width 42 height 21
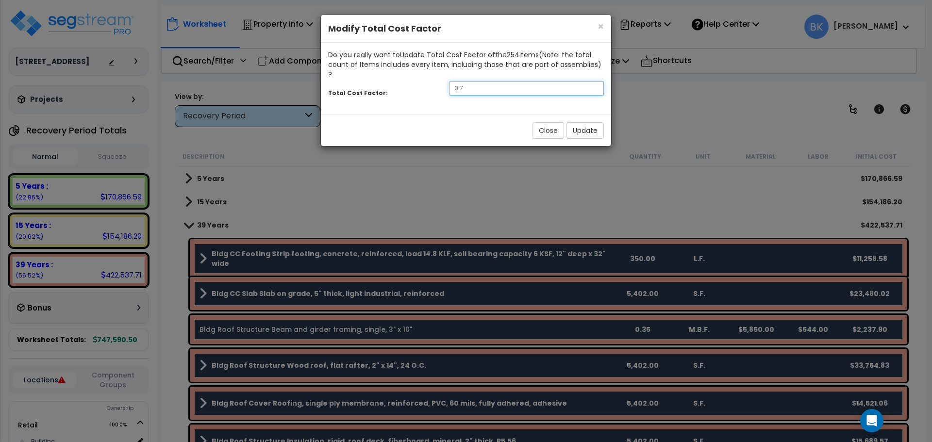
click at [507, 82] on input "0.7" at bounding box center [526, 88] width 155 height 15
type input "0.875"
click at [582, 122] on button "Update" at bounding box center [585, 130] width 37 height 17
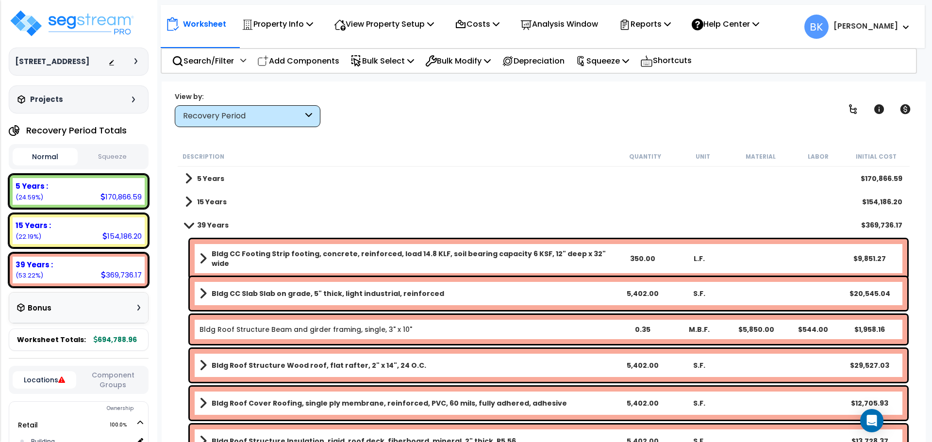
click at [190, 223] on span at bounding box center [189, 224] width 14 height 7
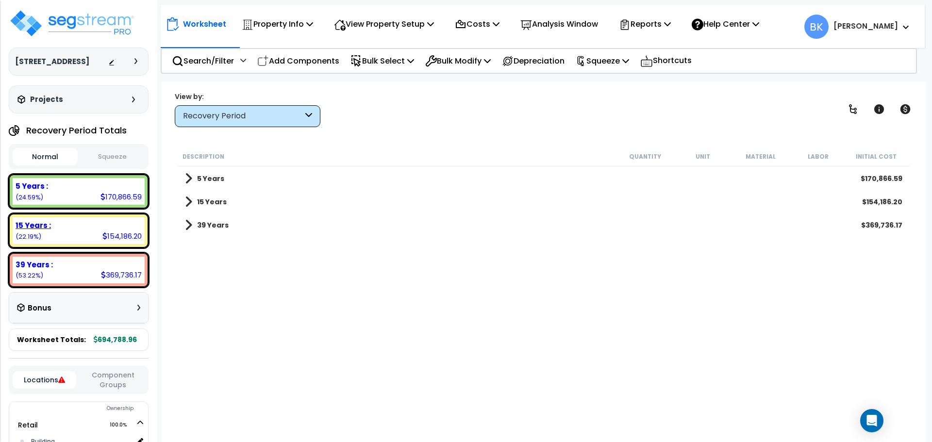
click at [89, 223] on div "15 Years :" at bounding box center [79, 225] width 126 height 10
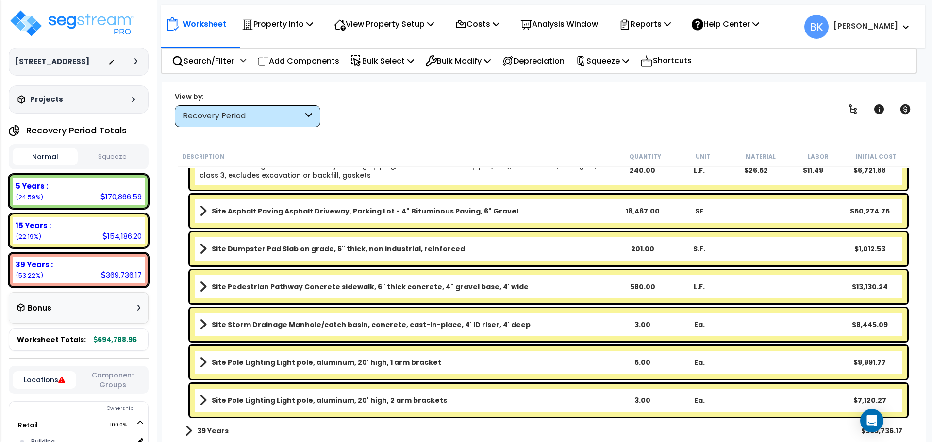
scroll to position [769, 0]
click at [898, 28] on span at bounding box center [903, 27] width 11 height 12
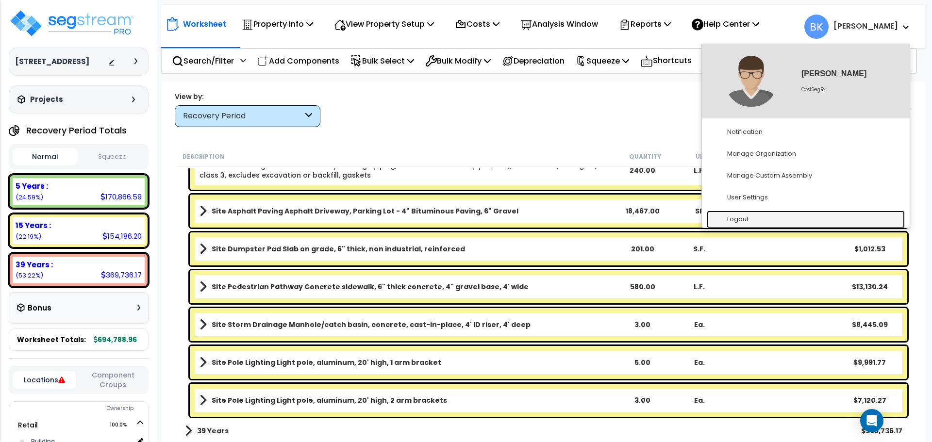
click at [751, 219] on link "Logout" at bounding box center [806, 220] width 198 height 18
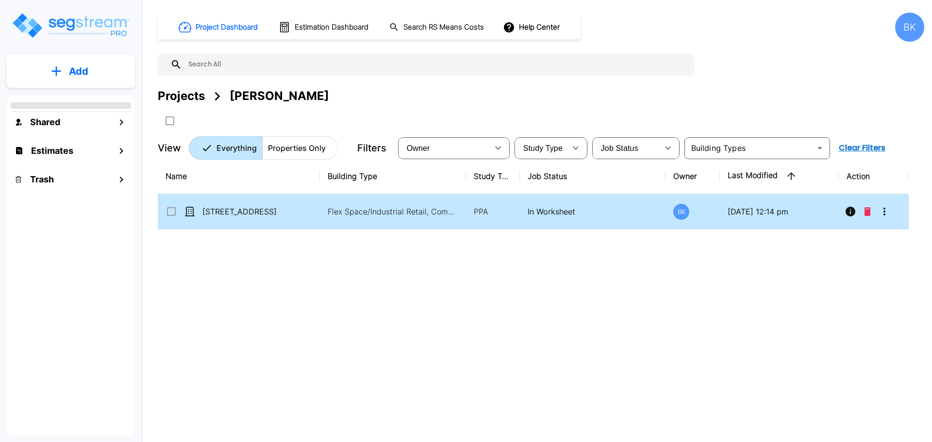
click at [887, 213] on icon "More-Options" at bounding box center [885, 212] width 12 height 12
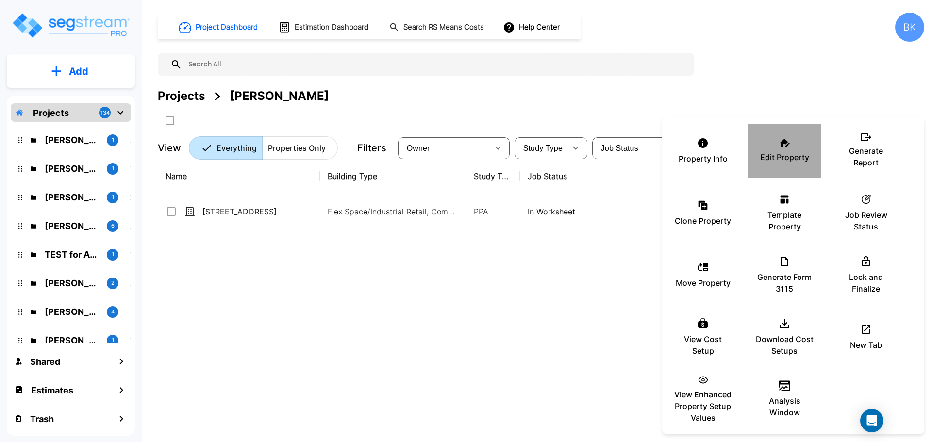
click at [787, 156] on p "Edit Property" at bounding box center [784, 158] width 49 height 12
click at [557, 292] on div at bounding box center [466, 221] width 932 height 442
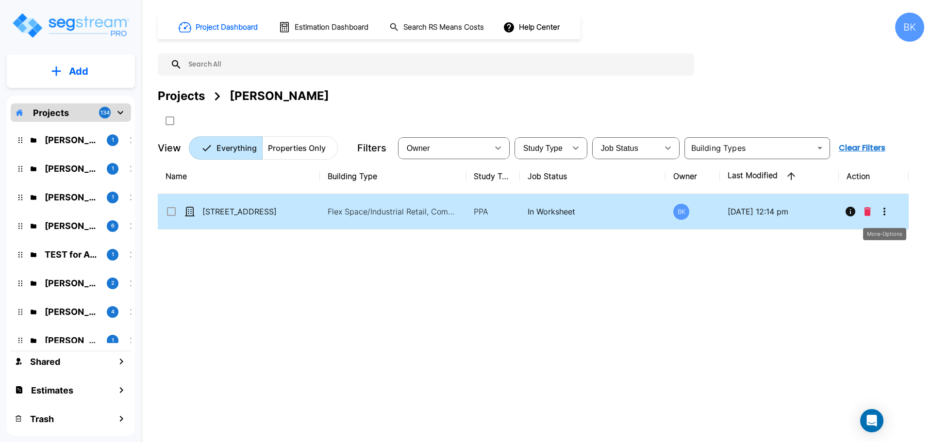
click at [883, 206] on icon "More-Options" at bounding box center [885, 212] width 12 height 12
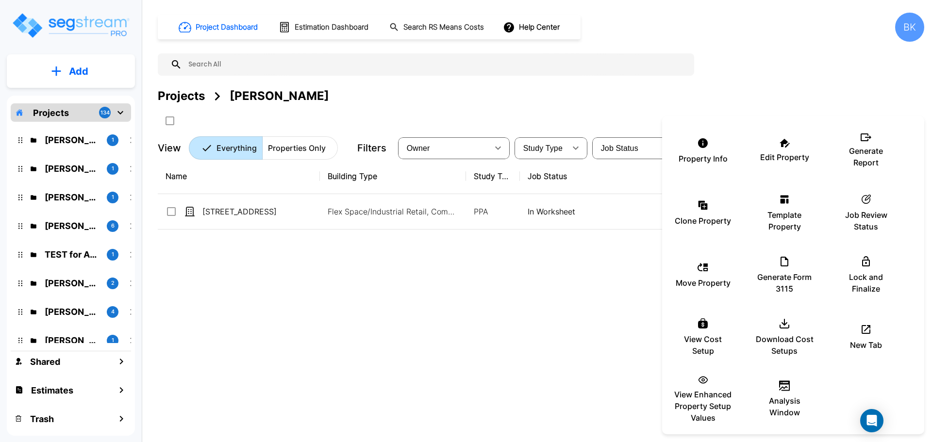
drag, startPoint x: 416, startPoint y: 323, endPoint x: 390, endPoint y: 284, distance: 47.3
click at [416, 323] on div at bounding box center [466, 221] width 932 height 442
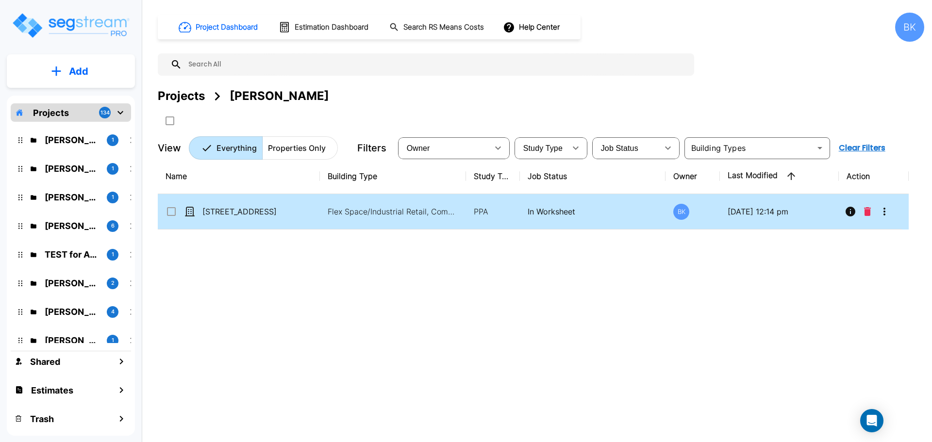
click at [888, 215] on icon "More-Options" at bounding box center [885, 212] width 12 height 12
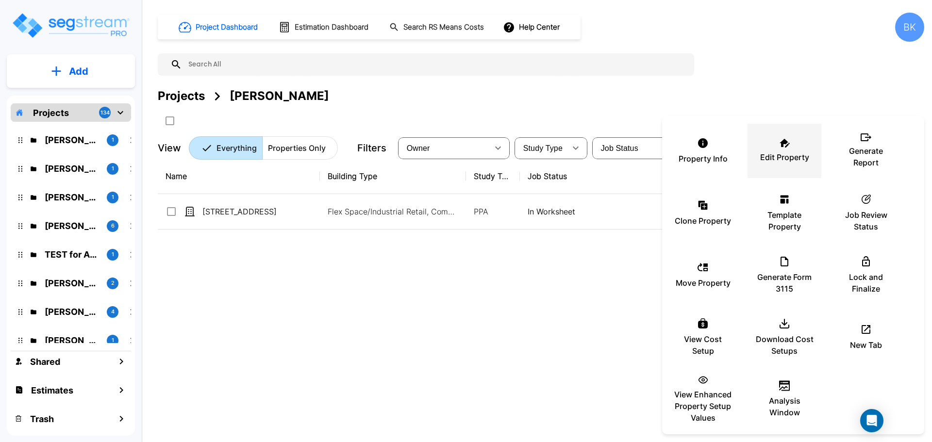
click at [792, 141] on div "Edit Property" at bounding box center [785, 151] width 58 height 49
drag, startPoint x: 309, startPoint y: 277, endPoint x: 313, endPoint y: 173, distance: 104.5
click at [310, 273] on div at bounding box center [466, 221] width 932 height 442
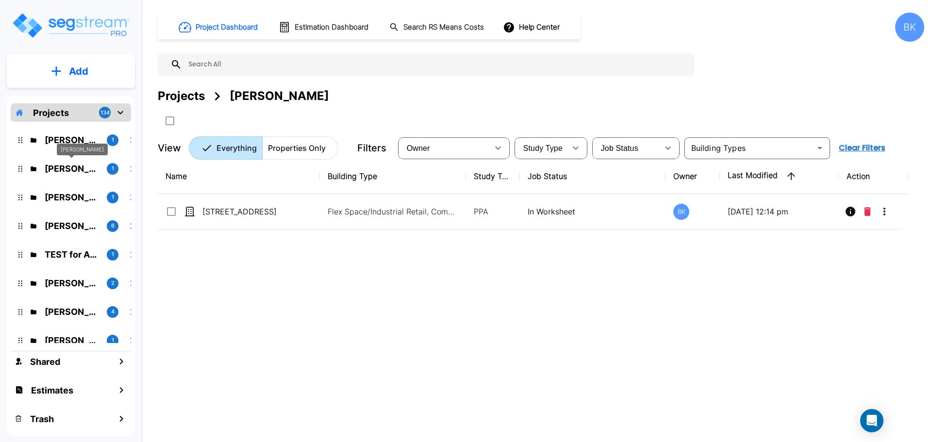
click at [67, 167] on p "[PERSON_NAME]" at bounding box center [72, 168] width 54 height 13
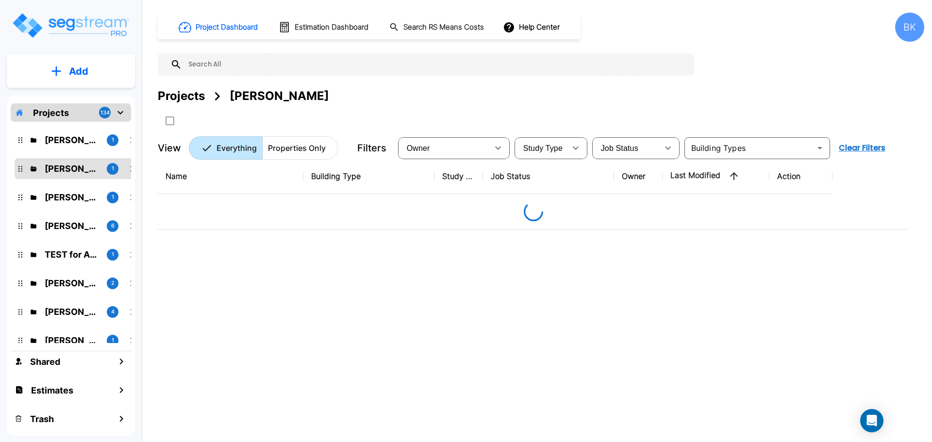
click at [59, 252] on p "TEST for Assets" at bounding box center [72, 254] width 54 height 13
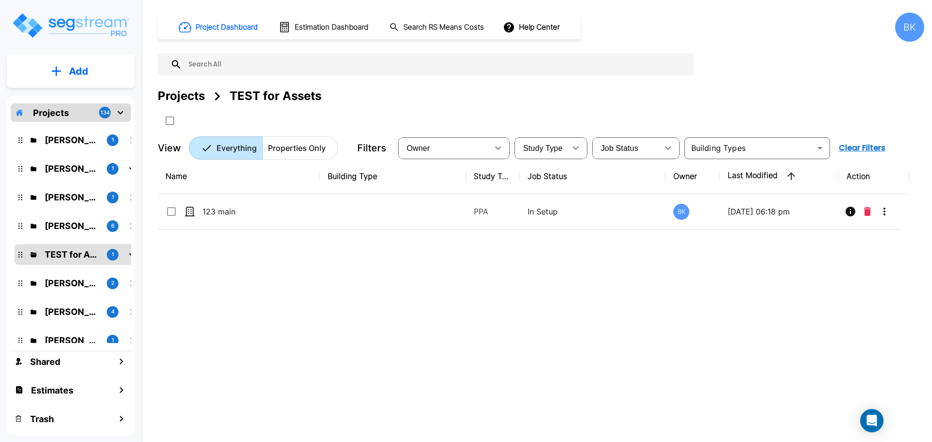
click at [885, 212] on icon "More-Options" at bounding box center [885, 212] width 2 height 8
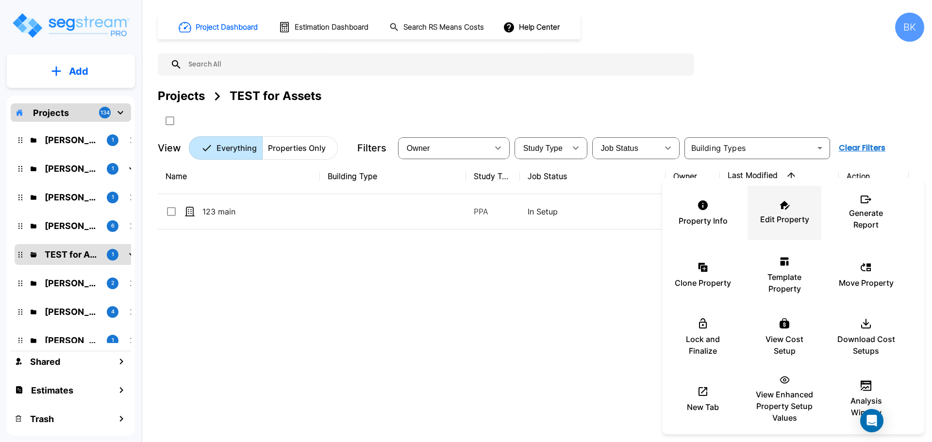
click at [781, 209] on icon at bounding box center [785, 205] width 10 height 9
drag, startPoint x: 360, startPoint y: 300, endPoint x: 126, endPoint y: 185, distance: 261.0
click at [353, 297] on div at bounding box center [466, 221] width 932 height 442
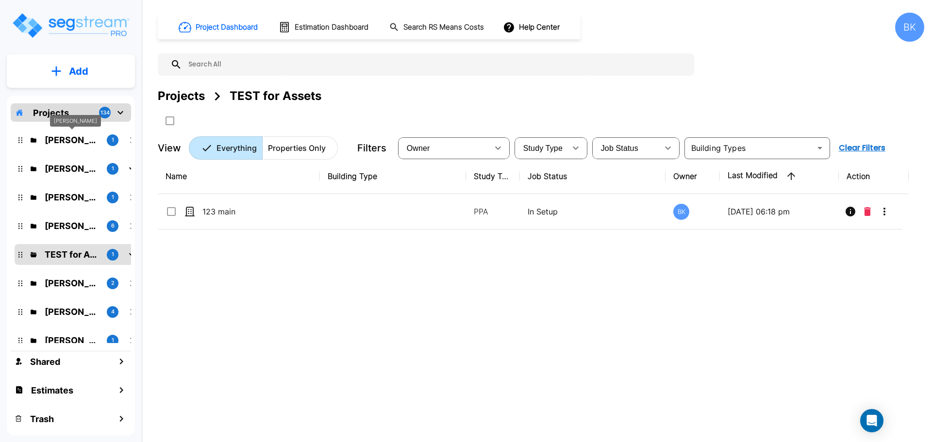
click at [57, 136] on p "[PERSON_NAME]" at bounding box center [72, 140] width 54 height 13
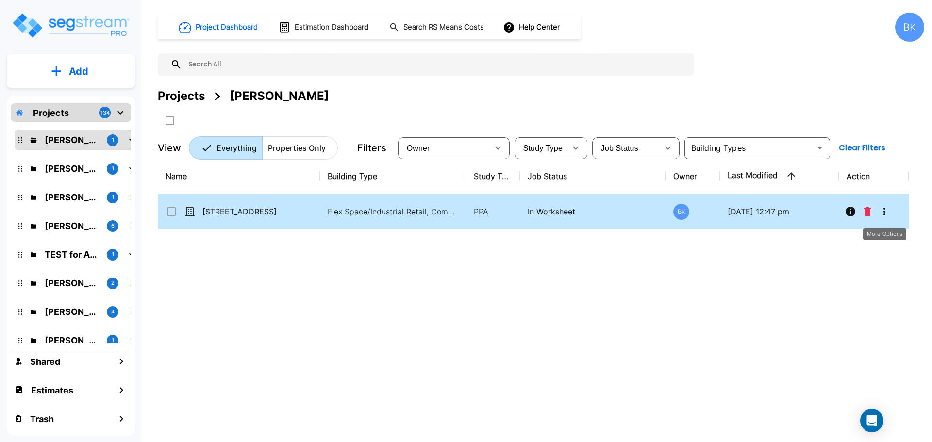
click at [883, 208] on icon "More-Options" at bounding box center [885, 212] width 12 height 12
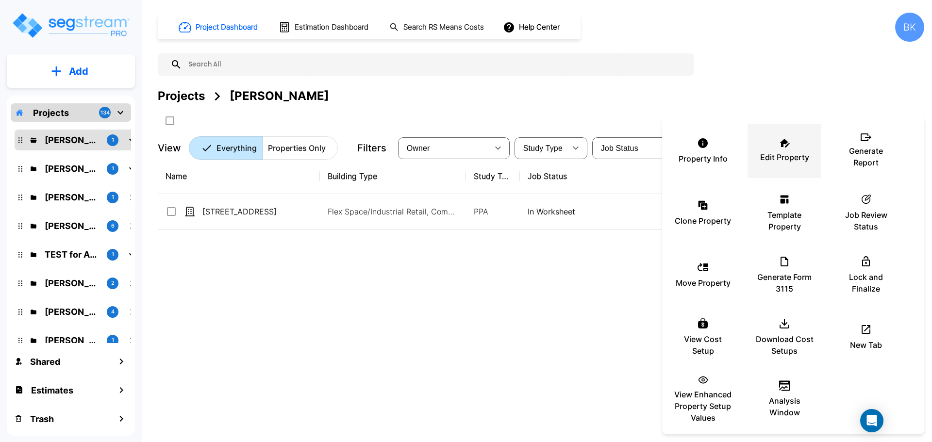
click at [785, 154] on p "Edit Property" at bounding box center [784, 158] width 49 height 12
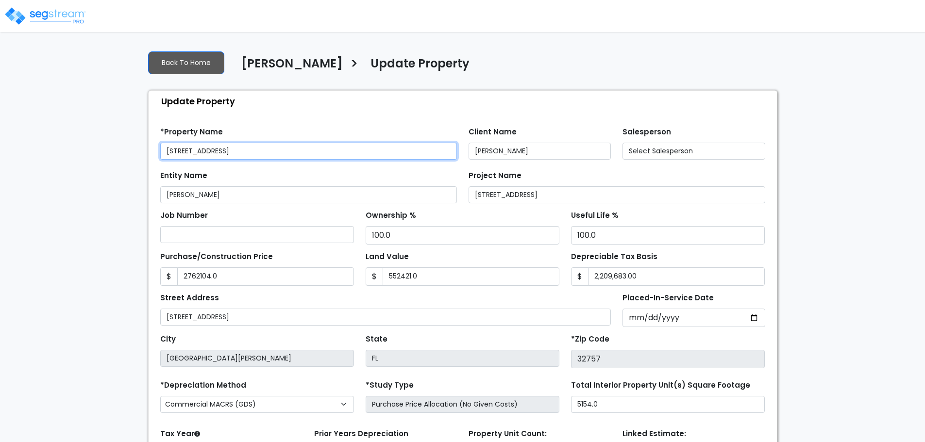
type input "2,762,104.0"
type input "552,421.0"
type input "110,948.0"
select select "2024"
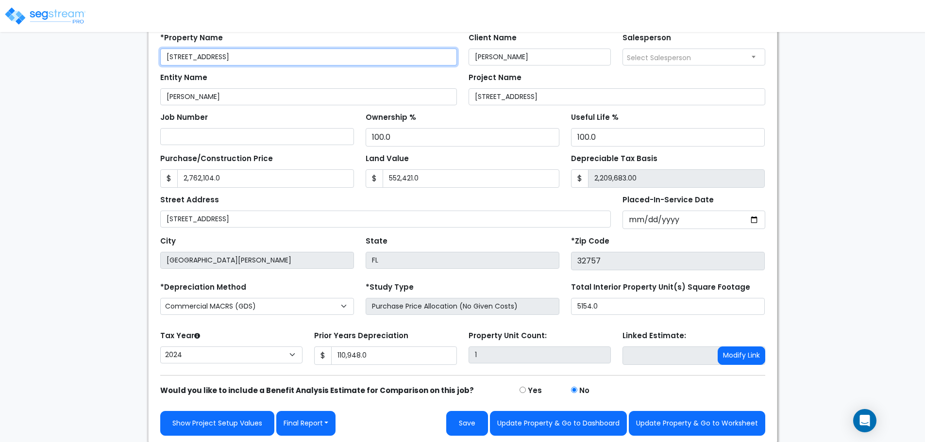
scroll to position [96, 0]
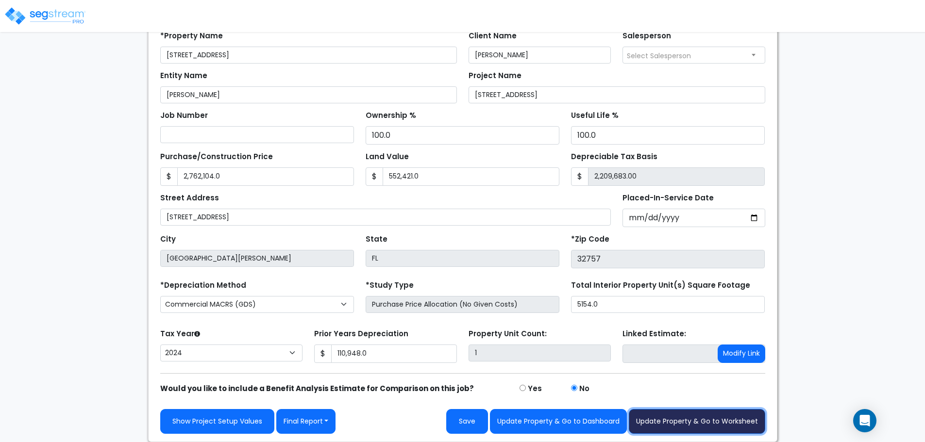
click at [729, 414] on button "Update Property & Go to Worksheet" at bounding box center [697, 421] width 136 height 25
type input "2762104"
type input "552421"
type input "110948"
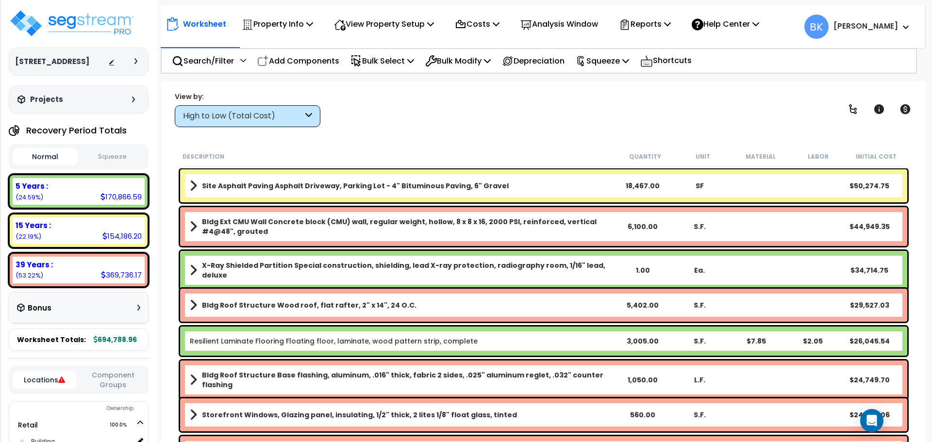
click at [316, 114] on div "High to Low (Total Cost)" at bounding box center [248, 116] width 146 height 22
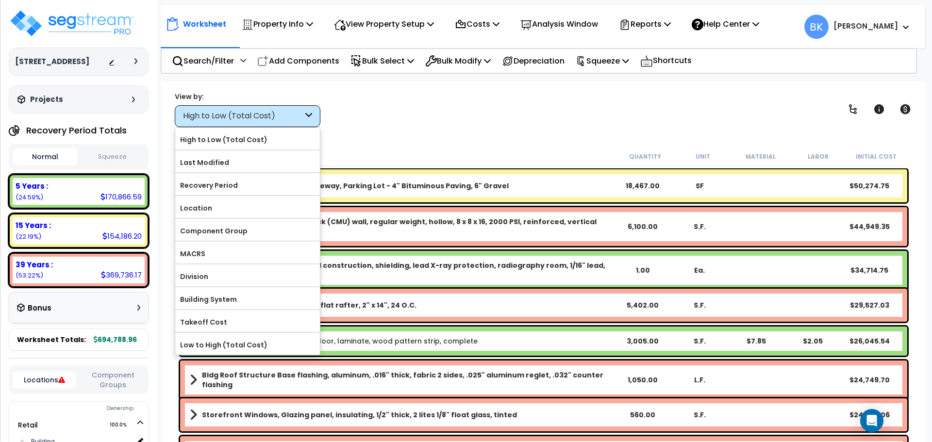
click at [262, 114] on div "High to Low (Total Cost)" at bounding box center [243, 116] width 120 height 11
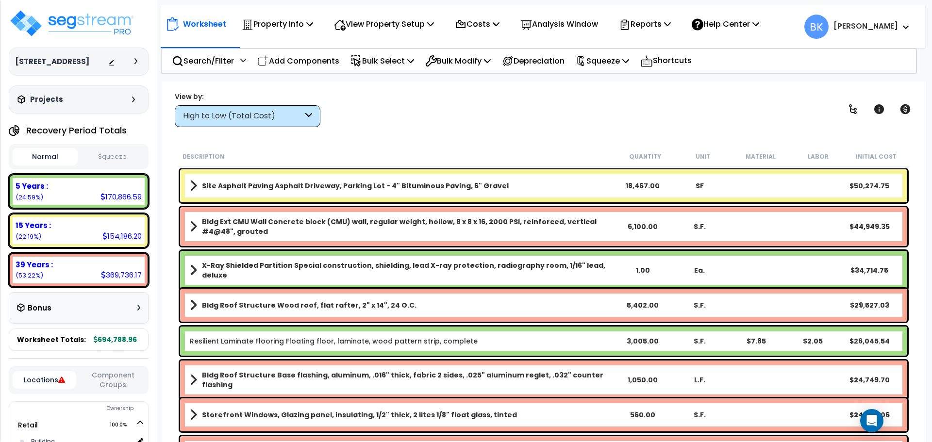
click at [262, 114] on div "High to Low (Total Cost)" at bounding box center [243, 116] width 120 height 11
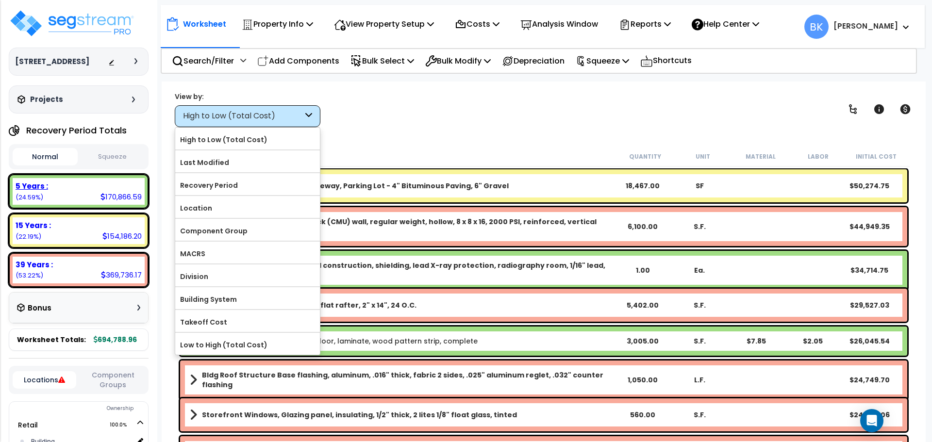
click at [82, 194] on div "5 Years : 170,866.59 (24.59%)" at bounding box center [79, 191] width 132 height 27
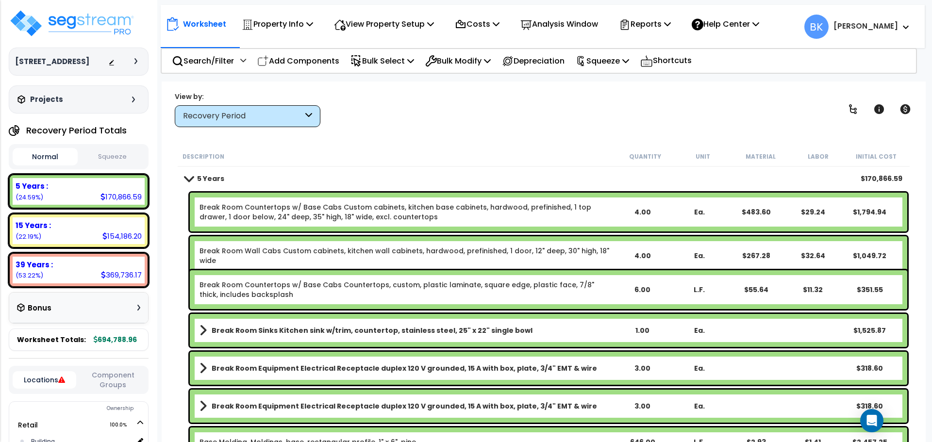
click at [189, 181] on span at bounding box center [189, 178] width 14 height 7
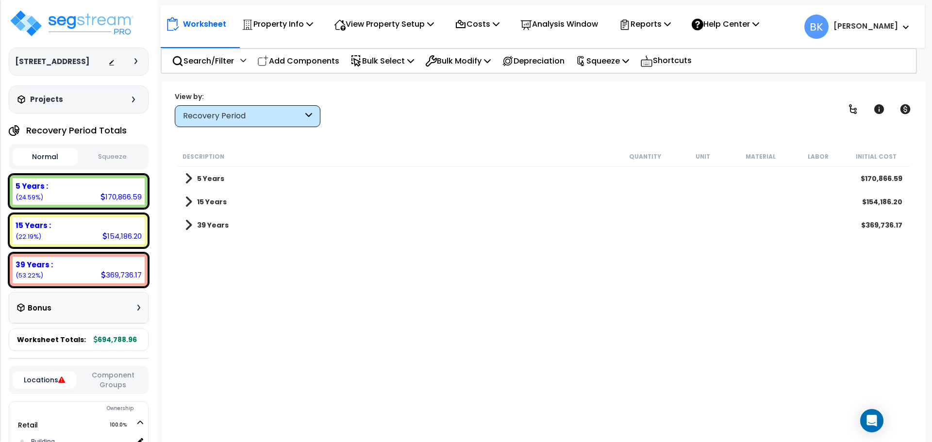
click at [189, 181] on span at bounding box center [188, 179] width 7 height 14
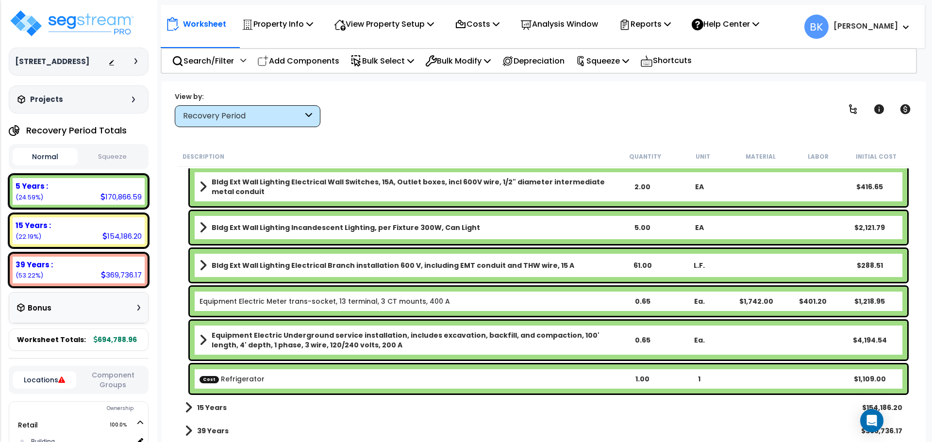
scroll to position [43, 0]
click at [193, 404] on link "15 Years" at bounding box center [206, 408] width 42 height 14
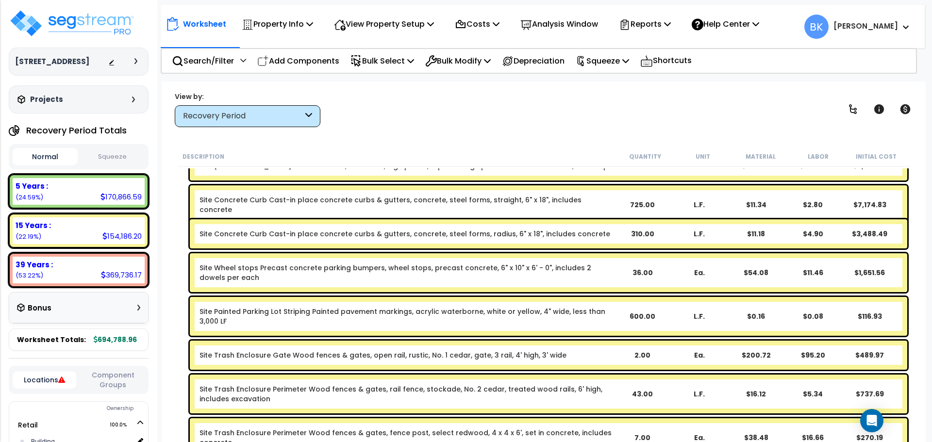
scroll to position [2445, 0]
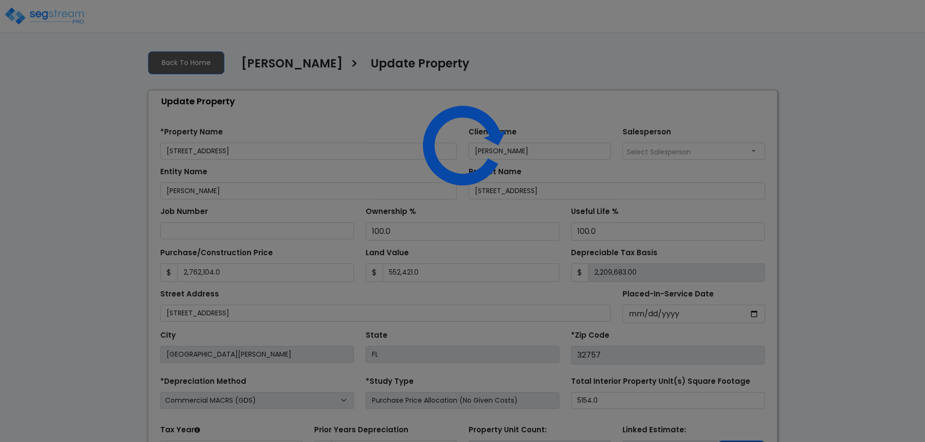
select select "2024"
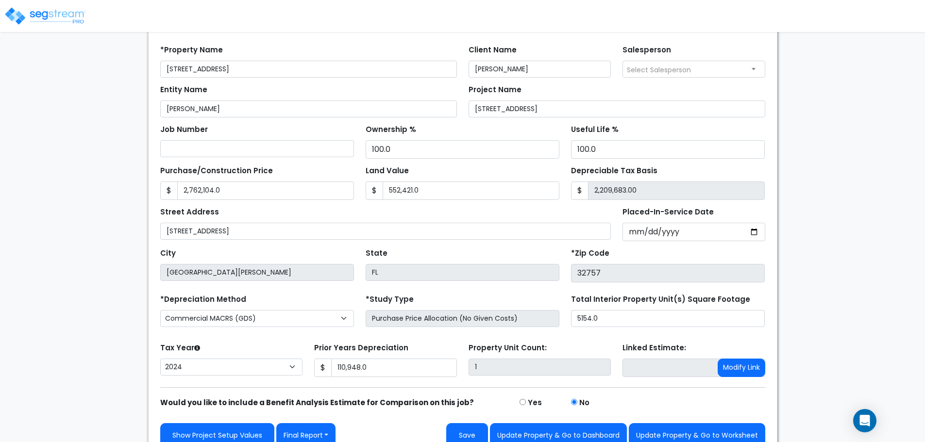
scroll to position [96, 0]
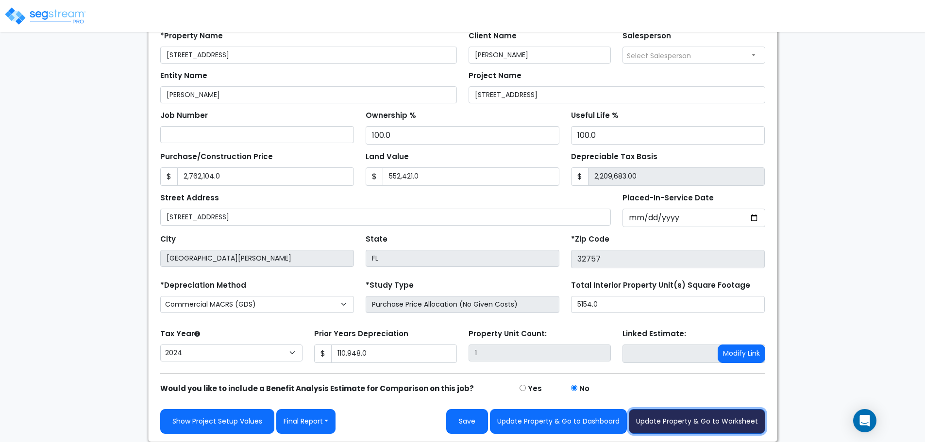
click at [710, 420] on button "Update Property & Go to Worksheet" at bounding box center [697, 421] width 136 height 25
type input "2762104"
type input "552421"
type input "110948"
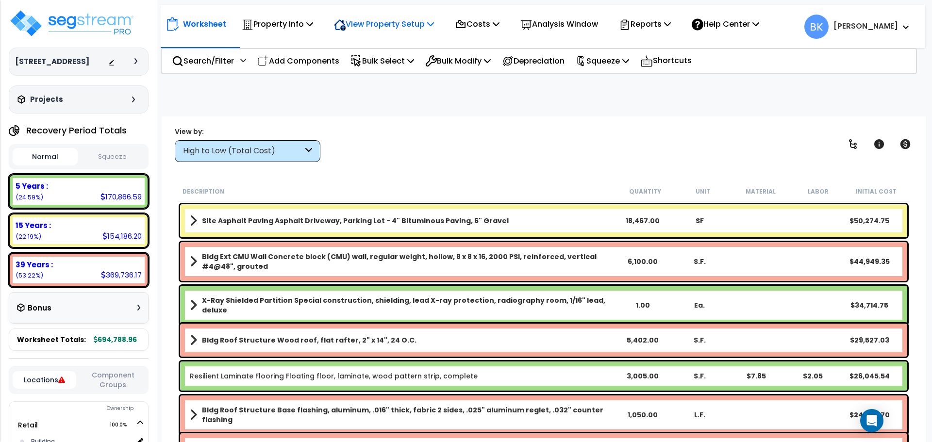
click at [387, 29] on p "View Property Setup" at bounding box center [384, 23] width 100 height 13
click at [385, 65] on link "View Questionnaire" at bounding box center [377, 66] width 96 height 19
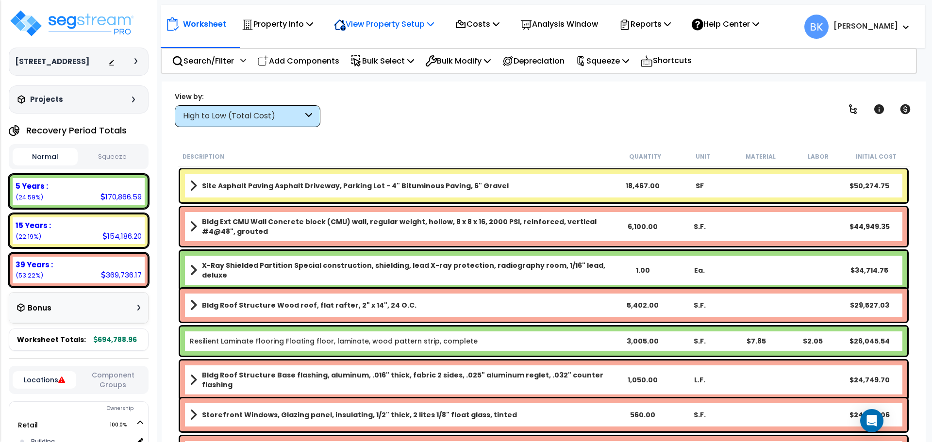
click at [402, 22] on p "View Property Setup" at bounding box center [384, 23] width 100 height 13
click at [375, 44] on link "Building Setup" at bounding box center [377, 45] width 96 height 19
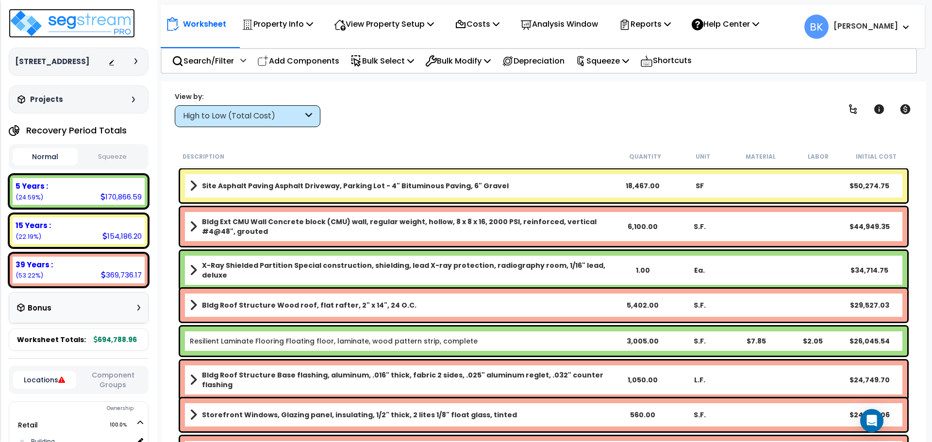
drag, startPoint x: 102, startPoint y: 34, endPoint x: 104, endPoint y: 30, distance: 5.2
click at [102, 34] on img at bounding box center [72, 23] width 126 height 29
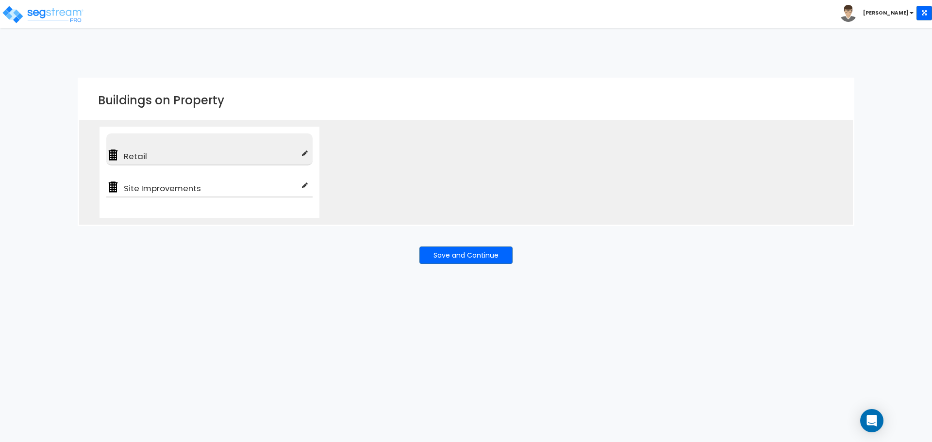
click at [271, 154] on span "Retail" at bounding box center [211, 157] width 182 height 12
click at [302, 152] on icon at bounding box center [305, 153] width 6 height 7
type input "Retail"
type input "Flex Space/Industrial Retail"
checkbox input "true"
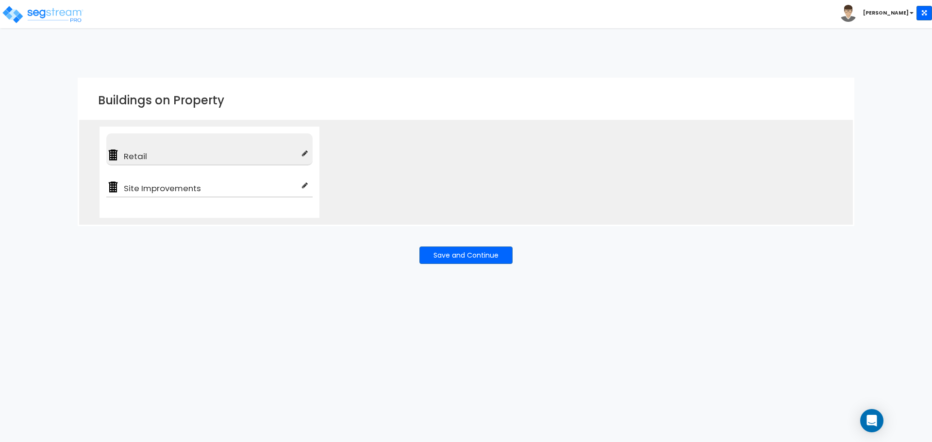
type input "100"
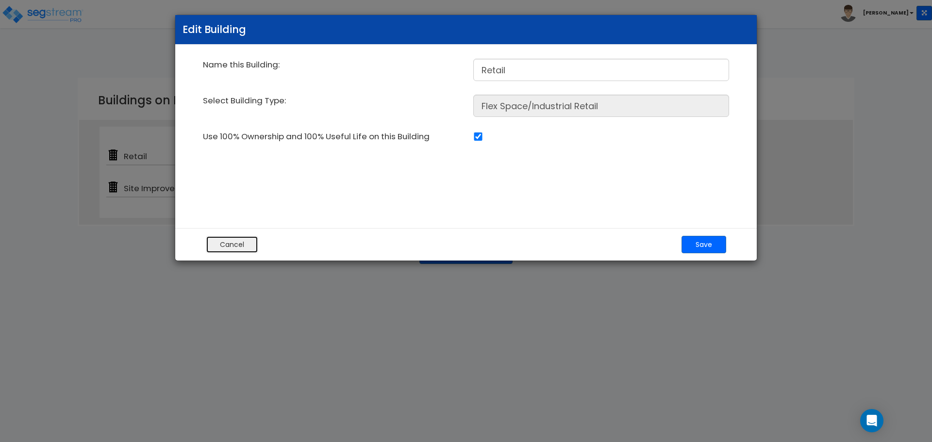
click at [223, 242] on button "Cancel" at bounding box center [232, 244] width 52 height 17
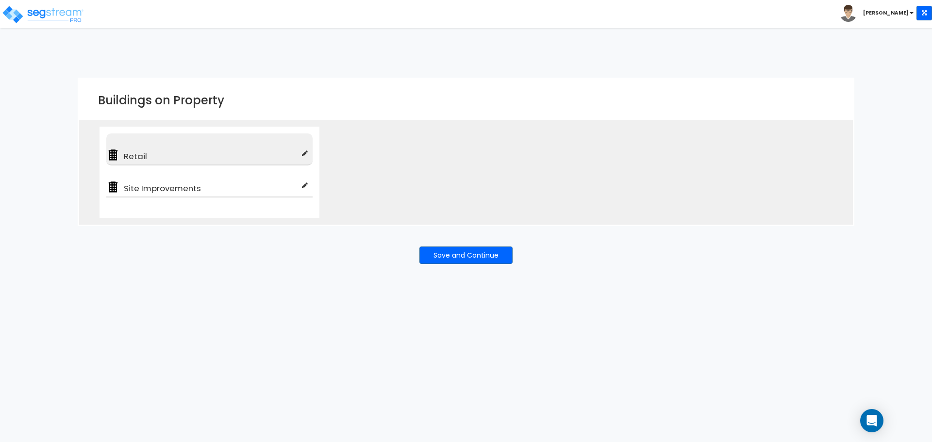
click at [304, 151] on icon at bounding box center [305, 153] width 6 height 7
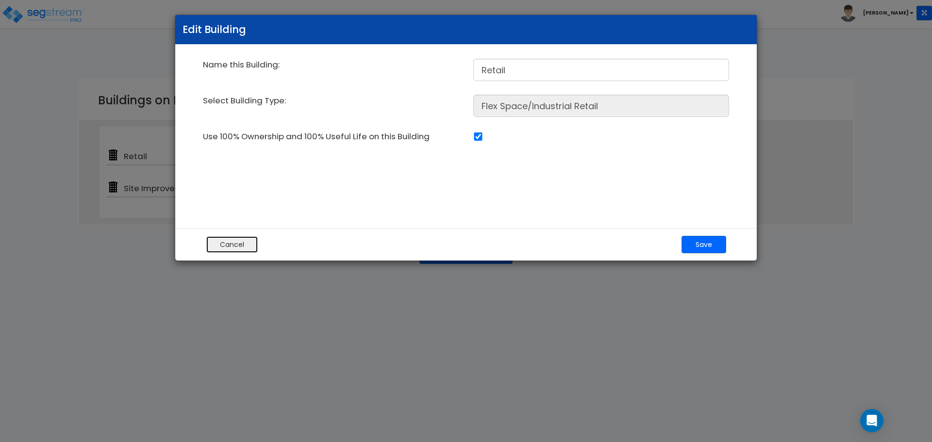
click at [243, 243] on button "Cancel" at bounding box center [232, 244] width 52 height 17
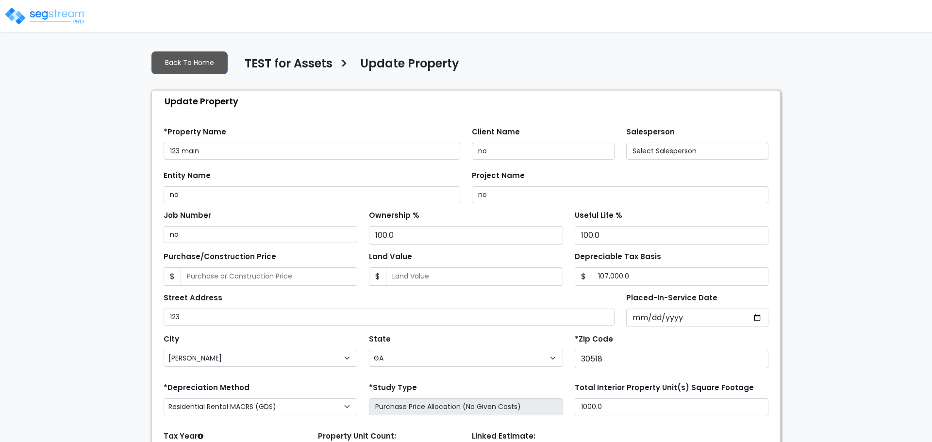
select select "GA"
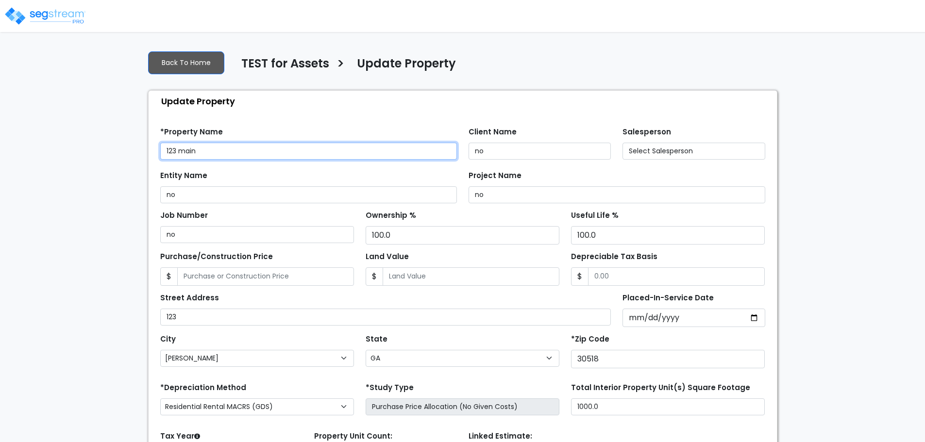
select select "2023"
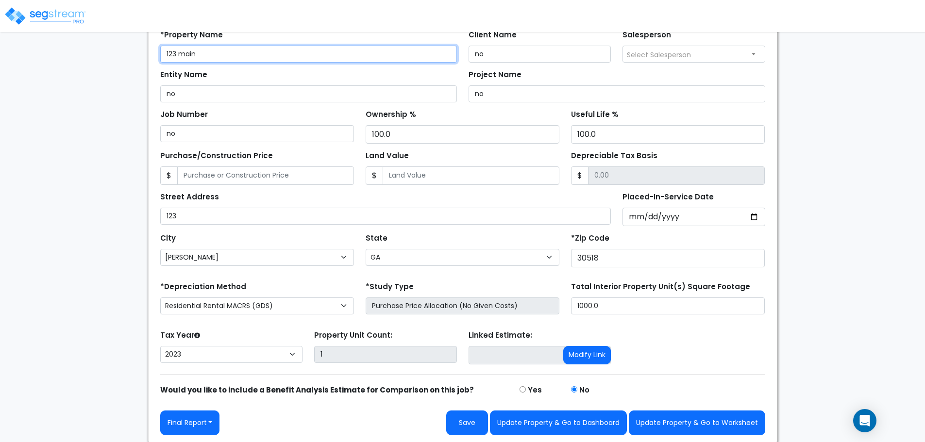
scroll to position [99, 0]
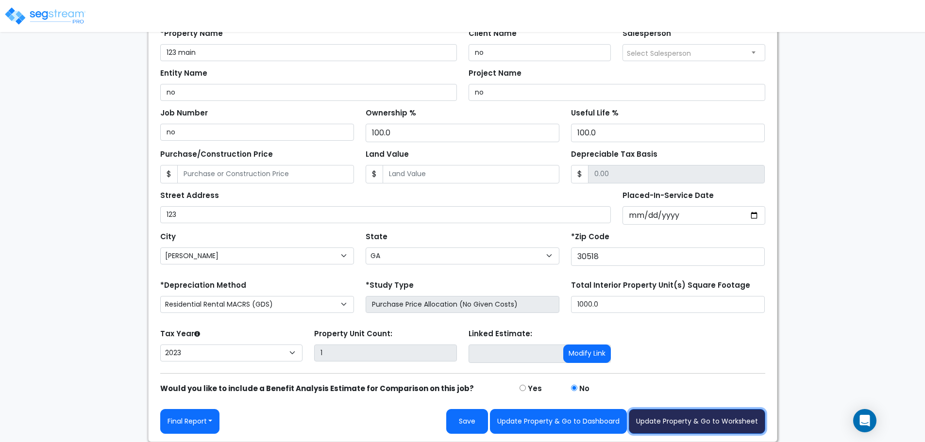
click at [708, 419] on button "Update Property & Go to Worksheet" at bounding box center [697, 421] width 136 height 25
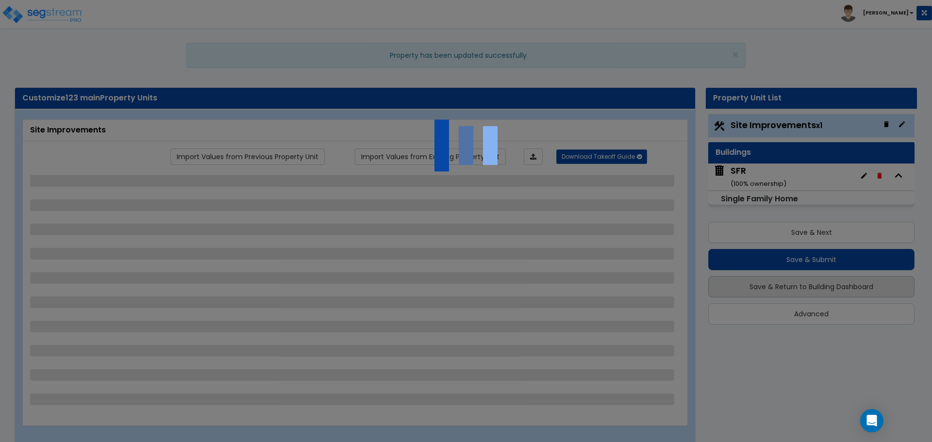
select select "1"
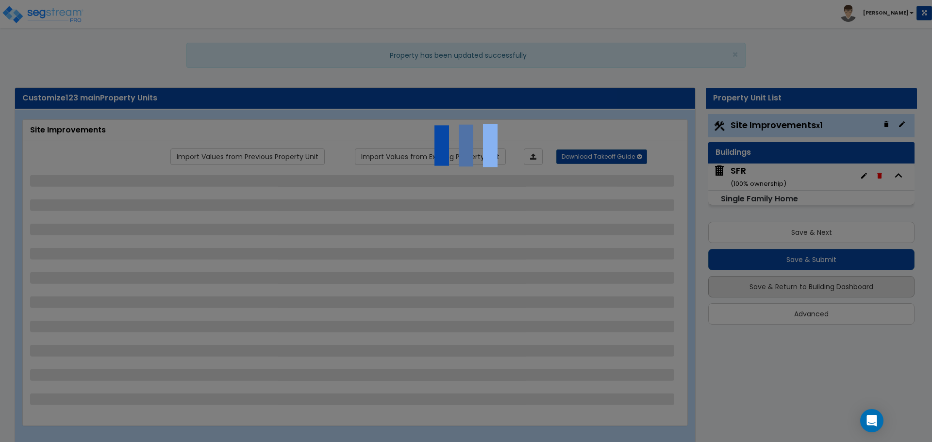
select select "1"
select select "3"
select select "1"
select select "5"
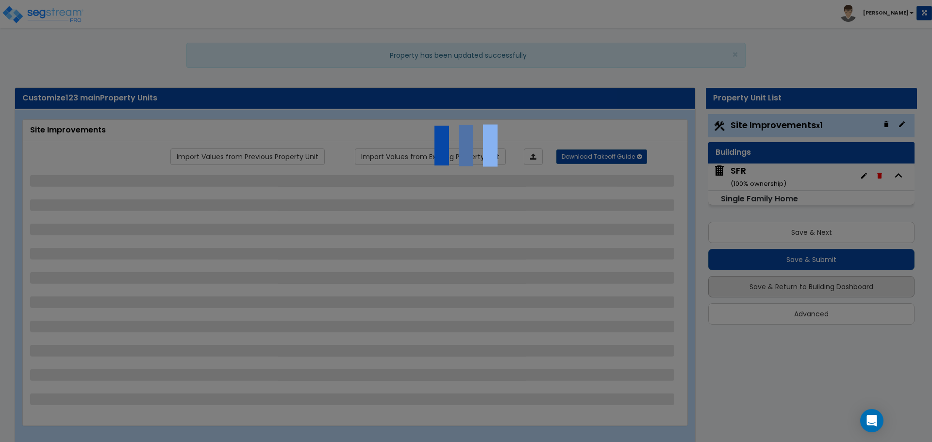
select select "1"
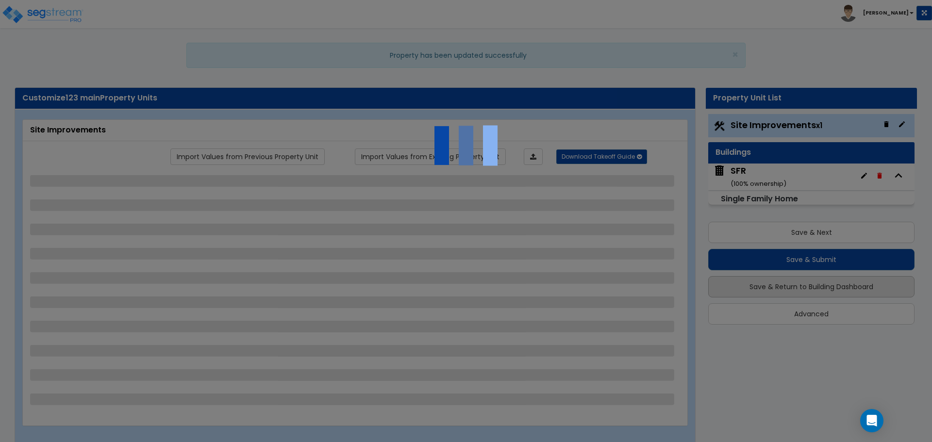
select select "2"
select select "1"
select select "2"
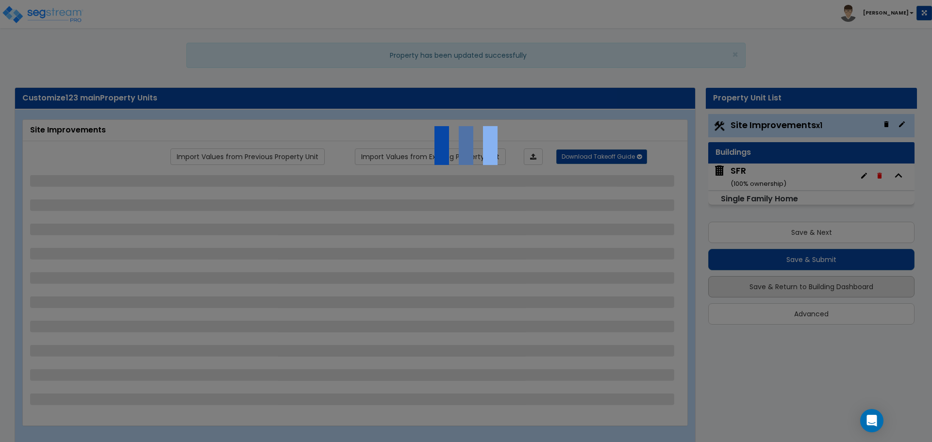
select select "1"
select select "2"
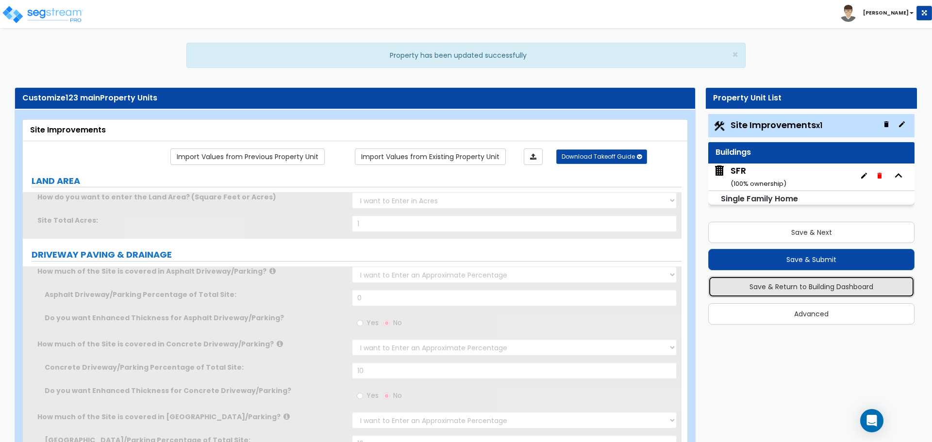
click at [821, 286] on button "Save & Return to Building Dashboard" at bounding box center [811, 286] width 206 height 21
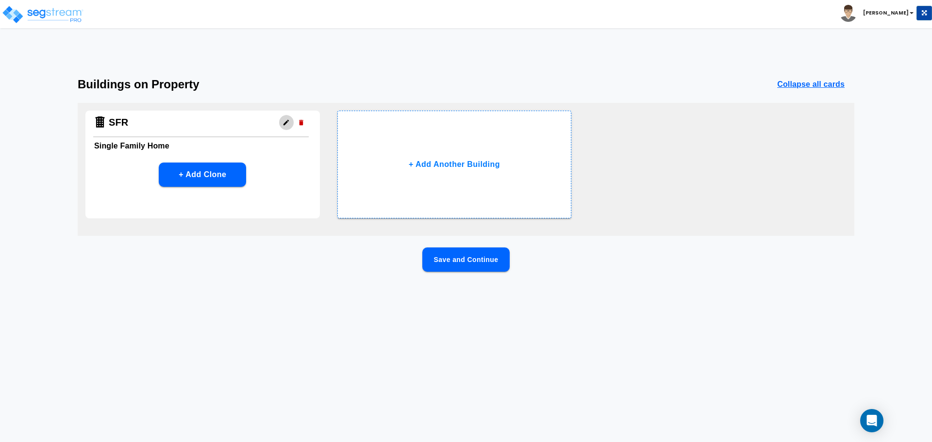
click at [286, 122] on icon "button" at bounding box center [286, 122] width 5 height 5
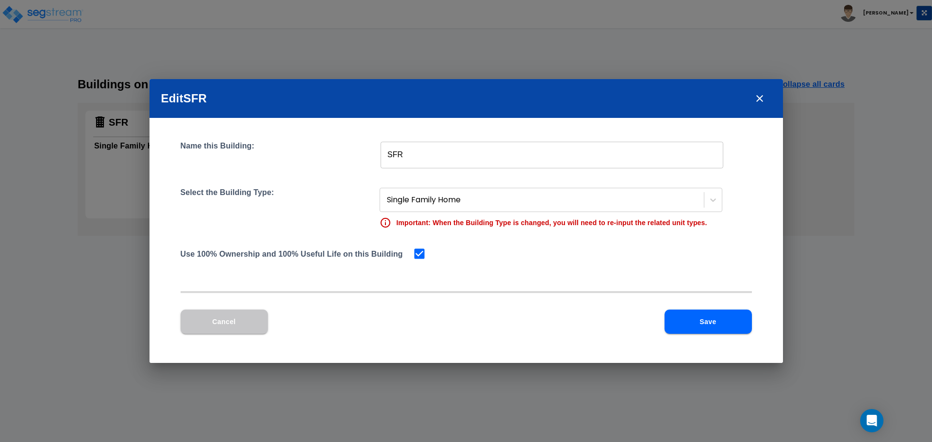
click at [488, 153] on input "SFR" at bounding box center [552, 154] width 343 height 27
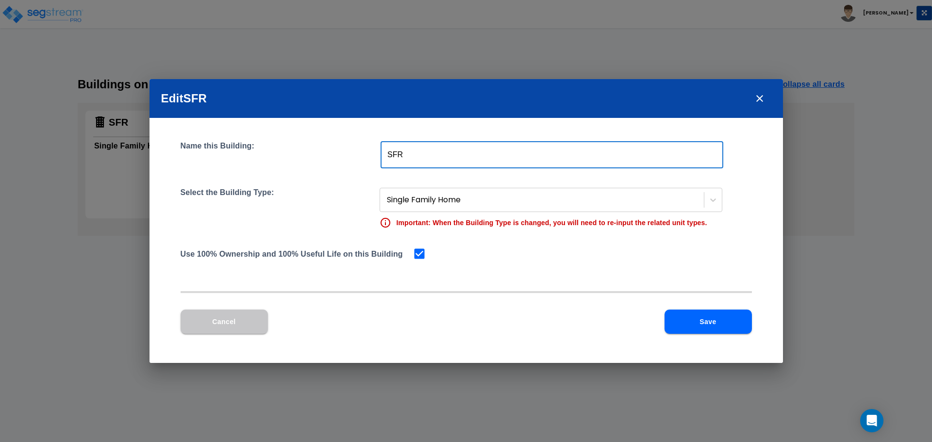
click at [488, 153] on input "SFR" at bounding box center [552, 154] width 343 height 27
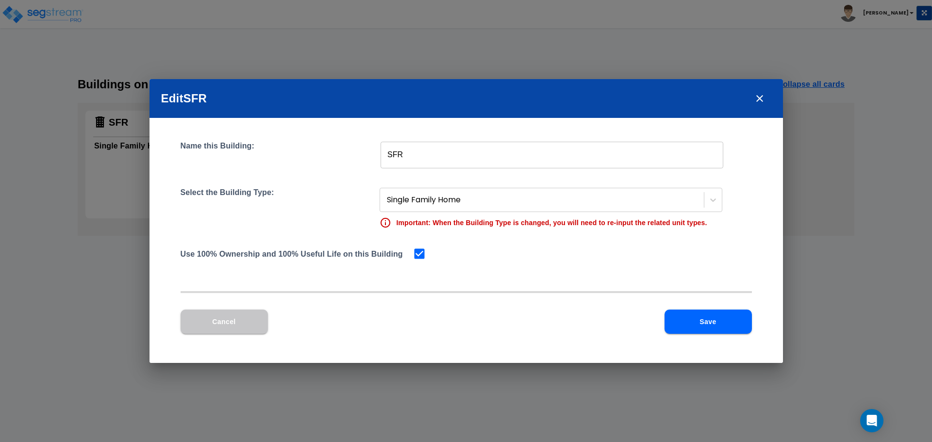
click at [310, 184] on div "Name this Building: SFR ​ Select the Building Type: Single Family Home Importan…" at bounding box center [467, 210] width 572 height 138
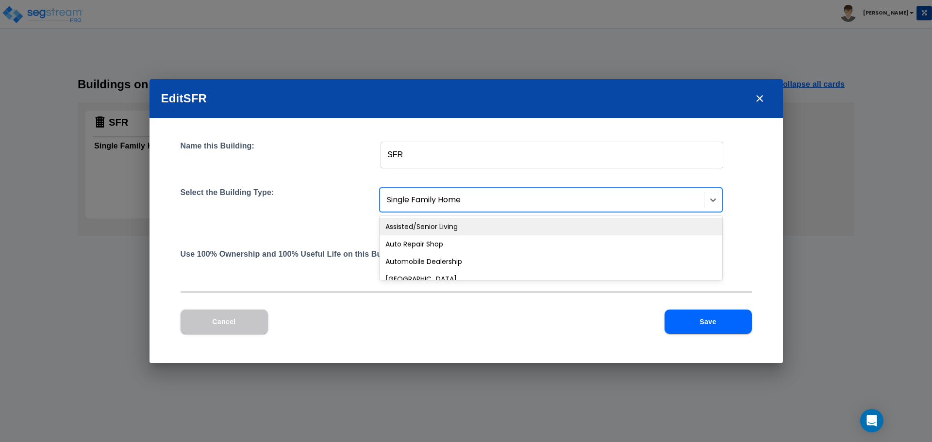
click at [406, 199] on div at bounding box center [543, 200] width 312 height 13
type input "dent"
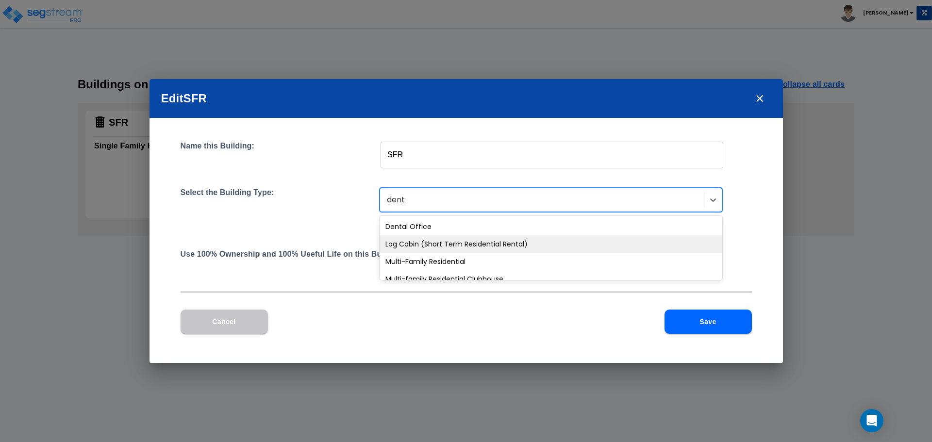
click at [433, 230] on div "Dental Office" at bounding box center [551, 226] width 343 height 17
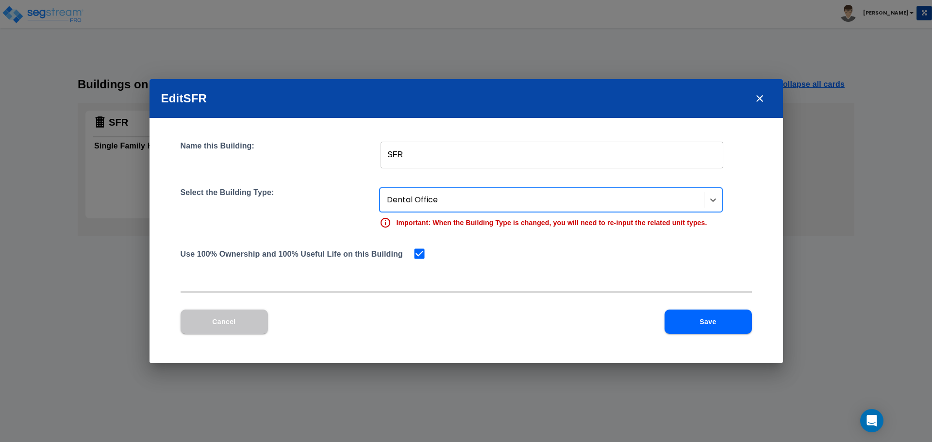
click at [708, 326] on button "Save" at bounding box center [708, 322] width 87 height 24
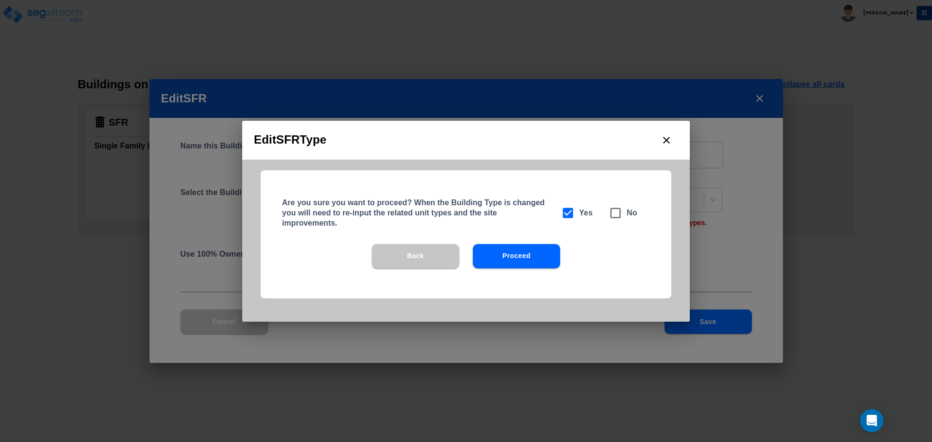
click at [518, 255] on button "Proceed" at bounding box center [516, 256] width 87 height 24
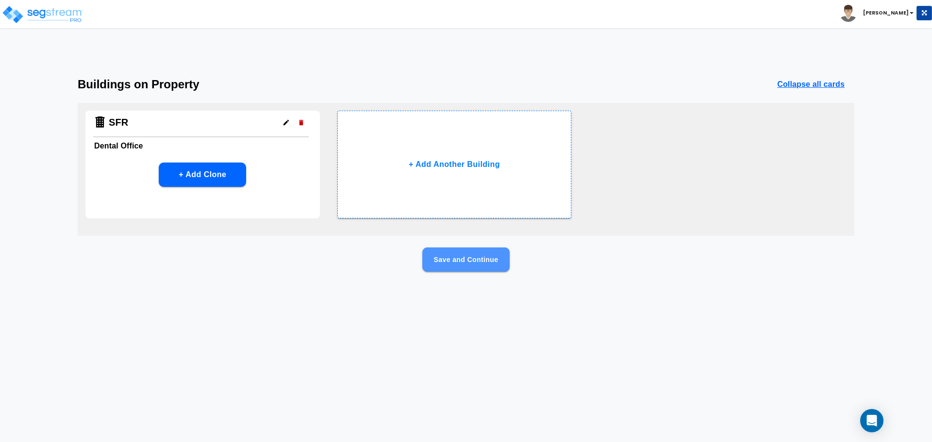
click at [470, 265] on button "Save and Continue" at bounding box center [465, 260] width 87 height 24
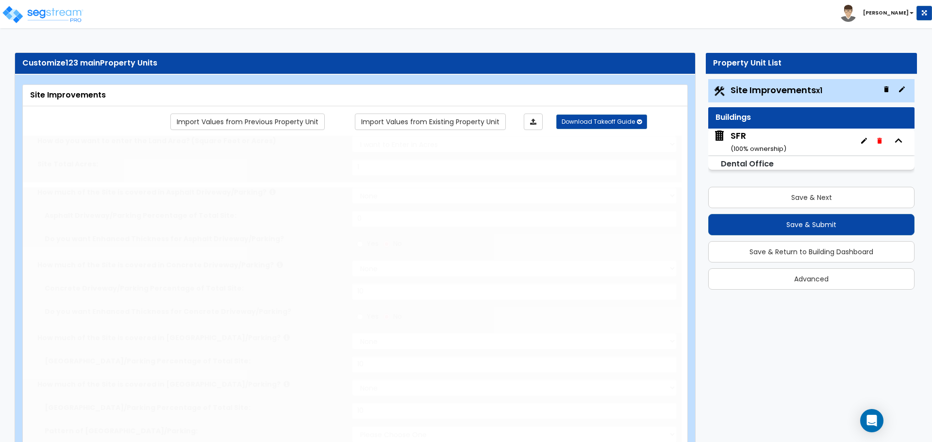
type input "1"
select select "1"
type input "10"
select select "1"
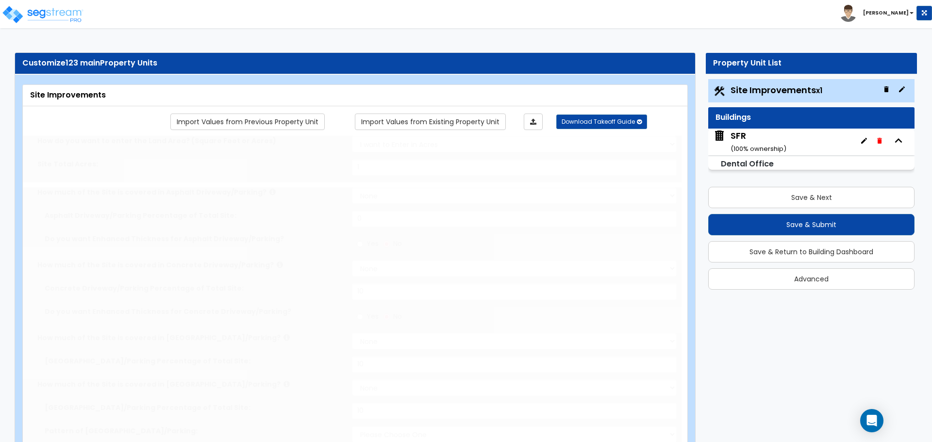
type input "10"
select select "1"
type input "10"
select select "1"
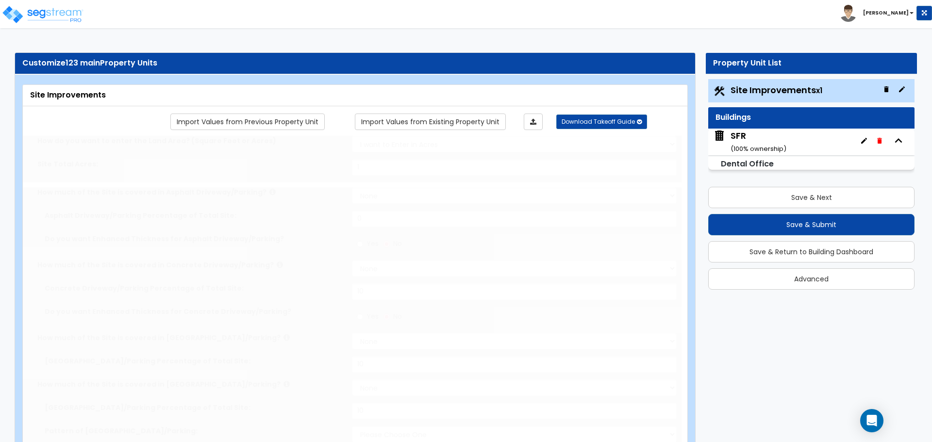
type input "10"
radio input "true"
select select "3"
select select "1"
type input "20"
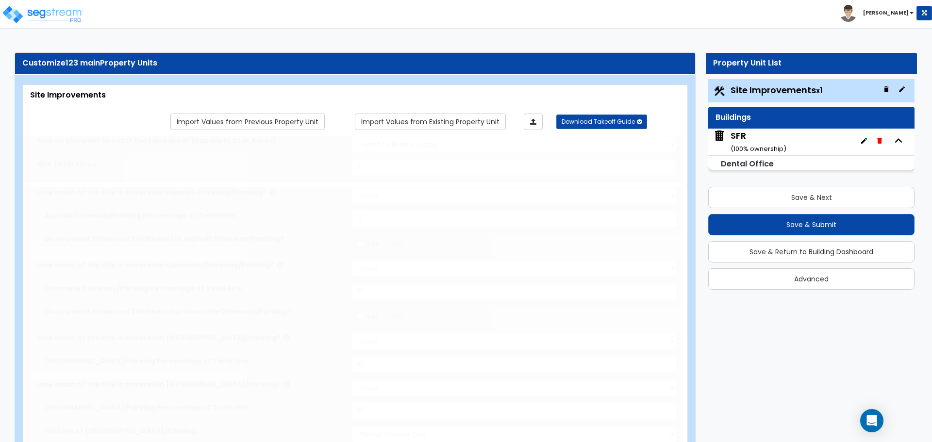
radio input "true"
type input "1"
radio input "true"
type input "15"
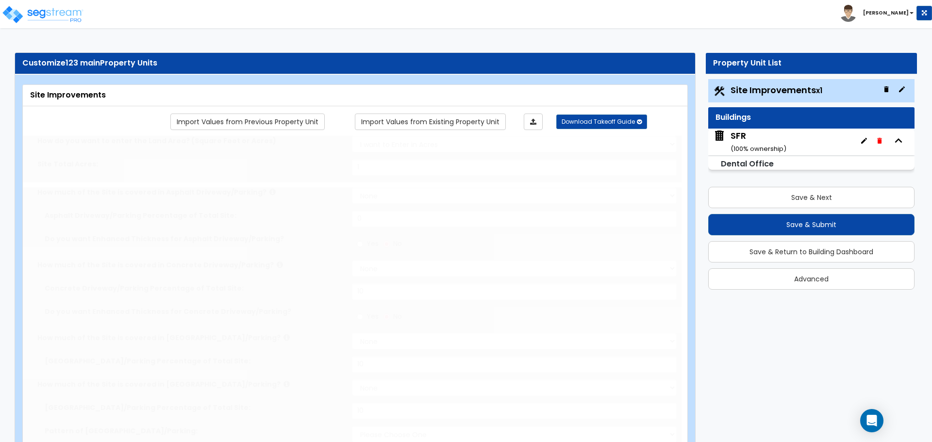
radio input "true"
type input "2"
select select "1"
select select "5"
radio input "true"
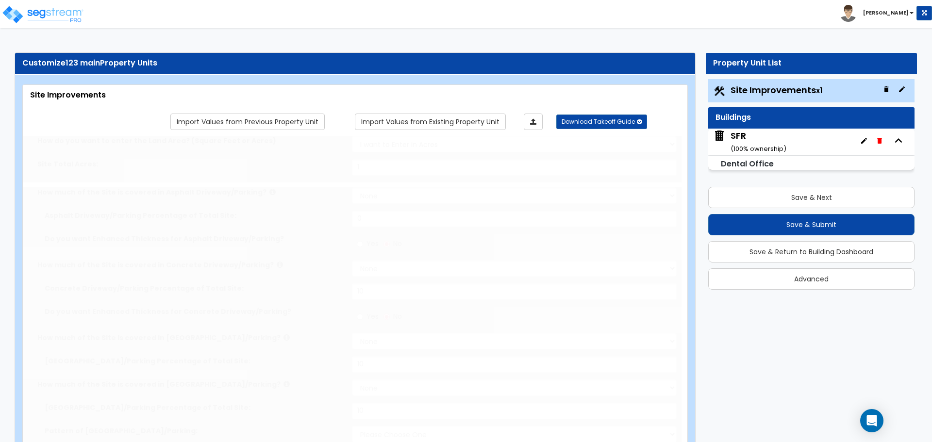
type input "1"
radio input "true"
select select "1"
type input "20"
radio input "true"
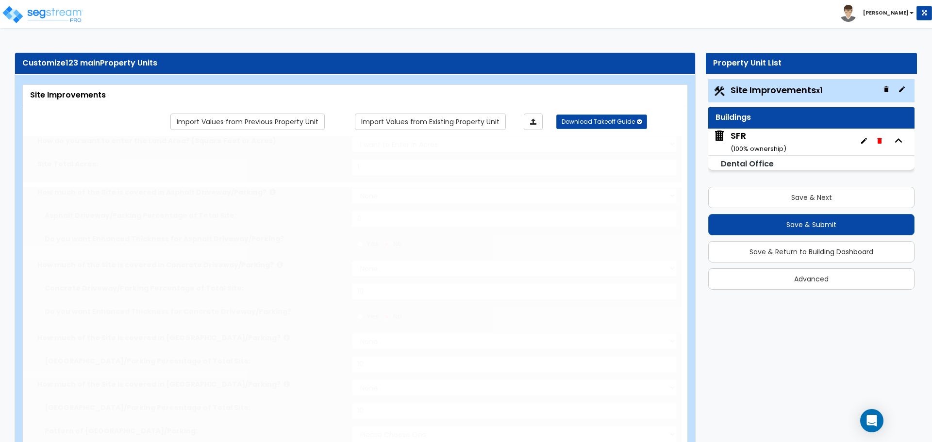
select select "1"
type input "120"
select select "1"
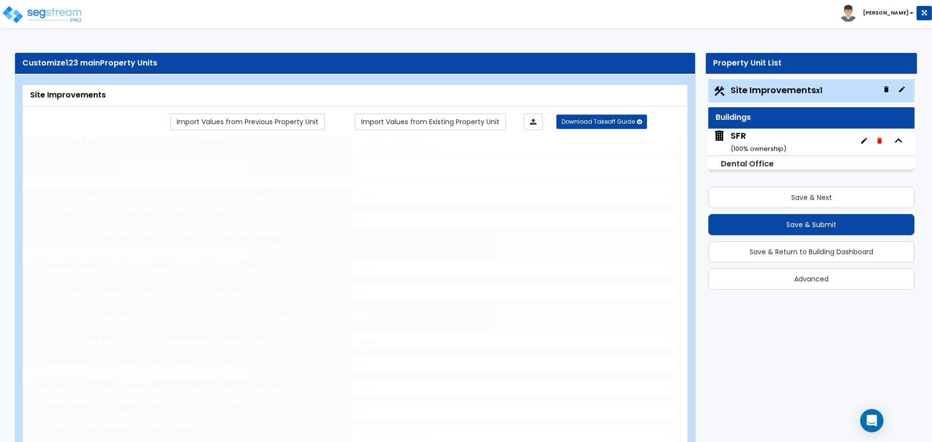
radio input "true"
select select "2"
type input "20"
select select "1"
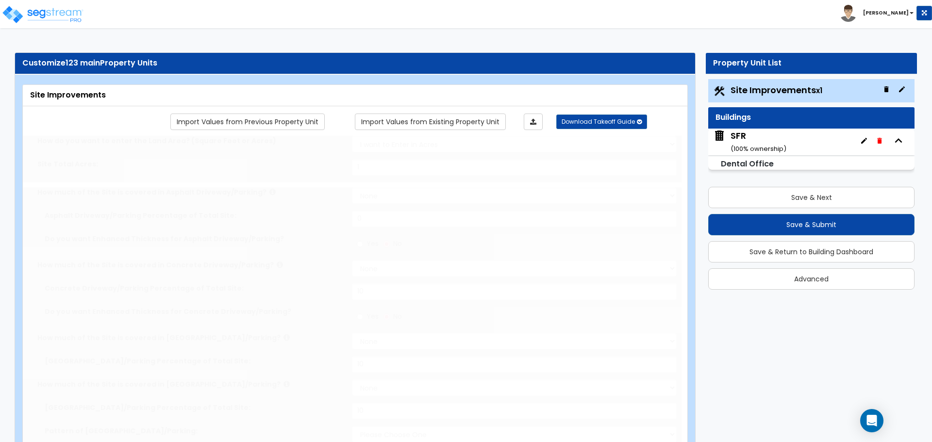
radio input "true"
type input "4"
type input "40"
radio input "true"
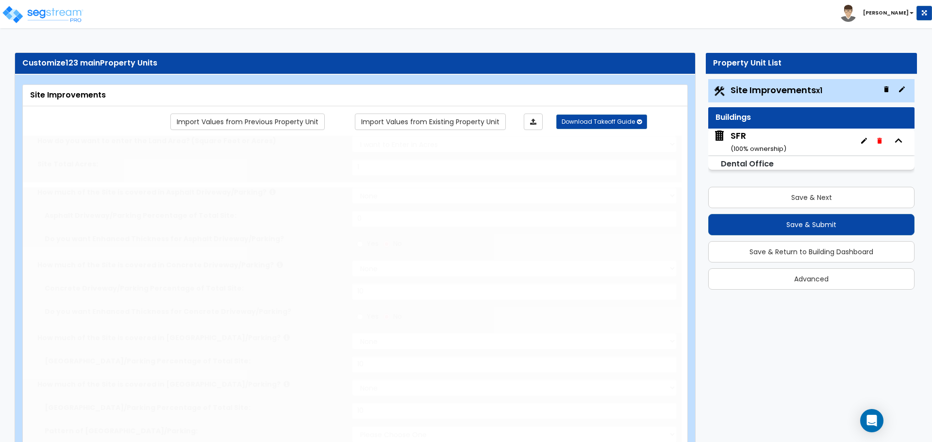
type input "4"
type input "40"
radio input "true"
type input "4"
type input "40"
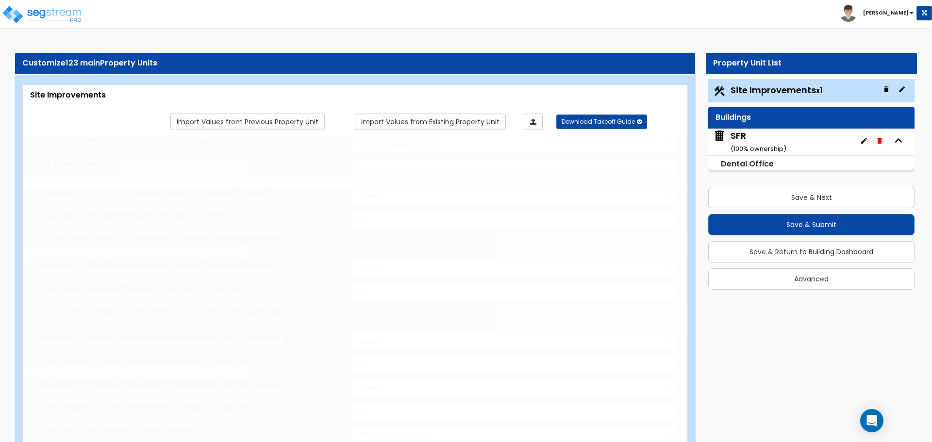
radio input "true"
type input "4"
type input "40"
radio input "true"
type input "1"
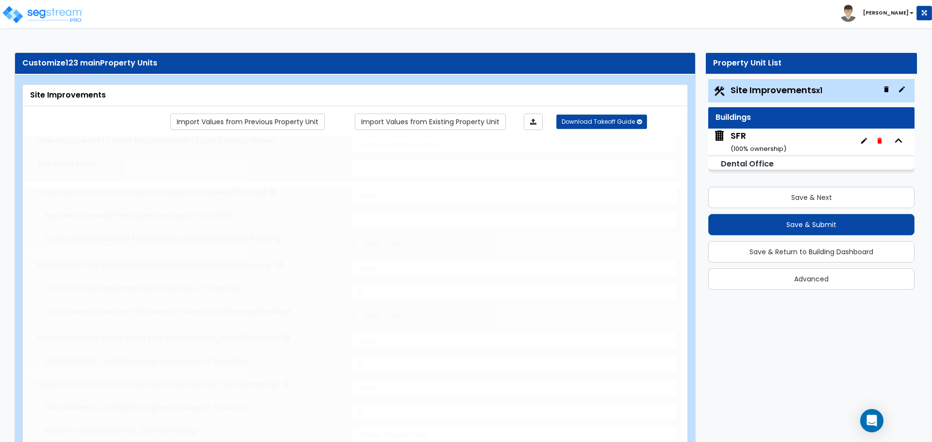
type input "120"
type input "8"
select select "2"
radio input "true"
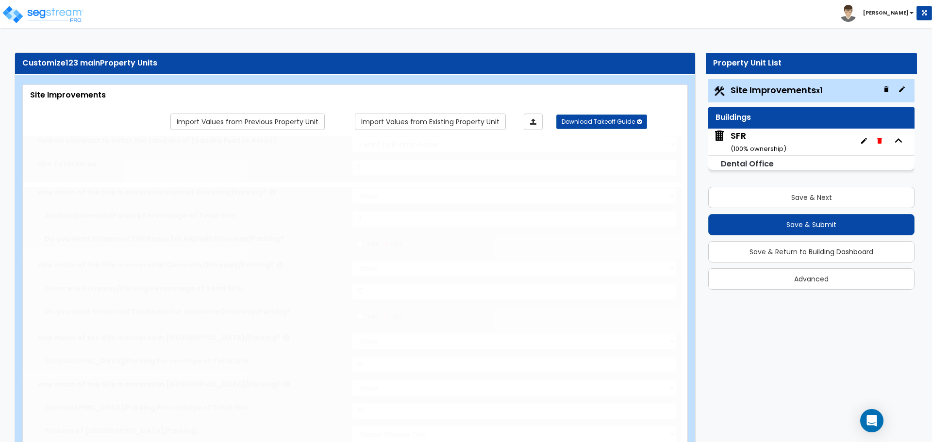
select select "1"
type input "1"
radio input "true"
type input "1"
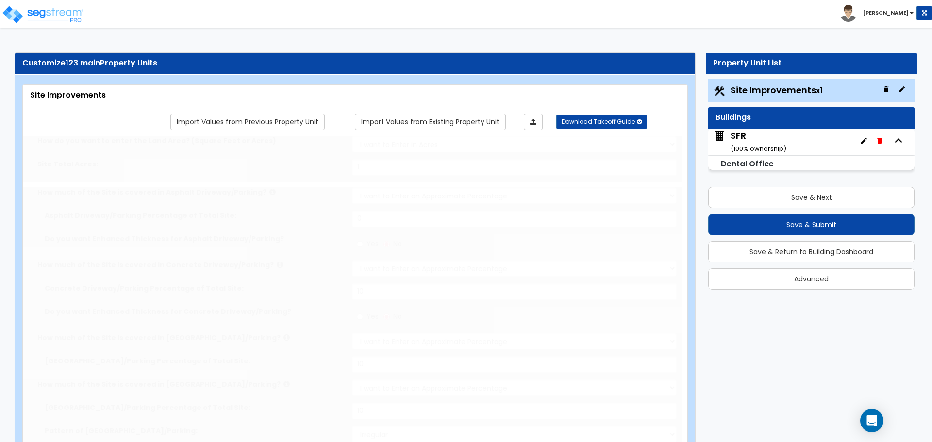
select select "2"
radio input "true"
type input "1"
radio input "true"
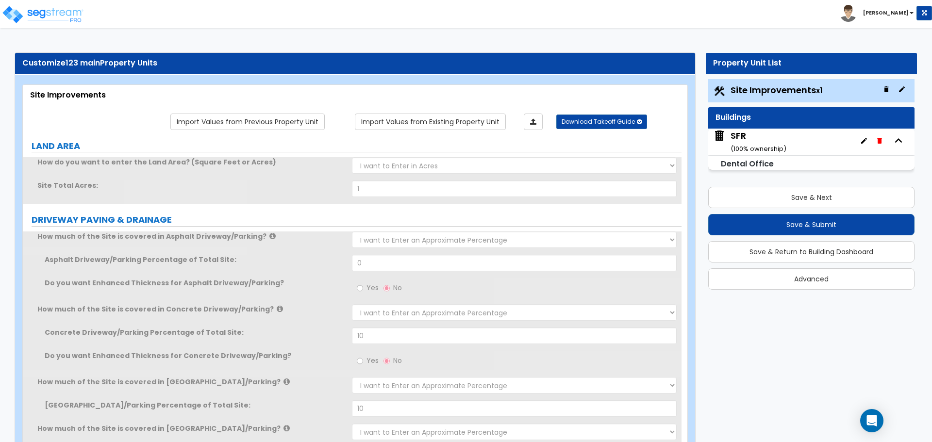
click at [734, 138] on div "SFR ( 100 % ownership)" at bounding box center [759, 142] width 56 height 25
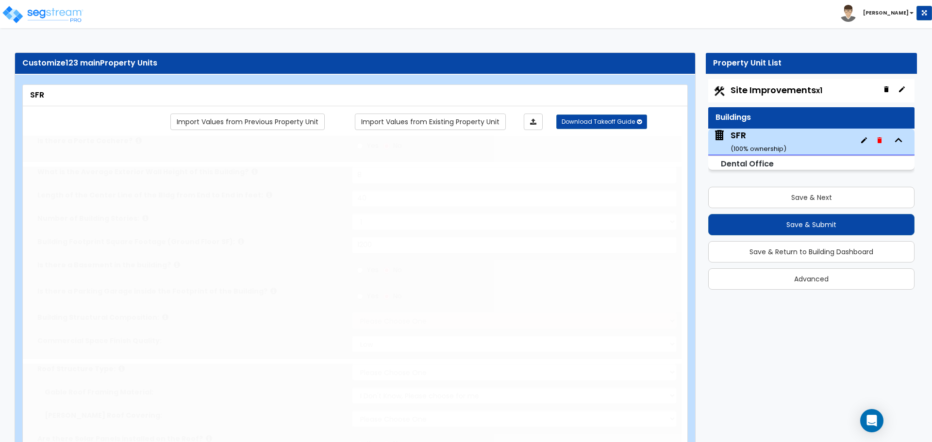
type input "8"
type input "40"
type input "1200"
select select "2"
select select "1"
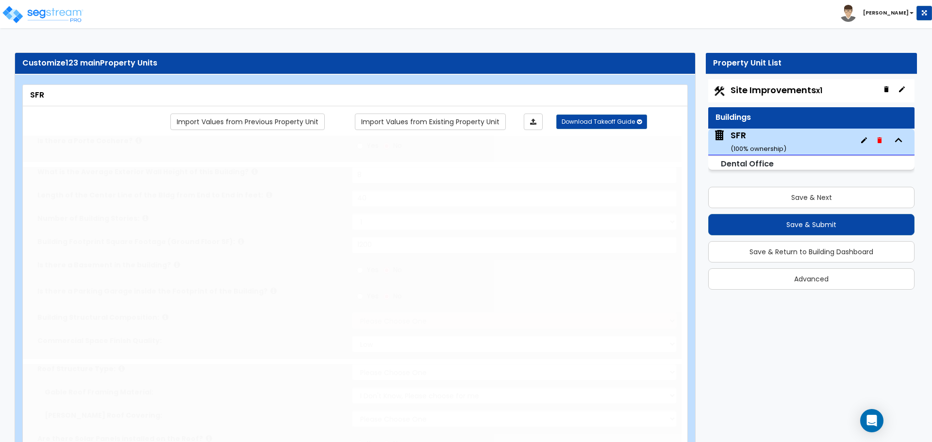
select select "2"
select select "1"
radio input "true"
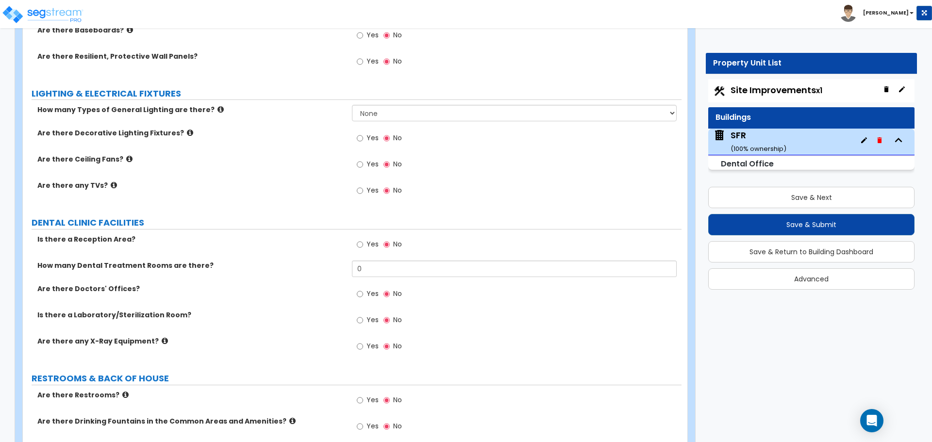
scroll to position [1292, 0]
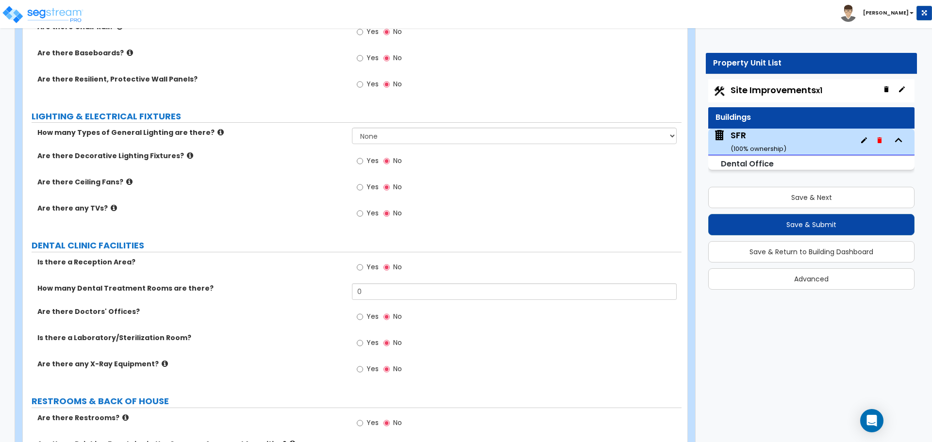
click at [757, 161] on small "Dental Office" at bounding box center [747, 163] width 53 height 11
click at [759, 148] on small "( 100 % ownership)" at bounding box center [759, 148] width 56 height 9
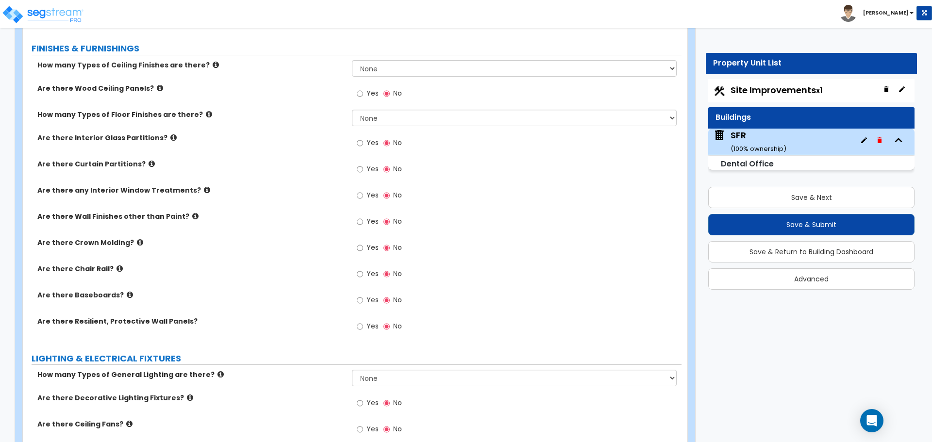
scroll to position [1049, 0]
click at [192, 219] on icon at bounding box center [195, 216] width 6 height 7
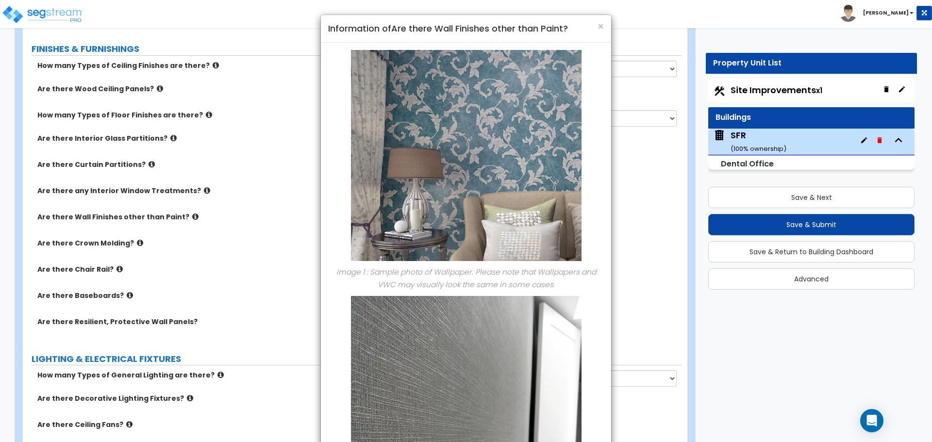
click at [181, 219] on div "× Information of Are there Wall Finishes other than Paint? Image 1 : Sample pho…" at bounding box center [466, 221] width 932 height 442
click at [598, 26] on span "×" at bounding box center [601, 26] width 6 height 14
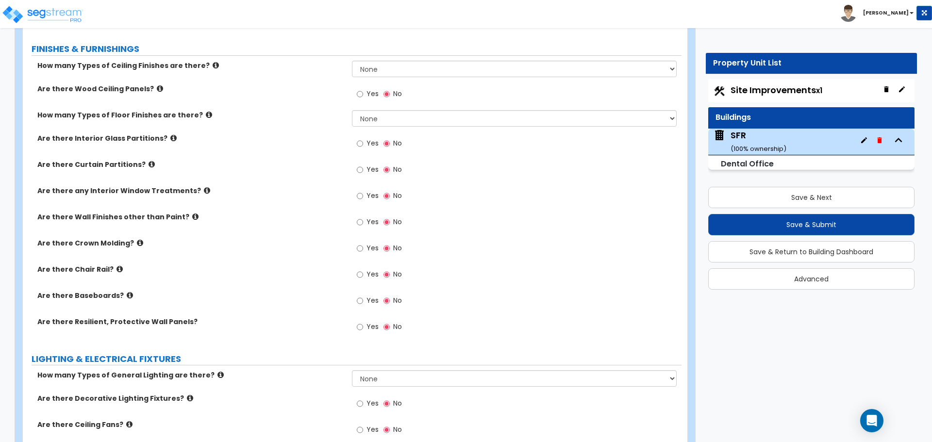
click at [170, 137] on icon at bounding box center [173, 138] width 6 height 7
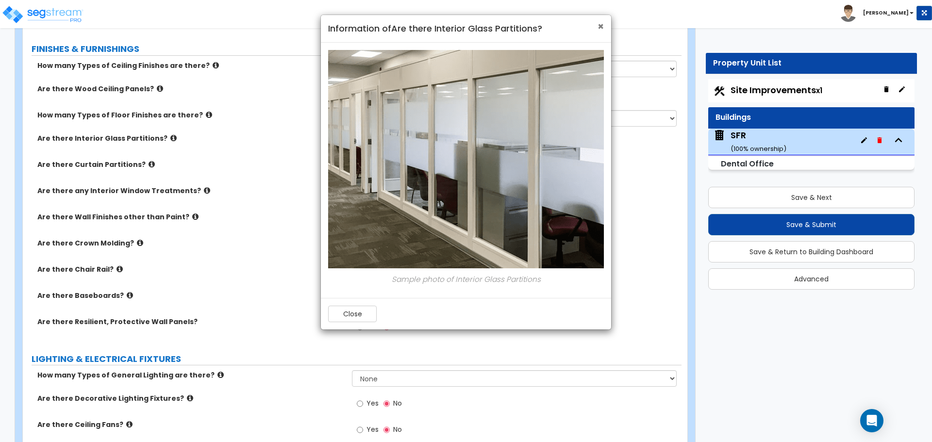
click at [598, 24] on span "×" at bounding box center [601, 26] width 6 height 14
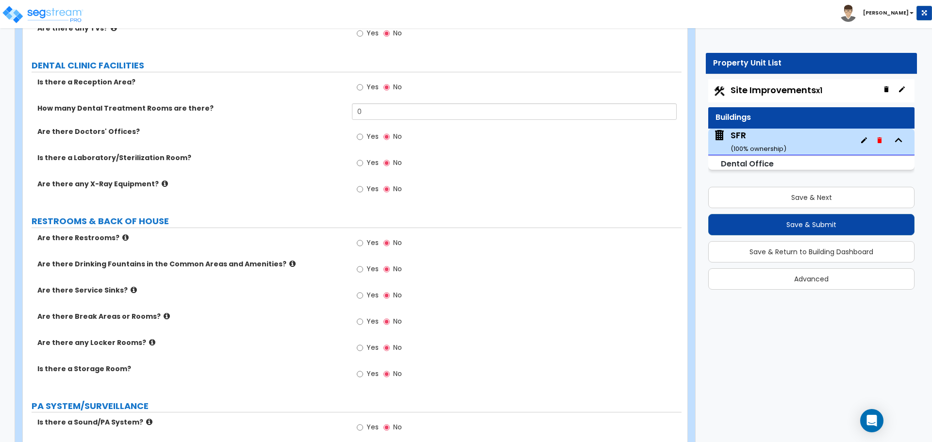
scroll to position [1486, 0]
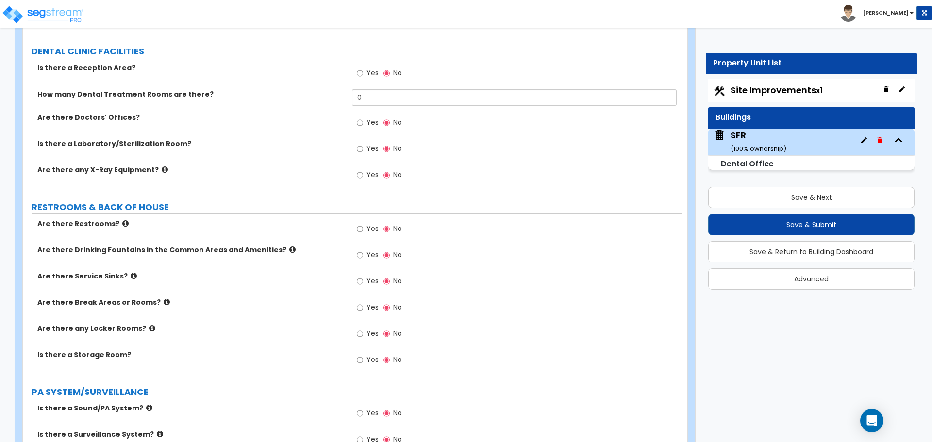
click at [162, 170] on icon at bounding box center [165, 169] width 6 height 7
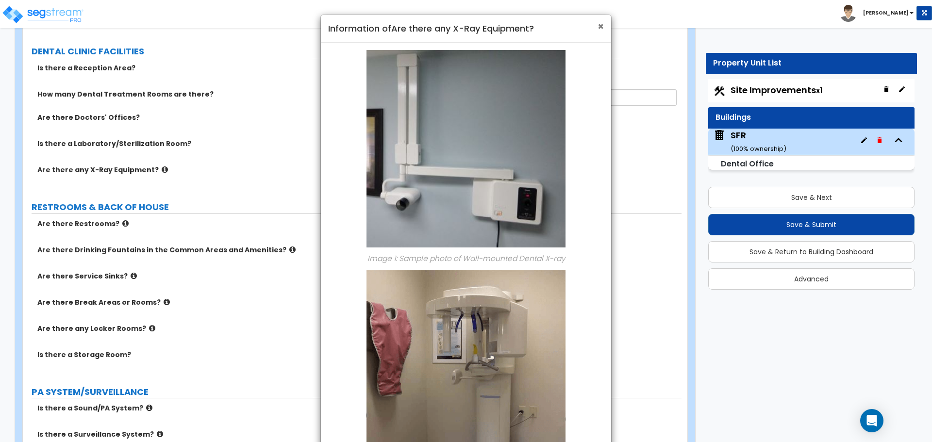
click at [598, 30] on span "×" at bounding box center [601, 26] width 6 height 14
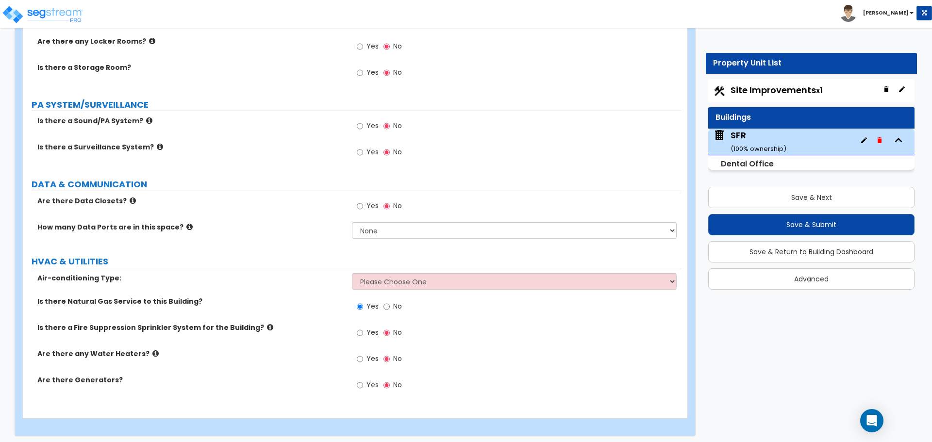
scroll to position [1777, 0]
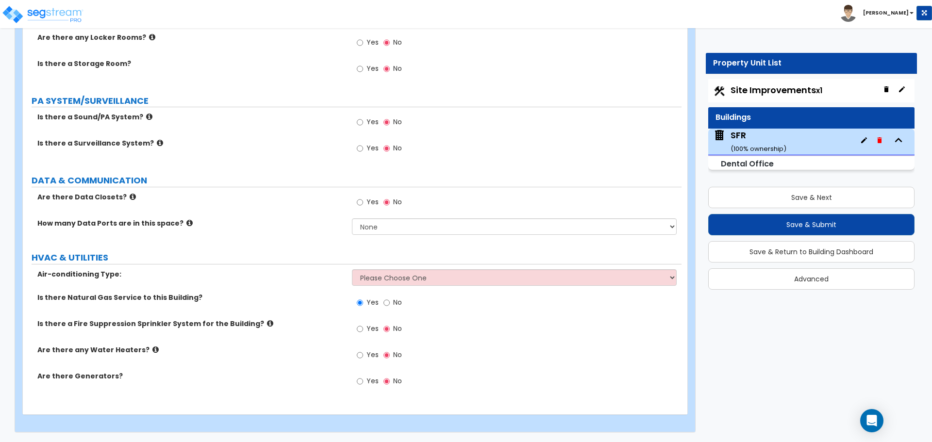
click at [773, 84] on div "Site Improvements x1" at bounding box center [811, 90] width 206 height 23
click at [770, 89] on span "Site Improvements x1" at bounding box center [777, 90] width 92 height 12
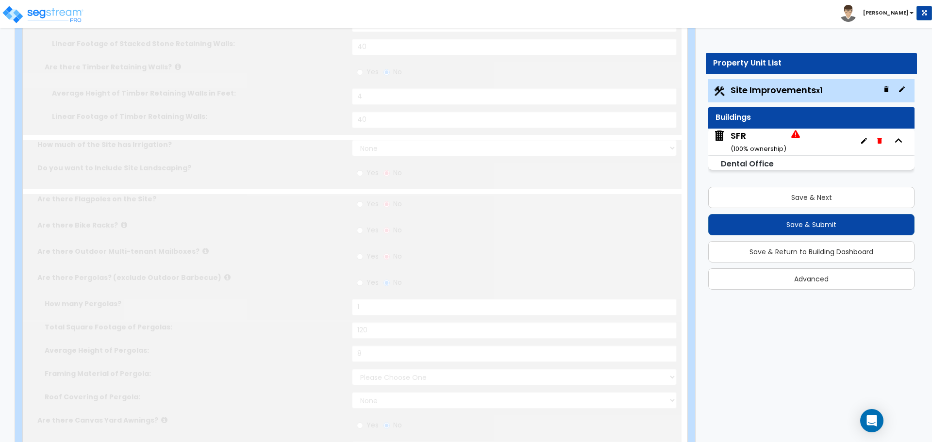
type input "1"
select select "1"
type input "10"
select select "1"
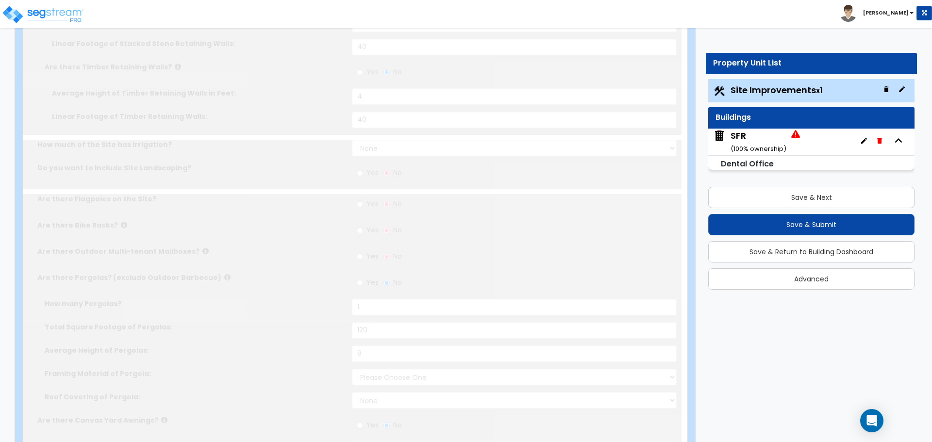
type input "10"
select select "1"
type input "10"
select select "1"
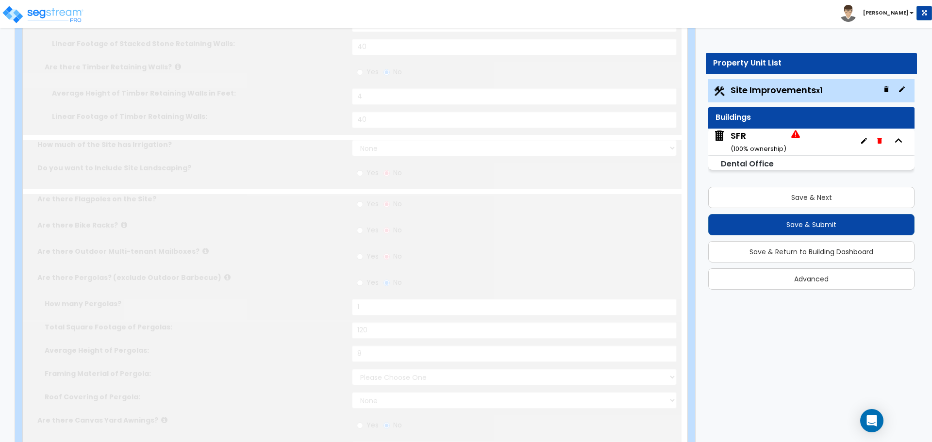
type input "10"
radio input "true"
select select "3"
select select "1"
type input "20"
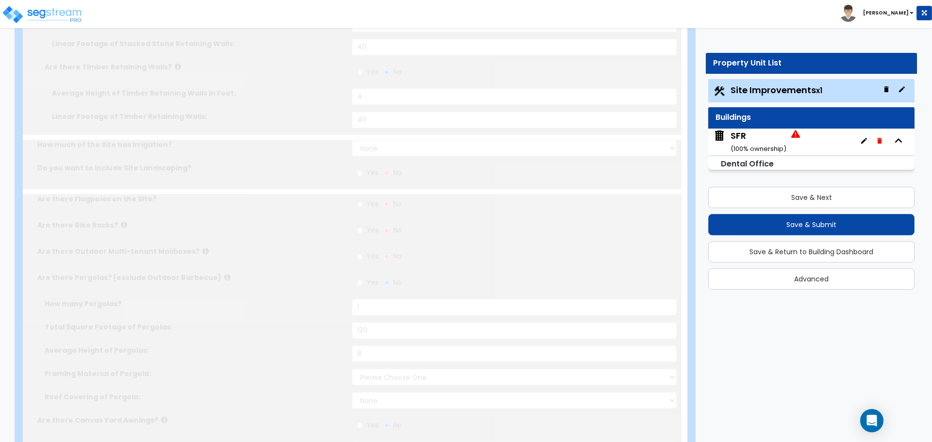
radio input "true"
type input "1"
radio input "true"
type input "15"
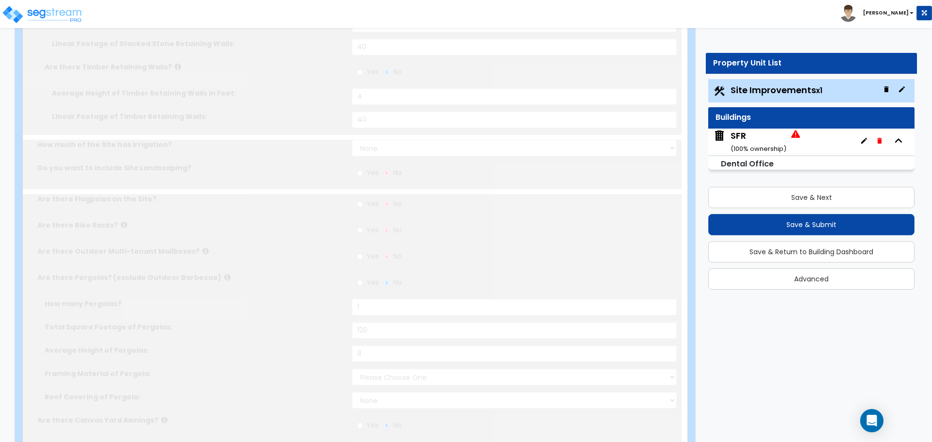
radio input "true"
type input "2"
select select "1"
select select "5"
radio input "true"
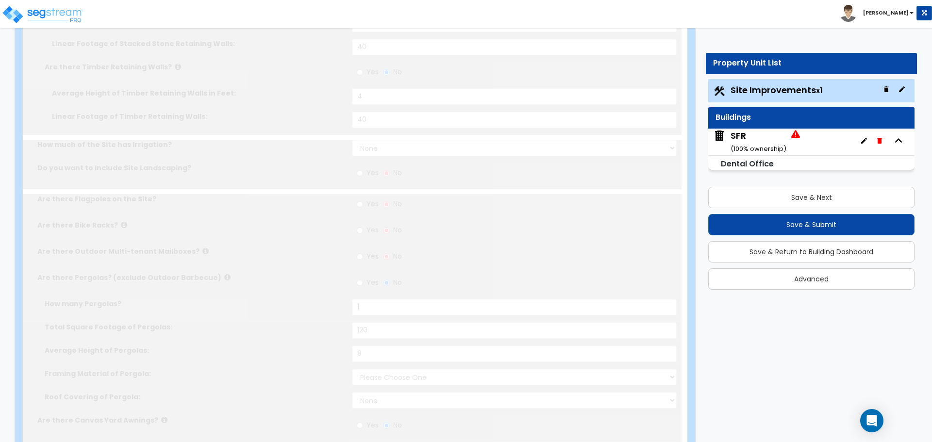
type input "1"
radio input "true"
select select "1"
type input "20"
radio input "true"
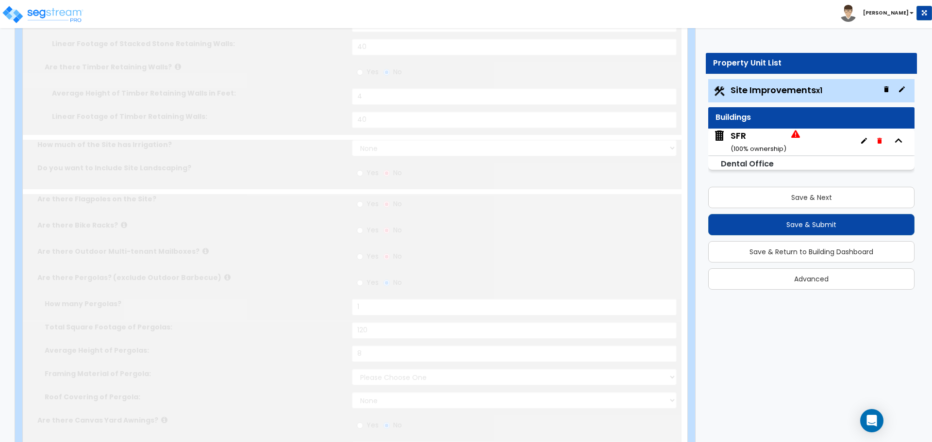
select select "1"
type input "120"
select select "1"
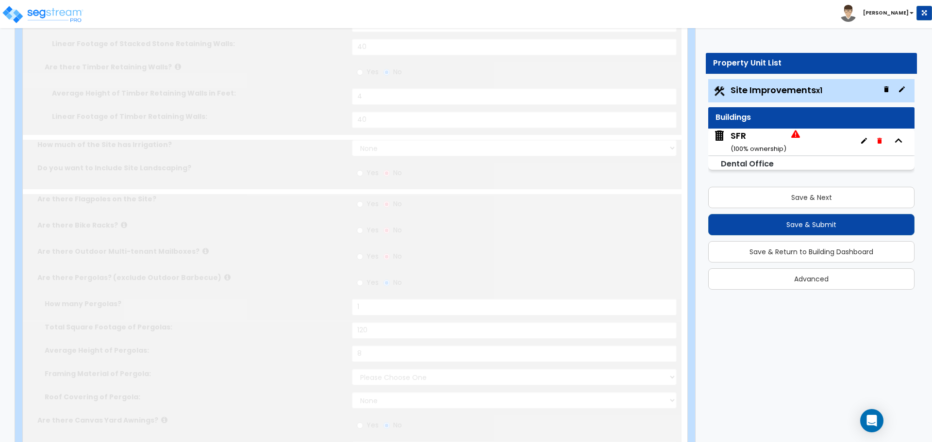
radio input "true"
select select "2"
type input "20"
select select "1"
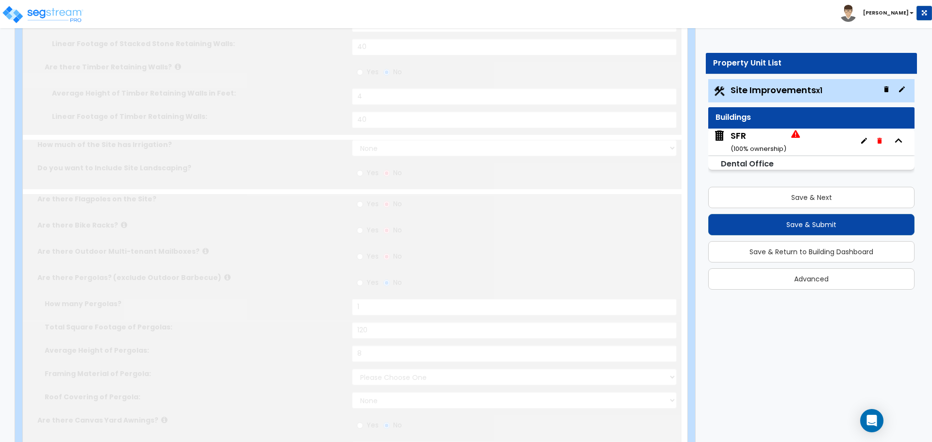
radio input "true"
type input "4"
type input "40"
radio input "true"
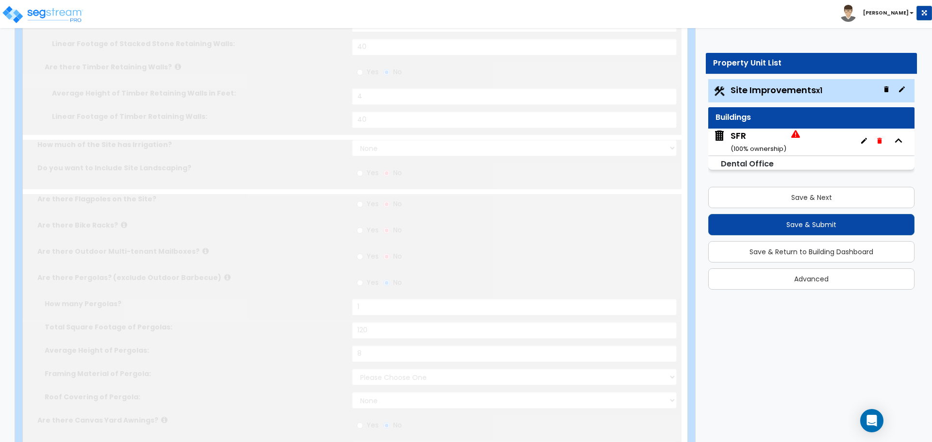
type input "4"
type input "40"
radio input "true"
type input "4"
type input "40"
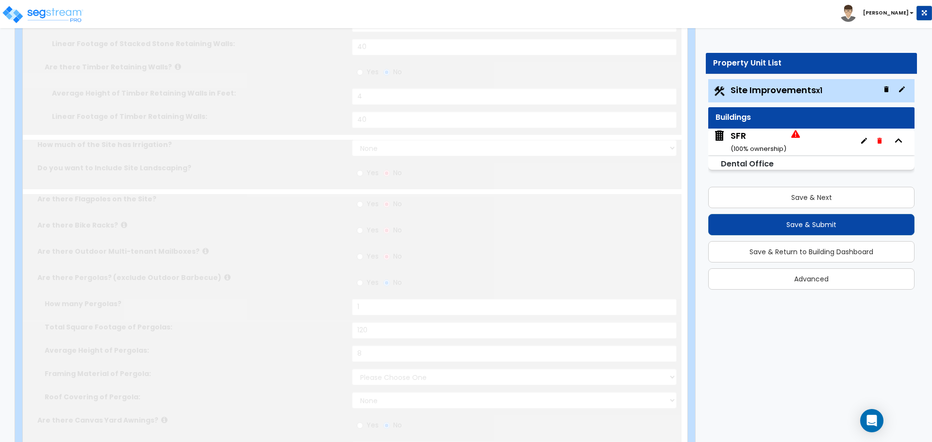
radio input "true"
type input "4"
type input "40"
radio input "true"
type input "1"
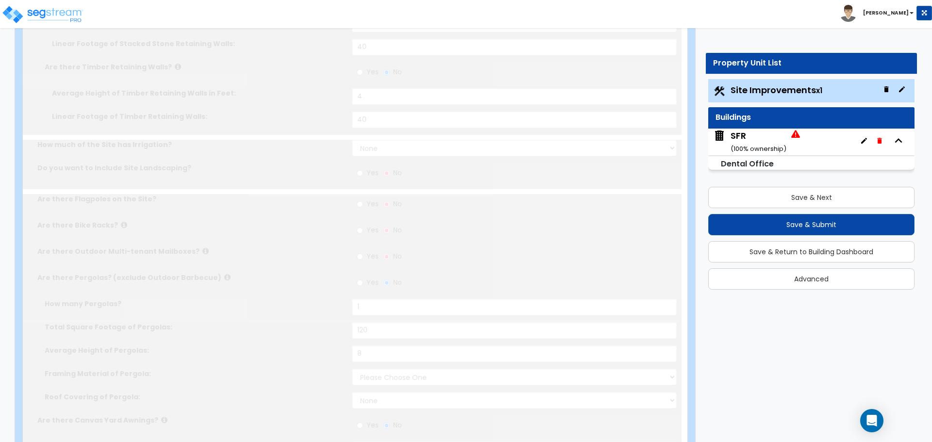
type input "120"
type input "8"
select select "2"
radio input "true"
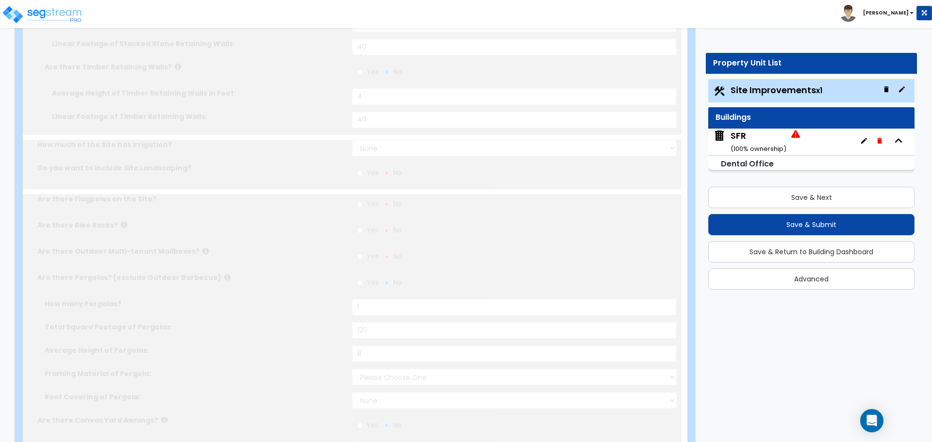
select select "1"
type input "1"
radio input "true"
type input "1"
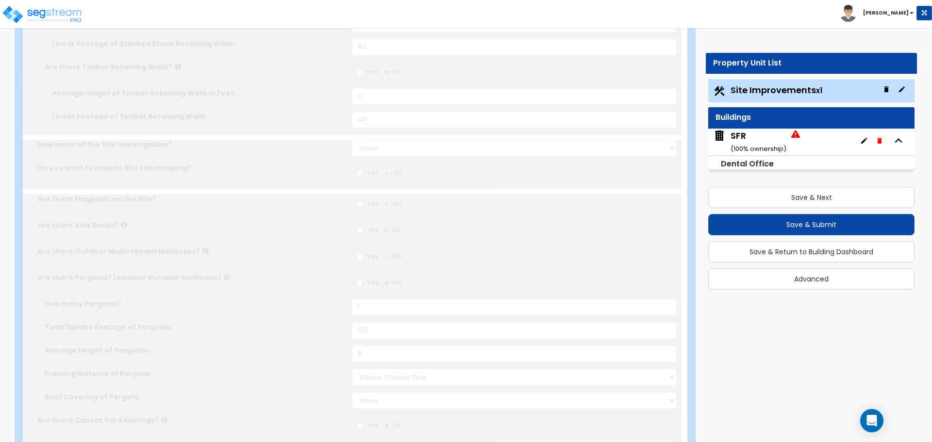
select select "2"
radio input "true"
type input "1"
radio input "true"
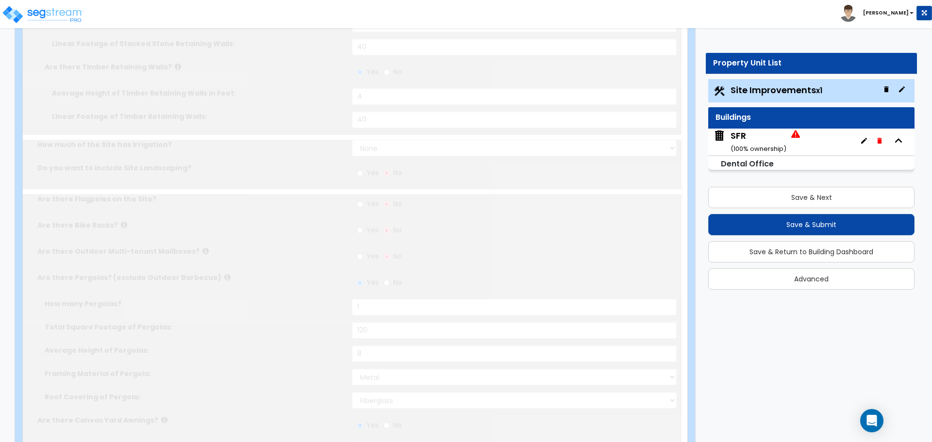
scroll to position [0, 0]
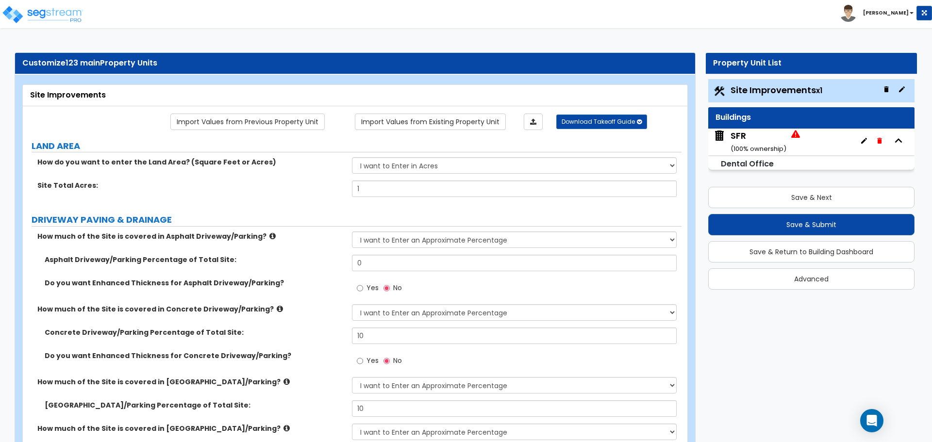
click at [758, 139] on div "SFR ( 100 % ownership)" at bounding box center [759, 142] width 56 height 25
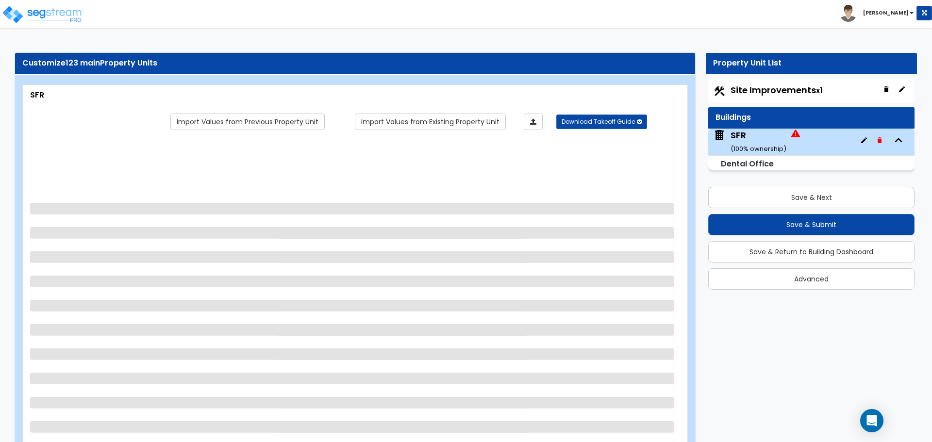
select select "1"
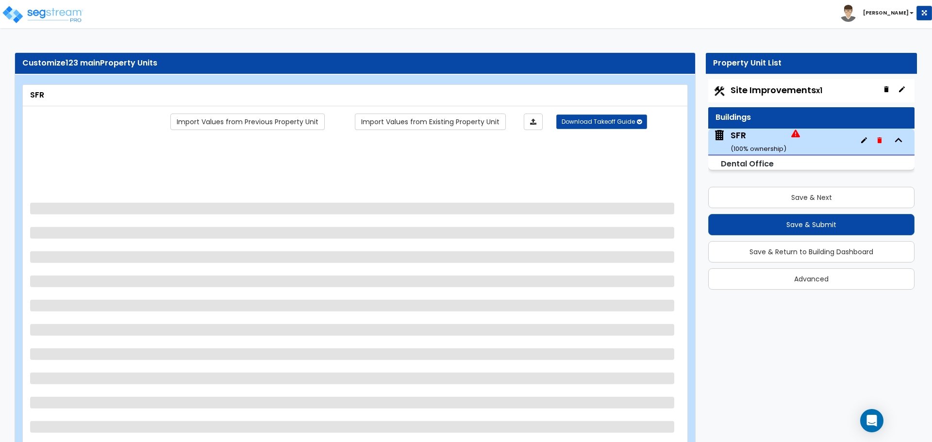
select select "1"
select select "3"
select select "1"
select select "5"
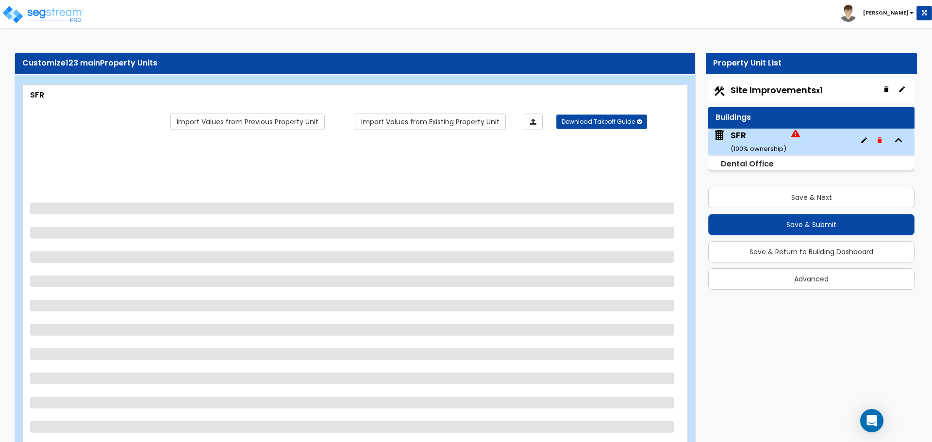
select select "1"
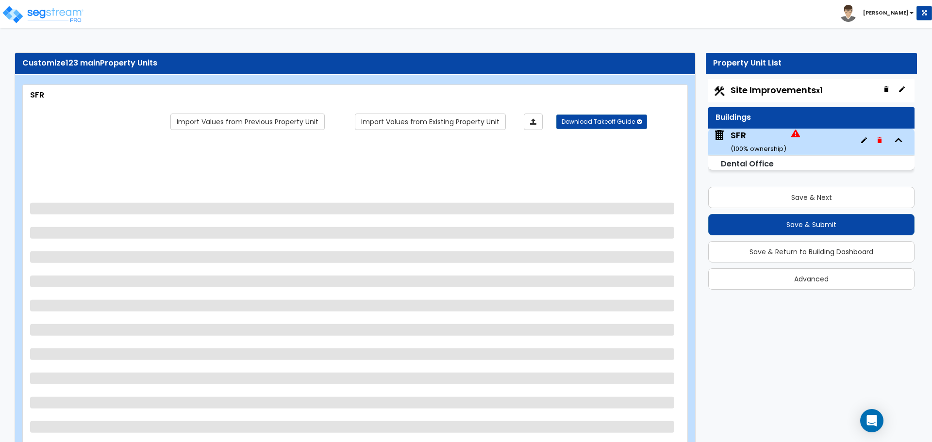
select select "2"
select select "1"
select select "2"
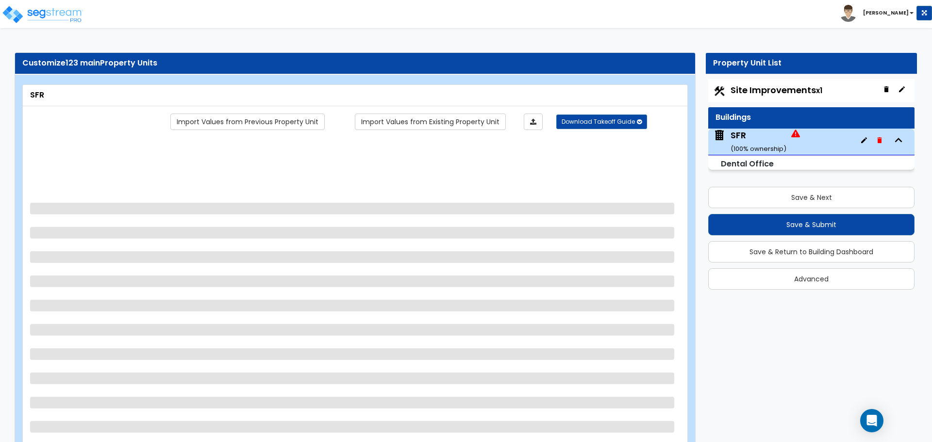
select select "1"
select select "2"
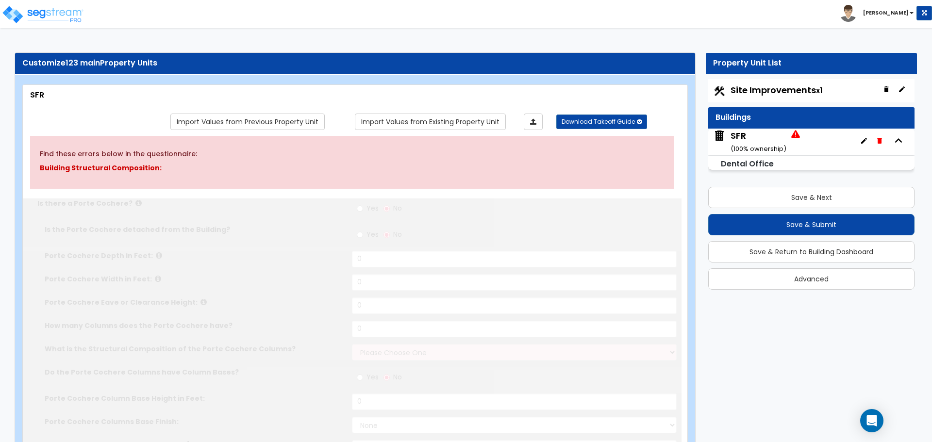
type input "8"
type input "40"
type input "1200"
select select "2"
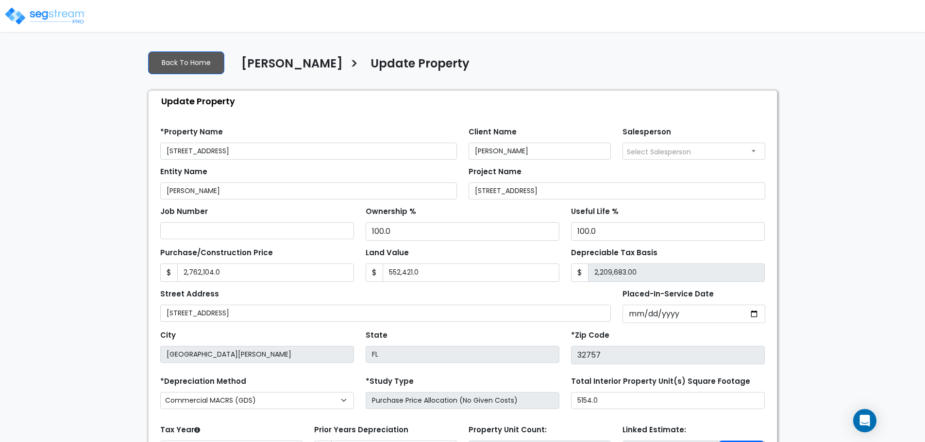
select select "2024"
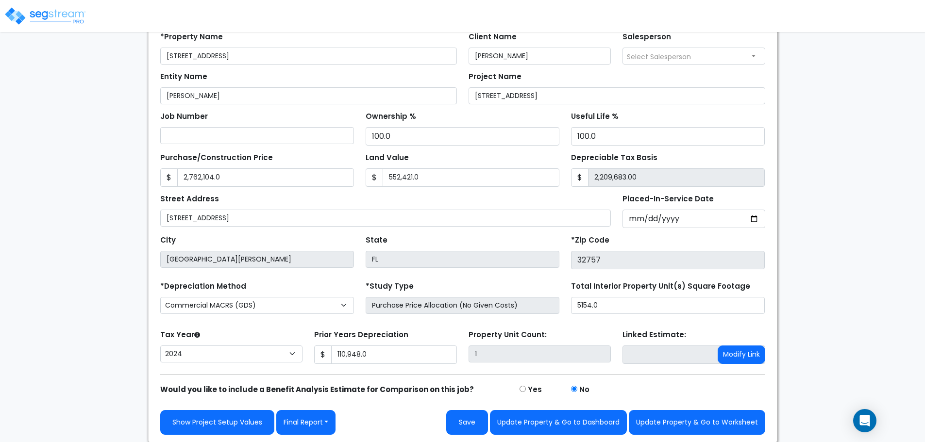
scroll to position [96, 0]
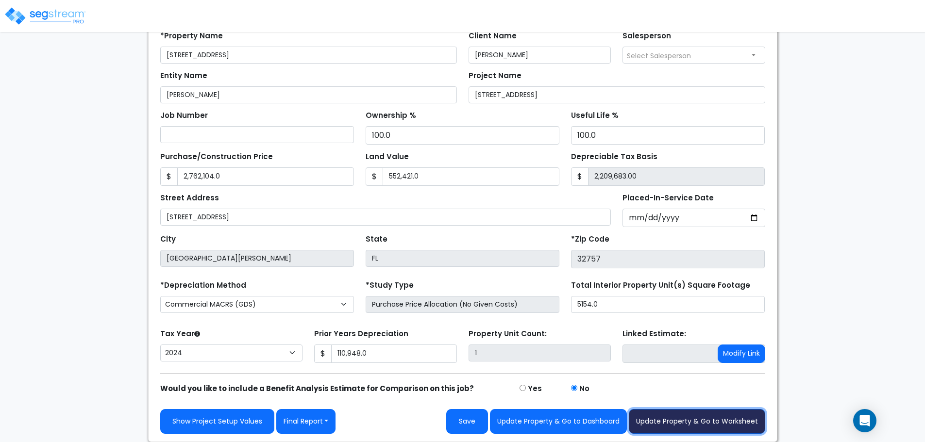
click at [724, 419] on button "Update Property & Go to Worksheet" at bounding box center [697, 421] width 136 height 25
type input "2762104"
type input "552421"
type input "110948"
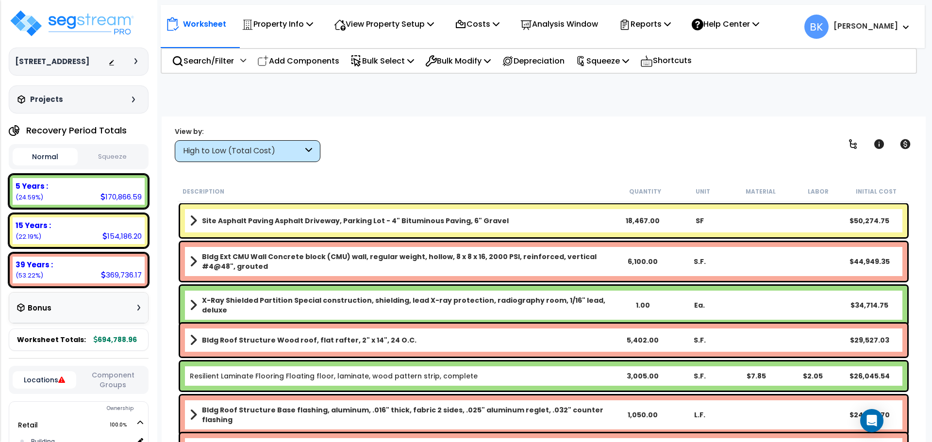
click at [264, 149] on div "High to Low (Total Cost)" at bounding box center [243, 151] width 120 height 11
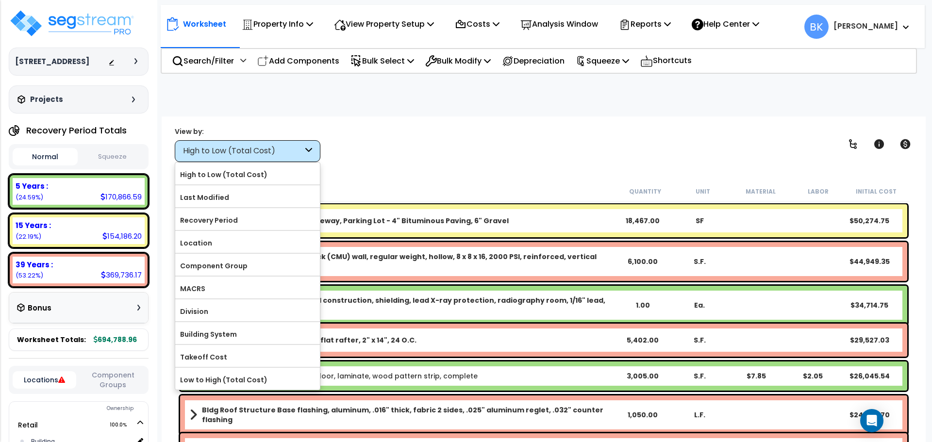
click at [264, 149] on div "High to Low (Total Cost)" at bounding box center [243, 151] width 120 height 11
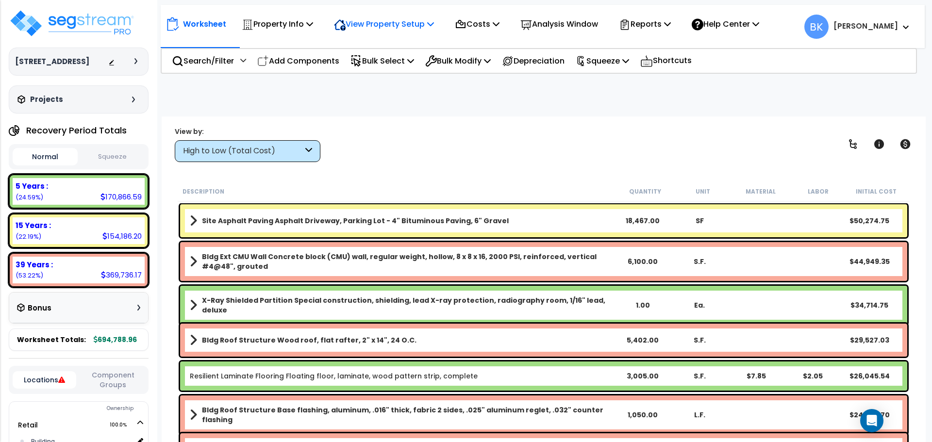
click at [387, 30] on p "View Property Setup" at bounding box center [384, 23] width 100 height 13
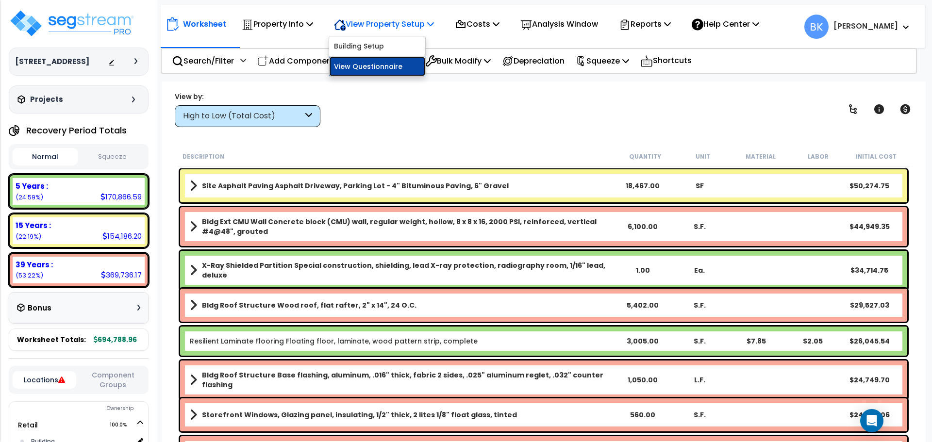
click at [379, 63] on link "View Questionnaire" at bounding box center [377, 66] width 96 height 19
click at [355, 17] on div "View Property Setup" at bounding box center [384, 24] width 100 height 23
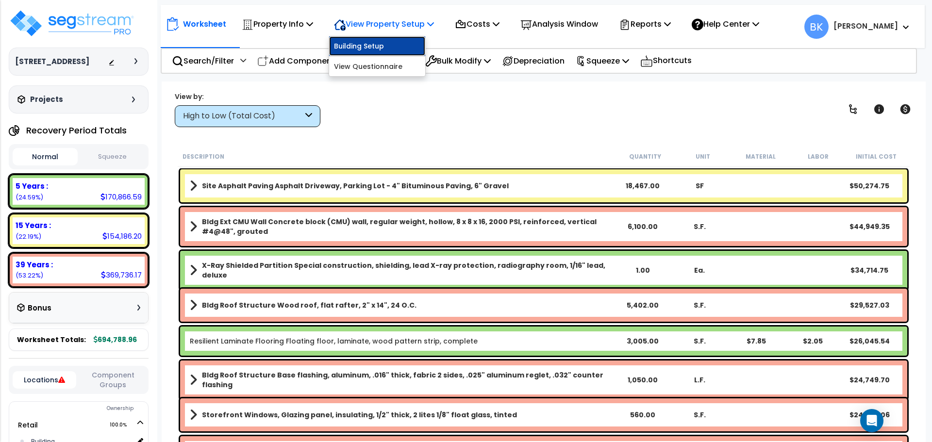
click at [364, 44] on link "Building Setup" at bounding box center [377, 45] width 96 height 19
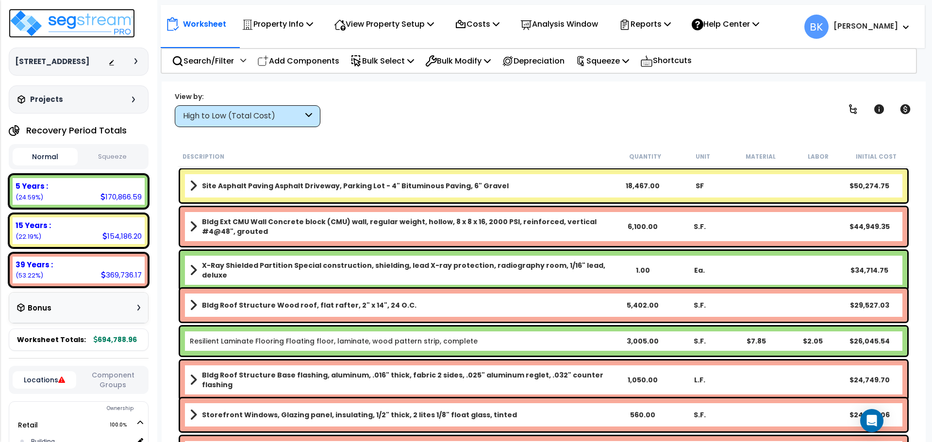
click at [80, 10] on img at bounding box center [72, 23] width 126 height 29
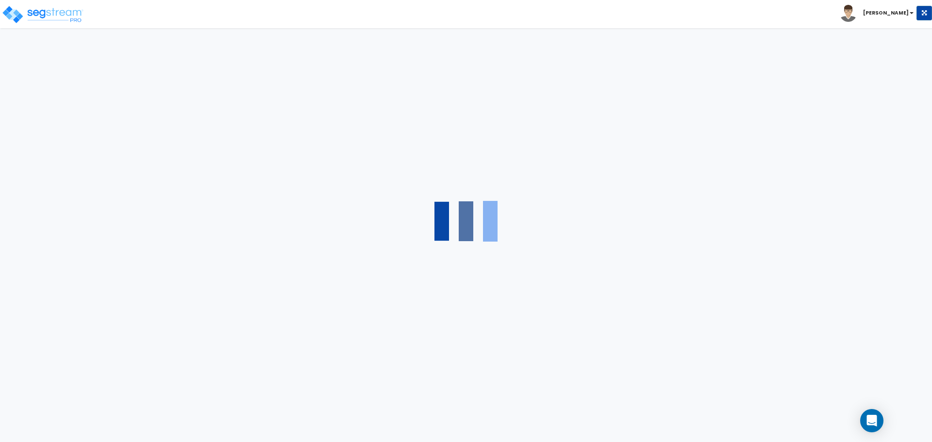
select select "2"
select select "1"
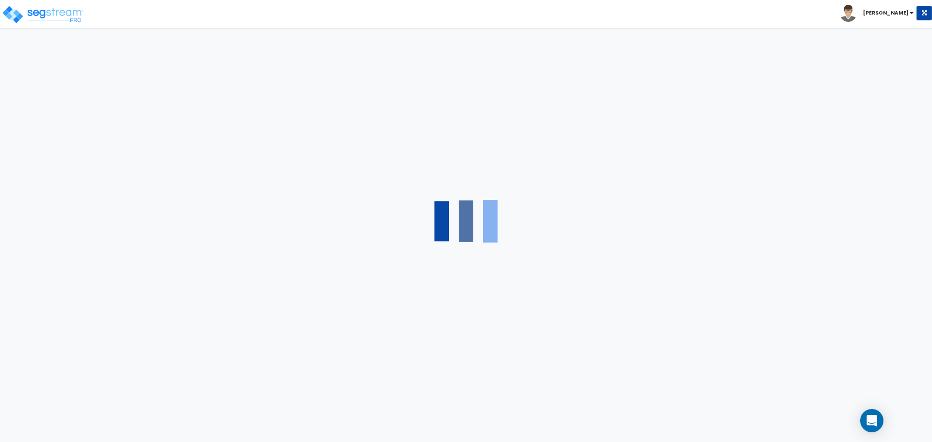
select select "1"
select select "2"
select select "1"
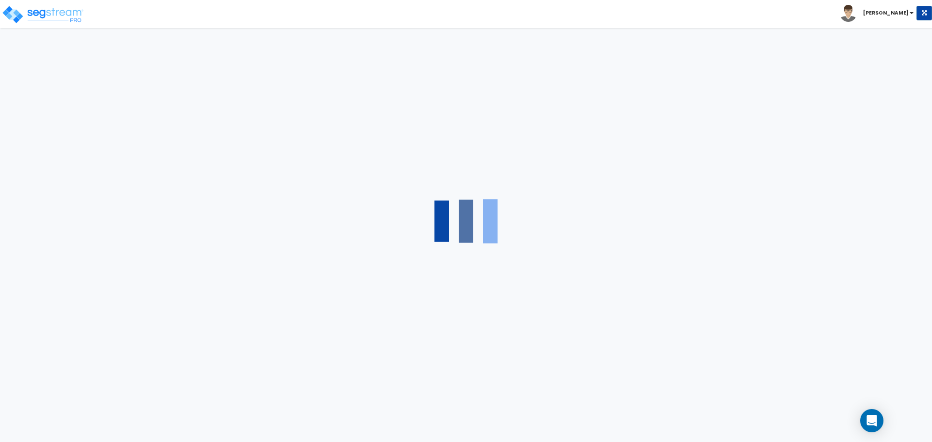
select select "2"
select select "1"
select select "7"
select select "2"
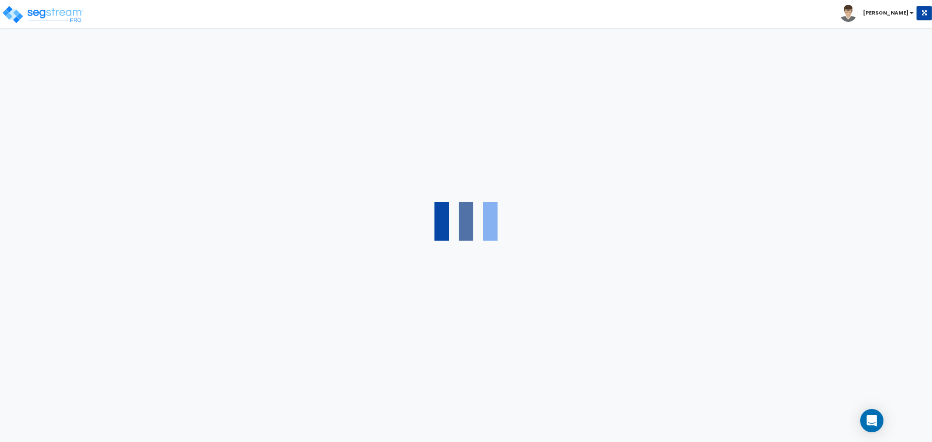
select select "3"
select select "6"
select select "1"
select select "2"
select select "1"
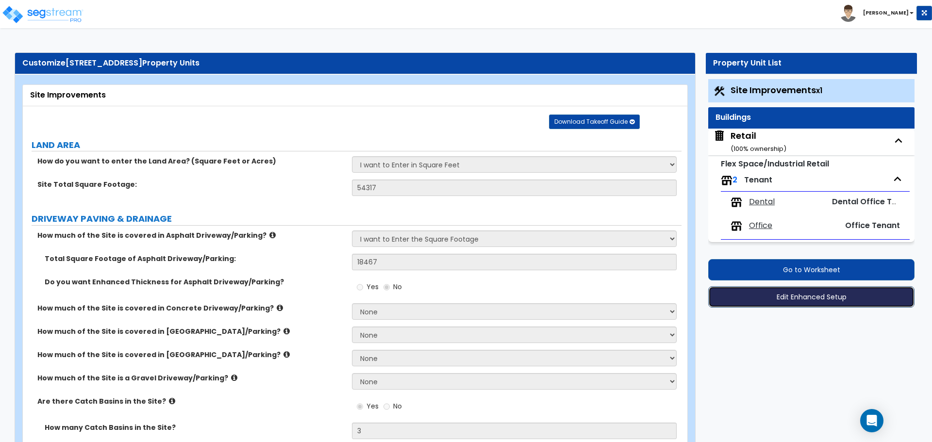
click at [795, 288] on button "Edit Enhanced Setup" at bounding box center [811, 296] width 206 height 21
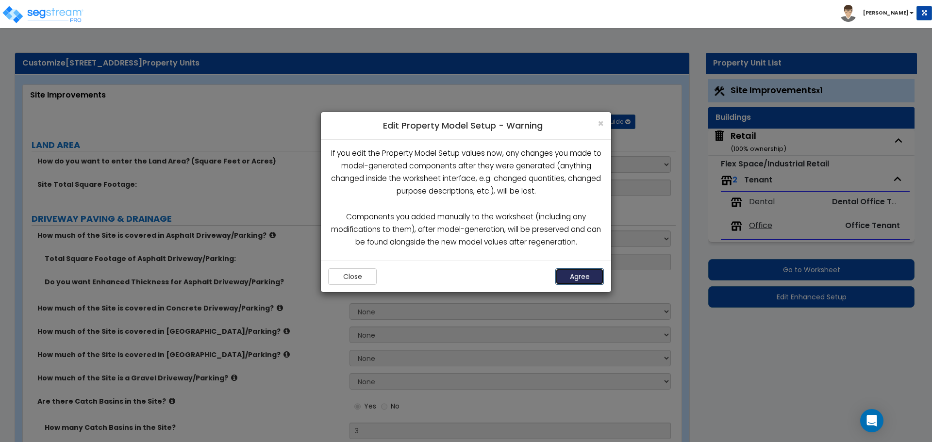
click at [572, 280] on button "Agree" at bounding box center [580, 277] width 49 height 17
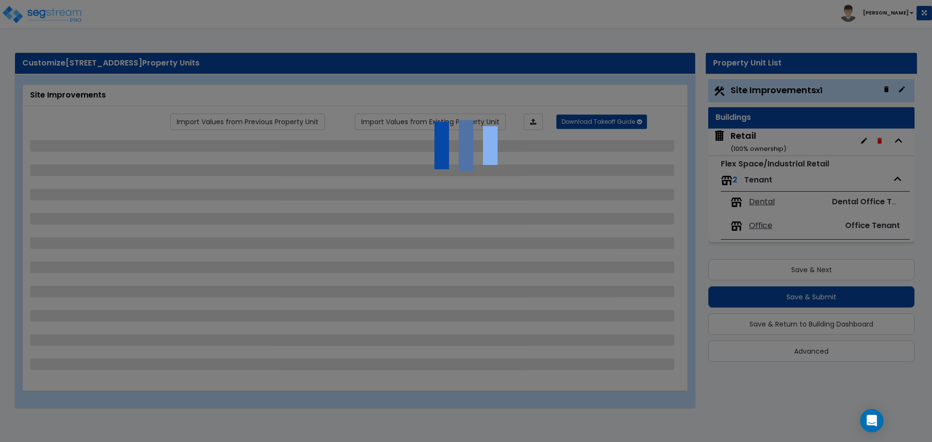
select select "2"
select select "1"
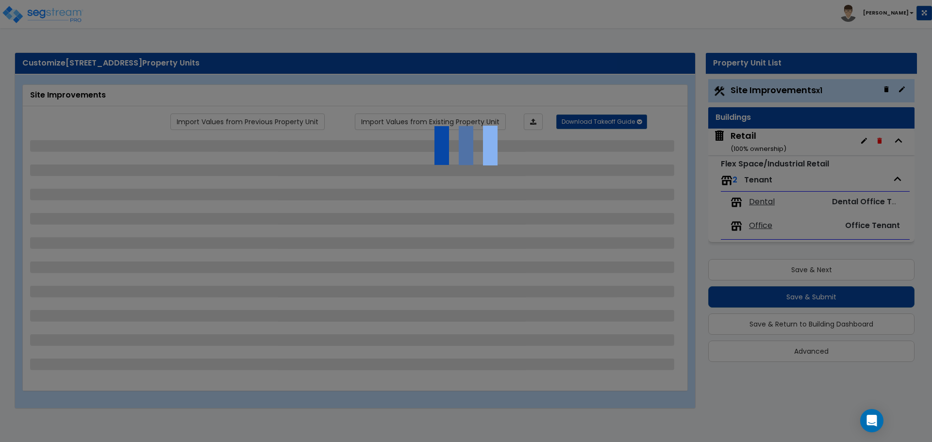
select select "1"
select select "2"
select select "1"
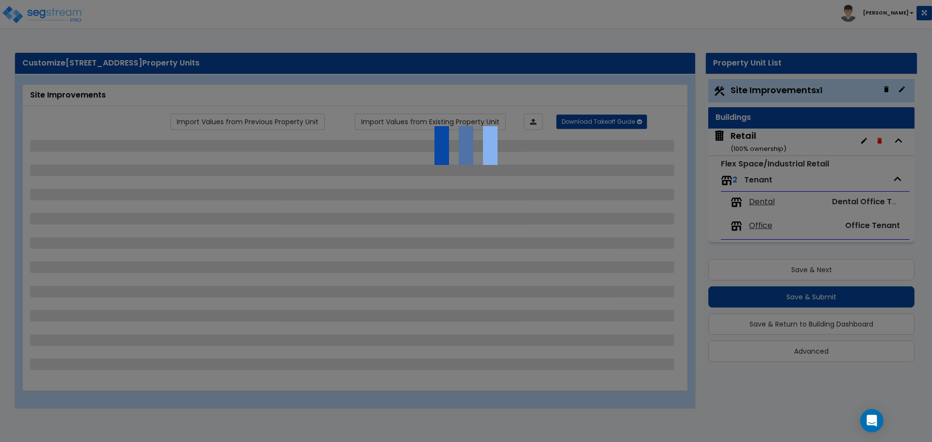
select select "2"
select select "1"
select select "7"
select select "2"
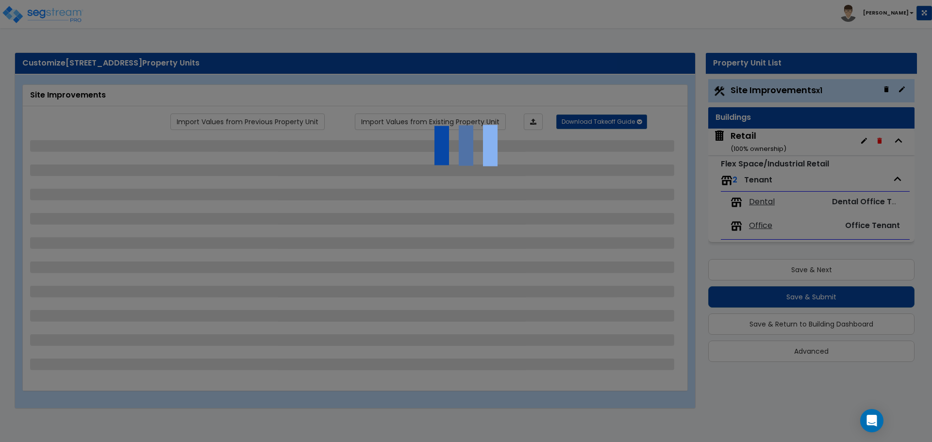
select select "3"
select select "6"
select select "1"
select select "2"
select select "1"
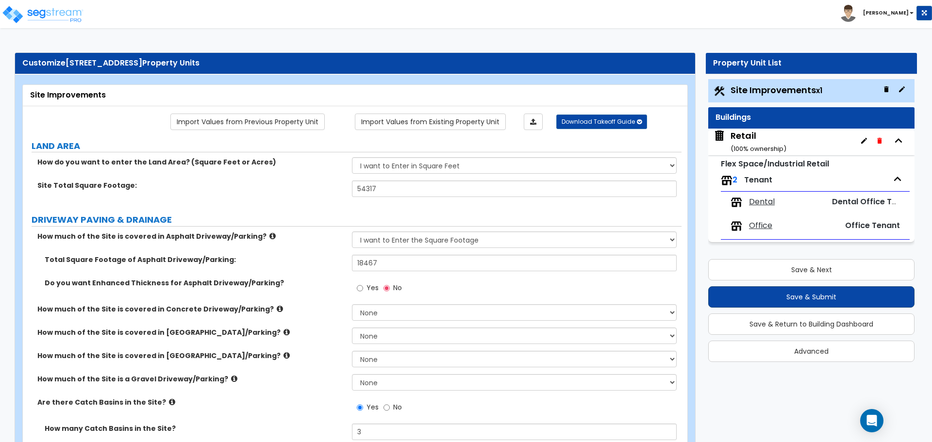
drag, startPoint x: 863, startPoint y: 140, endPoint x: 799, endPoint y: 306, distance: 178.0
click at [799, 306] on div "Site Improvements x1 Buildings Retail ( 100 % ownership) Flex Space/Industrial …" at bounding box center [811, 221] width 211 height 288
click at [796, 323] on button "Save & Return to Building Dashboard" at bounding box center [811, 324] width 206 height 21
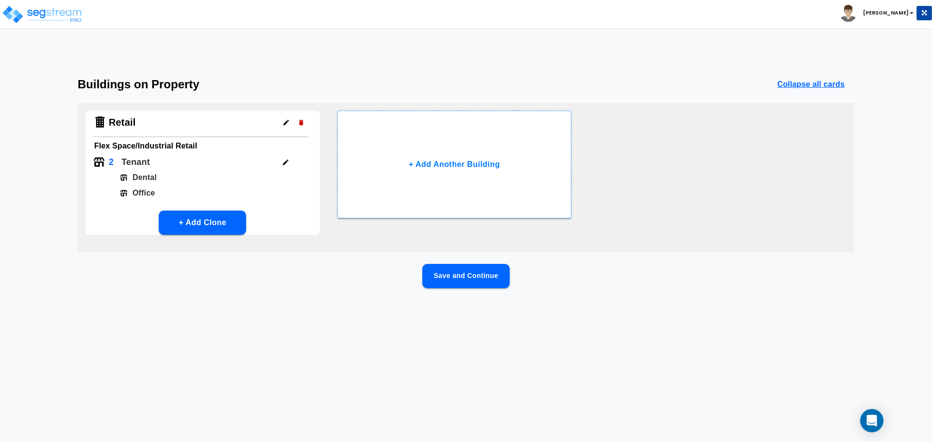
click at [284, 124] on icon "button" at bounding box center [286, 122] width 5 height 5
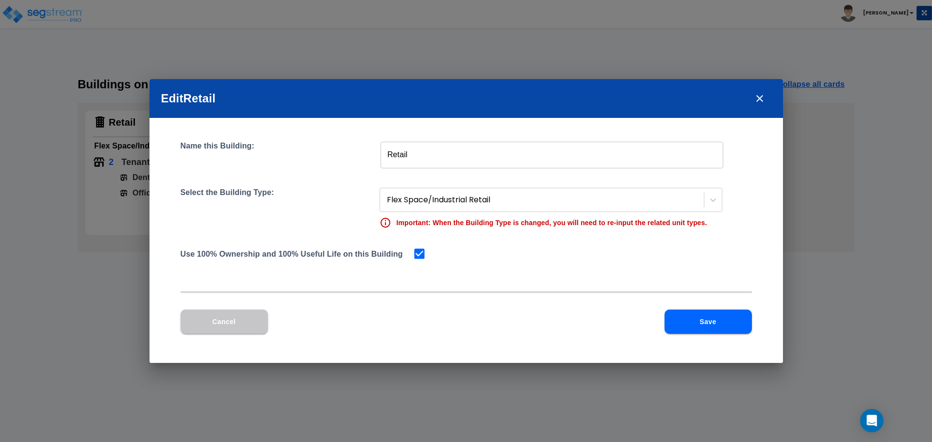
click at [411, 149] on input "Retail" at bounding box center [552, 154] width 343 height 27
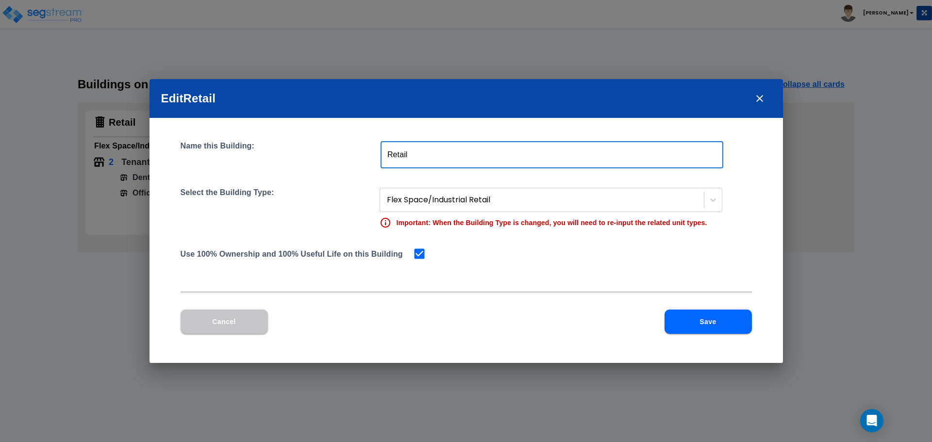
click at [411, 149] on input "Retail" at bounding box center [552, 154] width 343 height 27
click at [412, 149] on input "Retail" at bounding box center [552, 154] width 343 height 27
click at [481, 206] on div at bounding box center [543, 200] width 312 height 13
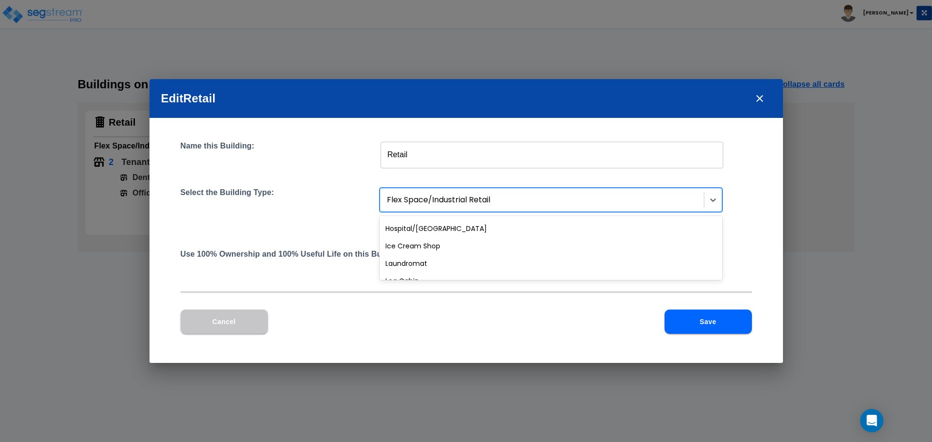
scroll to position [437, 0]
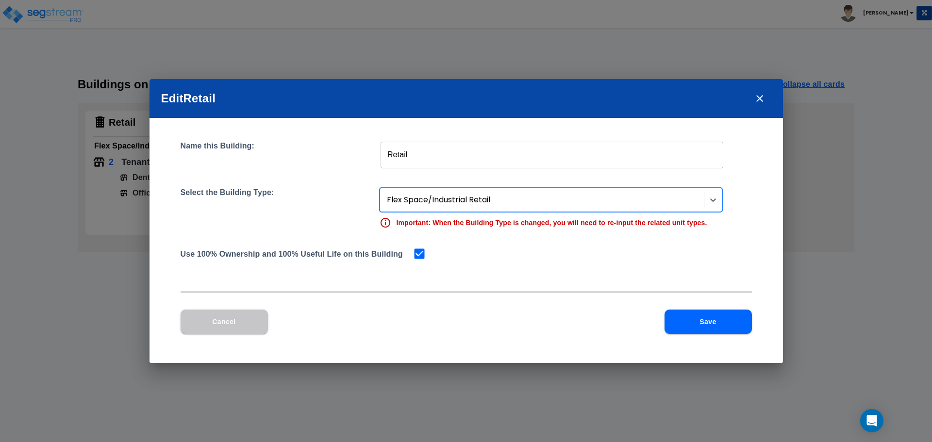
click at [508, 201] on div at bounding box center [543, 200] width 312 height 13
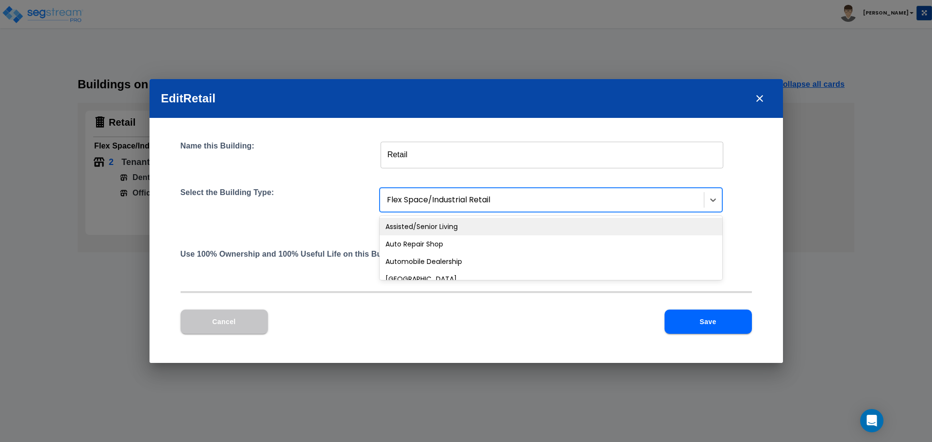
click at [508, 201] on div at bounding box center [543, 200] width 312 height 13
type input "Dent"
click at [473, 223] on div "Dental Office" at bounding box center [551, 226] width 343 height 17
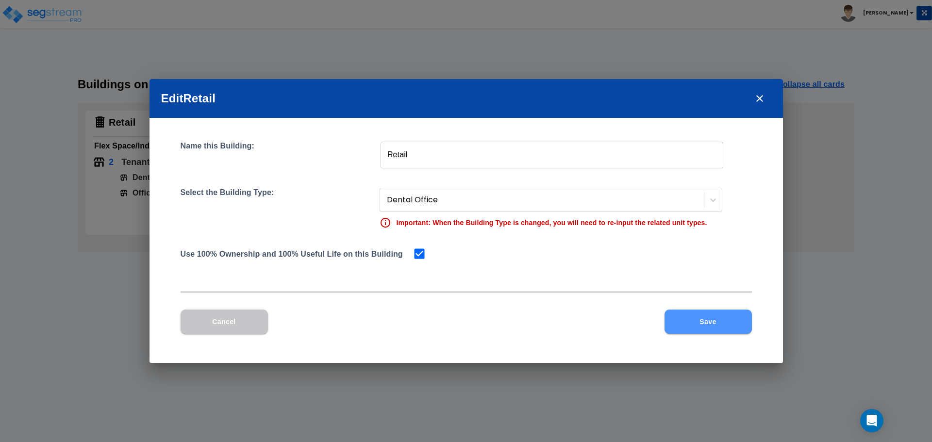
click at [726, 321] on button "Save" at bounding box center [708, 322] width 87 height 24
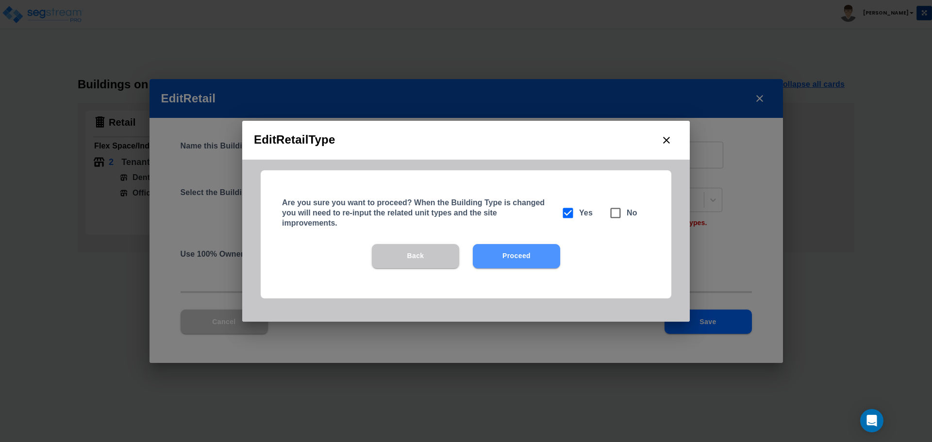
click at [517, 257] on button "Proceed" at bounding box center [516, 256] width 87 height 24
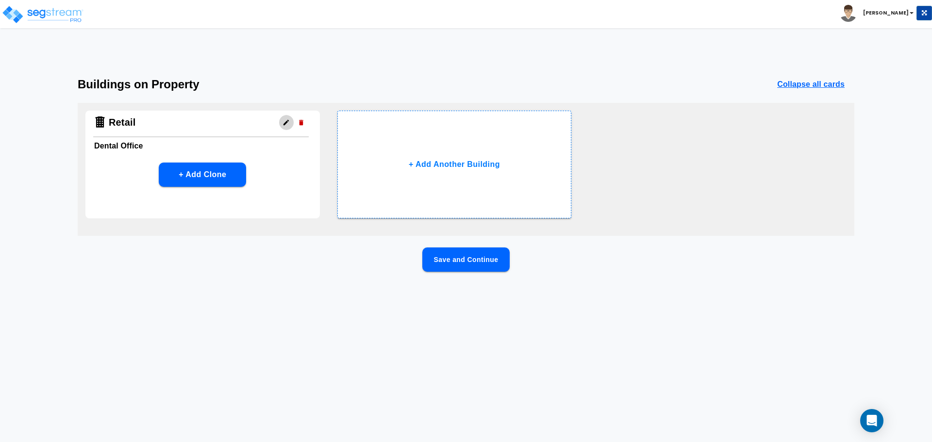
click at [287, 120] on icon "button" at bounding box center [286, 122] width 7 height 7
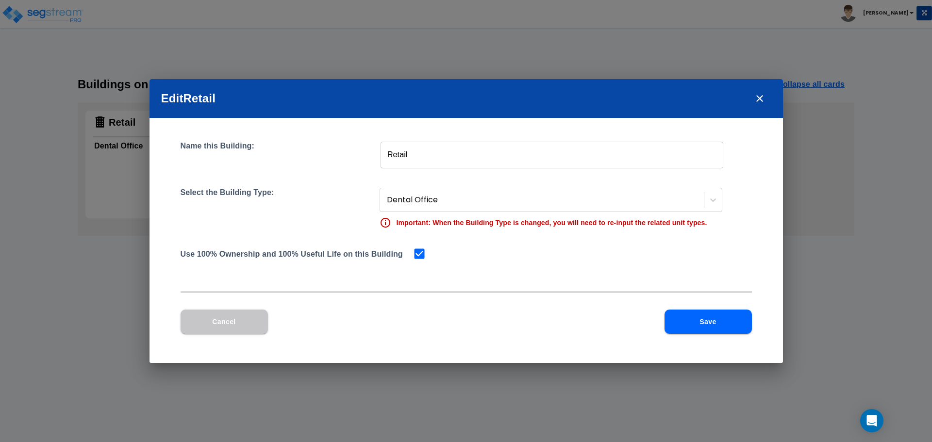
click at [710, 322] on button "Save" at bounding box center [708, 322] width 87 height 24
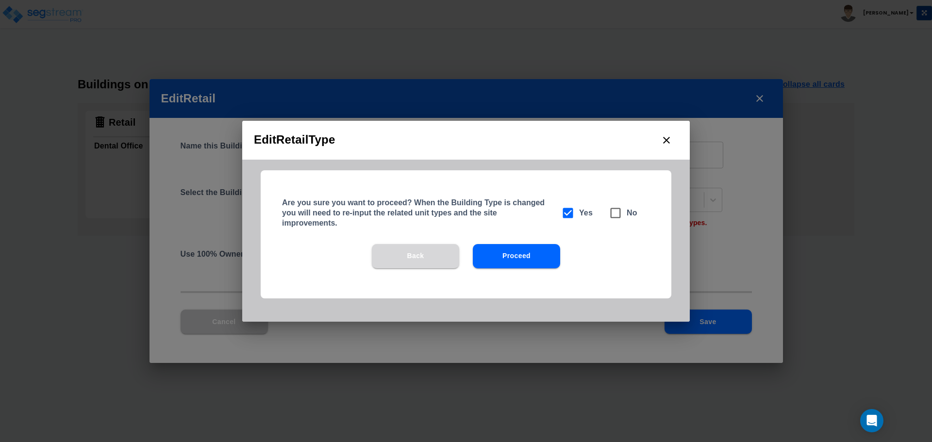
click at [440, 252] on button "Back" at bounding box center [415, 256] width 87 height 24
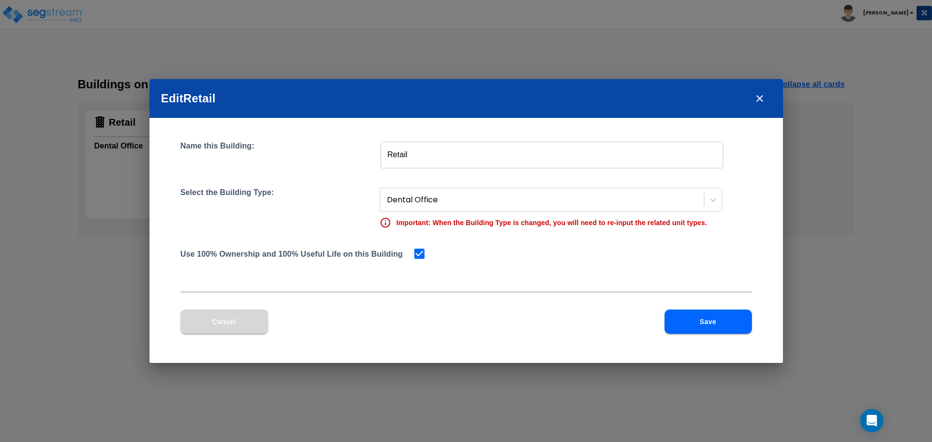
click at [216, 328] on button "Cancel" at bounding box center [224, 322] width 87 height 24
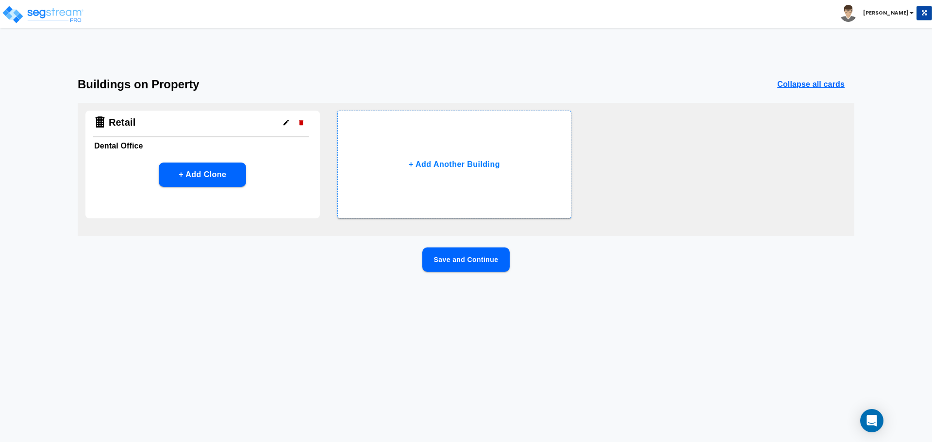
drag, startPoint x: 190, startPoint y: 195, endPoint x: 173, endPoint y: 191, distance: 17.0
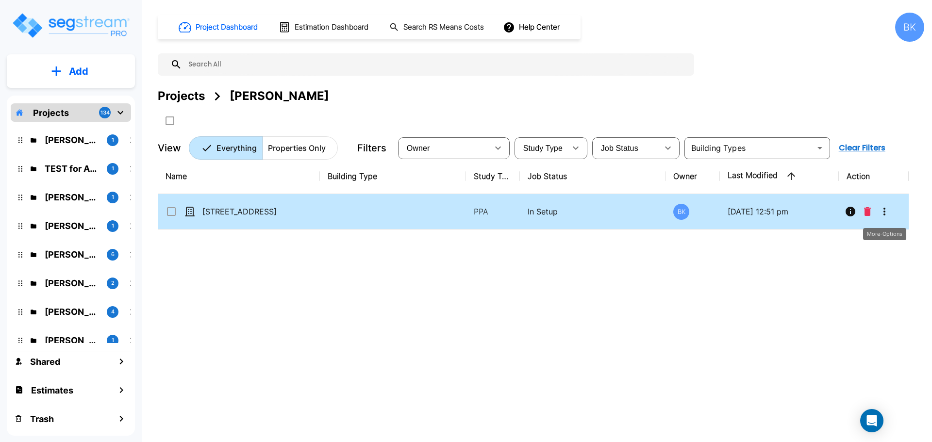
click at [881, 216] on icon "More-Options" at bounding box center [885, 212] width 12 height 12
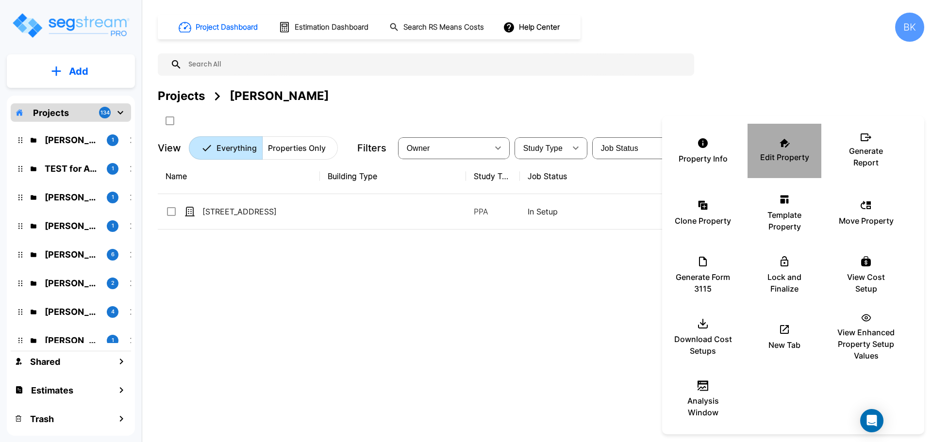
click at [789, 153] on p "Edit Property" at bounding box center [784, 158] width 49 height 12
click at [354, 291] on div at bounding box center [466, 221] width 932 height 442
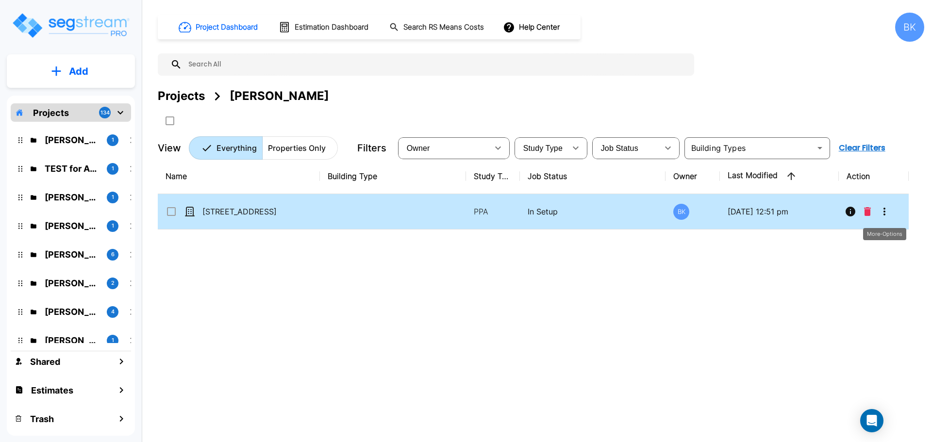
click at [887, 211] on icon "More-Options" at bounding box center [885, 212] width 12 height 12
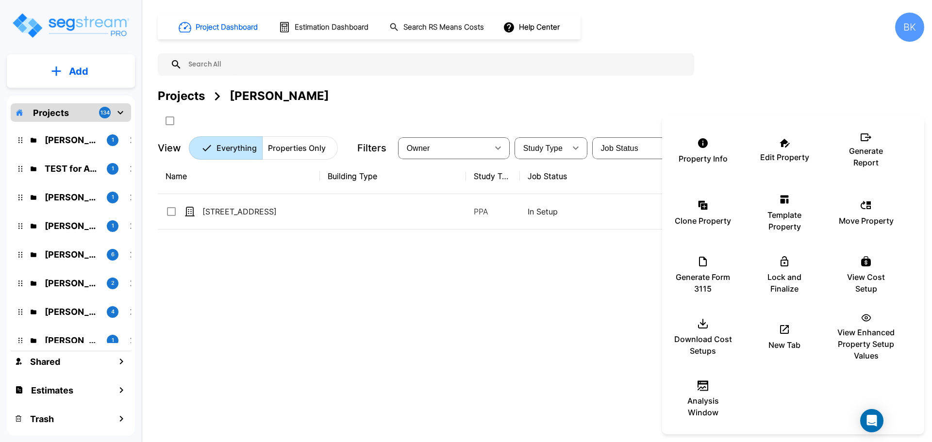
click at [425, 317] on div at bounding box center [466, 221] width 932 height 442
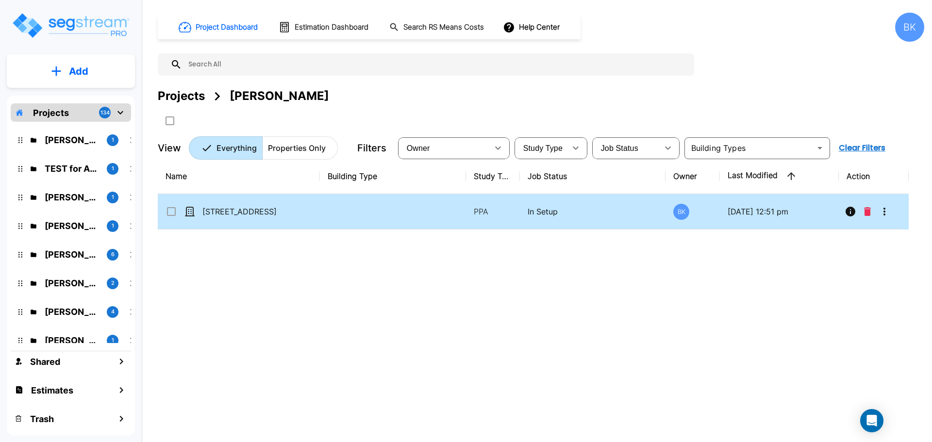
click at [886, 210] on icon "More-Options" at bounding box center [885, 212] width 12 height 12
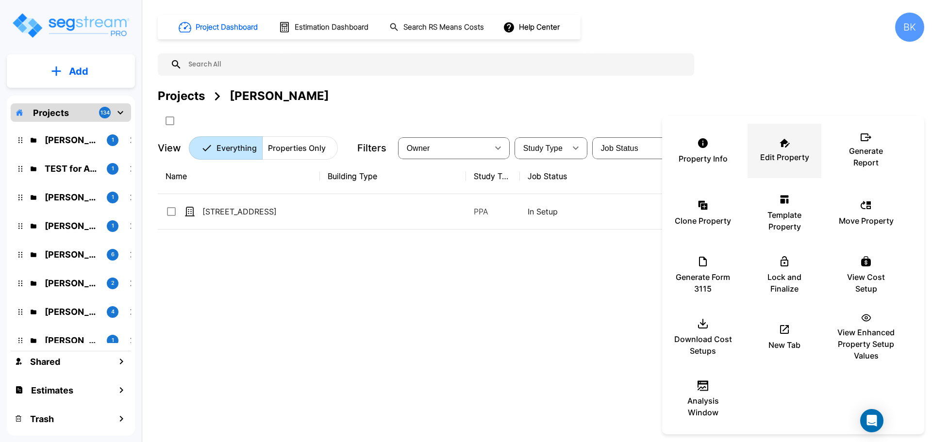
click at [785, 154] on p "Edit Property" at bounding box center [784, 158] width 49 height 12
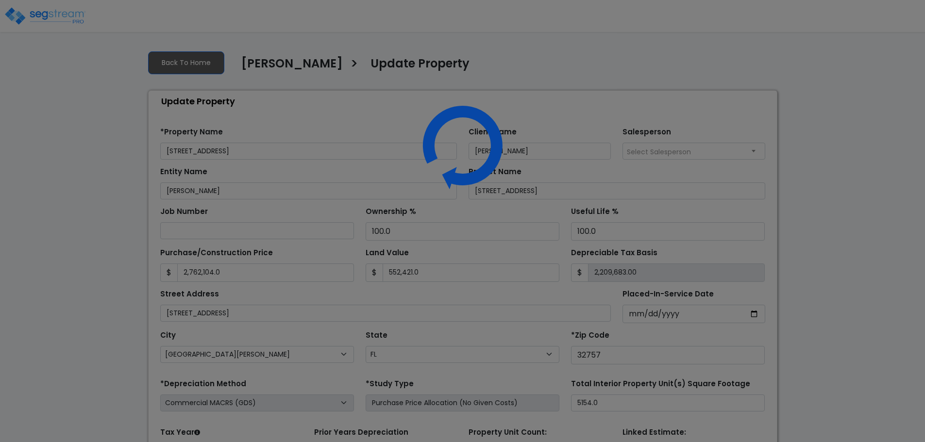
select select "FL"
select select "2024"
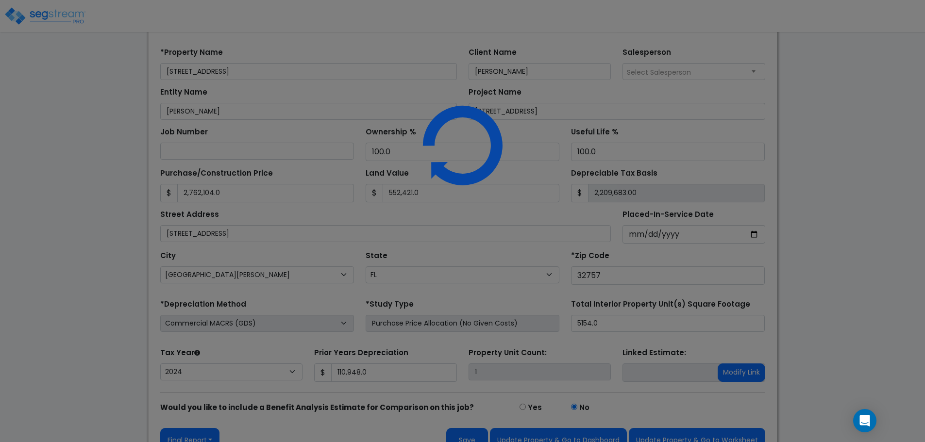
scroll to position [99, 0]
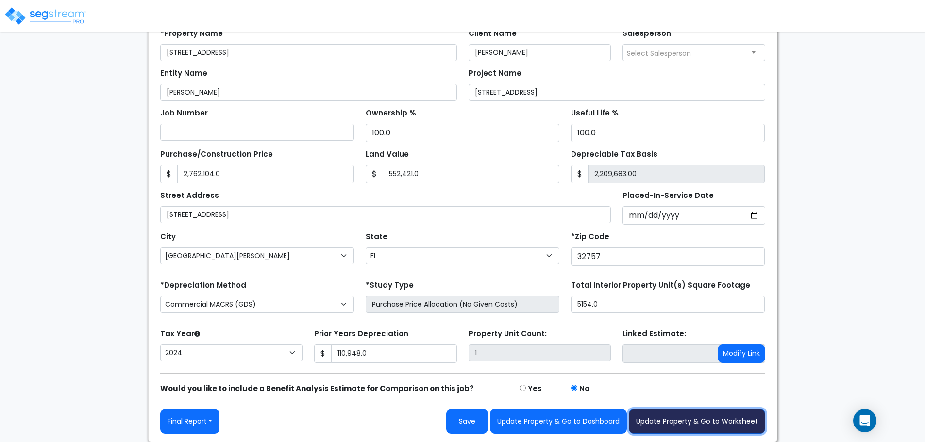
click at [697, 419] on button "Update Property & Go to Worksheet" at bounding box center [697, 421] width 136 height 25
type input "2762104"
type input "552421"
type input "110948"
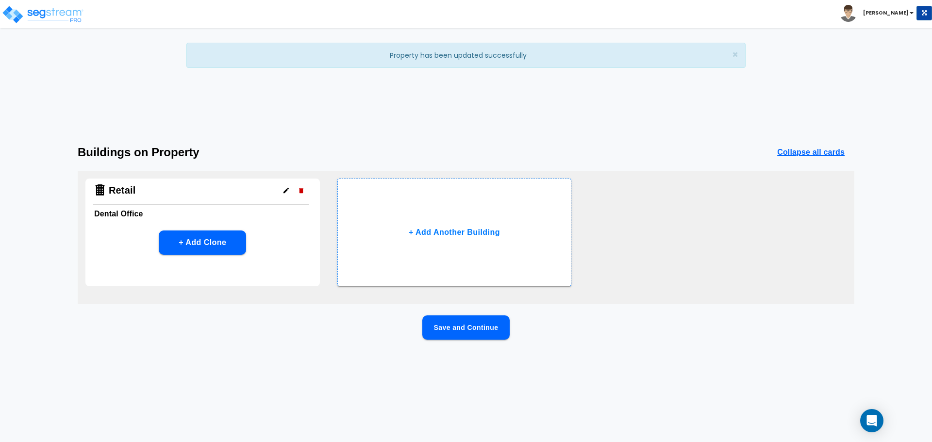
click at [472, 325] on button "Save and Continue" at bounding box center [465, 328] width 87 height 24
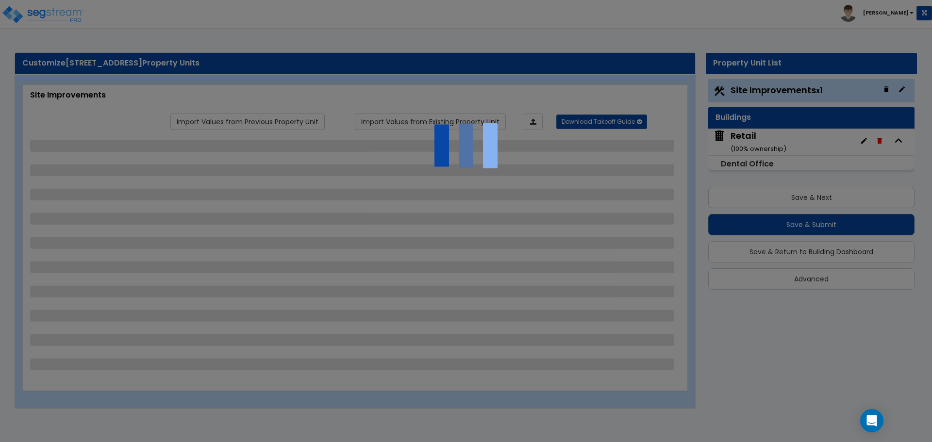
select select "2"
select select "1"
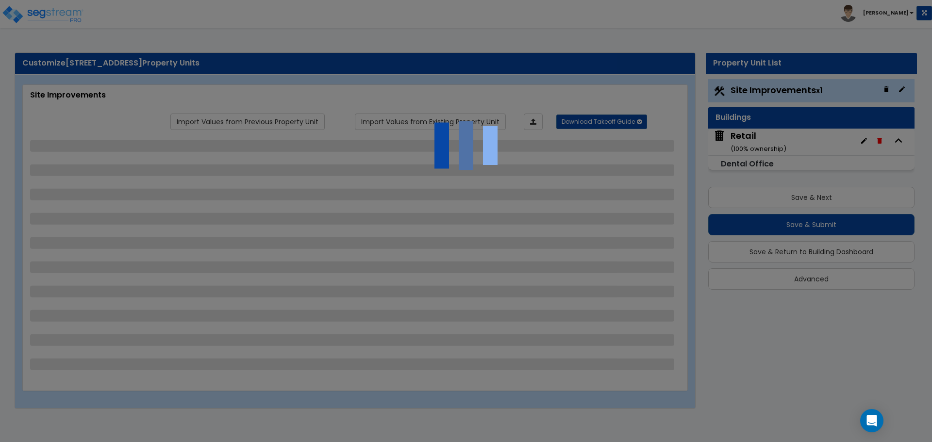
select select "1"
select select "2"
select select "1"
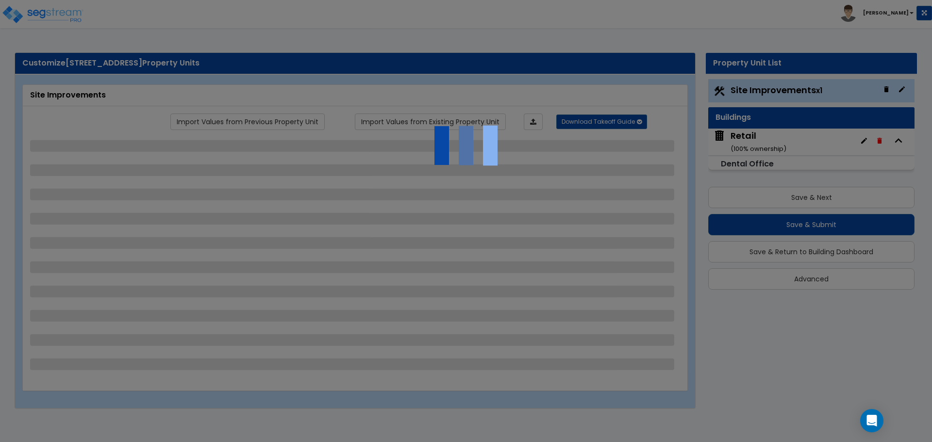
select select "2"
select select "1"
select select "7"
select select "2"
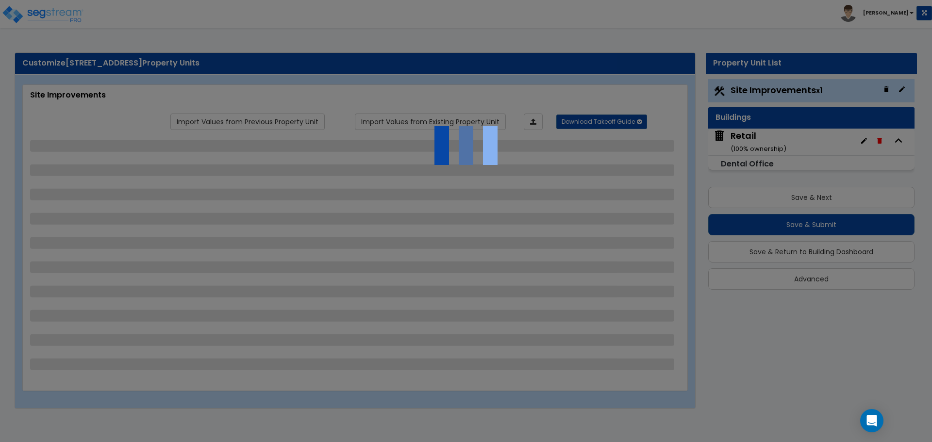
select select "3"
select select "6"
select select "1"
select select "2"
select select "1"
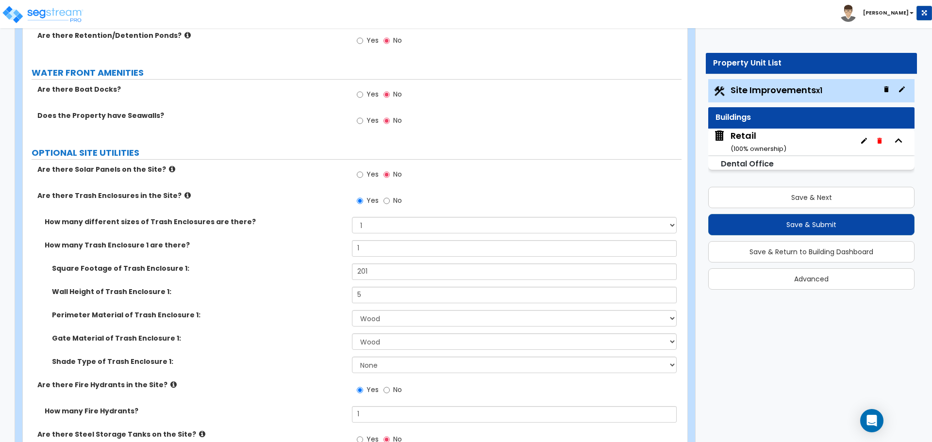
scroll to position [2879, 0]
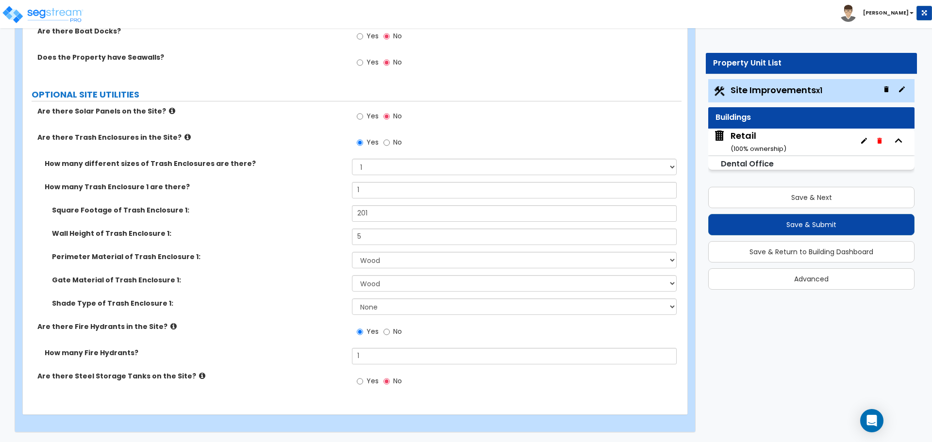
click at [770, 146] on small "( 100 % ownership)" at bounding box center [759, 148] width 56 height 9
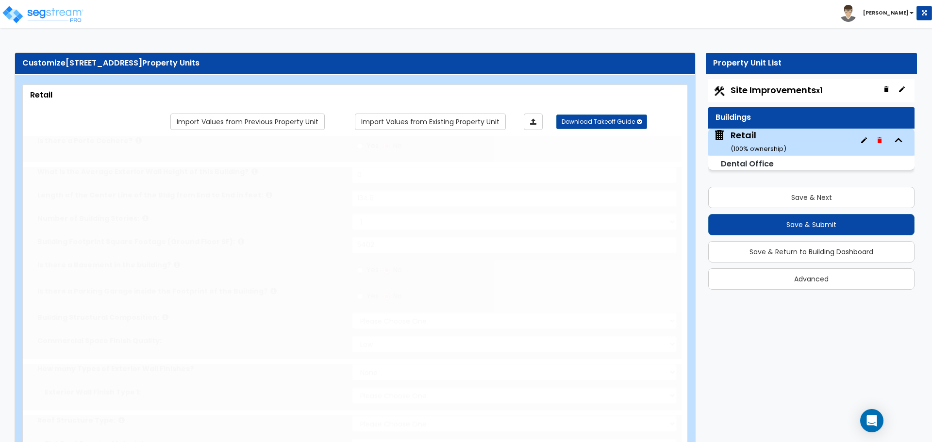
type input "134.9"
type input "5402"
select select "6"
select select "1"
select select "7"
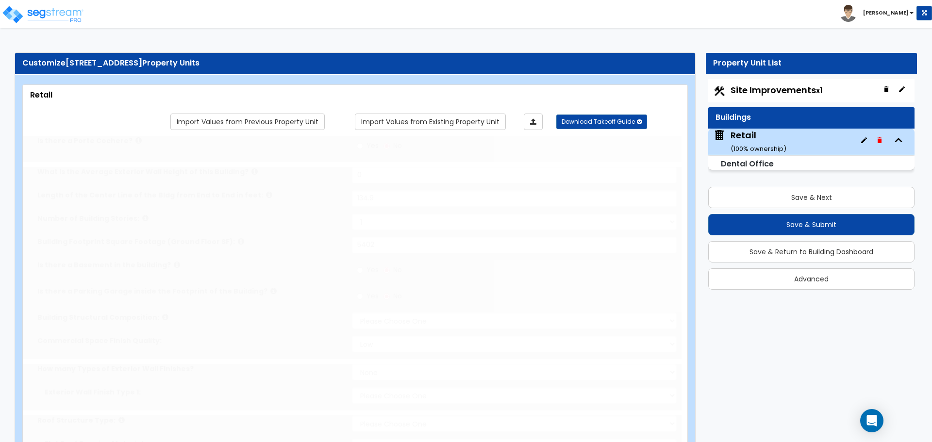
select select "2"
radio input "true"
select select "1"
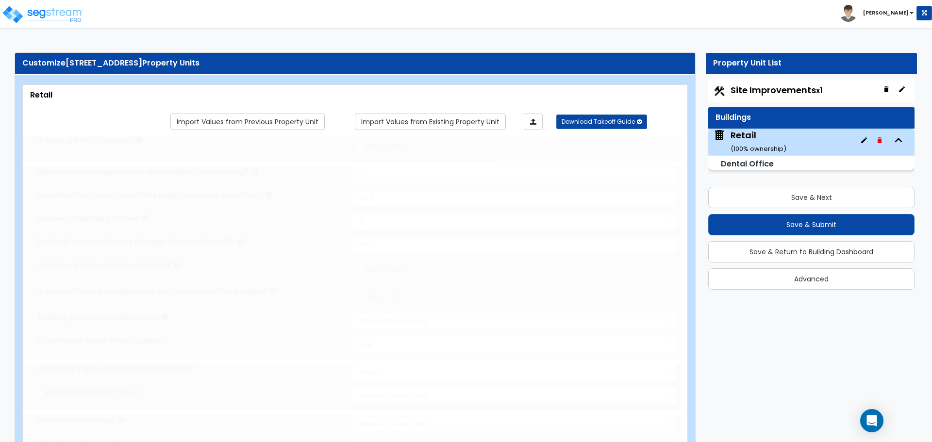
type input "400"
radio input "true"
type input "5"
radio input "true"
type input "560"
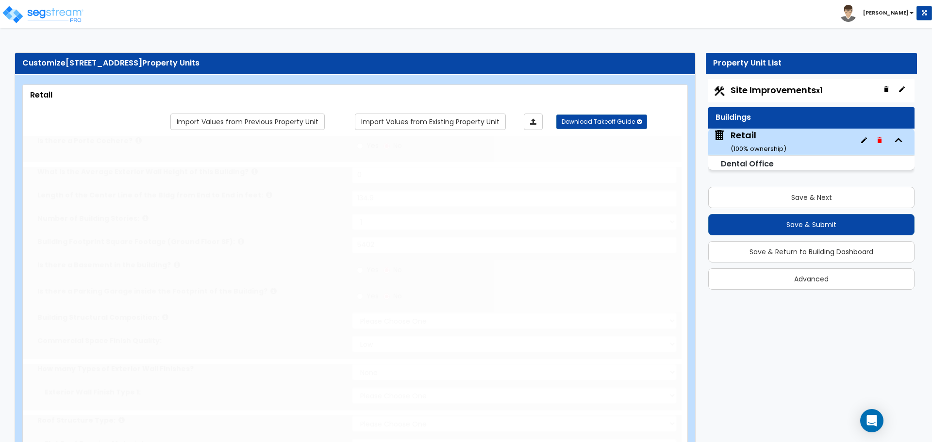
radio input "true"
type input "4"
radio input "true"
type input "1"
radio input "true"
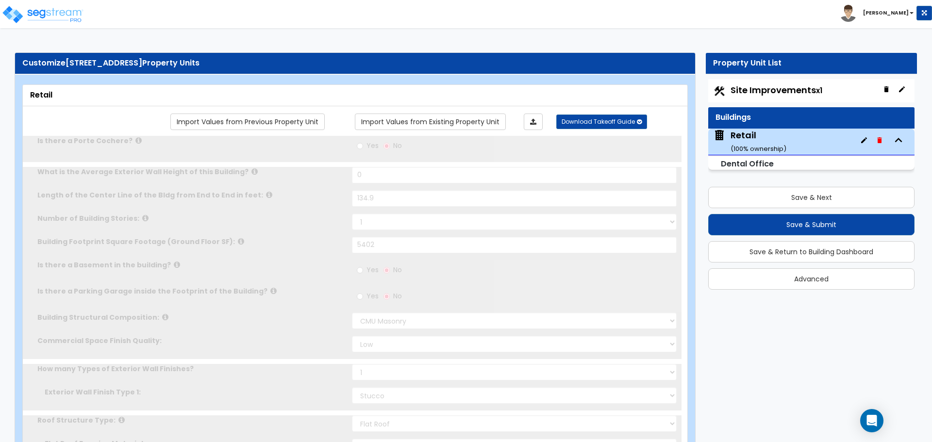
select select "1"
radio input "true"
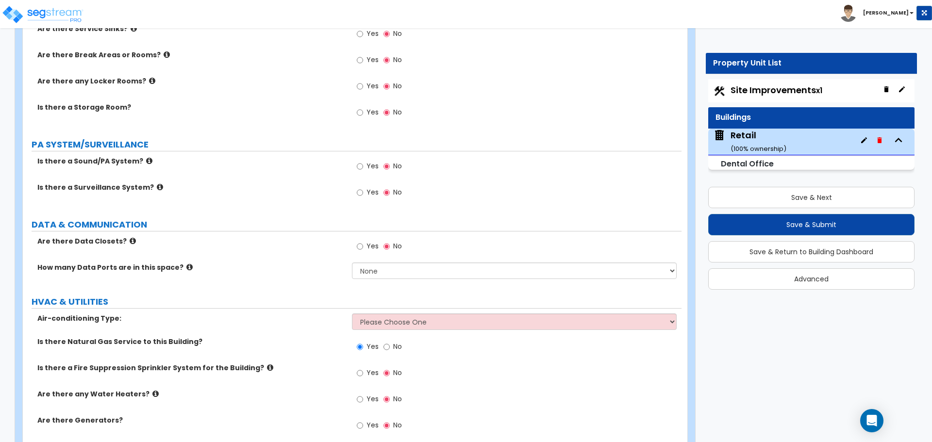
scroll to position [2399, 0]
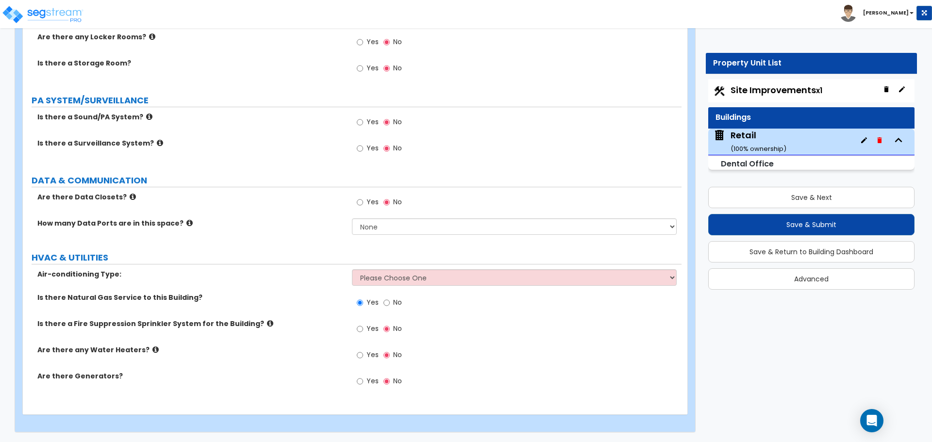
click at [750, 160] on small "Dental Office" at bounding box center [747, 163] width 53 height 11
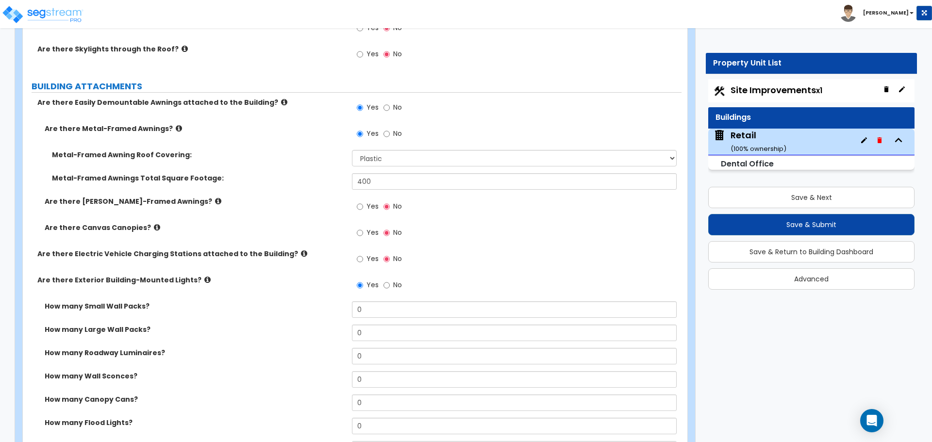
scroll to position [603, 0]
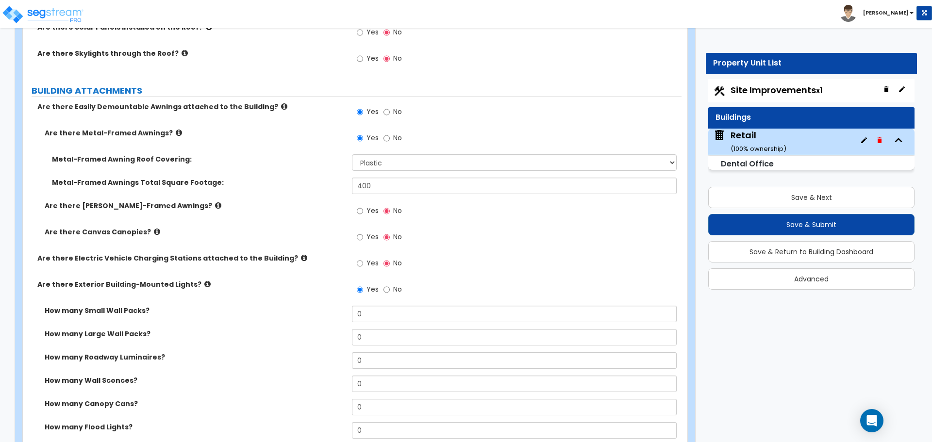
click at [774, 82] on div "Site Improvements x1" at bounding box center [811, 90] width 206 height 23
drag, startPoint x: 773, startPoint y: 87, endPoint x: 741, endPoint y: 101, distance: 34.6
click at [773, 87] on span "Site Improvements x1" at bounding box center [777, 90] width 92 height 12
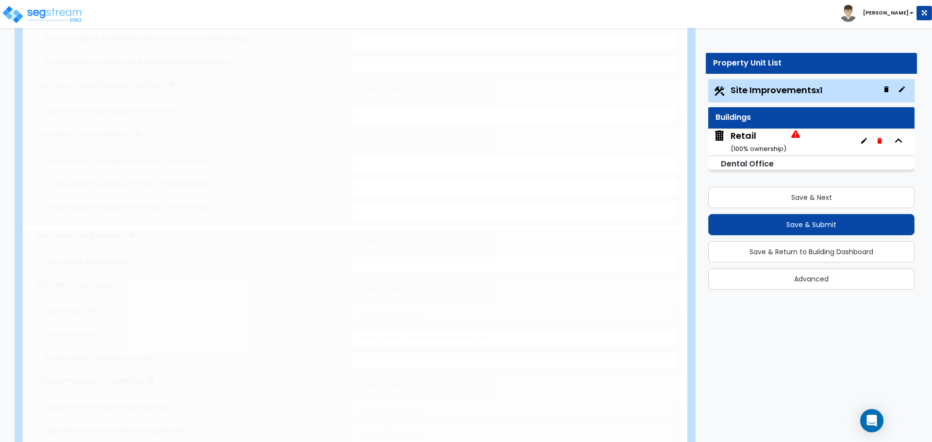
select select "2"
type input "54317"
select select "2"
type input "18467"
radio input "true"
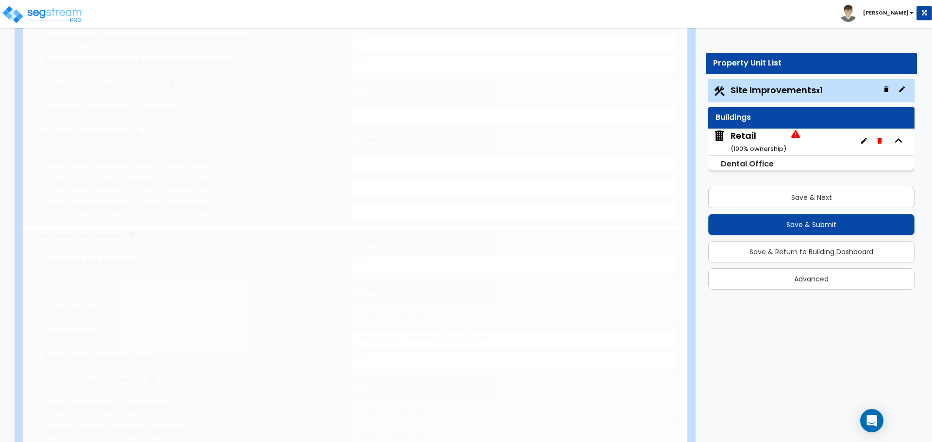
type input "3"
radio input "true"
select select "1"
radio input "true"
select select "1"
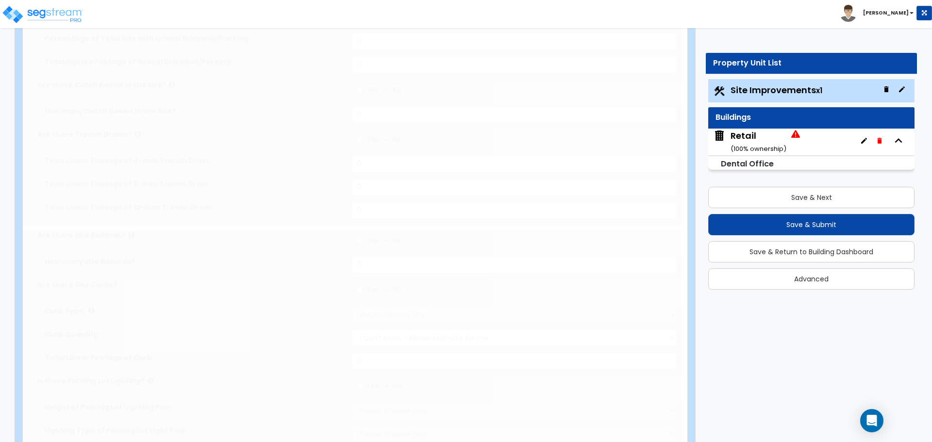
select select "1"
type input "5"
type input "3"
radio input "true"
type input "2"
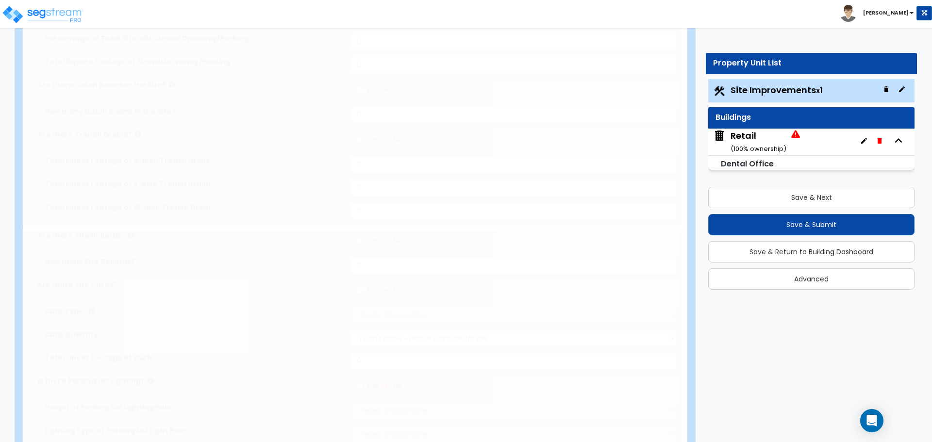
radio input "true"
select select "1"
type input "40"
radio input "true"
select select "2"
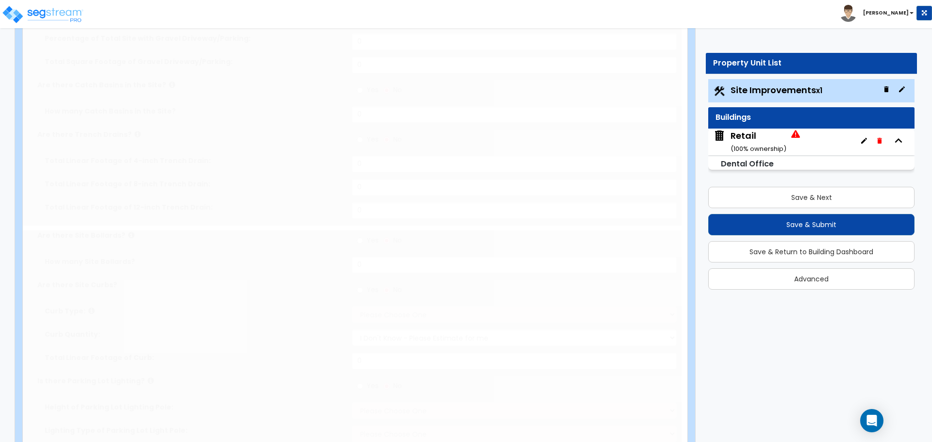
type input "580"
select select "1"
radio input "true"
type input "45"
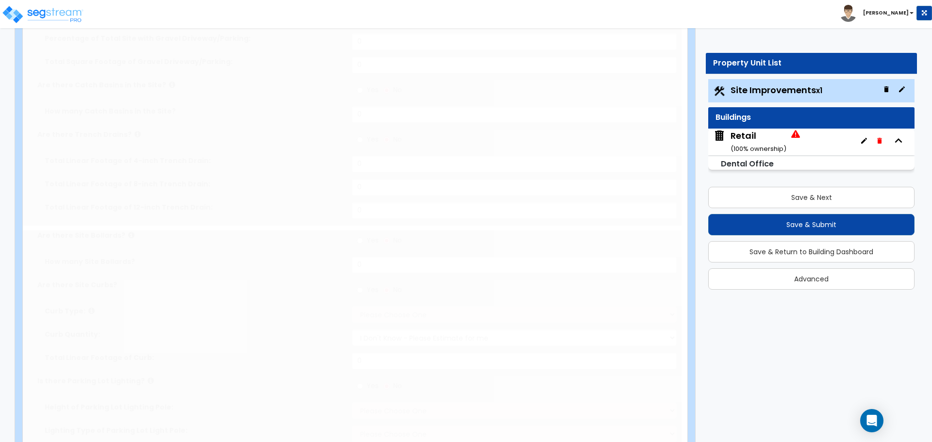
radio input "true"
type input "1"
type input "124"
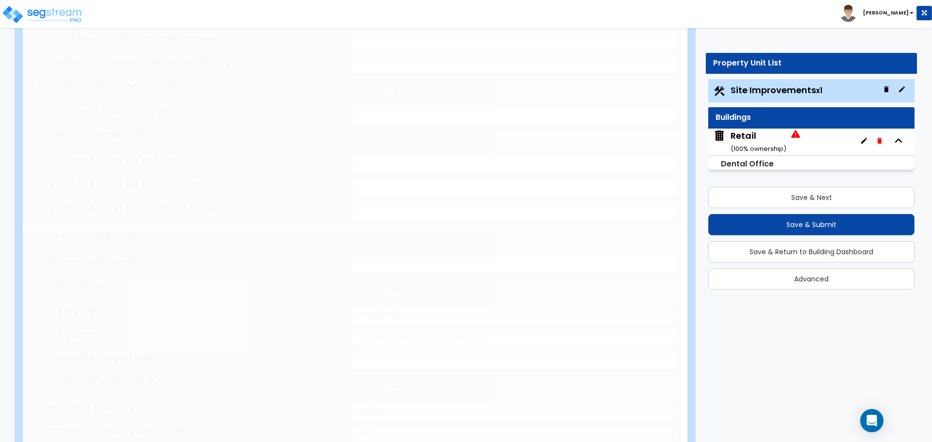
select select "2"
type input "18145"
radio input "true"
select select "2"
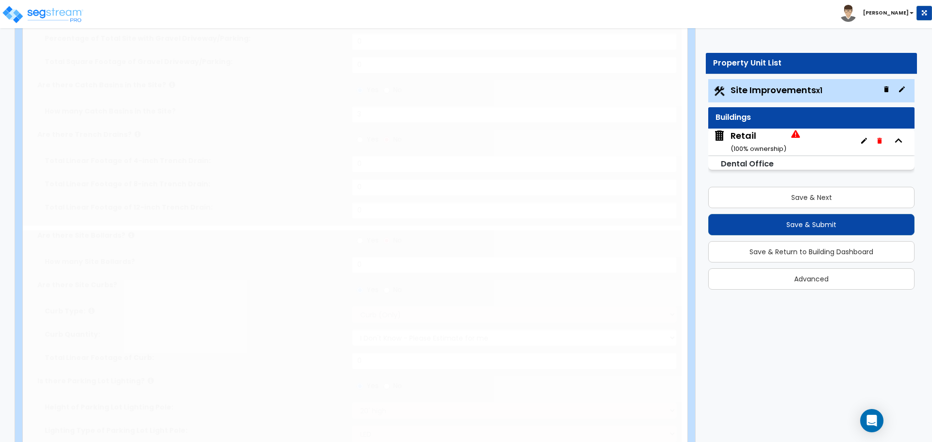
type input "18145"
radio input "true"
select select "1"
select select "7"
type input "12"
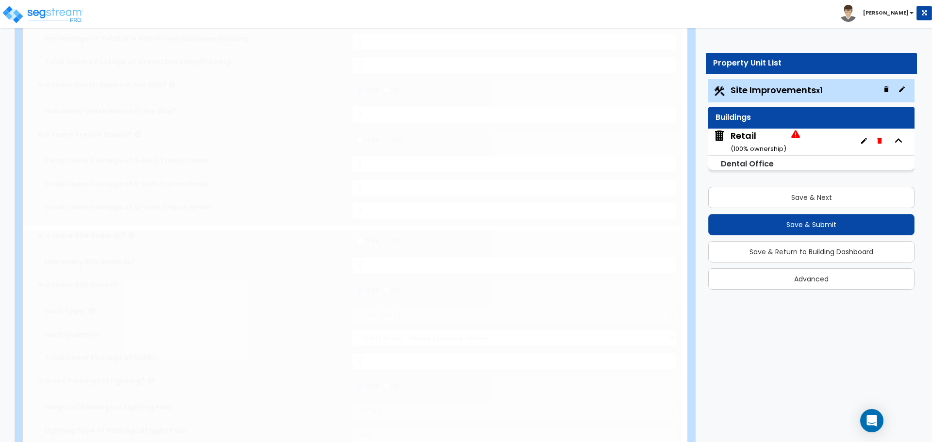
select select "2"
select select "3"
type input "53"
select select "6"
type input "68"
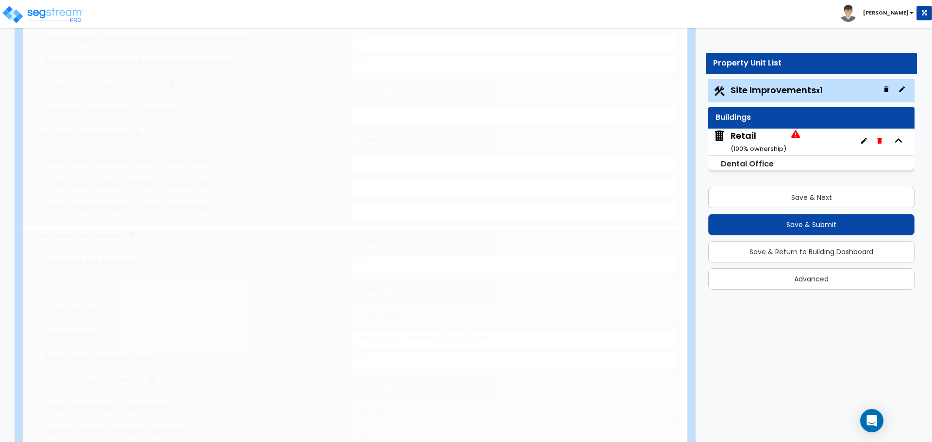
radio input "true"
type input "0.2"
radio input "true"
select select "1"
type input "1"
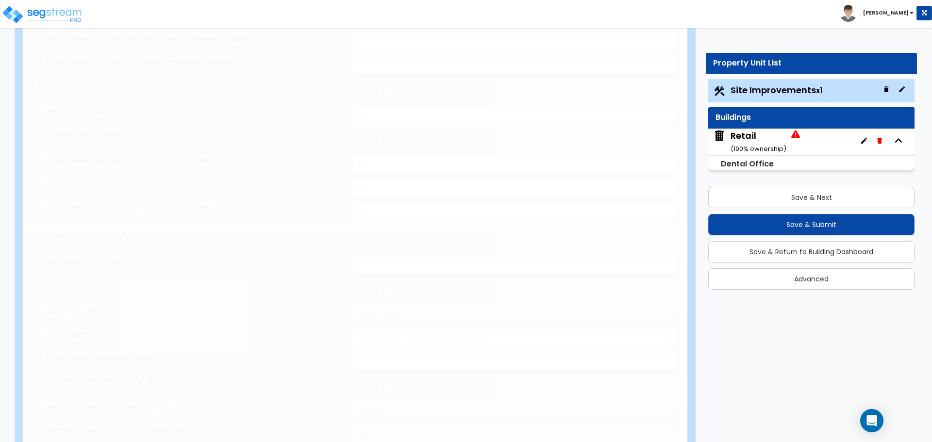
type input "201"
type input "5"
select select "2"
select select "1"
radio input "true"
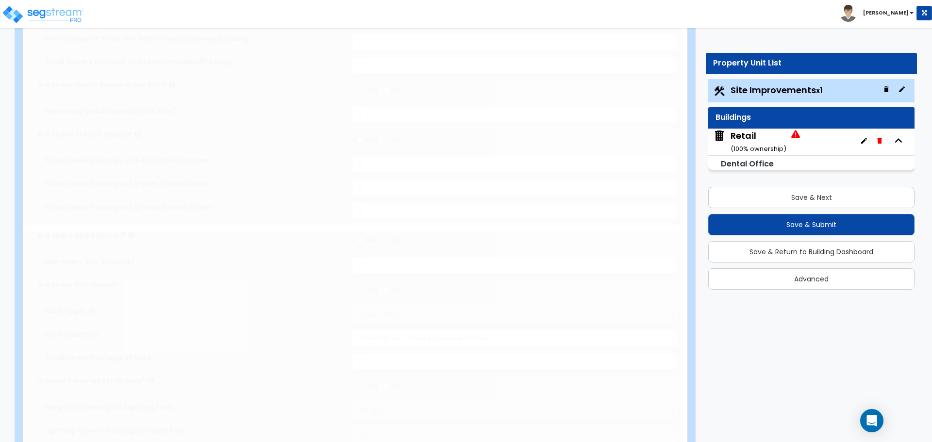
type input "1"
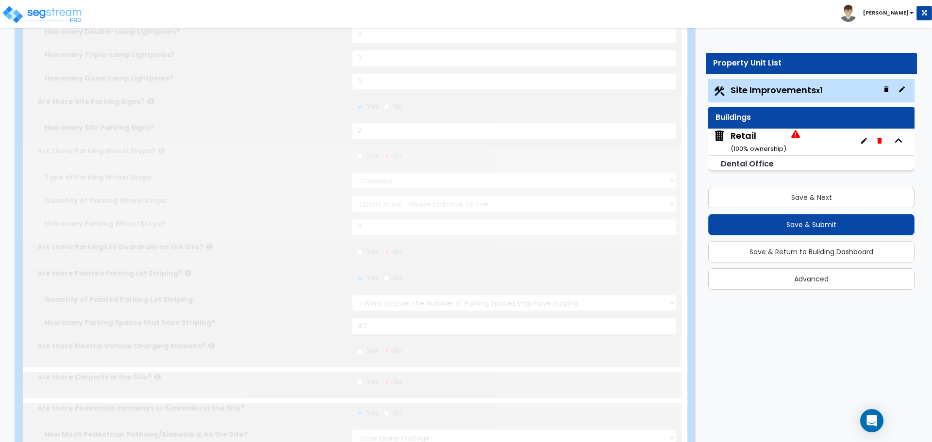
scroll to position [0, 0]
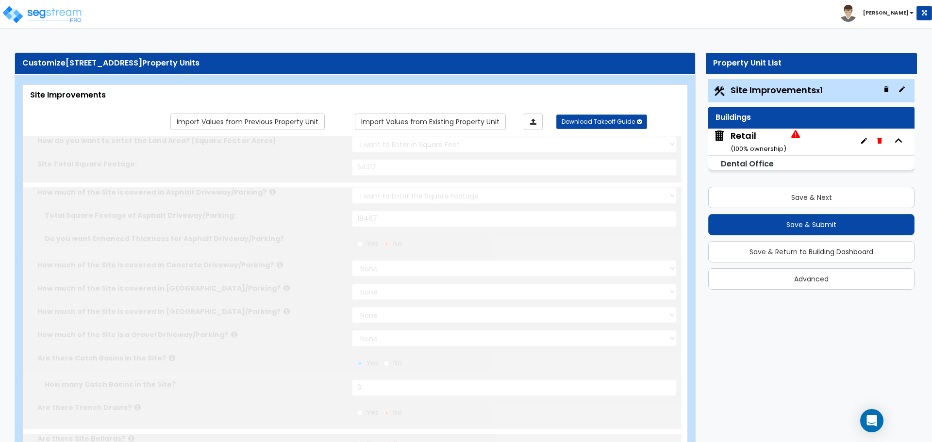
radio input "true"
select select "1"
type input "36"
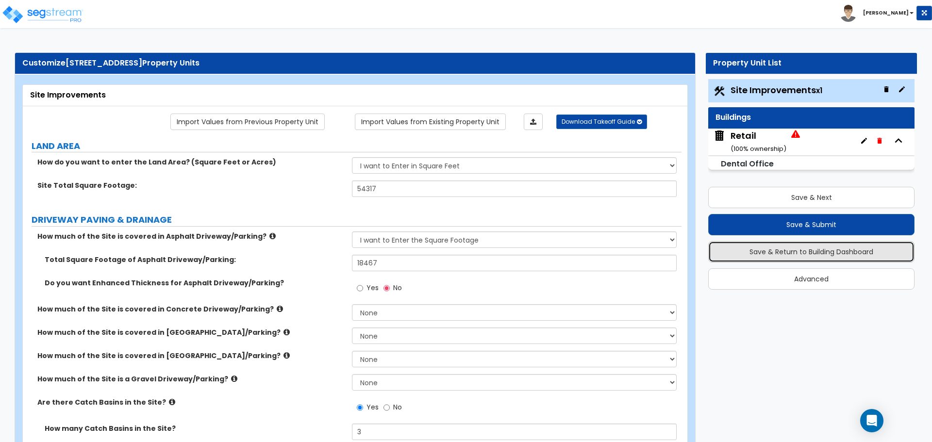
click at [807, 254] on button "Save & Return to Building Dashboard" at bounding box center [811, 251] width 206 height 21
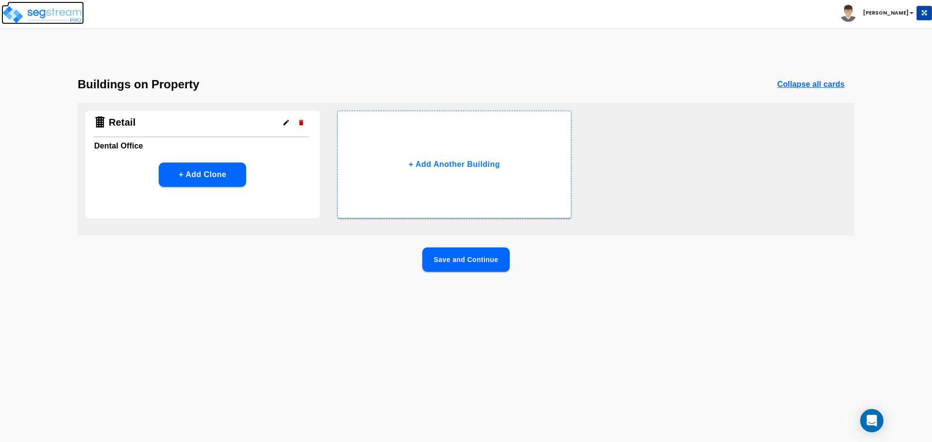
click at [34, 12] on img at bounding box center [42, 14] width 83 height 19
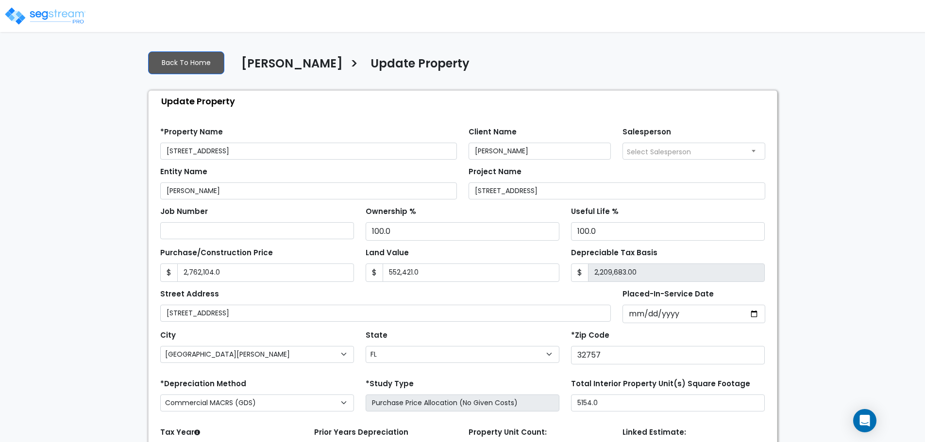
select select "FL"
select select "2024"
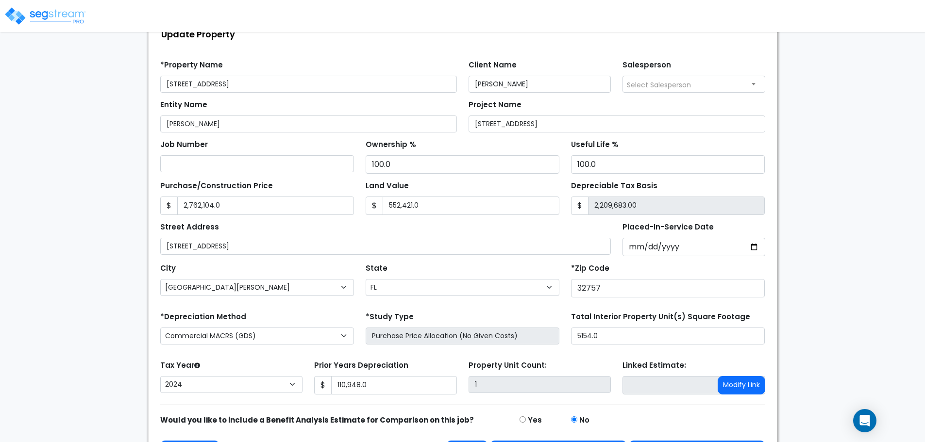
scroll to position [99, 0]
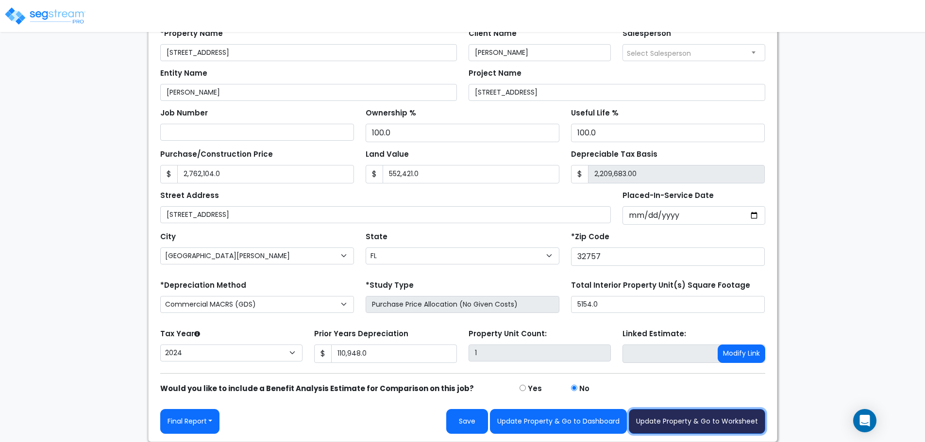
click at [680, 411] on button "Update Property & Go to Worksheet" at bounding box center [697, 421] width 136 height 25
type input "2762104"
type input "552421"
type input "110948"
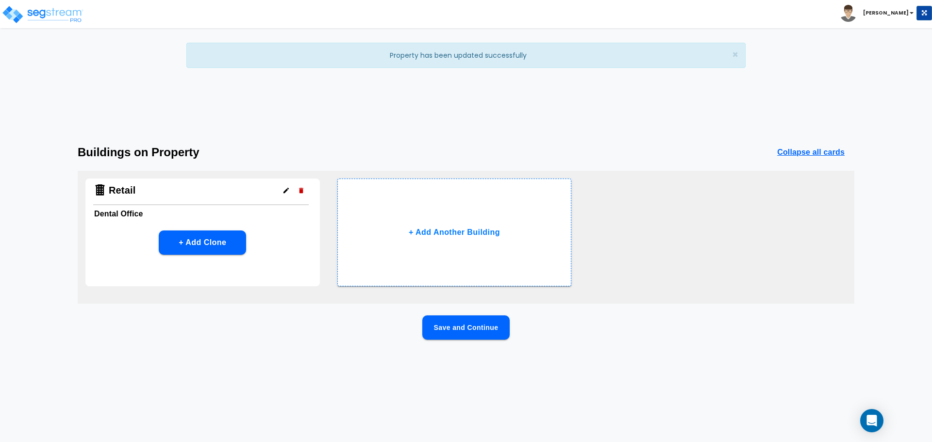
click at [286, 190] on icon "button" at bounding box center [286, 190] width 5 height 5
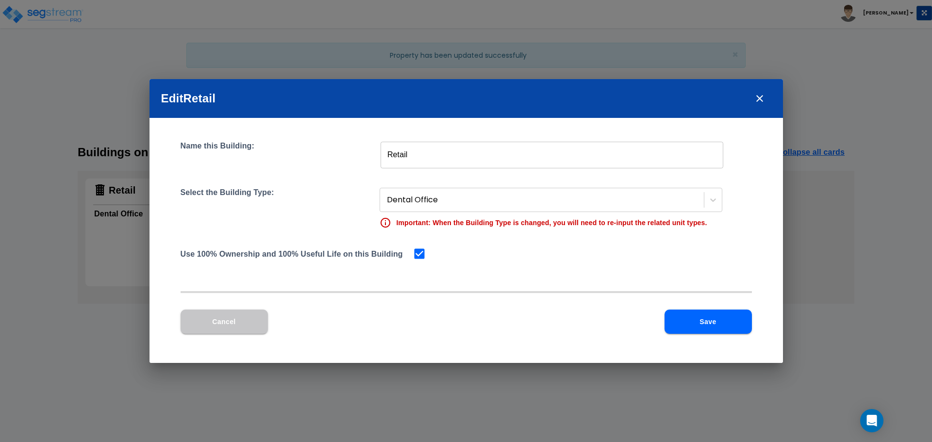
click at [449, 162] on input "Retail" at bounding box center [552, 154] width 343 height 27
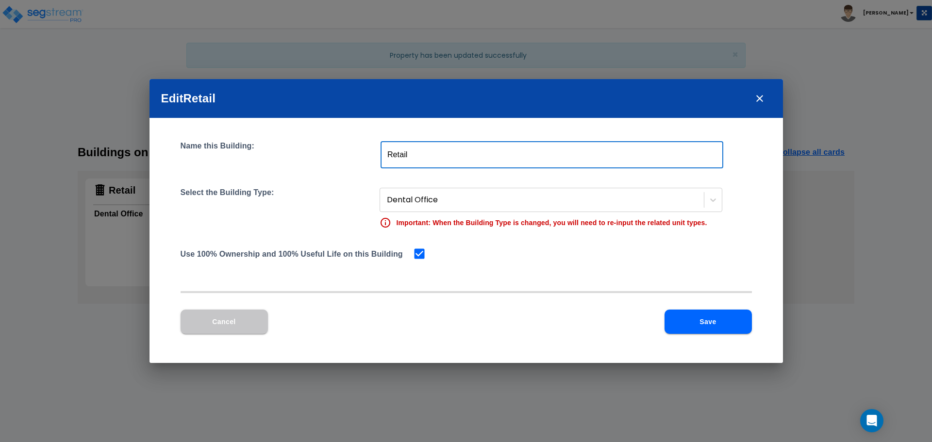
click at [449, 162] on input "Retail" at bounding box center [552, 154] width 343 height 27
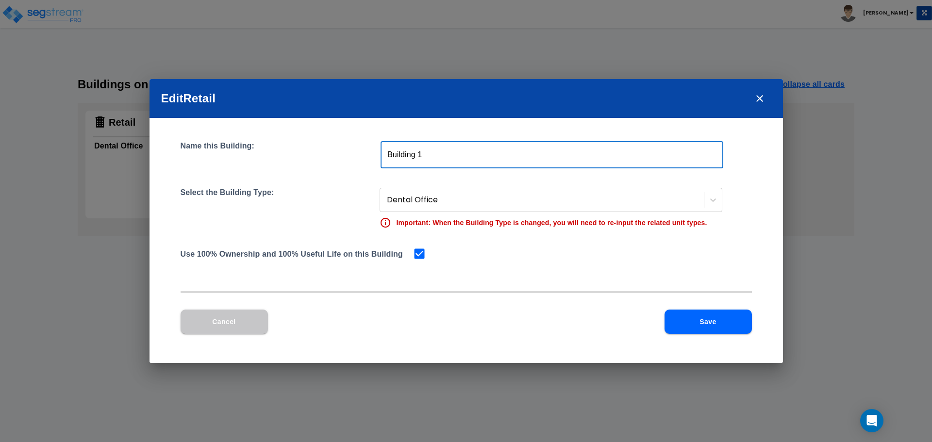
click at [446, 158] on input "Building 1" at bounding box center [552, 154] width 343 height 27
type input "Building"
click at [333, 156] on div "Name this Building: Building ​" at bounding box center [467, 154] width 572 height 27
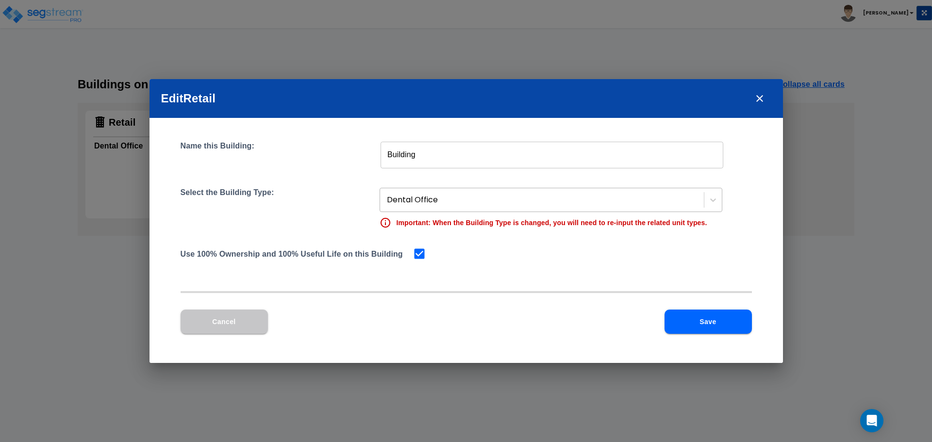
click at [420, 200] on div at bounding box center [543, 200] width 312 height 13
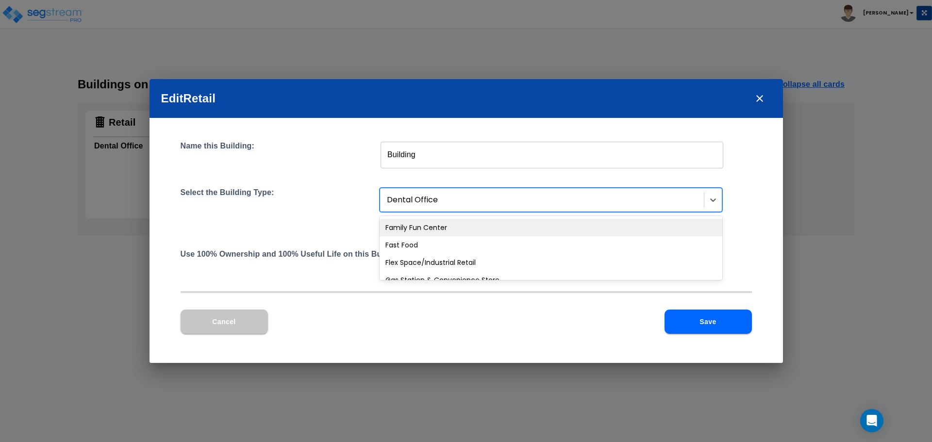
scroll to position [340, 0]
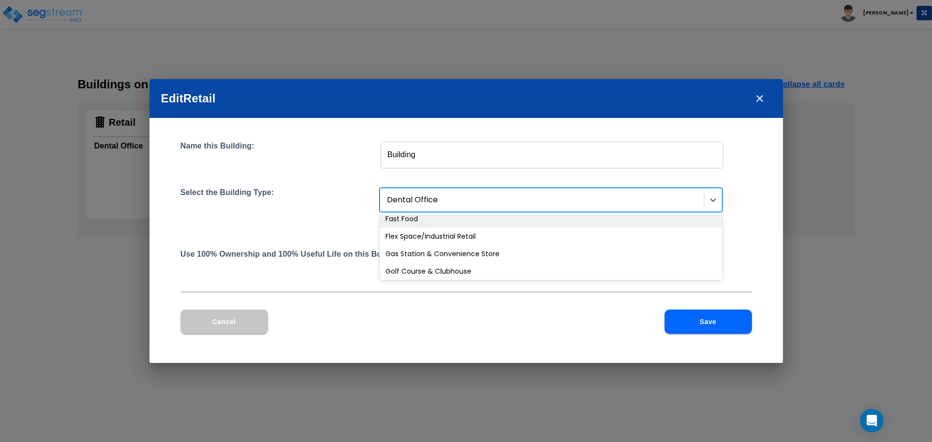
click at [326, 185] on div "Name this Building: Building ​ Select the Building Type: 56 results available. …" at bounding box center [467, 210] width 572 height 138
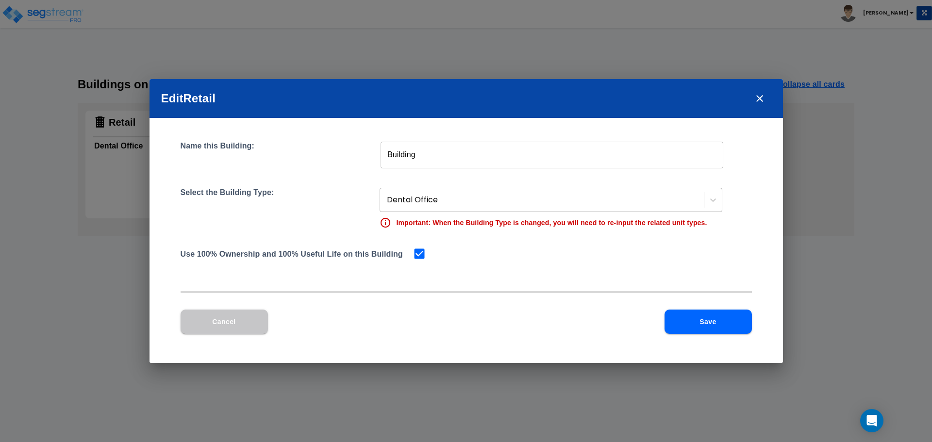
click at [461, 204] on div at bounding box center [543, 200] width 312 height 13
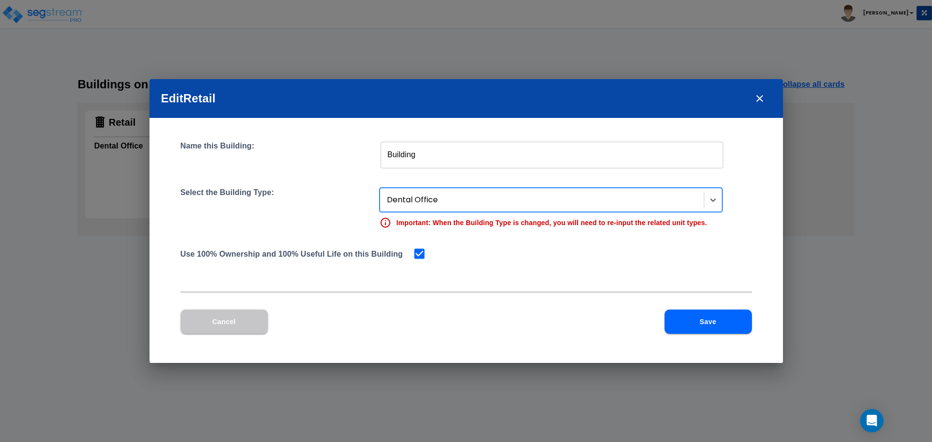
click at [456, 203] on div at bounding box center [543, 200] width 312 height 13
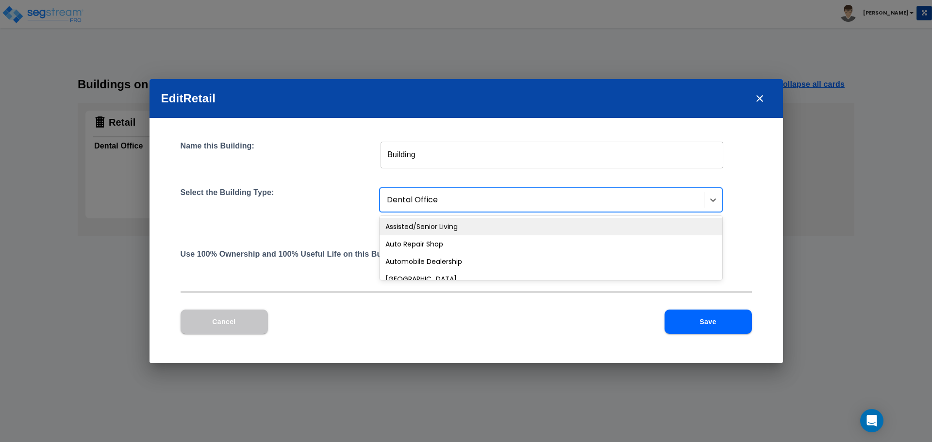
click at [456, 203] on div at bounding box center [543, 200] width 312 height 13
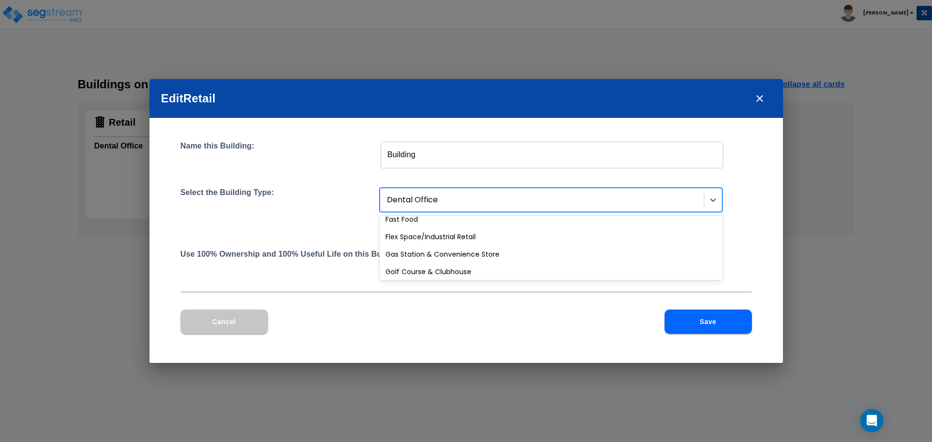
scroll to position [336, 0]
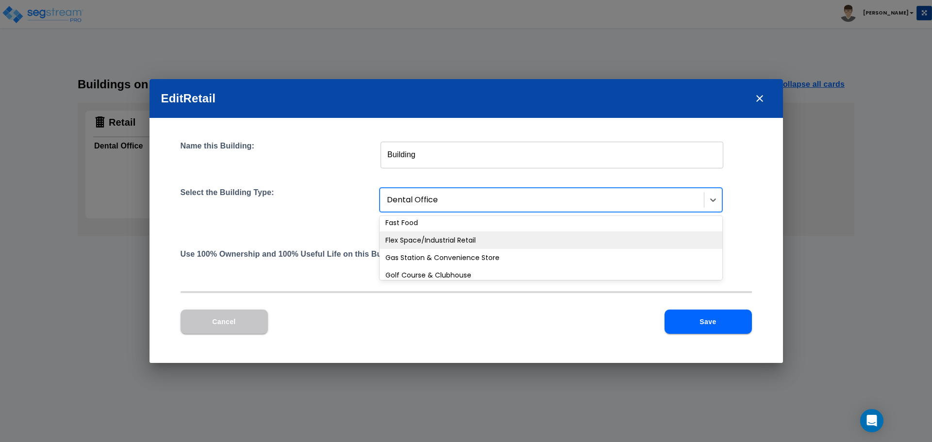
click at [463, 243] on div "Flex Space/Industrial Retail" at bounding box center [551, 240] width 343 height 17
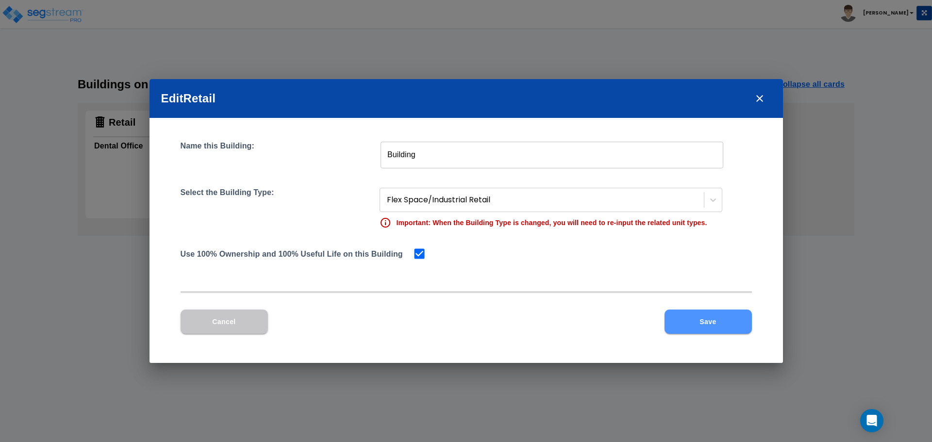
click at [708, 329] on button "Save" at bounding box center [708, 322] width 87 height 24
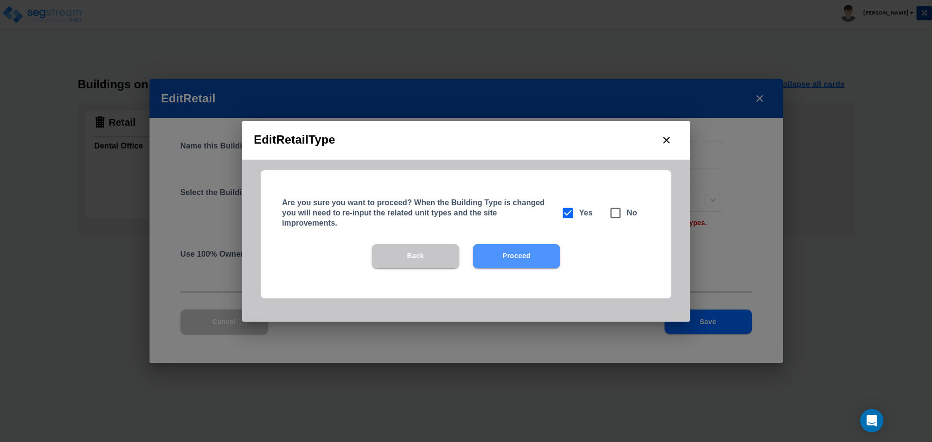
click at [527, 261] on button "Proceed" at bounding box center [516, 256] width 87 height 24
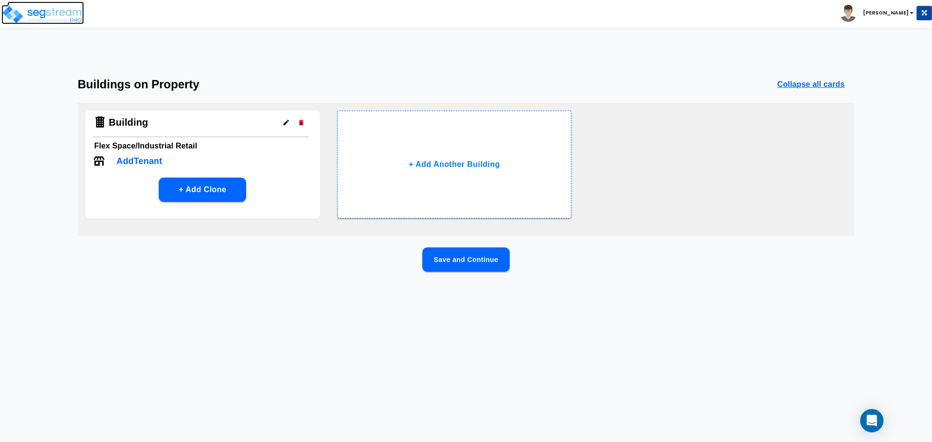
click at [47, 17] on img at bounding box center [42, 14] width 83 height 19
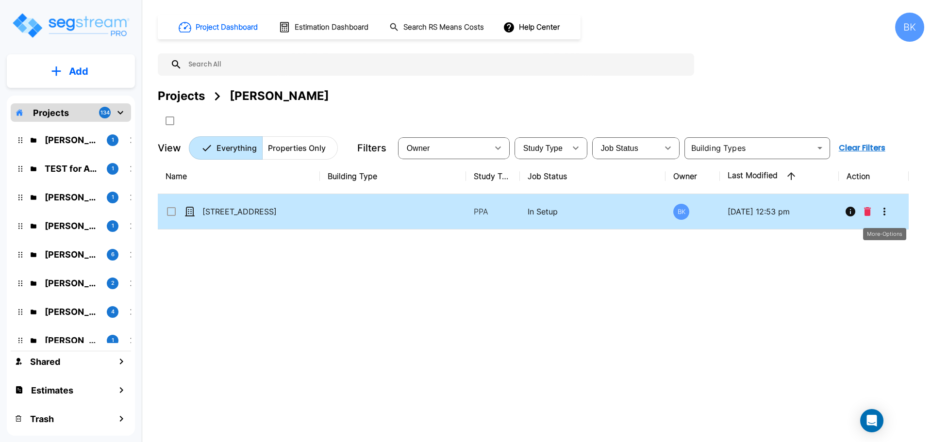
click at [887, 212] on icon "More-Options" at bounding box center [885, 212] width 12 height 12
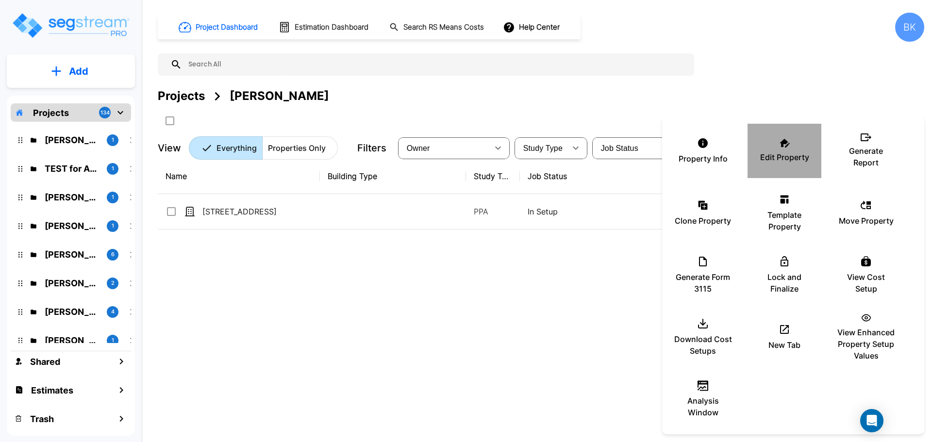
click at [783, 148] on div "Edit Property" at bounding box center [785, 151] width 58 height 49
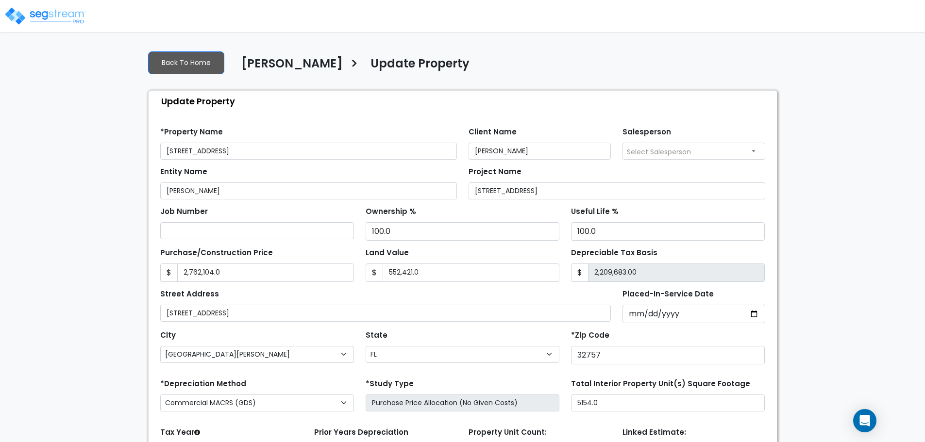
select select "FL"
select select "2024"
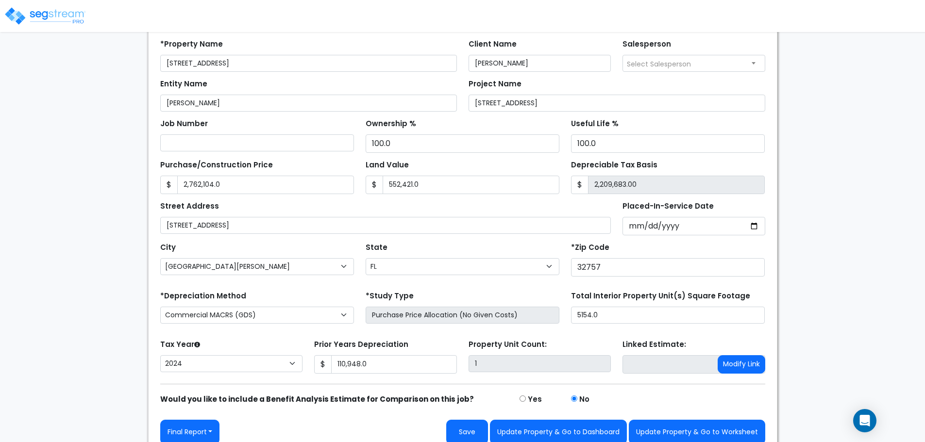
scroll to position [99, 0]
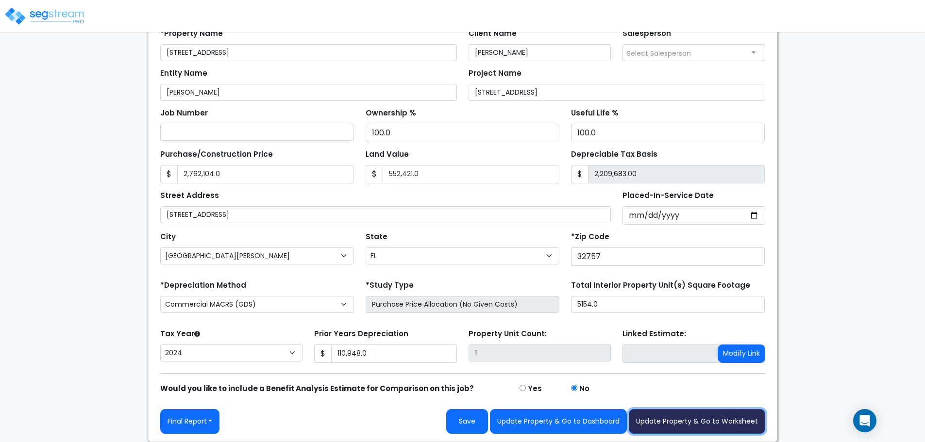
click at [712, 423] on button "Update Property & Go to Worksheet" at bounding box center [697, 421] width 136 height 25
type input "2762104"
type input "552421"
type input "110948"
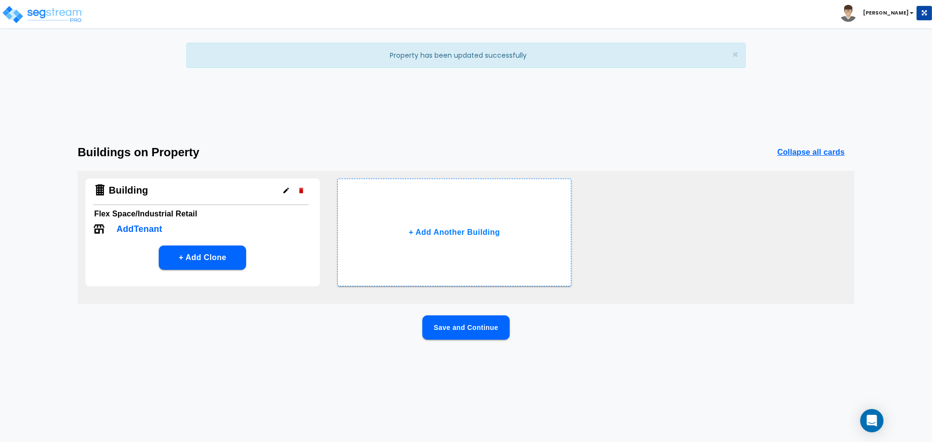
click at [148, 228] on p "Add Tenant" at bounding box center [140, 229] width 46 height 13
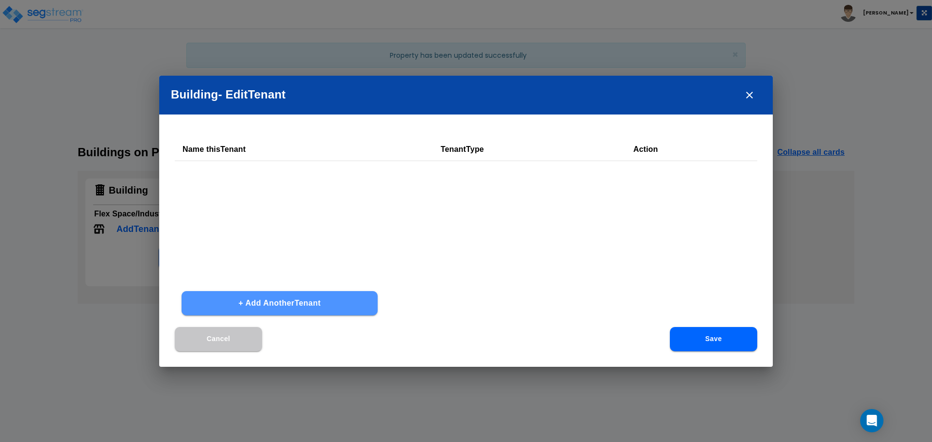
click at [303, 303] on button "+ Add Another Tenant" at bounding box center [280, 303] width 196 height 24
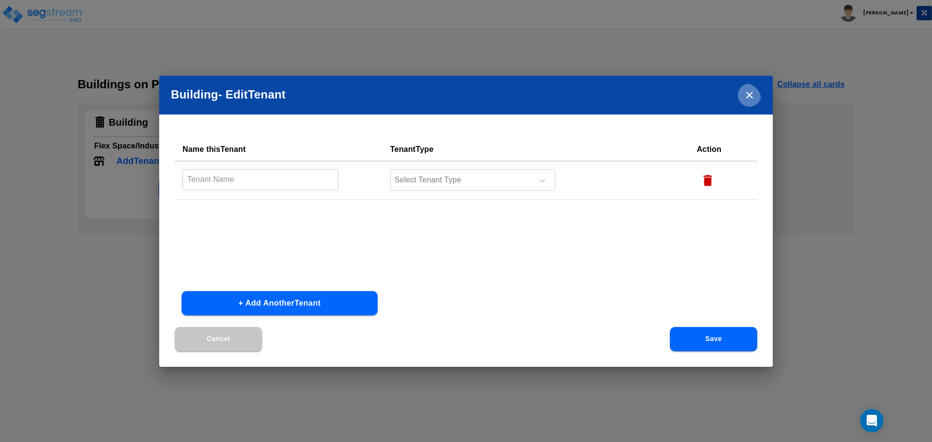
click at [748, 96] on icon "close" at bounding box center [750, 95] width 12 height 12
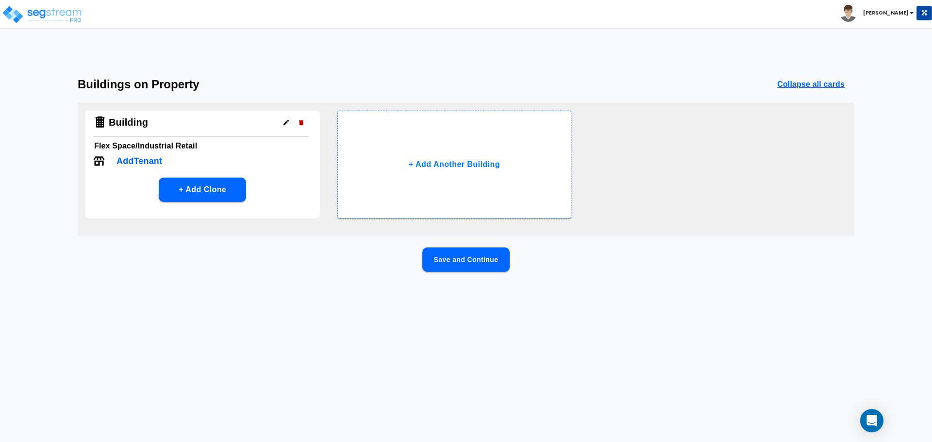
click at [286, 120] on icon "button" at bounding box center [286, 122] width 7 height 7
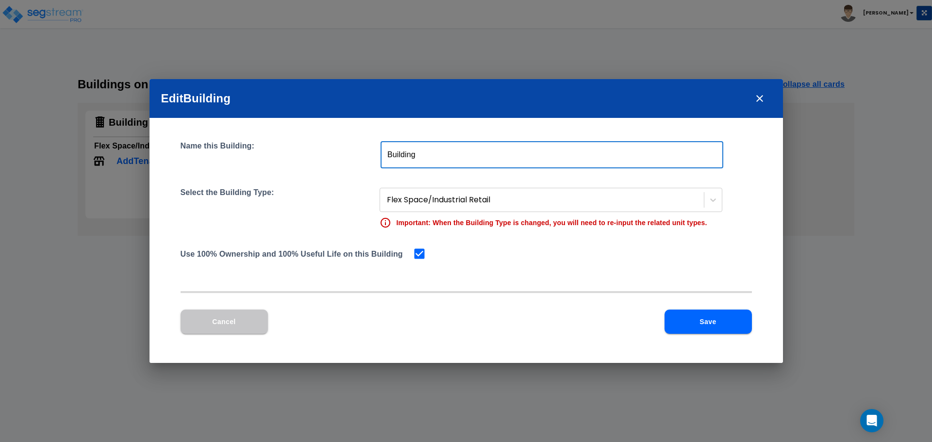
click at [445, 153] on input "Building" at bounding box center [552, 154] width 343 height 27
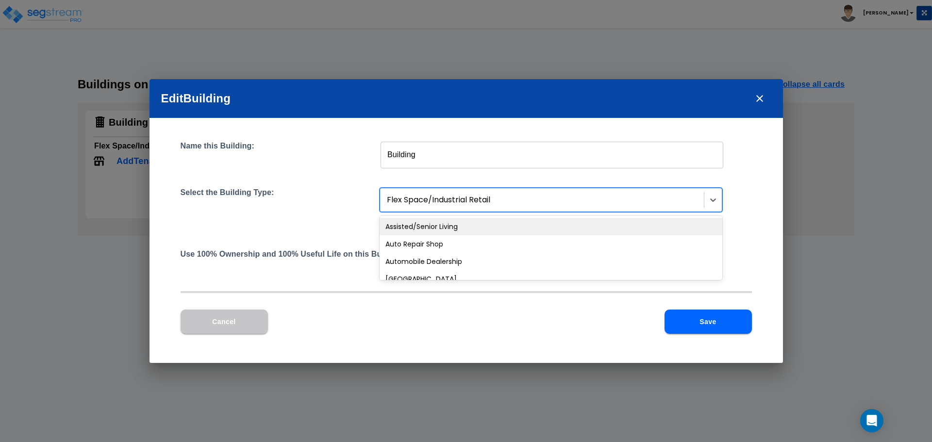
click at [403, 198] on div at bounding box center [543, 200] width 312 height 13
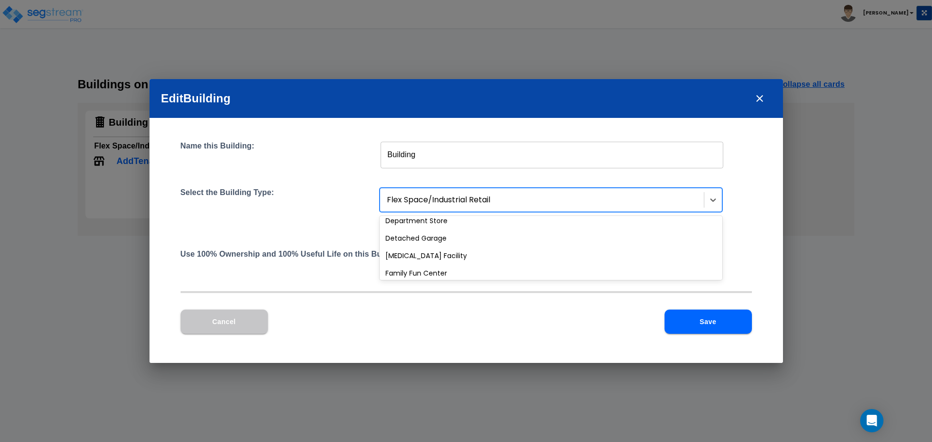
scroll to position [291, 0]
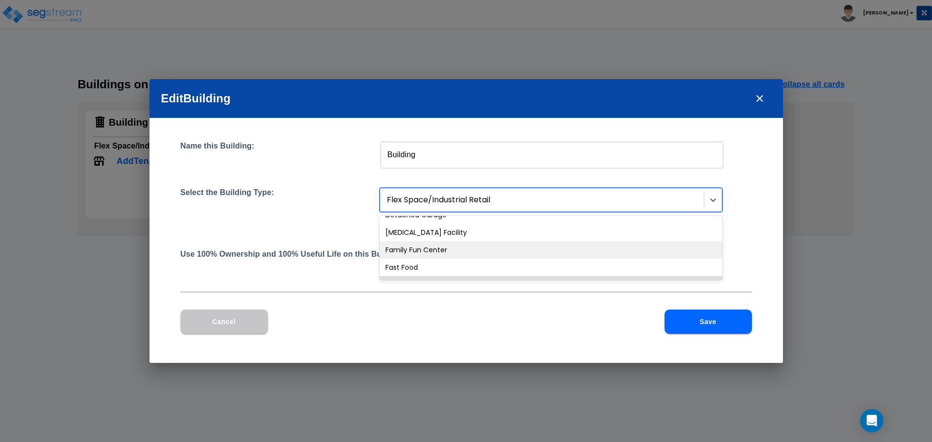
click at [238, 311] on button "Cancel" at bounding box center [224, 322] width 87 height 24
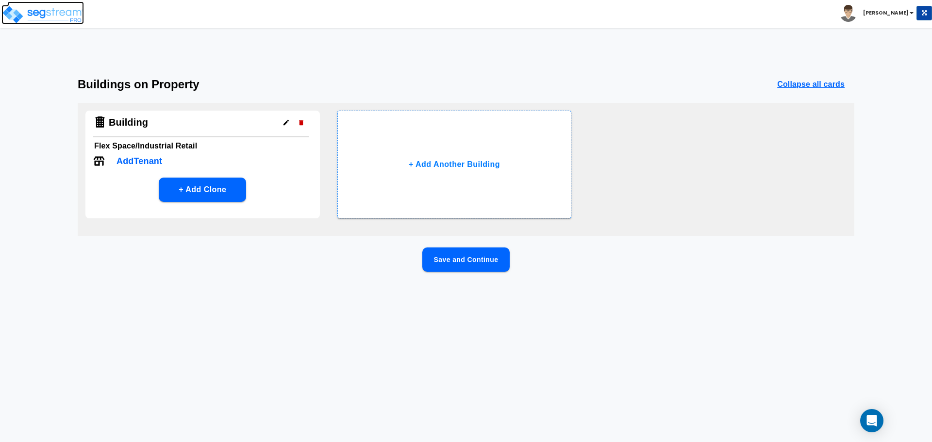
click at [40, 14] on img at bounding box center [42, 14] width 83 height 19
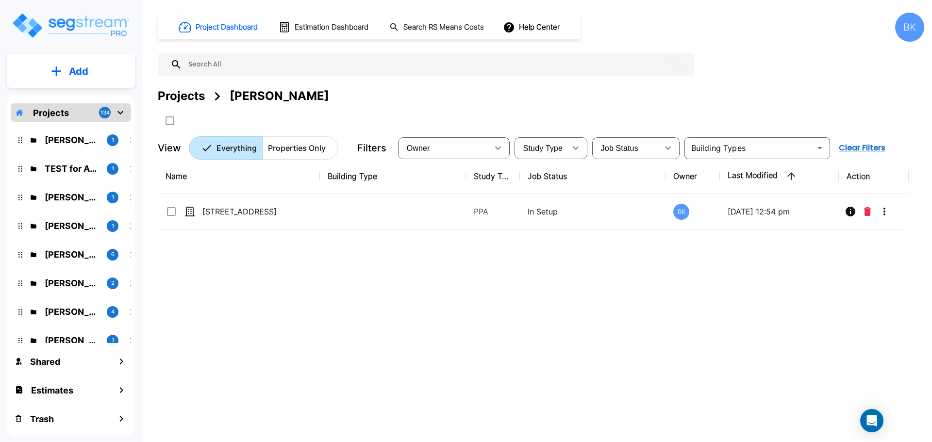
click at [67, 143] on p "[PERSON_NAME]" at bounding box center [72, 140] width 54 height 13
click at [777, 177] on th "Last Modified" at bounding box center [779, 176] width 119 height 35
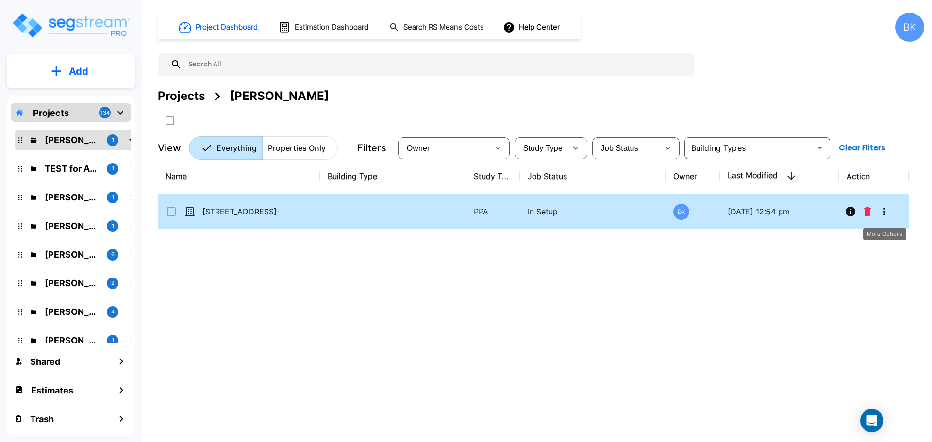
click at [883, 216] on icon "More-Options" at bounding box center [885, 212] width 12 height 12
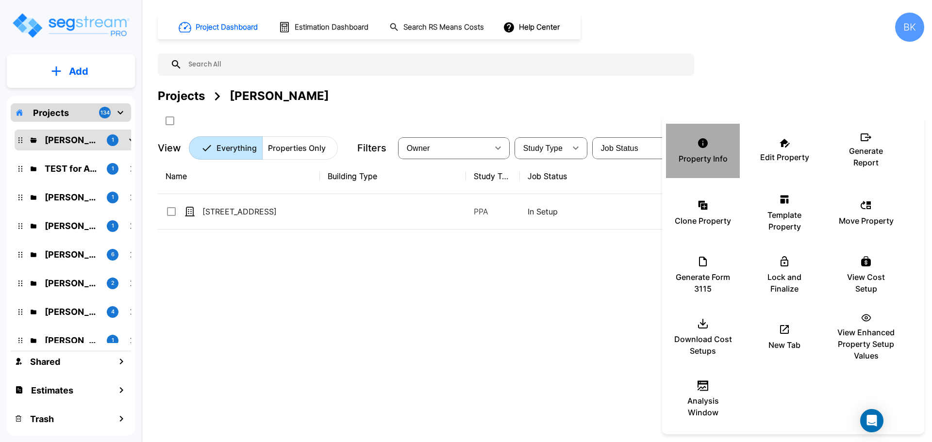
click at [700, 147] on icon at bounding box center [703, 143] width 10 height 10
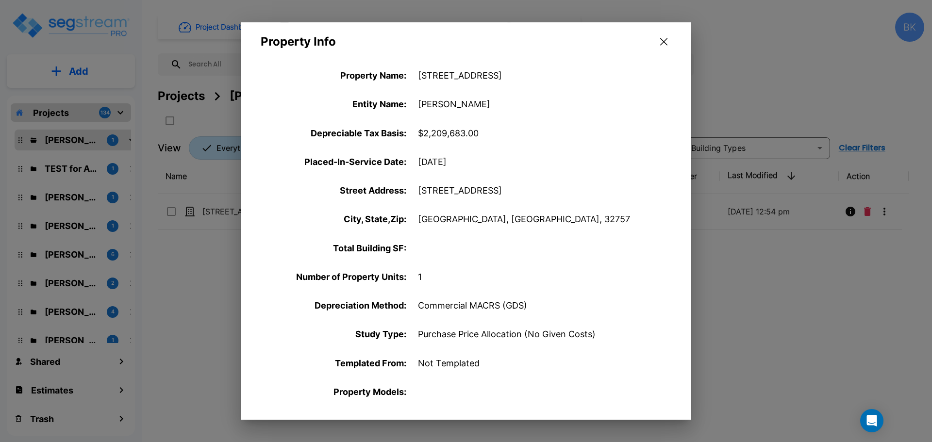
click at [662, 38] on icon "button" at bounding box center [663, 42] width 7 height 8
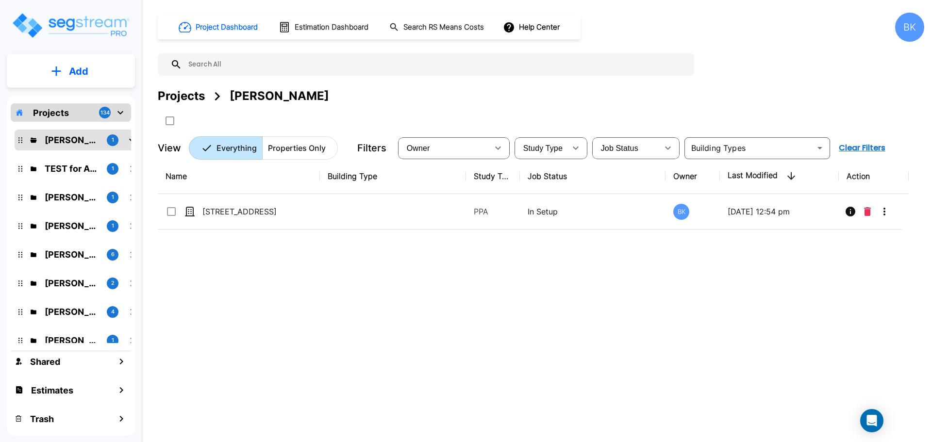
click at [439, 103] on div "Projects Ryanne Hazen" at bounding box center [541, 95] width 767 height 17
click at [557, 142] on div "Study Type" at bounding box center [542, 148] width 50 height 27
click at [634, 151] on span "Job Status" at bounding box center [619, 148] width 37 height 8
click at [747, 158] on div "​" at bounding box center [758, 148] width 146 height 22
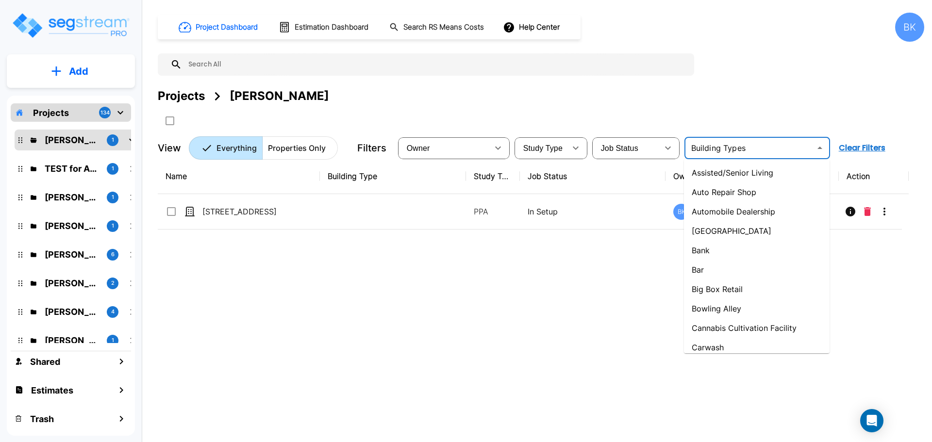
click at [746, 156] on div "​" at bounding box center [758, 148] width 146 height 22
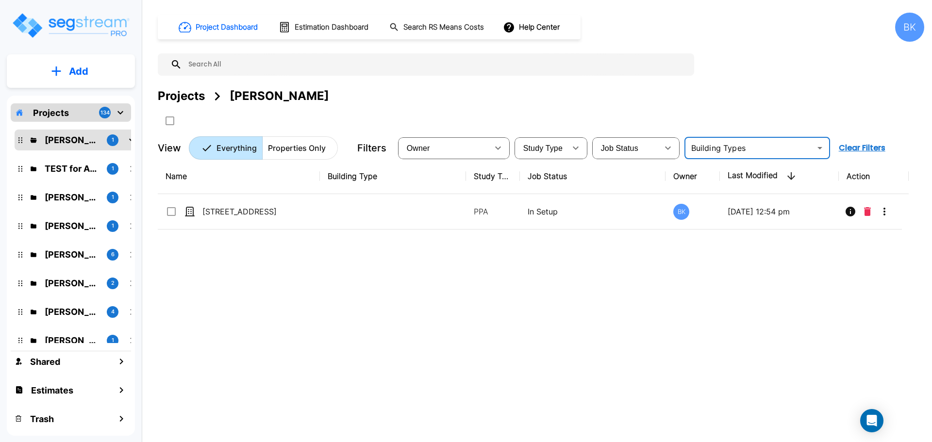
click at [746, 156] on div "​" at bounding box center [758, 148] width 146 height 22
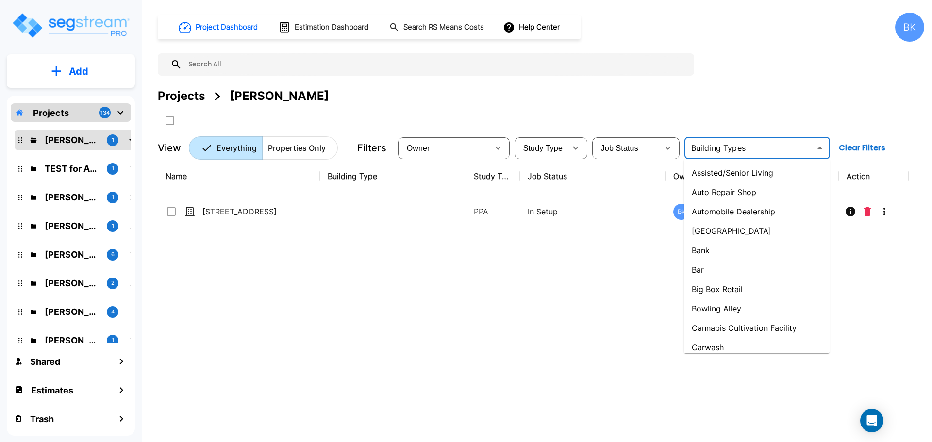
click at [746, 156] on div "​" at bounding box center [758, 148] width 146 height 22
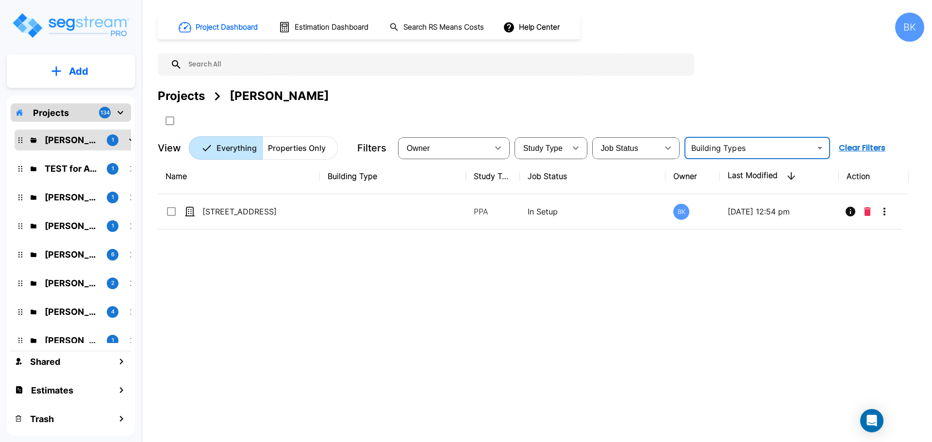
click at [746, 156] on div "​" at bounding box center [758, 148] width 146 height 22
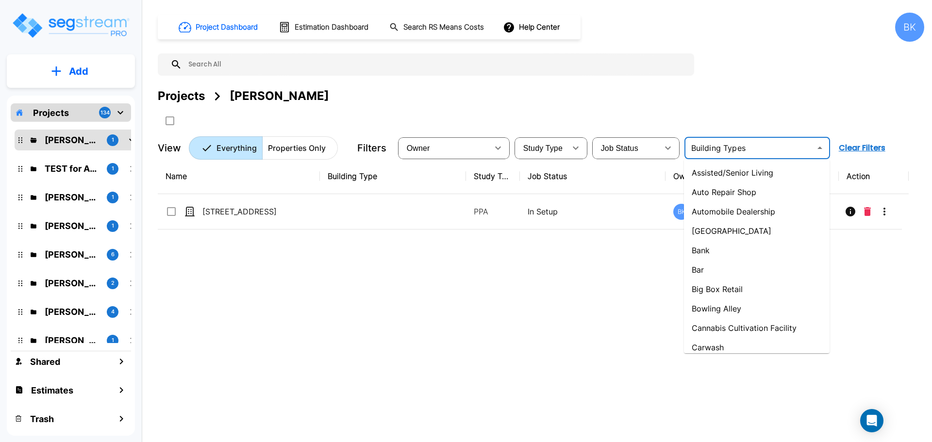
click at [746, 156] on div "​" at bounding box center [758, 148] width 146 height 22
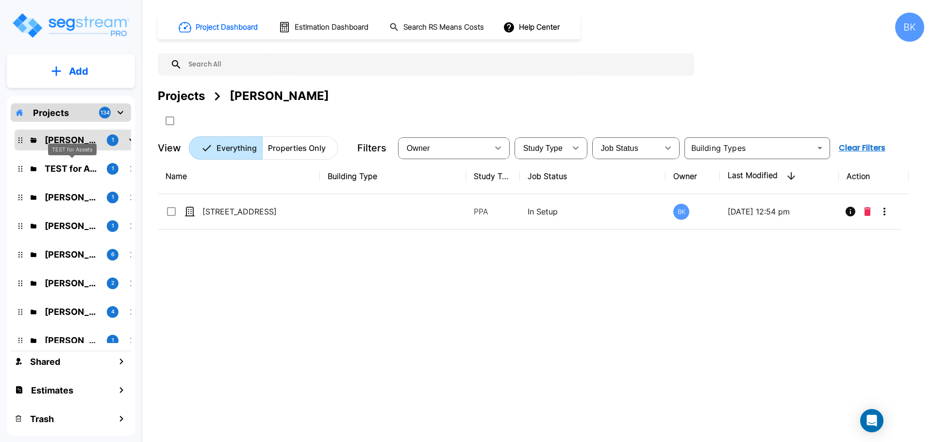
click at [54, 169] on p "TEST for Assets" at bounding box center [72, 168] width 54 height 13
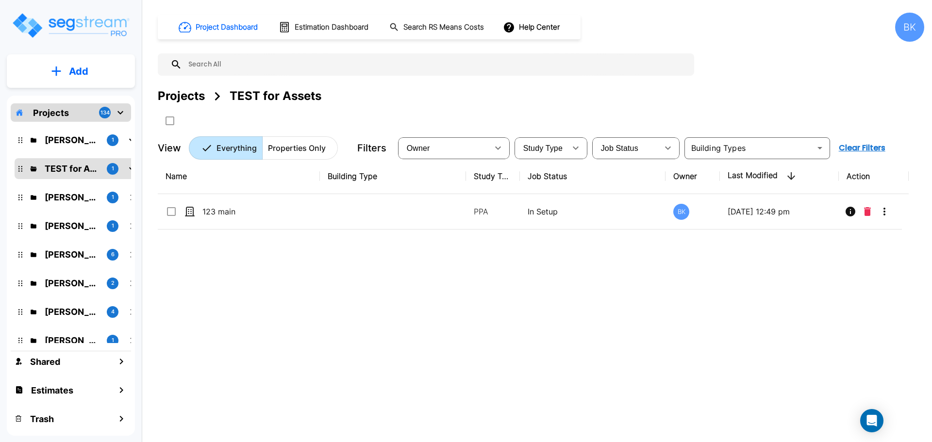
click at [60, 147] on div "Ryanne Hazen 1" at bounding box center [78, 140] width 127 height 21
click at [67, 144] on p "Ryanne Hazen" at bounding box center [72, 140] width 54 height 13
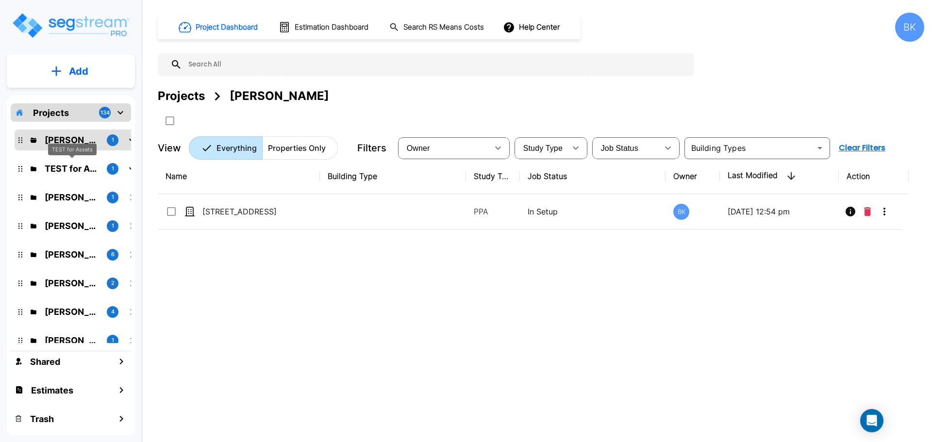
click at [66, 170] on p "TEST for Assets" at bounding box center [72, 168] width 54 height 13
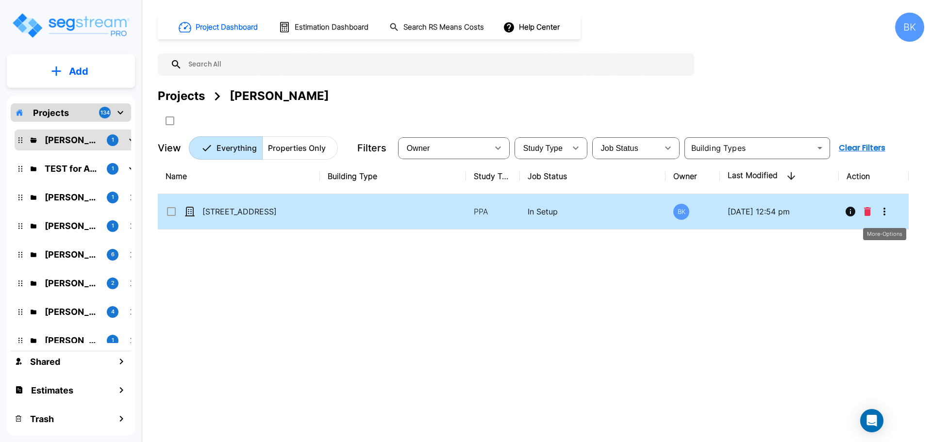
click at [884, 213] on icon "More-Options" at bounding box center [885, 212] width 12 height 12
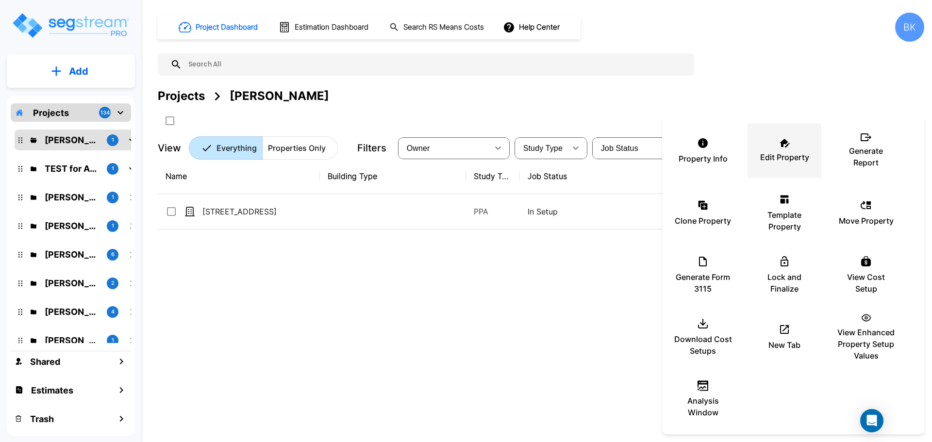
click at [772, 146] on div "Edit Property" at bounding box center [785, 151] width 58 height 49
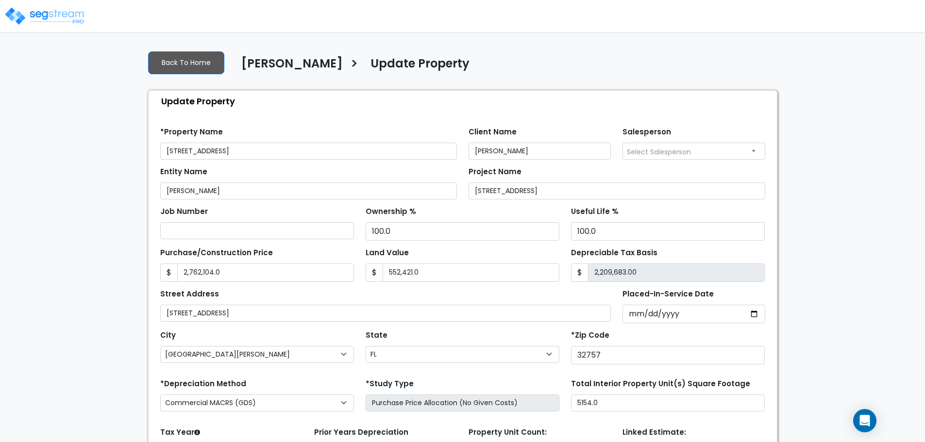
select select "FL"
select select "2024"
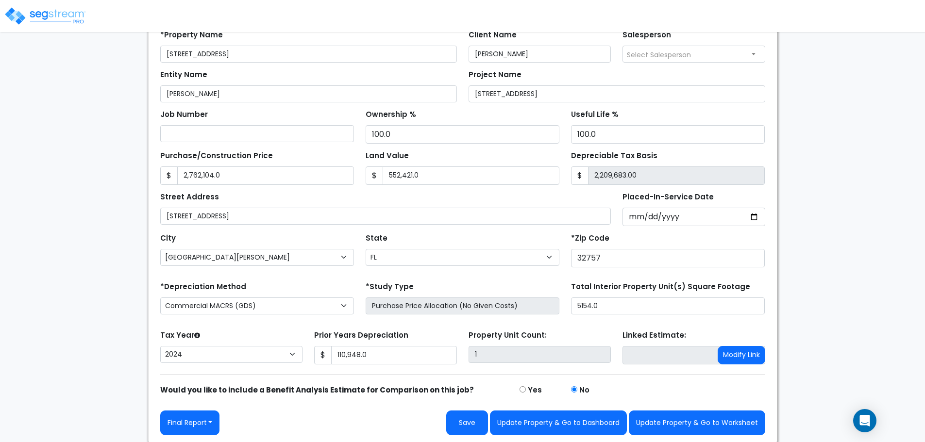
scroll to position [99, 0]
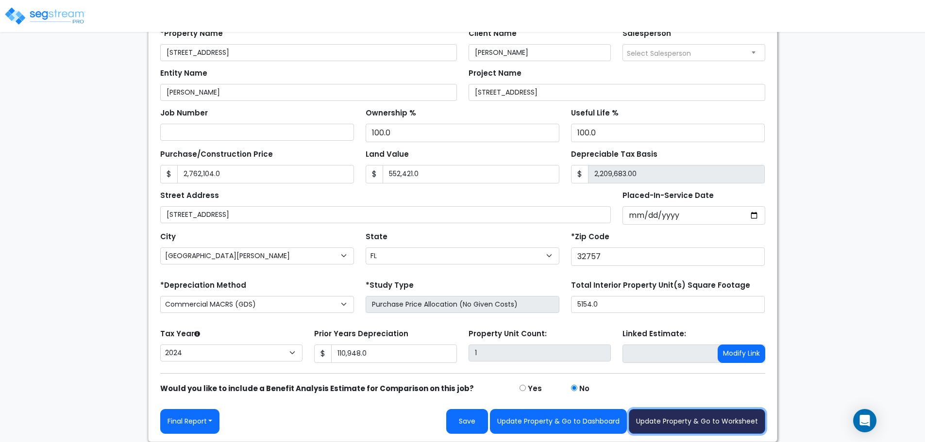
click at [687, 416] on button "Update Property & Go to Worksheet" at bounding box center [697, 421] width 136 height 25
type input "2762104"
type input "552421"
type input "110948"
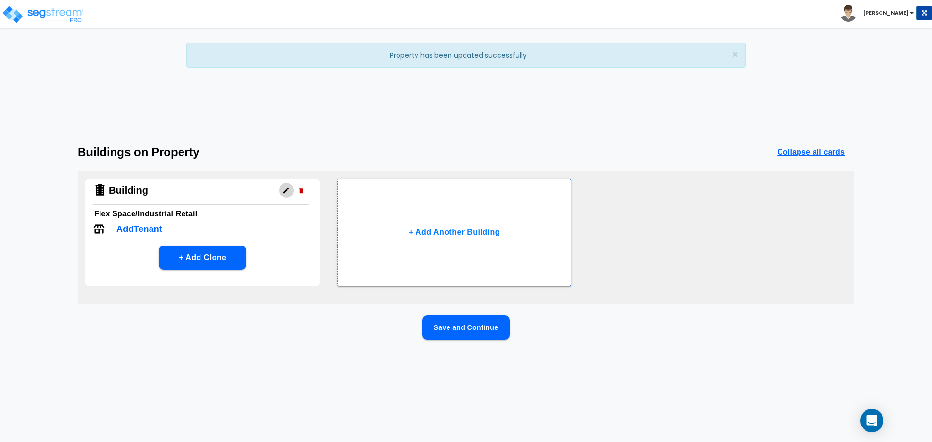
click at [286, 193] on icon "button" at bounding box center [286, 190] width 7 height 7
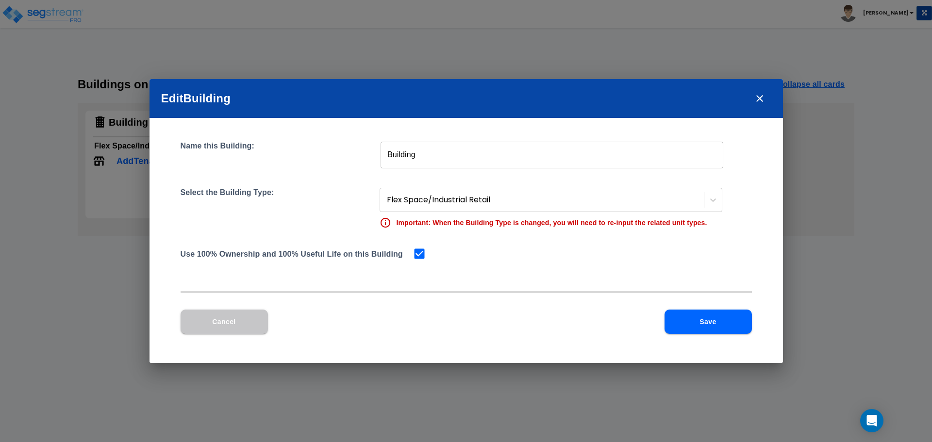
click at [419, 145] on input "Building" at bounding box center [552, 154] width 343 height 27
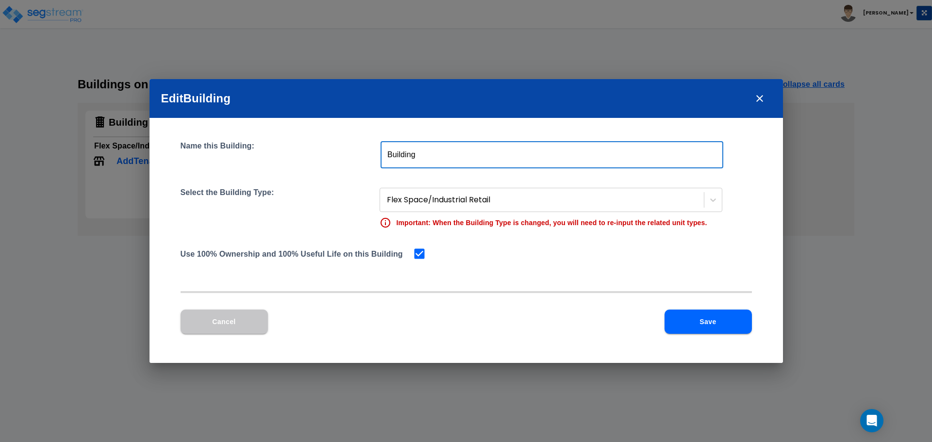
click at [418, 148] on input "Building" at bounding box center [552, 154] width 343 height 27
click at [444, 160] on input "Building" at bounding box center [552, 154] width 343 height 27
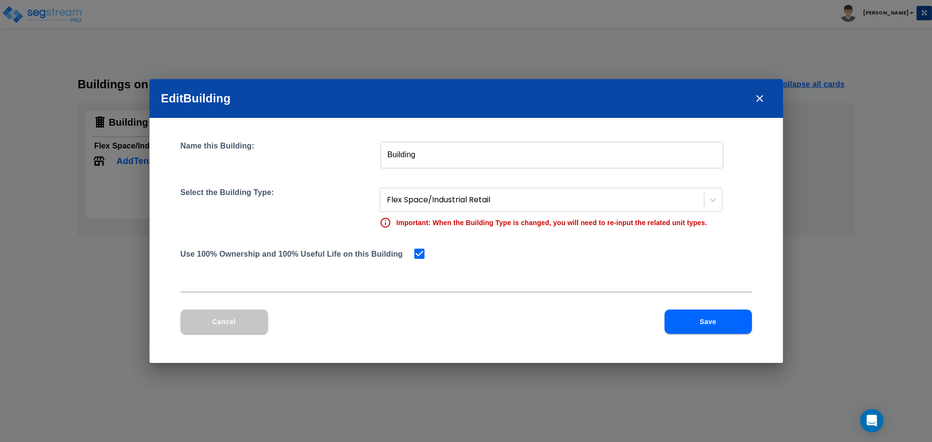
click at [322, 177] on div "Name this Building: Building ​ Select the Building Type: Flex Space/Industrial …" at bounding box center [467, 210] width 572 height 138
click at [413, 200] on div at bounding box center [543, 200] width 312 height 13
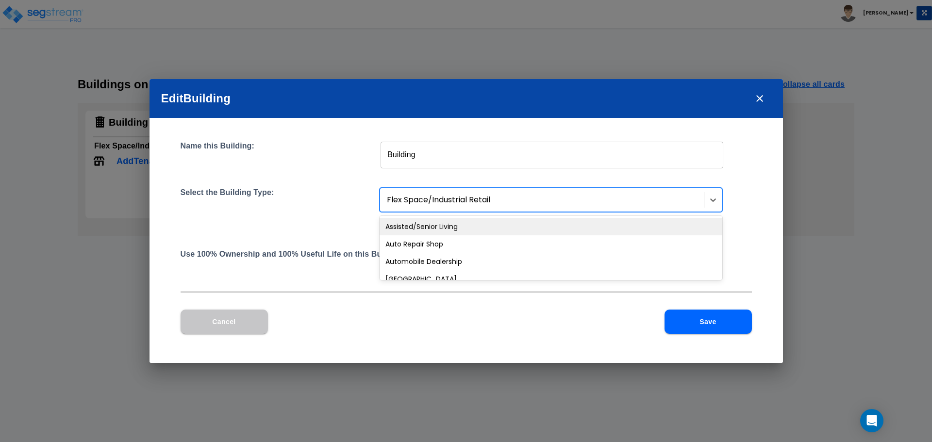
click at [484, 206] on div at bounding box center [543, 200] width 312 height 13
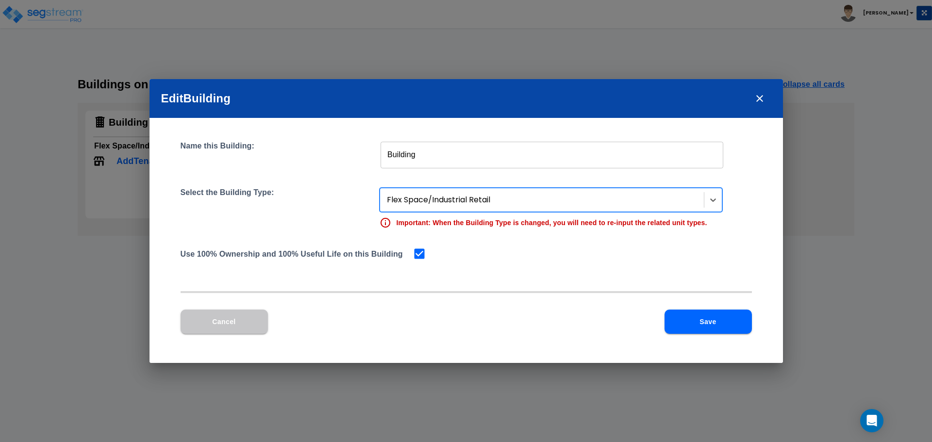
click at [484, 206] on div at bounding box center [543, 200] width 312 height 13
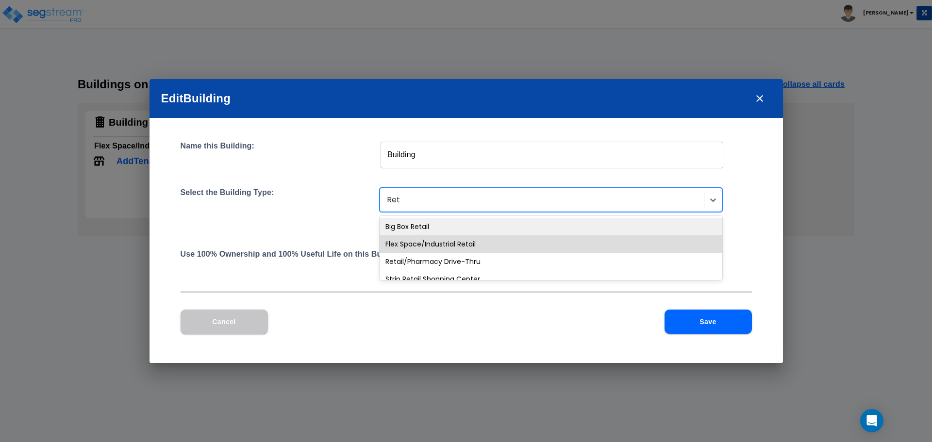
type input "[PERSON_NAME]"
click at [458, 246] on div "Flex Space/Industrial Retail" at bounding box center [551, 244] width 343 height 17
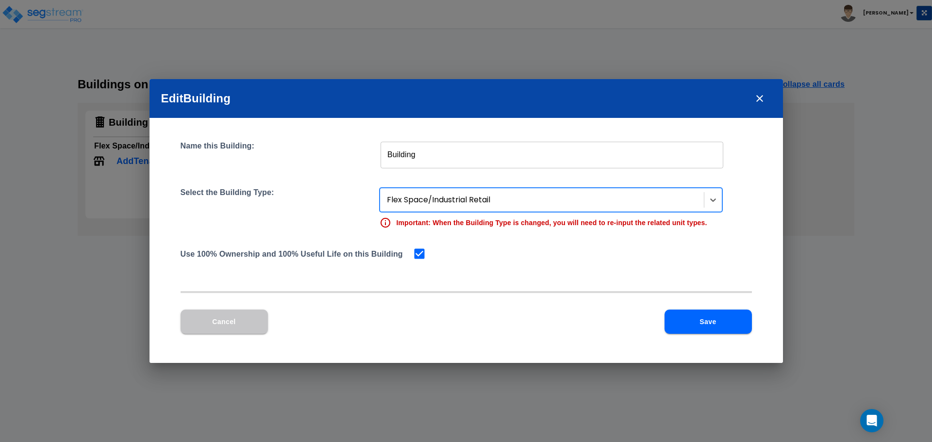
click at [690, 327] on button "Save" at bounding box center [708, 322] width 87 height 24
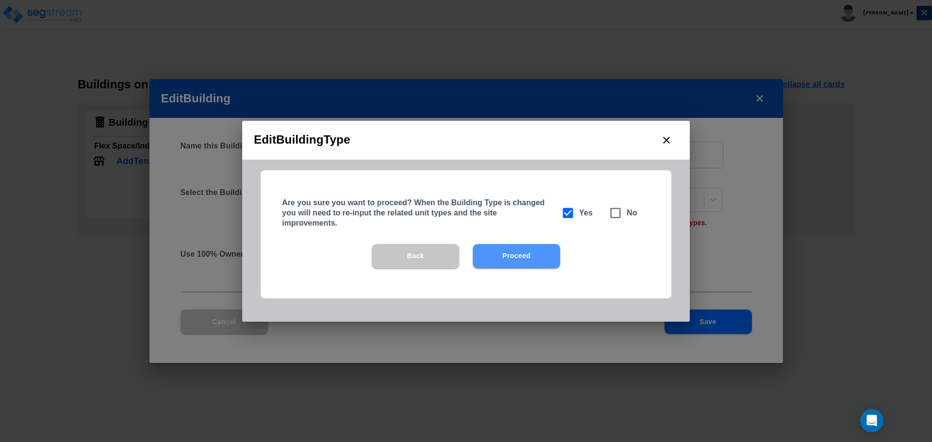
click at [544, 262] on button "Proceed" at bounding box center [516, 256] width 87 height 24
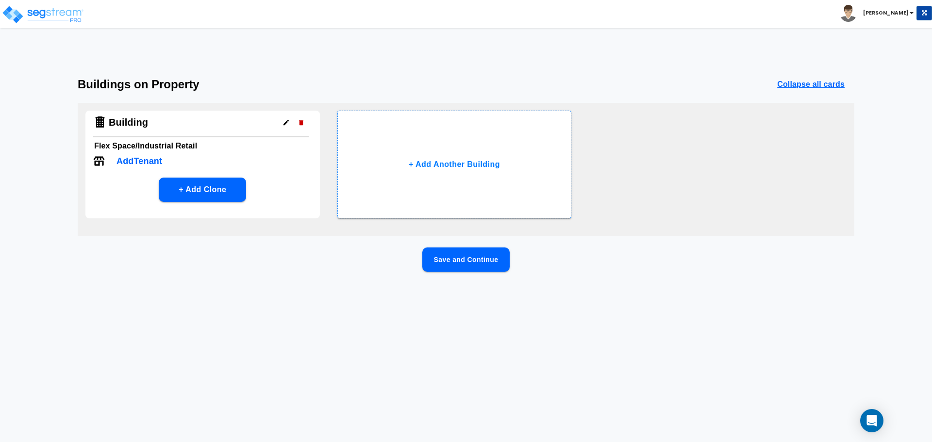
click at [149, 162] on p "Add Tenant" at bounding box center [140, 161] width 46 height 13
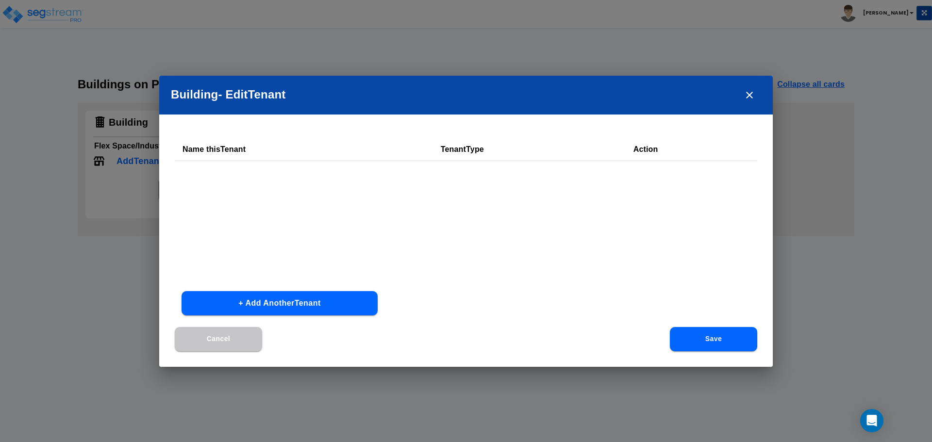
click at [298, 302] on button "+ Add Another Tenant" at bounding box center [280, 303] width 196 height 24
click at [281, 184] on input "text" at bounding box center [261, 179] width 156 height 21
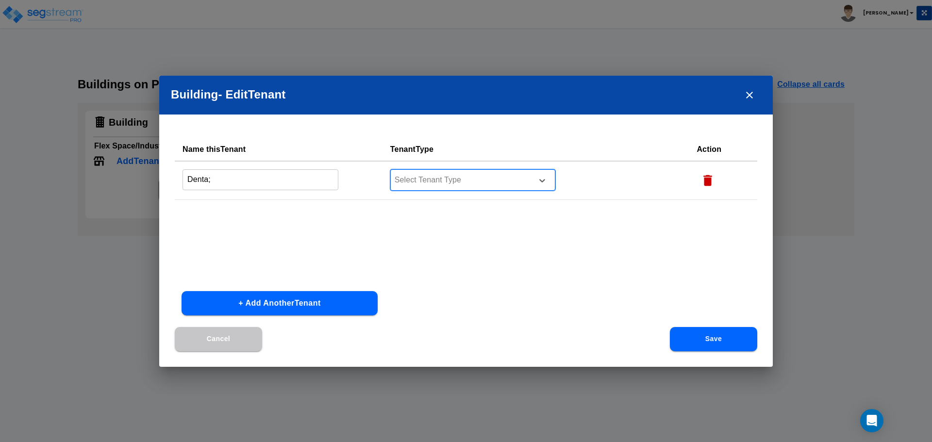
click at [281, 184] on input "Denta;" at bounding box center [261, 179] width 156 height 21
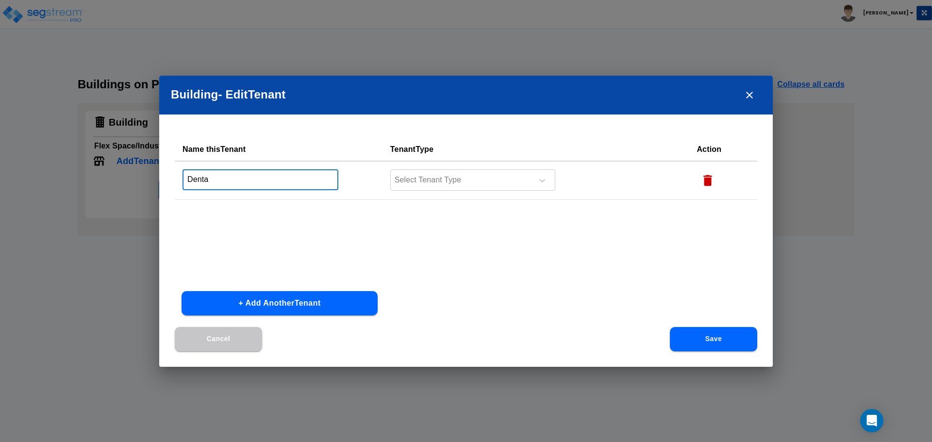
type input "Dental"
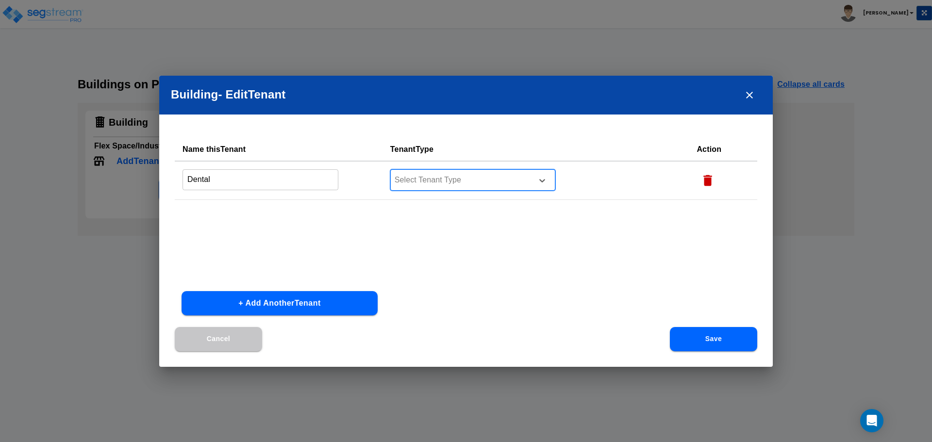
click at [433, 177] on div at bounding box center [460, 180] width 133 height 13
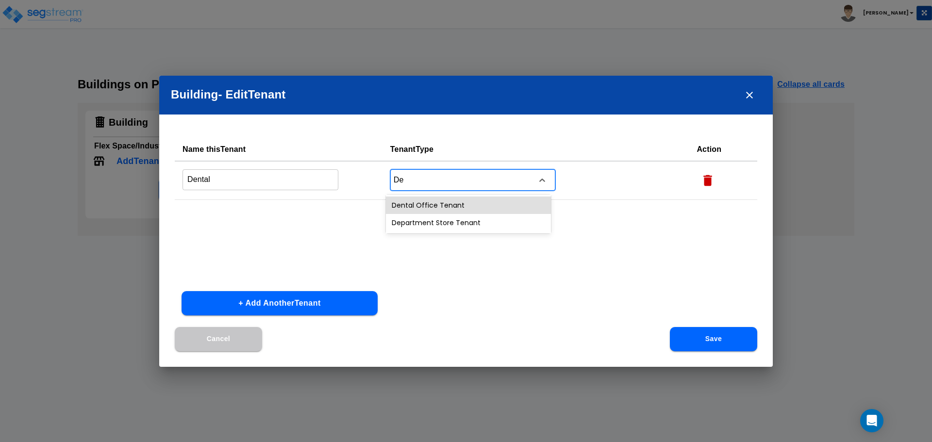
type input "Den"
click at [441, 209] on div "Dental Office Tenant" at bounding box center [468, 205] width 165 height 17
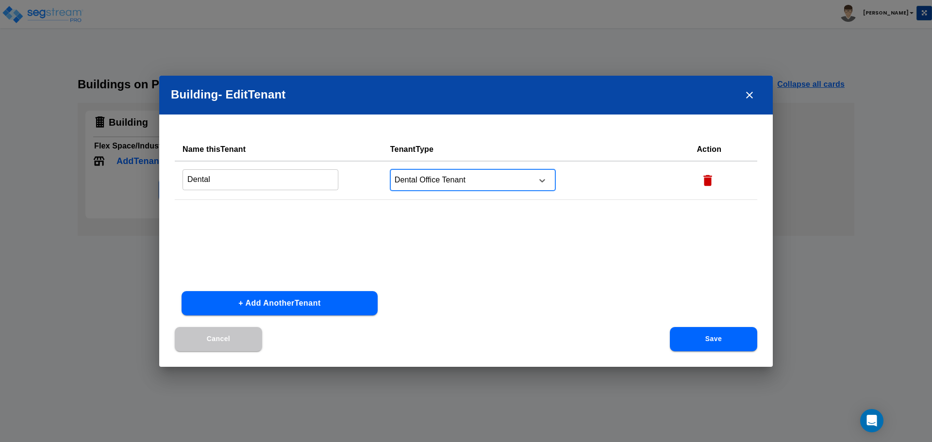
click at [299, 303] on button "+ Add Another Tenant" at bounding box center [280, 303] width 196 height 24
click at [251, 215] on input "text" at bounding box center [261, 218] width 156 height 21
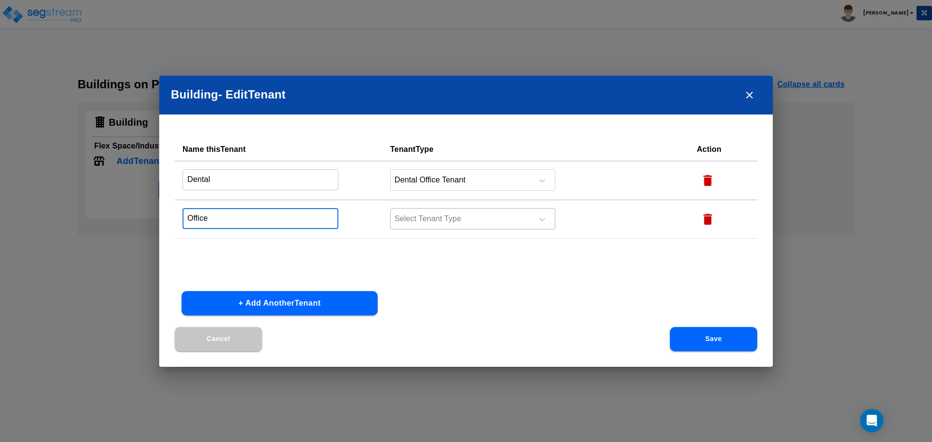
type input "Office"
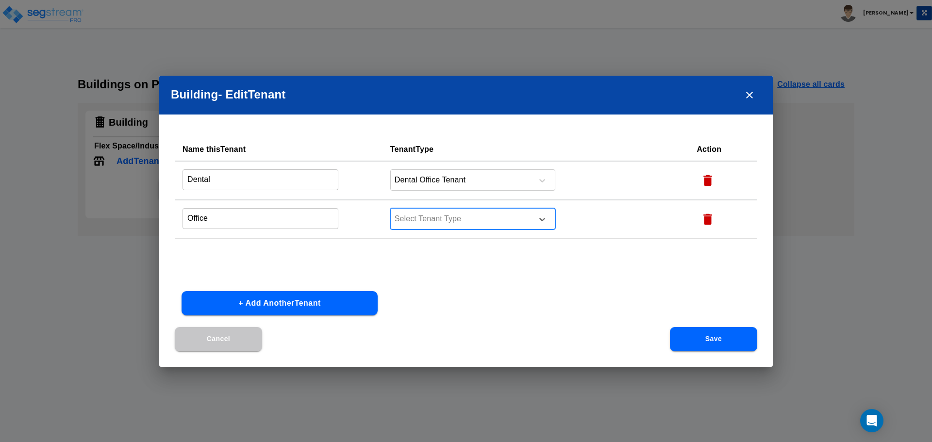
click at [442, 215] on div at bounding box center [460, 219] width 133 height 13
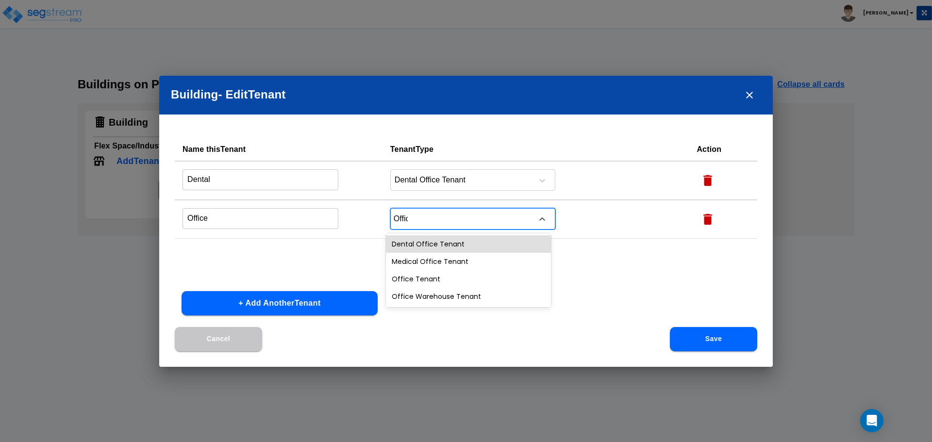
type input "Office"
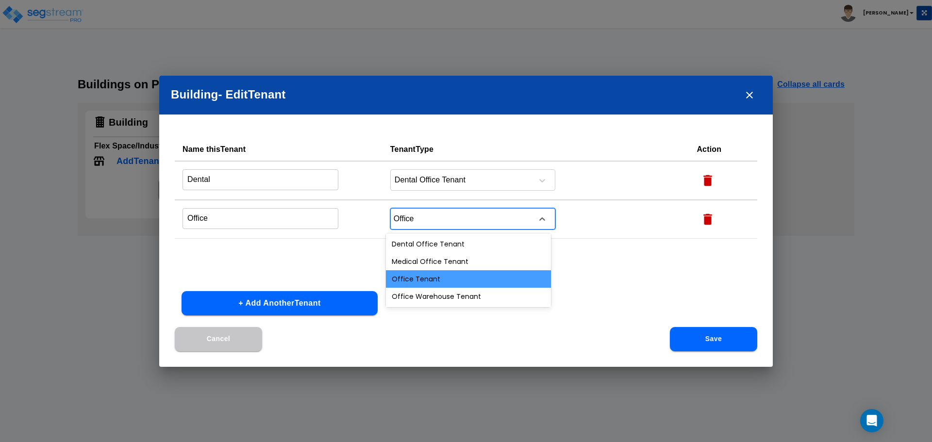
click at [442, 275] on div "Office Tenant" at bounding box center [468, 278] width 165 height 17
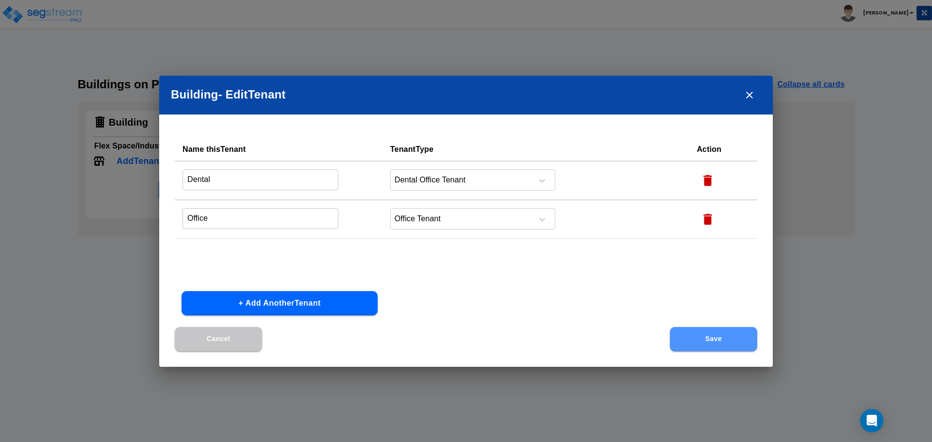
click at [715, 333] on button "Save" at bounding box center [713, 339] width 87 height 24
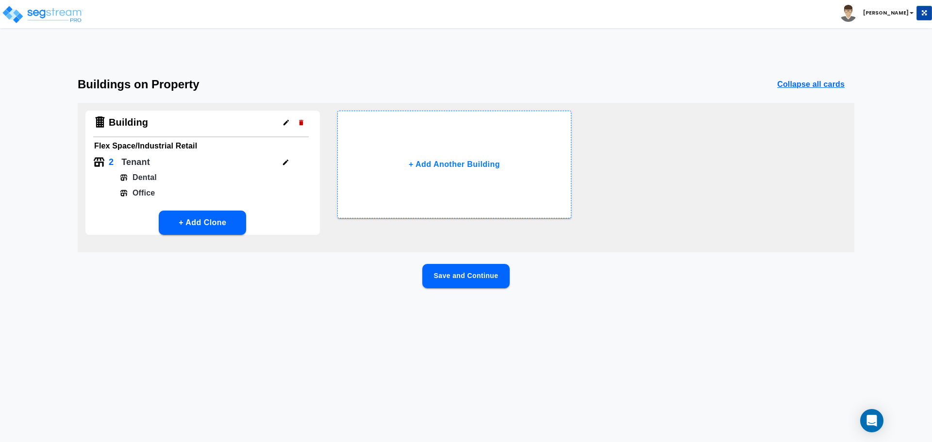
click at [455, 284] on button "Save and Continue" at bounding box center [465, 276] width 87 height 24
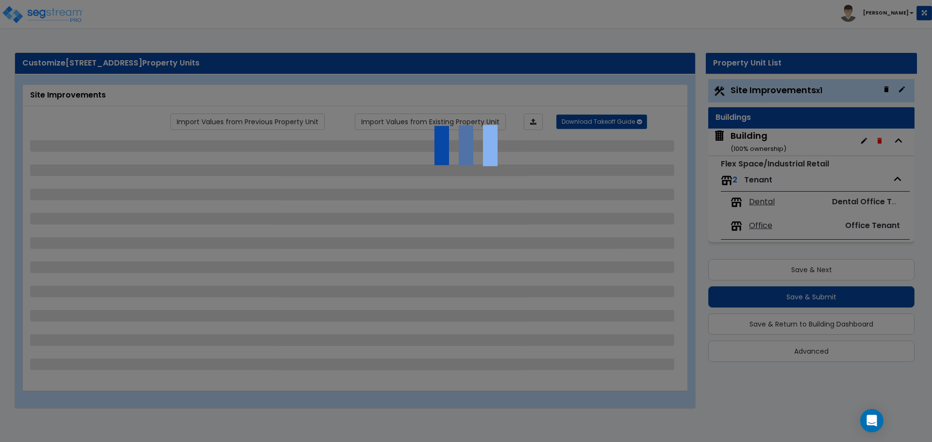
select select "2"
select select "1"
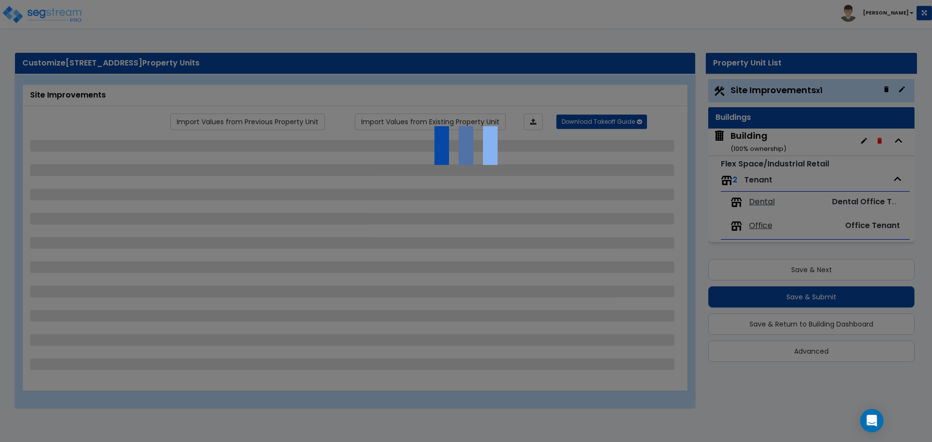
select select "1"
select select "2"
select select "1"
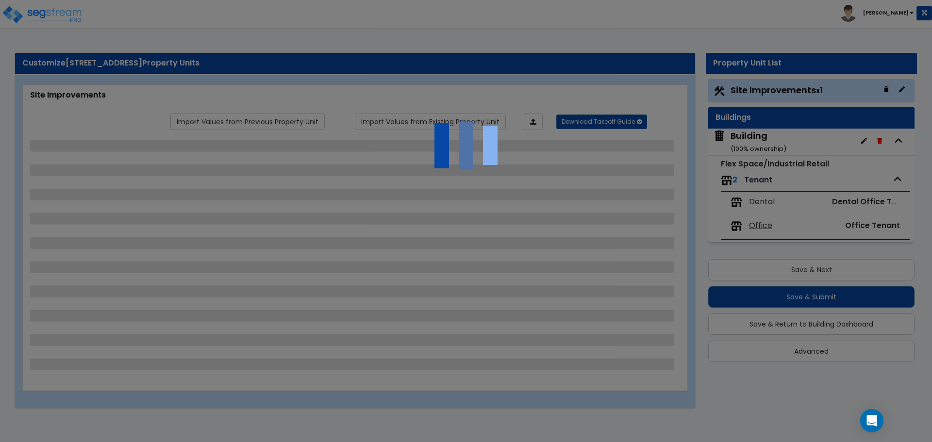
select select "2"
select select "1"
select select "7"
select select "2"
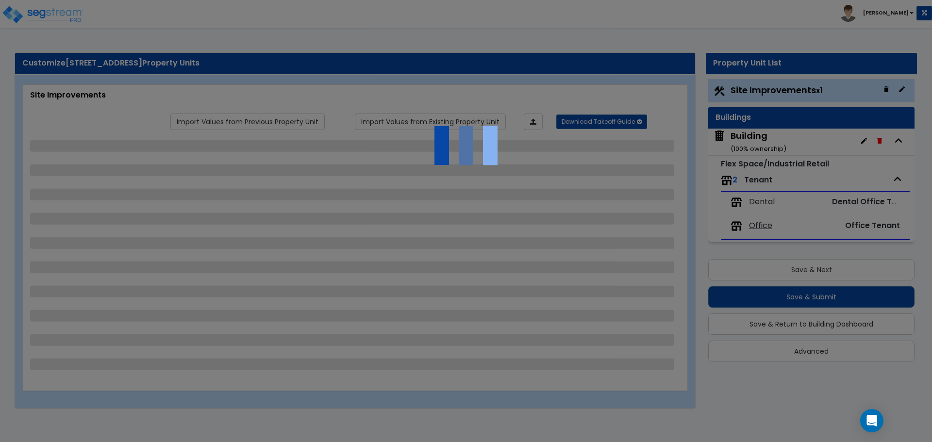
select select "3"
select select "6"
select select "1"
select select "2"
select select "1"
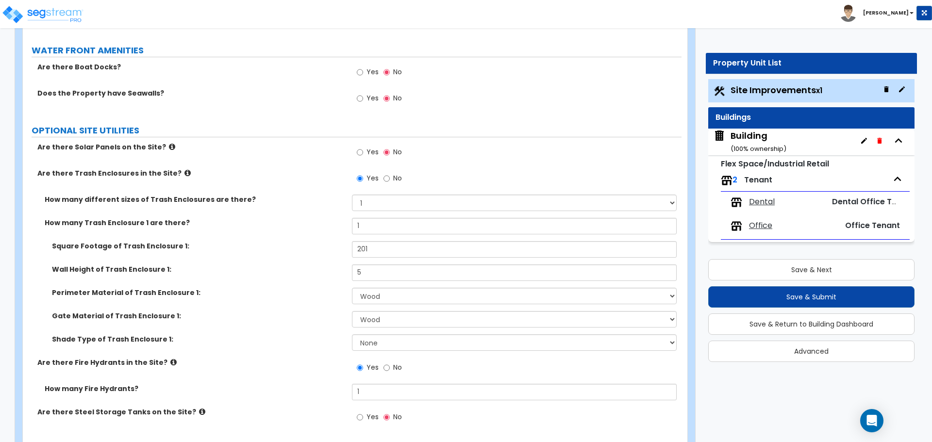
scroll to position [2879, 0]
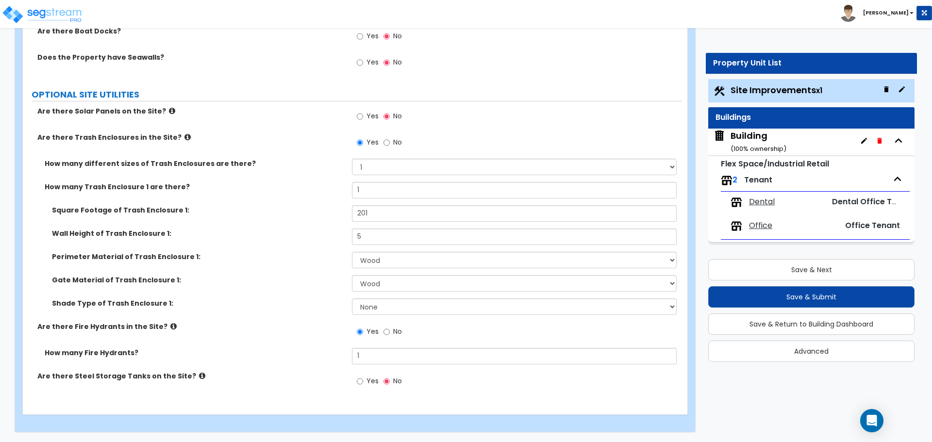
click at [761, 202] on span "Dental" at bounding box center [762, 202] width 26 height 11
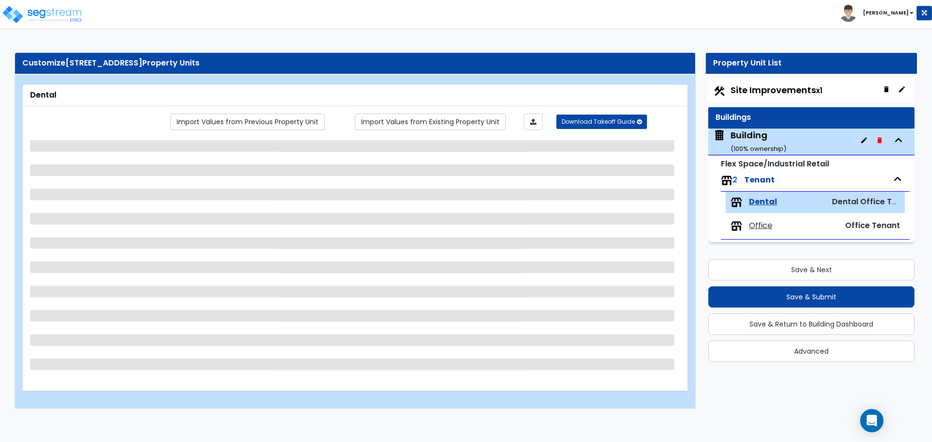
click at [766, 143] on div "Building ( 100 % ownership)" at bounding box center [759, 141] width 56 height 25
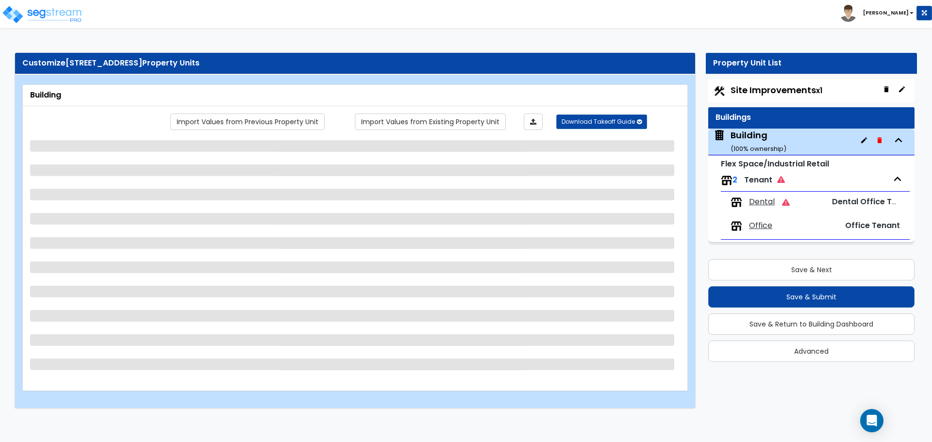
select select "6"
select select "1"
select select "7"
select select "2"
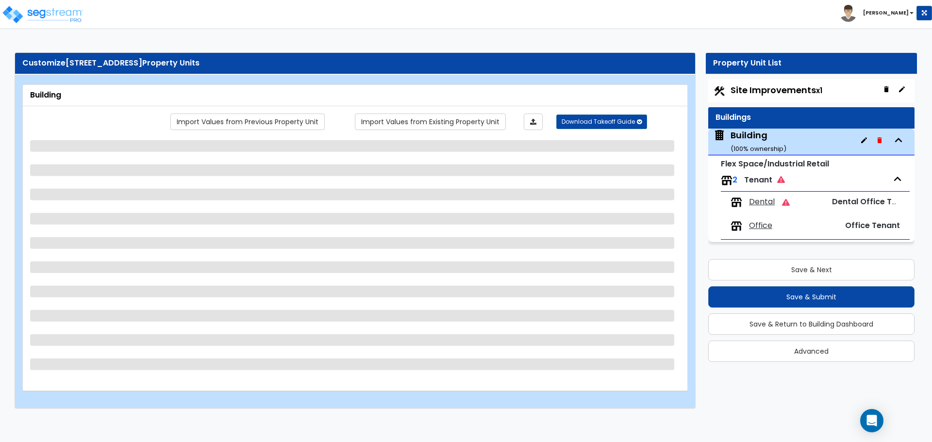
select select "1"
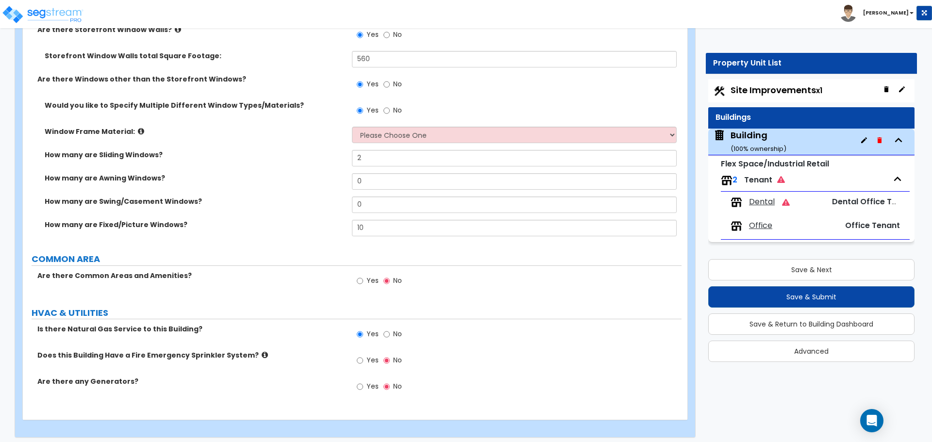
scroll to position [1416, 0]
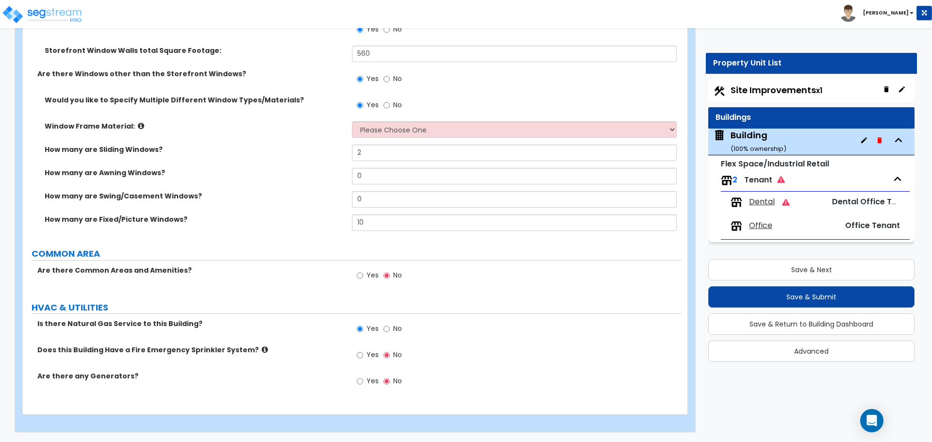
click at [761, 206] on span "Dental" at bounding box center [762, 202] width 26 height 11
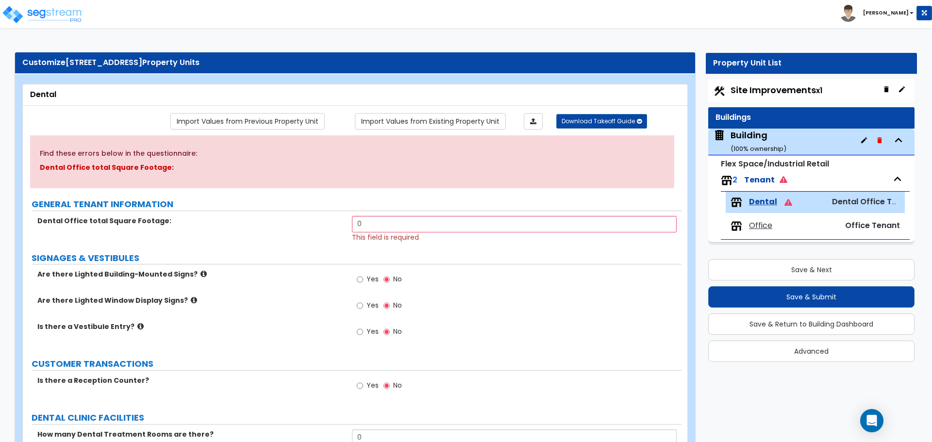
scroll to position [0, 0]
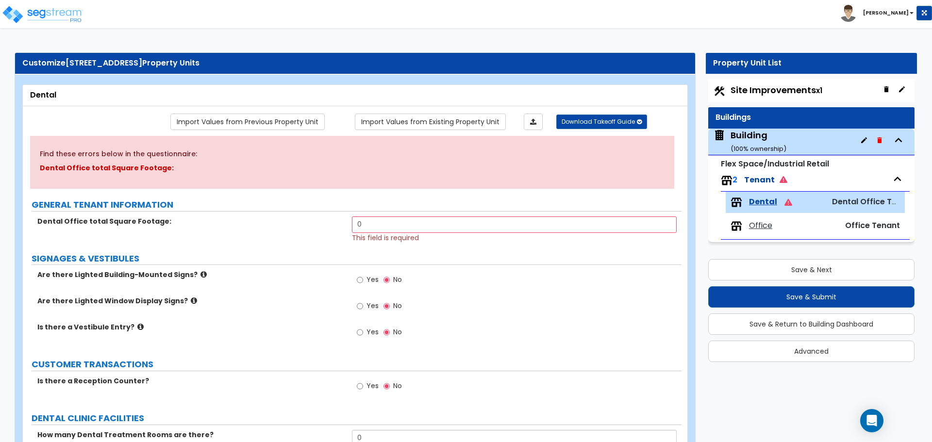
click at [768, 166] on small "Flex Space/Industrial Retail" at bounding box center [775, 163] width 108 height 11
click at [770, 150] on small "( 100 % ownership)" at bounding box center [759, 148] width 56 height 9
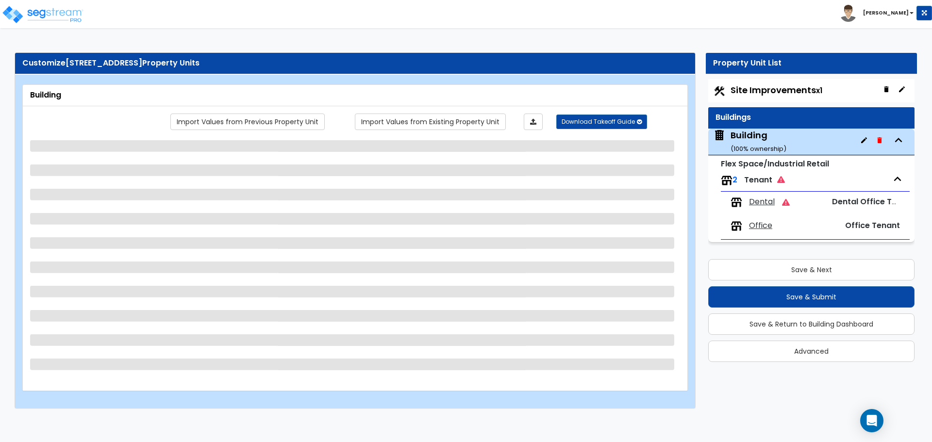
select select "6"
select select "1"
select select "7"
select select "2"
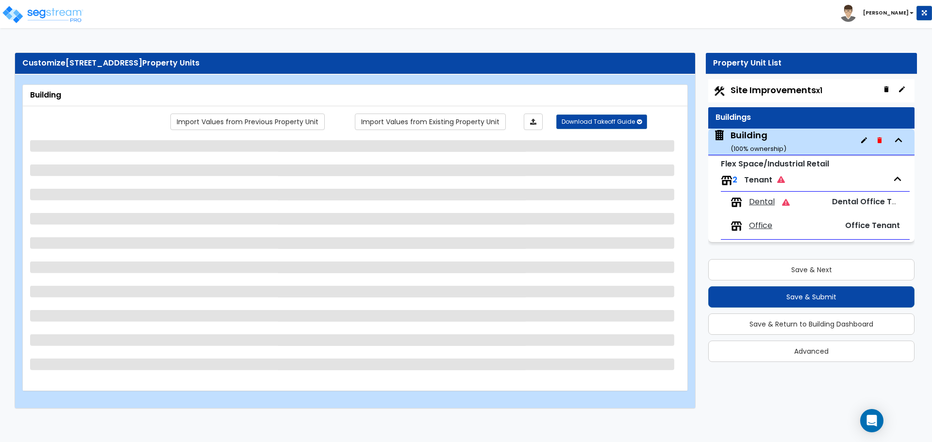
select select "1"
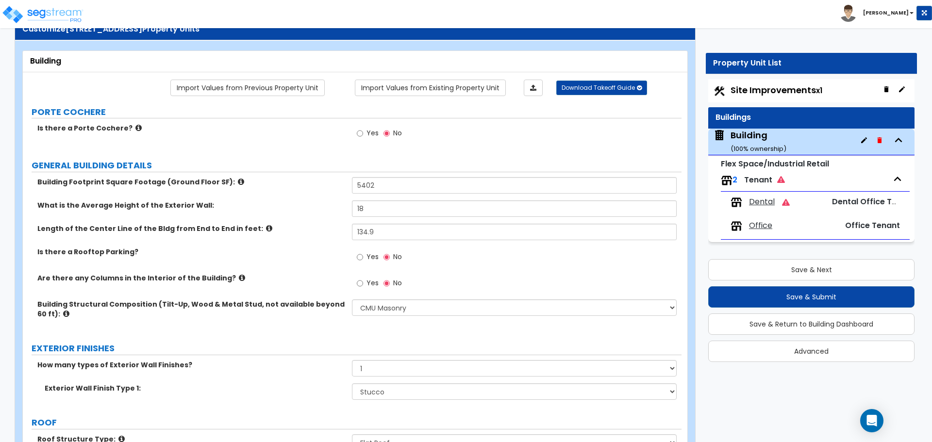
scroll to position [194, 0]
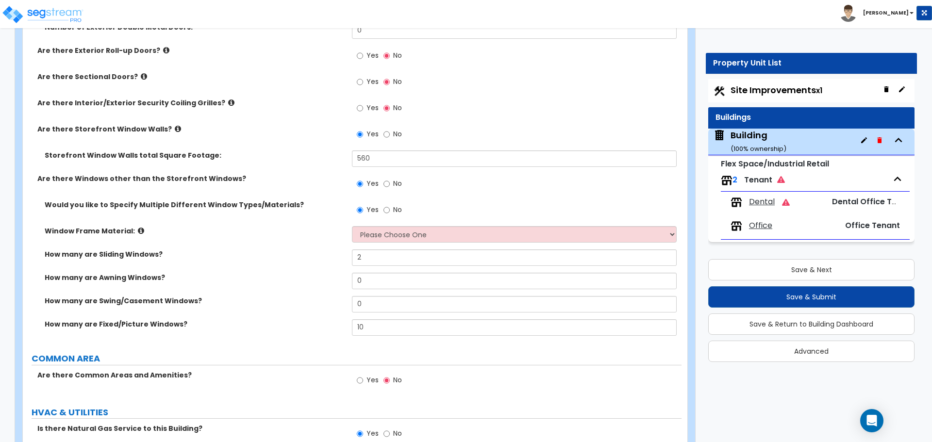
click at [761, 201] on span "Dental" at bounding box center [762, 202] width 26 height 11
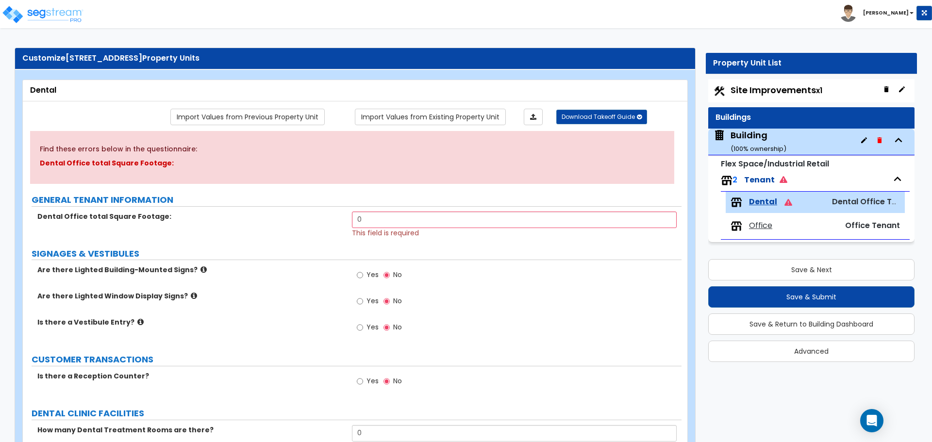
scroll to position [0, 0]
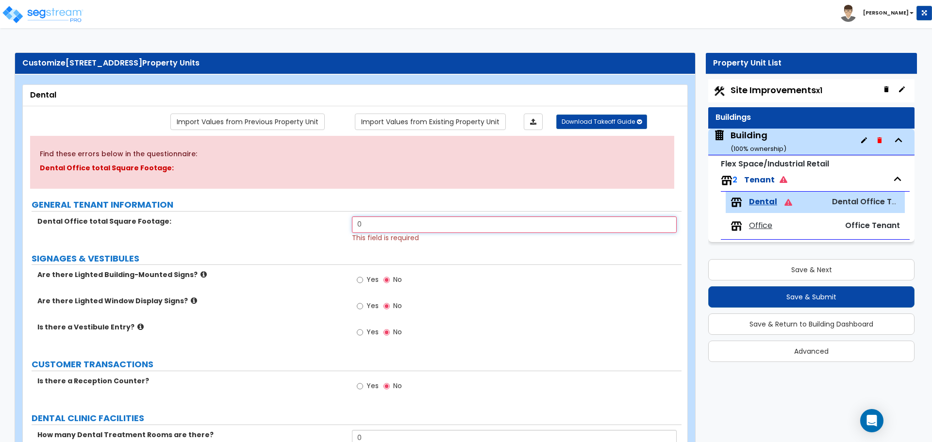
click at [376, 222] on input "0" at bounding box center [514, 225] width 324 height 17
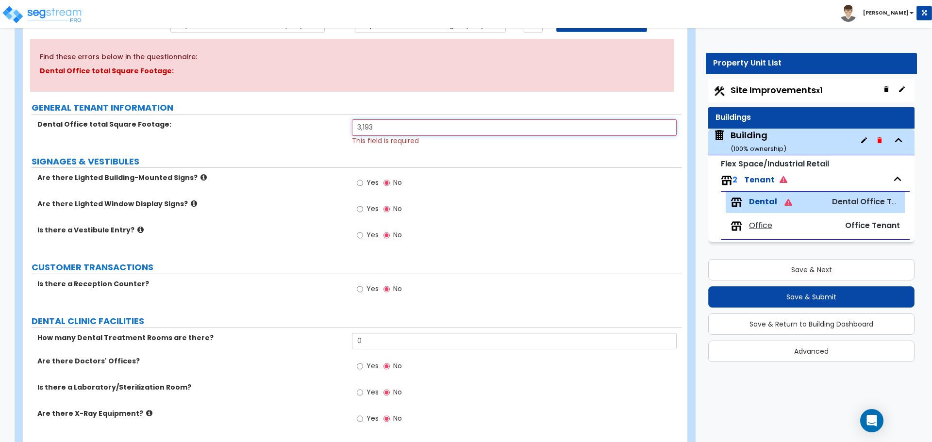
type input "3,193"
click at [308, 186] on div "Are there Lighted Building-Mounted Signs? Yes No" at bounding box center [352, 186] width 659 height 26
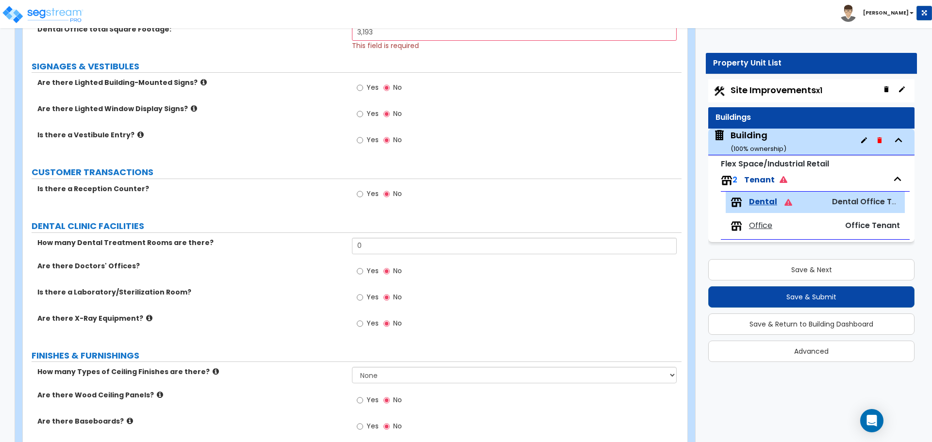
scroll to position [194, 0]
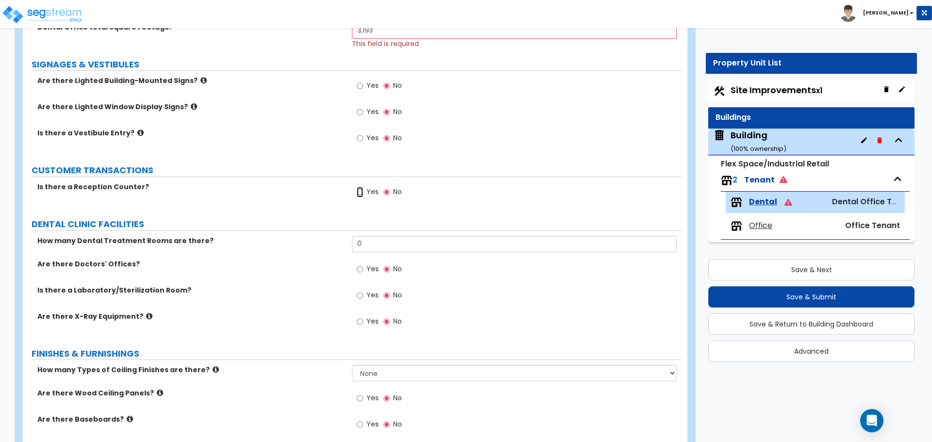
click at [360, 191] on input "Yes" at bounding box center [360, 192] width 6 height 11
radio input "true"
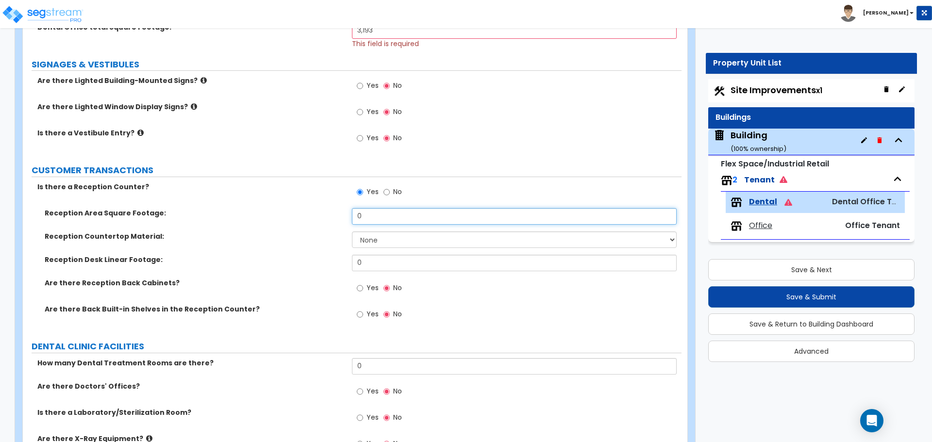
click at [370, 217] on input "0" at bounding box center [514, 216] width 324 height 17
click at [389, 219] on input "0" at bounding box center [514, 216] width 324 height 17
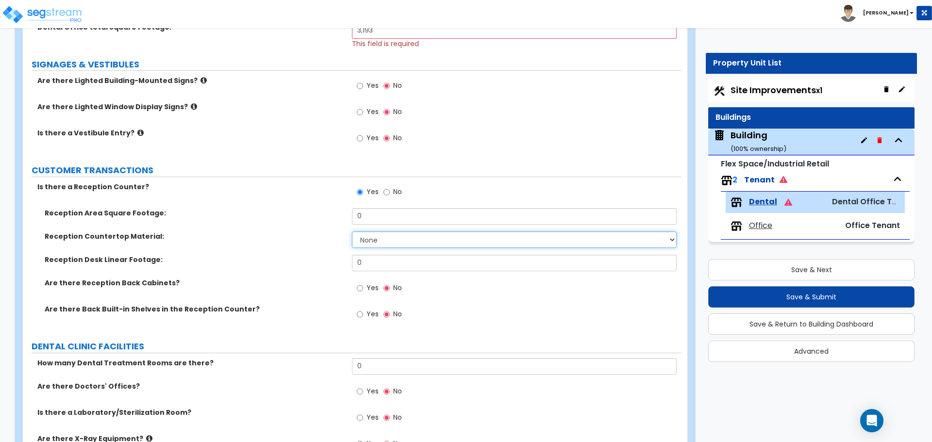
click at [358, 242] on select "None Plastic Laminate Solid Surface Stone Quartz Marble Tile Wood Stainless Ste…" at bounding box center [514, 240] width 324 height 17
select select "1"
click at [352, 232] on select "None Plastic Laminate Solid Surface Stone Quartz Marble Tile Wood Stainless Ste…" at bounding box center [514, 240] width 324 height 17
click at [383, 263] on input "0" at bounding box center [514, 263] width 324 height 17
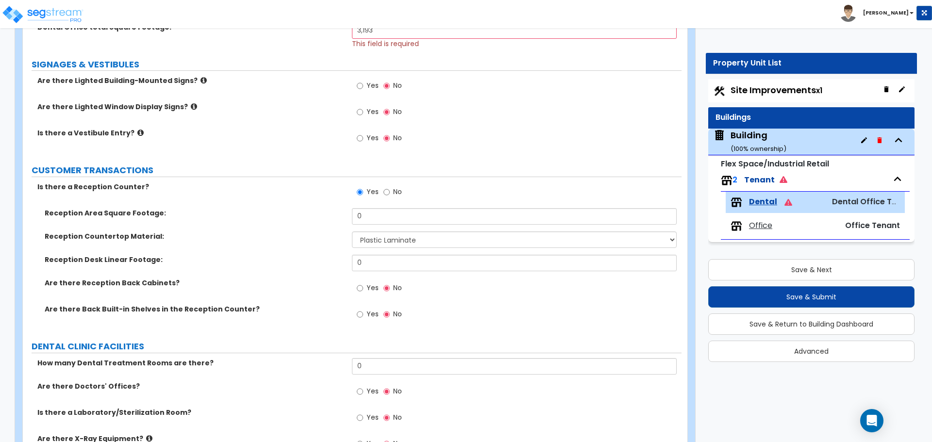
click at [267, 239] on label "Reception Countertop Material:" at bounding box center [195, 237] width 300 height 10
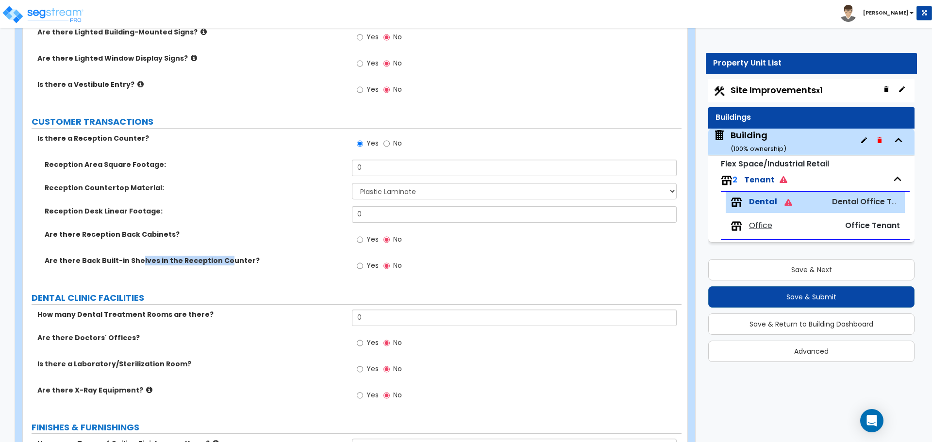
drag, startPoint x: 138, startPoint y: 256, endPoint x: 220, endPoint y: 261, distance: 81.7
click at [220, 261] on label "Are there Back Built-in Shelves in the Reception Counter?" at bounding box center [195, 261] width 300 height 10
click at [151, 263] on label "Are there Back Built-in Shelves in the Reception Counter?" at bounding box center [195, 261] width 300 height 10
drag, startPoint x: 116, startPoint y: 258, endPoint x: 251, endPoint y: 264, distance: 135.1
click at [251, 264] on label "Are there Back Built-in Shelves in the Reception Counter?" at bounding box center [195, 261] width 300 height 10
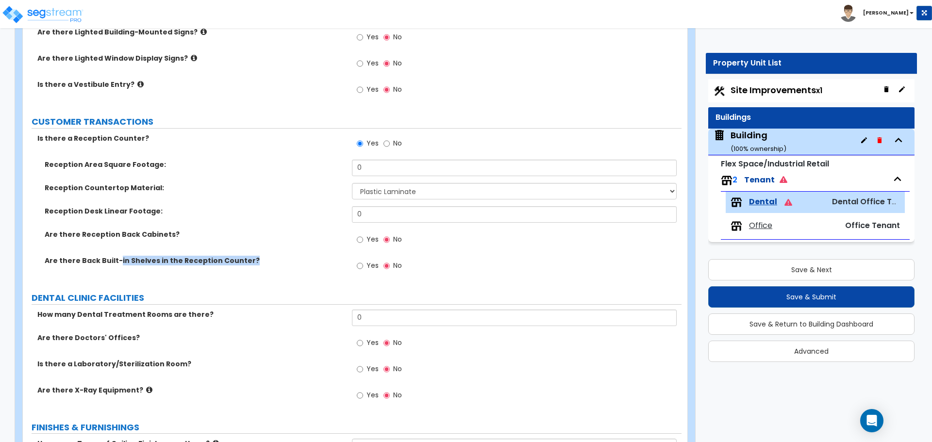
click at [198, 264] on label "Are there Back Built-in Shelves in the Reception Counter?" at bounding box center [195, 261] width 300 height 10
click at [362, 240] on input "Yes" at bounding box center [360, 240] width 6 height 11
radio input "true"
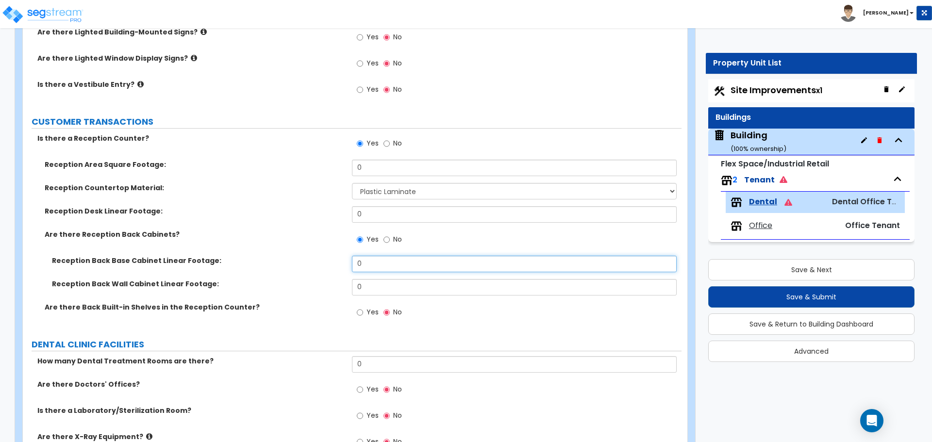
click at [374, 268] on input "0" at bounding box center [514, 264] width 324 height 17
type input "4"
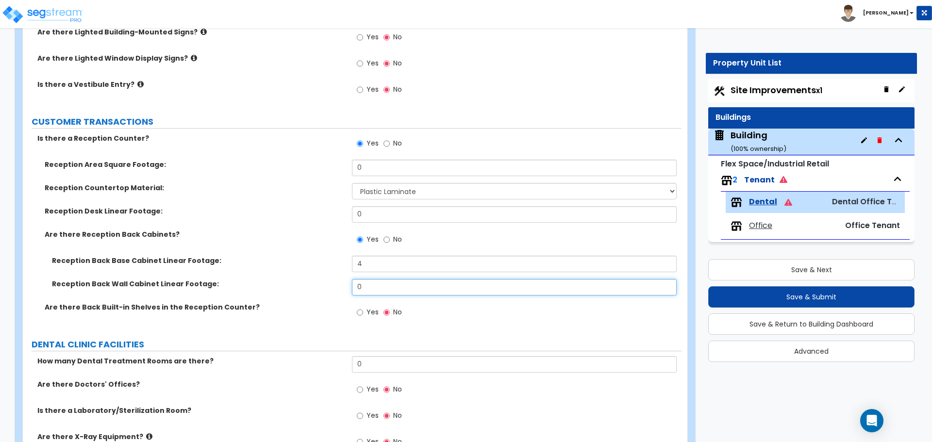
click at [367, 287] on input "0" at bounding box center [514, 287] width 324 height 17
type input "4"
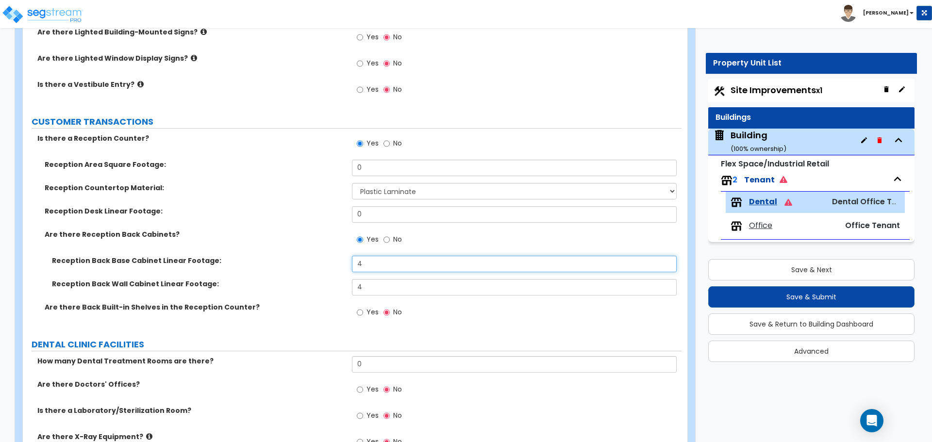
click at [377, 259] on input "4" at bounding box center [514, 264] width 324 height 17
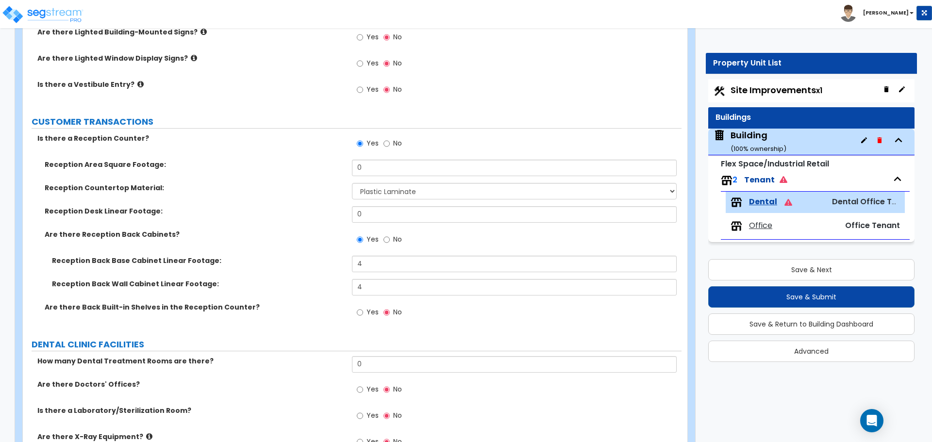
click at [392, 230] on div "Yes No" at bounding box center [379, 241] width 55 height 22
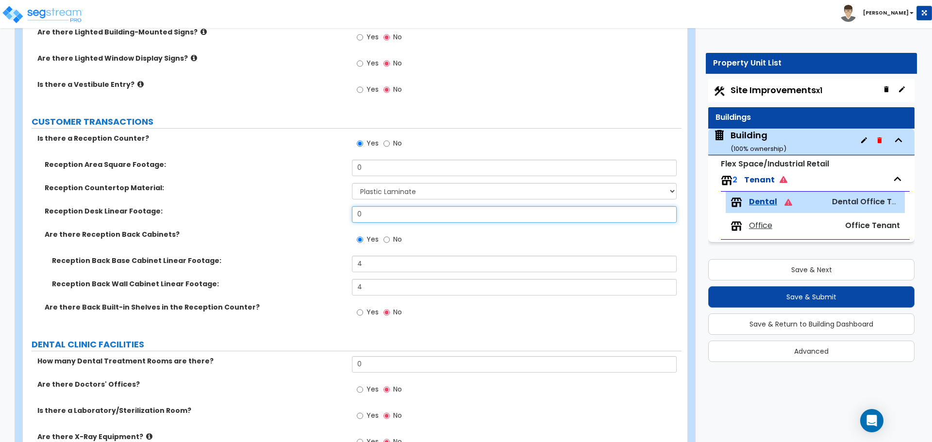
click at [387, 214] on input "0" at bounding box center [514, 214] width 324 height 17
type input "44"
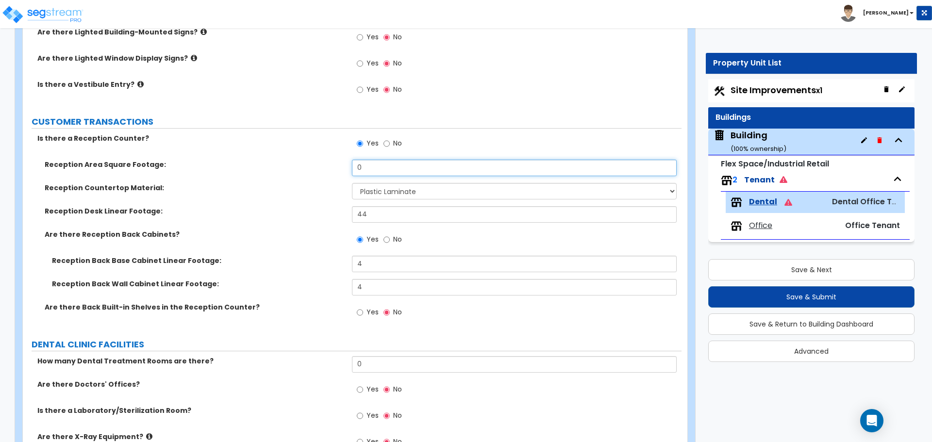
click at [371, 166] on input "0" at bounding box center [514, 168] width 324 height 17
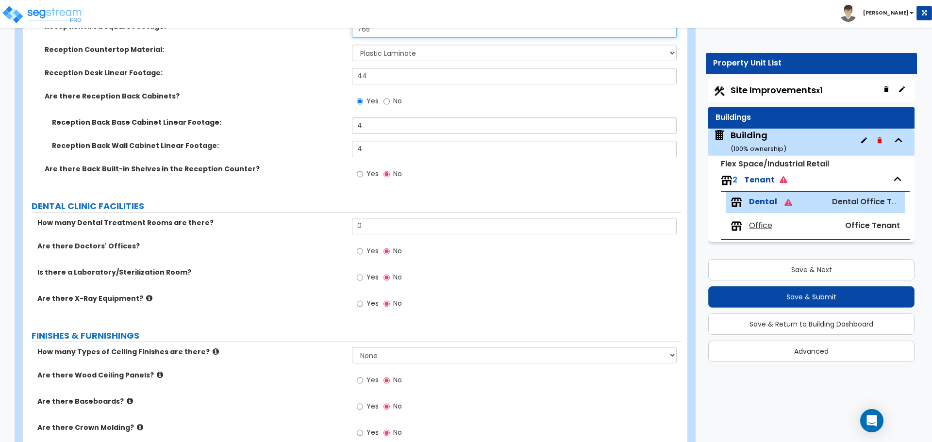
scroll to position [388, 0]
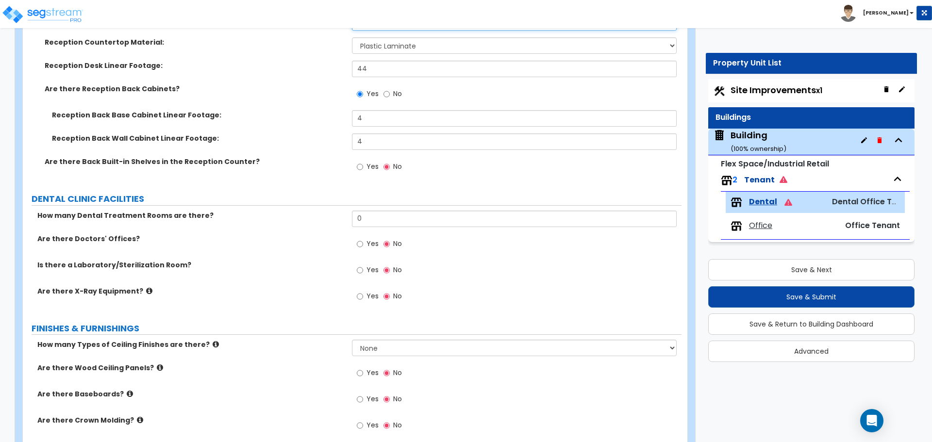
type input "765"
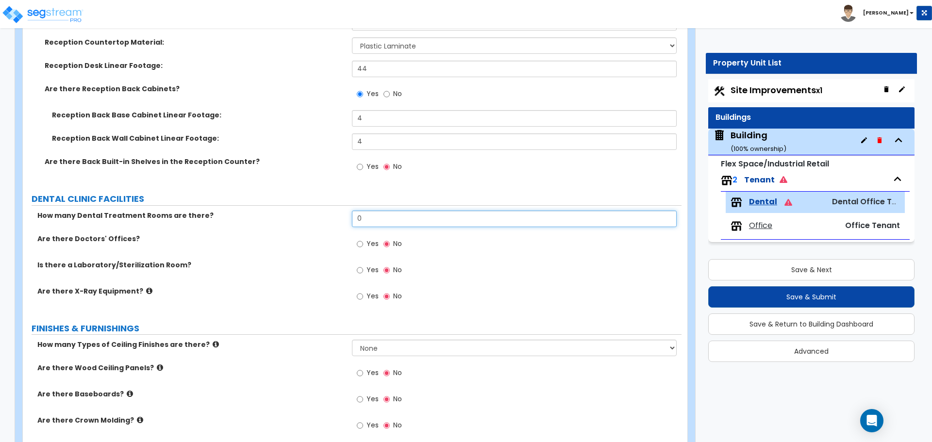
click at [362, 225] on input "0" at bounding box center [514, 219] width 324 height 17
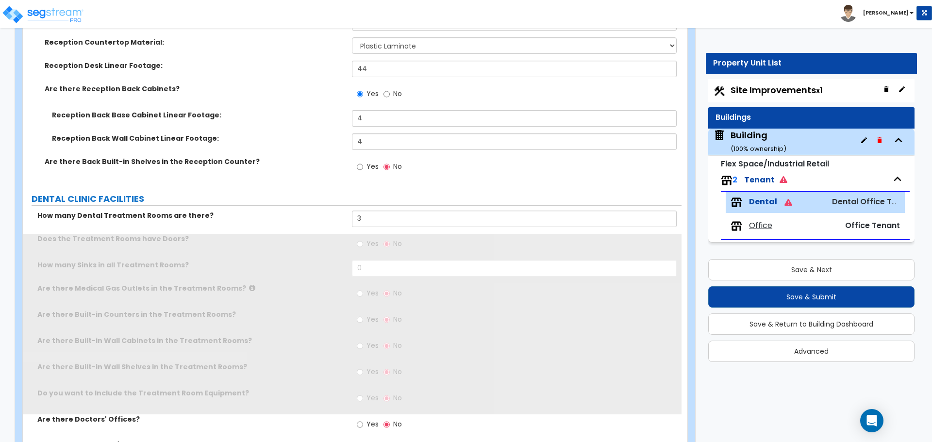
click at [321, 219] on label "How many Dental Treatment Rooms are there?" at bounding box center [190, 216] width 307 height 10
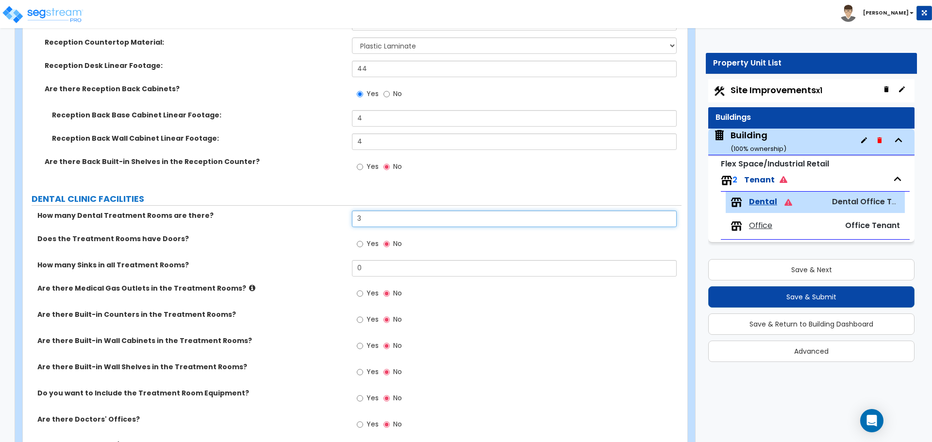
click at [372, 222] on input "3" at bounding box center [514, 219] width 324 height 17
type input "8"
click at [369, 268] on input "0" at bounding box center [514, 268] width 324 height 17
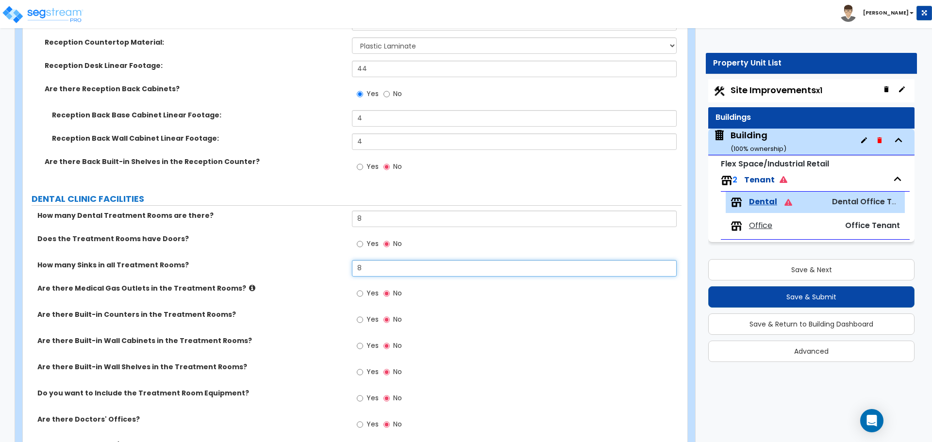
type input "8"
click at [239, 287] on label "Are there Medical Gas Outlets in the Treatment Rooms?" at bounding box center [190, 289] width 307 height 10
click at [249, 289] on icon at bounding box center [252, 288] width 6 height 7
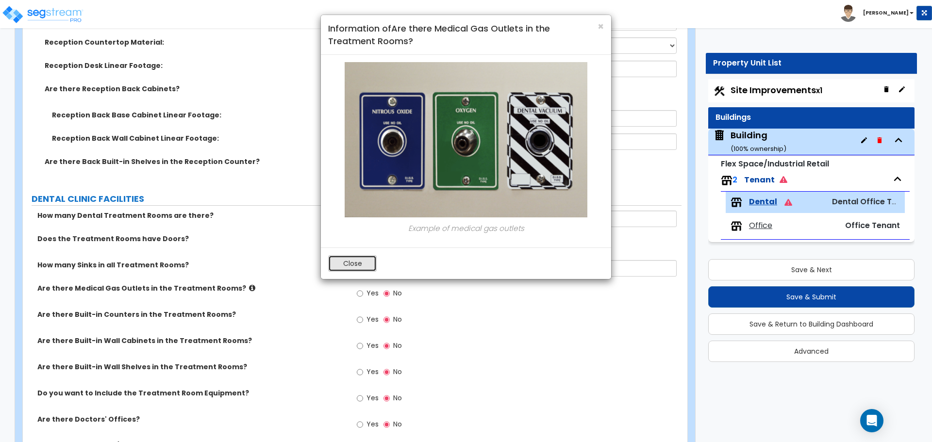
click at [348, 265] on button "Close" at bounding box center [352, 263] width 49 height 17
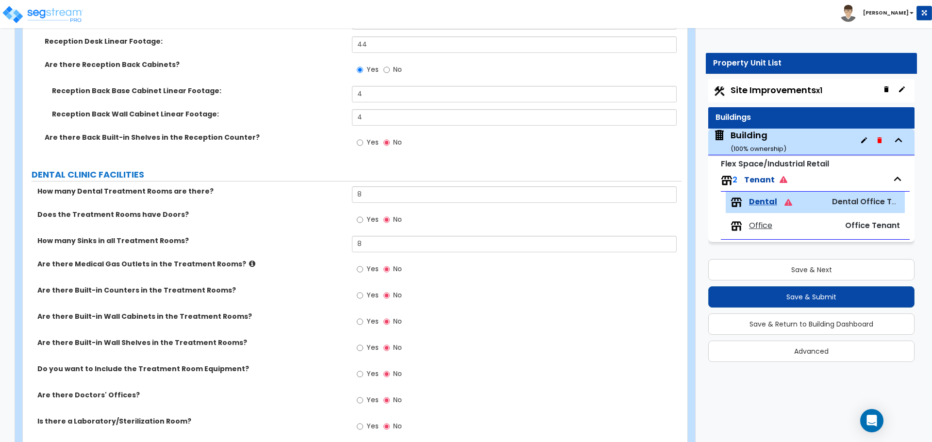
scroll to position [437, 0]
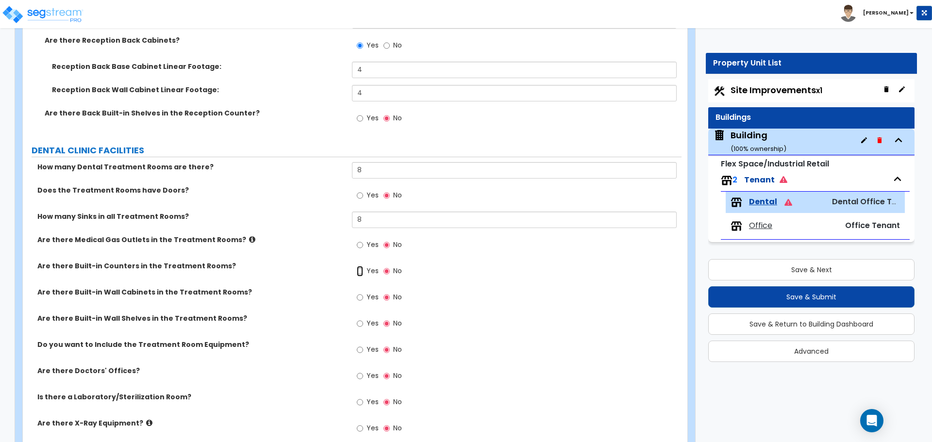
click at [358, 270] on input "Yes" at bounding box center [360, 271] width 6 height 11
radio input "true"
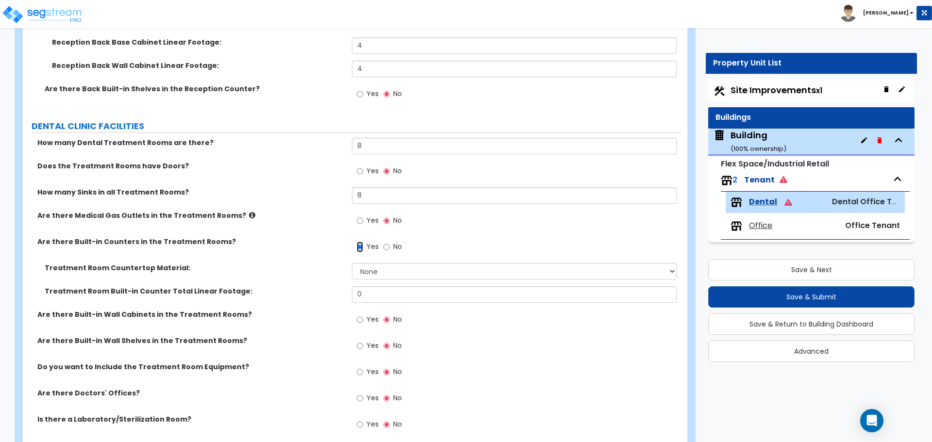
scroll to position [486, 0]
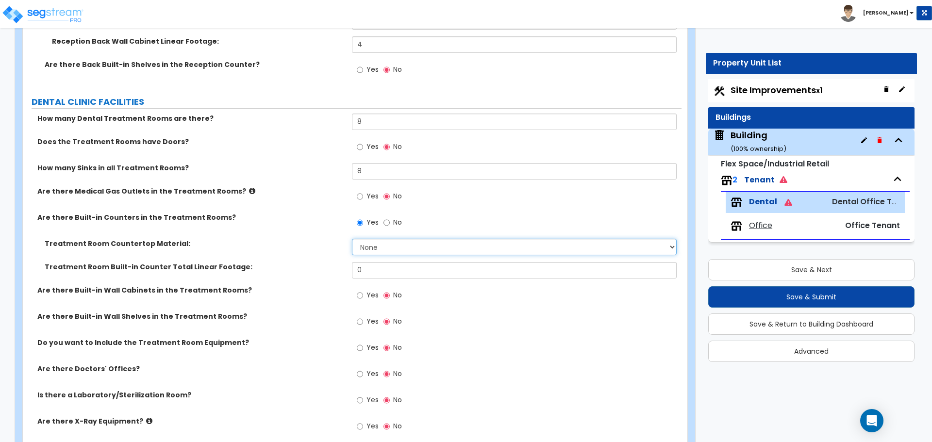
click at [375, 250] on select "None Plastic Laminate Solid Surface Stone Quartz Marble Tile Wood Stainless Ste…" at bounding box center [514, 247] width 324 height 17
select select "1"
click at [352, 239] on select "None Plastic Laminate Solid Surface Stone Quartz Marble Tile Wood Stainless Ste…" at bounding box center [514, 247] width 324 height 17
click at [373, 268] on input "0" at bounding box center [514, 270] width 324 height 17
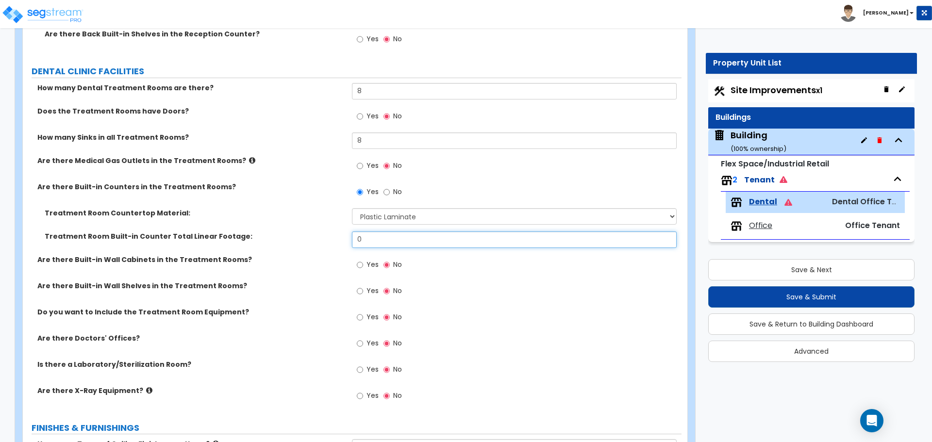
scroll to position [631, 0]
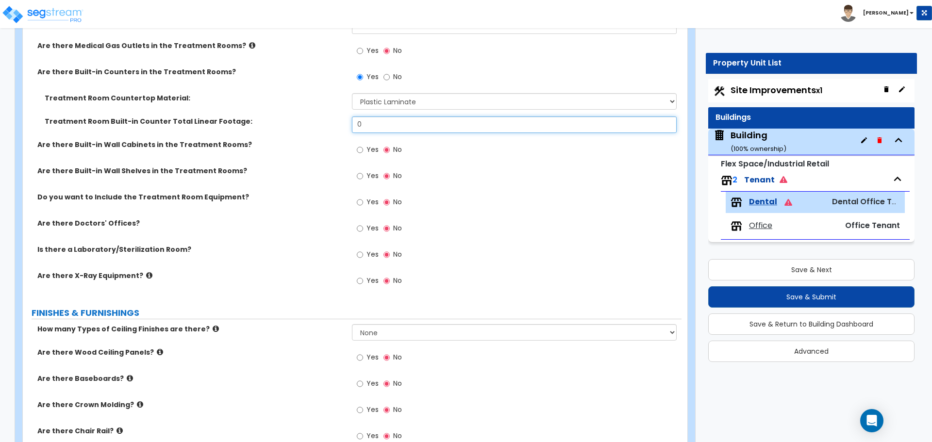
click at [385, 117] on input "0" at bounding box center [514, 125] width 324 height 17
type input "40"
click at [310, 128] on div "Treatment Room Built-in Counter Total Linear Footage: 40" at bounding box center [352, 128] width 659 height 23
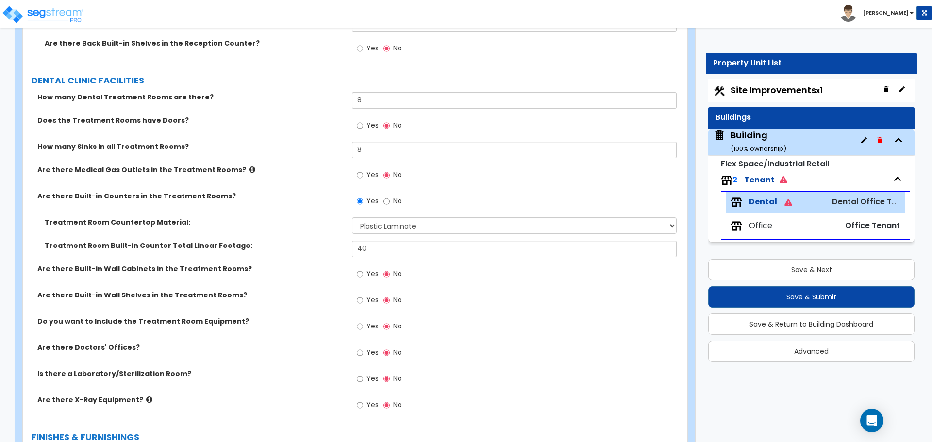
scroll to position [534, 0]
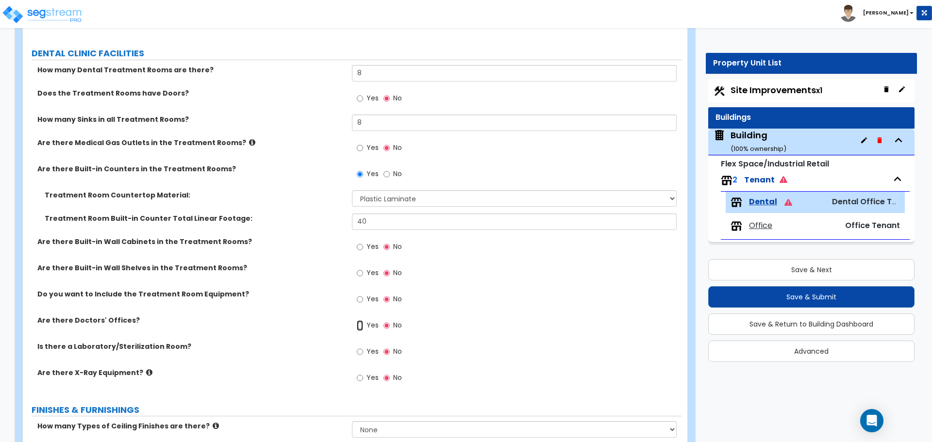
click at [363, 326] on input "Yes" at bounding box center [360, 325] width 6 height 11
radio input "true"
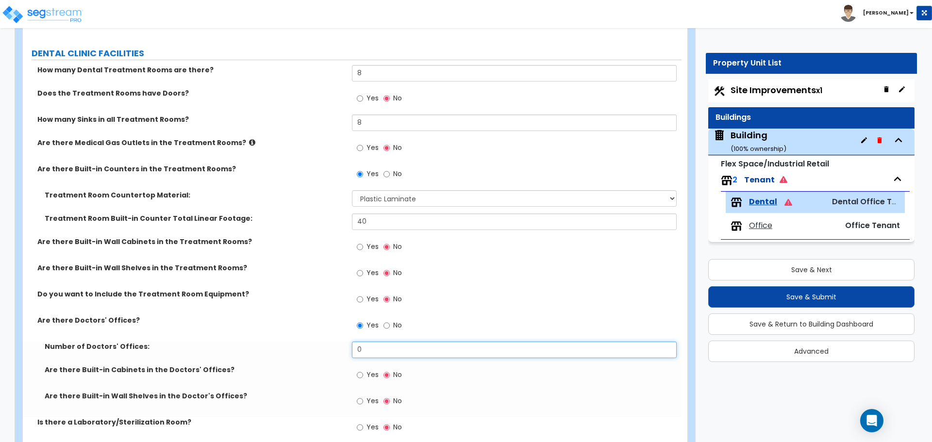
click at [372, 348] on input "0" at bounding box center [514, 350] width 324 height 17
type input "3"
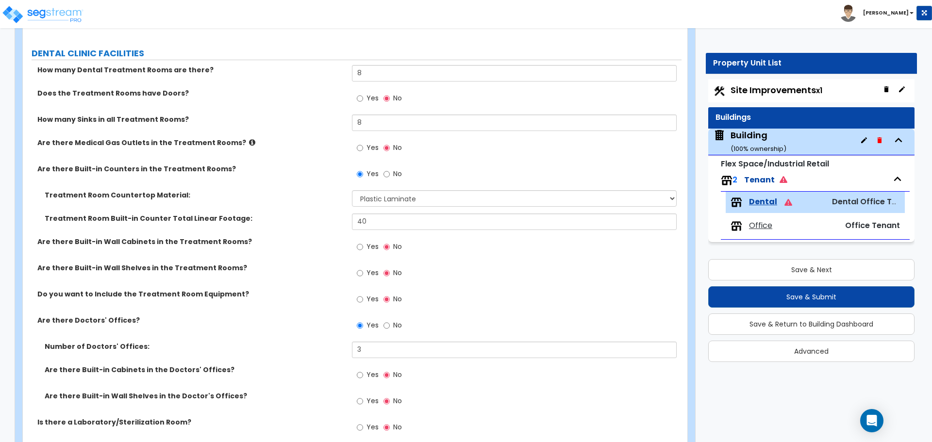
click at [323, 340] on div "Are there Doctors' Offices? Yes No" at bounding box center [352, 329] width 659 height 26
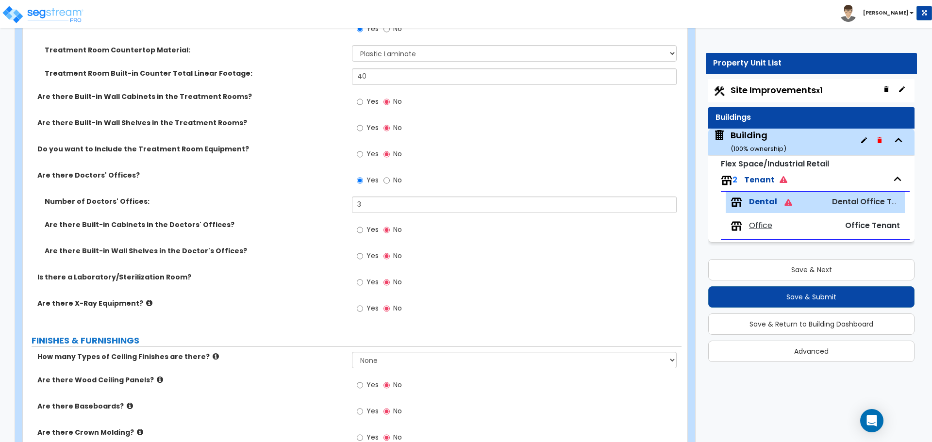
scroll to position [680, 0]
click at [359, 284] on input "Yes" at bounding box center [360, 282] width 6 height 11
radio input "true"
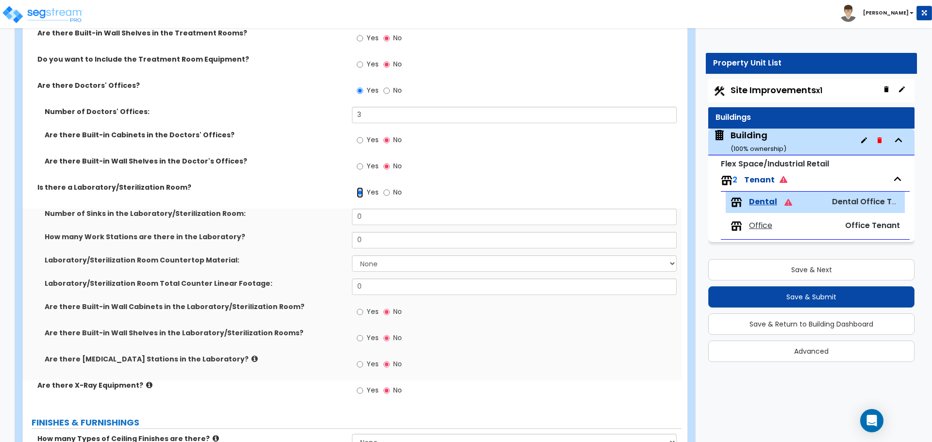
scroll to position [777, 0]
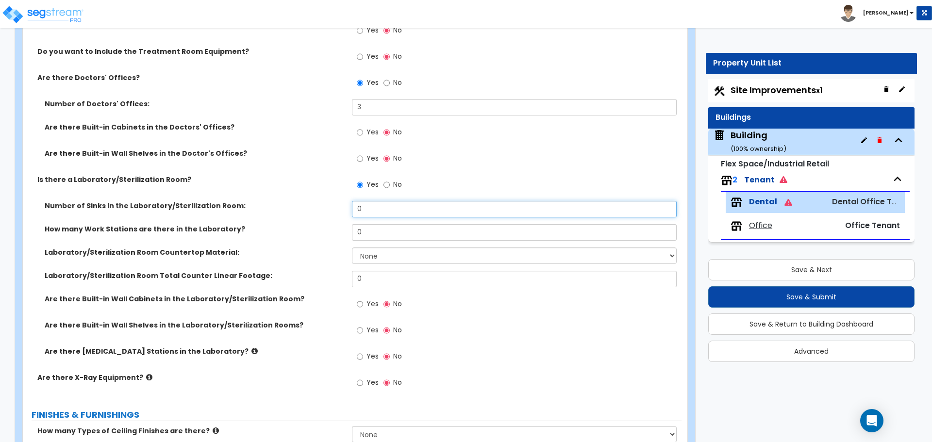
click at [371, 207] on input "0" at bounding box center [514, 209] width 324 height 17
click at [382, 213] on input "0" at bounding box center [514, 209] width 324 height 17
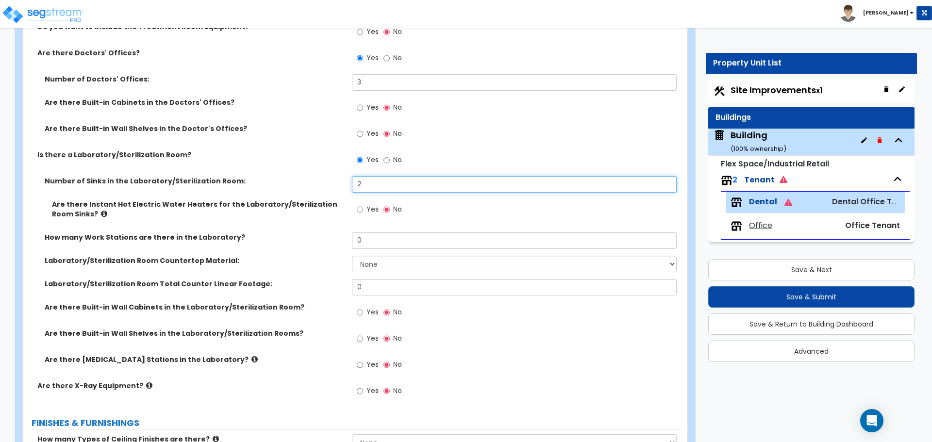
scroll to position [825, 0]
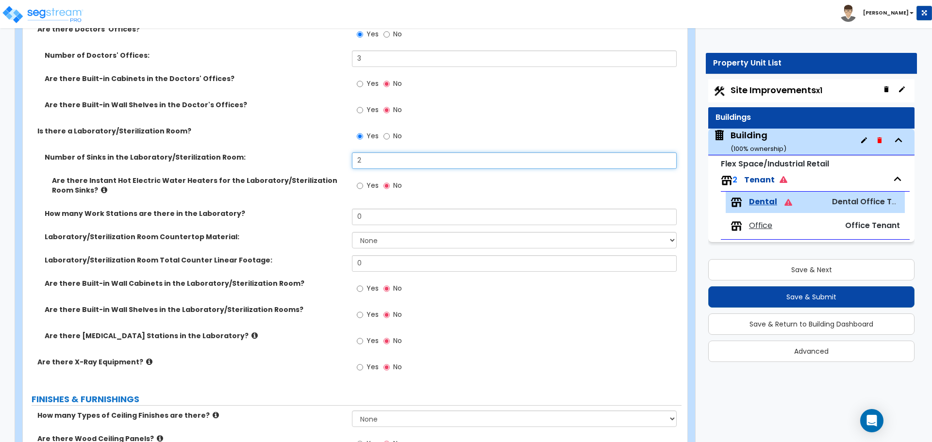
type input "2"
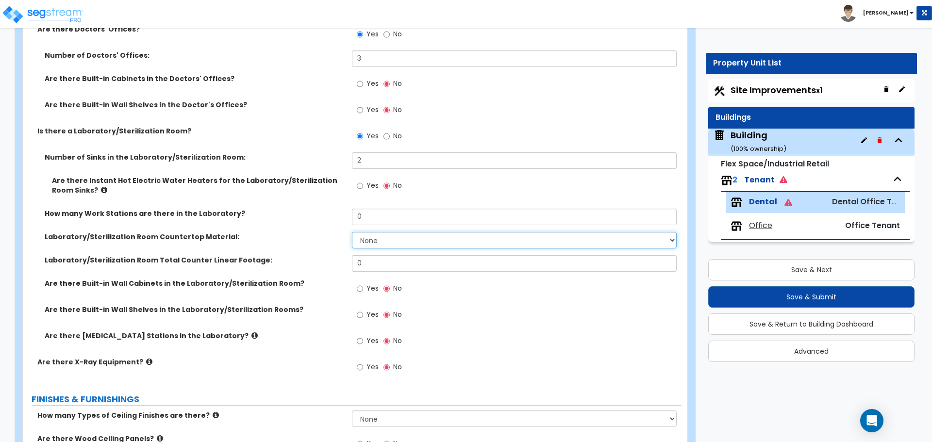
click at [378, 241] on select "None Plastic Laminate Solid Surface Stone Quartz Marble Tile Wood Stainless Ste…" at bounding box center [514, 240] width 324 height 17
click at [379, 245] on select "None Plastic Laminate Solid Surface Stone Quartz Marble Tile Wood Stainless Ste…" at bounding box center [514, 240] width 324 height 17
select select "1"
click at [352, 232] on select "None Plastic Laminate Solid Surface Stone Quartz Marble Tile Wood Stainless Ste…" at bounding box center [514, 240] width 324 height 17
click at [376, 263] on input "0" at bounding box center [514, 263] width 324 height 17
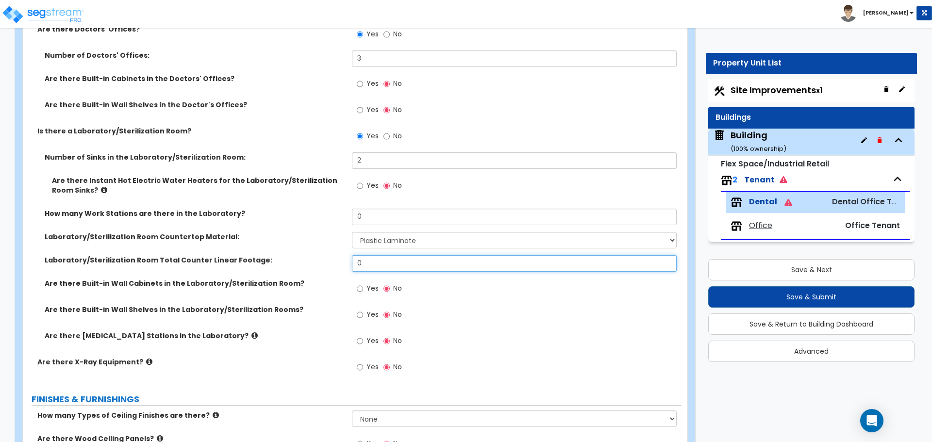
click at [376, 263] on input "0" at bounding box center [514, 263] width 324 height 17
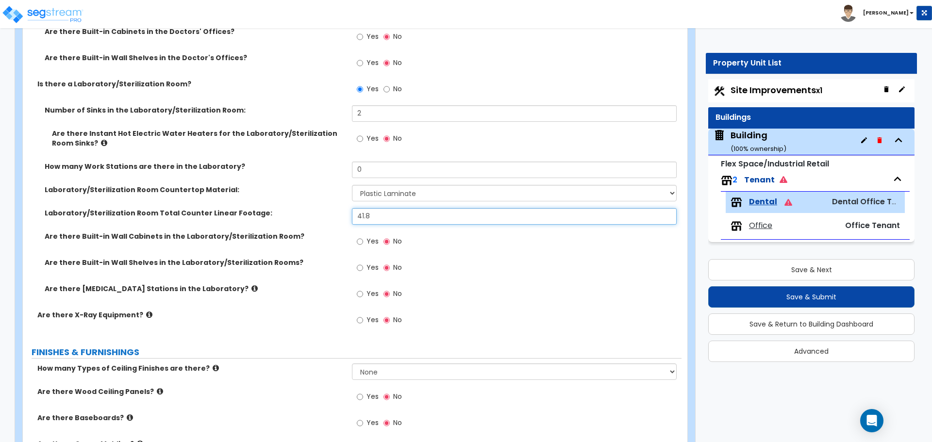
scroll to position [874, 0]
type input "41.8"
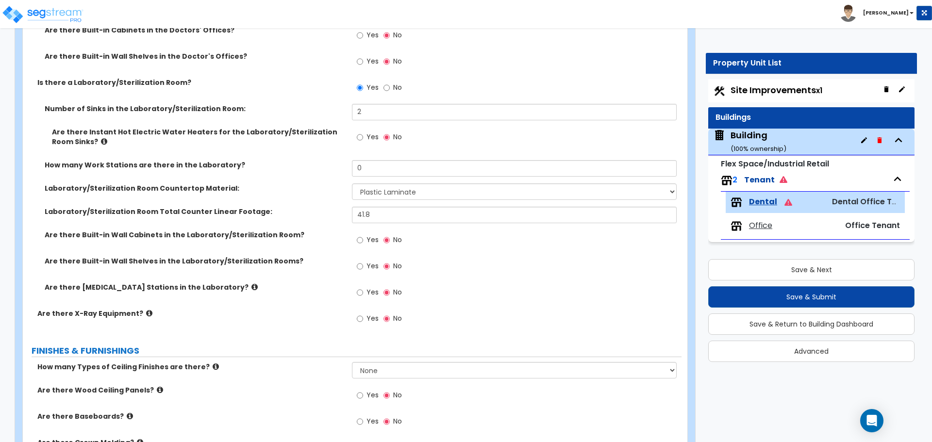
click at [253, 240] on div "Are there Built-in Wall Cabinets in the Laboratory/Sterilization Room? Yes No" at bounding box center [352, 243] width 659 height 26
click at [363, 241] on input "Yes" at bounding box center [360, 240] width 6 height 11
radio input "true"
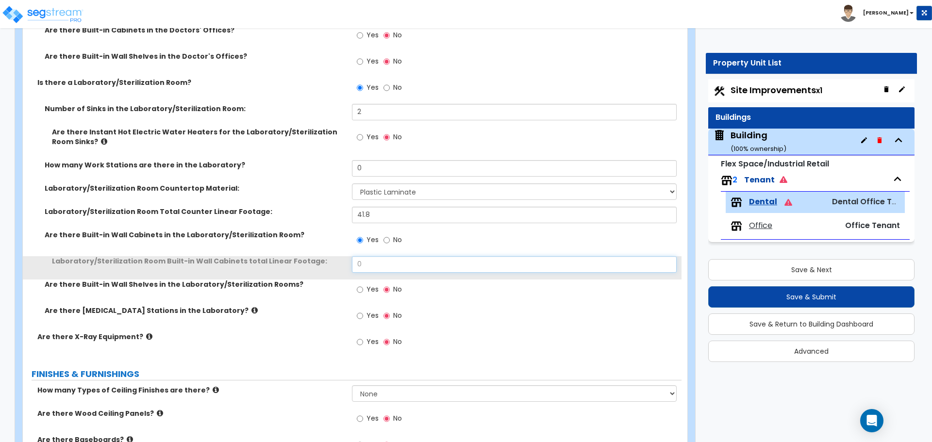
click at [378, 264] on input "0" at bounding box center [514, 264] width 324 height 17
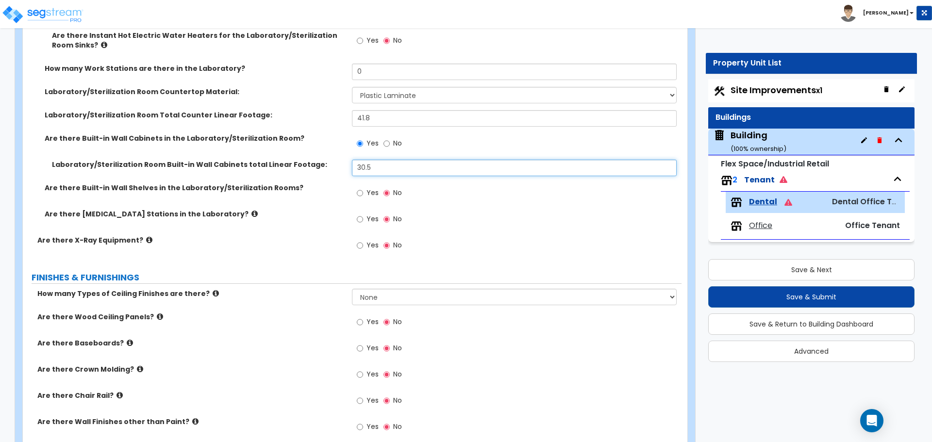
scroll to position [971, 0]
type input "30.5"
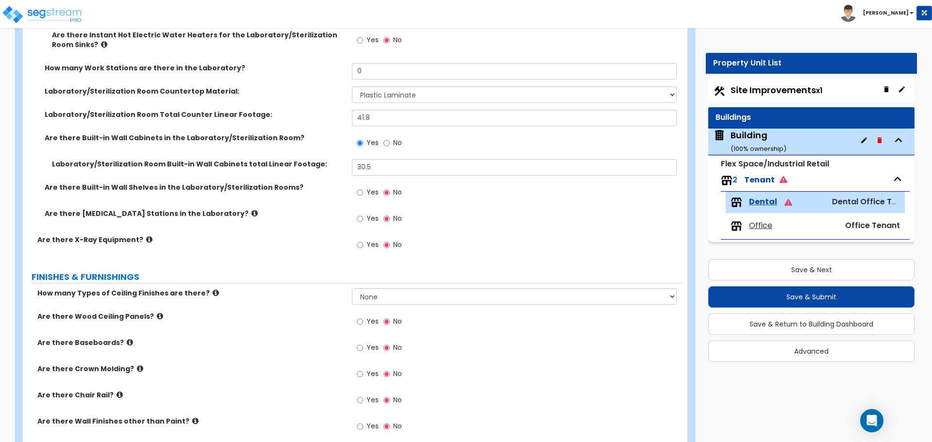
click at [356, 246] on div "Yes No" at bounding box center [379, 246] width 55 height 22
click at [362, 247] on input "Yes" at bounding box center [360, 245] width 6 height 11
radio input "true"
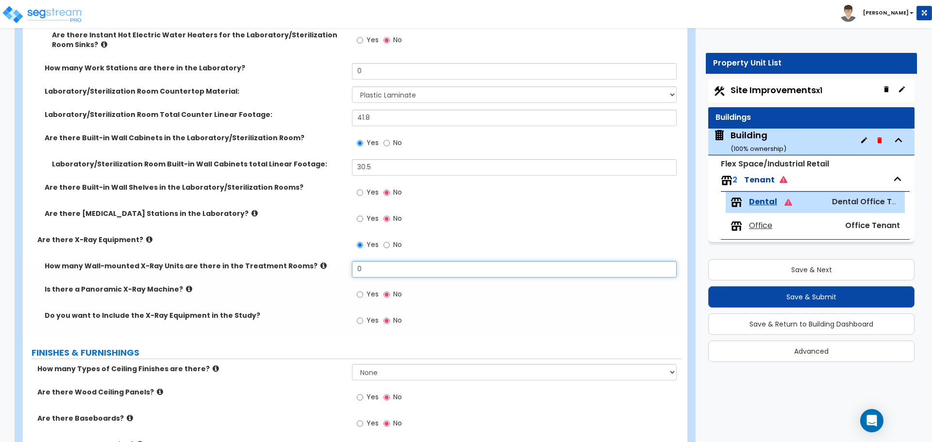
click at [370, 266] on input "0" at bounding box center [514, 269] width 324 height 17
type input "8"
click at [364, 295] on label "Yes" at bounding box center [368, 295] width 22 height 17
click at [363, 295] on input "Yes" at bounding box center [360, 294] width 6 height 11
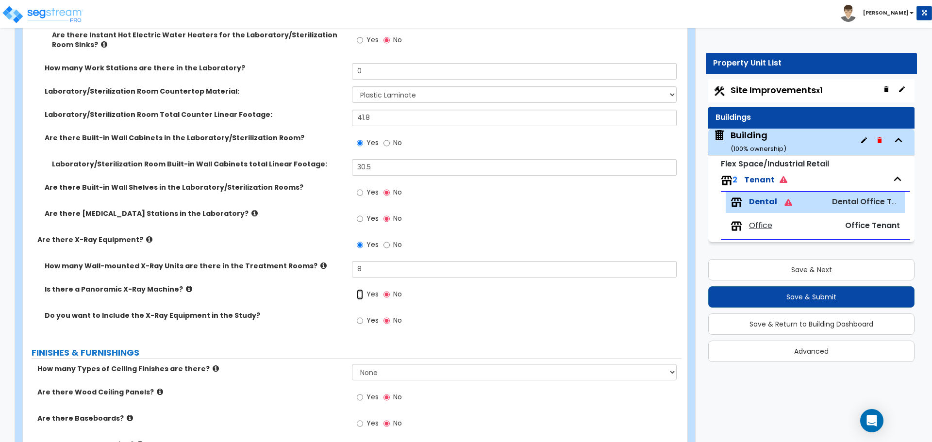
radio input "true"
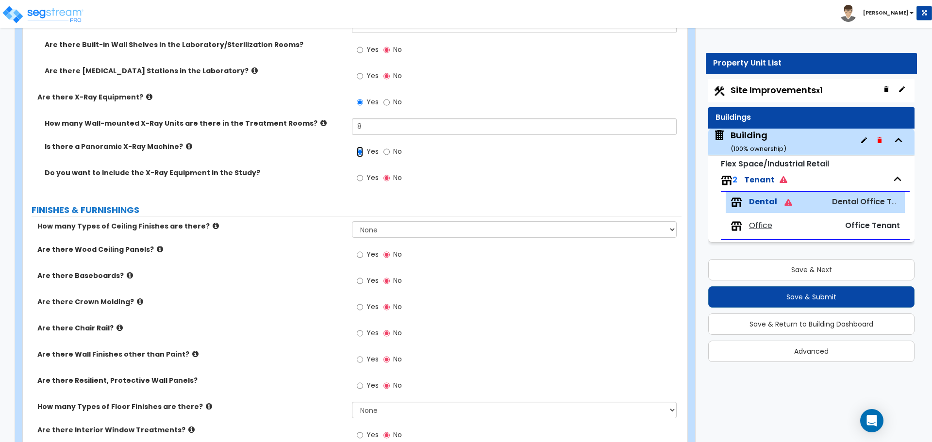
scroll to position [1117, 0]
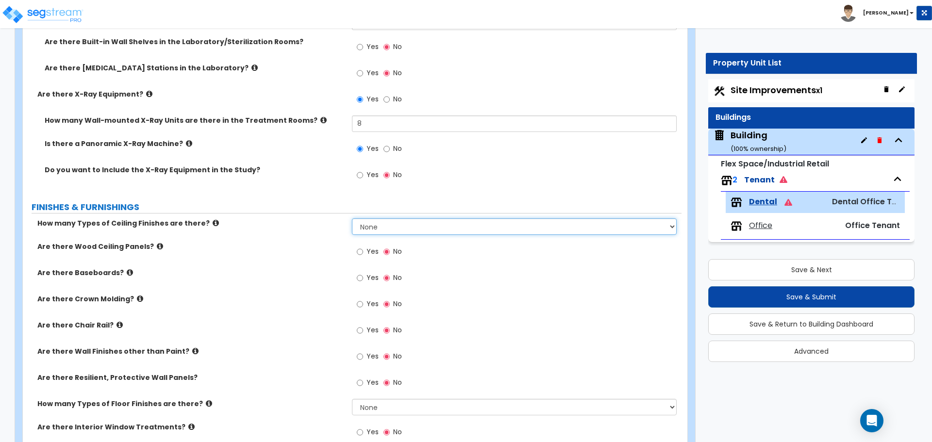
click at [378, 230] on select "None 1 2 3" at bounding box center [514, 227] width 324 height 17
select select "1"
click at [352, 219] on select "None 1 2 3" at bounding box center [514, 227] width 324 height 17
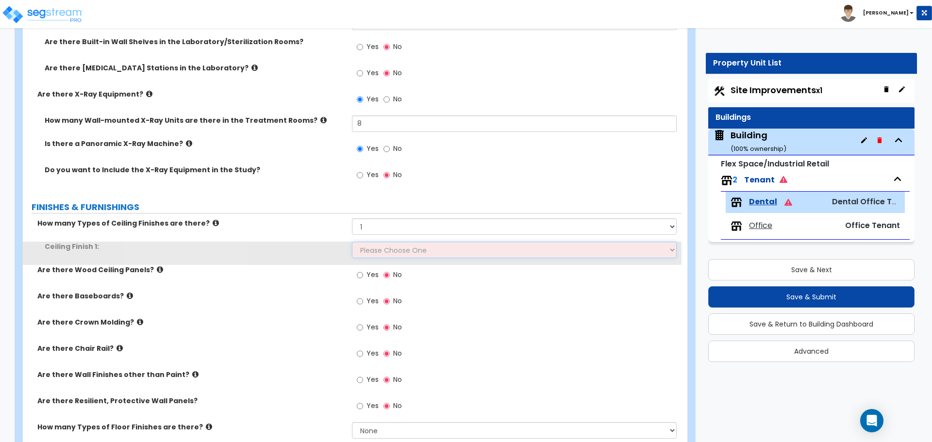
click at [381, 249] on select "Please Choose One Drop Ceiling Open Ceiling Drywall Ceiling" at bounding box center [514, 250] width 324 height 17
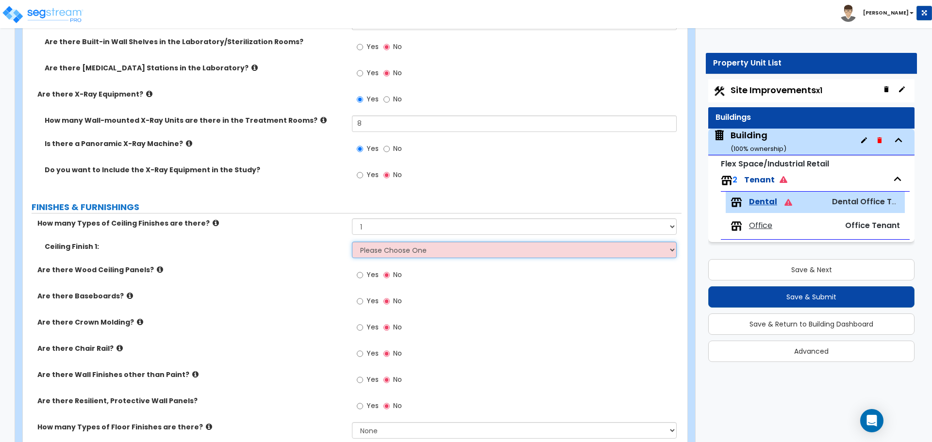
select select "1"
click at [352, 242] on select "Please Choose One Drop Ceiling Open Ceiling Drywall Ceiling" at bounding box center [514, 250] width 324 height 17
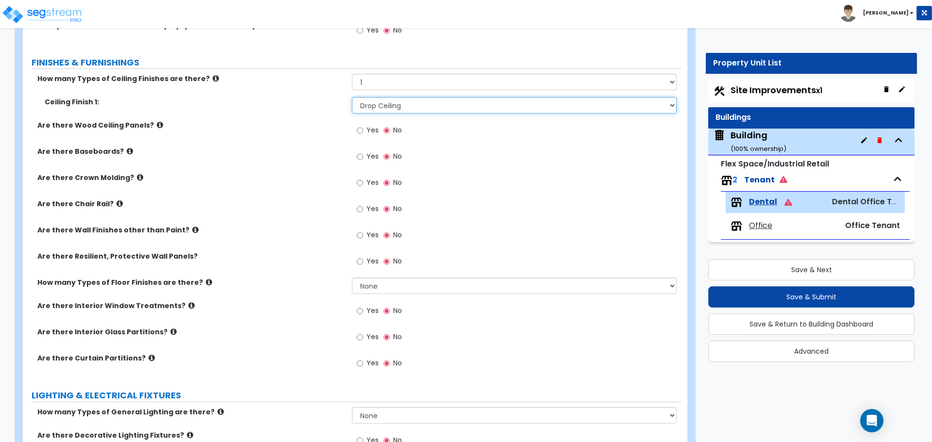
scroll to position [1263, 0]
click at [361, 239] on input "Yes" at bounding box center [360, 234] width 6 height 11
radio input "true"
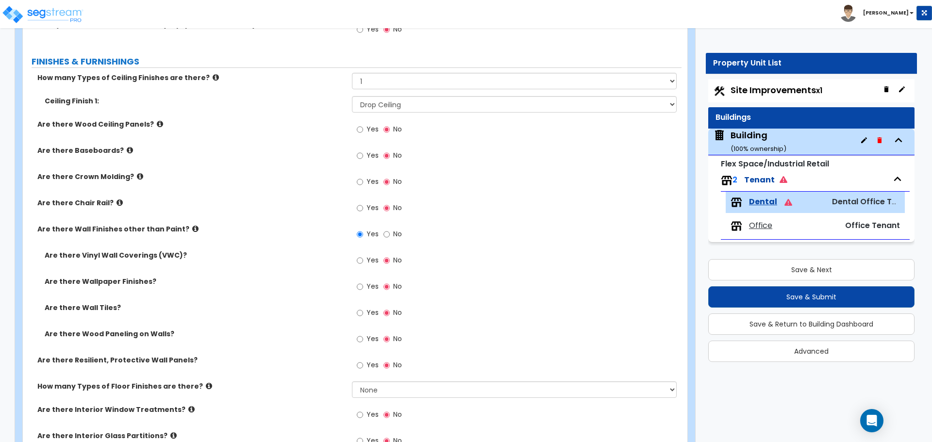
click at [364, 262] on label "Yes" at bounding box center [368, 261] width 22 height 17
click at [363, 262] on input "Yes" at bounding box center [360, 260] width 6 height 11
radio input "true"
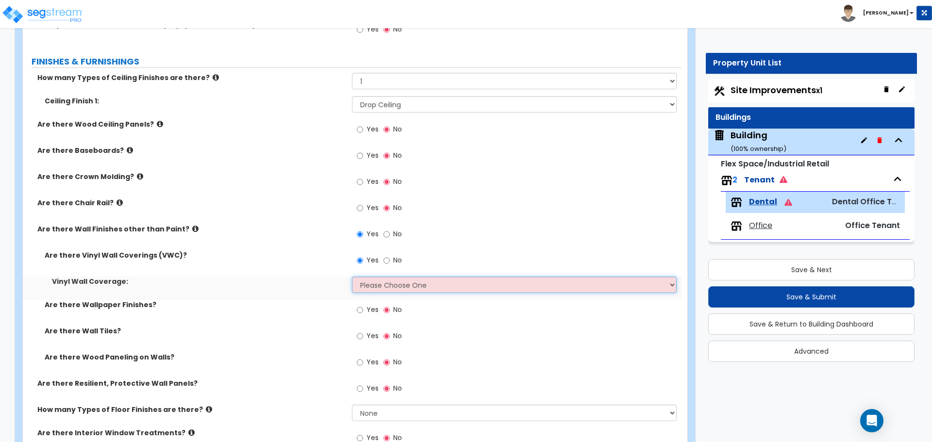
click at [377, 282] on select "Please Choose One Only a Small Portion of Walls are Covered Several Walls are C…" at bounding box center [514, 285] width 324 height 17
select select "5"
click at [352, 277] on select "Please Choose One Only a Small Portion of Walls are Covered Several Walls are C…" at bounding box center [514, 285] width 324 height 17
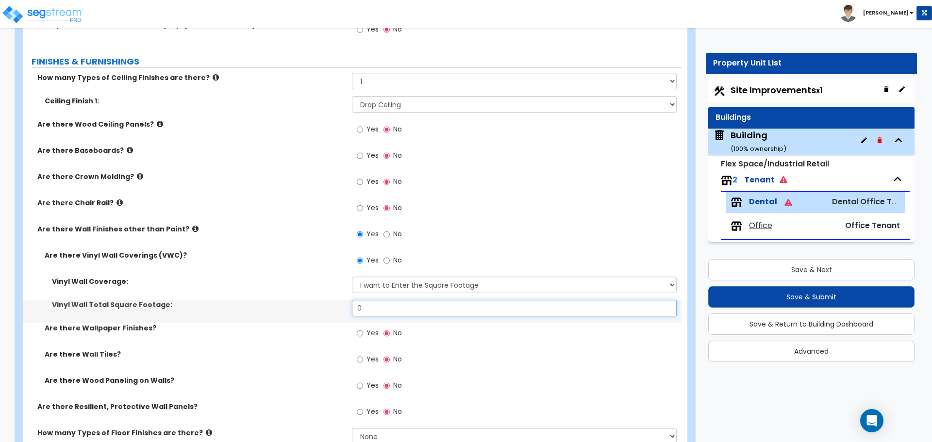
click at [382, 308] on input "0" at bounding box center [514, 308] width 324 height 17
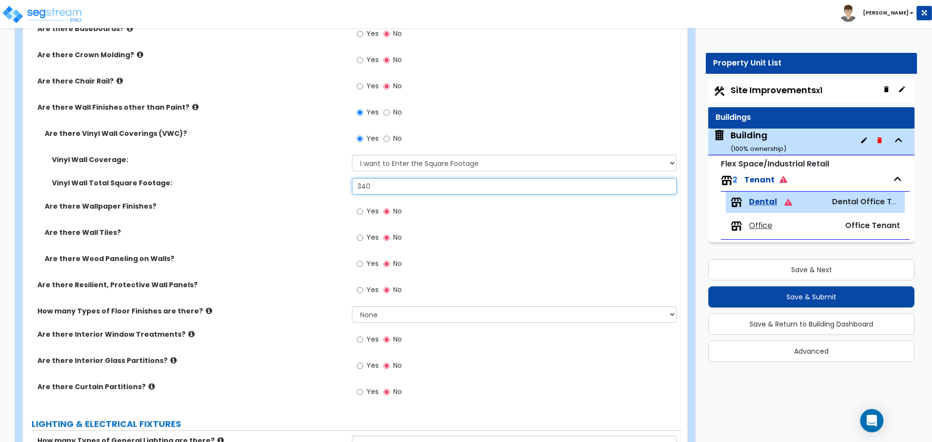
scroll to position [1408, 0]
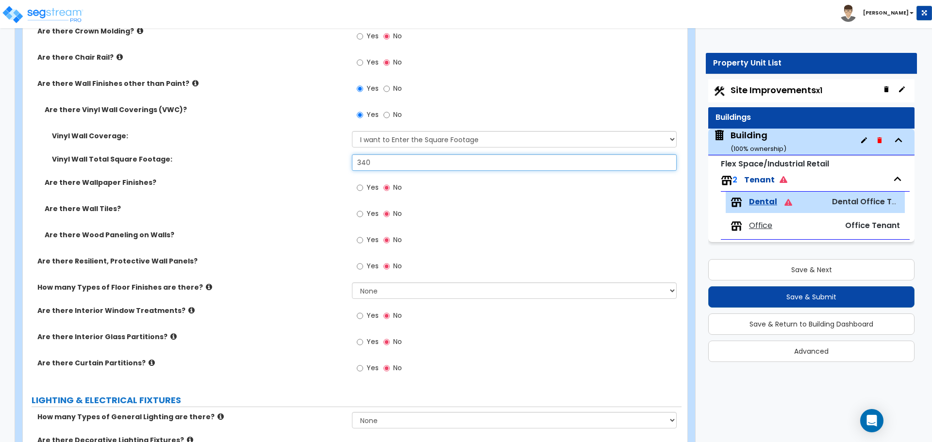
type input "340"
click at [375, 292] on select "None 1 2 3 4" at bounding box center [514, 291] width 324 height 17
select select "1"
click at [352, 283] on select "None 1 2 3 4" at bounding box center [514, 291] width 324 height 17
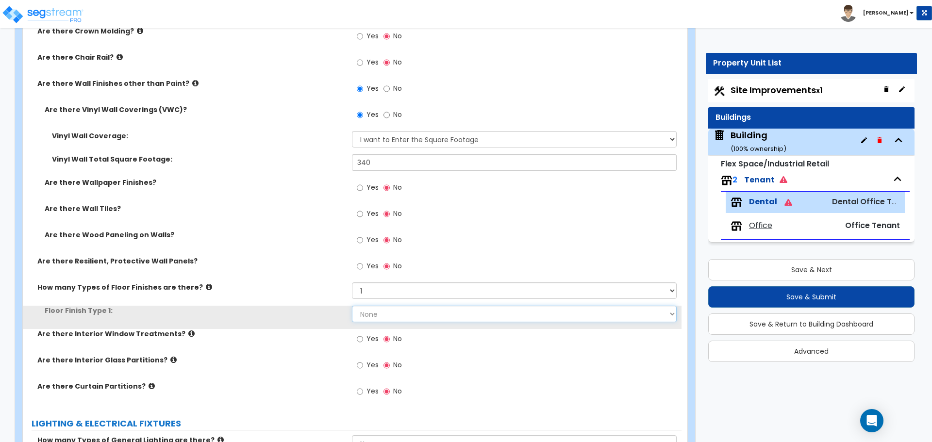
click at [377, 310] on select "None Tile Flooring Marble Flooring Hardwood Flooring Resilient Laminate Floorin…" at bounding box center [514, 314] width 324 height 17
select select "3"
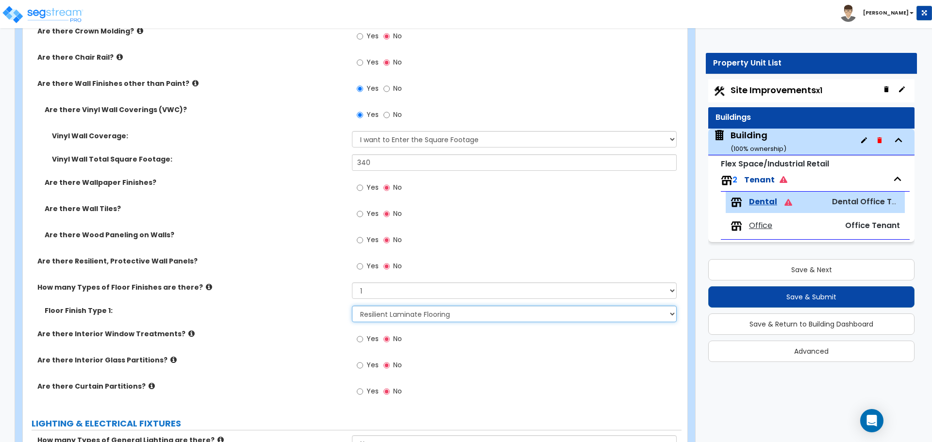
click at [352, 306] on select "None Tile Flooring Marble Flooring Hardwood Flooring Resilient Laminate Floorin…" at bounding box center [514, 314] width 324 height 17
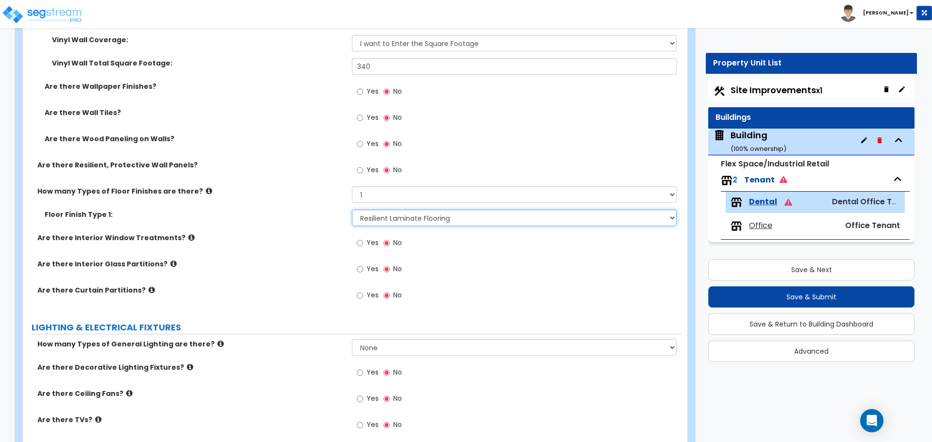
scroll to position [1505, 0]
click at [361, 242] on input "Yes" at bounding box center [360, 242] width 6 height 11
radio input "true"
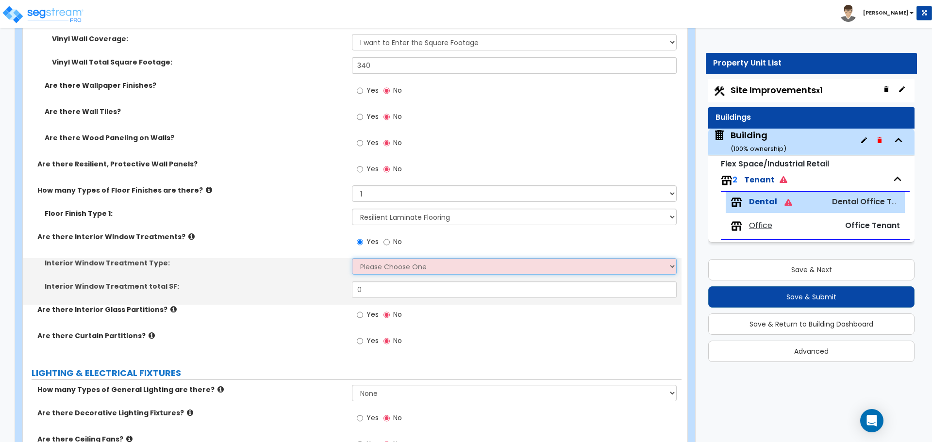
click at [367, 265] on select "Please Choose One Vertical Blinds Window Shades Venetian Blinds Wood Shutters" at bounding box center [514, 266] width 324 height 17
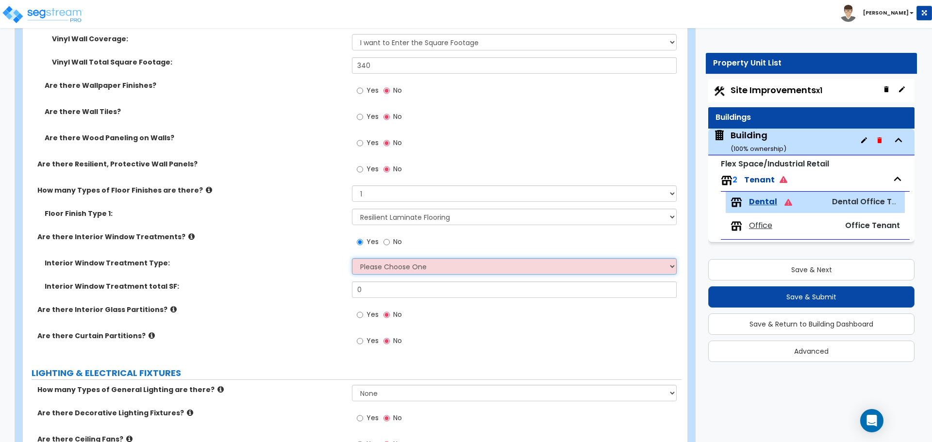
select select "1"
click at [352, 258] on select "Please Choose One Vertical Blinds Window Shades Venetian Blinds Wood Shutters" at bounding box center [514, 266] width 324 height 17
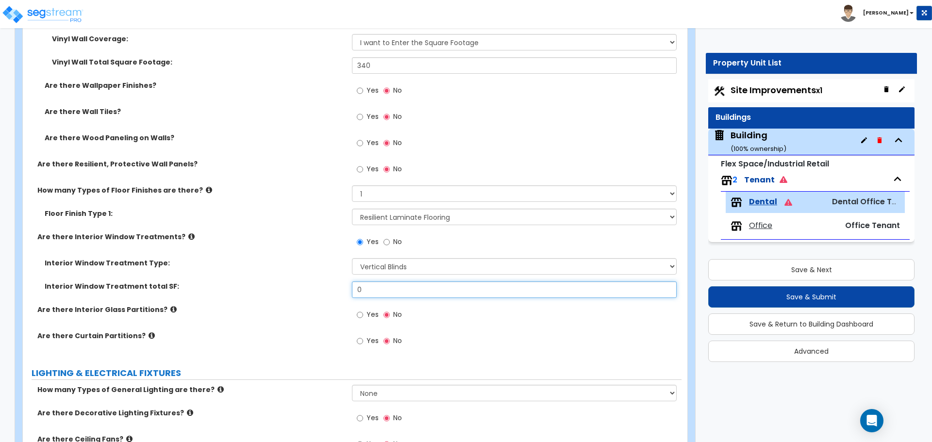
click at [374, 289] on input "0" at bounding box center [514, 290] width 324 height 17
type input "240"
click at [361, 315] on input "Yes" at bounding box center [360, 315] width 6 height 11
radio input "true"
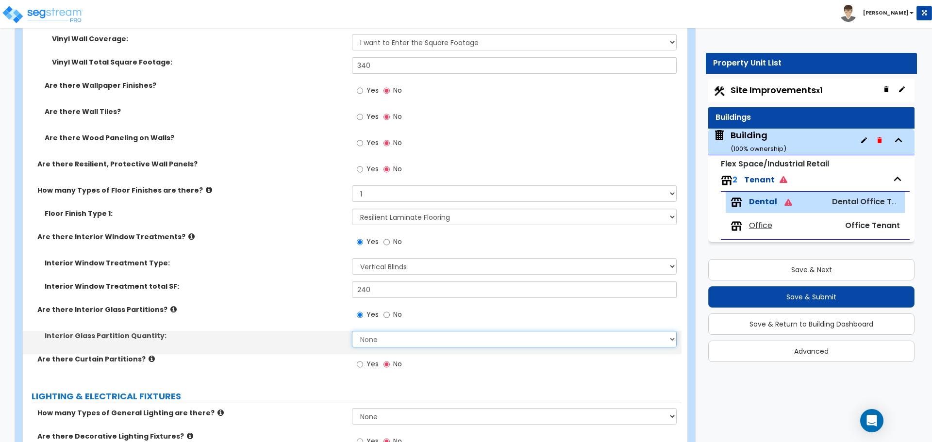
click at [373, 336] on select "None Some of the Walls are Glass Partitions Most of the Walls are Glass Partiti…" at bounding box center [514, 339] width 324 height 17
select select "3"
click at [352, 331] on select "None Some of the Walls are Glass Partitions Most of the Walls are Glass Partiti…" at bounding box center [514, 339] width 324 height 17
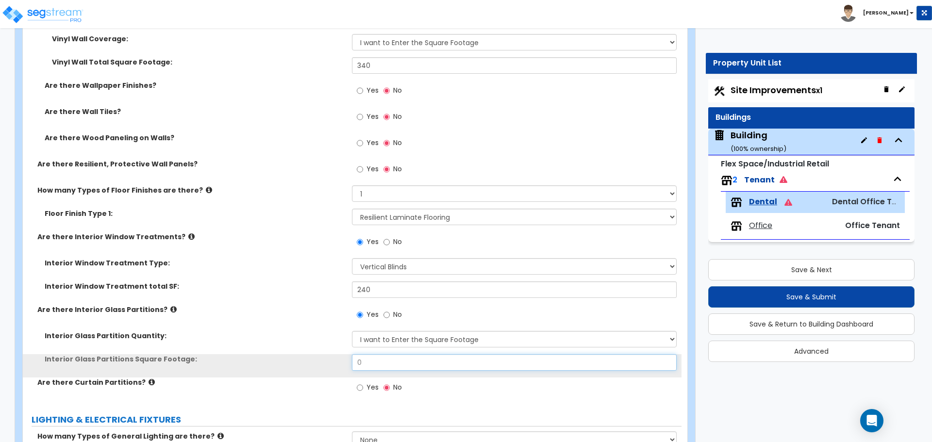
click at [383, 357] on input "0" at bounding box center [514, 362] width 324 height 17
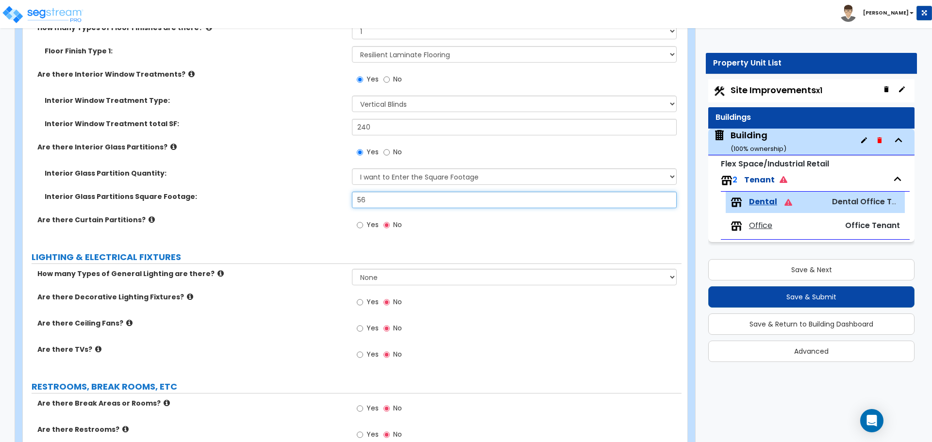
scroll to position [1700, 0]
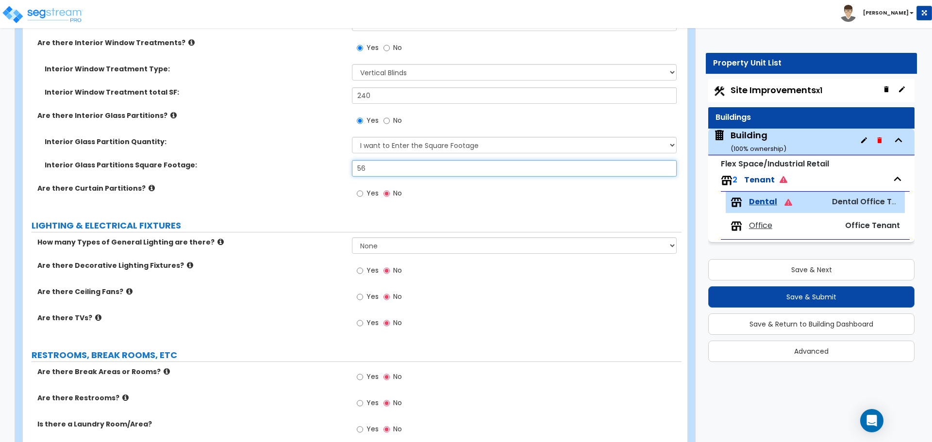
type input "56"
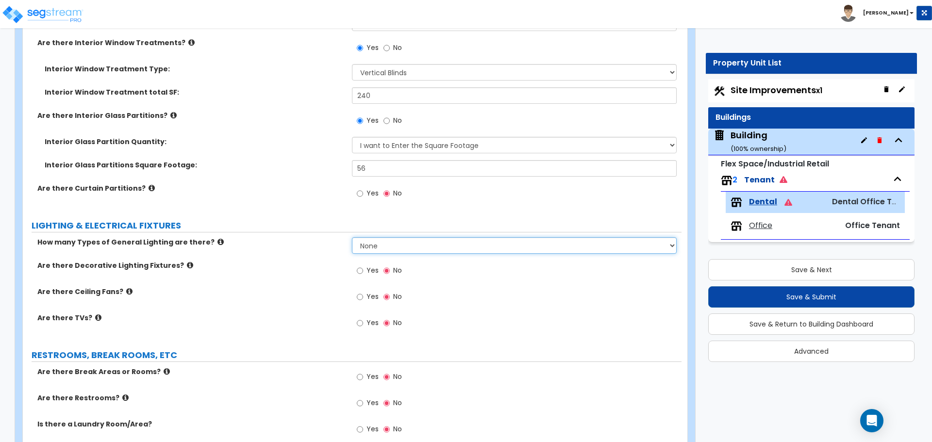
click at [387, 247] on select "None 1 2 3" at bounding box center [514, 245] width 324 height 17
click at [380, 248] on select "None 1 2 3" at bounding box center [514, 245] width 324 height 17
select select "2"
click at [352, 237] on select "None 1 2 3" at bounding box center [514, 245] width 324 height 17
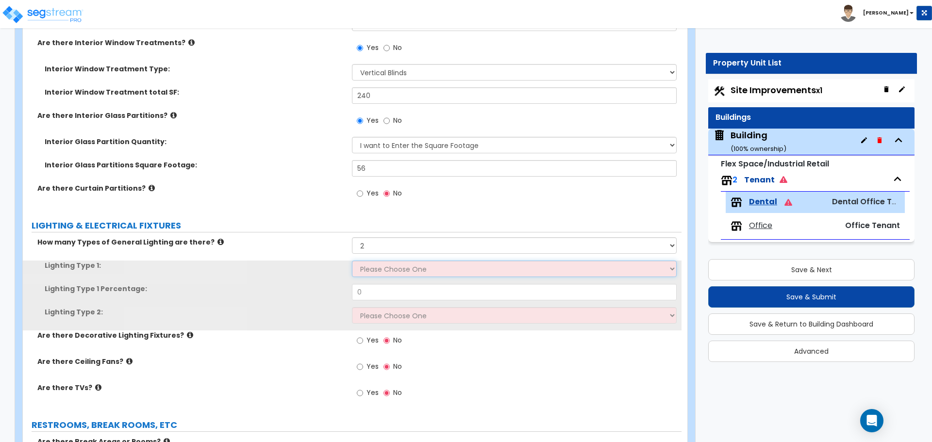
click at [387, 270] on select "Please Choose One LED Surface-Mounted LED Recessed Fluorescent Surface-Mounted …" at bounding box center [514, 269] width 324 height 17
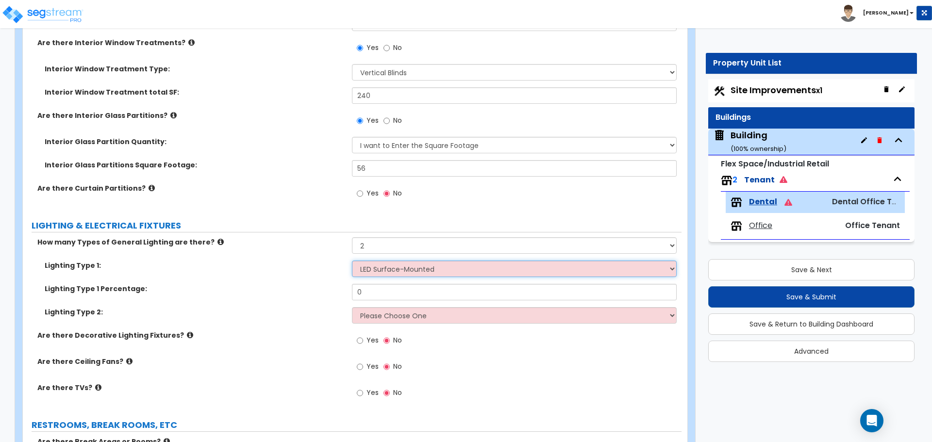
click at [352, 261] on select "Please Choose One LED Surface-Mounted LED Recessed Fluorescent Surface-Mounted …" at bounding box center [514, 269] width 324 height 17
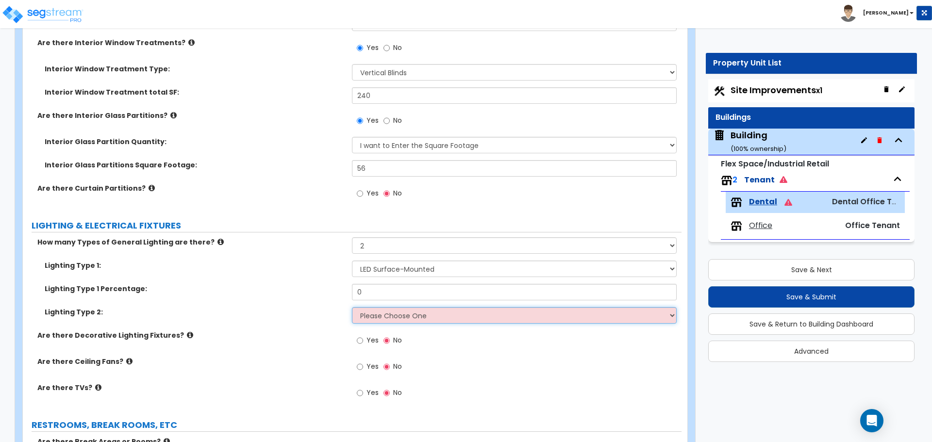
click at [383, 314] on select "Please Choose One LED Surface-Mounted LED Recessed Fluorescent Surface-Mounted …" at bounding box center [514, 315] width 324 height 17
click at [379, 272] on select "Please Choose One LED Surface-Mounted LED Recessed Fluorescent Surface-Mounted …" at bounding box center [514, 269] width 324 height 17
select select "5"
click at [352, 261] on select "Please Choose One LED Surface-Mounted LED Recessed Fluorescent Surface-Mounted …" at bounding box center [514, 269] width 324 height 17
click at [390, 301] on input "0" at bounding box center [514, 292] width 324 height 17
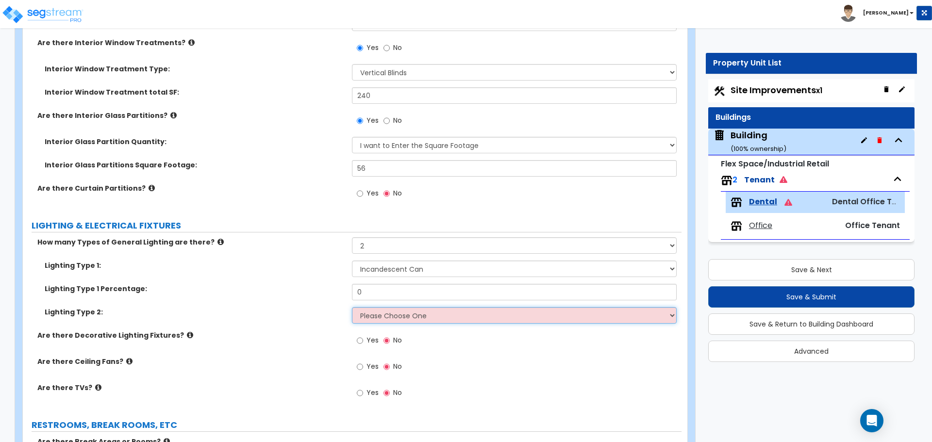
click at [385, 316] on select "Please Choose One LED Surface-Mounted LED Recessed Fluorescent Surface-Mounted …" at bounding box center [514, 315] width 324 height 17
select select "1"
click at [352, 307] on select "Please Choose One LED Surface-Mounted LED Recessed Fluorescent Surface-Mounted …" at bounding box center [514, 315] width 324 height 17
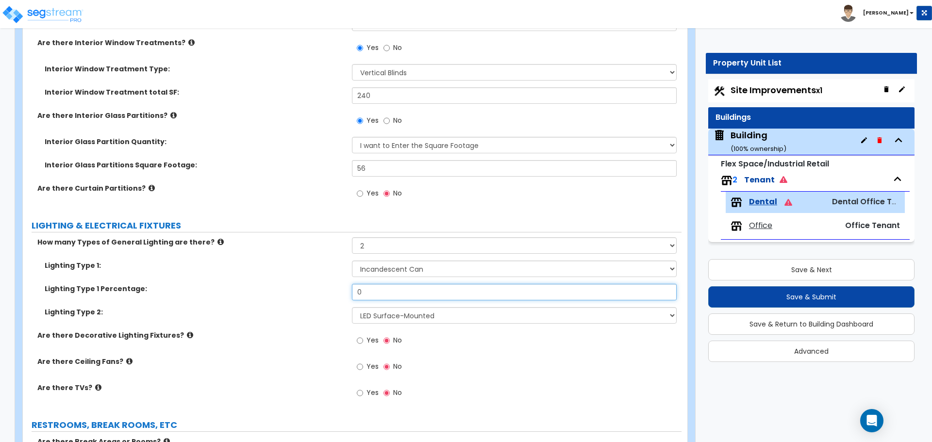
click at [384, 296] on input "0" at bounding box center [514, 292] width 324 height 17
click at [387, 320] on select "Please Choose One LED Surface-Mounted LED Recessed Fluorescent Surface-Mounted …" at bounding box center [514, 315] width 324 height 17
click at [378, 284] on input "0" at bounding box center [514, 292] width 324 height 17
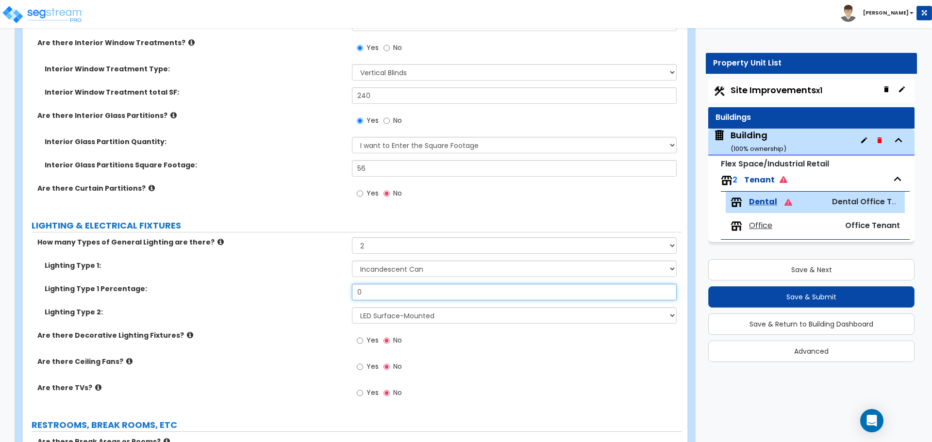
click at [378, 288] on input "0" at bounding box center [514, 292] width 324 height 17
type input "15"
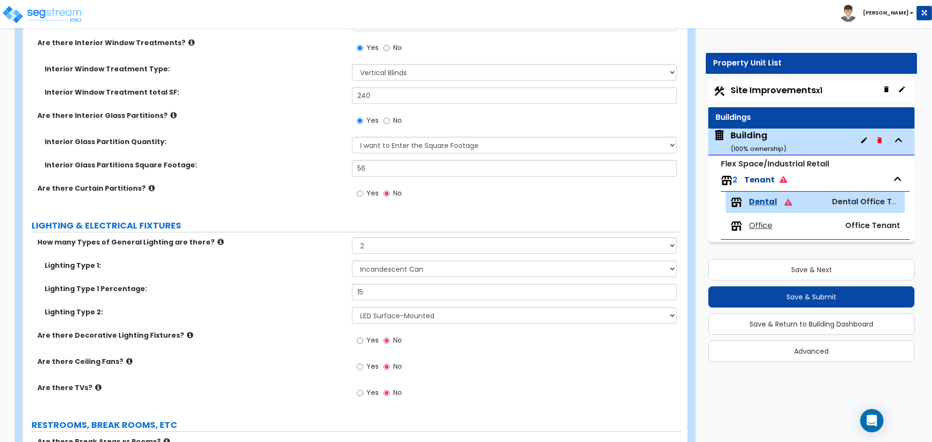
click at [324, 280] on div "Lighting Type 1: Please Choose One LED Surface-Mounted LED Recessed Fluorescent…" at bounding box center [352, 272] width 659 height 23
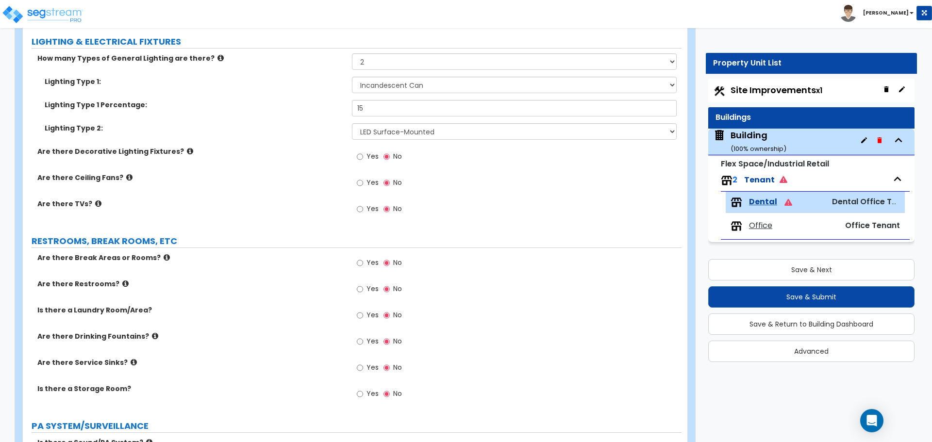
scroll to position [1894, 0]
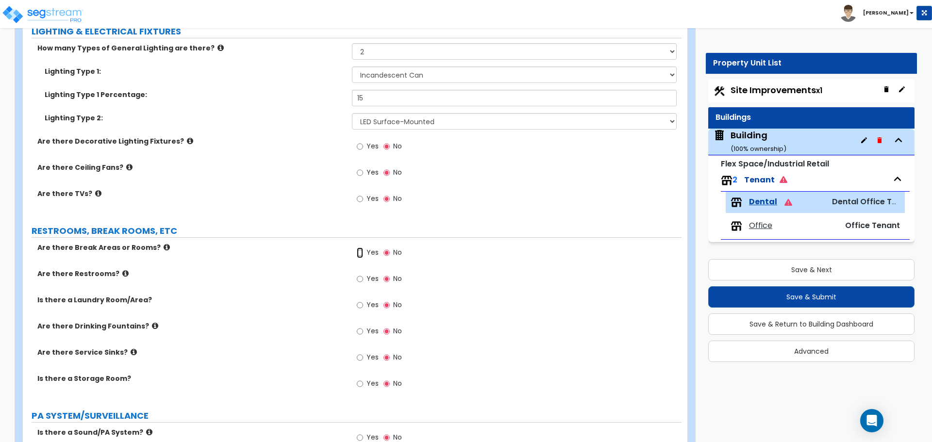
click at [363, 254] on input "Yes" at bounding box center [360, 253] width 6 height 11
radio input "true"
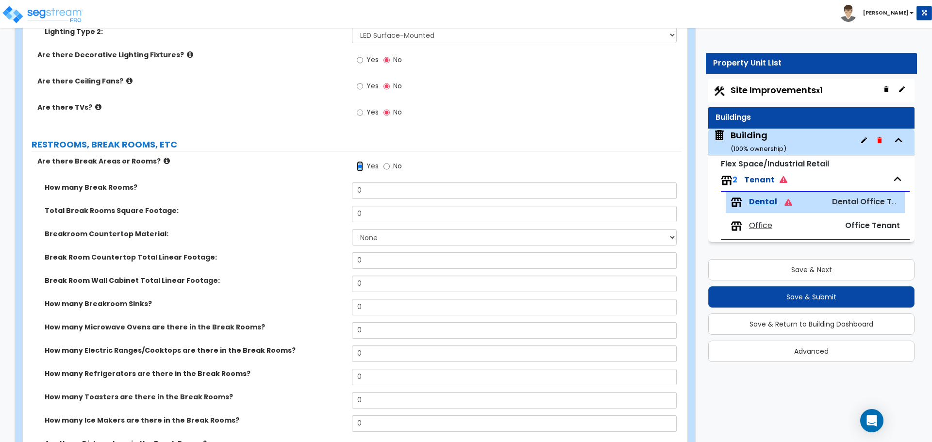
scroll to position [1991, 0]
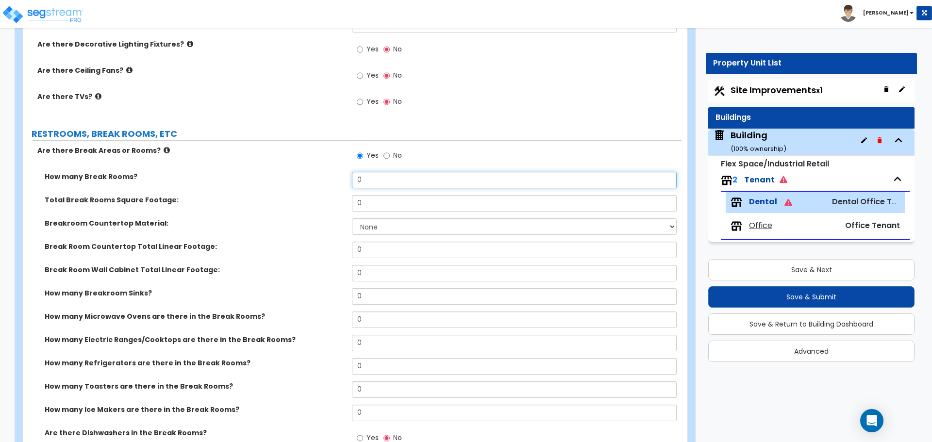
click at [372, 182] on input "0" at bounding box center [514, 180] width 324 height 17
click at [373, 182] on input "0" at bounding box center [514, 180] width 324 height 17
type input "200"
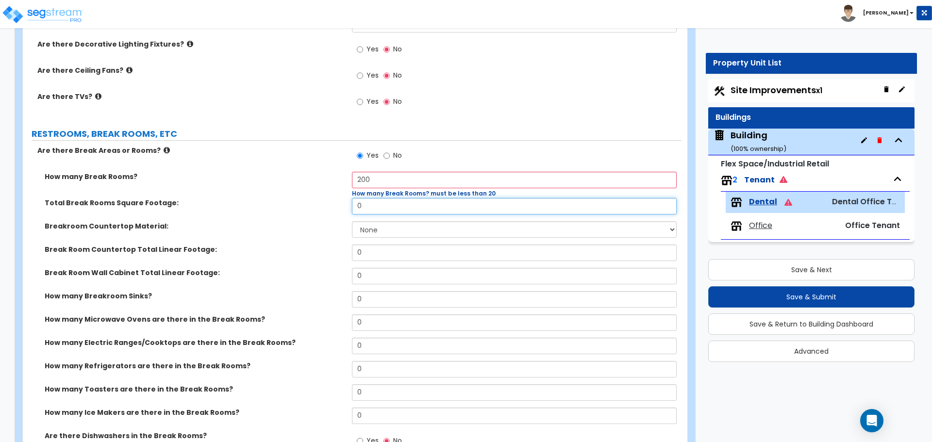
click at [378, 202] on input "0" at bounding box center [514, 206] width 324 height 17
type input "200"
click at [387, 175] on input "200" at bounding box center [514, 180] width 324 height 17
type input "2"
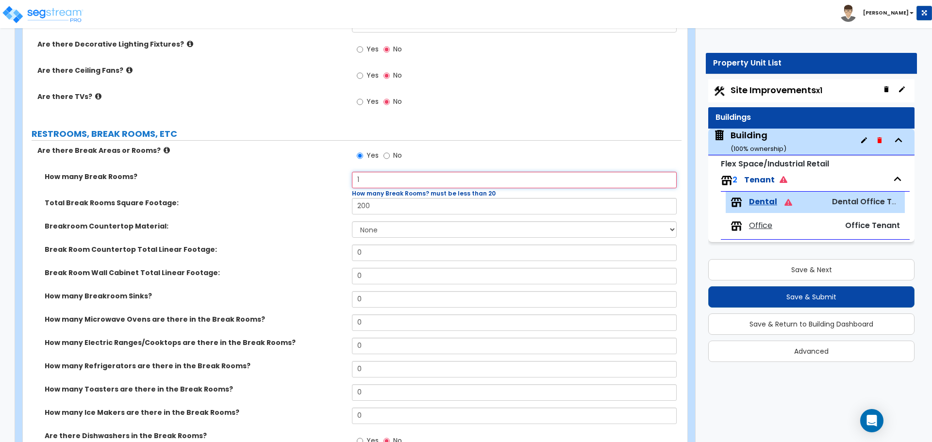
type input "1"
click at [389, 230] on select "None Plastic Laminate Solid Surface Stone Quartz Marble Tile Wood Stainless Ste…" at bounding box center [514, 229] width 324 height 17
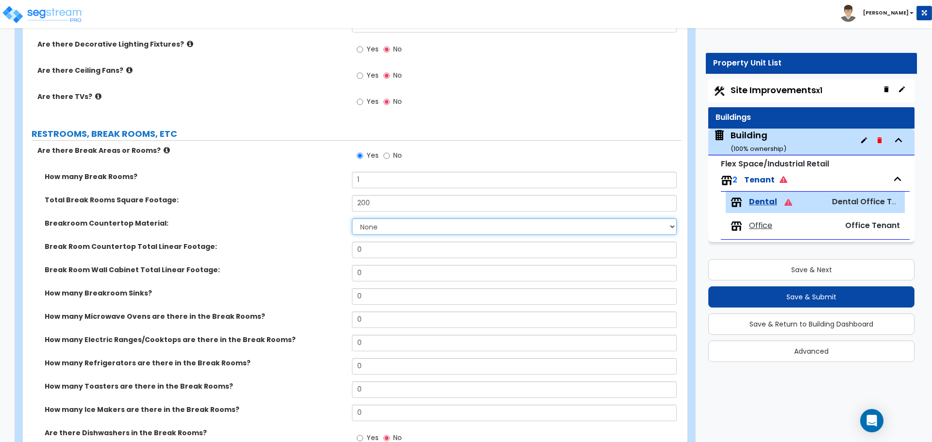
click at [389, 230] on select "None Plastic Laminate Solid Surface Stone Quartz Marble Tile Wood Stainless Ste…" at bounding box center [514, 227] width 324 height 17
select select "1"
click at [352, 219] on select "None Plastic Laminate Solid Surface Stone Quartz Marble Tile Wood Stainless Ste…" at bounding box center [514, 227] width 324 height 17
click at [380, 253] on input "0" at bounding box center [514, 250] width 324 height 17
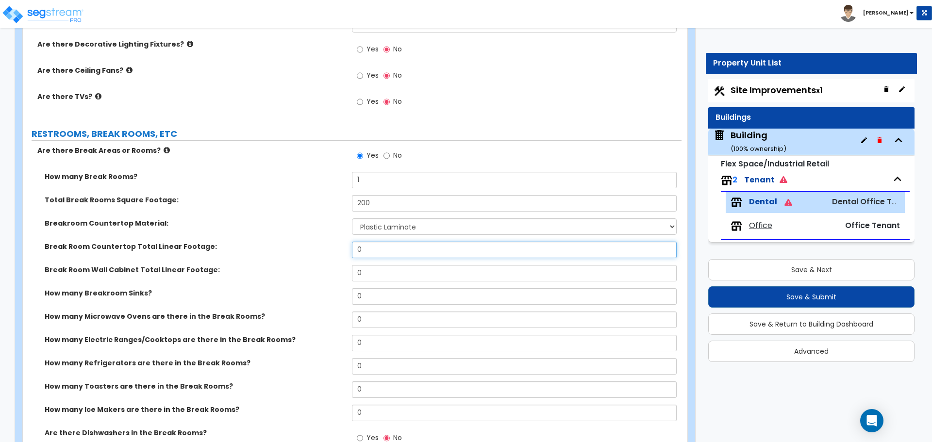
click at [380, 253] on input "0" at bounding box center [514, 250] width 324 height 17
click at [383, 249] on input "0" at bounding box center [514, 250] width 324 height 17
type input "10"
click at [377, 274] on input "0" at bounding box center [514, 273] width 324 height 17
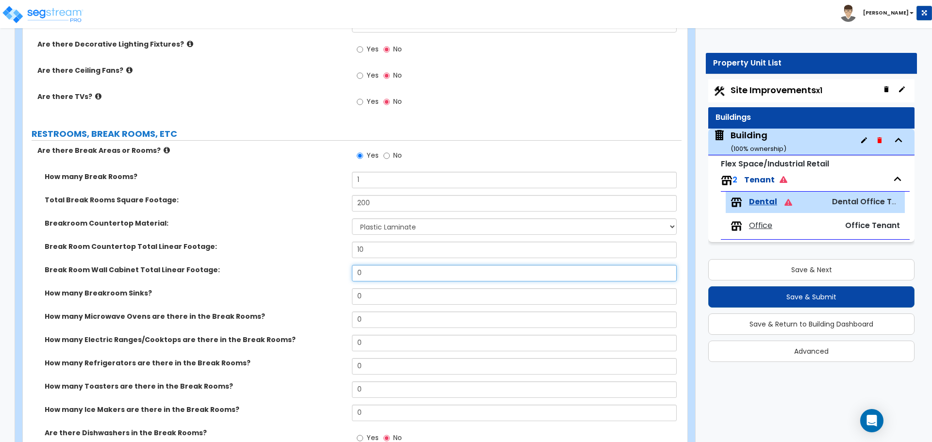
click at [377, 274] on input "0" at bounding box center [514, 273] width 324 height 17
type input "10"
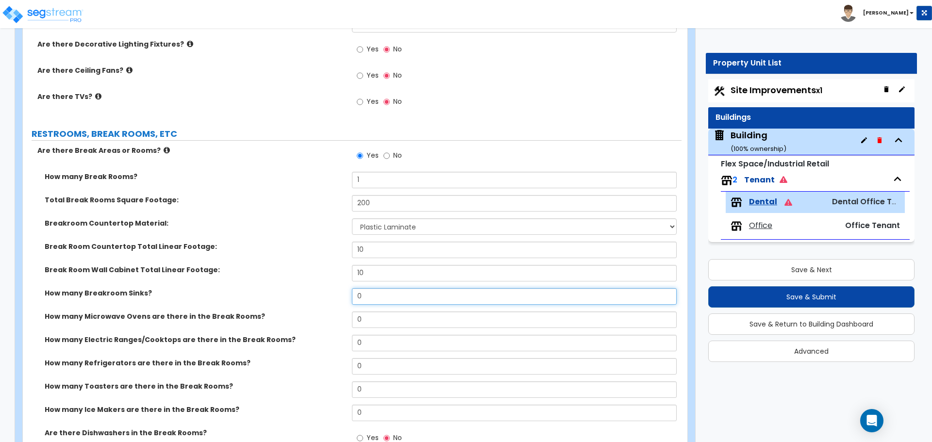
click at [386, 297] on input "0" at bounding box center [514, 296] width 324 height 17
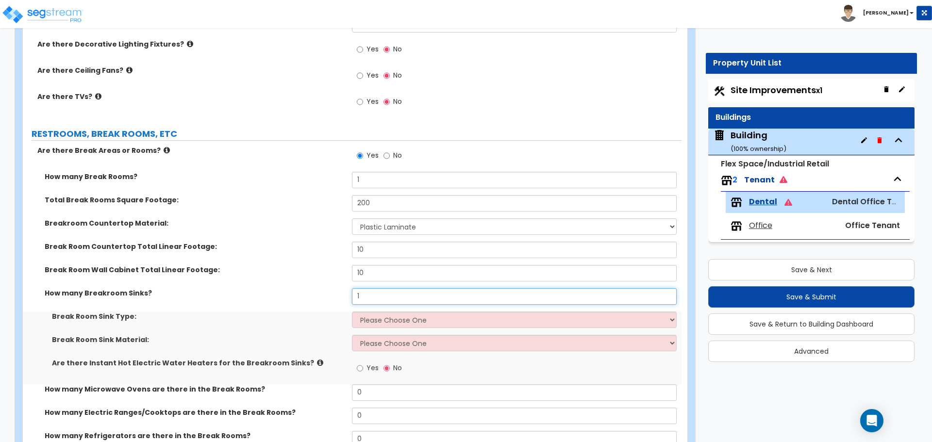
type input "1"
click at [386, 322] on select "Please Choose One Single Sink Double Sink" at bounding box center [514, 320] width 324 height 17
select select "1"
click at [352, 312] on select "Please Choose One Single Sink Double Sink" at bounding box center [514, 320] width 324 height 17
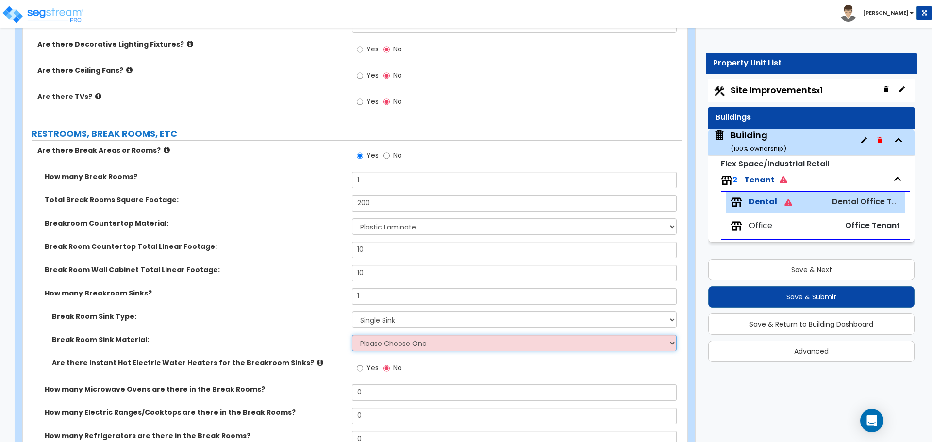
click at [388, 339] on select "Please Choose One Stainless Steel Porcelain Enamel Cast Iron" at bounding box center [514, 343] width 324 height 17
select select "1"
click at [352, 335] on select "Please Choose One Stainless Steel Porcelain Enamel Cast Iron" at bounding box center [514, 343] width 324 height 17
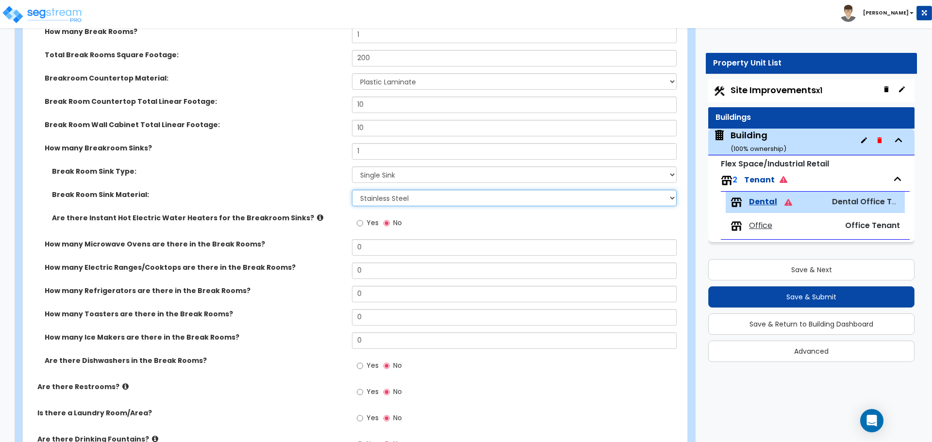
scroll to position [2137, 0]
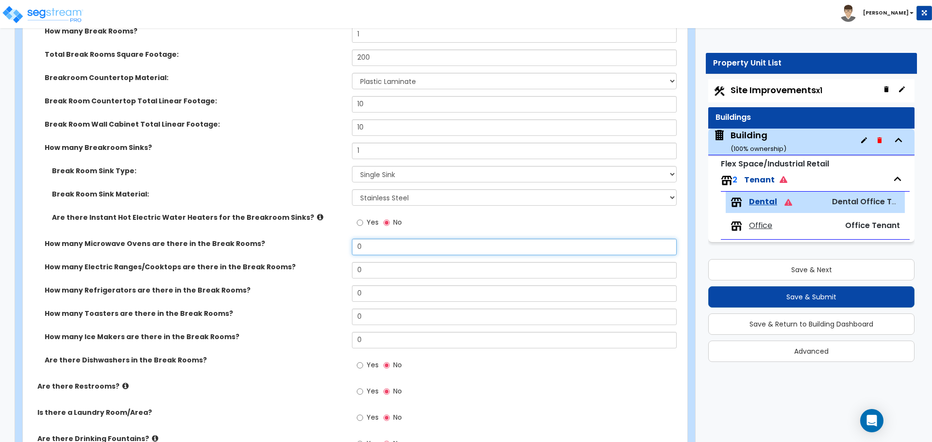
click at [366, 251] on input "0" at bounding box center [514, 247] width 324 height 17
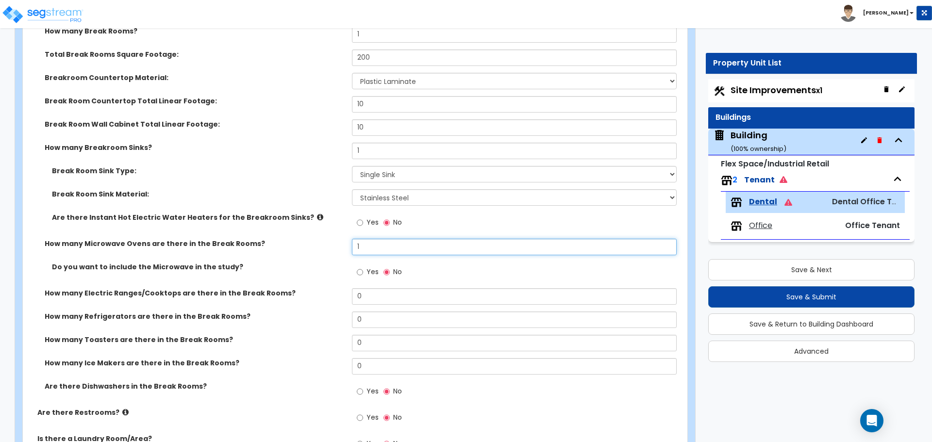
type input "1"
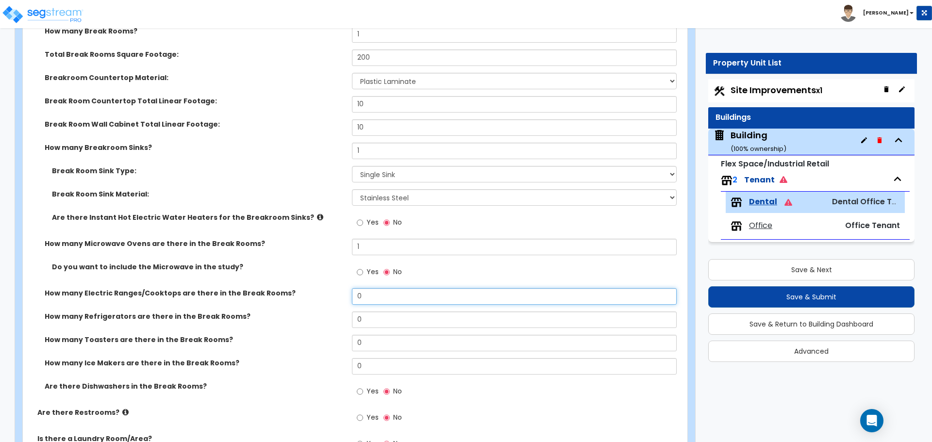
click at [364, 297] on input "0" at bounding box center [514, 296] width 324 height 17
click at [369, 319] on input "0" at bounding box center [514, 320] width 324 height 17
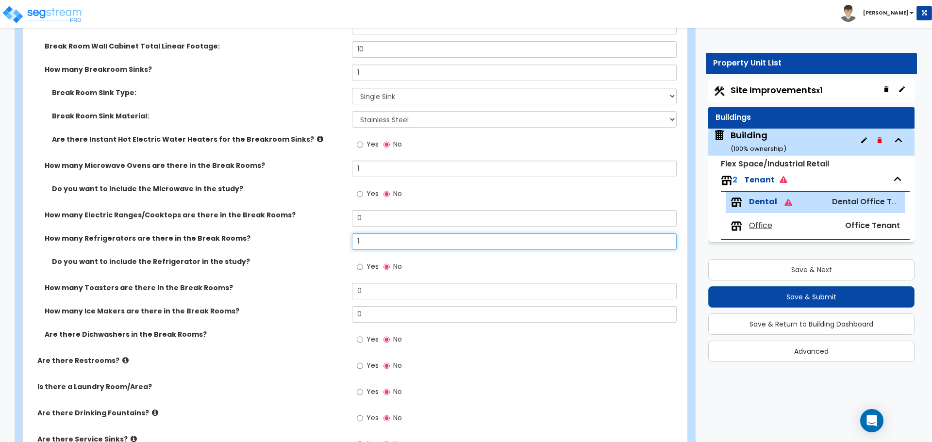
scroll to position [2234, 0]
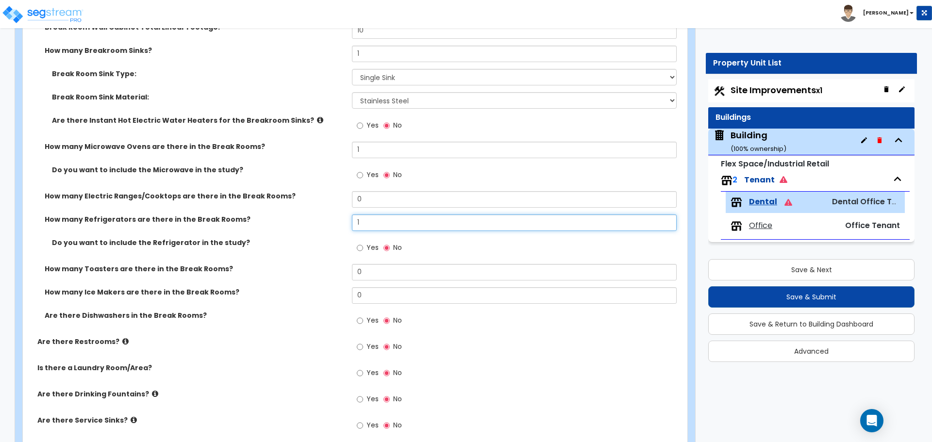
type input "1"
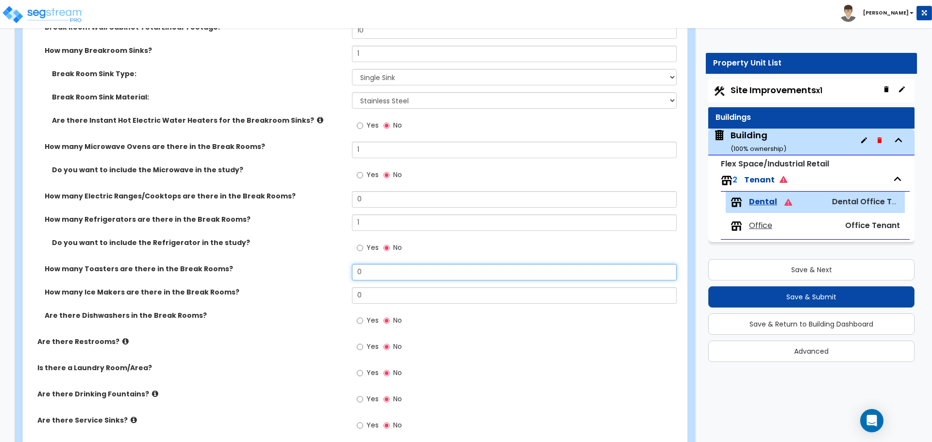
click at [363, 274] on input "0" at bounding box center [514, 272] width 324 height 17
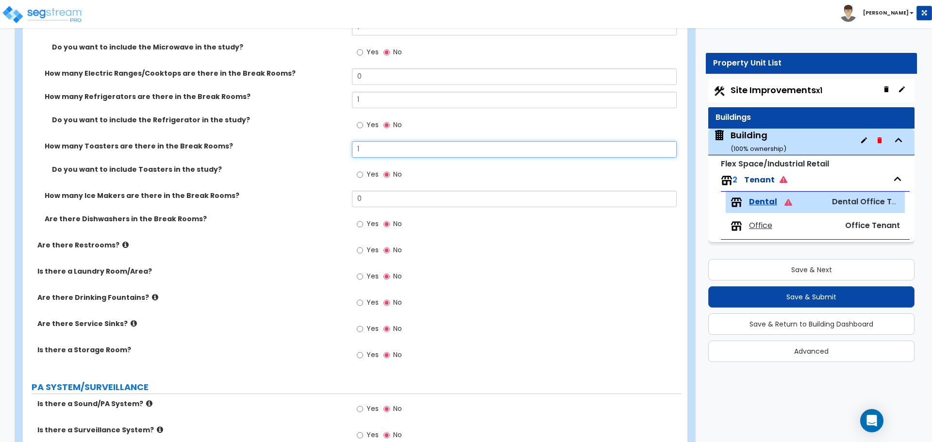
scroll to position [2379, 0]
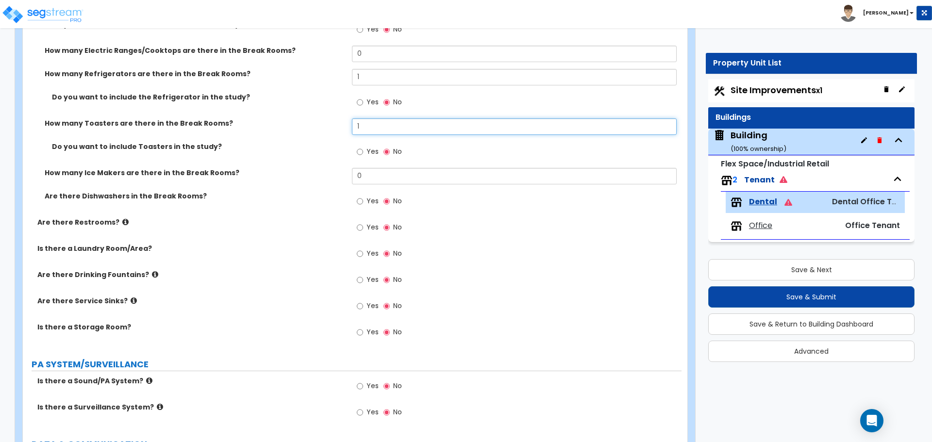
type input "1"
click at [359, 226] on input "Yes" at bounding box center [360, 227] width 6 height 11
radio input "true"
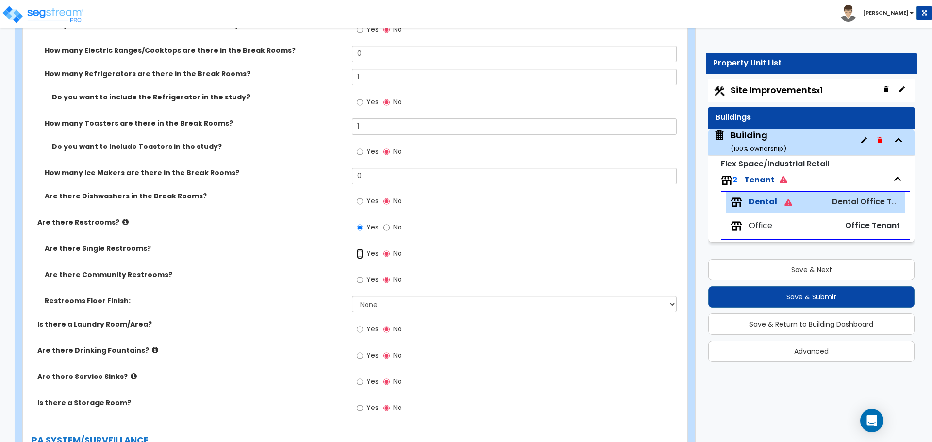
click at [358, 251] on input "Yes" at bounding box center [360, 254] width 6 height 11
radio input "true"
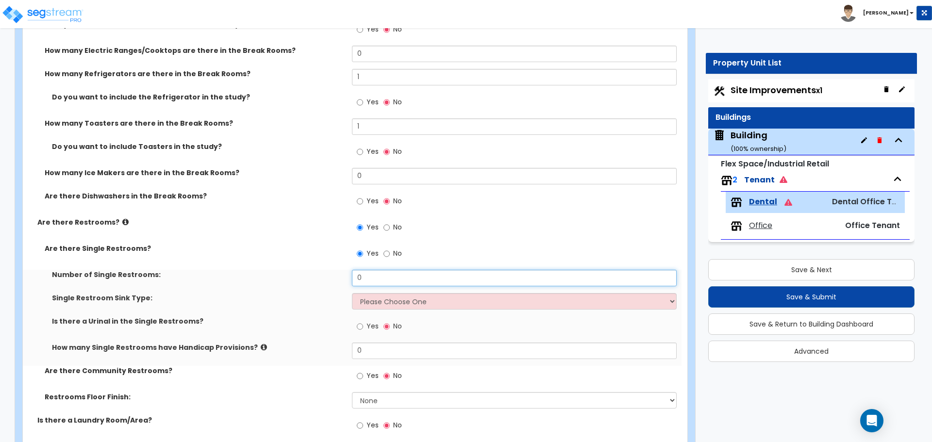
click at [375, 278] on input "0" at bounding box center [514, 278] width 324 height 17
type input "2"
click at [387, 296] on select "Please Choose One Wall-mounted Vanity-mounted" at bounding box center [514, 301] width 324 height 17
click at [352, 293] on select "Please Choose One Wall-mounted Vanity-mounted" at bounding box center [514, 301] width 324 height 17
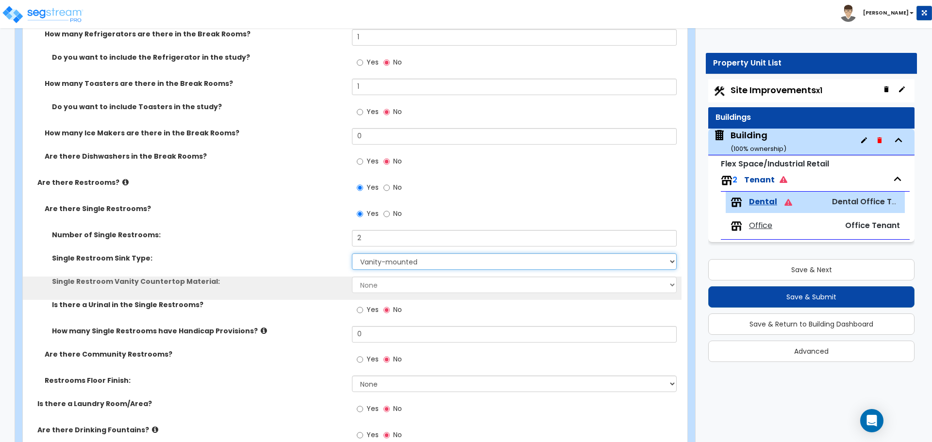
scroll to position [2428, 0]
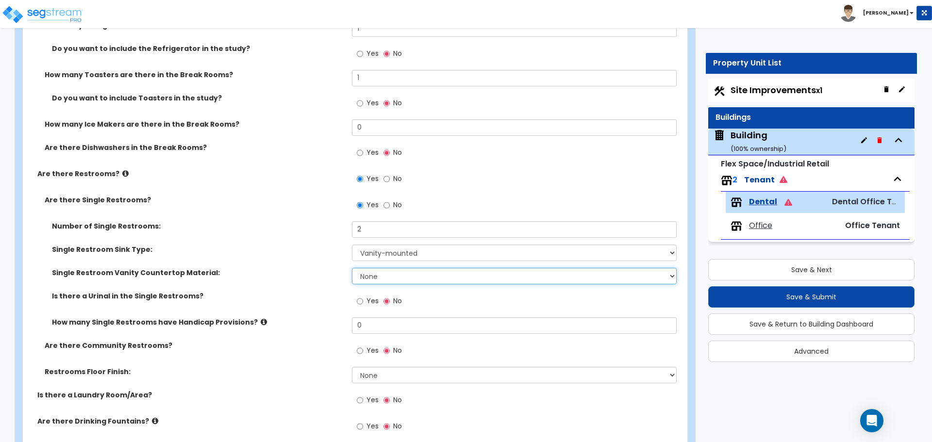
click at [367, 278] on select "None Plastic Laminate Solid Surface Stone Quartz Marble Tile Wood Stainless Ste…" at bounding box center [514, 276] width 324 height 17
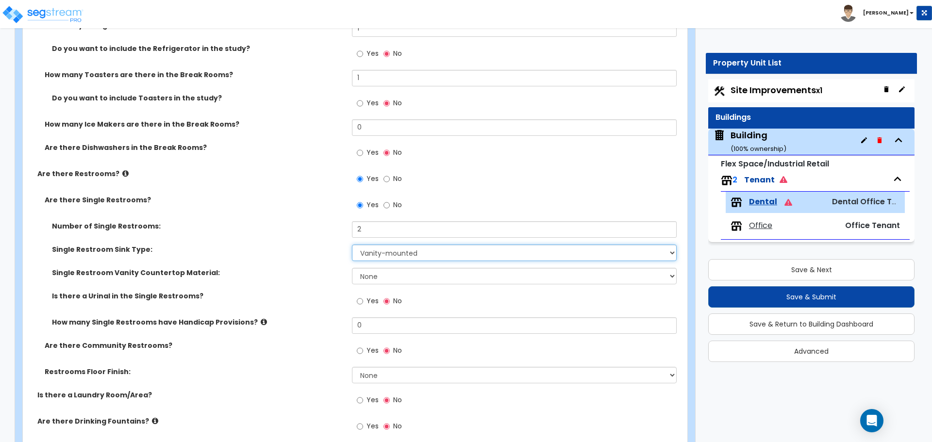
click at [377, 259] on select "Please Choose One Wall-mounted Vanity-mounted" at bounding box center [514, 253] width 324 height 17
select select "1"
click at [352, 245] on select "Please Choose One Wall-mounted Vanity-mounted" at bounding box center [514, 253] width 324 height 17
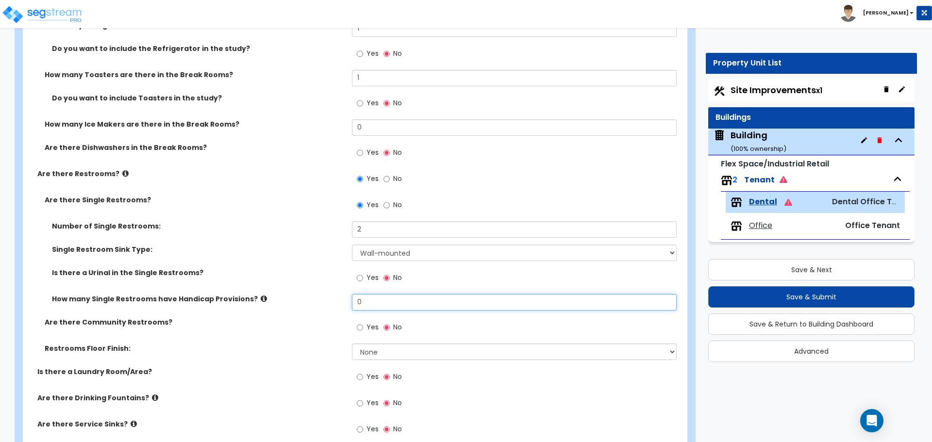
click at [372, 302] on input "0" at bounding box center [514, 302] width 324 height 17
type input "2"
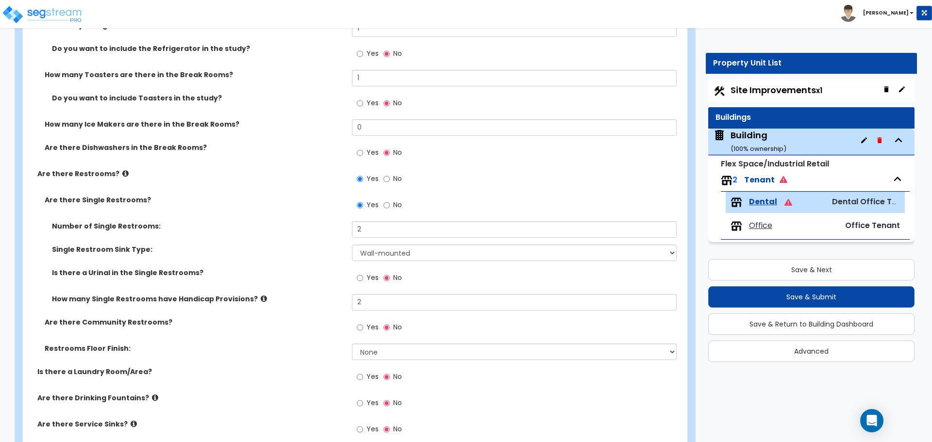
click at [323, 298] on label "How many Single Restrooms have Handicap Provisions?" at bounding box center [198, 299] width 293 height 10
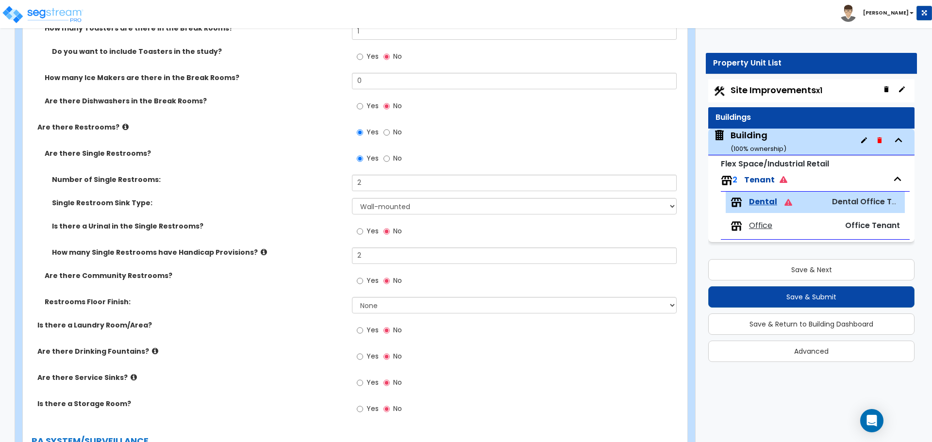
scroll to position [2476, 0]
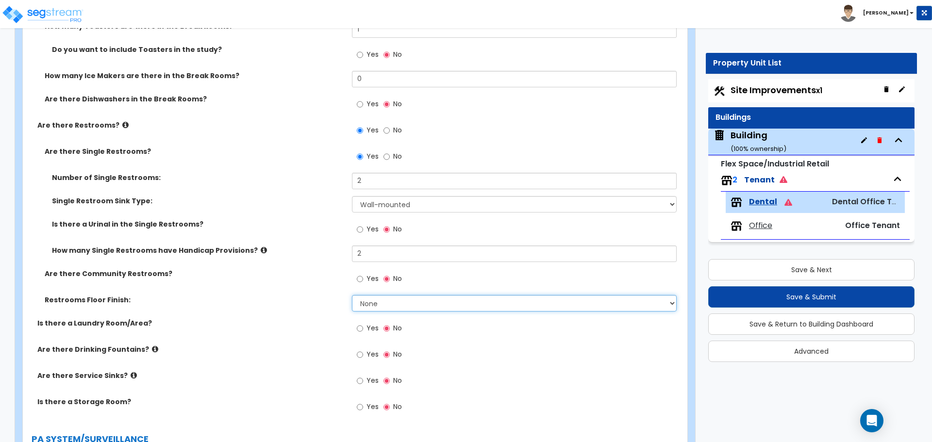
click at [376, 304] on select "None Tile Flooring Resilient Laminate Flooring VCT Flooring Sheet Vinyl Flooring" at bounding box center [514, 303] width 324 height 17
select select "1"
click at [352, 295] on select "None Tile Flooring Resilient Laminate Flooring VCT Flooring Sheet Vinyl Flooring" at bounding box center [514, 303] width 324 height 17
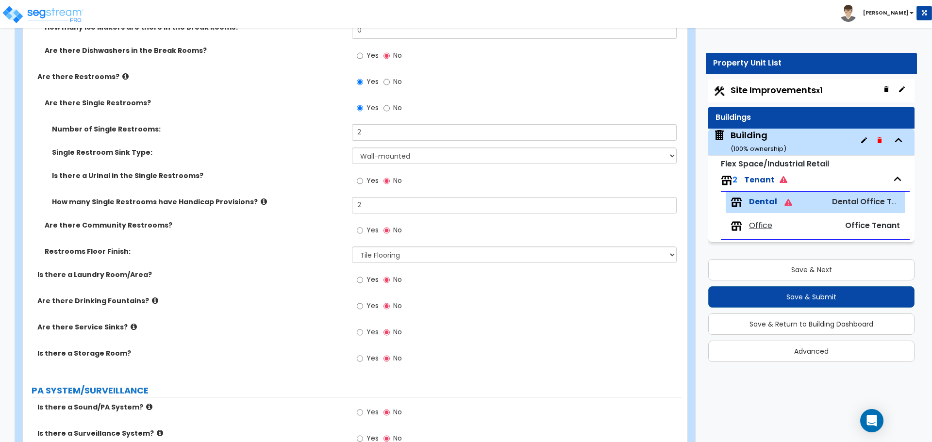
click at [370, 277] on span "Yes" at bounding box center [373, 280] width 12 height 10
click at [363, 277] on input "Yes" at bounding box center [360, 280] width 6 height 11
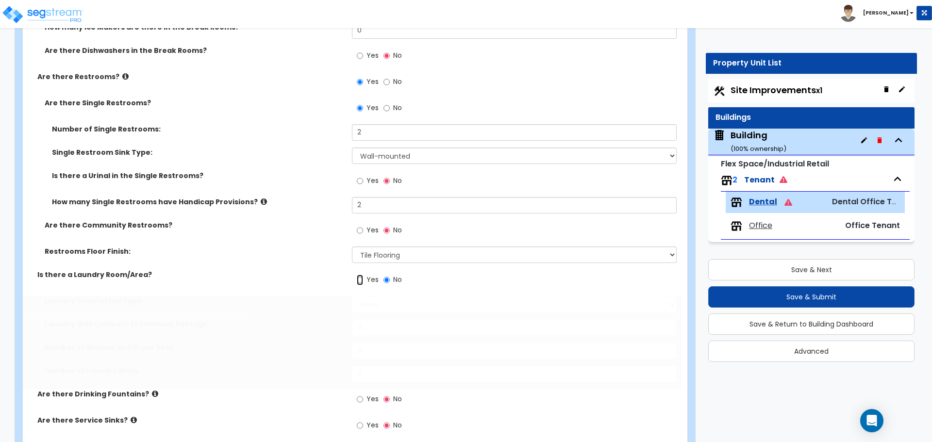
radio input "true"
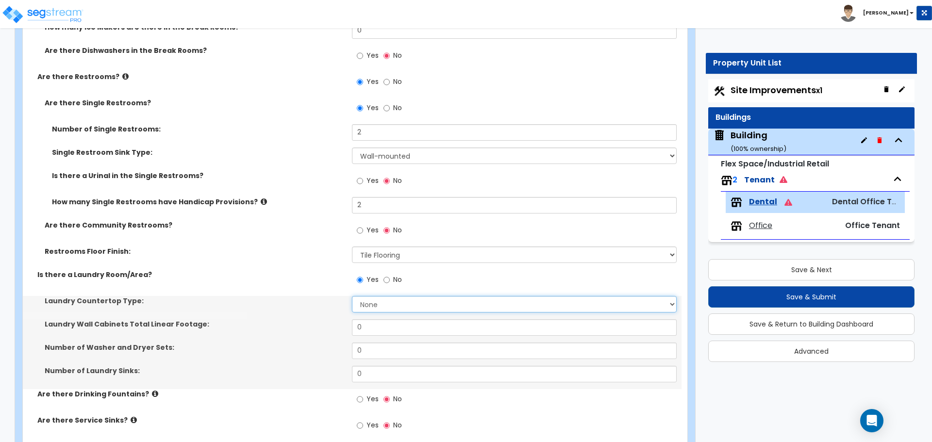
click at [383, 302] on select "None Plastic Laminate Solid Surface Stone Quartz Marble Tile Wood Stainless Ste…" at bounding box center [514, 304] width 324 height 17
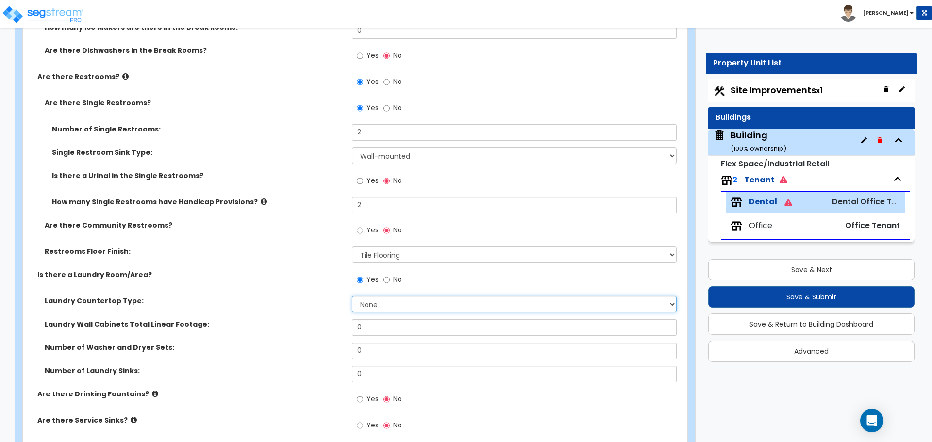
click at [383, 302] on select "None Plastic Laminate Solid Surface Stone Quartz Marble Tile Wood Stainless Ste…" at bounding box center [514, 304] width 324 height 17
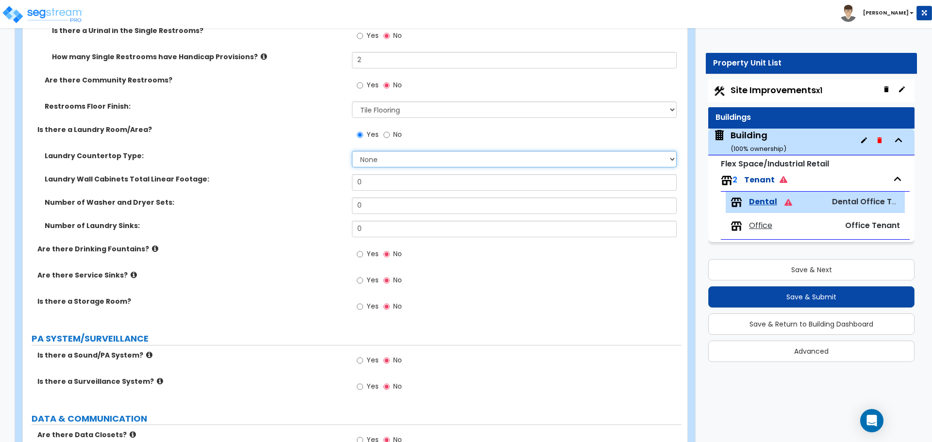
scroll to position [2671, 0]
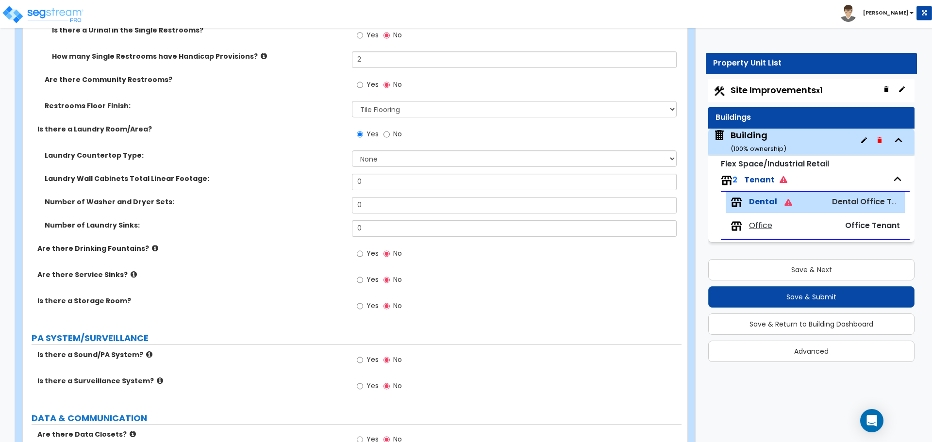
click at [366, 255] on label "Yes" at bounding box center [368, 255] width 22 height 17
click at [363, 255] on input "Yes" at bounding box center [360, 254] width 6 height 11
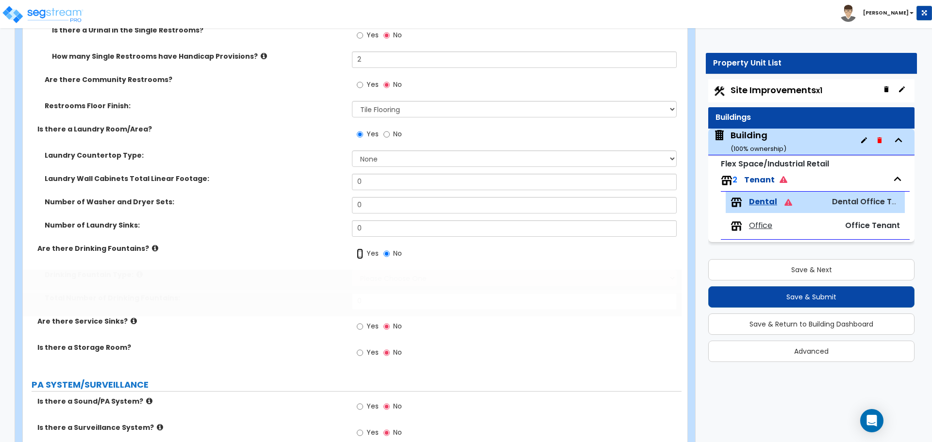
radio input "true"
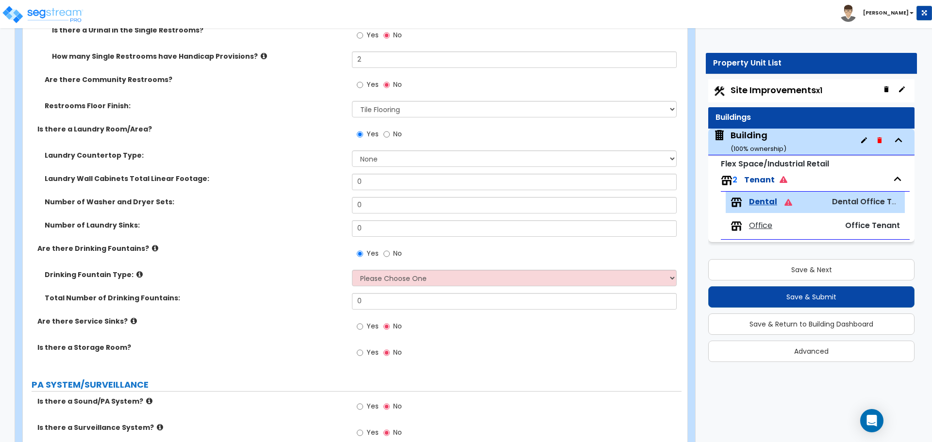
click at [152, 250] on icon at bounding box center [155, 248] width 6 height 7
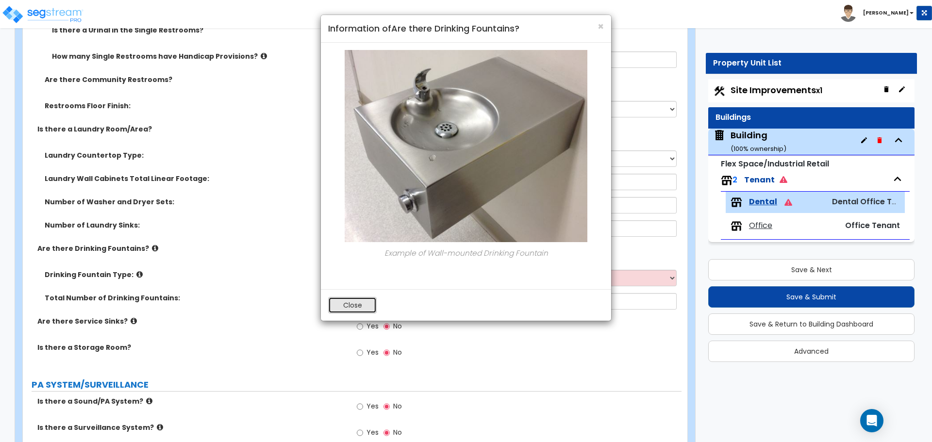
click at [367, 308] on button "Close" at bounding box center [352, 305] width 49 height 17
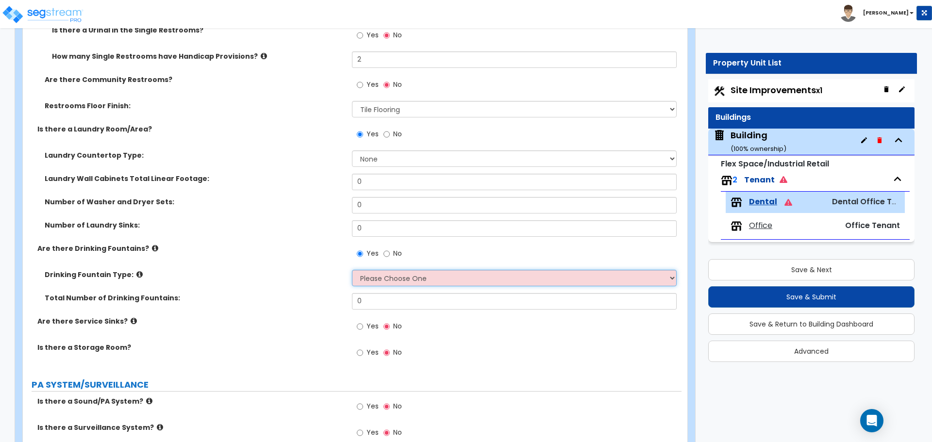
click at [386, 280] on select "Please Choose One Wall-mounted Floor-mounted" at bounding box center [514, 278] width 324 height 17
select select "1"
click at [352, 270] on select "Please Choose One Wall-mounted Floor-mounted" at bounding box center [514, 278] width 324 height 17
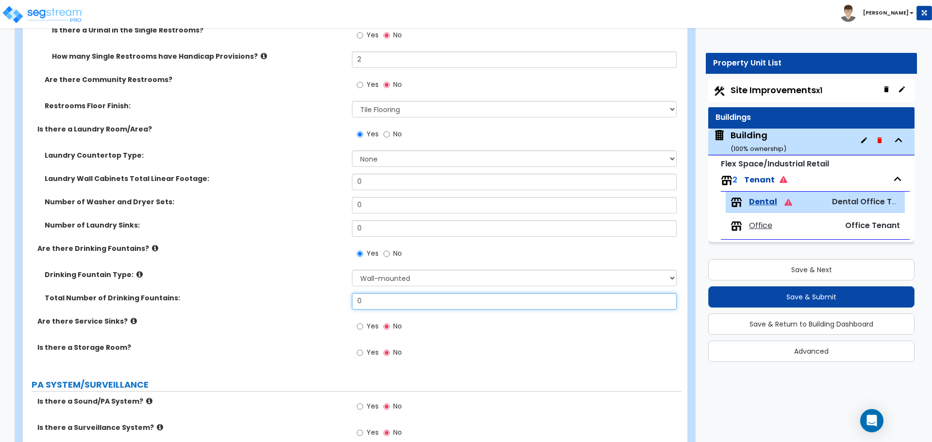
click at [377, 302] on input "0" at bounding box center [514, 301] width 324 height 17
type input "2"
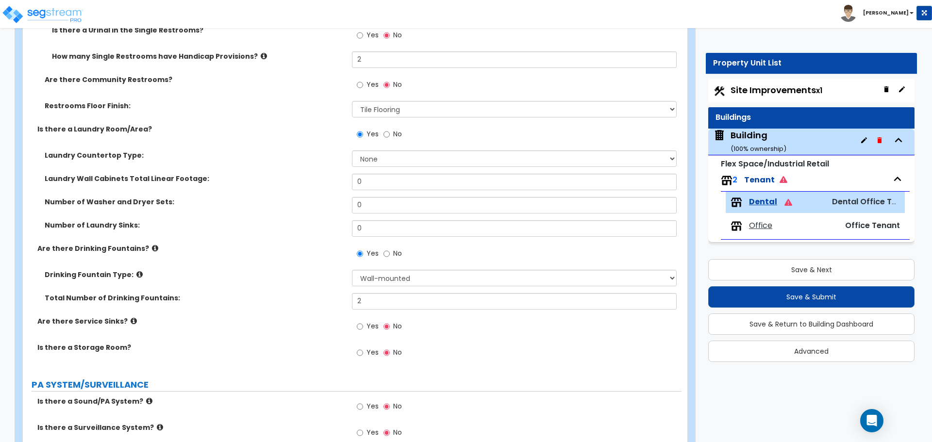
click at [321, 294] on label "Total Number of Drinking Fountains:" at bounding box center [195, 298] width 300 height 10
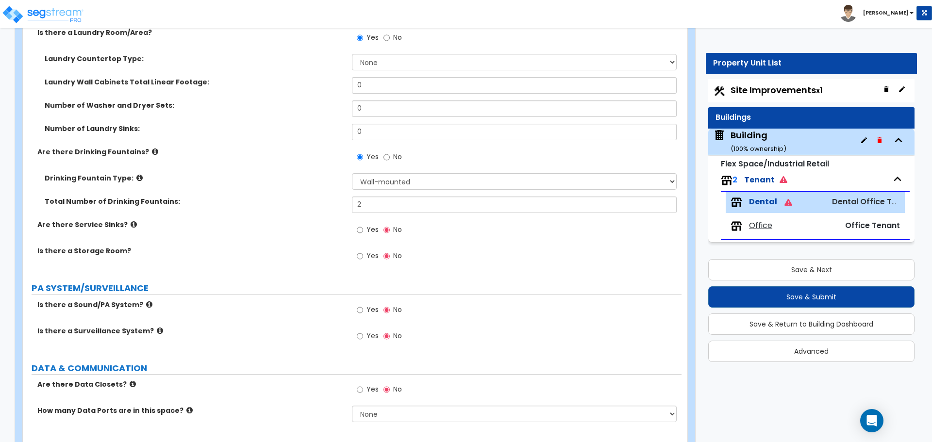
scroll to position [2768, 0]
click at [359, 253] on input "Yes" at bounding box center [360, 256] width 6 height 11
radio input "true"
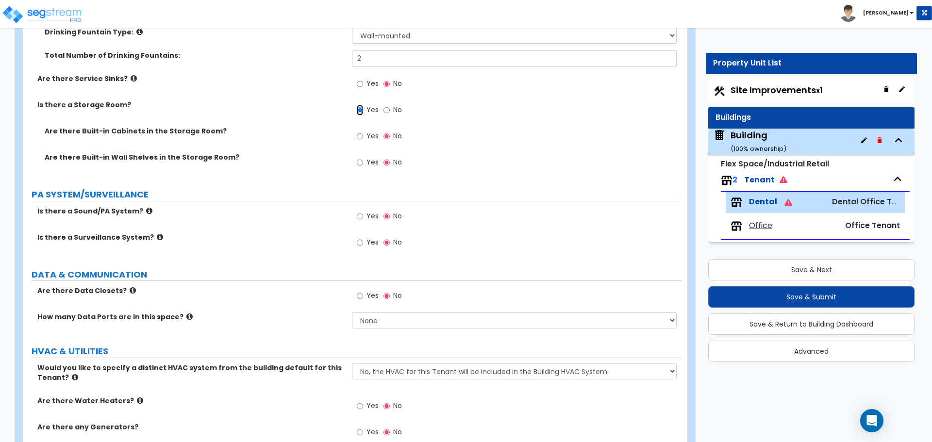
scroll to position [2962, 0]
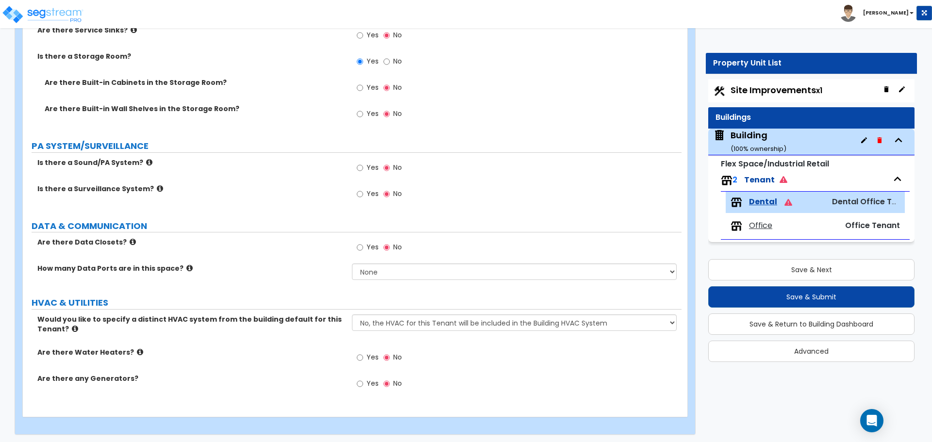
click at [364, 251] on label "Yes" at bounding box center [368, 248] width 22 height 17
click at [363, 251] on input "Yes" at bounding box center [360, 247] width 6 height 11
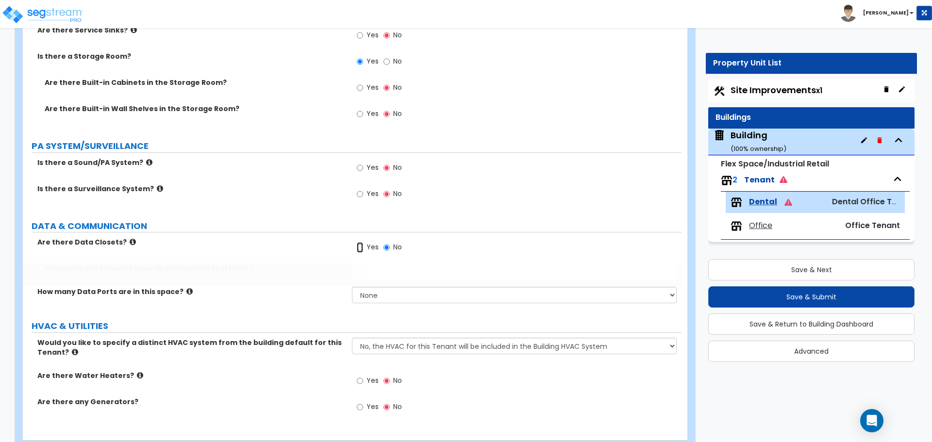
radio input "true"
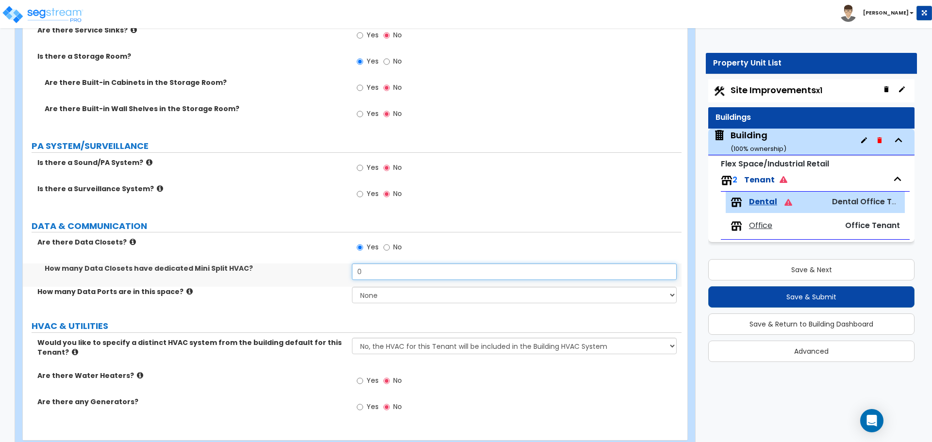
click at [385, 268] on input "0" at bounding box center [514, 272] width 324 height 17
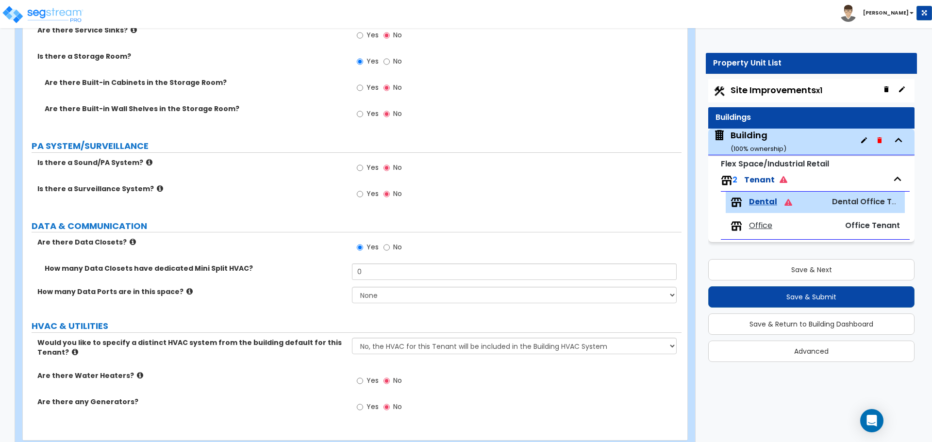
click at [313, 261] on div "Are there Data Closets? Yes No" at bounding box center [352, 250] width 659 height 26
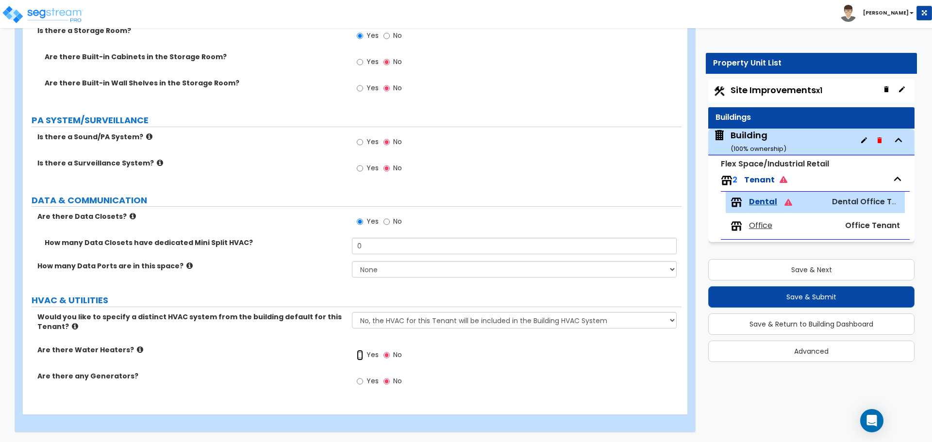
click at [361, 354] on input "Yes" at bounding box center [360, 355] width 6 height 11
radio input "true"
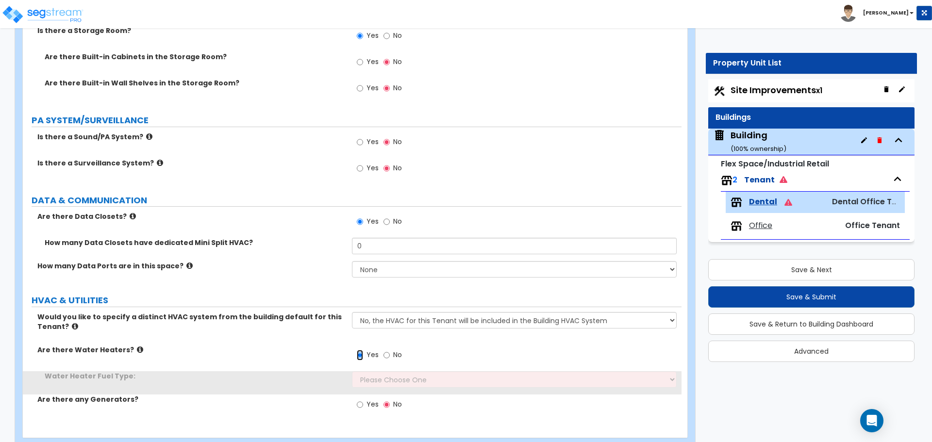
scroll to position [3011, 0]
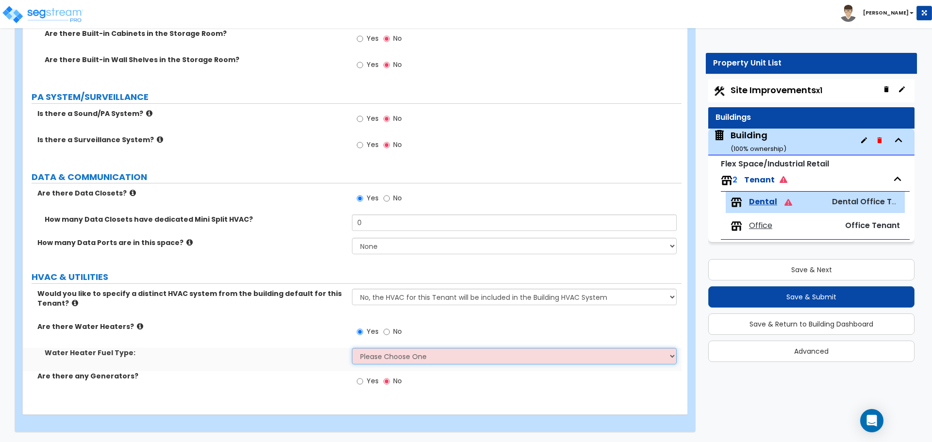
click at [373, 356] on select "Please Choose One Gas Electric" at bounding box center [514, 356] width 324 height 17
select select "1"
click at [352, 348] on select "Please Choose One Gas Electric" at bounding box center [514, 356] width 324 height 17
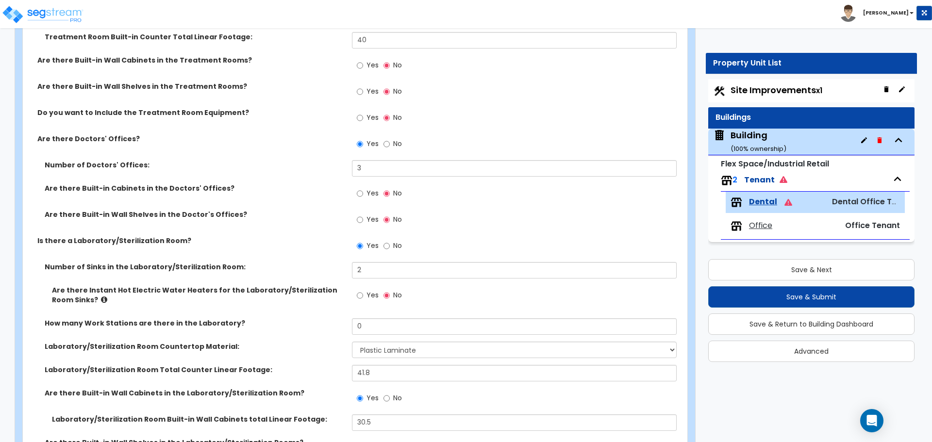
scroll to position [583, 0]
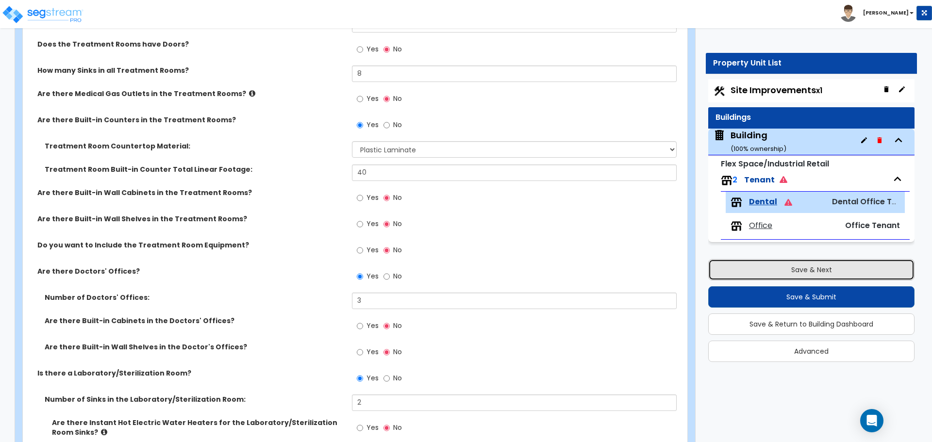
click at [784, 270] on button "Save & Next" at bounding box center [811, 269] width 206 height 21
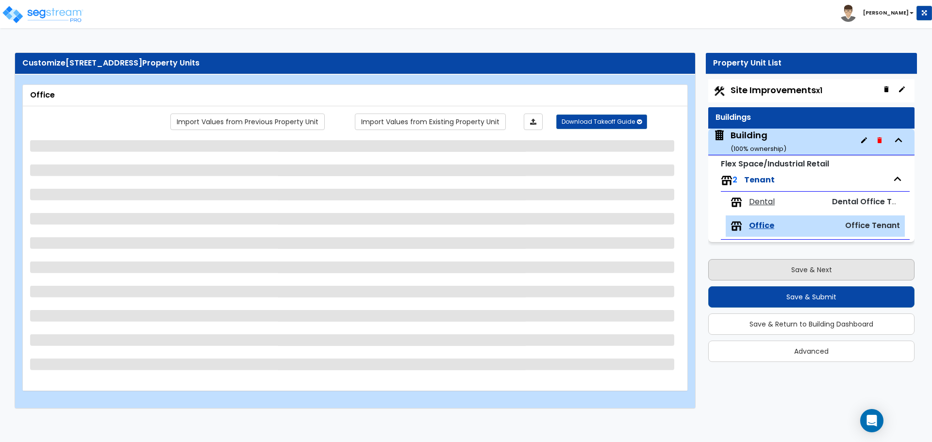
scroll to position [0, 0]
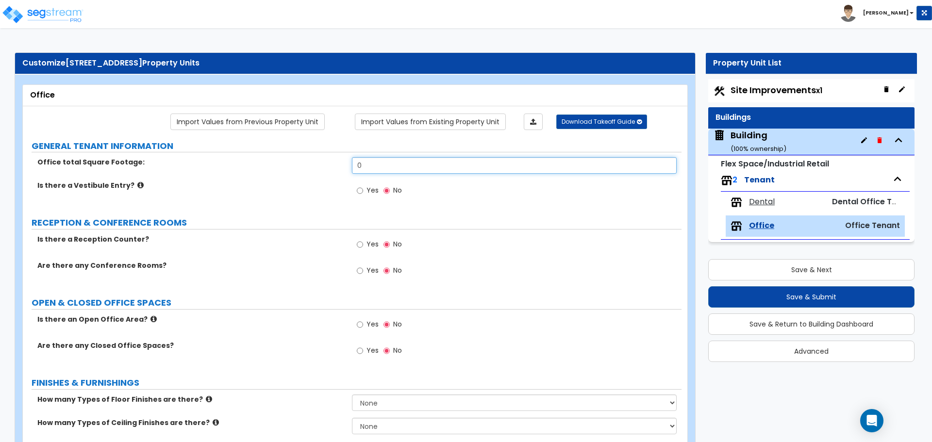
click at [387, 172] on input "0" at bounding box center [514, 165] width 324 height 17
type input "1,961"
click at [325, 200] on div "Is there a Vestibule Entry? Yes No" at bounding box center [352, 194] width 659 height 26
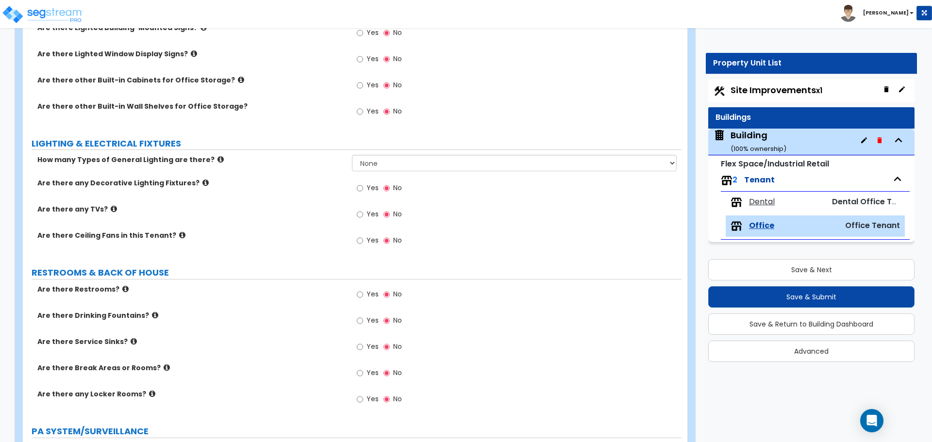
scroll to position [680, 0]
click at [393, 172] on select "None 1 2 3" at bounding box center [514, 163] width 324 height 17
select select "1"
click at [352, 155] on select "None 1 2 3" at bounding box center [514, 163] width 324 height 17
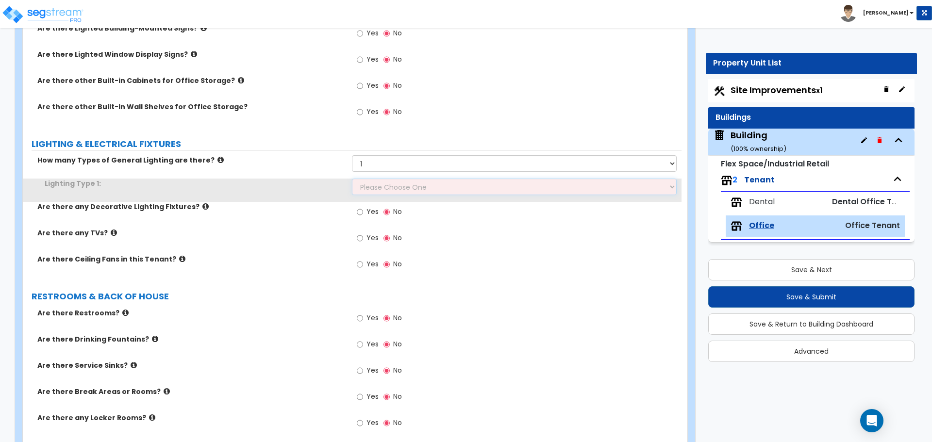
click at [376, 186] on select "Please Choose One LED Surface-Mounted LED Recessed Fluorescent Surface-Mounted …" at bounding box center [514, 187] width 324 height 17
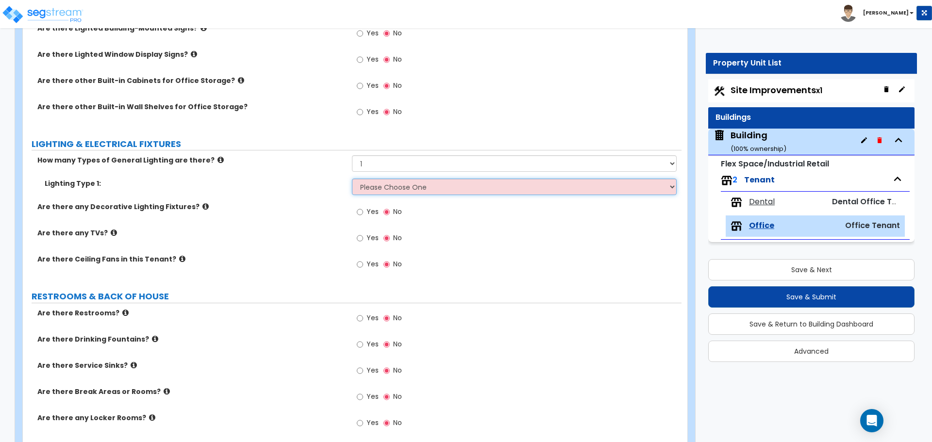
select select "5"
click at [352, 179] on select "Please Choose One LED Surface-Mounted LED Recessed Fluorescent Surface-Mounted …" at bounding box center [514, 187] width 324 height 17
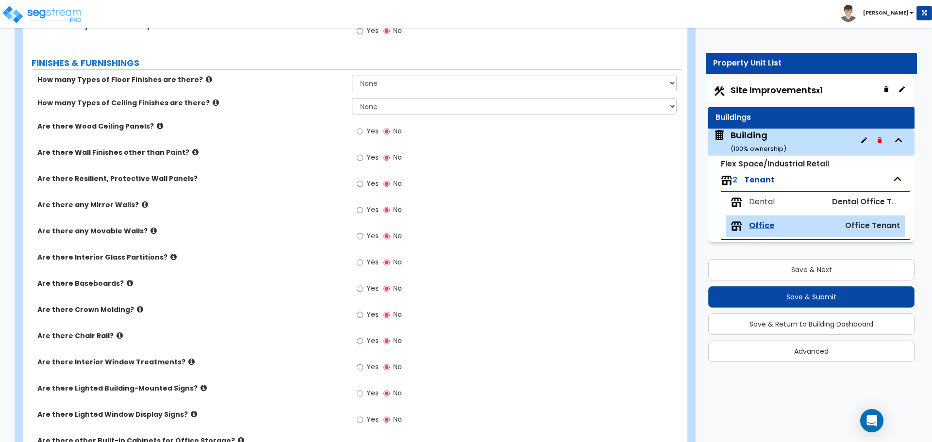
scroll to position [292, 0]
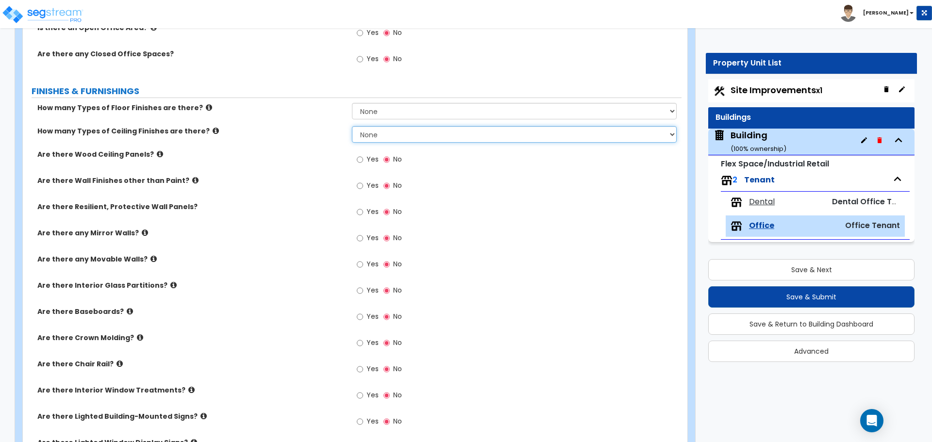
click at [387, 137] on select "None 1 2 3" at bounding box center [514, 134] width 324 height 17
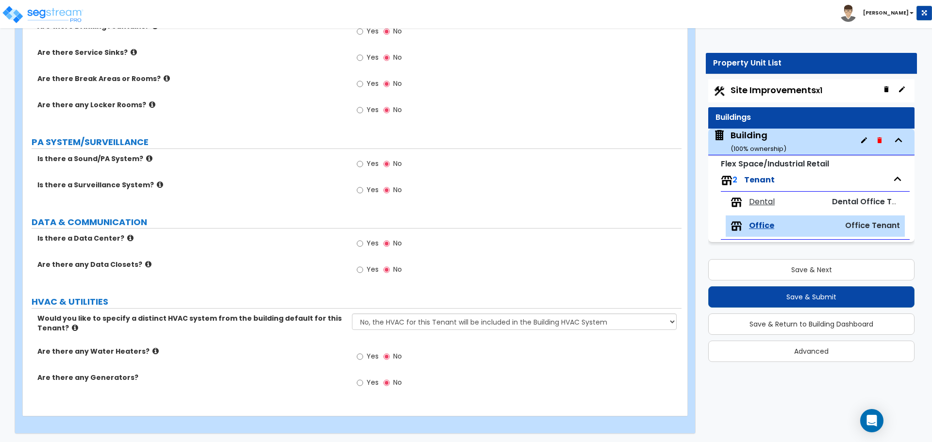
scroll to position [995, 0]
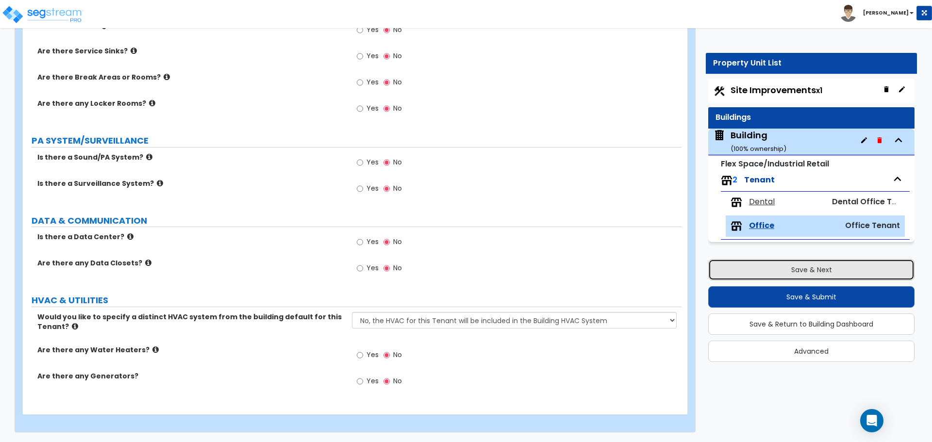
click at [808, 275] on button "Save & Next" at bounding box center [811, 269] width 206 height 21
select select "2"
select select "1"
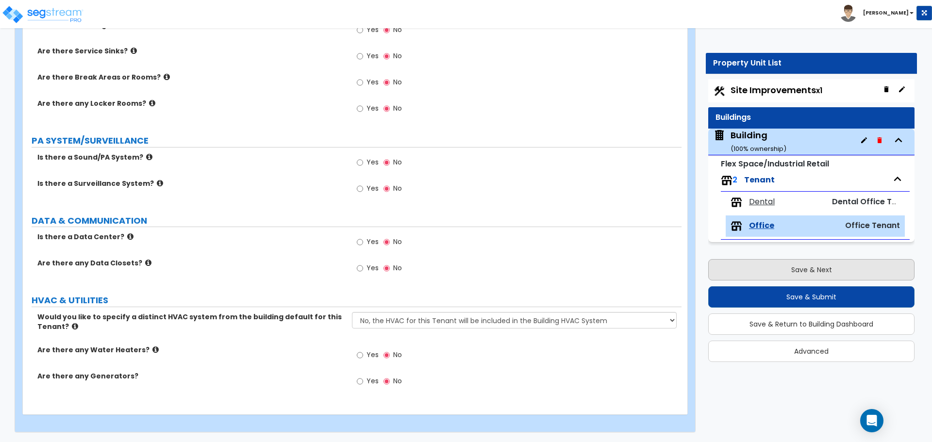
select select "1"
select select "2"
select select "1"
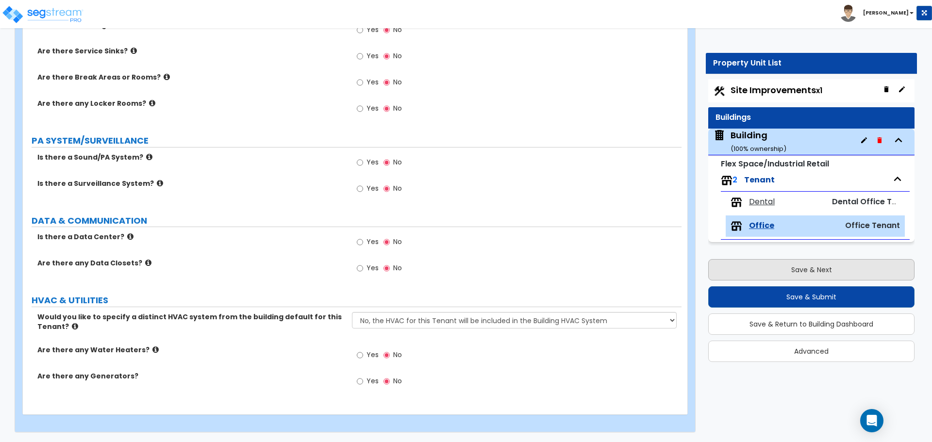
select select "1"
select select "2"
select select "1"
select select "7"
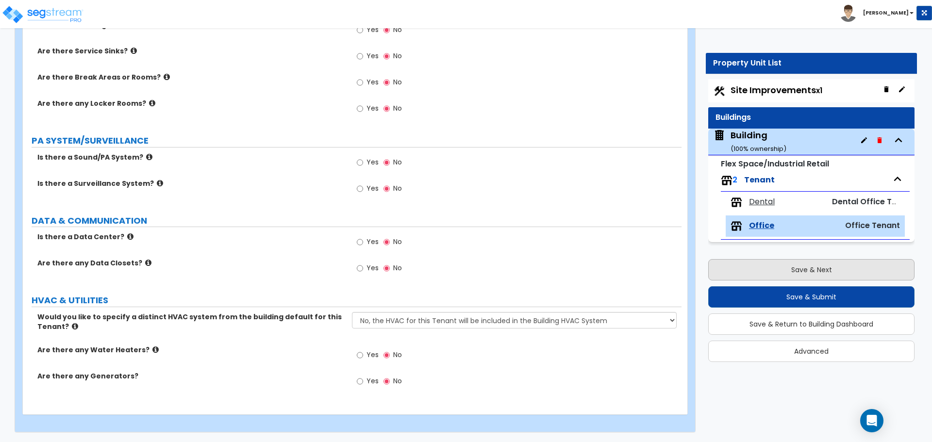
select select "2"
select select "3"
select select "6"
select select "1"
select select "2"
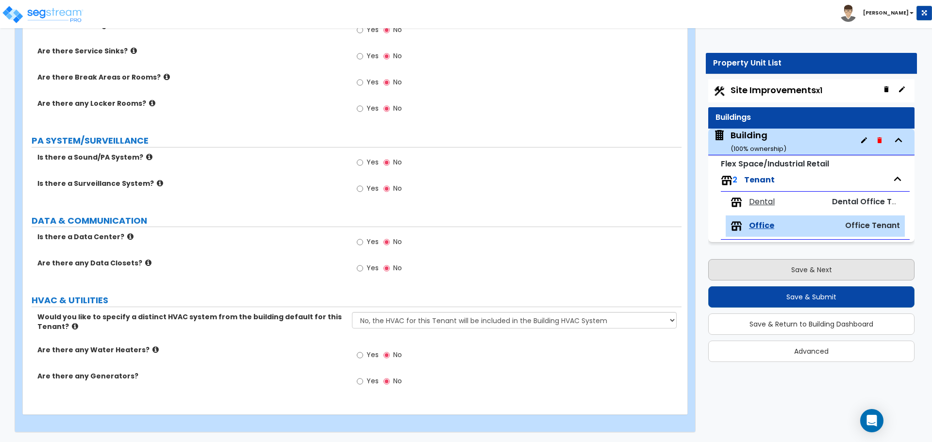
select select "1"
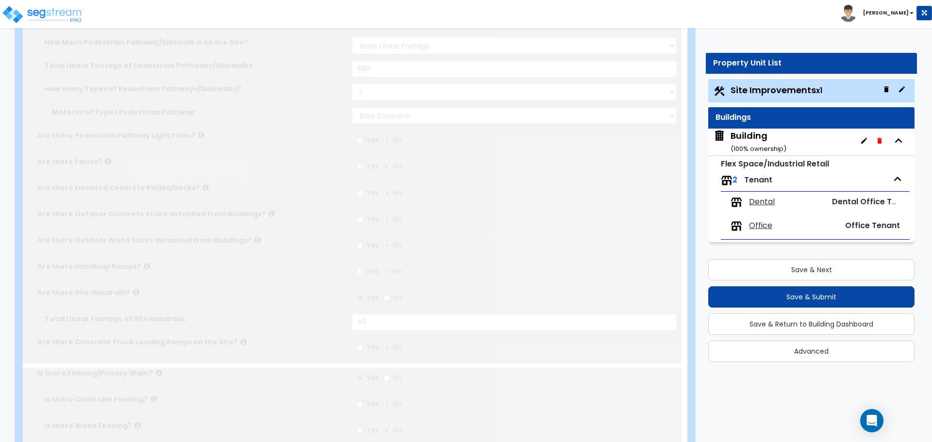
scroll to position [0, 0]
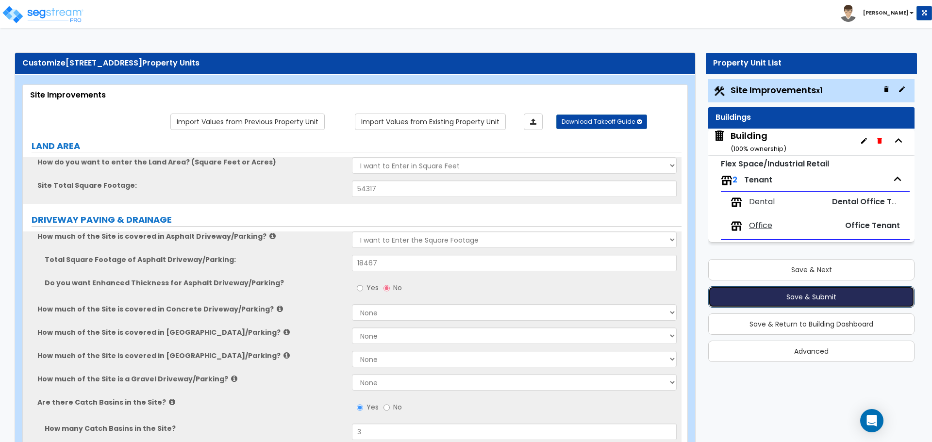
click at [809, 294] on button "Save & Submit" at bounding box center [811, 296] width 206 height 21
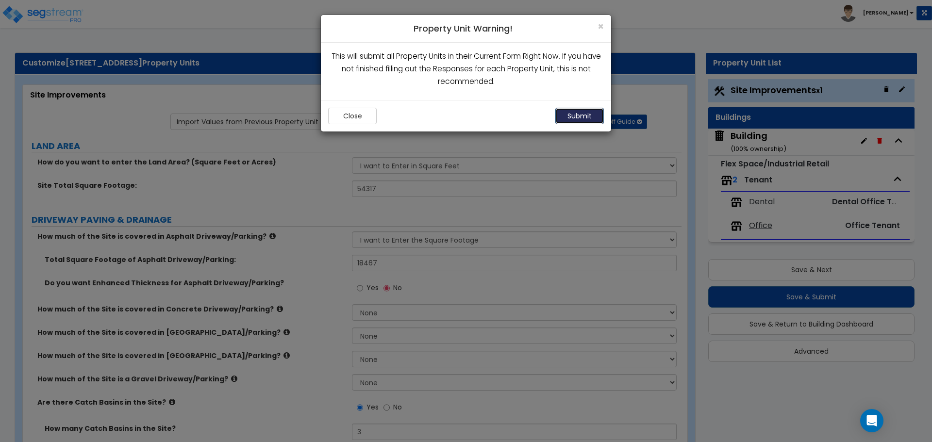
click at [586, 112] on button "Submit" at bounding box center [580, 116] width 49 height 17
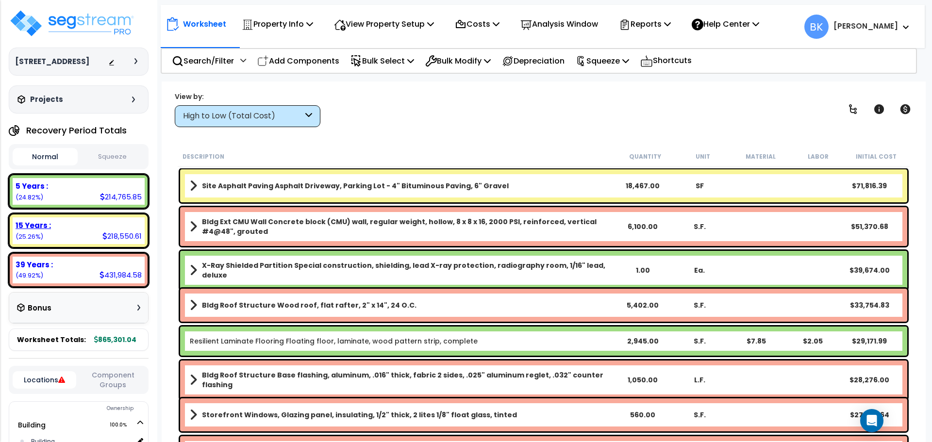
click at [51, 217] on div "15 Years : 218,550.61 (25.26%)" at bounding box center [79, 231] width 140 height 34
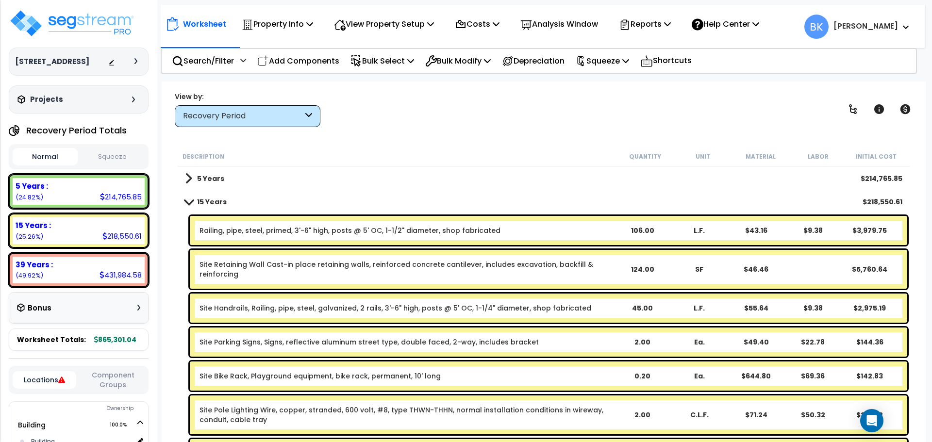
click at [257, 311] on link "Site Handrails, Railing, pipe, steel, galvanized, 2 rails, 3'-6" high, posts @ …" at bounding box center [396, 308] width 392 height 10
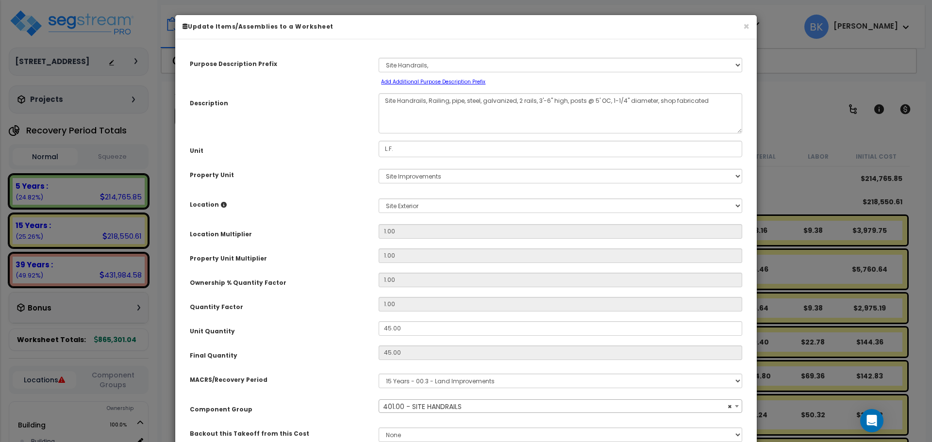
select select "39484"
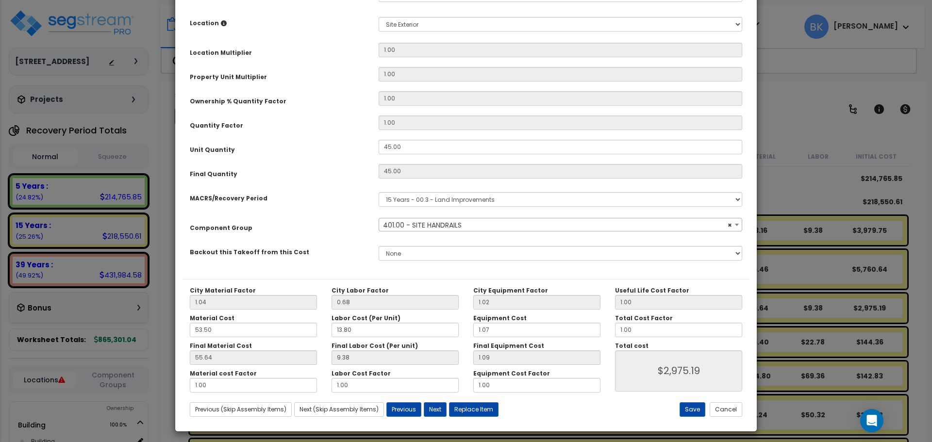
scroll to position [186, 0]
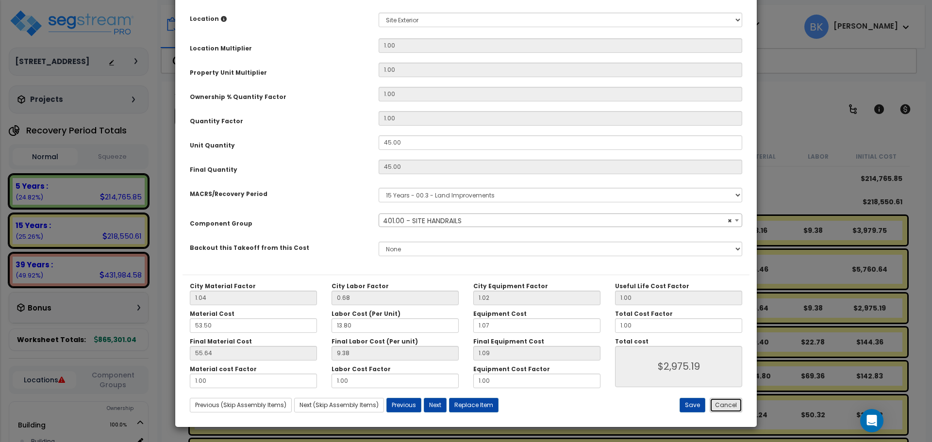
click at [727, 409] on button "Cancel" at bounding box center [726, 405] width 33 height 15
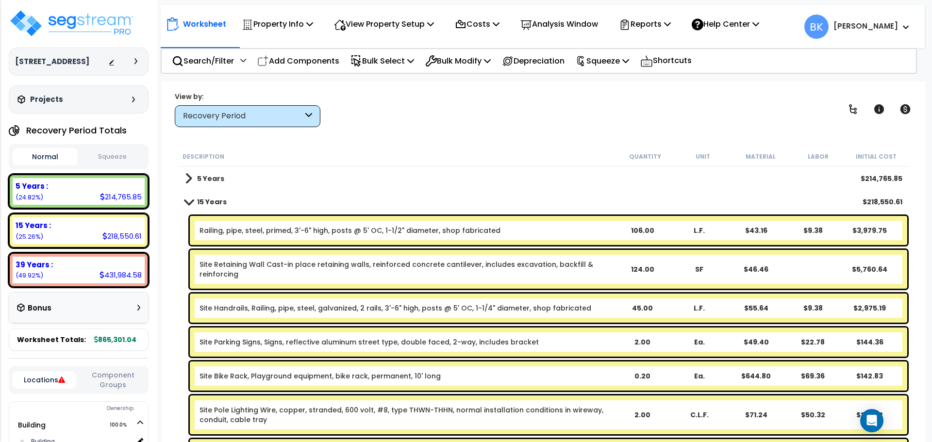
click at [275, 306] on link "Site Handrails, Railing, pipe, steel, galvanized, 2 rails, 3'-6" high, posts @ …" at bounding box center [396, 308] width 392 height 10
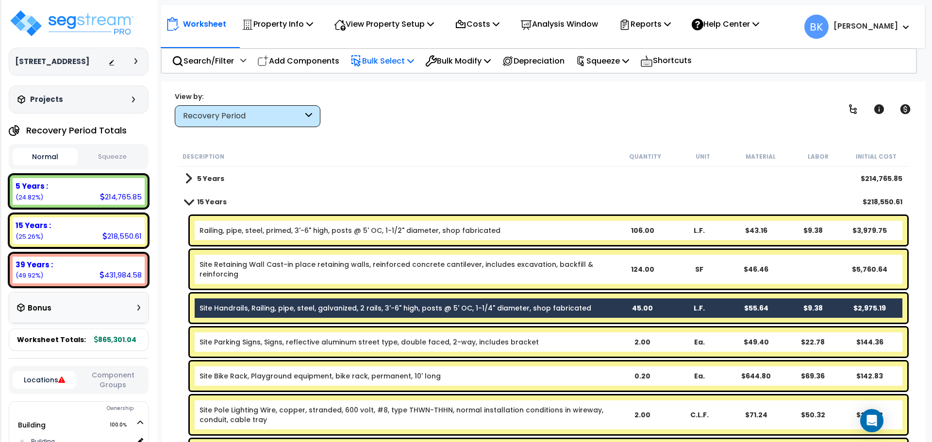
click at [381, 64] on p "Bulk Select" at bounding box center [383, 60] width 64 height 13
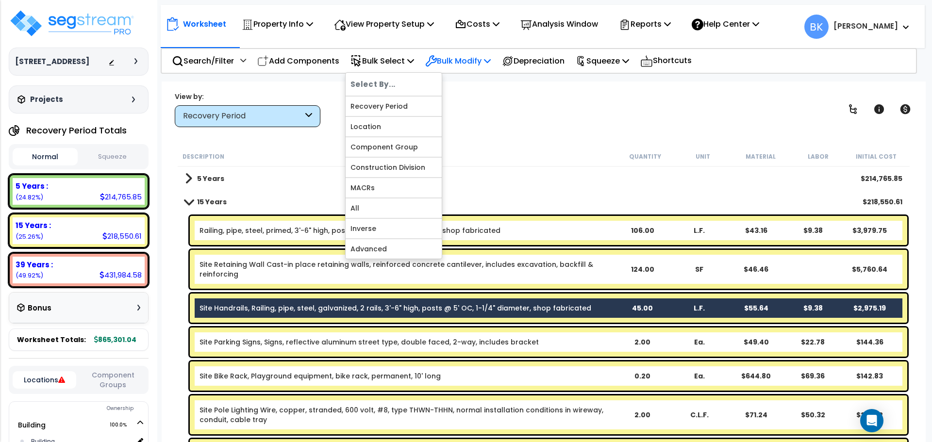
click at [451, 64] on p "Bulk Modify" at bounding box center [458, 60] width 66 height 13
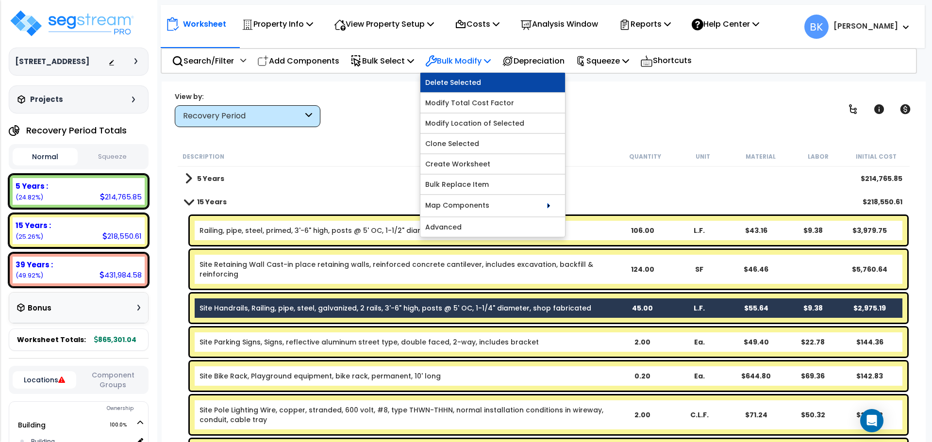
click at [454, 82] on link "Delete Selected" at bounding box center [493, 82] width 145 height 19
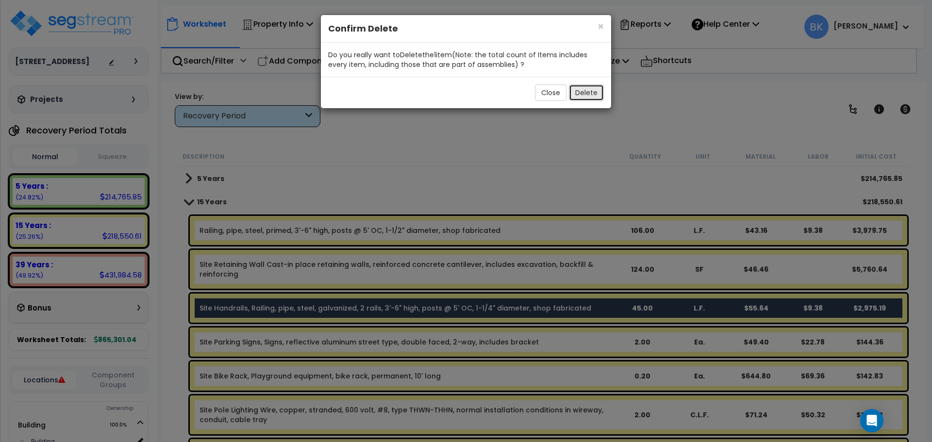
click at [576, 96] on button "Delete" at bounding box center [586, 92] width 35 height 17
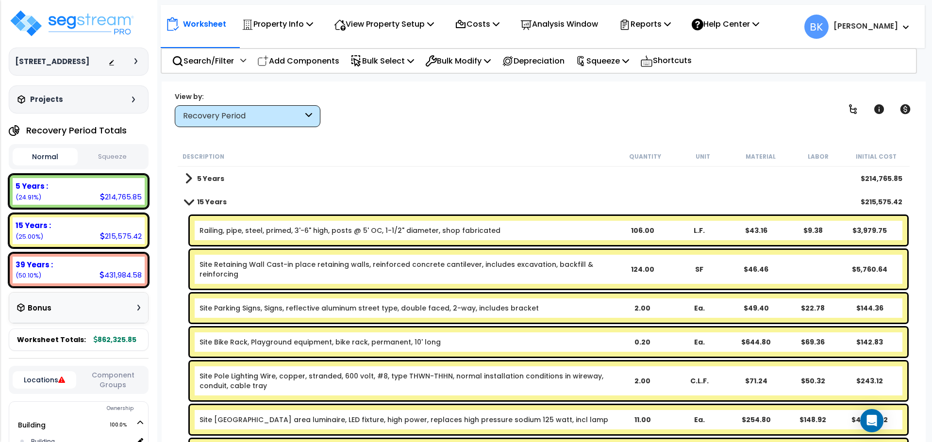
scroll to position [43, 0]
click at [395, 30] on p "View Property Setup" at bounding box center [384, 23] width 100 height 13
click at [385, 62] on link "View Questionnaire" at bounding box center [377, 66] width 96 height 19
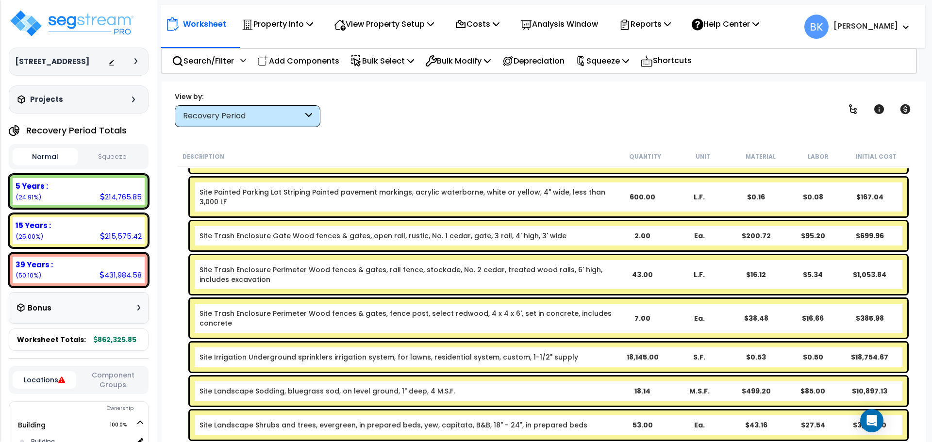
scroll to position [250, 0]
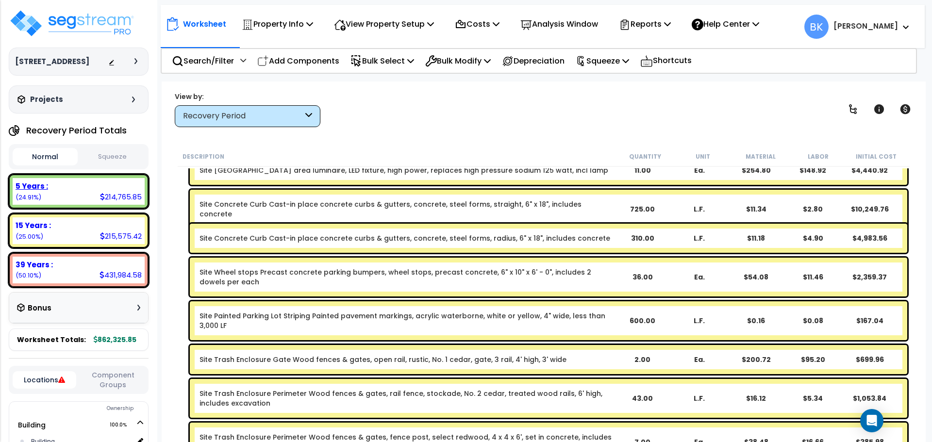
click at [75, 194] on div "5 Years : 214,765.85 (24.91%)" at bounding box center [79, 191] width 132 height 27
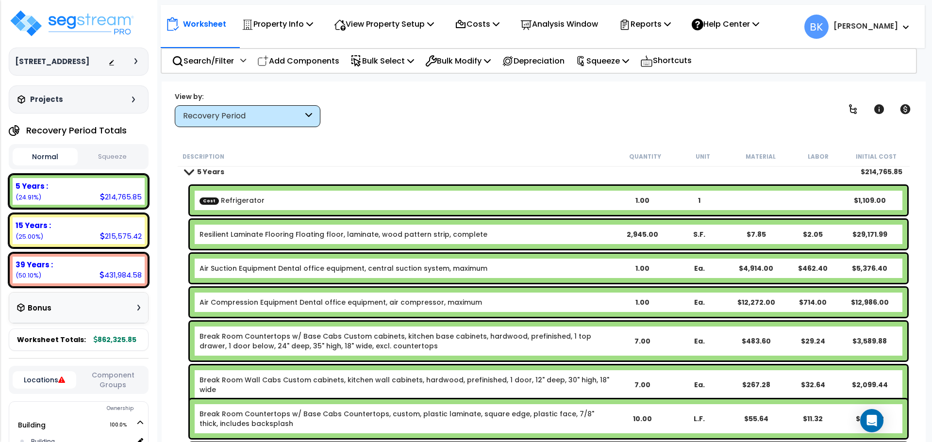
scroll to position [0, 0]
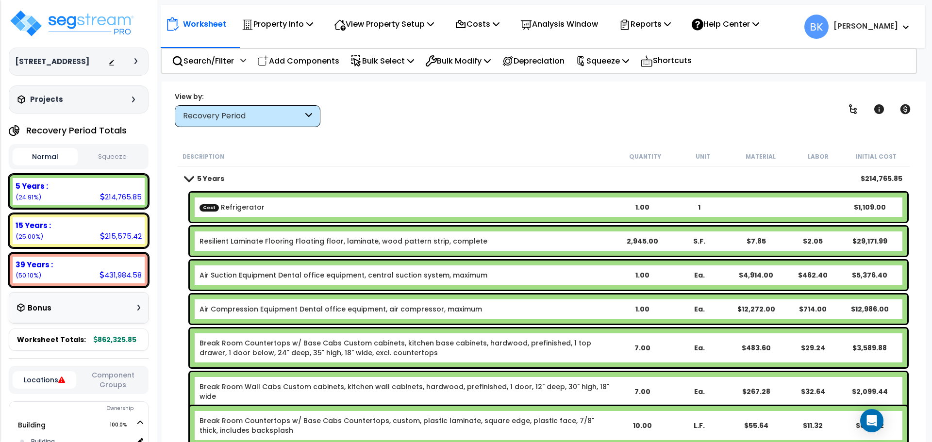
click at [313, 276] on link "Air Suction Equipment Dental office equipment, central suction system, maximum" at bounding box center [344, 275] width 288 height 10
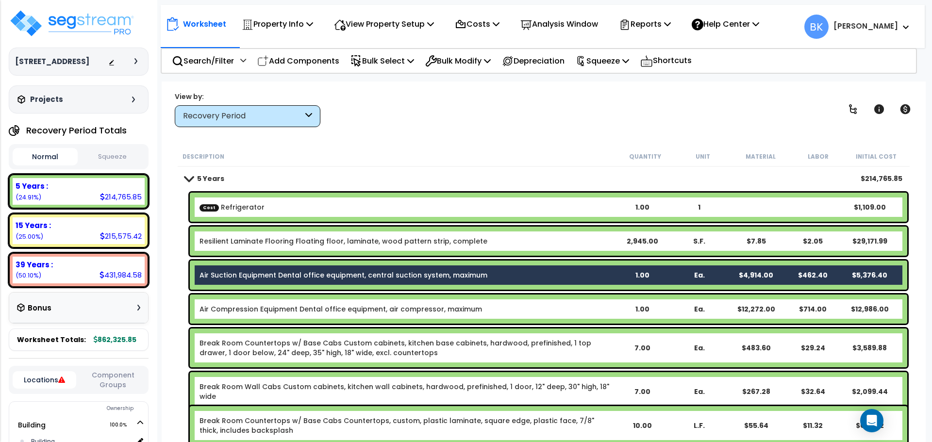
click at [298, 307] on link "Air Compression Equipment Dental office equipment, air compressor, maximum" at bounding box center [341, 309] width 283 height 10
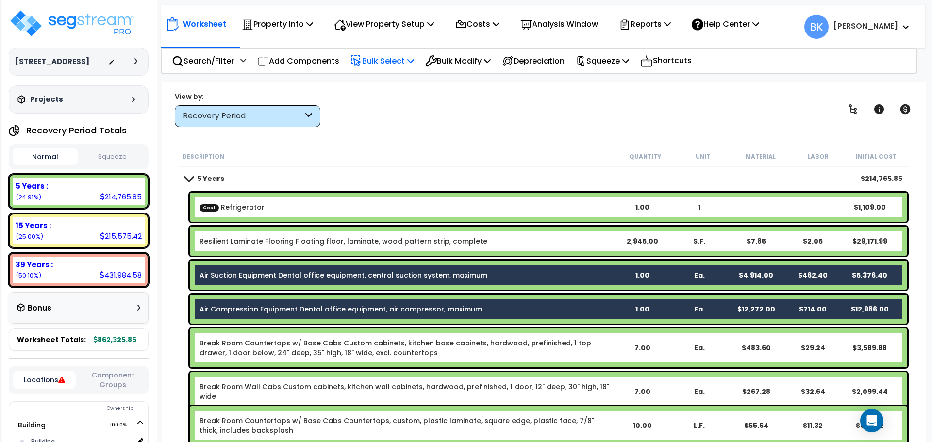
click at [399, 64] on p "Bulk Select" at bounding box center [383, 60] width 64 height 13
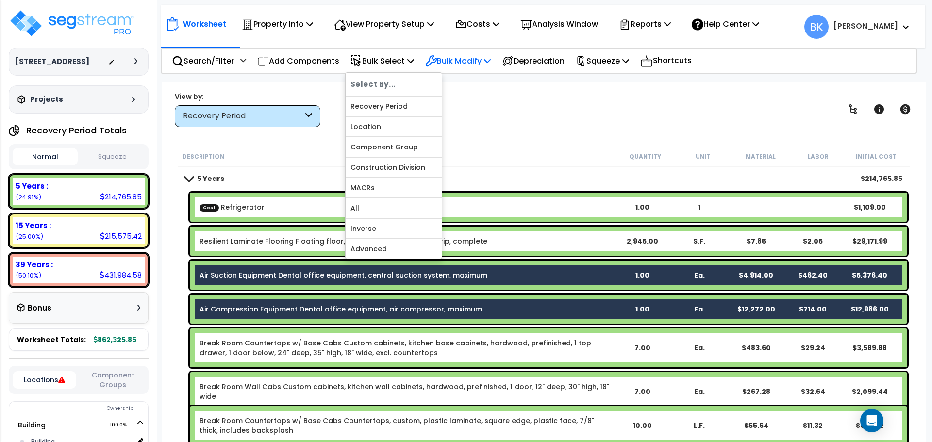
click at [459, 61] on p "Bulk Modify" at bounding box center [458, 60] width 66 height 13
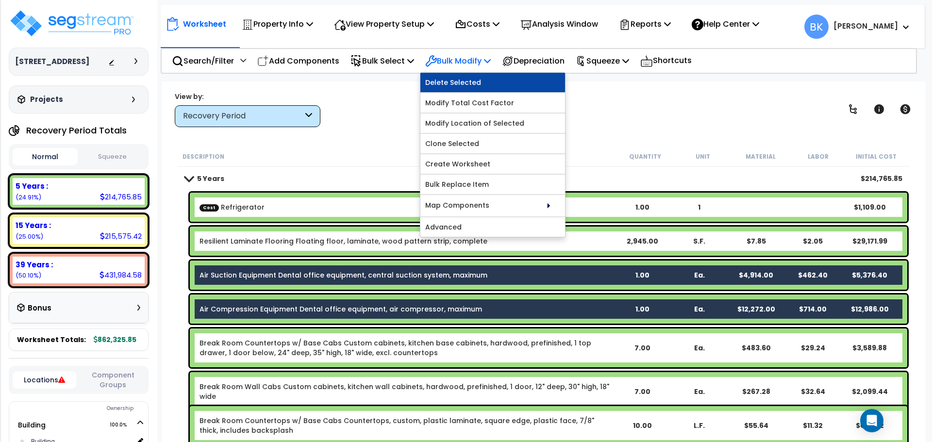
click at [467, 82] on link "Delete Selected" at bounding box center [493, 82] width 145 height 19
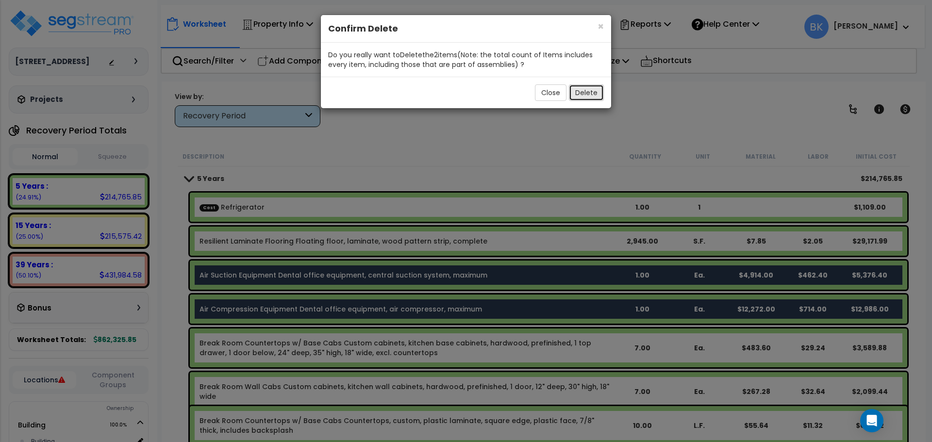
click at [579, 93] on button "Delete" at bounding box center [586, 92] width 35 height 17
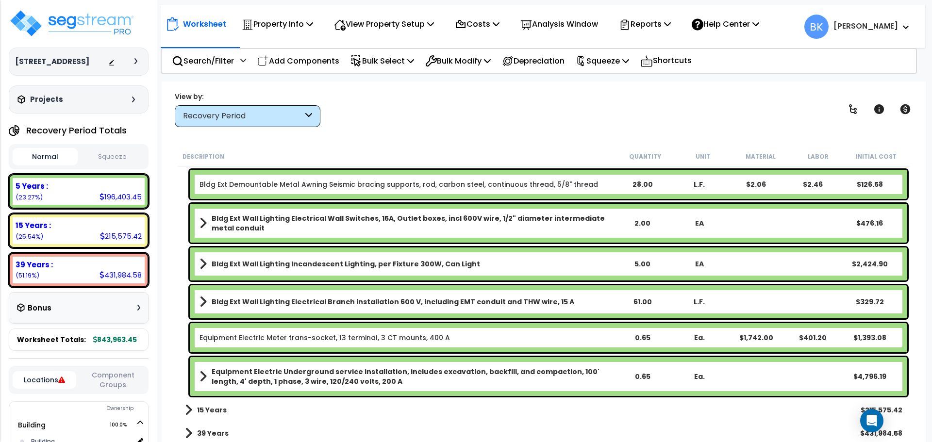
scroll to position [1926, 0]
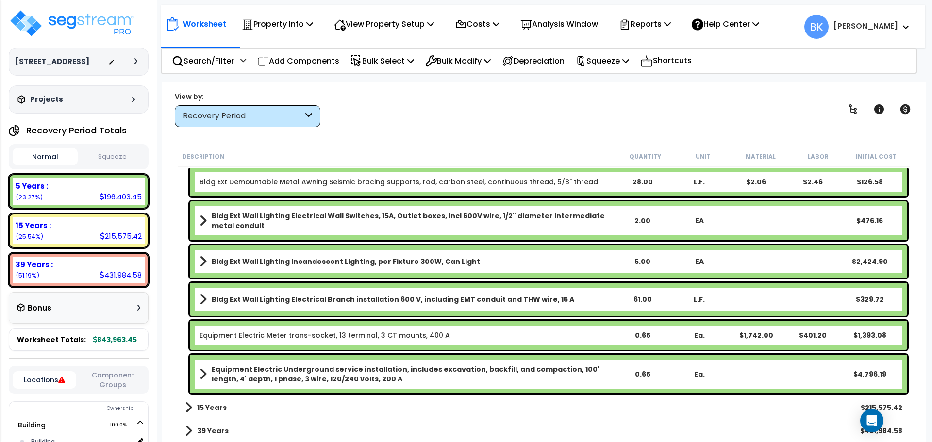
click at [64, 230] on div "15 Years :" at bounding box center [79, 225] width 126 height 10
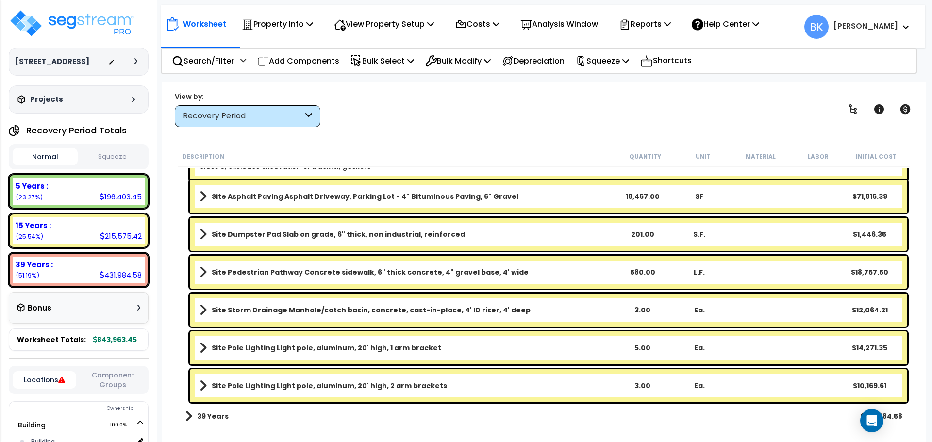
click at [63, 263] on div "39 Years :" at bounding box center [79, 265] width 126 height 10
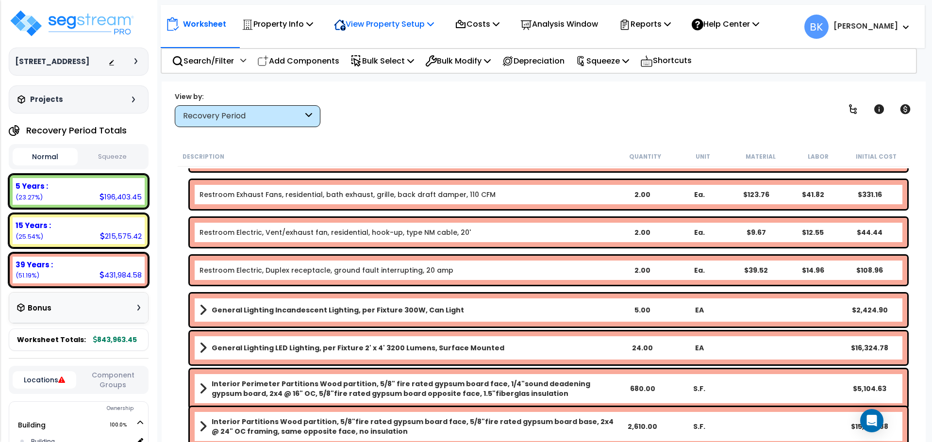
click at [389, 24] on p "View Property Setup" at bounding box center [384, 23] width 100 height 13
drag, startPoint x: 359, startPoint y: 158, endPoint x: 365, endPoint y: 123, distance: 35.4
click at [359, 157] on div "Description" at bounding box center [400, 157] width 434 height 10
click at [381, 61] on p "Bulk Select" at bounding box center [383, 60] width 64 height 13
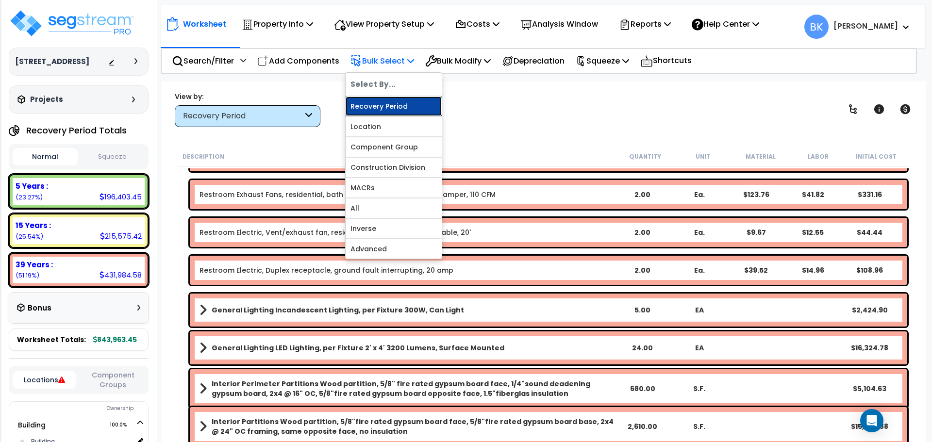
click at [383, 103] on link "Recovery Period" at bounding box center [394, 106] width 96 height 19
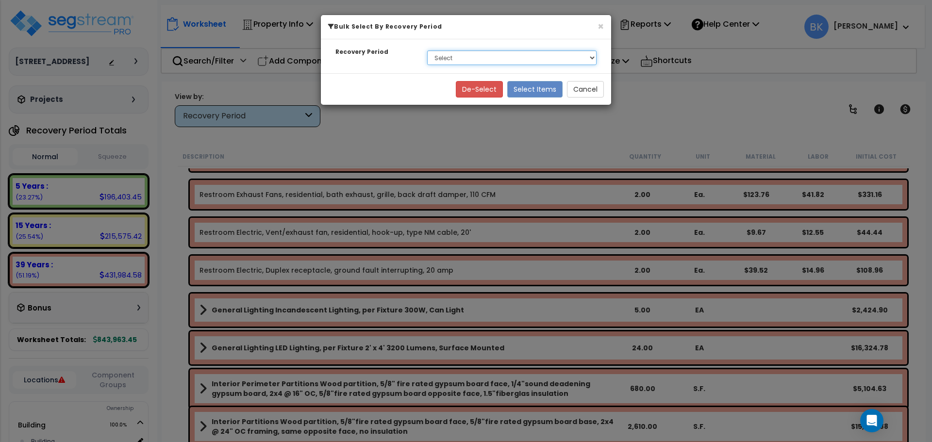
click at [463, 51] on select "Select 5 Years 15 Years 39 Years" at bounding box center [511, 58] width 169 height 15
select select "5Y"
click at [427, 51] on select "Select 5 Years 15 Years 39 Years" at bounding box center [511, 58] width 169 height 15
click at [536, 89] on button "Select Items" at bounding box center [534, 89] width 55 height 17
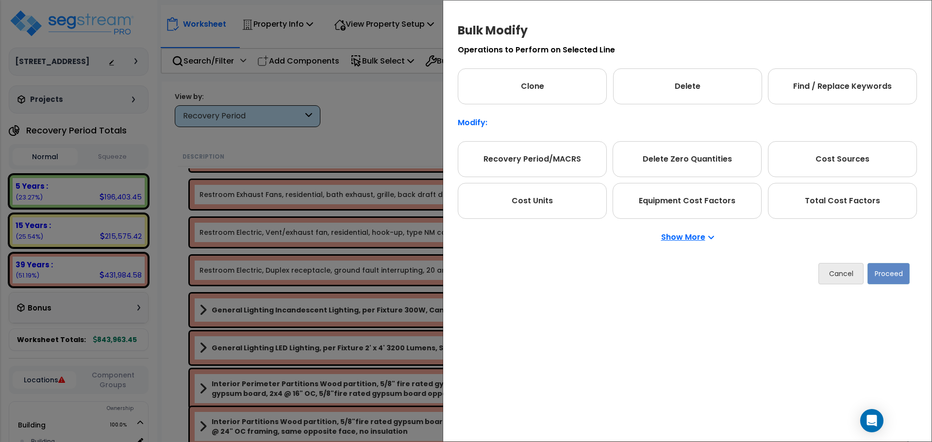
click at [829, 259] on div "Cancel Proceed" at bounding box center [687, 274] width 459 height 36
click at [834, 274] on button "Cancel" at bounding box center [841, 273] width 45 height 21
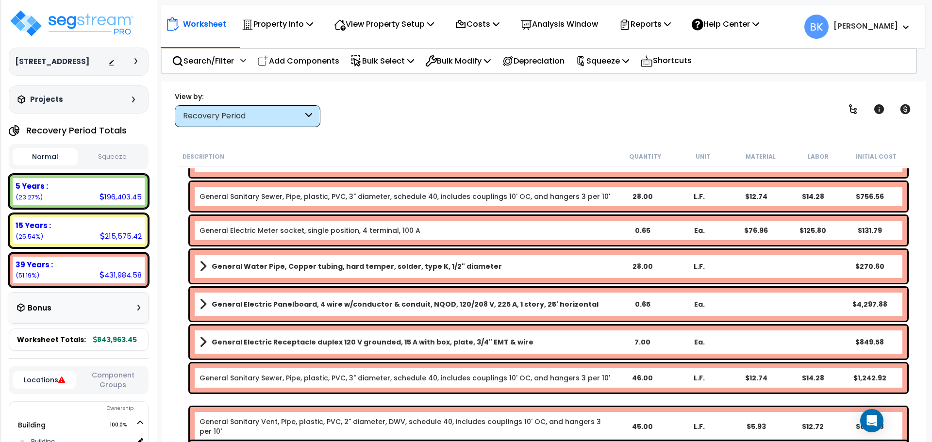
scroll to position [1117, 0]
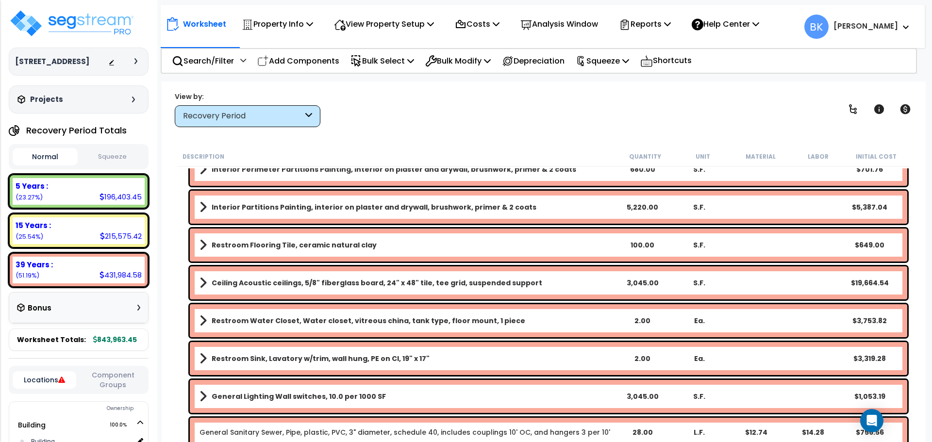
click at [75, 170] on div "Recovery Period Totals Normal Squeeze Expense : 0.00 (0.00%) De Minimis : 0.00 …" at bounding box center [79, 236] width 140 height 230
click at [69, 190] on div "5 Years :" at bounding box center [79, 186] width 126 height 10
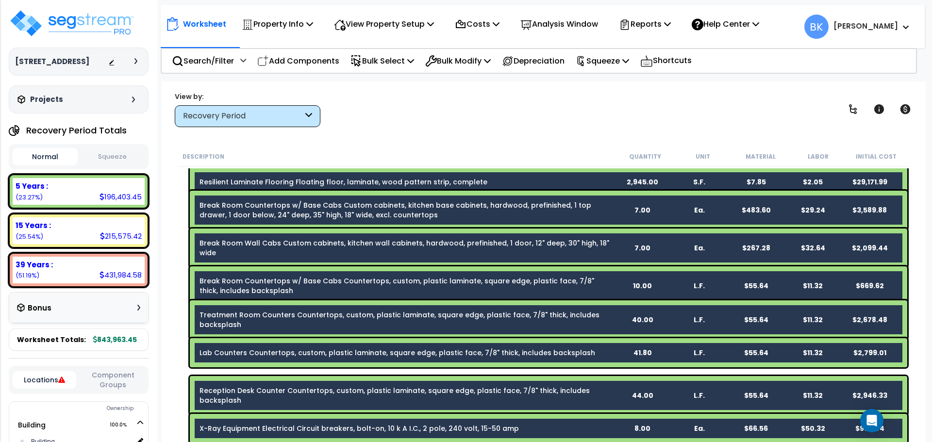
scroll to position [0, 0]
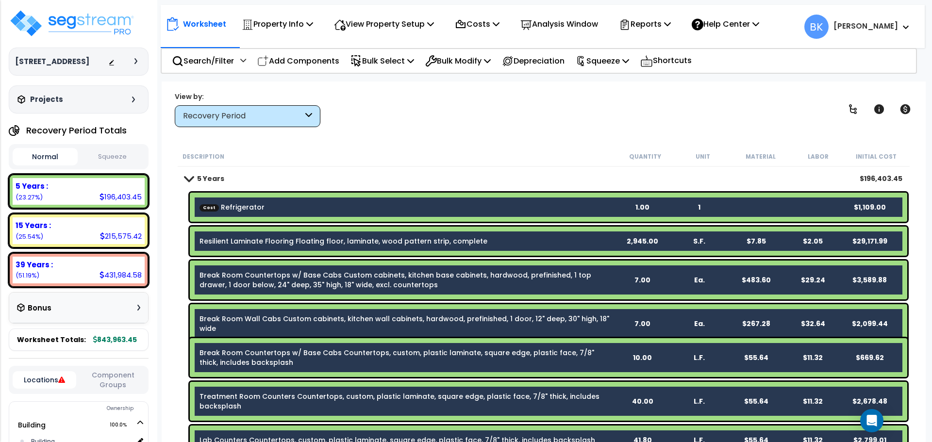
click at [249, 209] on link "Cost Refrigerator" at bounding box center [232, 207] width 65 height 10
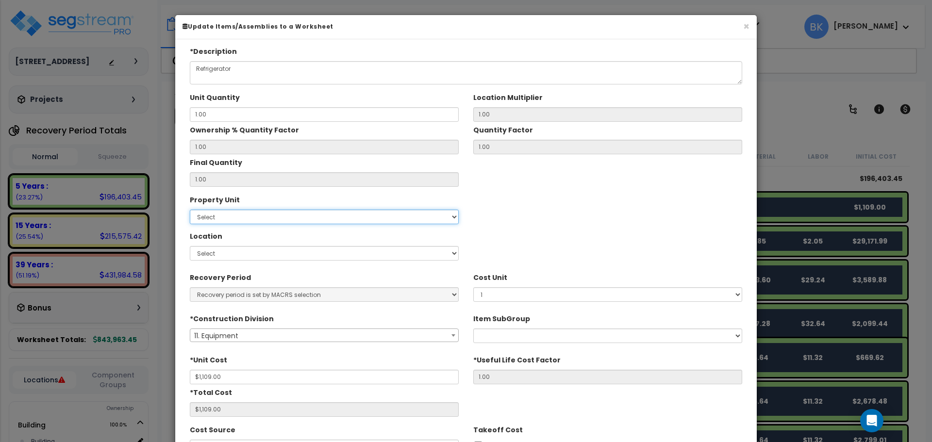
click at [251, 219] on select "Select Building Site Improvements" at bounding box center [324, 217] width 269 height 15
select select "170903"
click at [190, 210] on select "Select Building Site Improvements" at bounding box center [324, 217] width 269 height 15
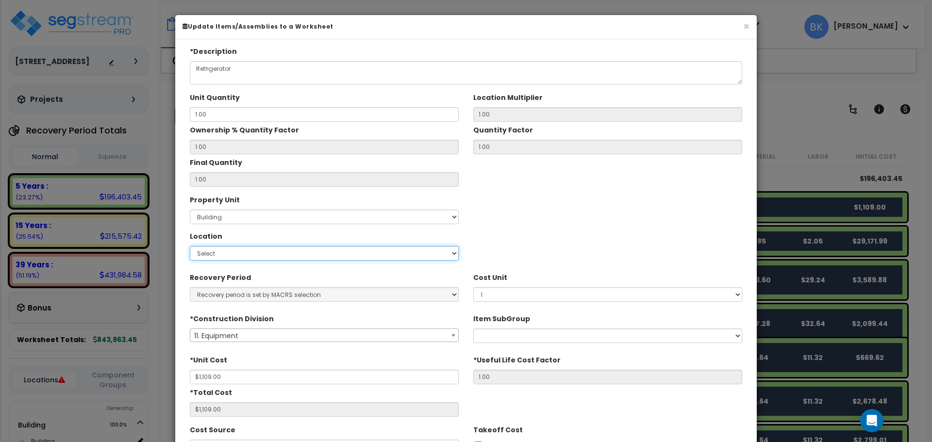
click at [234, 252] on select "Select Building Building Interior Dental Office Add Additional Location" at bounding box center [324, 253] width 269 height 15
select select "461"
click at [190, 246] on select "Select Building Building Interior Dental Office Add Additional Location" at bounding box center [324, 253] width 269 height 15
type input "1"
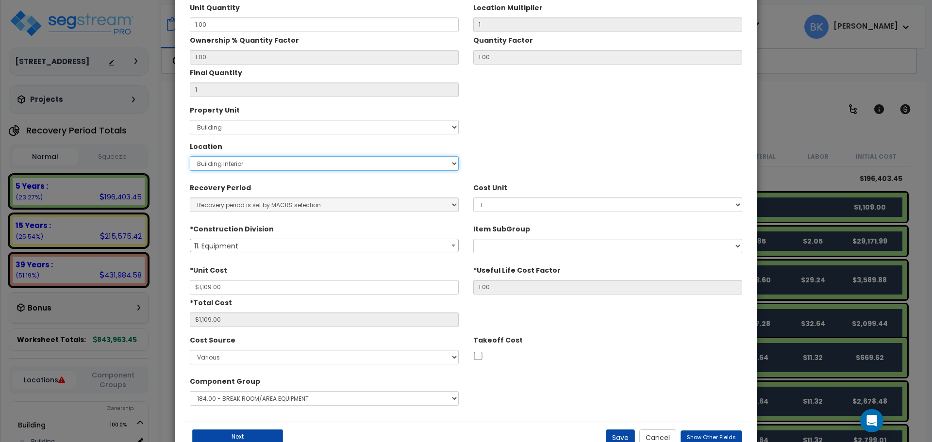
scroll to position [123, 0]
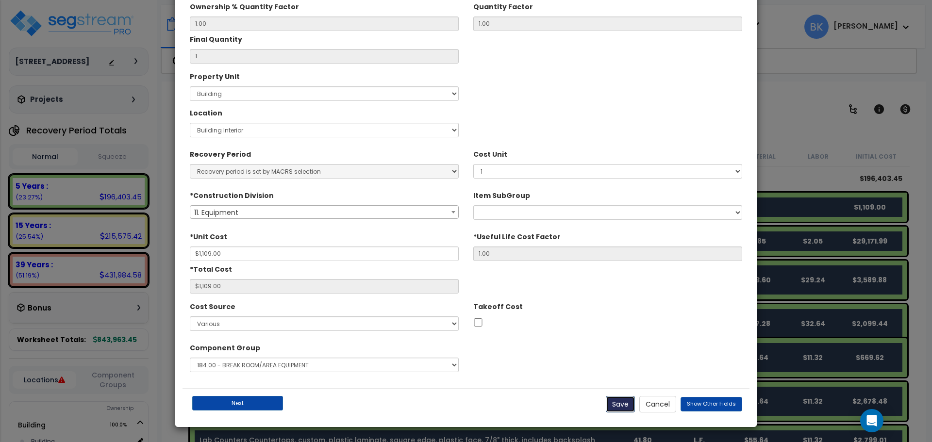
click at [618, 403] on button "Save" at bounding box center [620, 404] width 29 height 17
type input "1.00"
type input "1109.00"
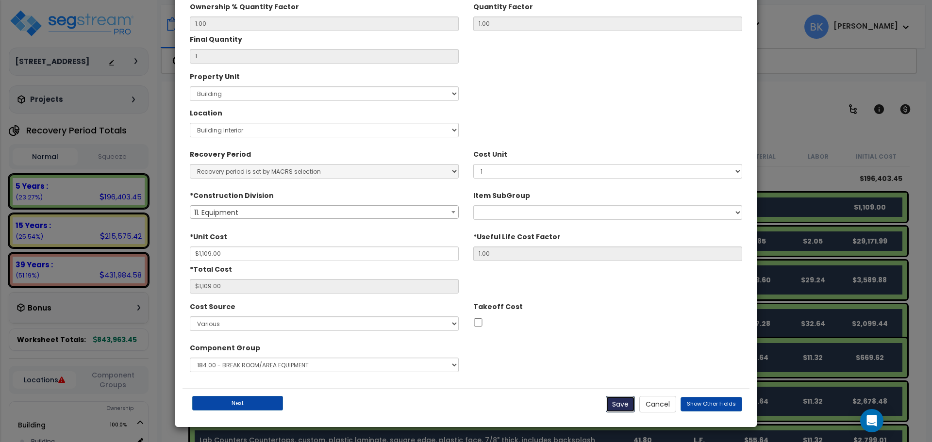
checkbox input "false"
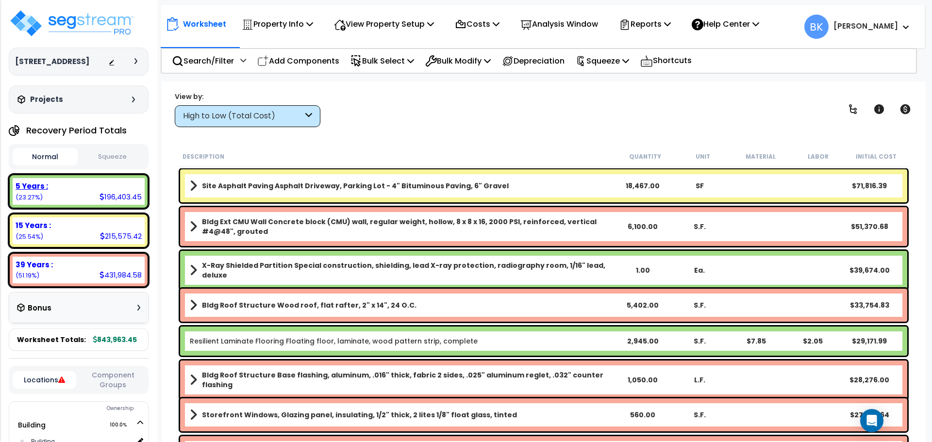
click at [80, 188] on div "5 Years :" at bounding box center [79, 186] width 126 height 10
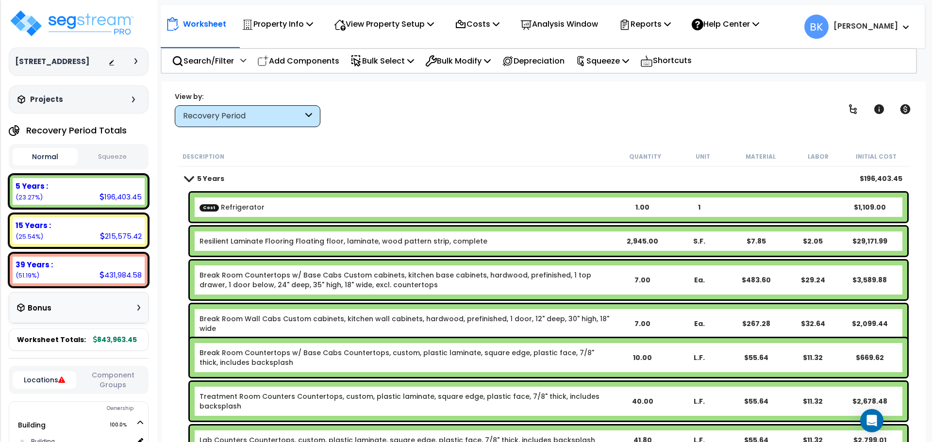
click at [312, 246] on link "Resilient Laminate Flooring Floating floor, laminate, wood pattern strip, compl…" at bounding box center [344, 241] width 288 height 10
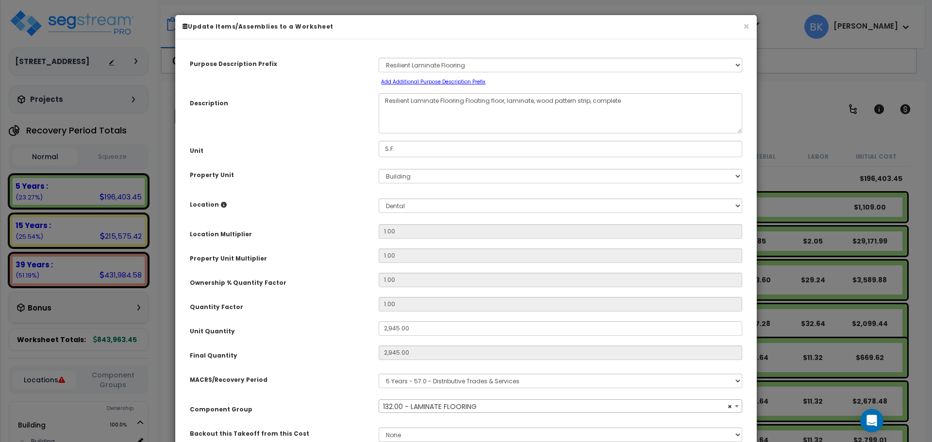
select select "39244"
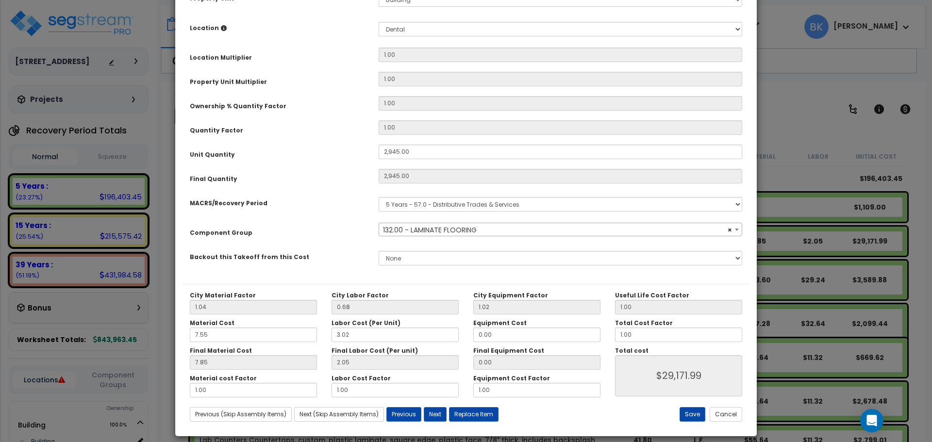
scroll to position [186, 0]
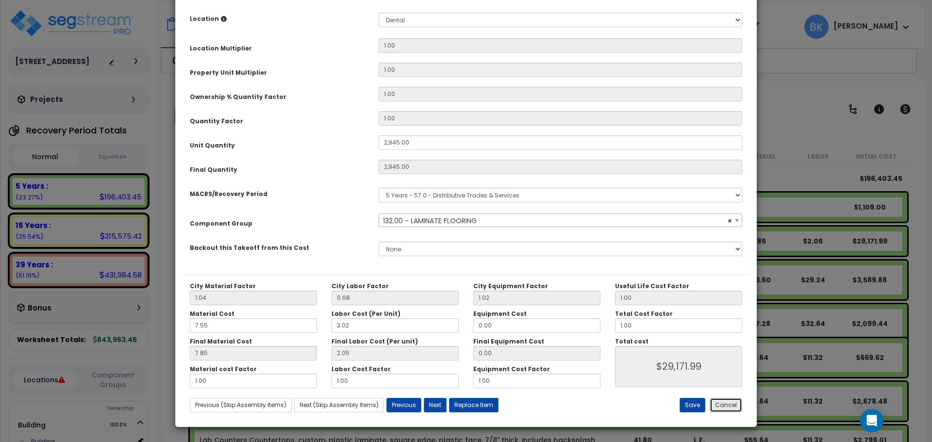
click at [724, 404] on button "Cancel" at bounding box center [726, 405] width 33 height 15
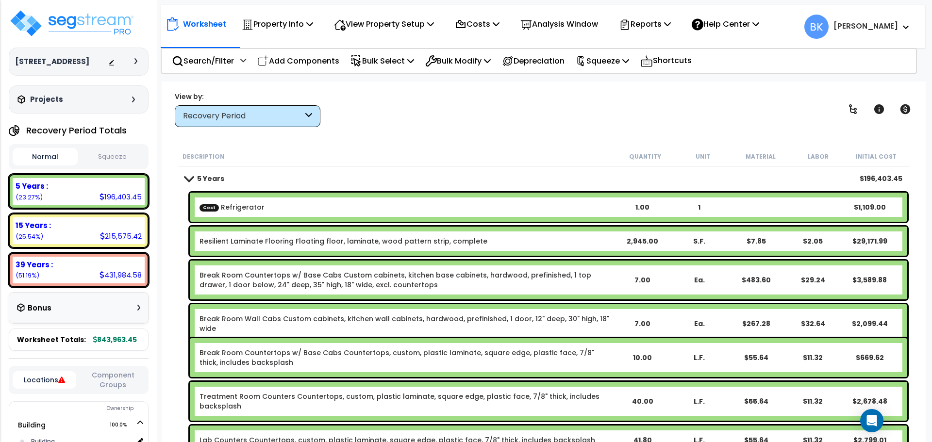
click at [350, 312] on div "Break Room Wall Cabs Custom cabinets, kitchen wall cabinets, hardwood, prefinis…" at bounding box center [549, 323] width 718 height 39
click at [395, 67] on div "Bulk Select" at bounding box center [383, 61] width 64 height 23
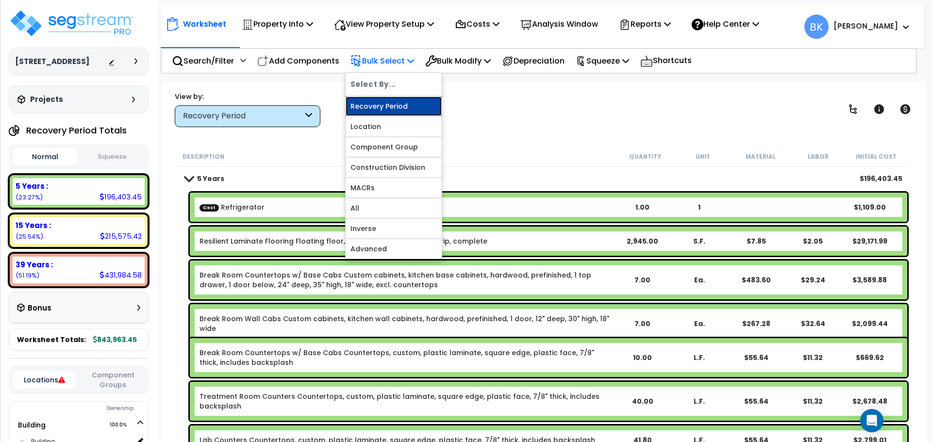
click at [388, 105] on link "Recovery Period" at bounding box center [394, 106] width 96 height 19
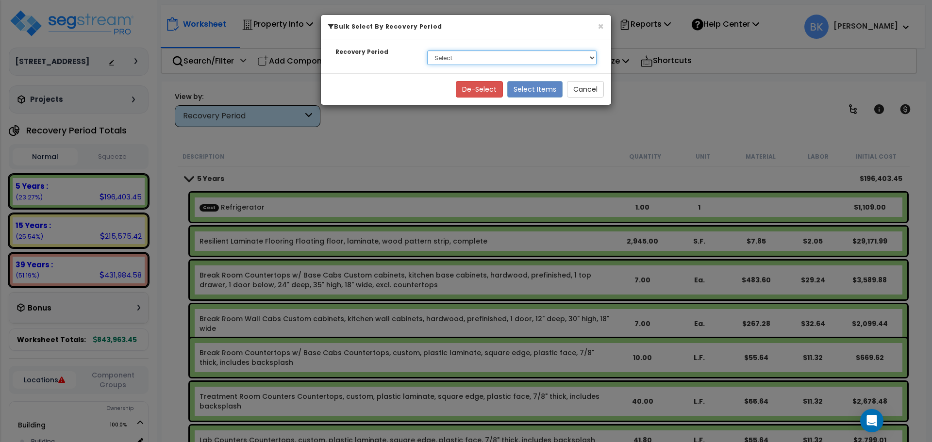
click at [450, 59] on select "Select 5 Years 15 Years 39 Years" at bounding box center [511, 58] width 169 height 15
select select "5Y"
click at [427, 51] on select "Select 5 Years 15 Years 39 Years" at bounding box center [511, 58] width 169 height 15
click at [516, 87] on button "Select Items" at bounding box center [534, 89] width 55 height 17
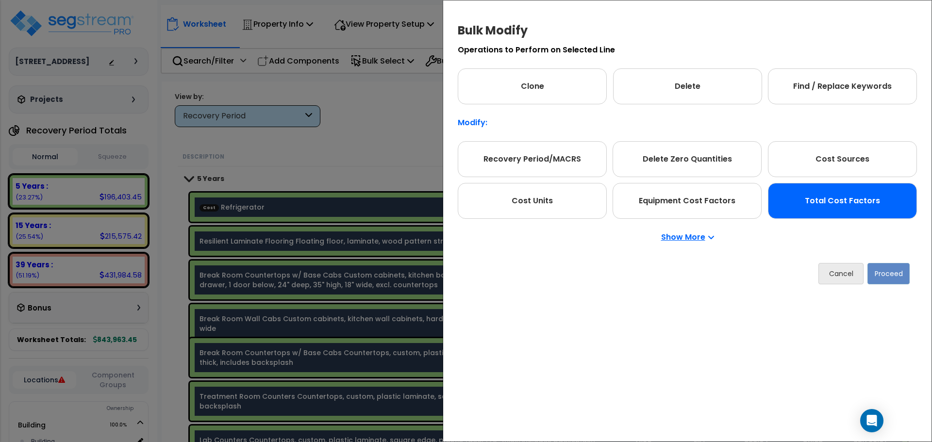
click at [826, 219] on div "Total Cost Factors" at bounding box center [842, 201] width 149 height 36
click at [880, 270] on button "Proceed" at bounding box center [889, 273] width 42 height 21
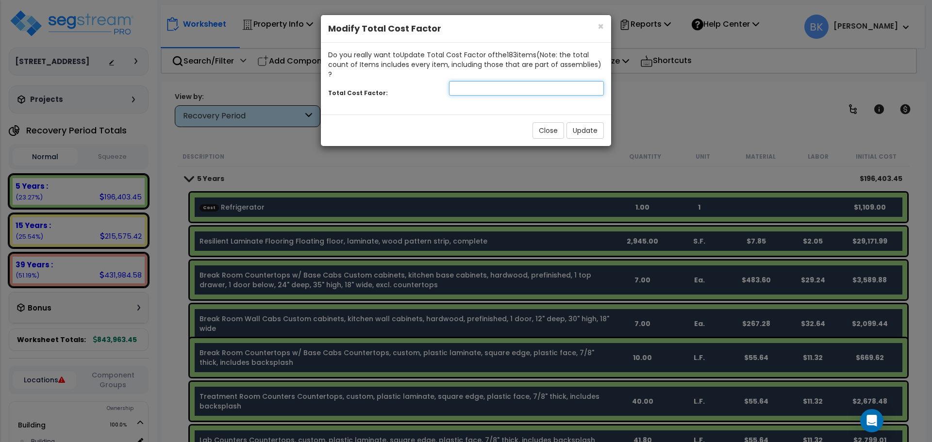
click at [492, 81] on input "number" at bounding box center [526, 88] width 155 height 15
type input "0.875"
click at [592, 134] on div "Close Update" at bounding box center [466, 131] width 290 height 32
click at [583, 125] on button "Update" at bounding box center [585, 130] width 37 height 17
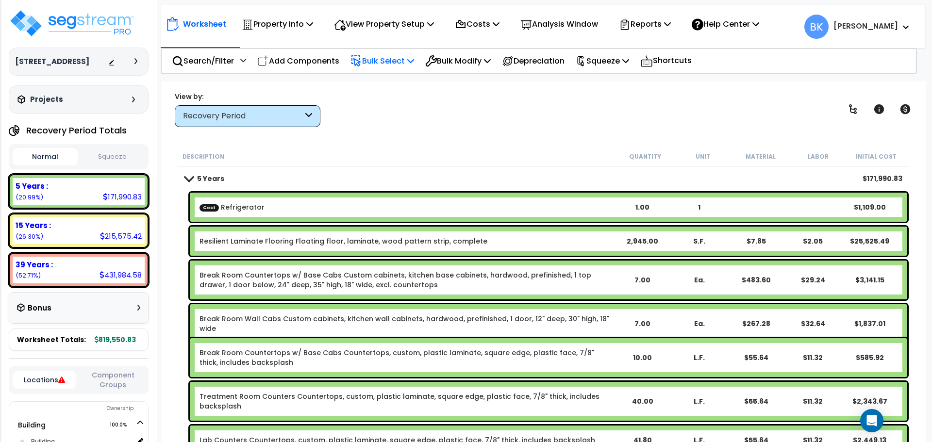
click at [379, 61] on p "Bulk Select" at bounding box center [383, 60] width 64 height 13
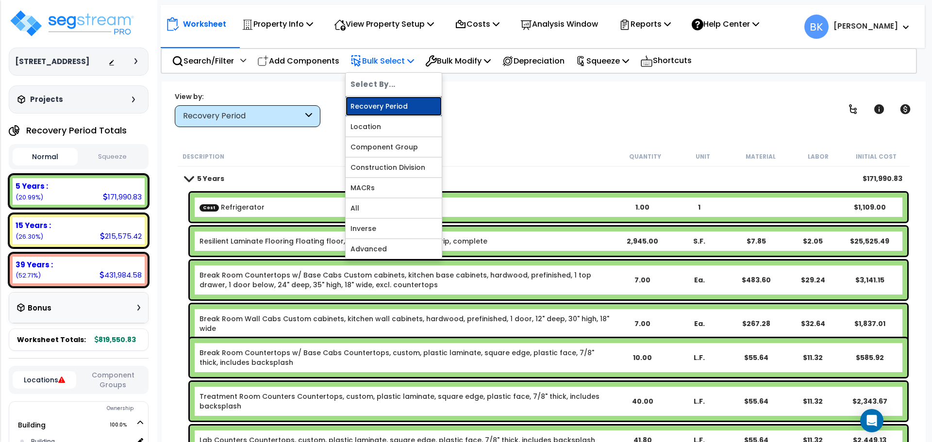
click at [376, 103] on link "Recovery Period" at bounding box center [394, 106] width 96 height 19
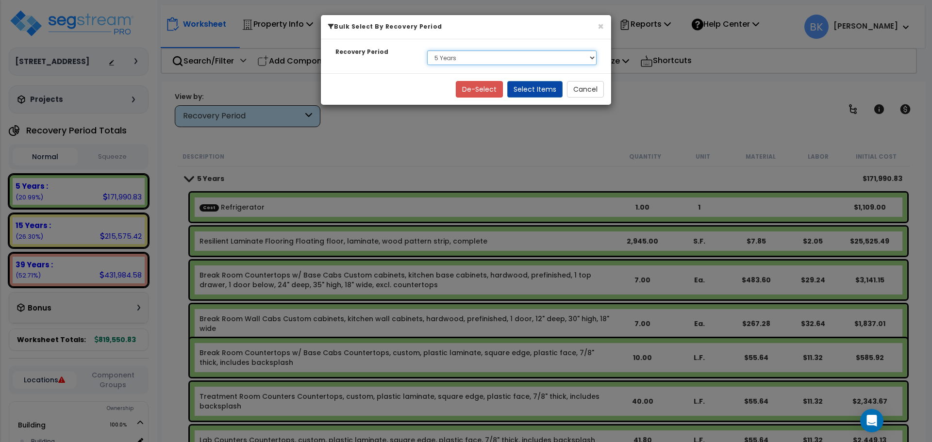
click at [463, 59] on select "Select 5 Years 15 Years 39 Years" at bounding box center [511, 58] width 169 height 15
click at [427, 51] on select "Select 5 Years 15 Years 39 Years" at bounding box center [511, 58] width 169 height 15
click at [539, 85] on button "Select Items" at bounding box center [534, 89] width 55 height 17
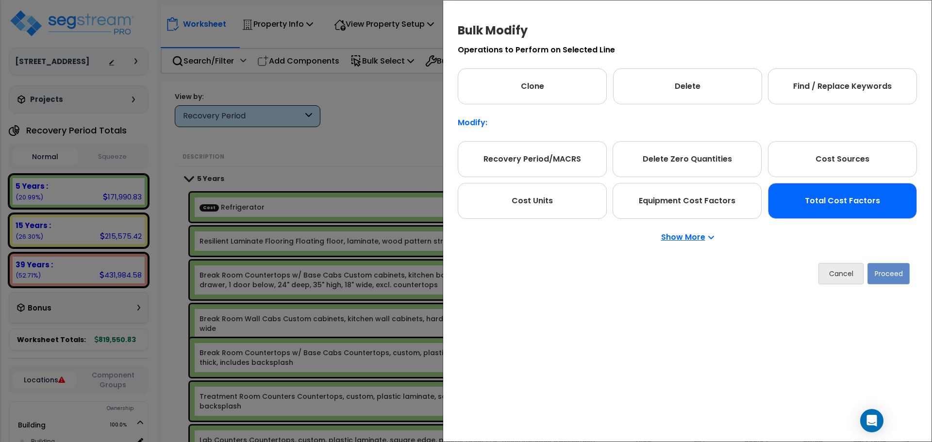
click at [839, 201] on div "Total Cost Factors" at bounding box center [842, 201] width 149 height 36
click at [883, 275] on button "Proceed" at bounding box center [889, 273] width 42 height 21
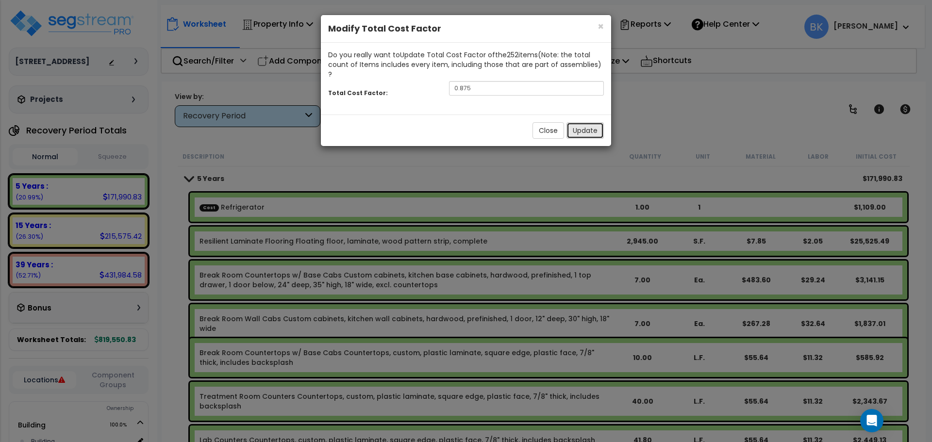
click at [579, 123] on button "Update" at bounding box center [585, 130] width 37 height 17
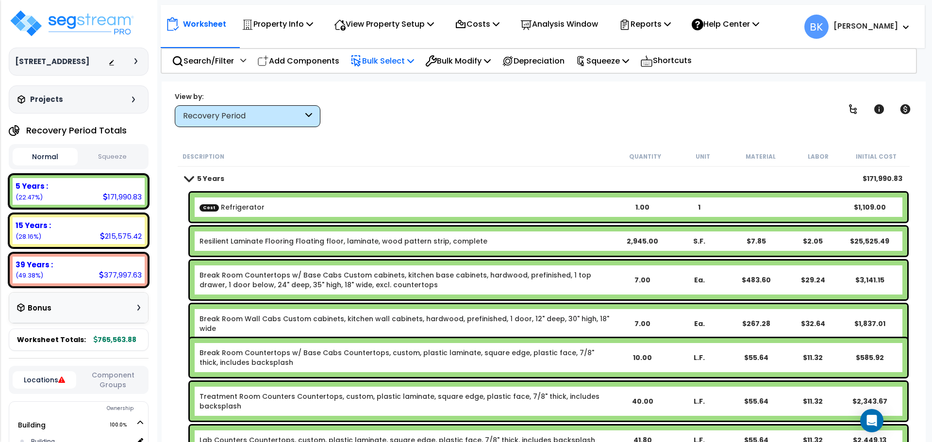
click at [410, 64] on p "Bulk Select" at bounding box center [383, 60] width 64 height 13
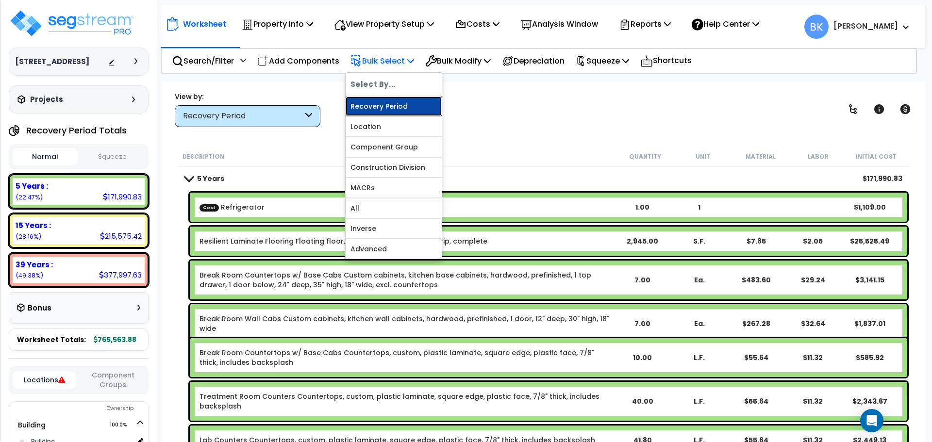
click at [398, 101] on link "Recovery Period" at bounding box center [394, 106] width 96 height 19
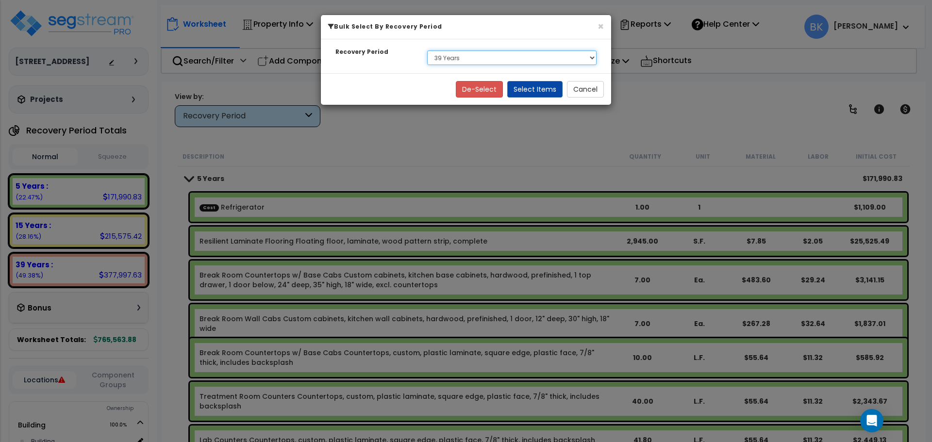
click at [443, 63] on select "Select 5 Years 15 Years 39 Years" at bounding box center [511, 58] width 169 height 15
select select "15Y"
click at [427, 51] on select "Select 5 Years 15 Years 39 Years" at bounding box center [511, 58] width 169 height 15
click at [521, 89] on button "Select Items" at bounding box center [534, 89] width 55 height 17
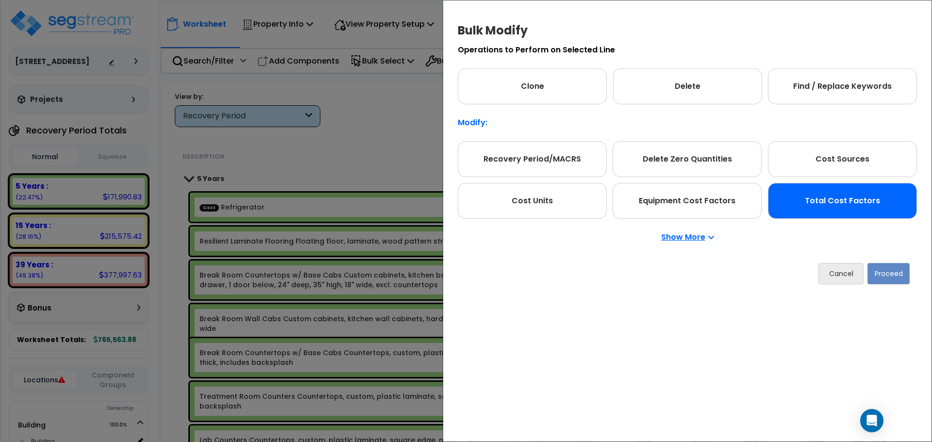
click at [857, 211] on div "Total Cost Factors" at bounding box center [842, 201] width 149 height 36
click at [886, 271] on button "Proceed" at bounding box center [889, 273] width 42 height 21
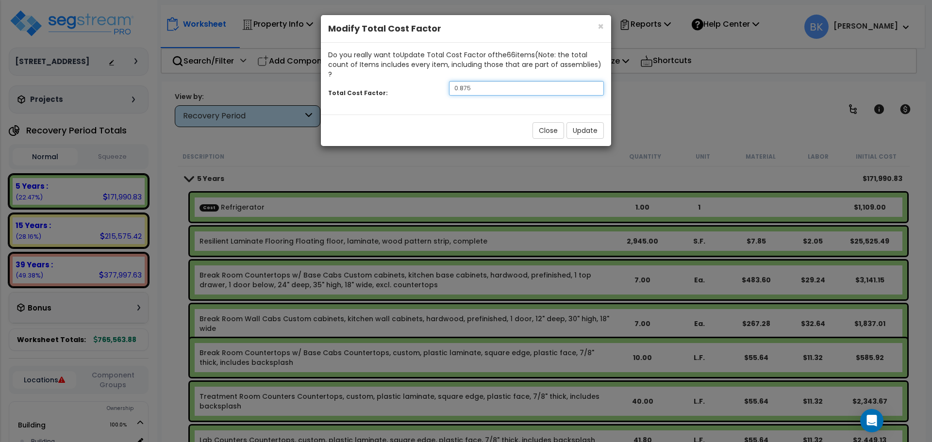
click at [496, 83] on input "0.875" at bounding box center [526, 88] width 155 height 15
type input "0.7"
click at [578, 122] on button "Update" at bounding box center [585, 130] width 37 height 17
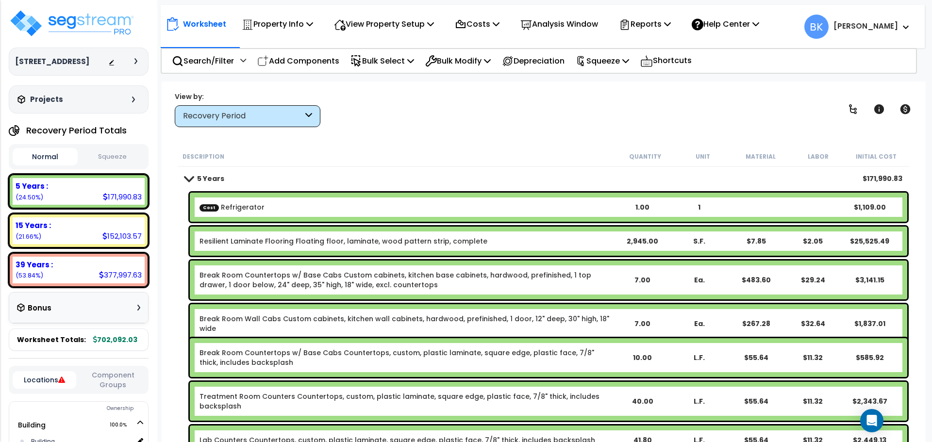
scroll to position [43, 0]
click at [77, 232] on div "15 Years : 152,103.57 (21.66%)" at bounding box center [79, 231] width 132 height 27
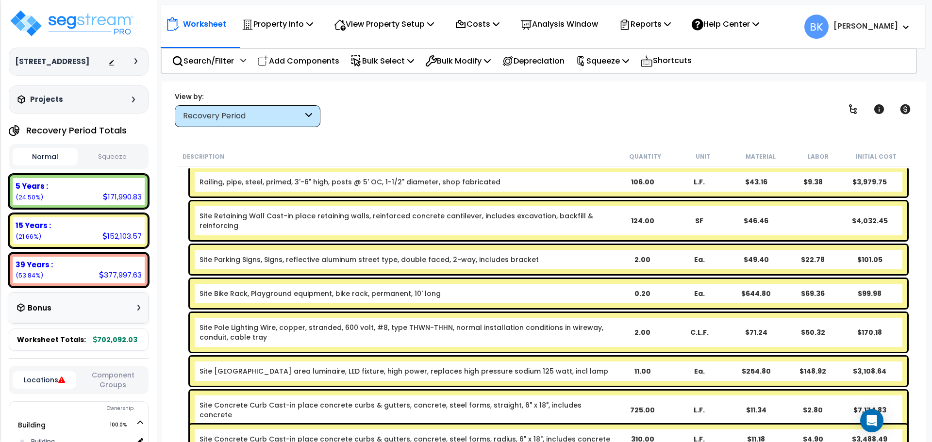
scroll to position [0, 0]
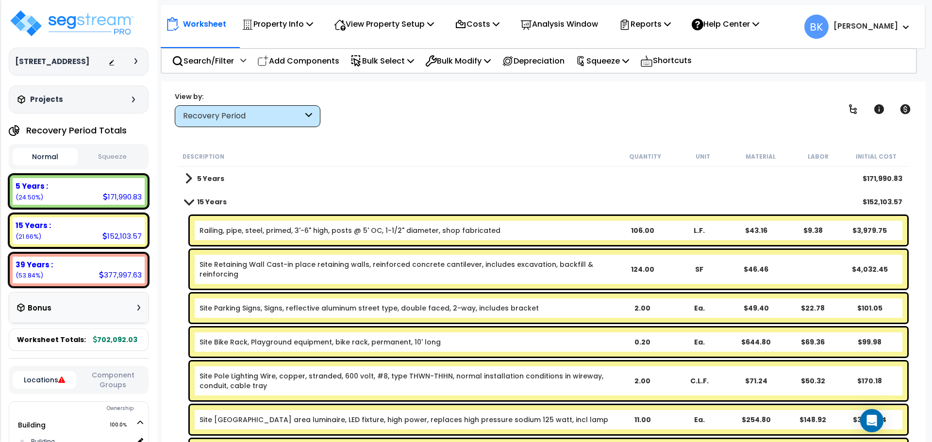
click at [260, 231] on link "Railing, pipe, steel, primed, 3'-6" high, posts @ 5' OC, 1-1/2" diameter, shop …" at bounding box center [350, 231] width 301 height 10
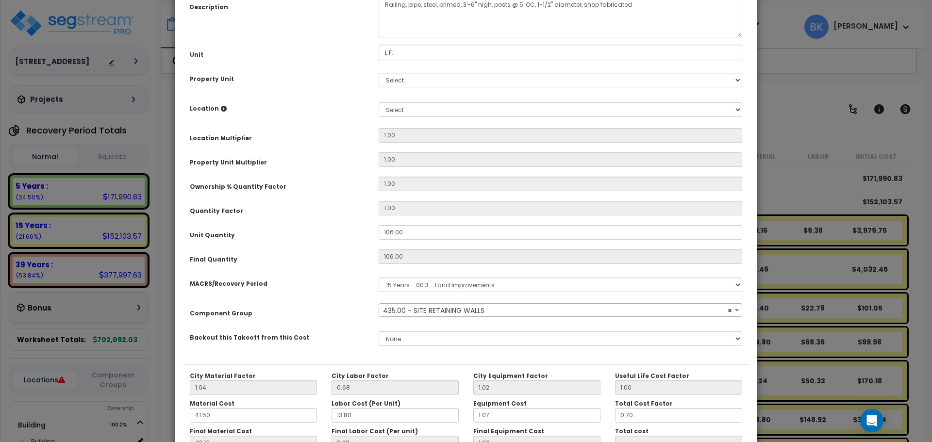
scroll to position [146, 0]
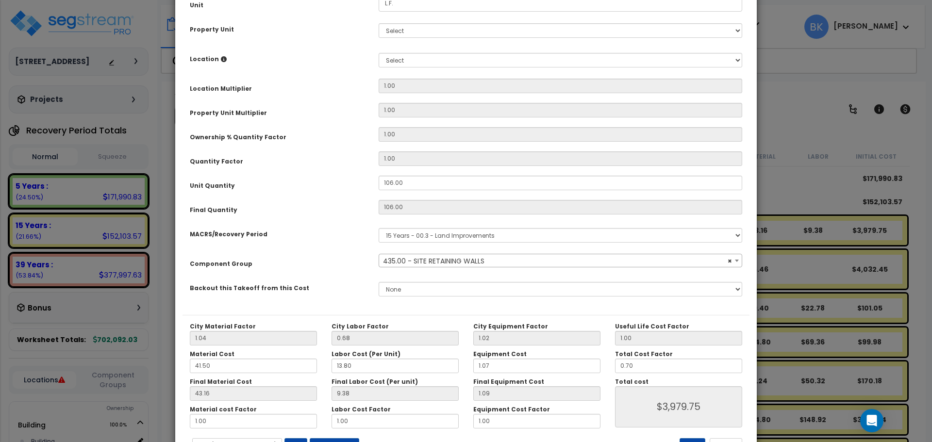
select select "39126"
click at [424, 262] on span "× 435.00 - SITE RETAINING WALLS" at bounding box center [560, 261] width 363 height 14
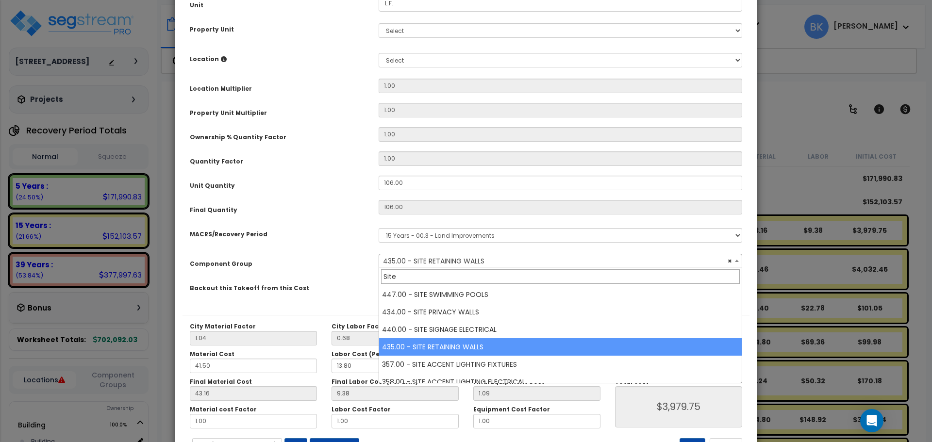
type input "Sit"
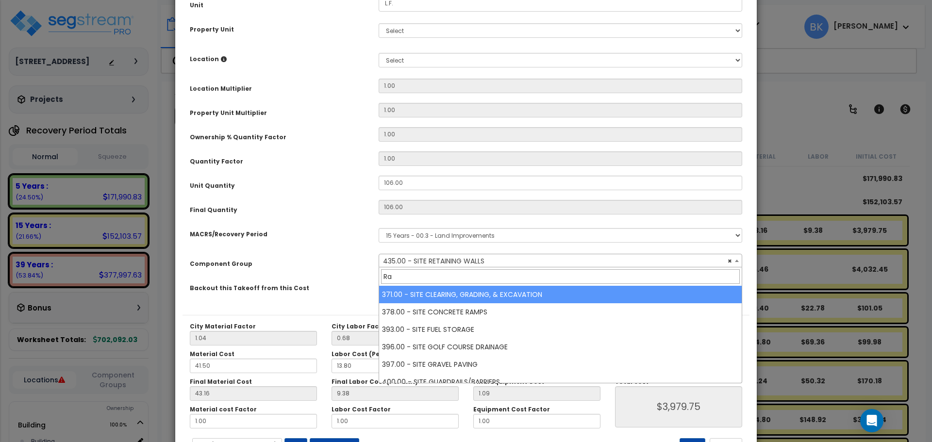
type input "R"
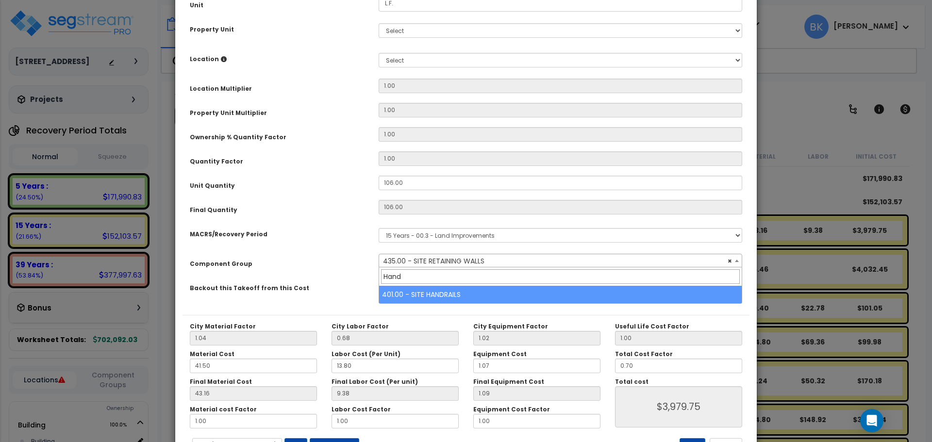
type input "Hand"
select select "39484"
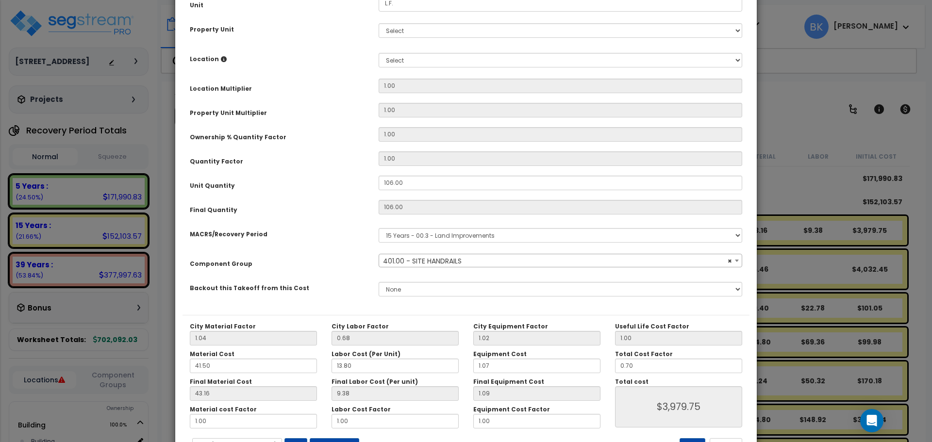
scroll to position [186, 0]
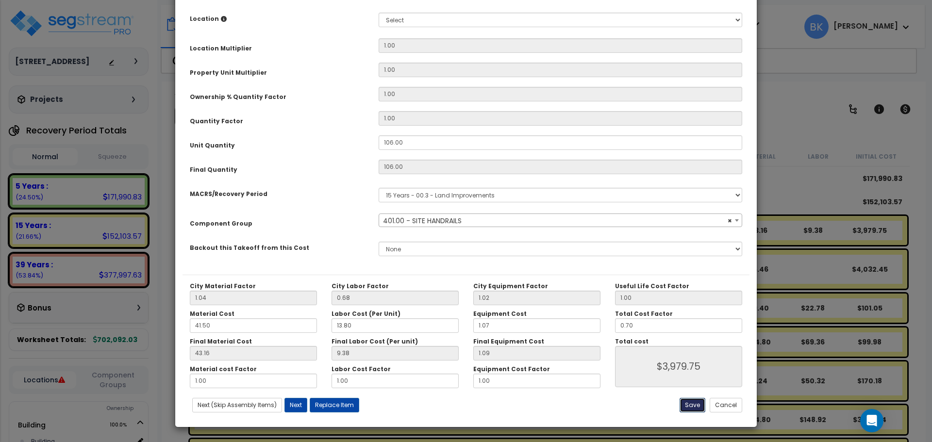
click at [692, 404] on button "Save" at bounding box center [693, 405] width 26 height 15
type input "3979.75"
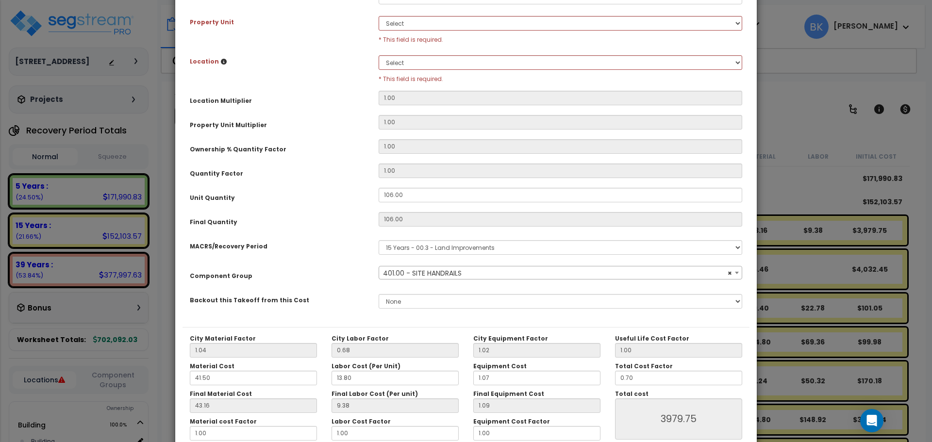
scroll to position [89, 0]
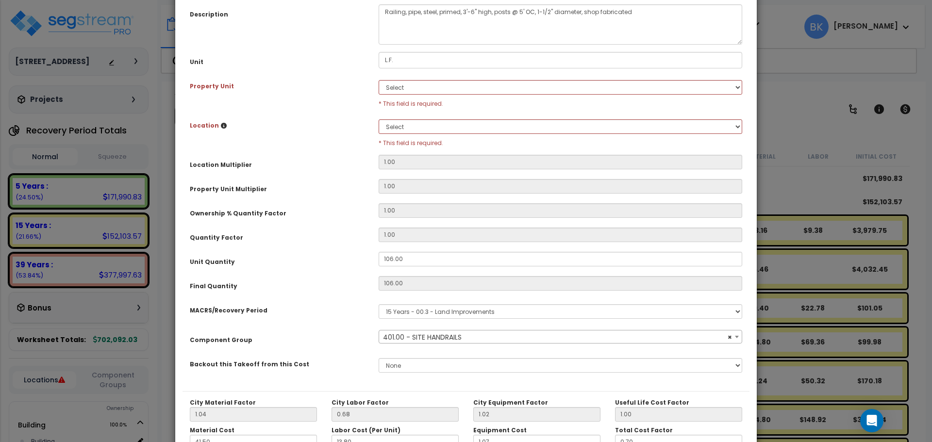
click at [414, 77] on div "Select Building Site Improvements * This field is required." at bounding box center [560, 92] width 378 height 32
click at [408, 86] on select "Select Building Site Improvements" at bounding box center [561, 87] width 364 height 15
select select "170908"
click at [379, 80] on select "Select Building Site Improvements" at bounding box center [561, 87] width 364 height 15
drag, startPoint x: 405, startPoint y: 115, endPoint x: 403, endPoint y: 122, distance: 8.0
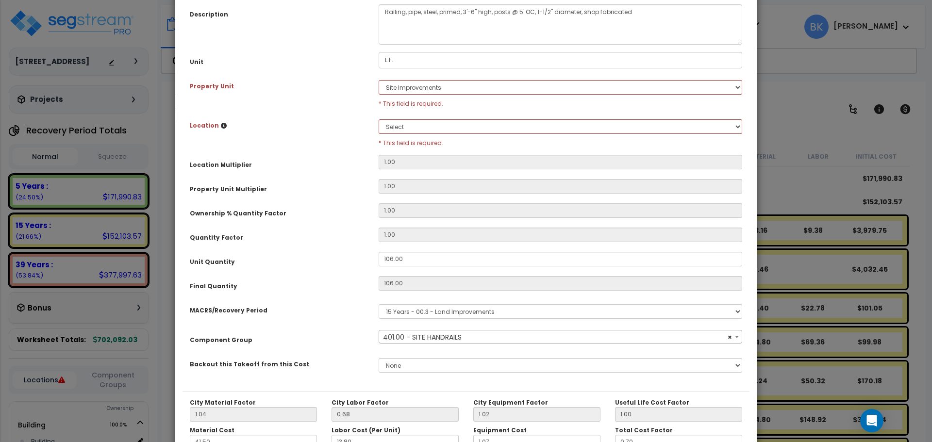
click at [405, 117] on div "Purpose Description Prefix Select A/V System A/V System Equipment A/V System Eq…" at bounding box center [466, 175] width 567 height 434
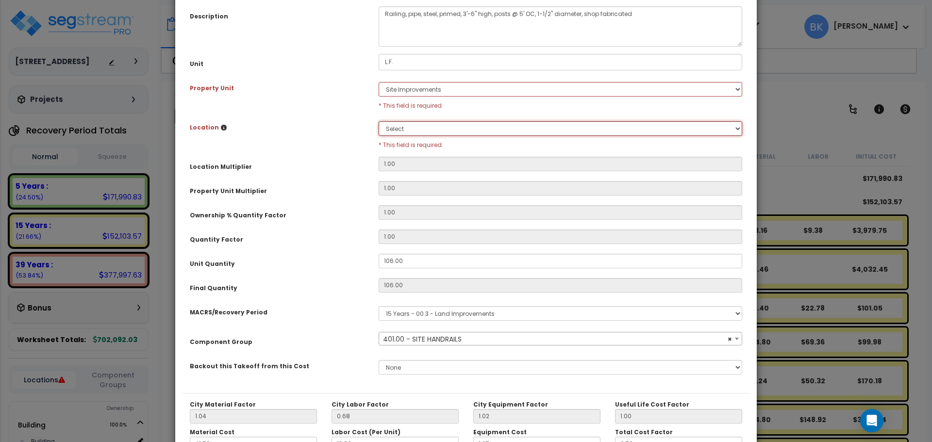
click at [403, 122] on select "Select Site Exterior Add Additional Location" at bounding box center [561, 128] width 364 height 15
select select "462"
click at [379, 121] on select "Select Site Exterior Add Additional Location" at bounding box center [561, 128] width 364 height 15
type input "1"
type input "106"
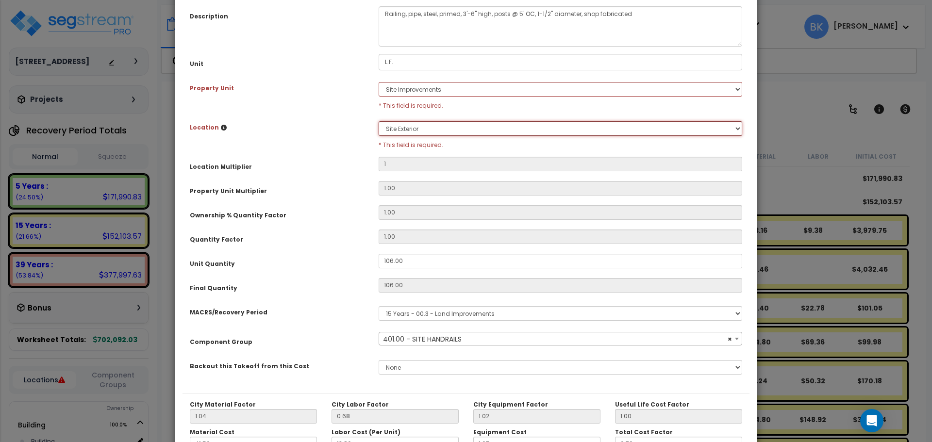
type input "$3,979.35"
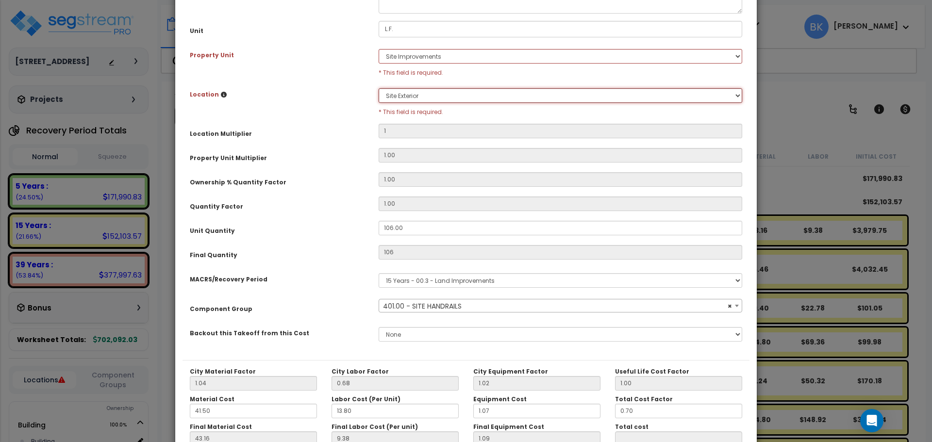
scroll to position [205, 0]
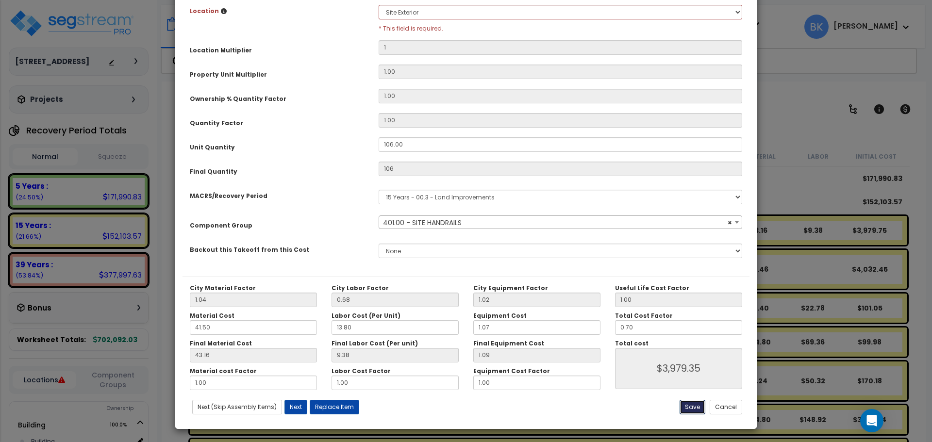
click at [690, 410] on button "Save" at bounding box center [693, 407] width 26 height 15
type input "1.00"
type input "106.00"
type input "3979.35"
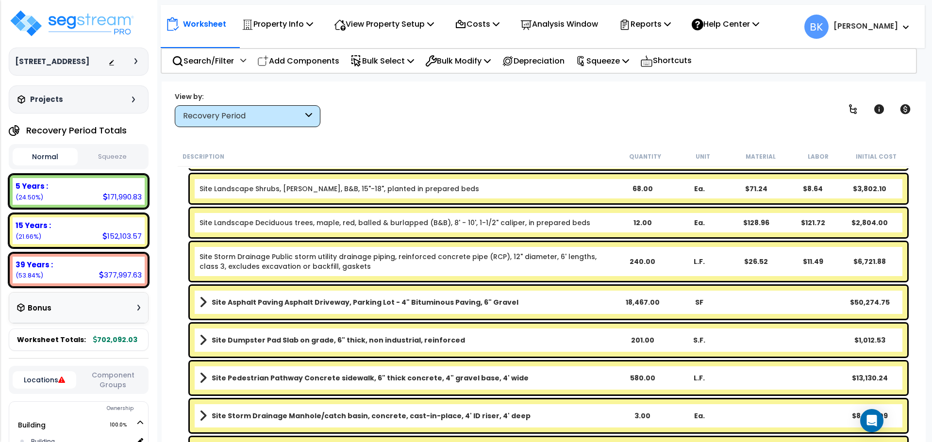
scroll to position [735, 0]
